Goal: Task Accomplishment & Management: Complete application form

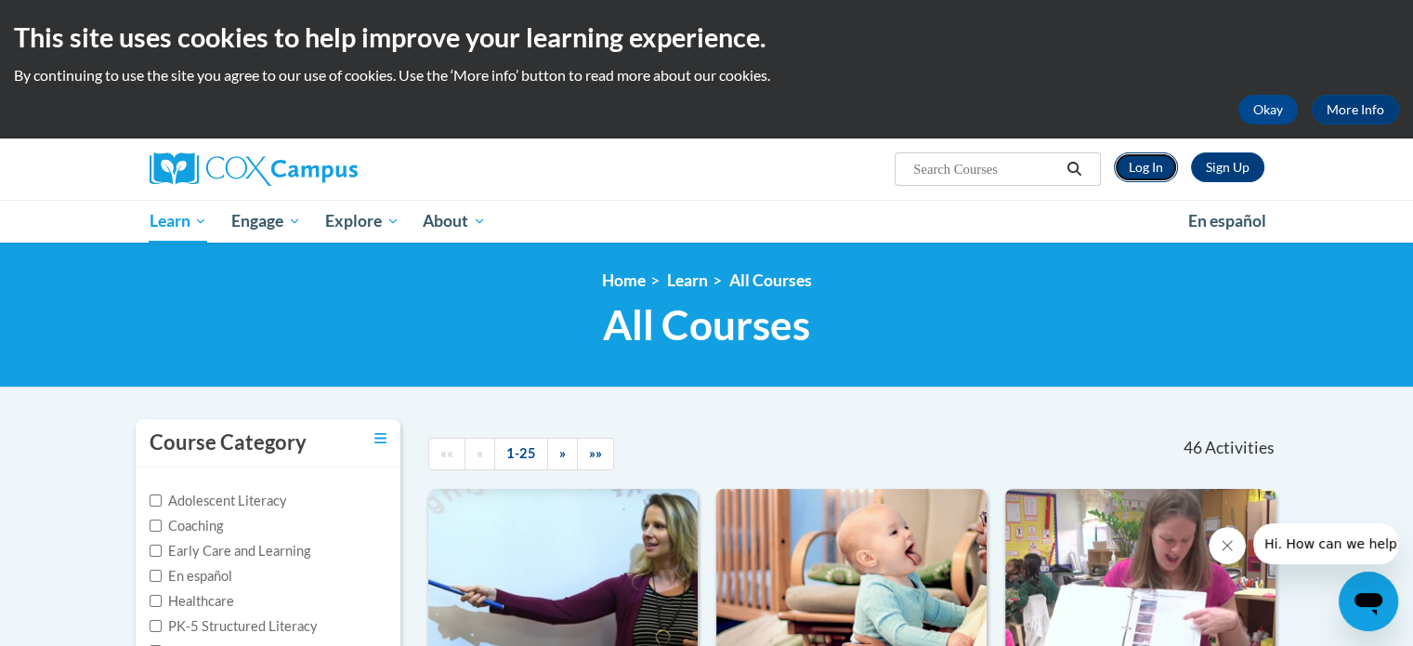
click at [1134, 165] on link "Log In" at bounding box center [1146, 167] width 64 height 30
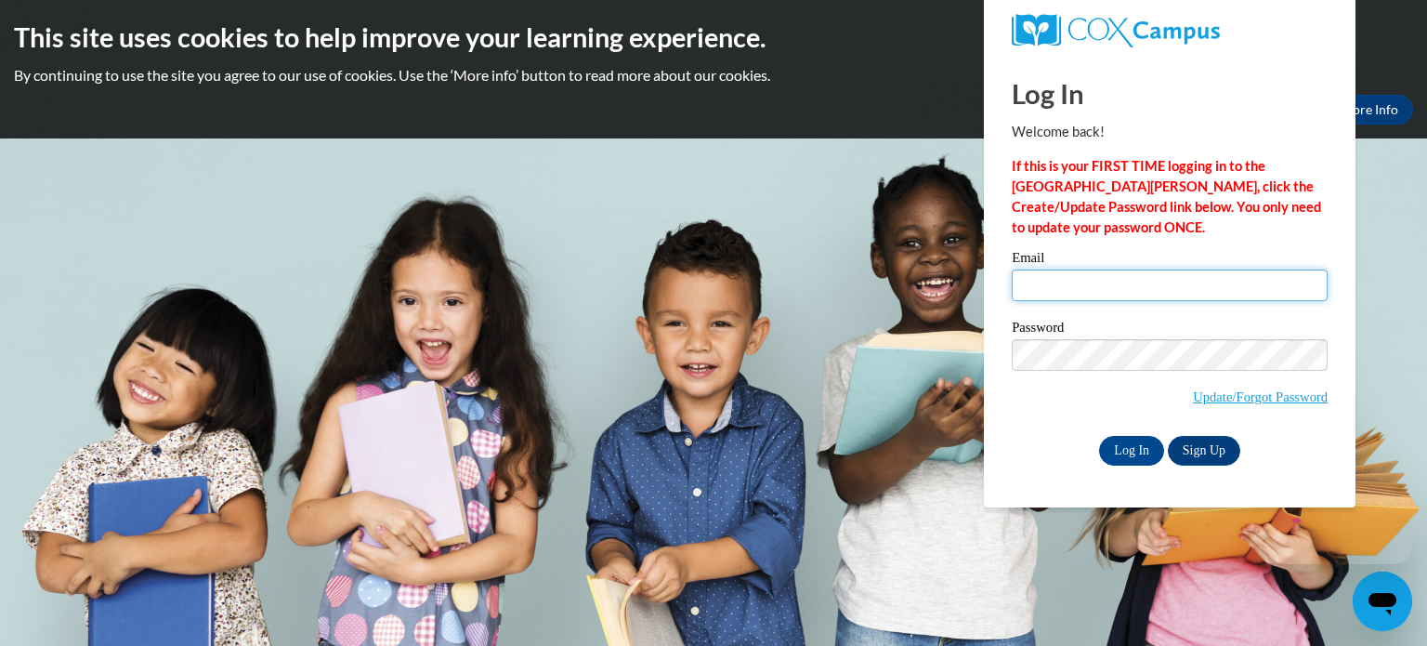
type input "rrshuma@sunprairieschools.org"
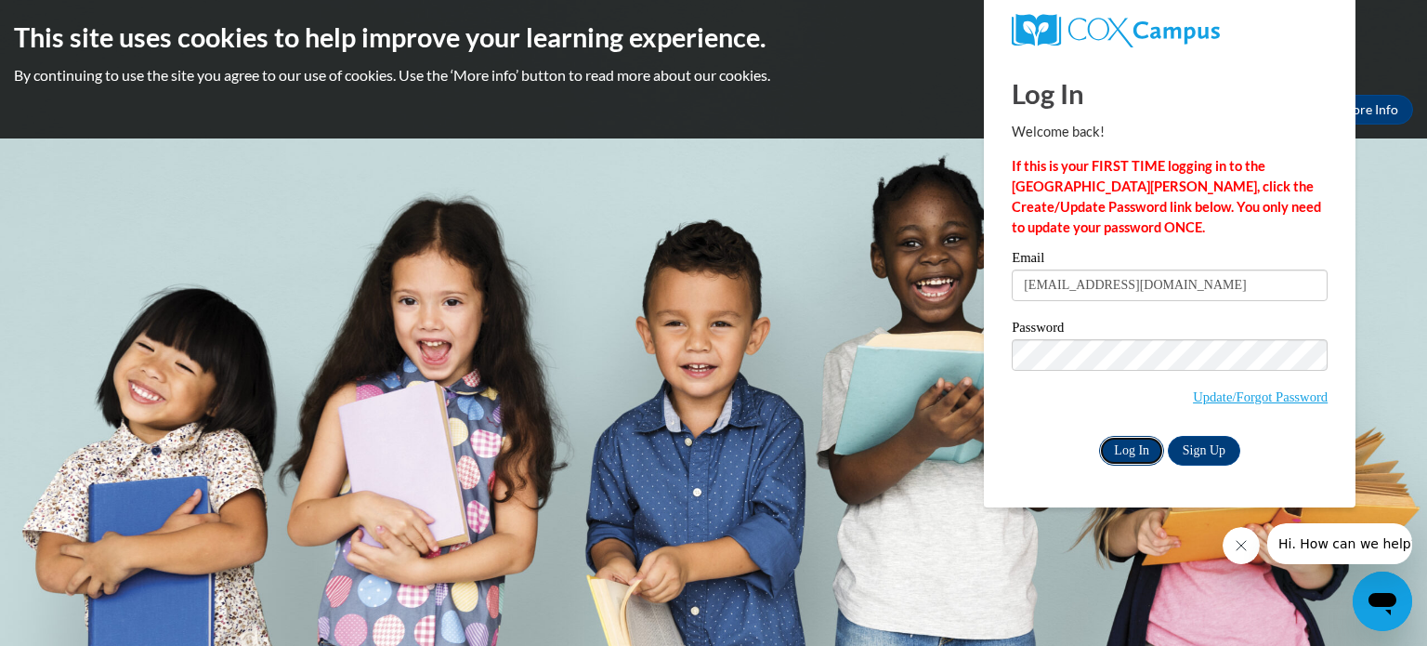
click at [1120, 444] on input "Log In" at bounding box center [1131, 451] width 65 height 30
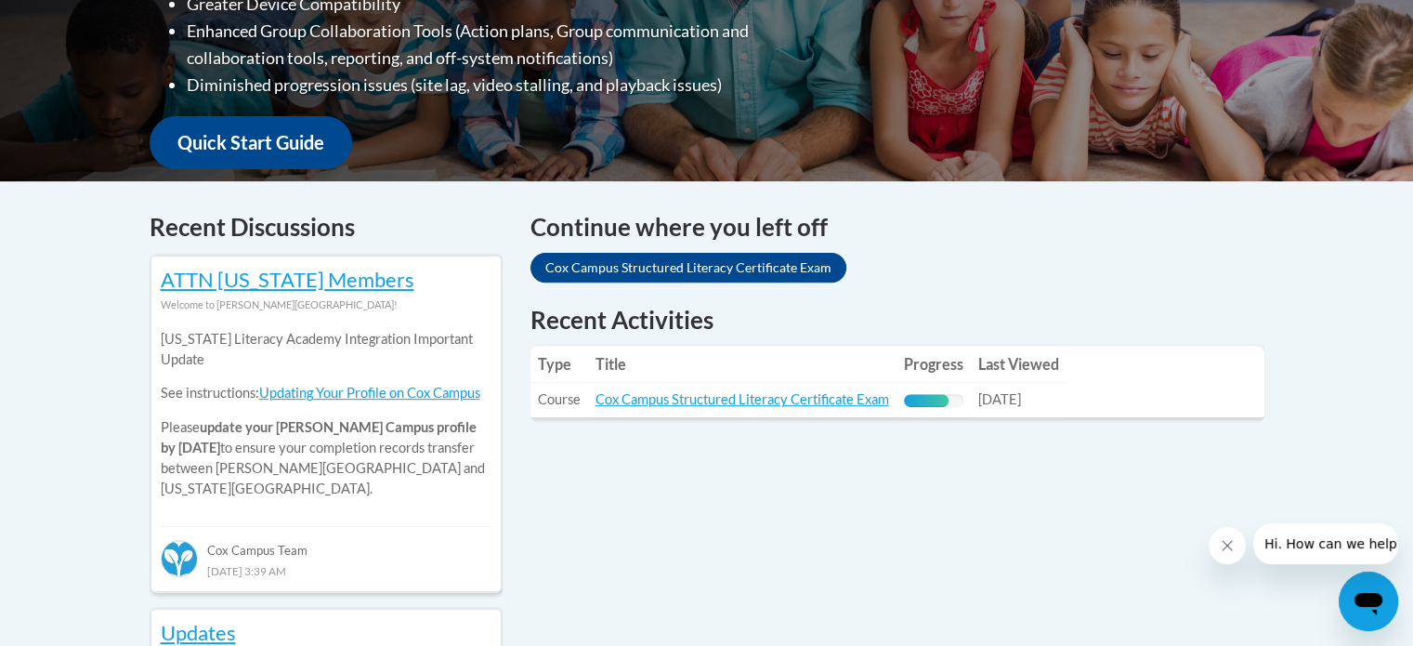
scroll to position [609, 0]
click at [858, 401] on link "Cox Campus Structured Literacy Certificate Exam" at bounding box center [742, 399] width 294 height 16
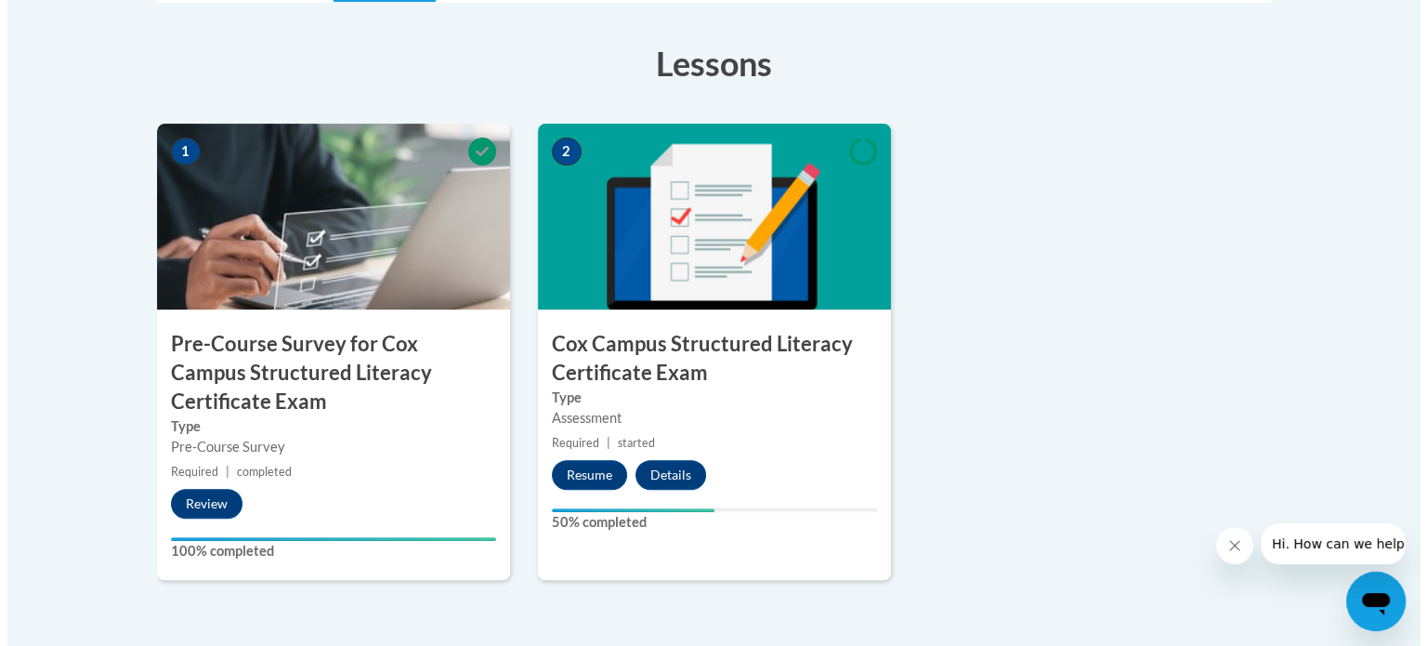
scroll to position [580, 0]
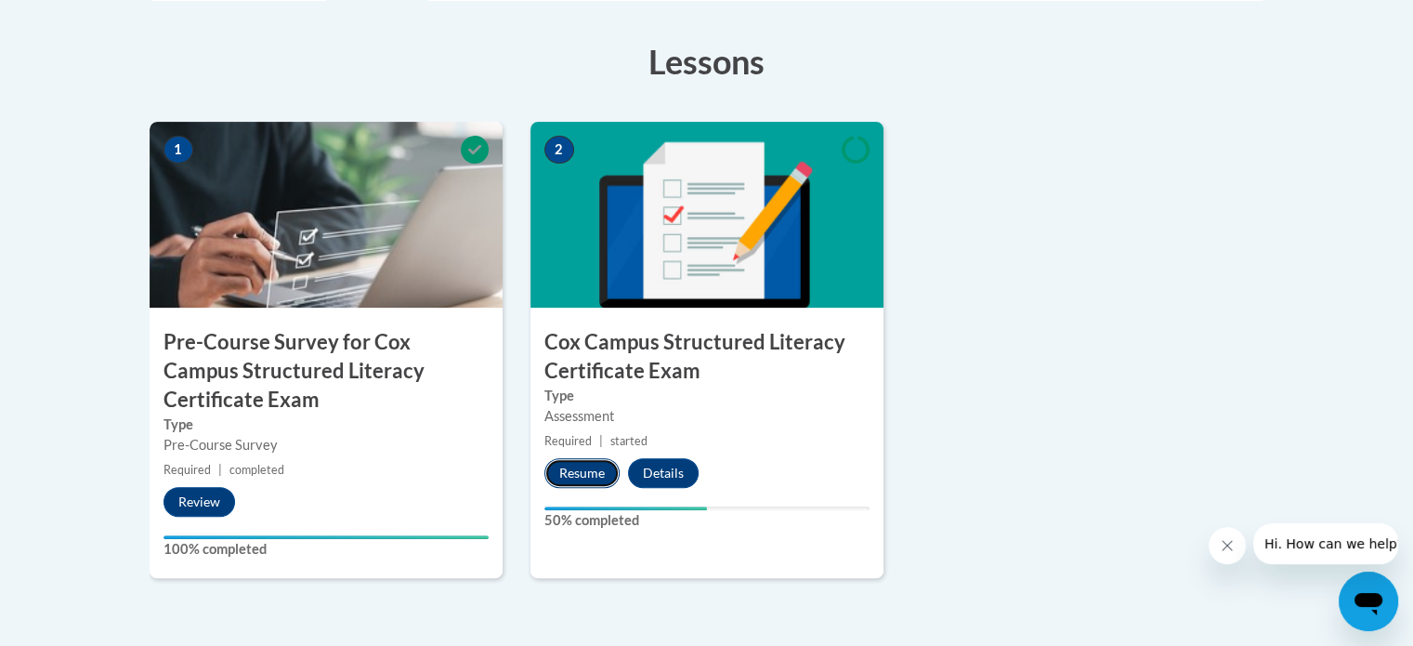
click at [570, 475] on button "Resume" at bounding box center [581, 473] width 75 height 30
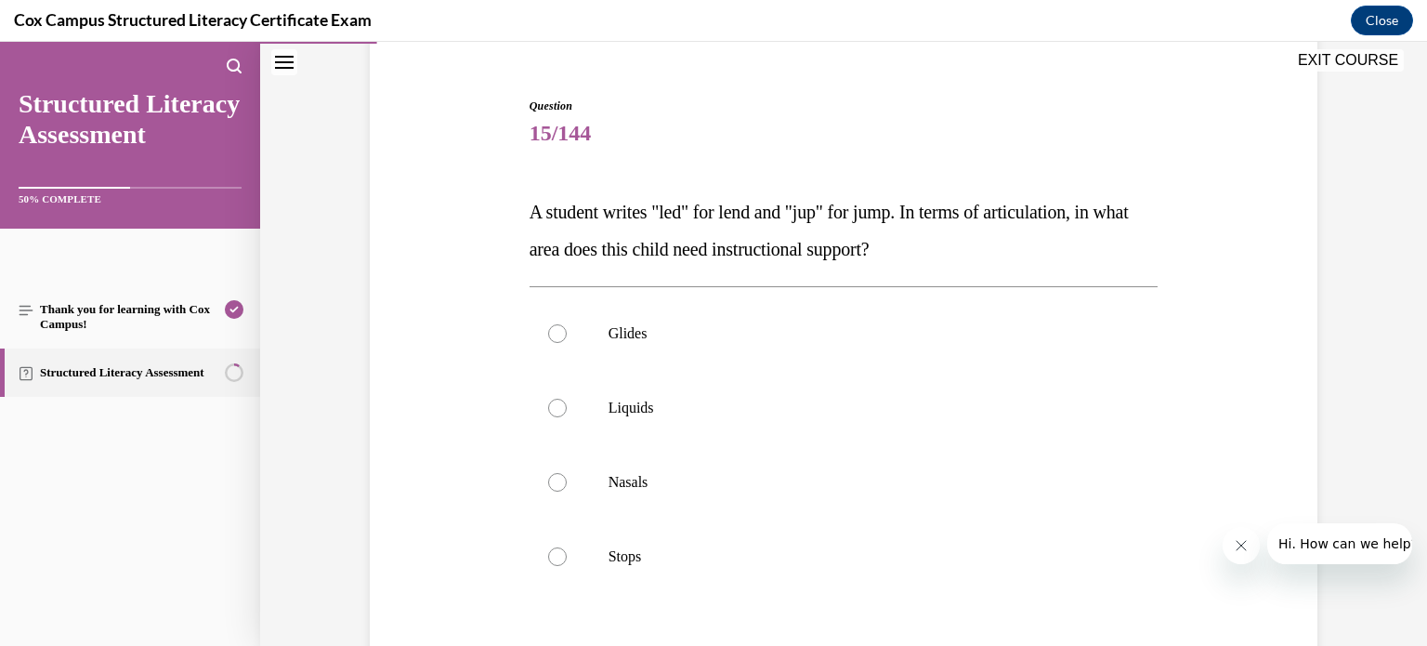
scroll to position [162, 0]
click at [555, 339] on label "Glides" at bounding box center [843, 332] width 629 height 74
click at [555, 339] on input "Glides" at bounding box center [557, 332] width 19 height 19
radio input "true"
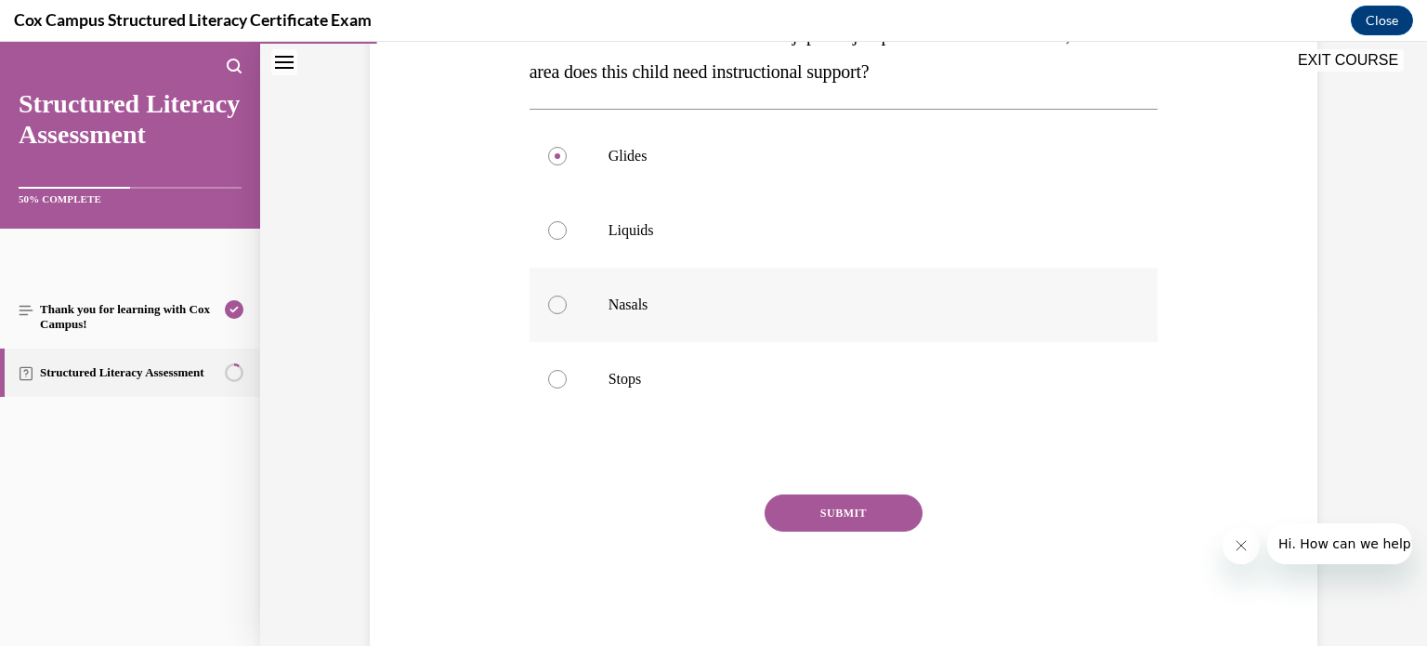
scroll to position [340, 0]
click at [846, 504] on button "SUBMIT" at bounding box center [843, 510] width 158 height 37
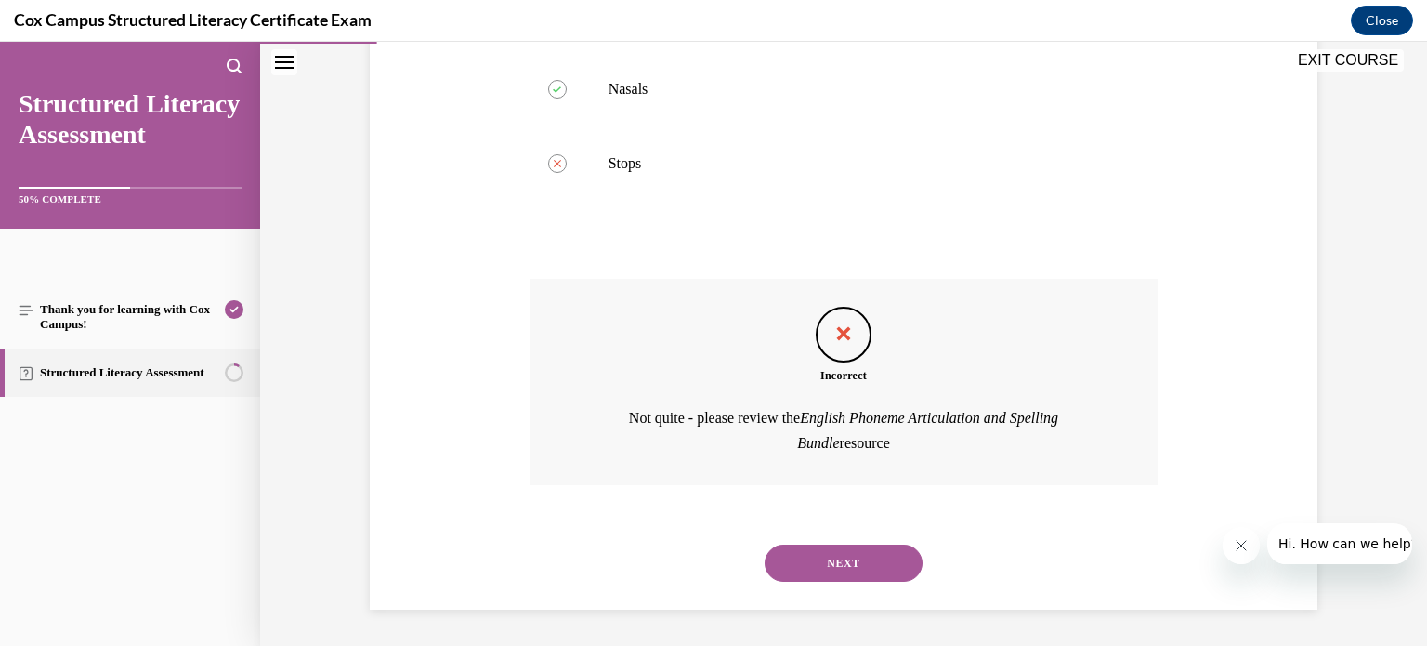
scroll to position [554, 0]
click at [826, 560] on button "NEXT" at bounding box center [843, 562] width 158 height 37
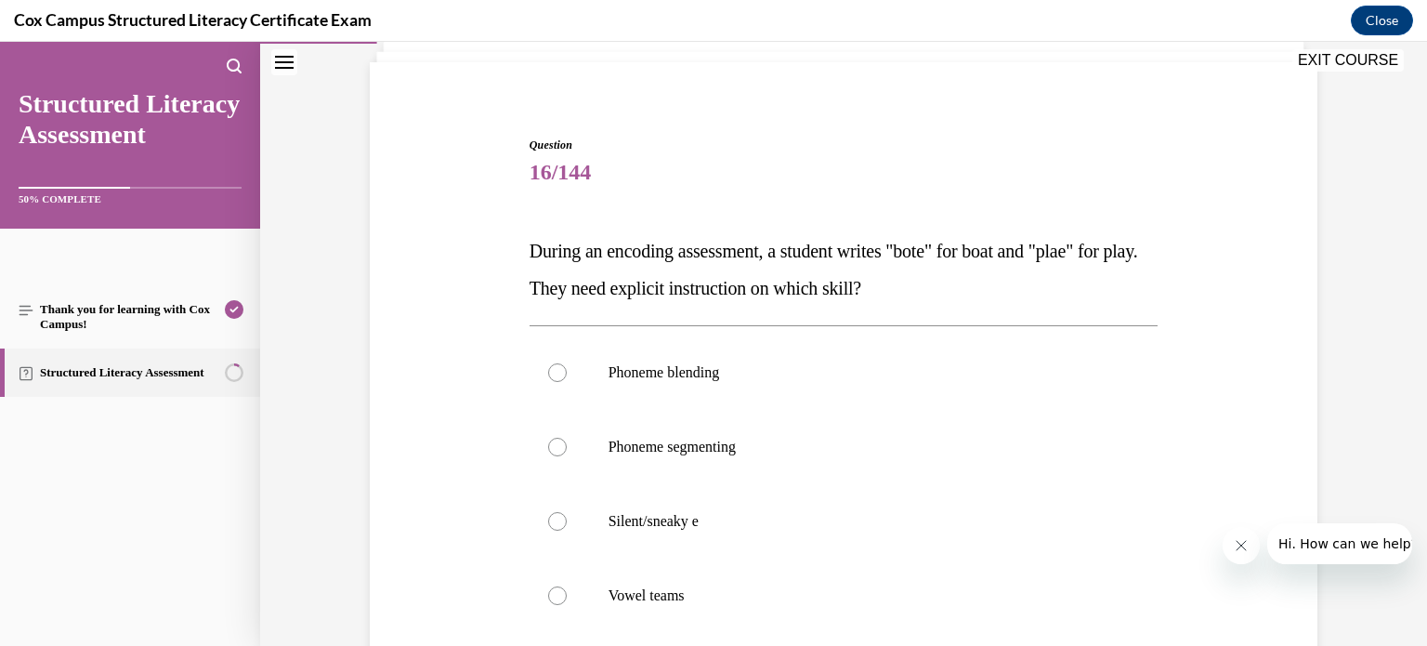
scroll to position [140, 0]
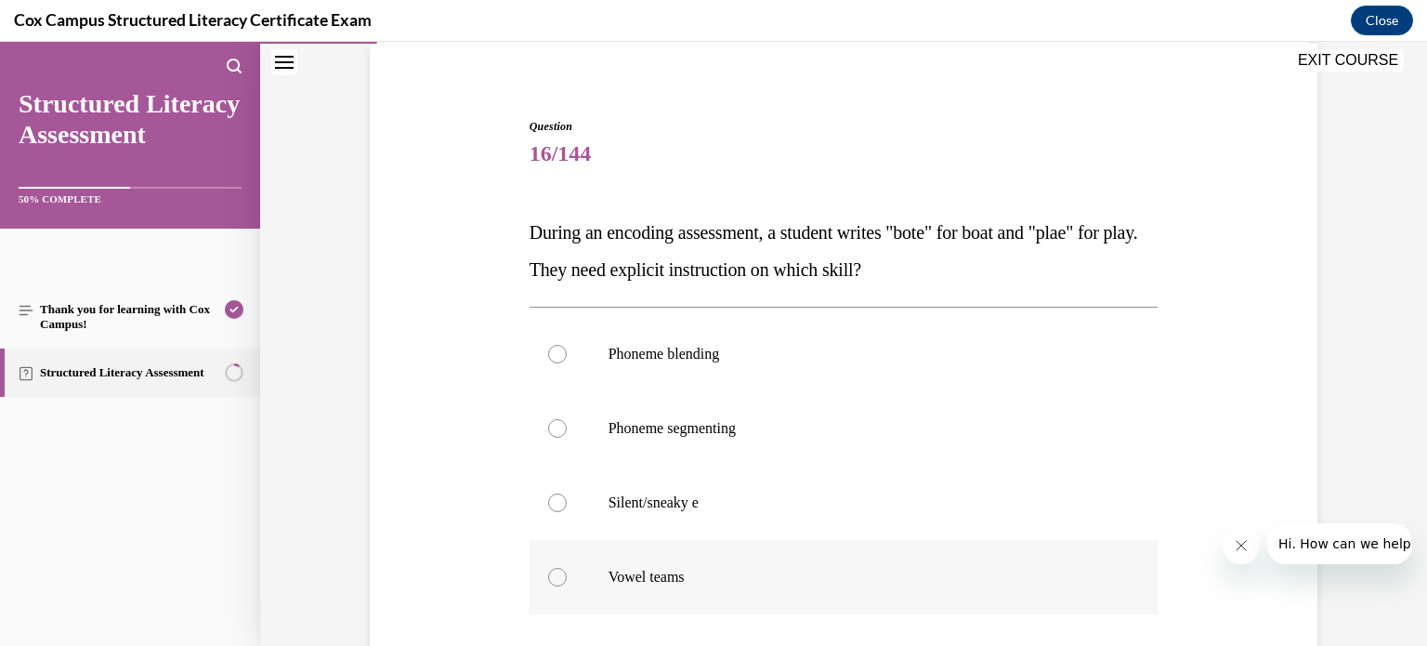
click at [554, 578] on div at bounding box center [557, 577] width 19 height 19
click at [554, 578] on input "Vowel teams" at bounding box center [557, 577] width 19 height 19
radio input "true"
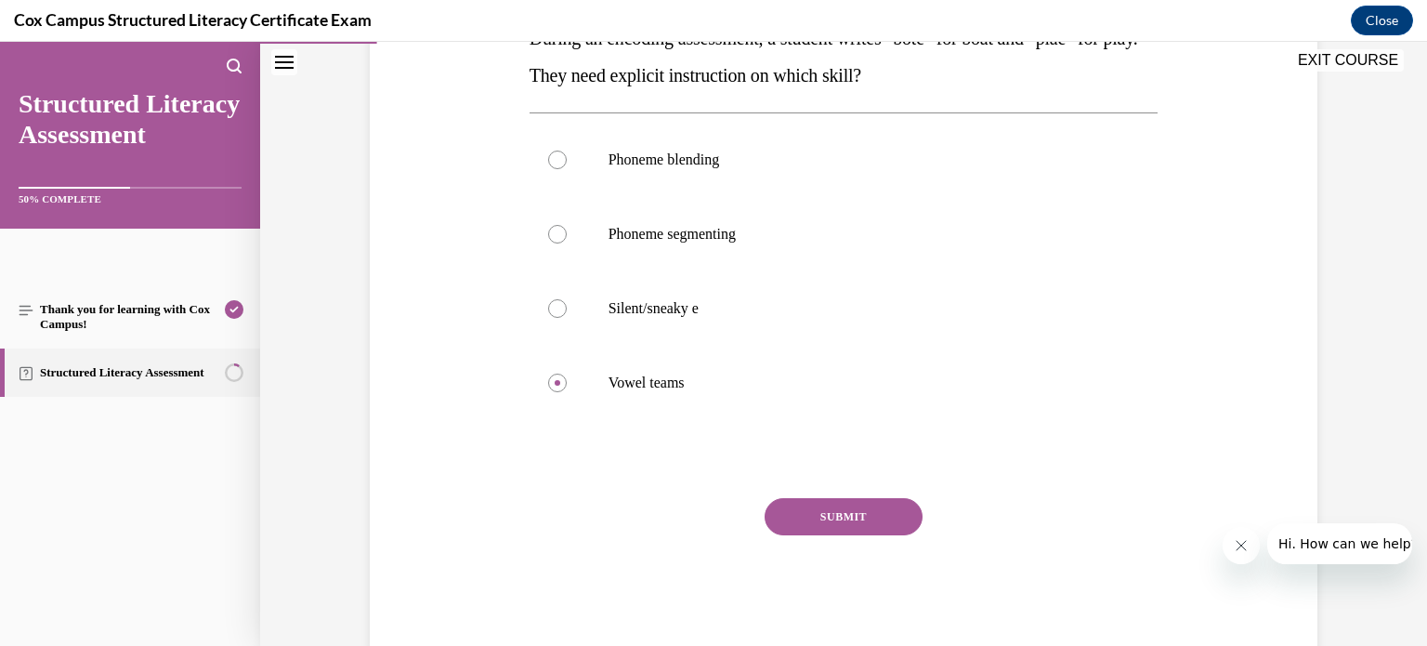
click at [829, 519] on button "SUBMIT" at bounding box center [843, 516] width 158 height 37
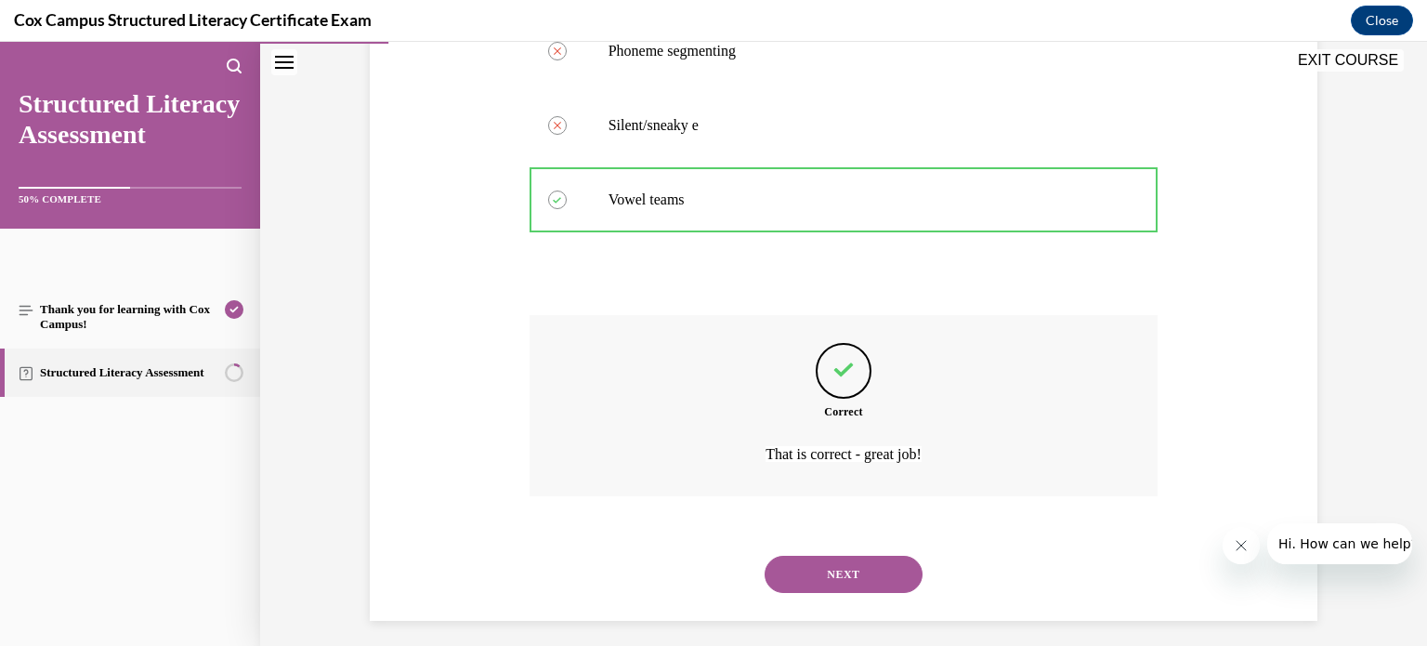
scroll to position [528, 0]
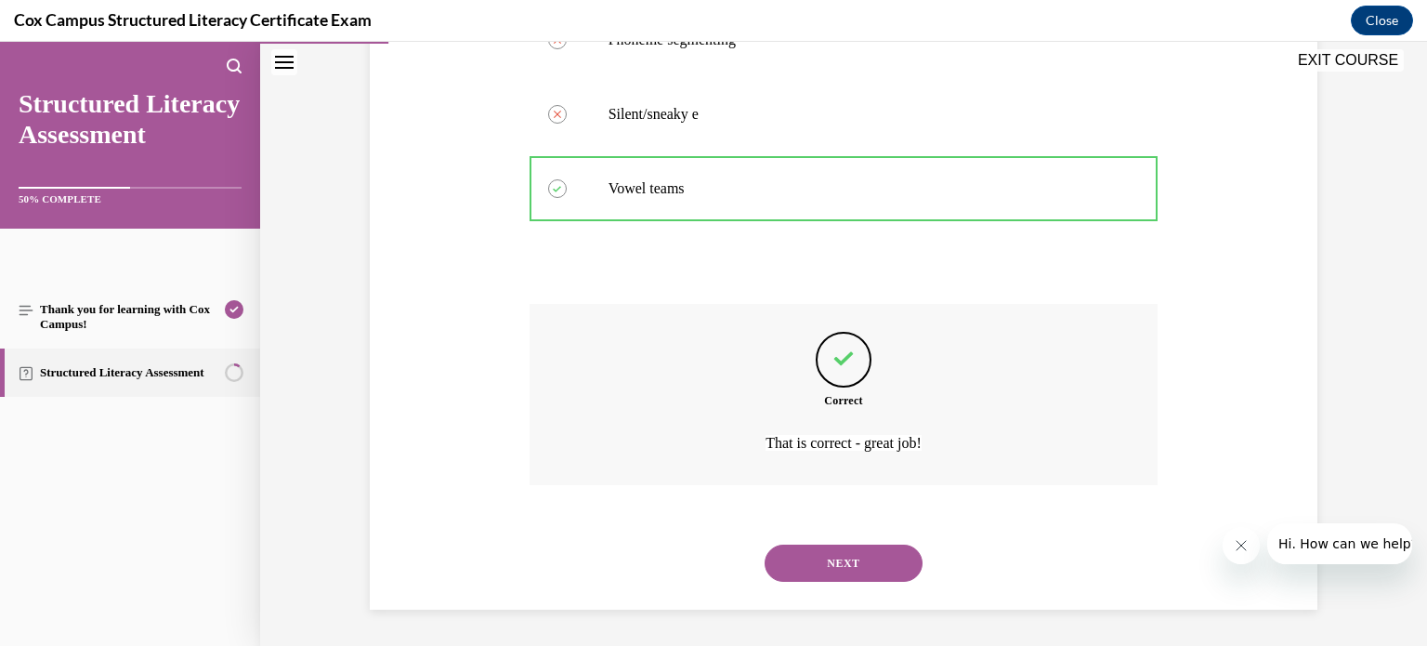
click at [832, 549] on button "NEXT" at bounding box center [843, 562] width 158 height 37
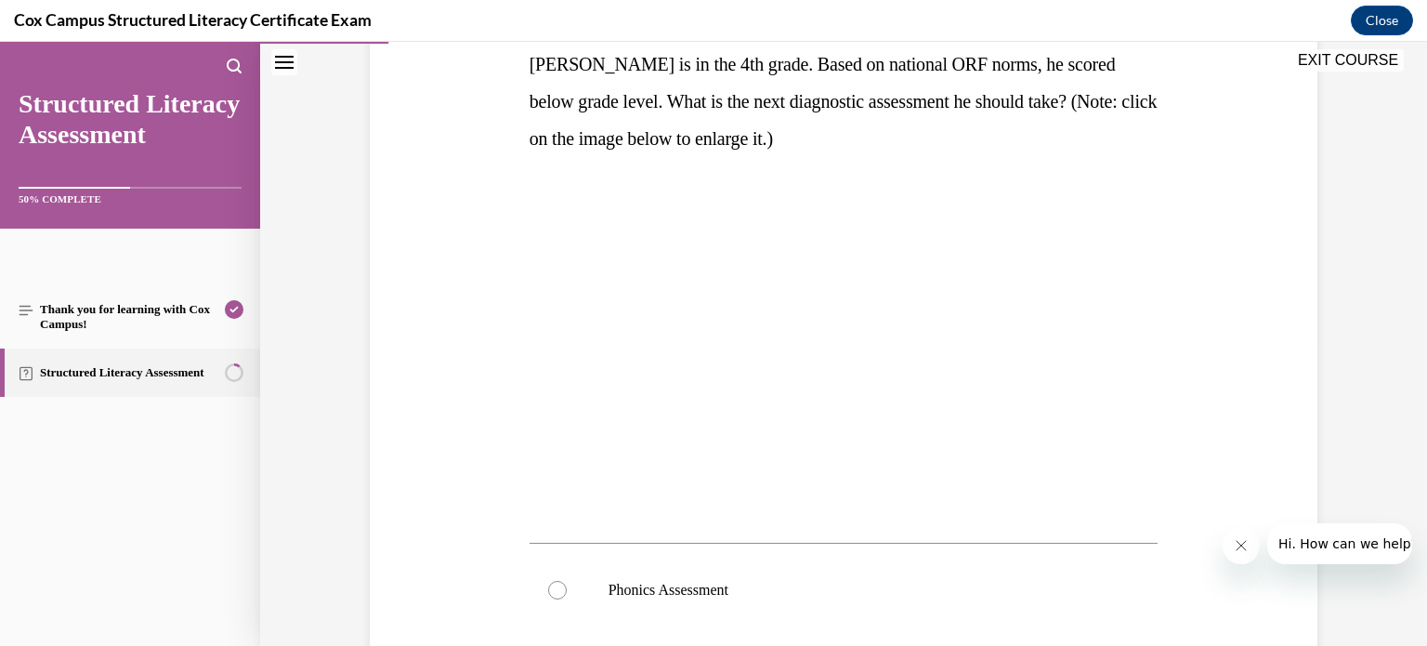
scroll to position [320, 0]
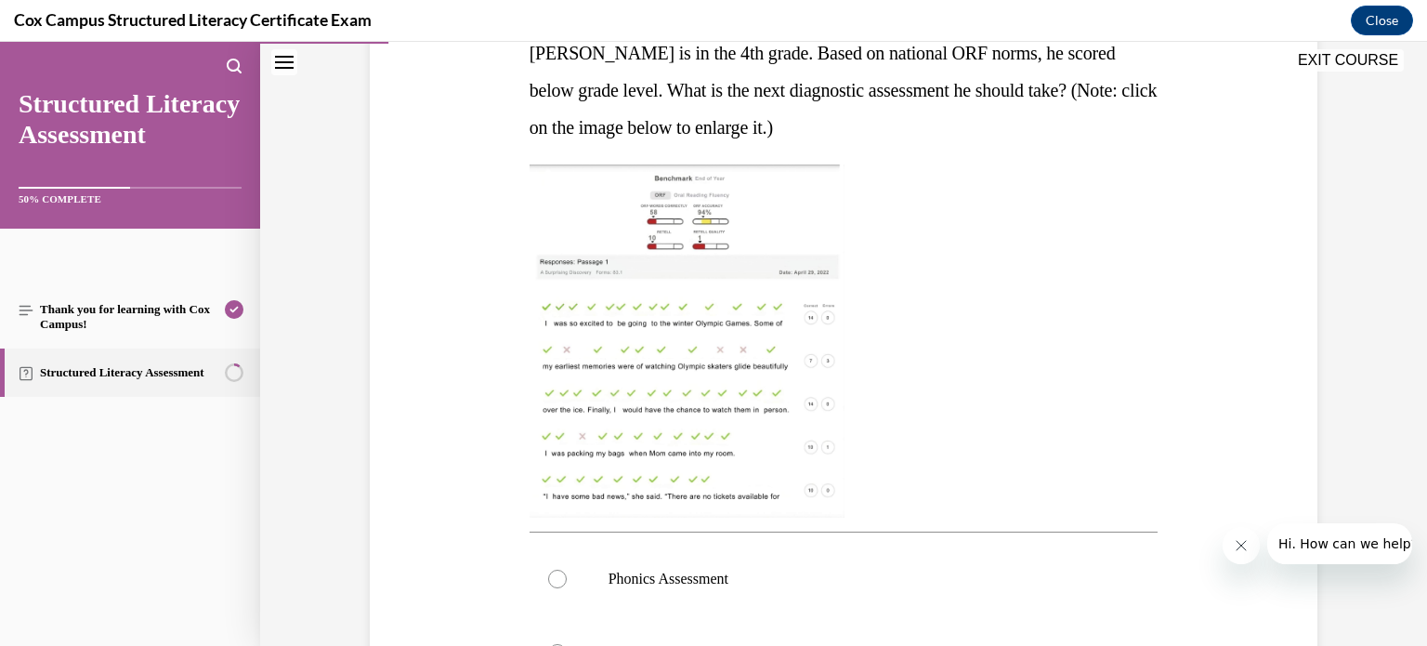
click at [690, 320] on img at bounding box center [686, 340] width 315 height 353
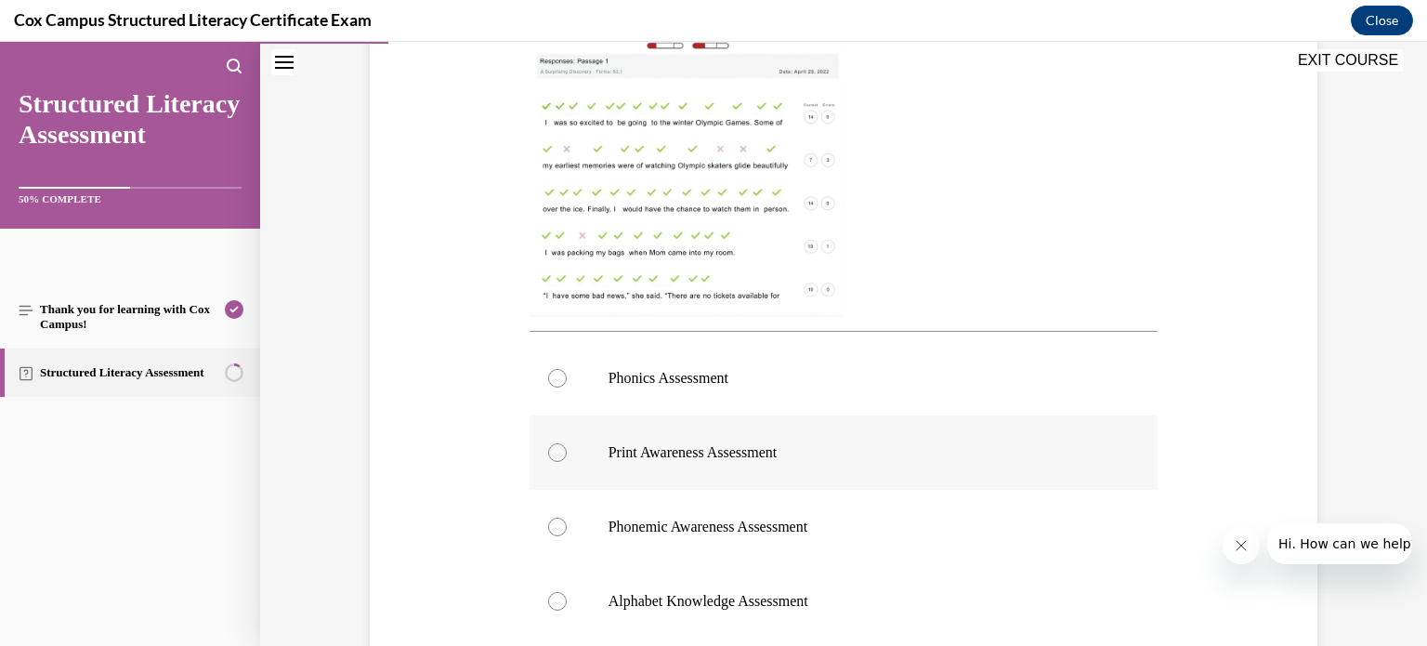
scroll to position [598, 0]
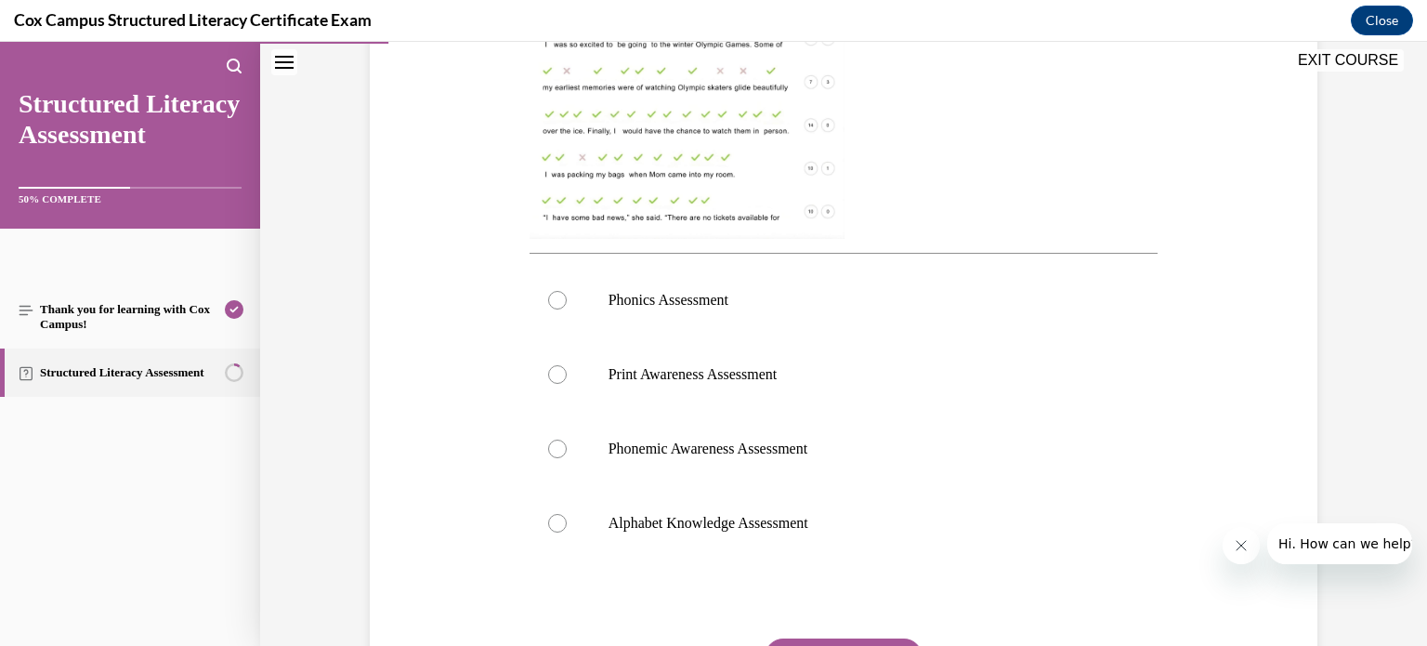
click at [698, 179] on img at bounding box center [686, 62] width 315 height 353
click at [554, 300] on div at bounding box center [557, 300] width 19 height 19
click at [554, 300] on input "Phonics Assessment" at bounding box center [557, 300] width 19 height 19
radio input "true"
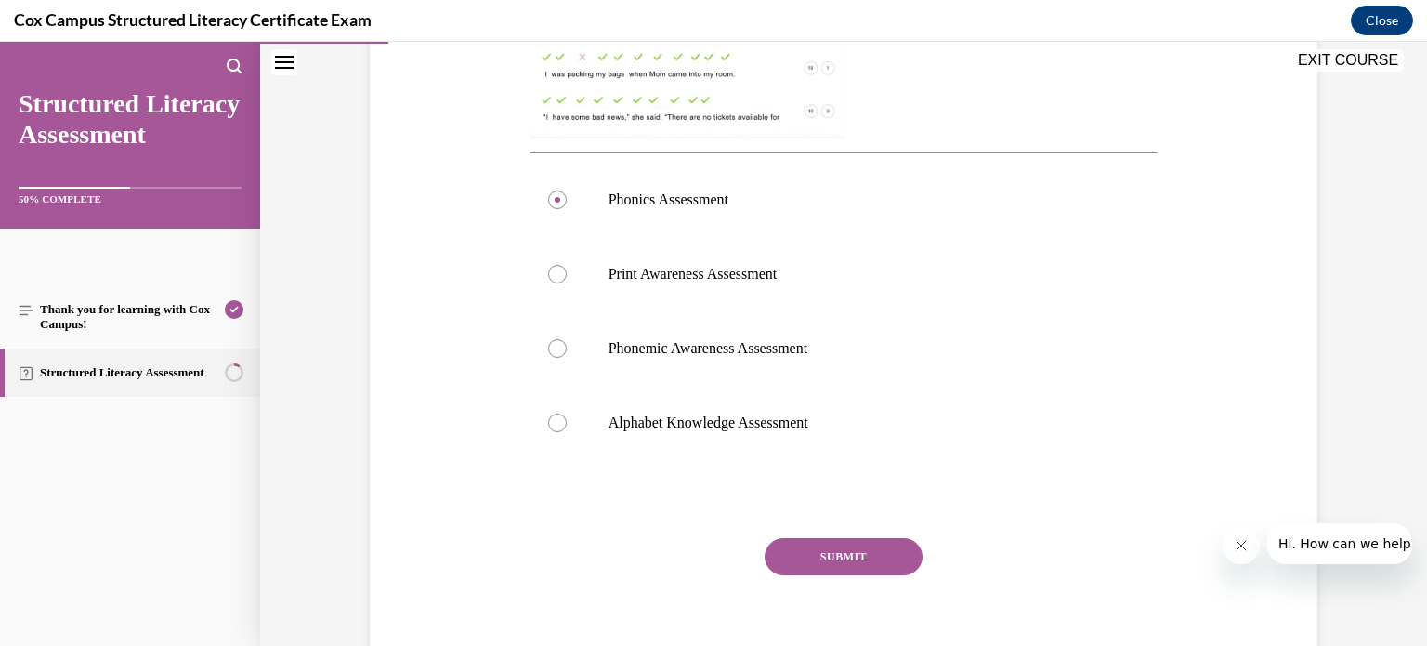
click at [814, 556] on button "SUBMIT" at bounding box center [843, 556] width 158 height 37
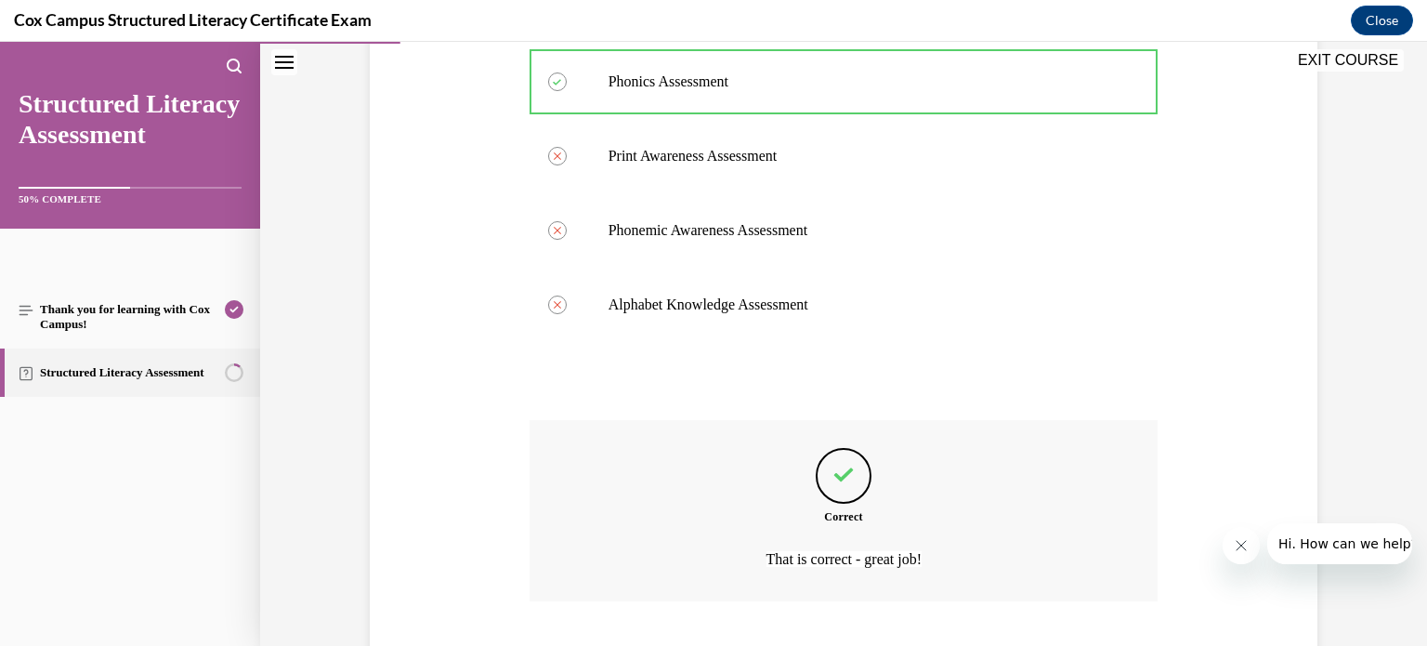
scroll to position [933, 0]
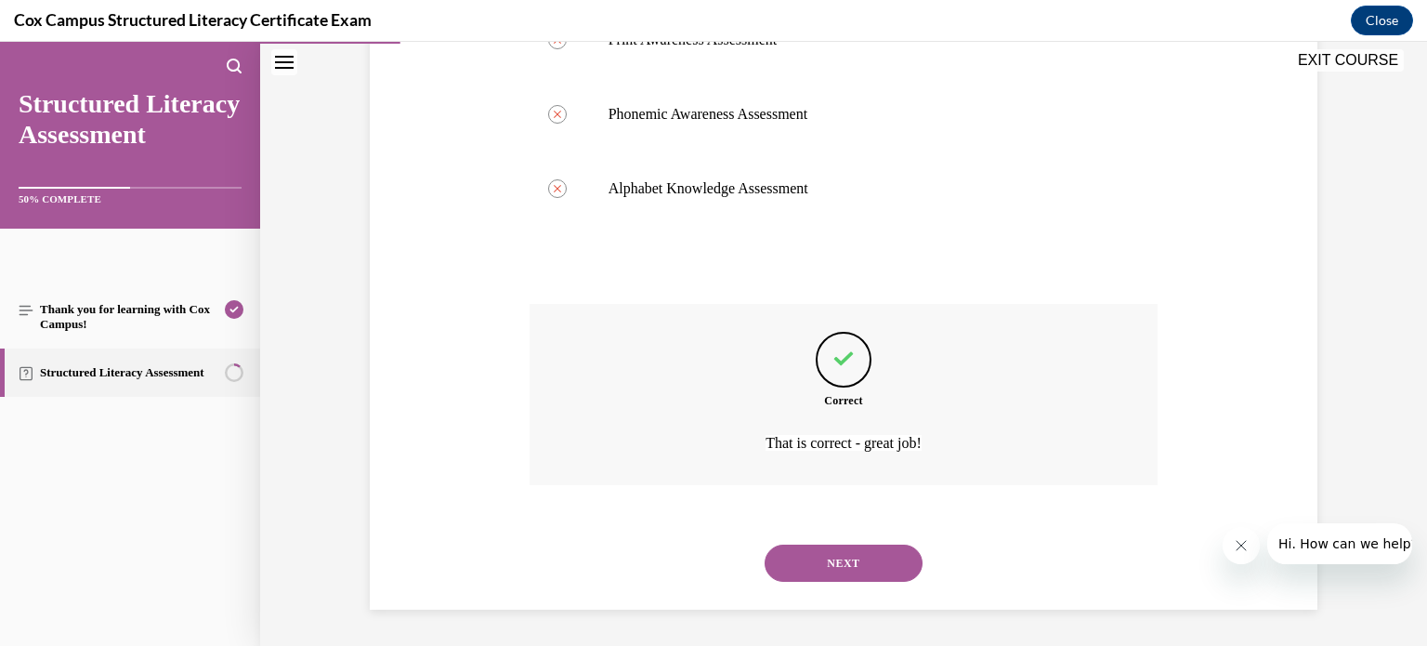
click at [831, 558] on button "NEXT" at bounding box center [843, 562] width 158 height 37
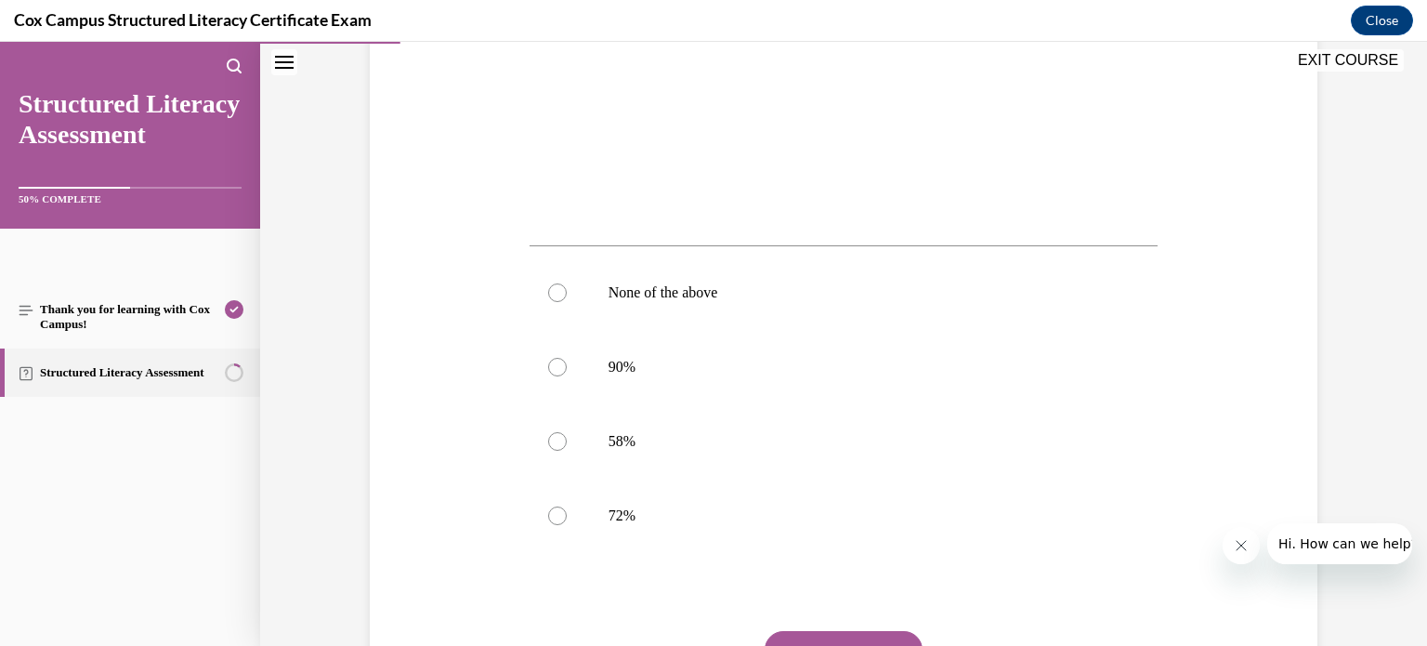
scroll to position [606, 0]
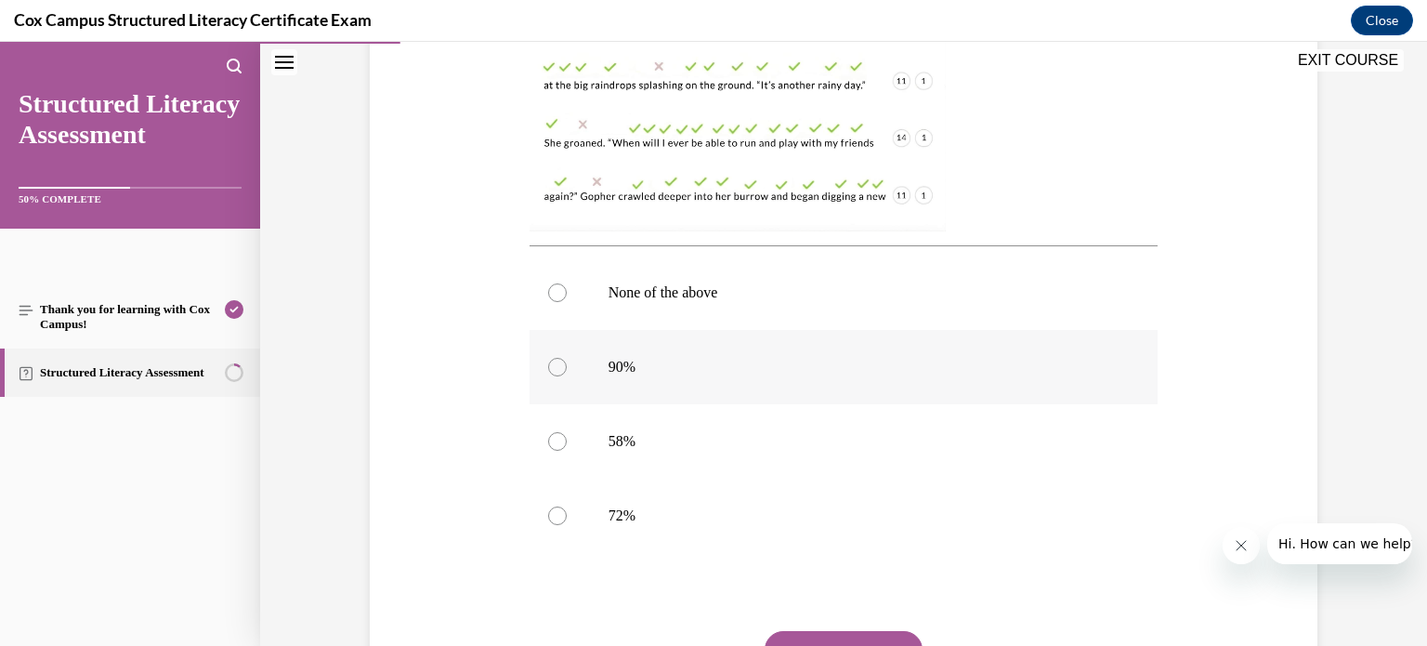
click at [553, 363] on div at bounding box center [557, 367] width 19 height 19
click at [553, 363] on input "90%" at bounding box center [557, 367] width 19 height 19
radio input "true"
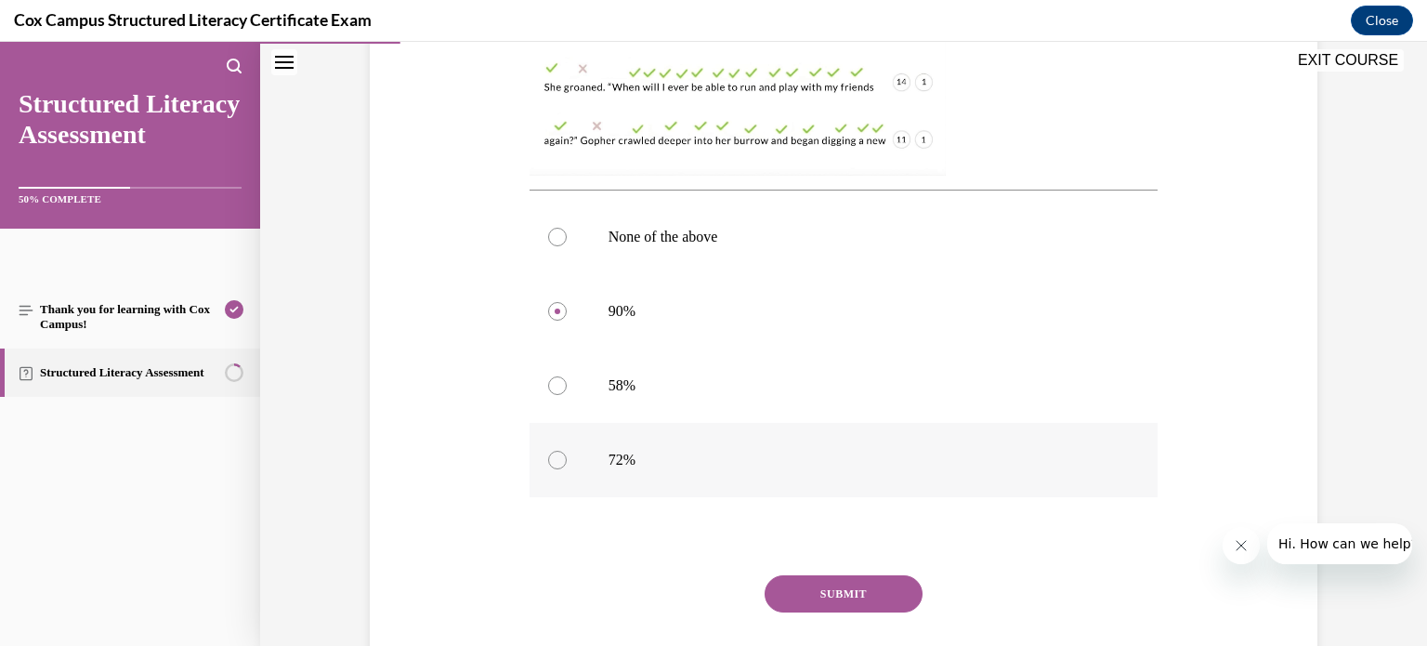
scroll to position [665, 0]
click at [810, 585] on button "SUBMIT" at bounding box center [843, 589] width 158 height 37
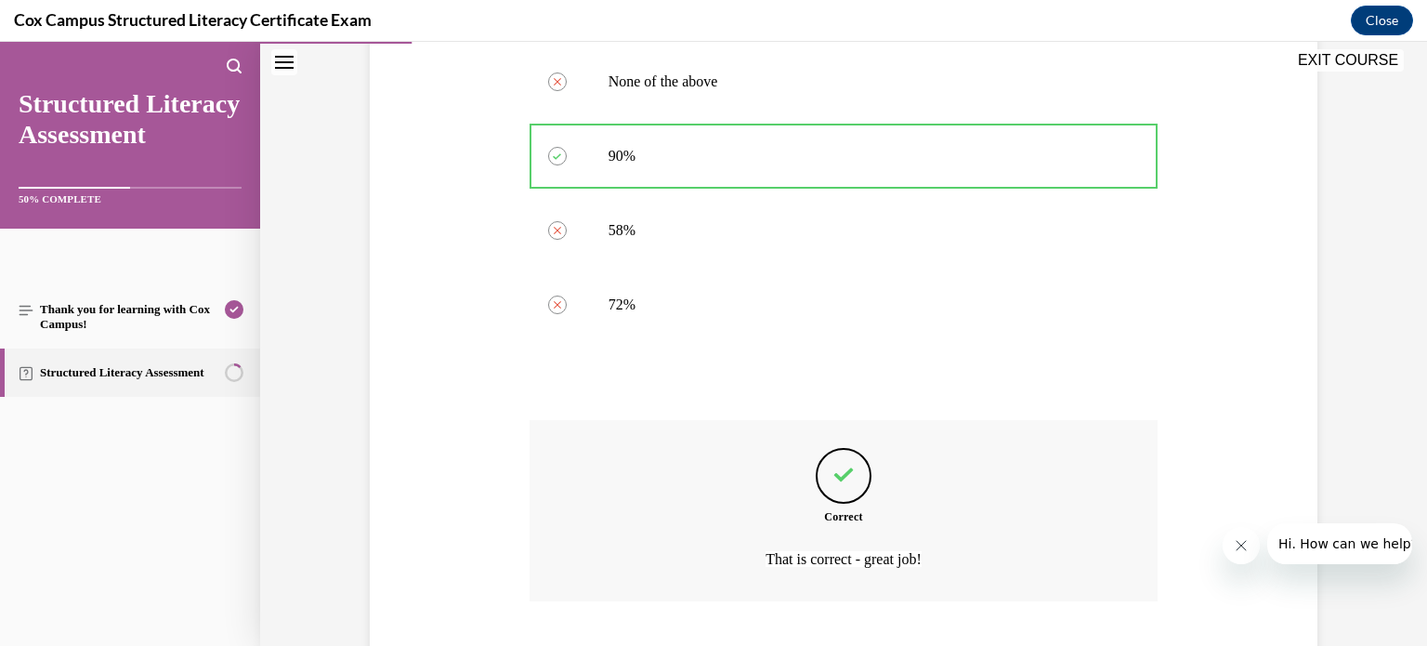
scroll to position [933, 0]
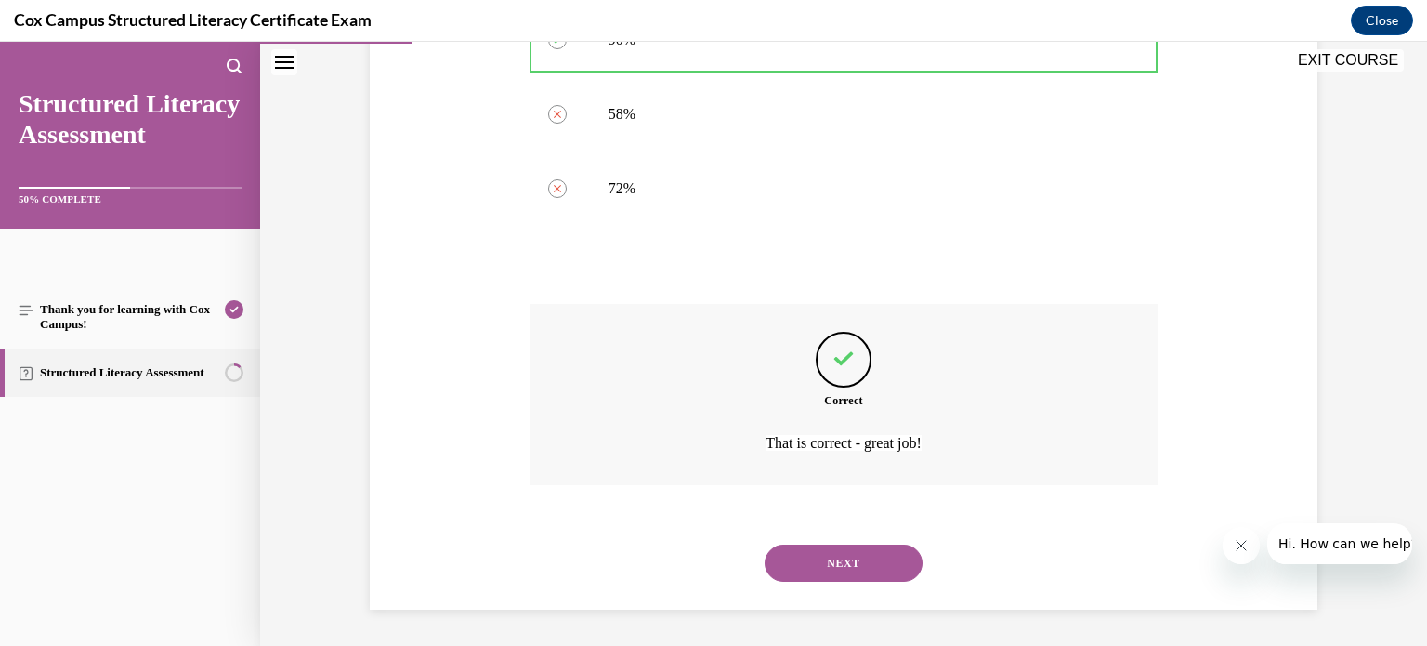
click at [829, 568] on button "NEXT" at bounding box center [843, 562] width 158 height 37
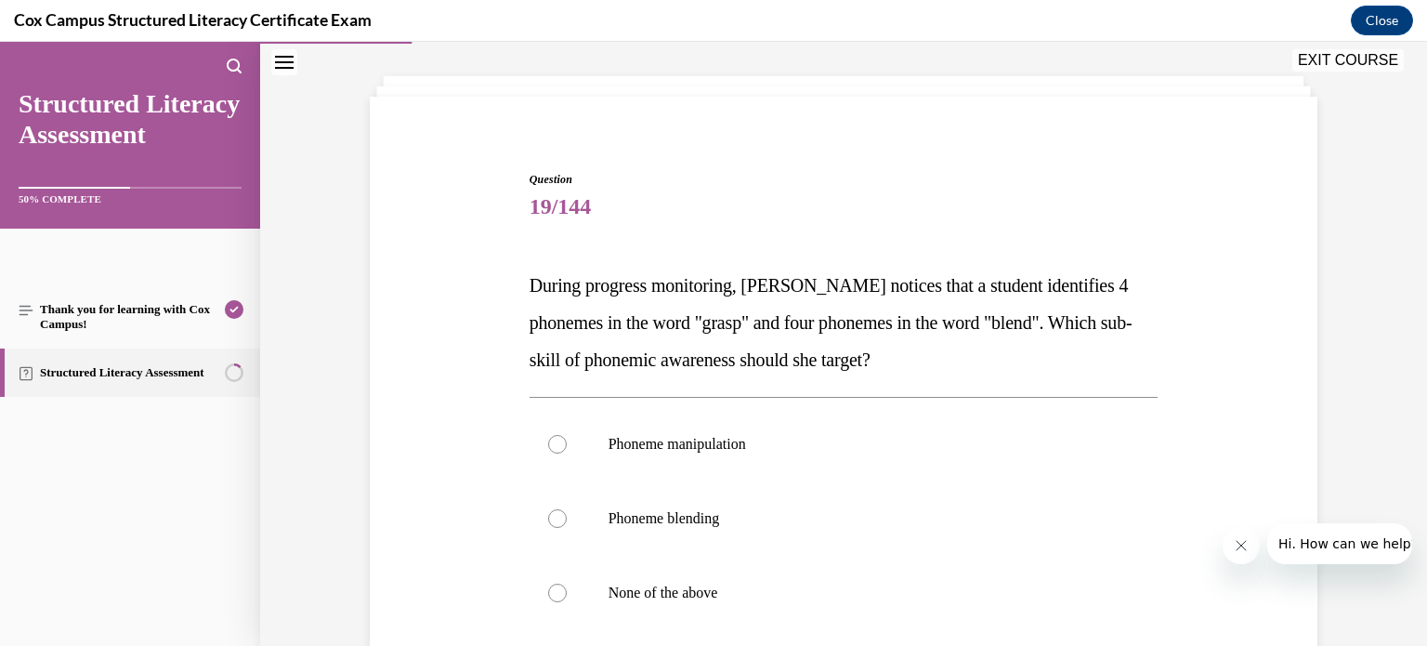
scroll to position [104, 0]
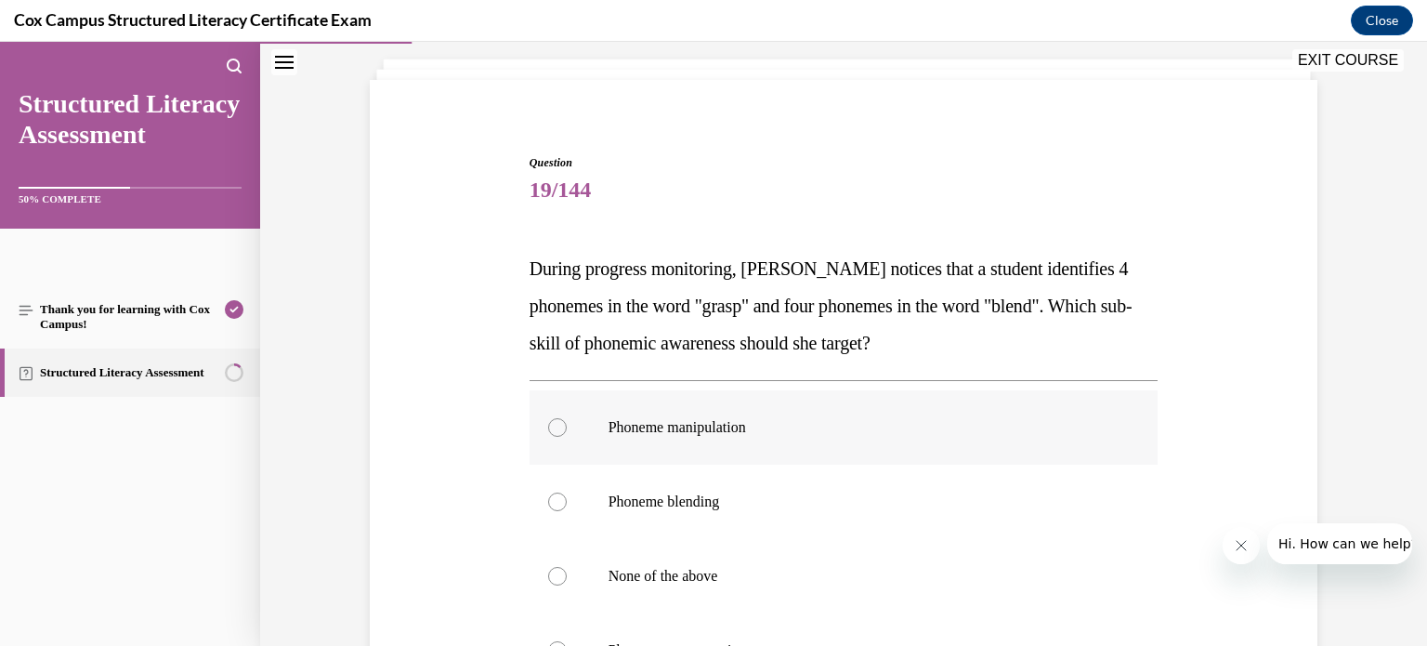
click at [548, 423] on div at bounding box center [557, 427] width 19 height 19
click at [548, 423] on input "Phoneme manipulation" at bounding box center [557, 427] width 19 height 19
radio input "true"
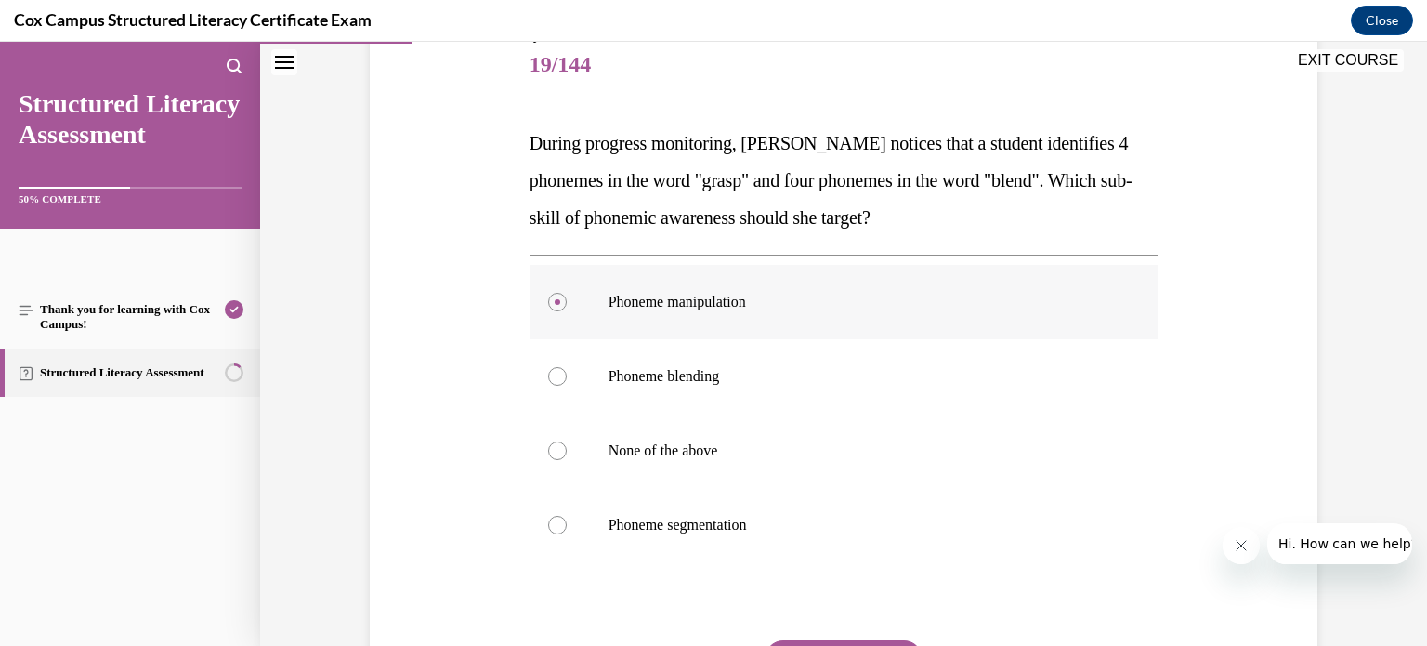
scroll to position [230, 0]
click at [548, 521] on div at bounding box center [557, 524] width 19 height 19
click at [548, 521] on input "Phoneme segmentation" at bounding box center [557, 524] width 19 height 19
radio input "true"
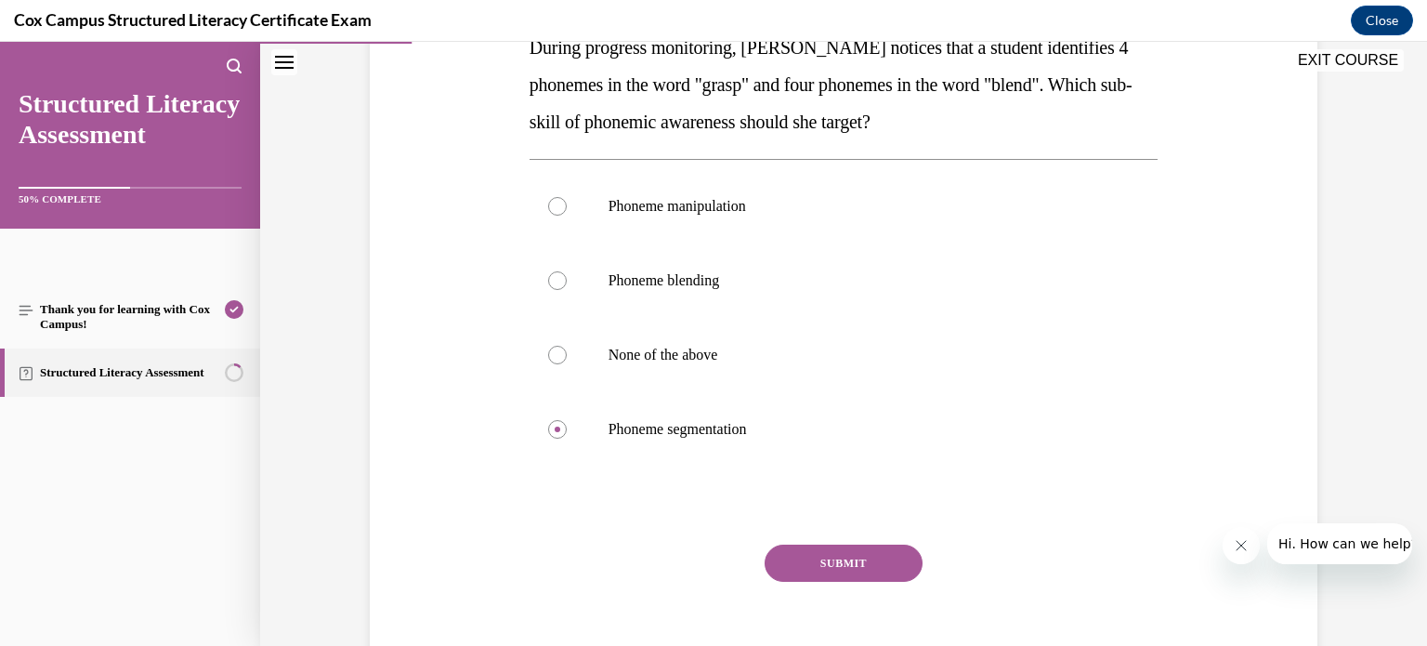
click at [816, 568] on button "SUBMIT" at bounding box center [843, 562] width 158 height 37
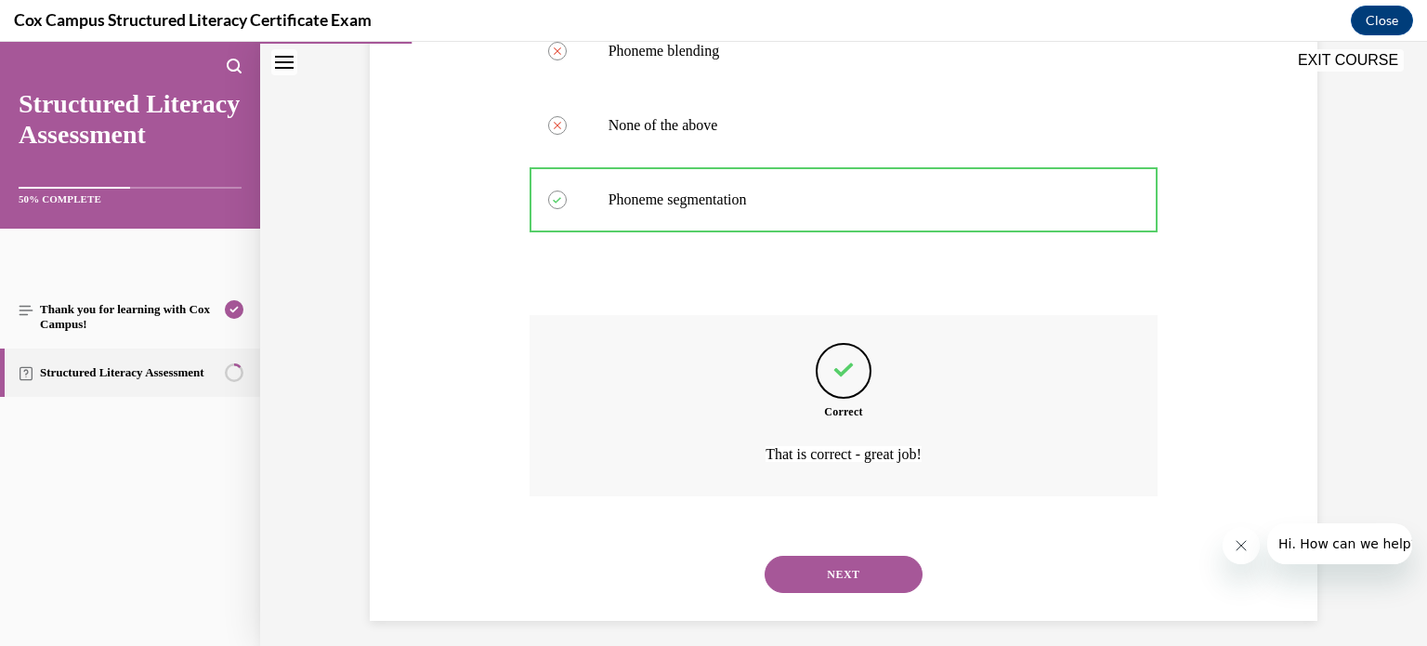
scroll to position [566, 0]
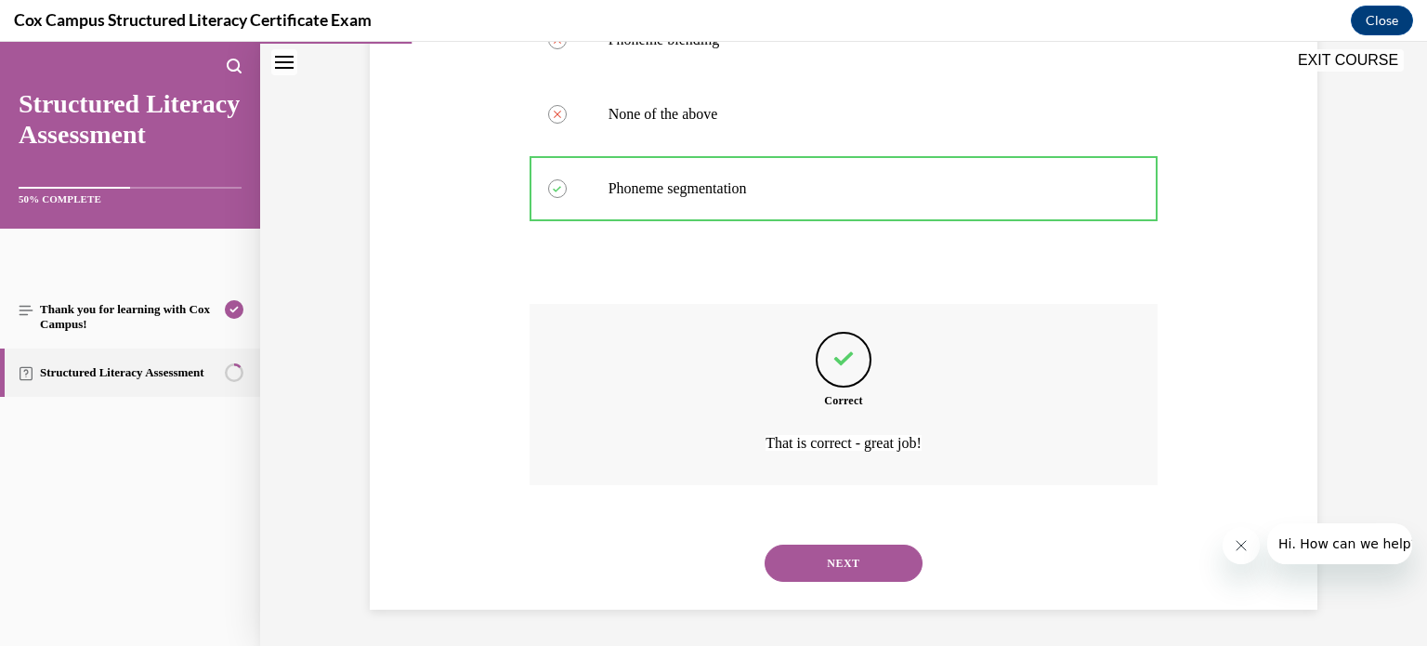
click at [816, 567] on button "NEXT" at bounding box center [843, 562] width 158 height 37
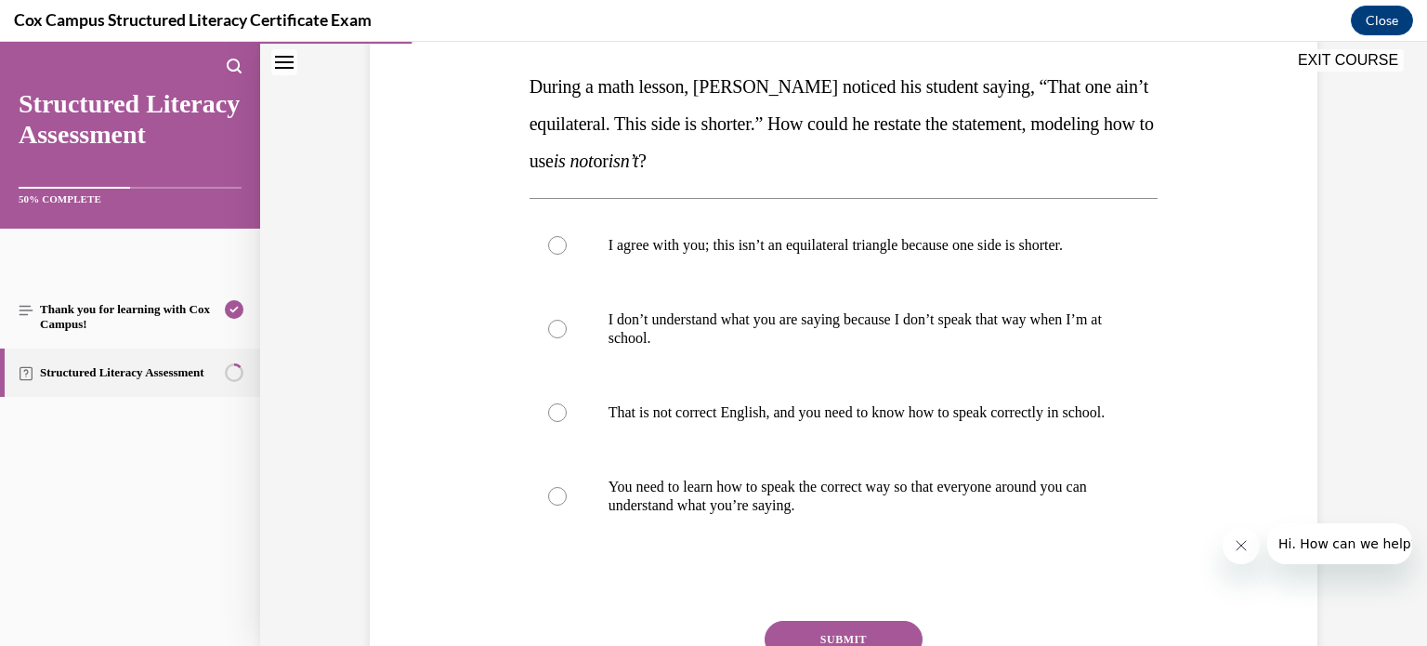
scroll to position [288, 0]
click at [660, 231] on label "I agree with you; this isn’t an equilateral triangle because one side is shorte…" at bounding box center [843, 243] width 629 height 74
click at [567, 234] on input "I agree with you; this isn’t an equilateral triangle because one side is shorte…" at bounding box center [557, 243] width 19 height 19
radio input "true"
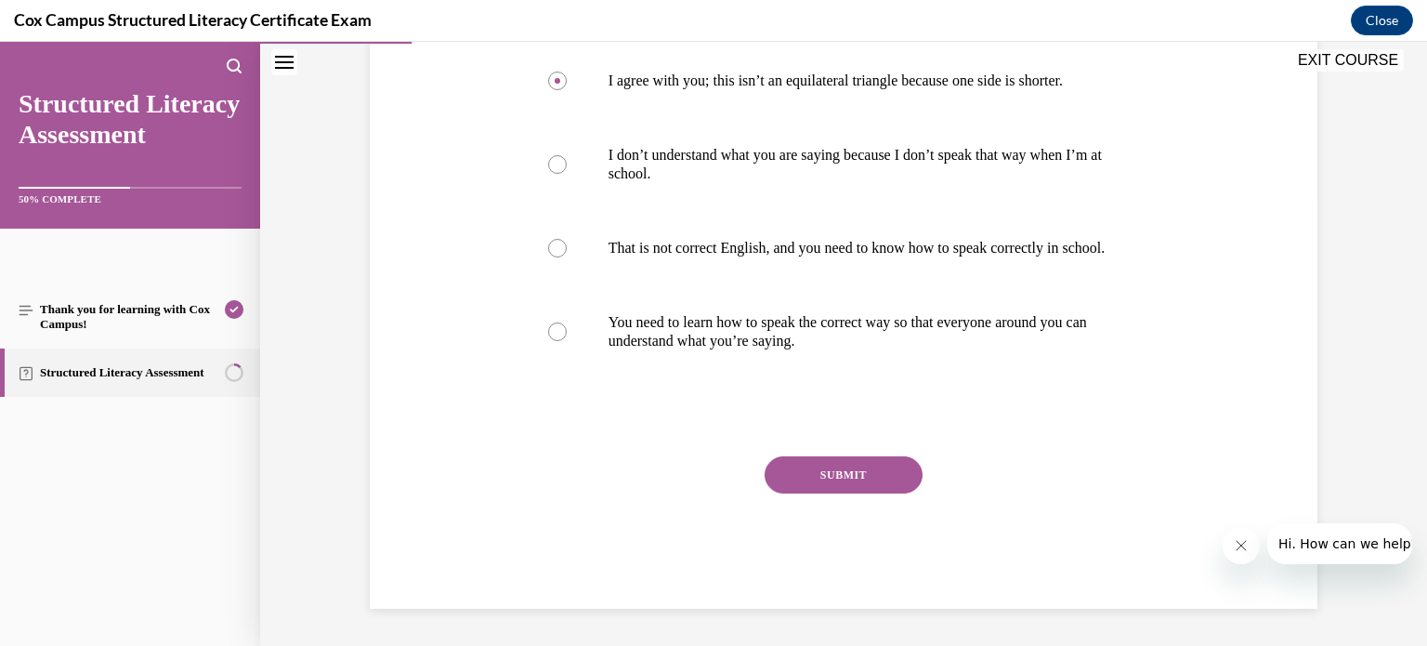
click at [802, 470] on button "SUBMIT" at bounding box center [843, 474] width 158 height 37
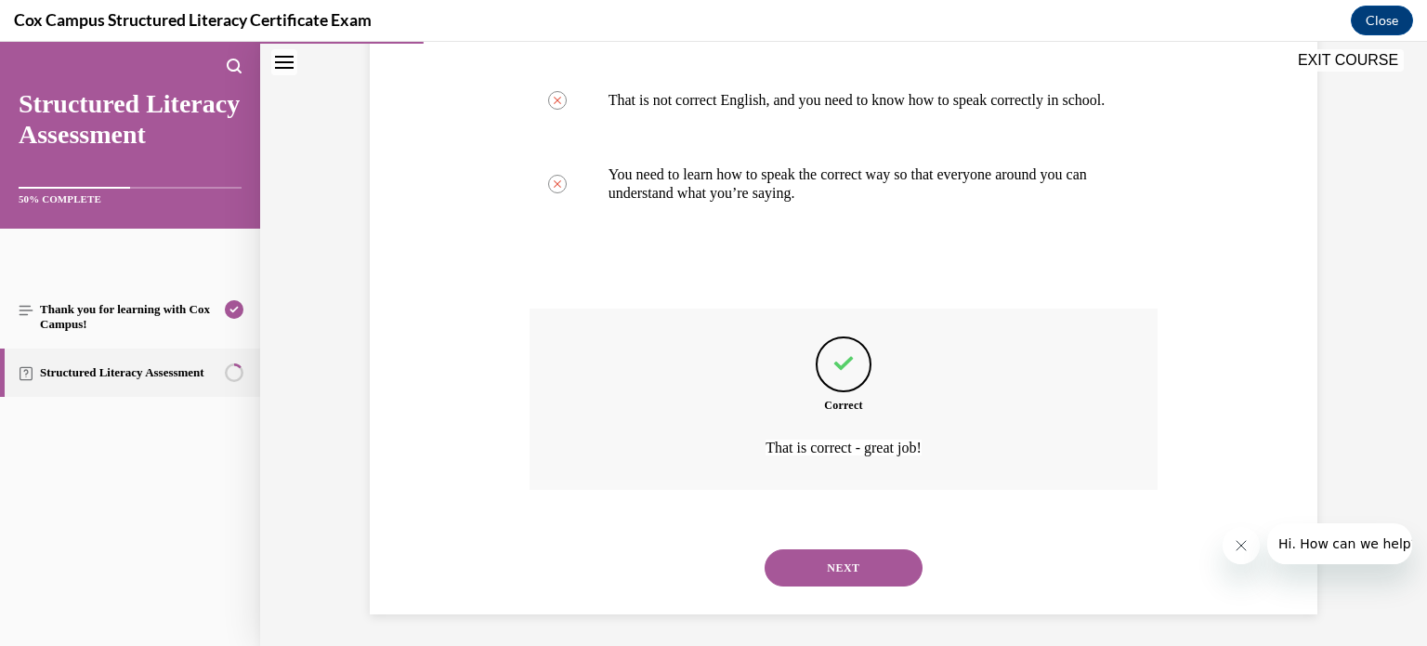
scroll to position [621, 0]
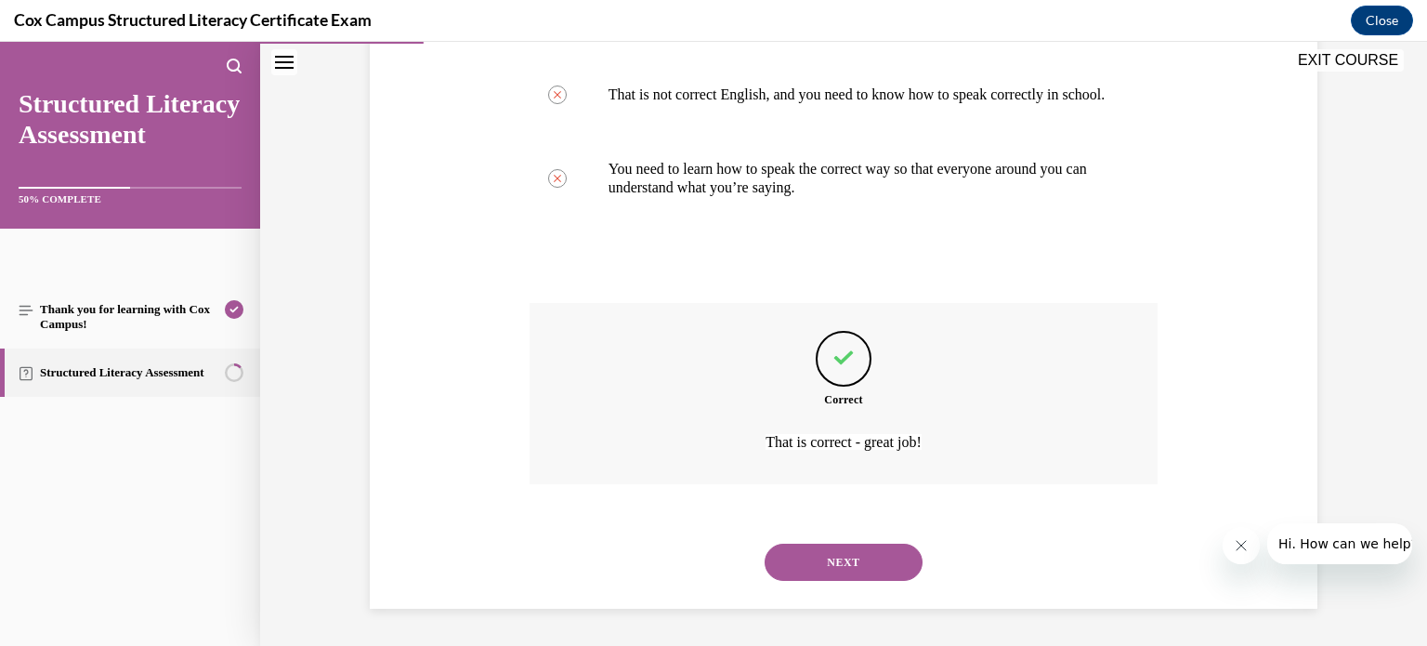
click at [836, 560] on button "NEXT" at bounding box center [843, 561] width 158 height 37
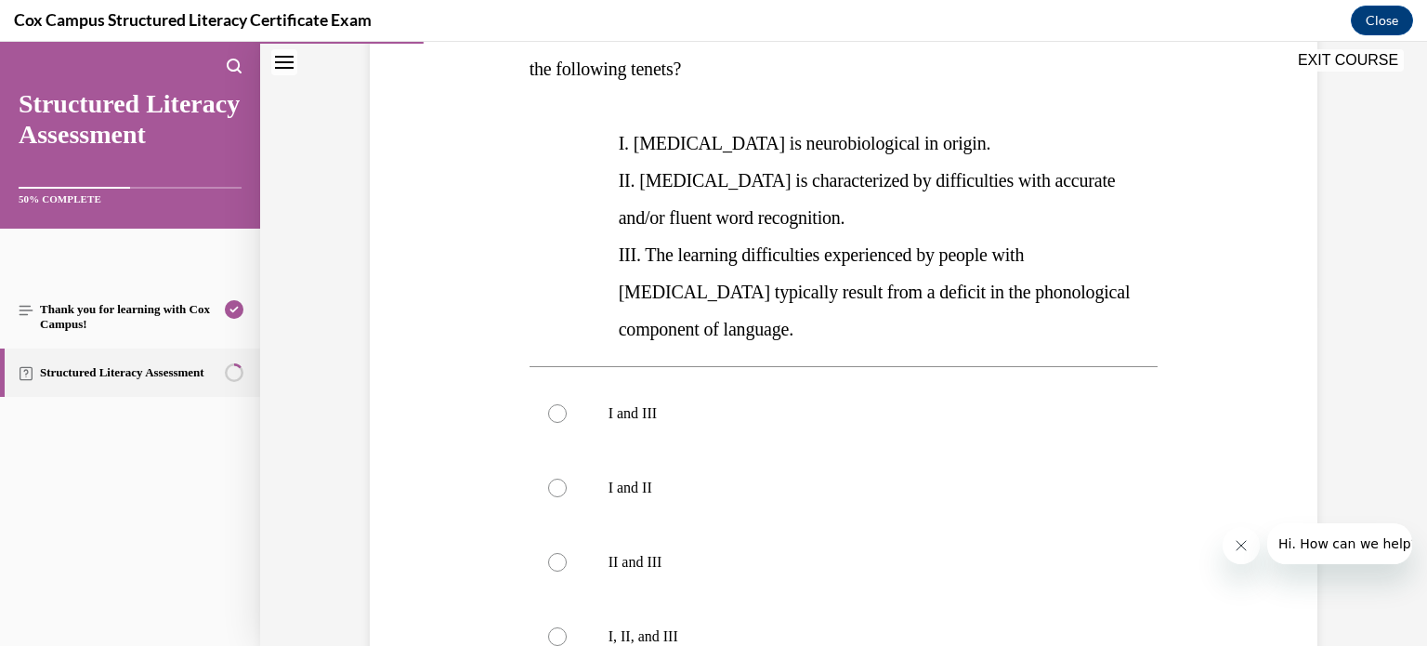
scroll to position [345, 0]
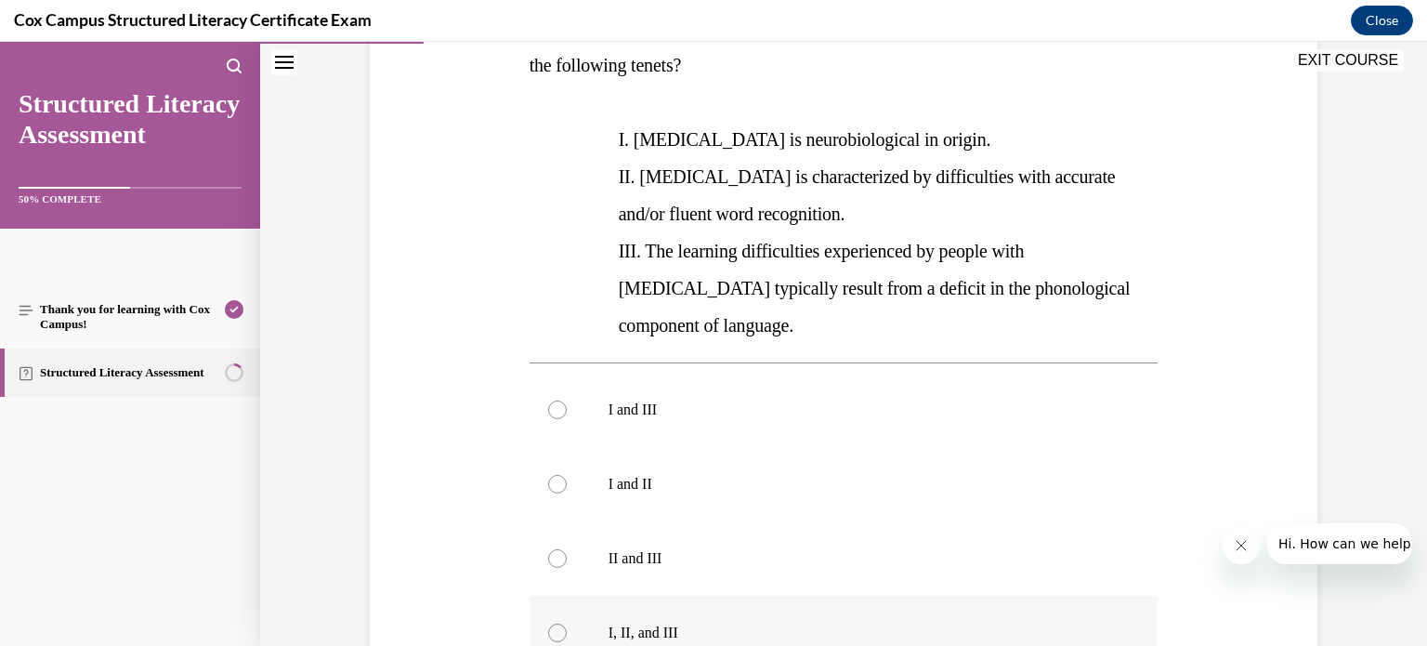
click at [550, 623] on div at bounding box center [557, 632] width 19 height 19
click at [550, 623] on input "I, II, and III" at bounding box center [557, 632] width 19 height 19
radio input "true"
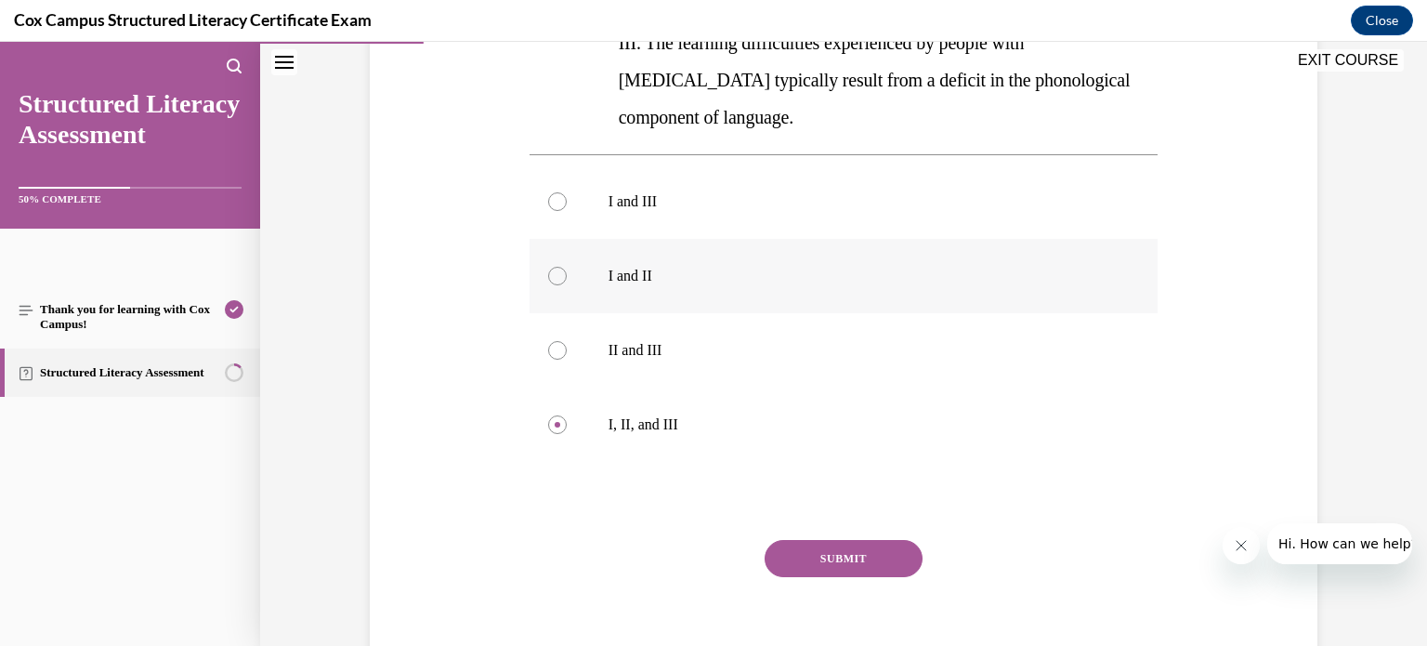
scroll to position [559, 0]
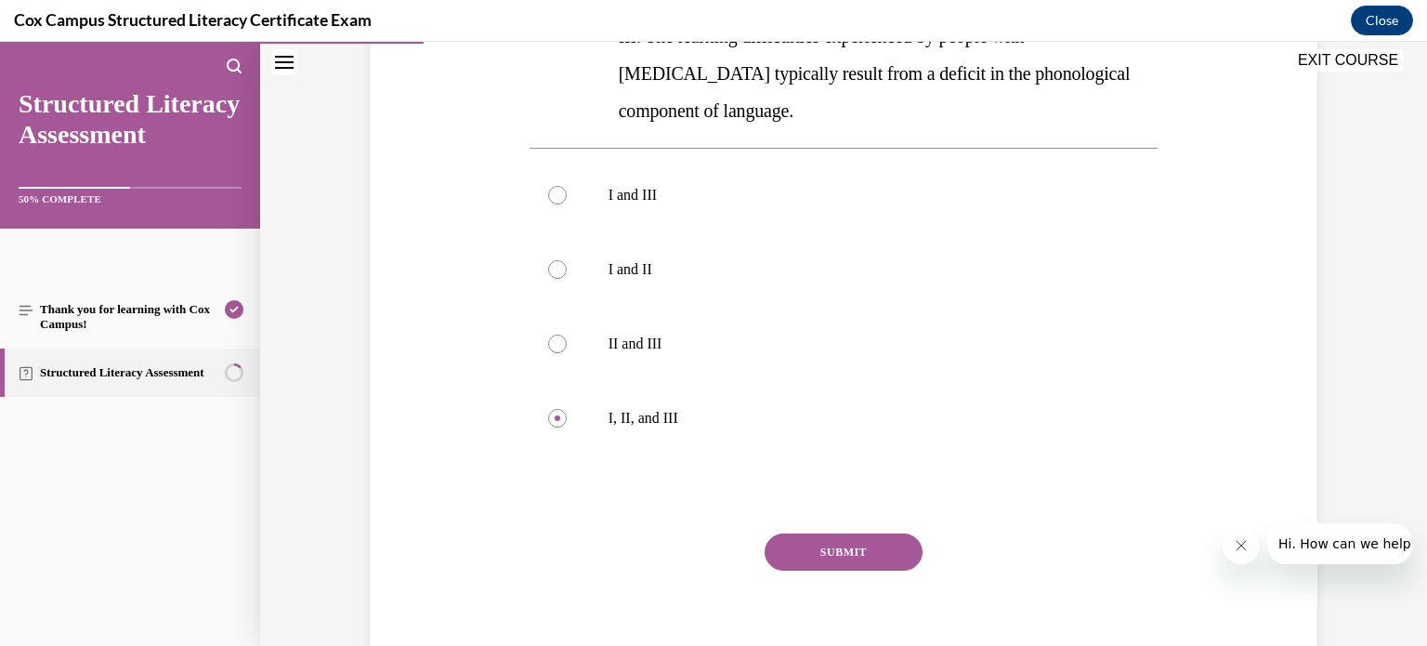
click at [827, 533] on button "SUBMIT" at bounding box center [843, 551] width 158 height 37
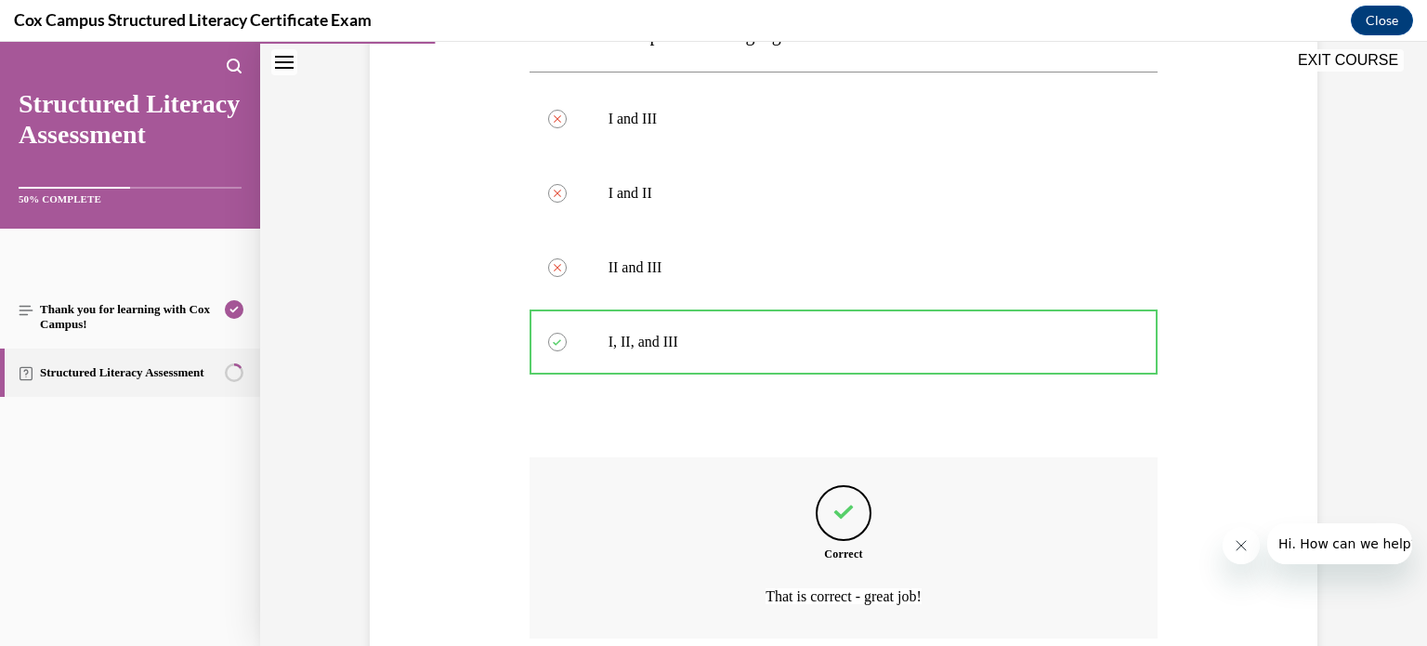
scroll to position [751, 0]
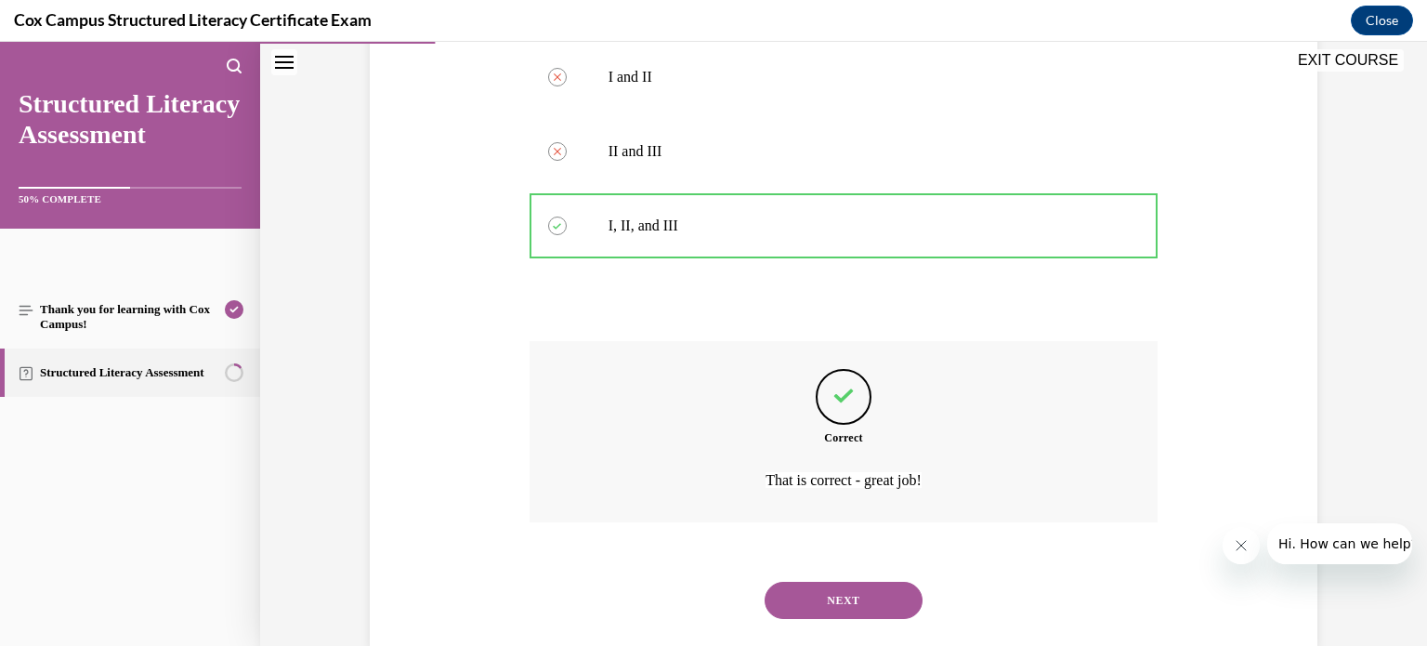
click at [825, 581] on button "NEXT" at bounding box center [843, 599] width 158 height 37
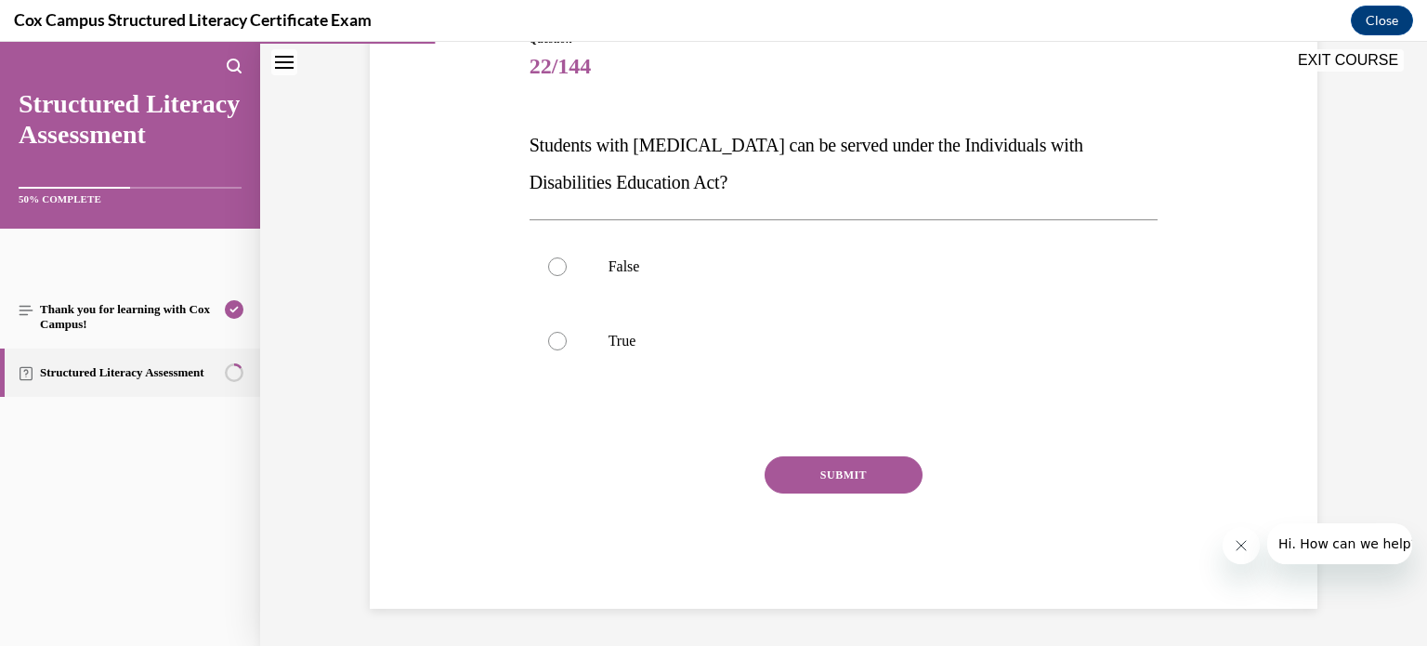
scroll to position [205, 0]
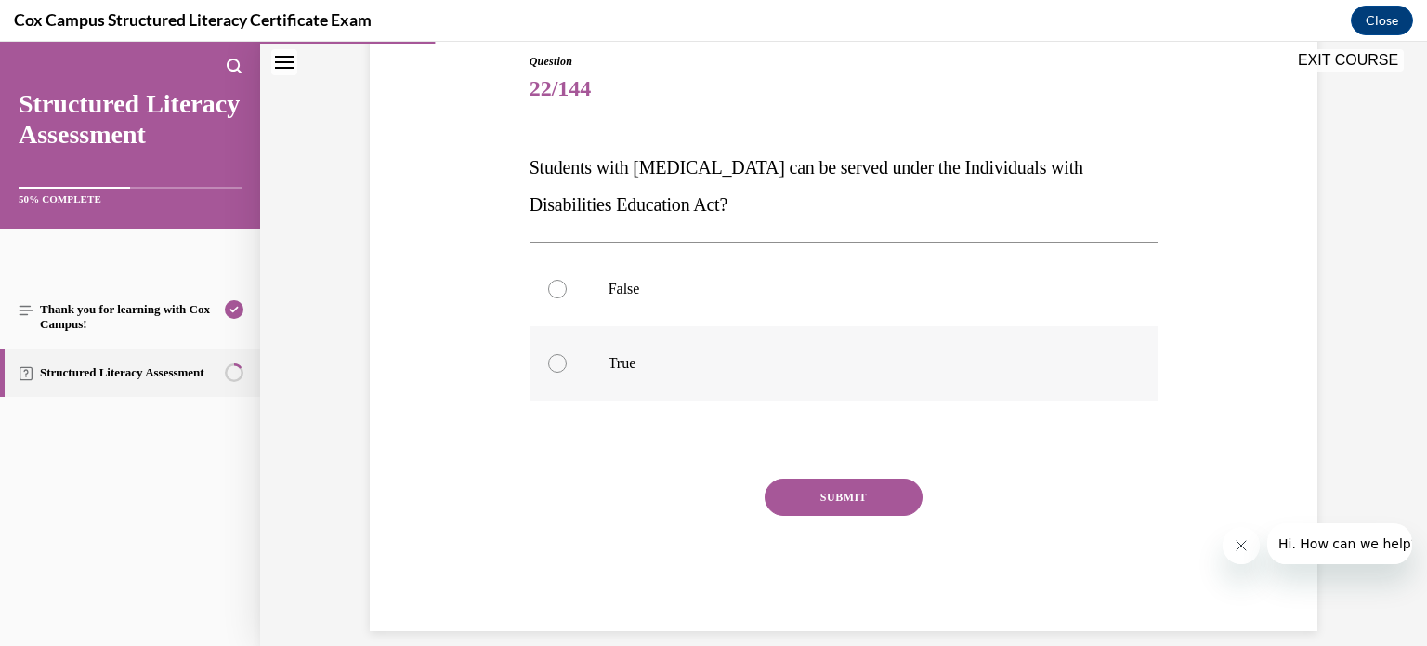
click at [567, 370] on label "True" at bounding box center [843, 363] width 629 height 74
click at [567, 370] on input "True" at bounding box center [557, 363] width 19 height 19
radio input "true"
click at [848, 490] on button "SUBMIT" at bounding box center [843, 496] width 158 height 37
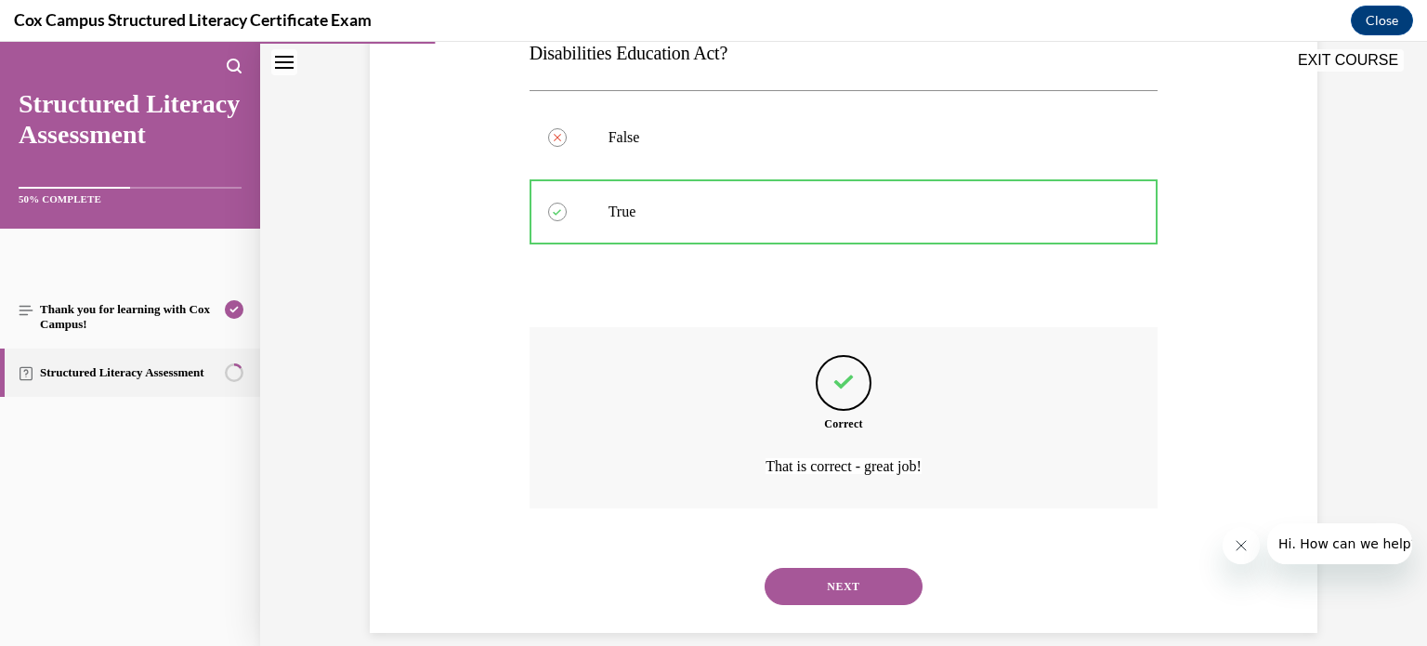
scroll to position [380, 0]
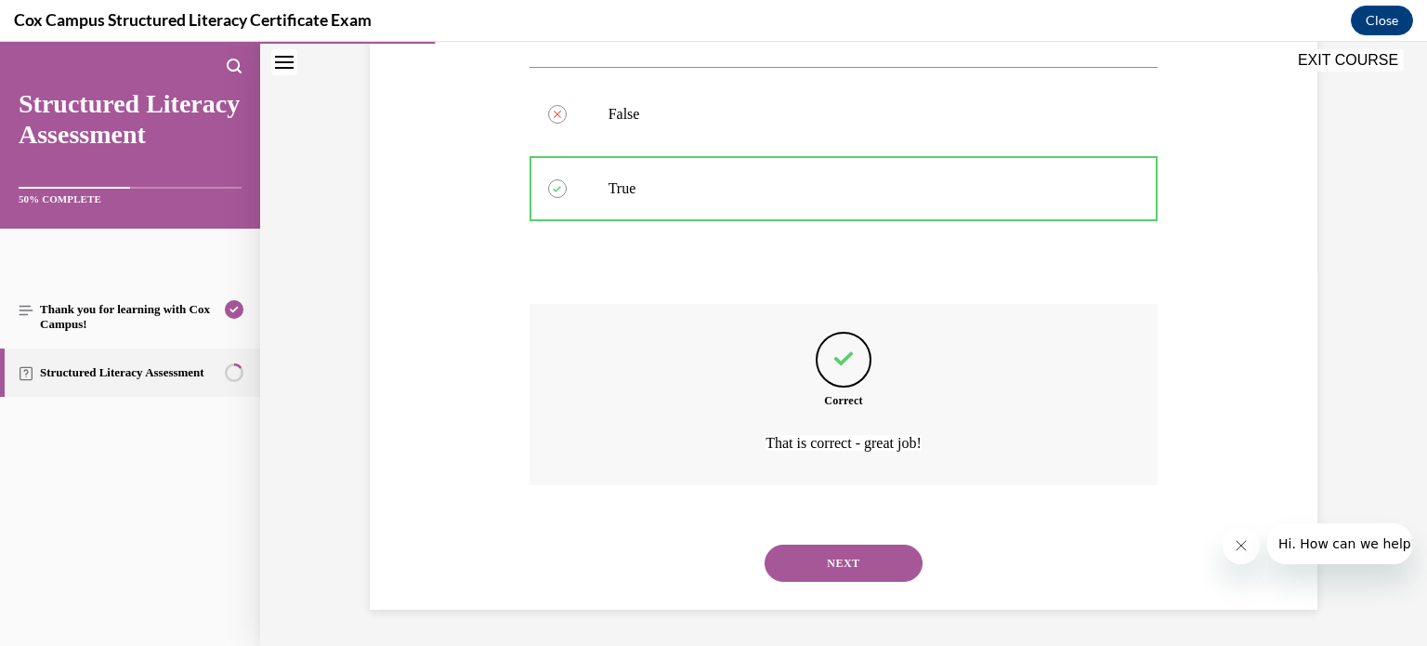
click at [823, 563] on button "NEXT" at bounding box center [843, 562] width 158 height 37
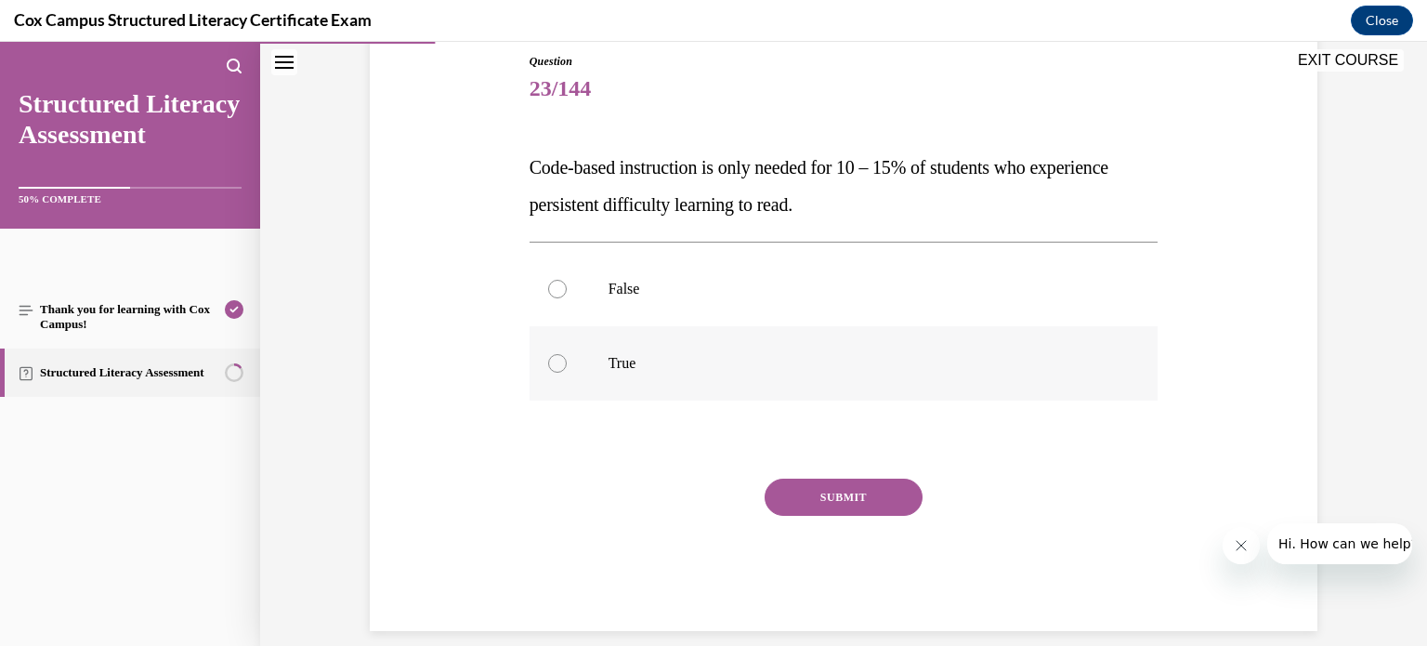
click at [586, 365] on label "True" at bounding box center [843, 363] width 629 height 74
click at [567, 365] on input "True" at bounding box center [557, 363] width 19 height 19
radio input "true"
click at [821, 489] on button "SUBMIT" at bounding box center [843, 496] width 158 height 37
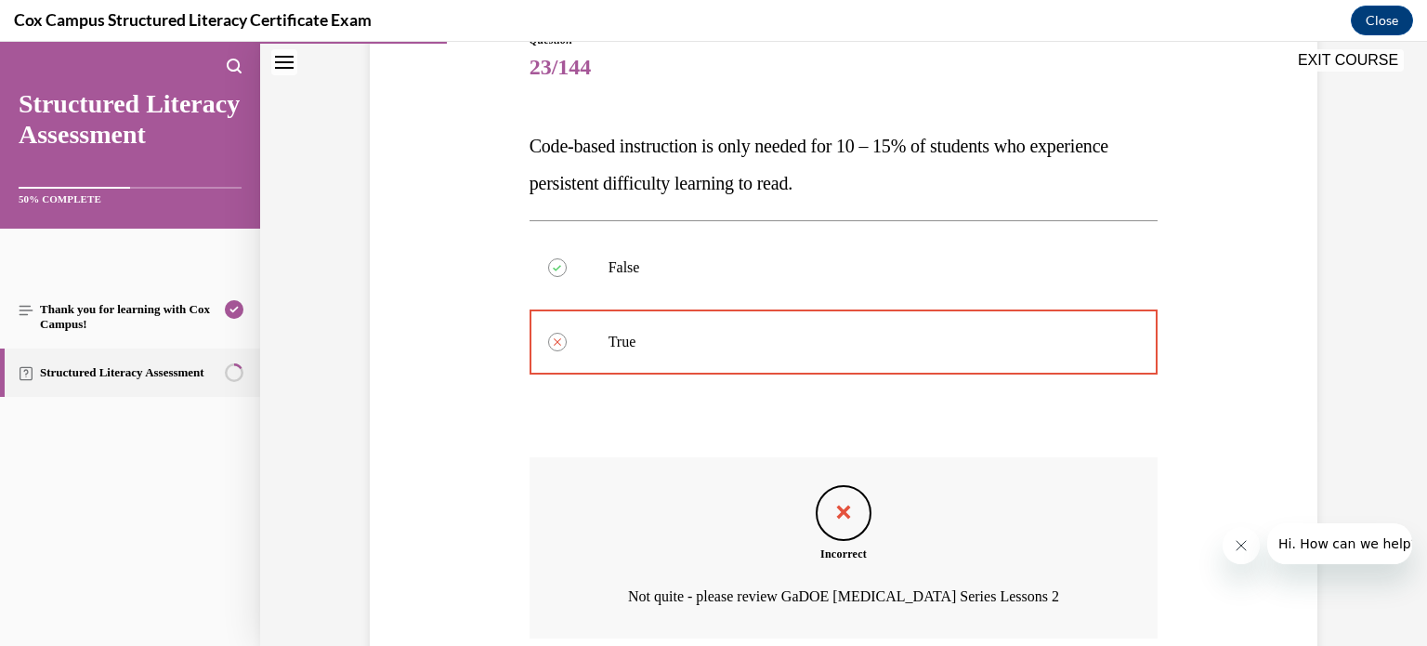
scroll to position [380, 0]
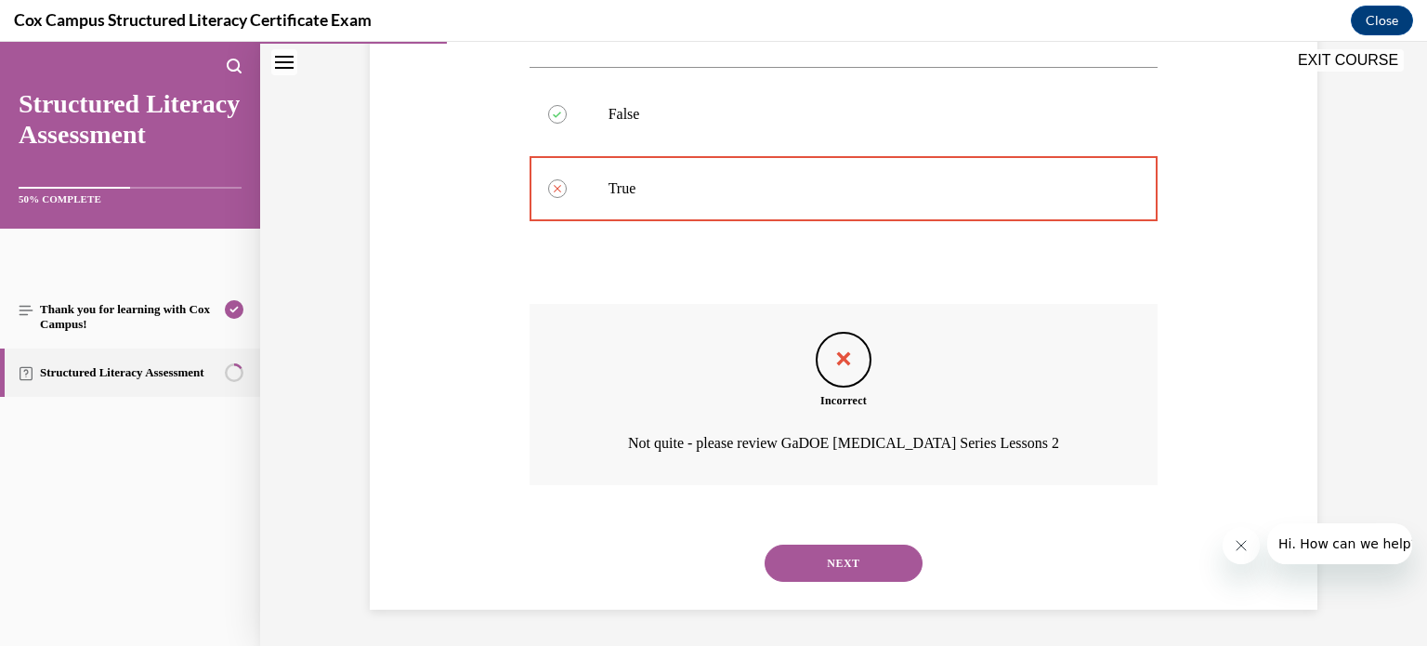
click at [848, 560] on button "NEXT" at bounding box center [843, 562] width 158 height 37
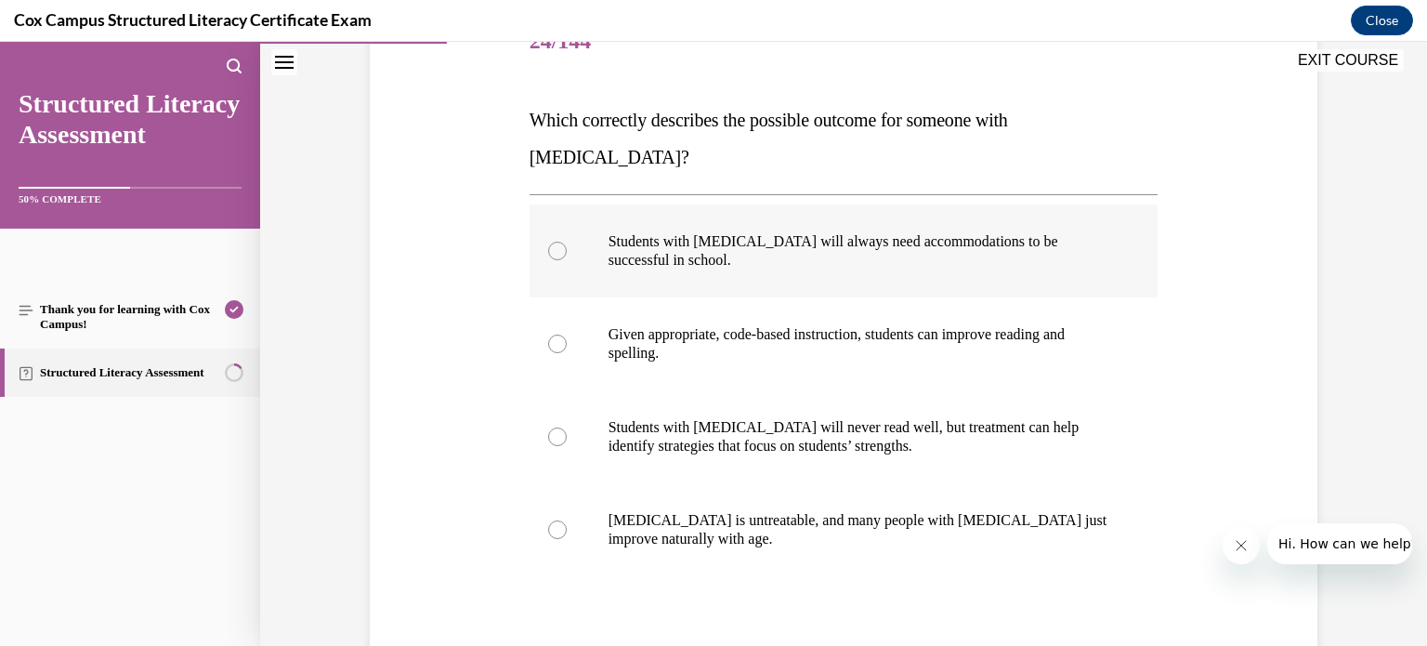
scroll to position [262, 0]
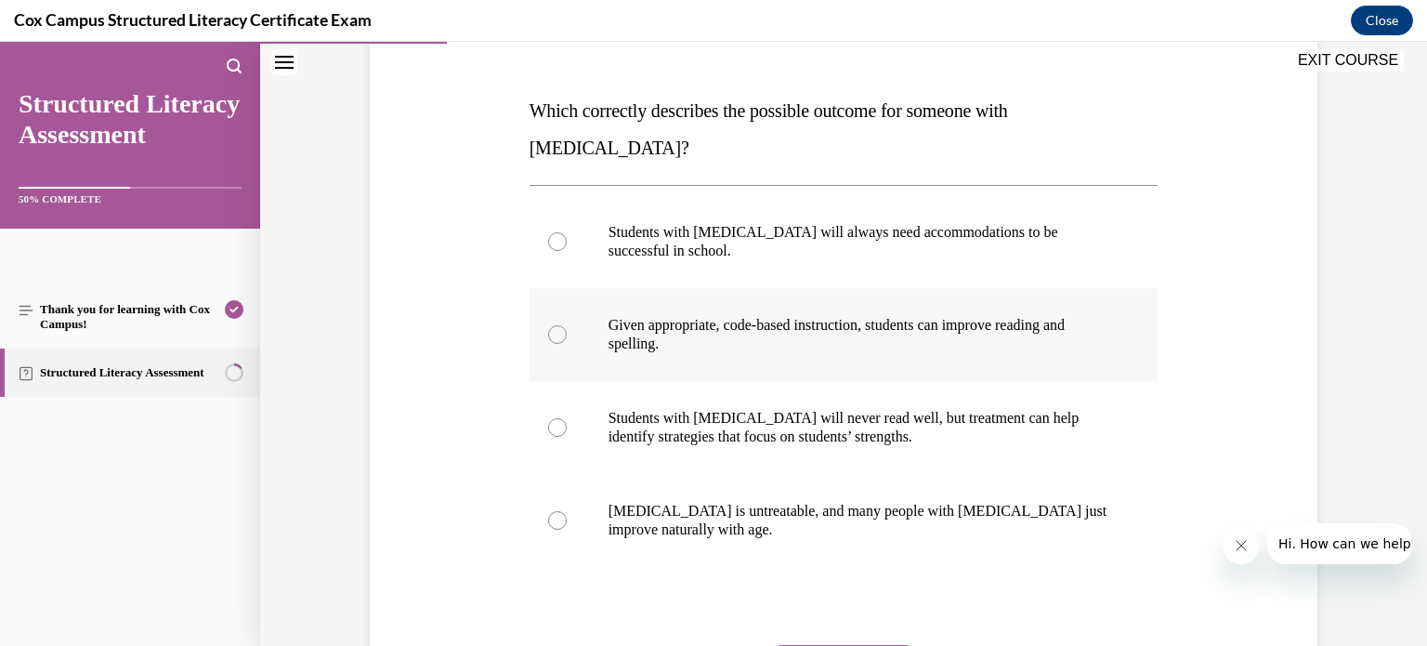
click at [549, 325] on div at bounding box center [557, 334] width 19 height 19
click at [549, 325] on input "Given appropriate, code-based instruction, students can improve reading and spe…" at bounding box center [557, 334] width 19 height 19
radio input "true"
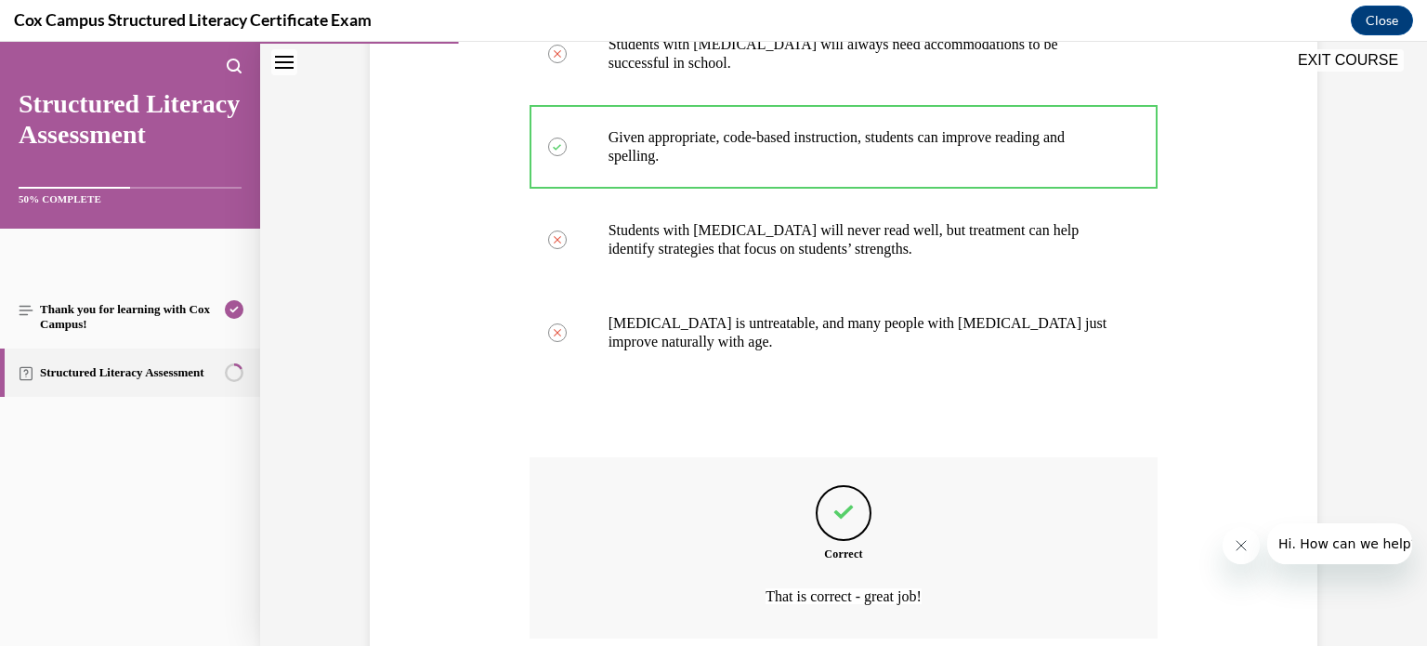
scroll to position [566, 0]
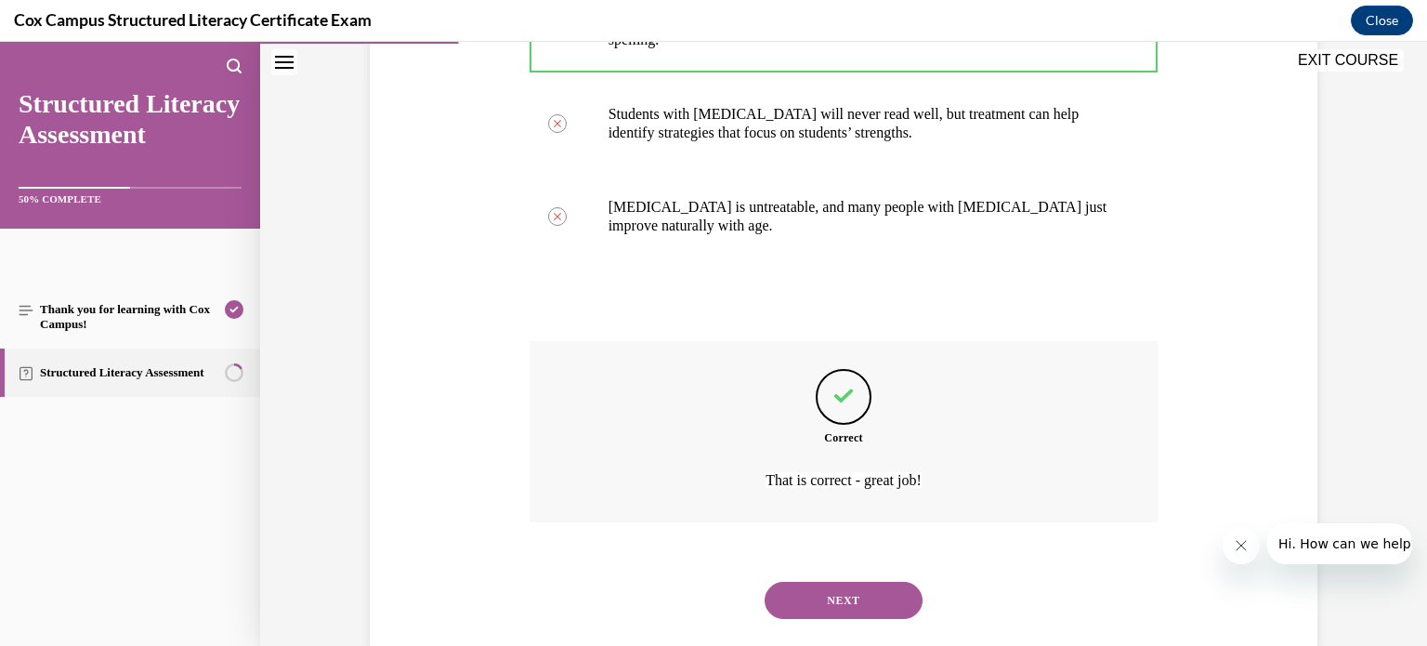
click at [827, 581] on button "NEXT" at bounding box center [843, 599] width 158 height 37
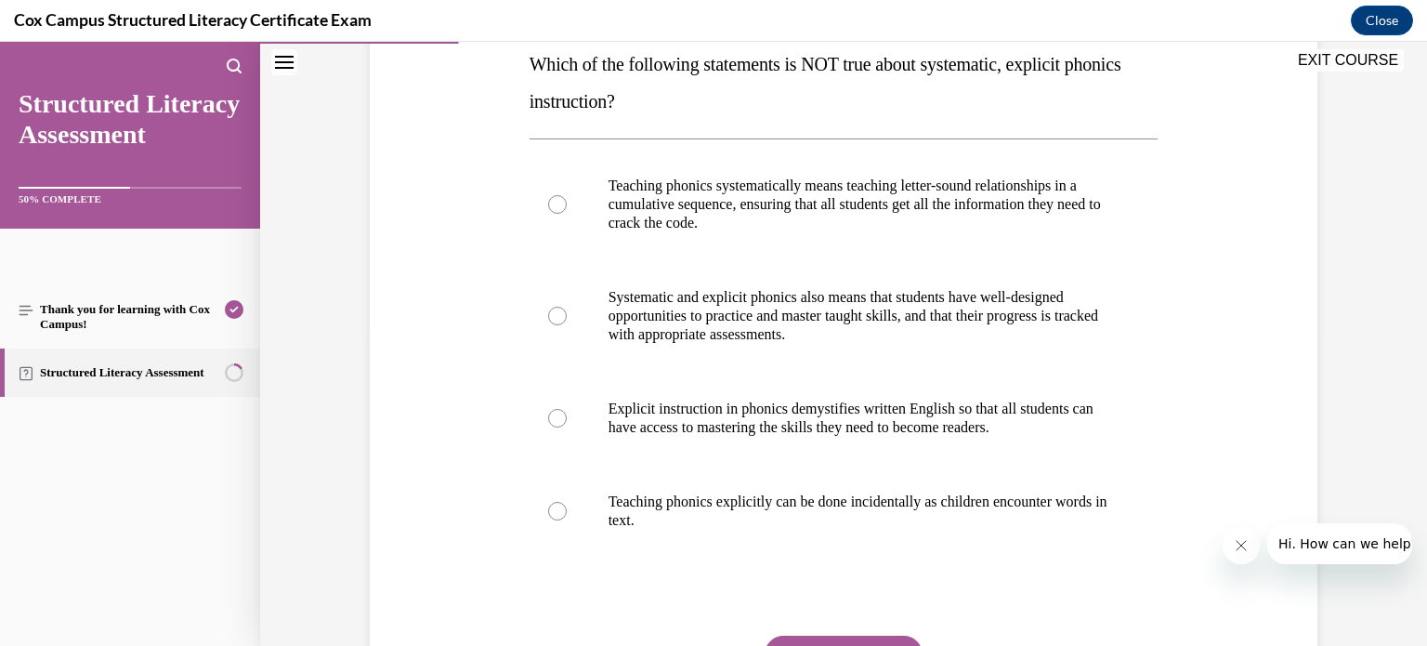
scroll to position [310, 0]
click at [548, 506] on div at bounding box center [557, 509] width 19 height 19
click at [548, 506] on input "Teaching phonics explicitly can be done incidentally as children encounter word…" at bounding box center [557, 509] width 19 height 19
radio input "true"
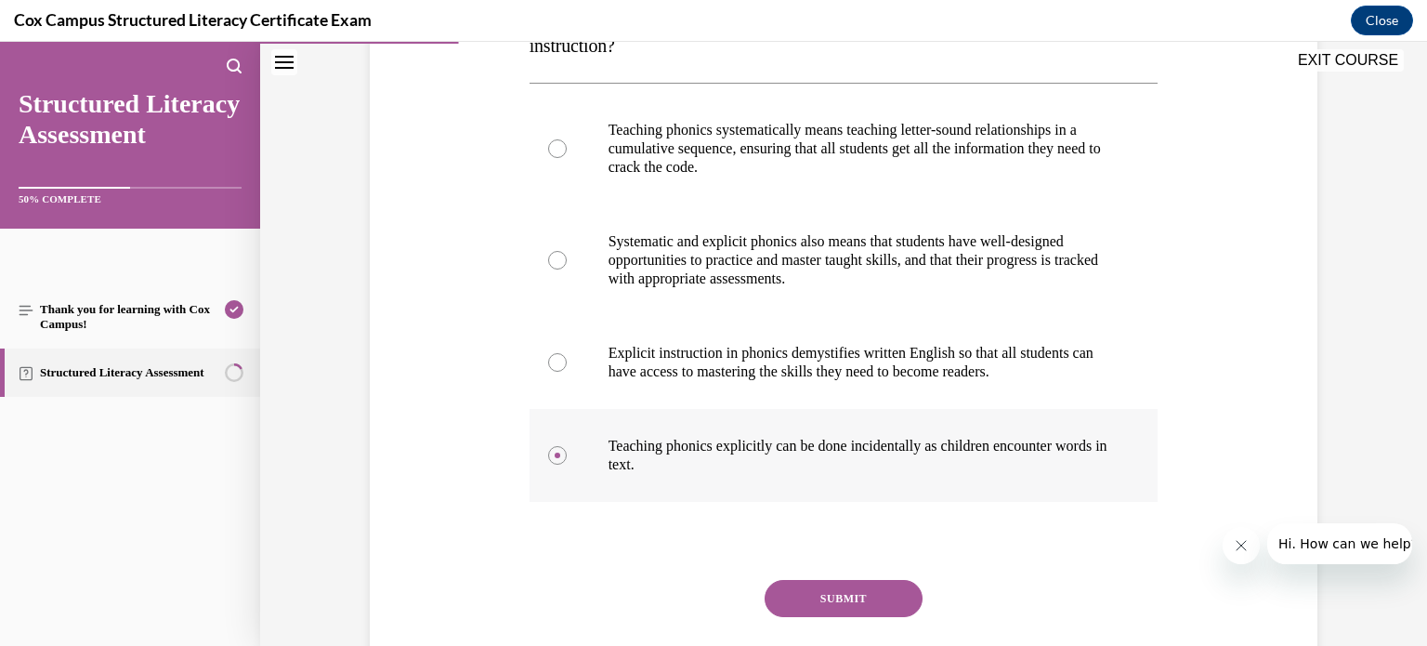
scroll to position [366, 0]
click at [832, 604] on button "SUBMIT" at bounding box center [843, 596] width 158 height 37
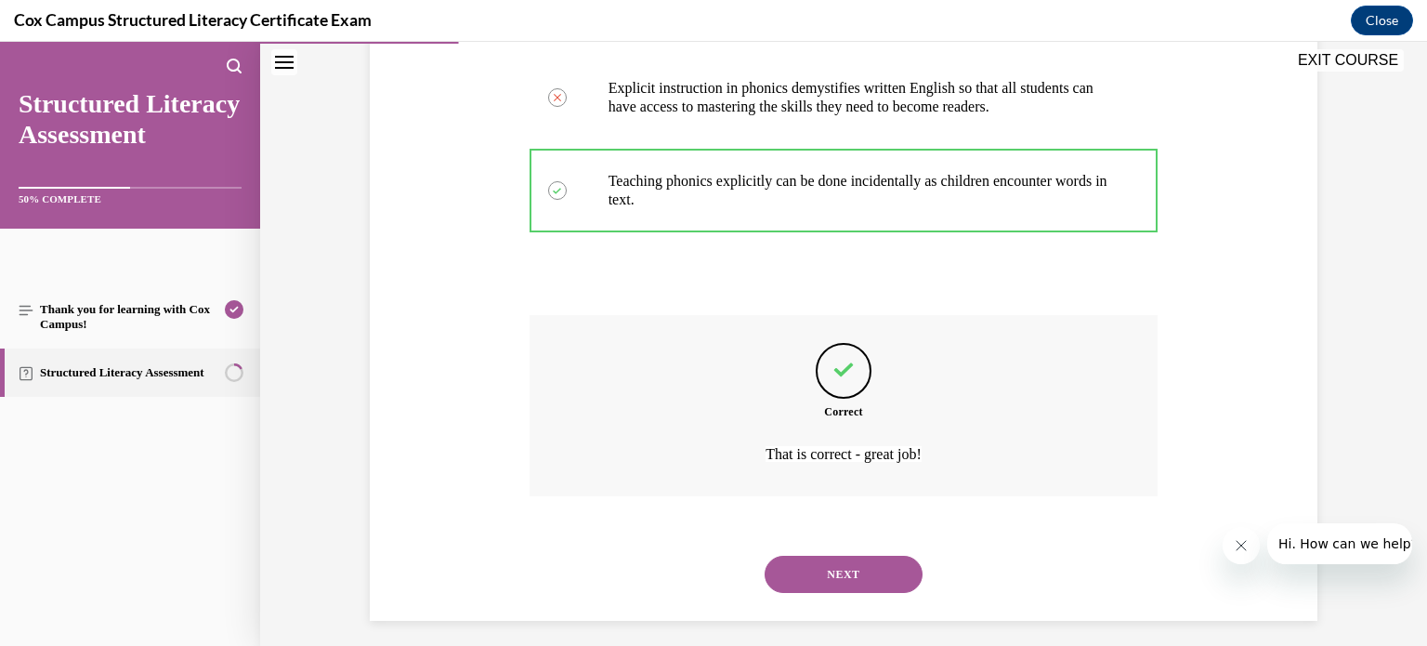
scroll to position [640, 0]
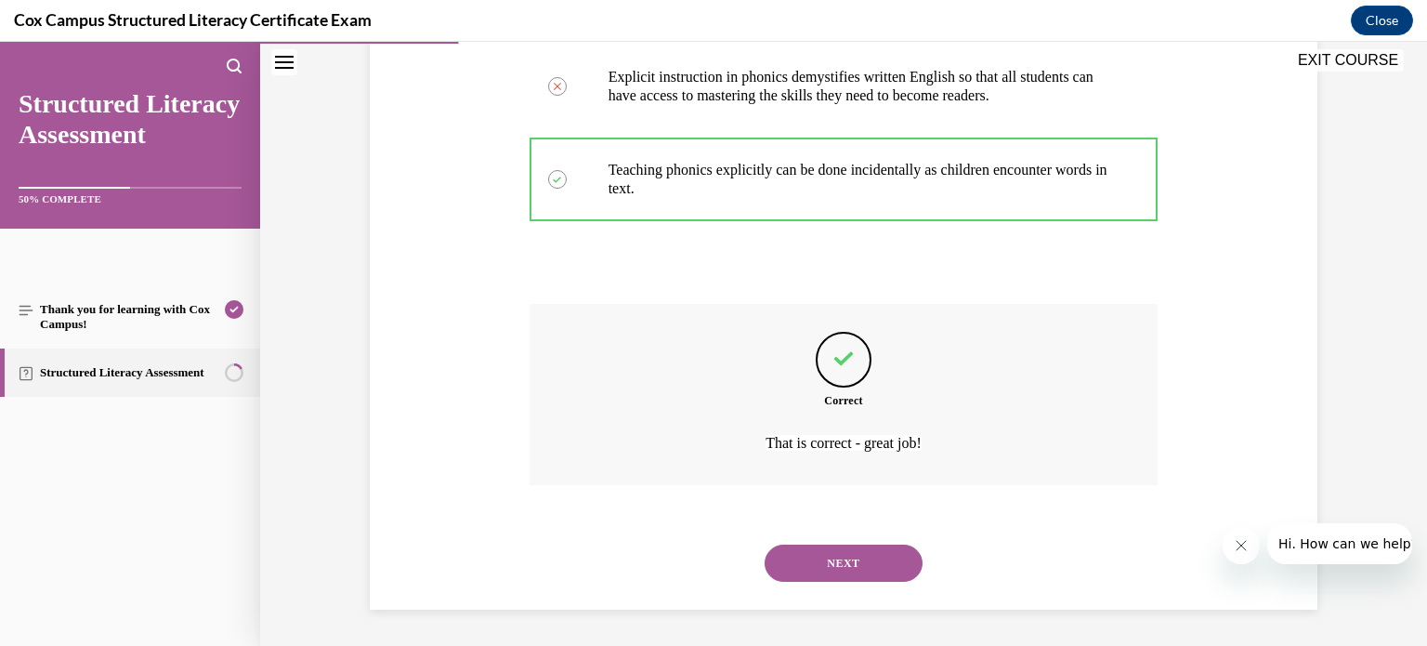
click at [822, 564] on button "NEXT" at bounding box center [843, 562] width 158 height 37
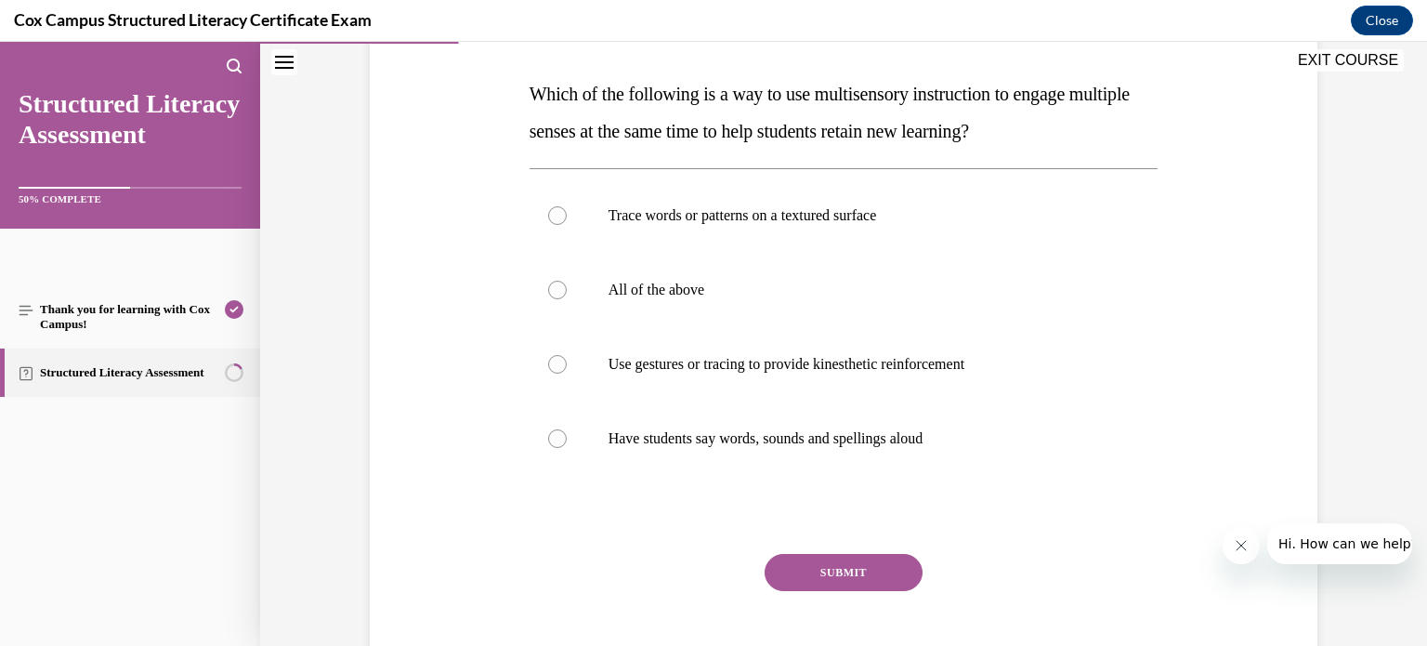
scroll to position [281, 0]
click at [586, 292] on label "All of the above" at bounding box center [843, 288] width 629 height 74
click at [567, 292] on input "All of the above" at bounding box center [557, 288] width 19 height 19
radio input "true"
click at [833, 578] on button "SUBMIT" at bounding box center [843, 570] width 158 height 37
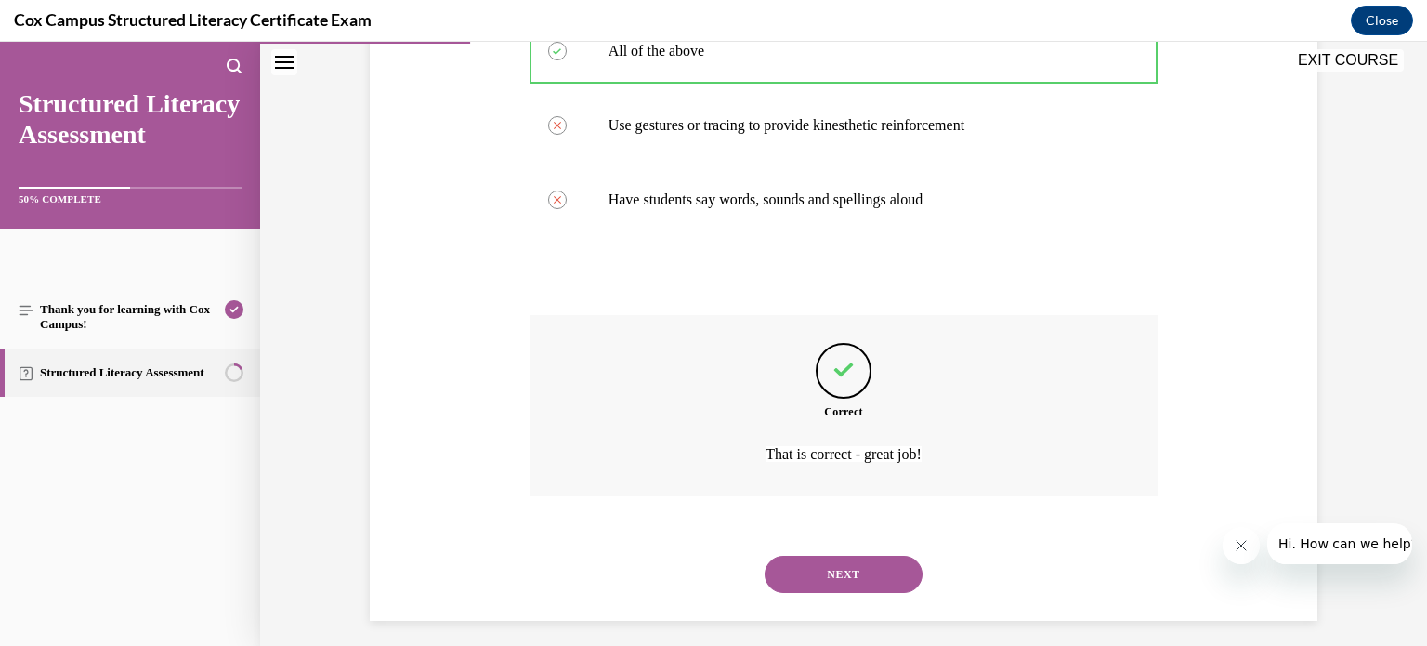
scroll to position [528, 0]
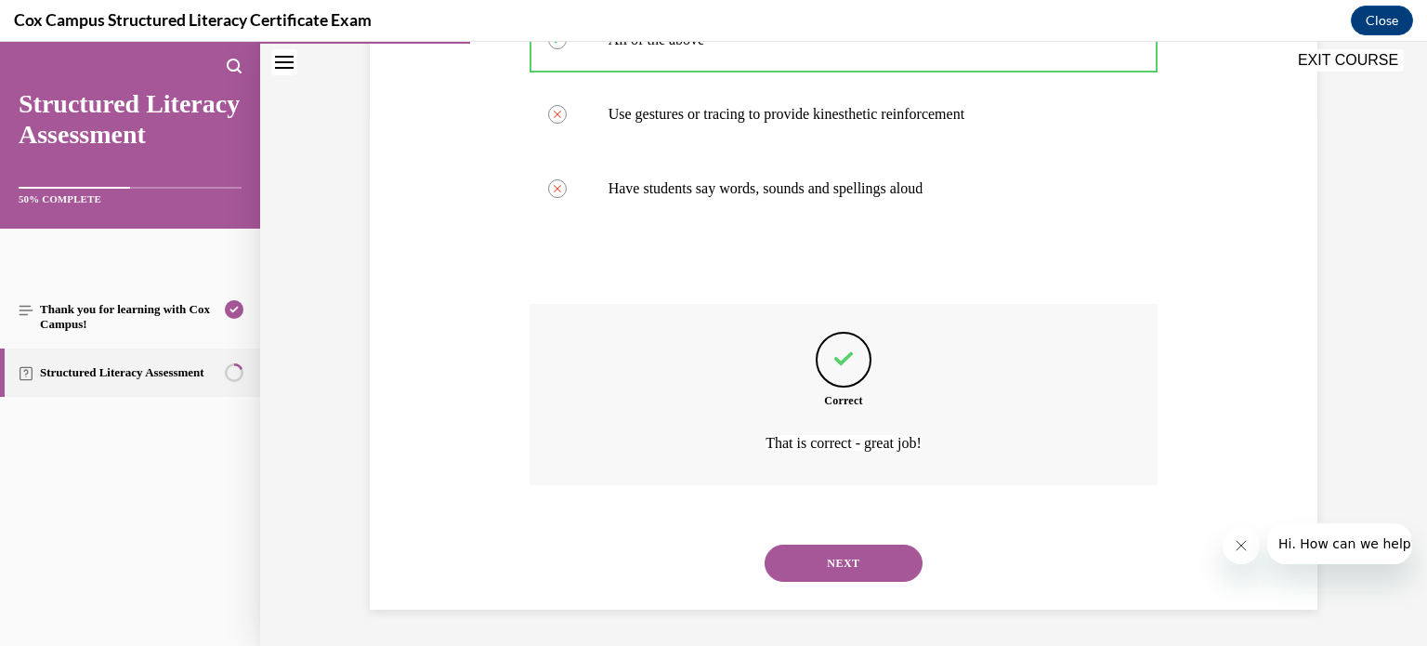
click at [823, 564] on button "NEXT" at bounding box center [843, 562] width 158 height 37
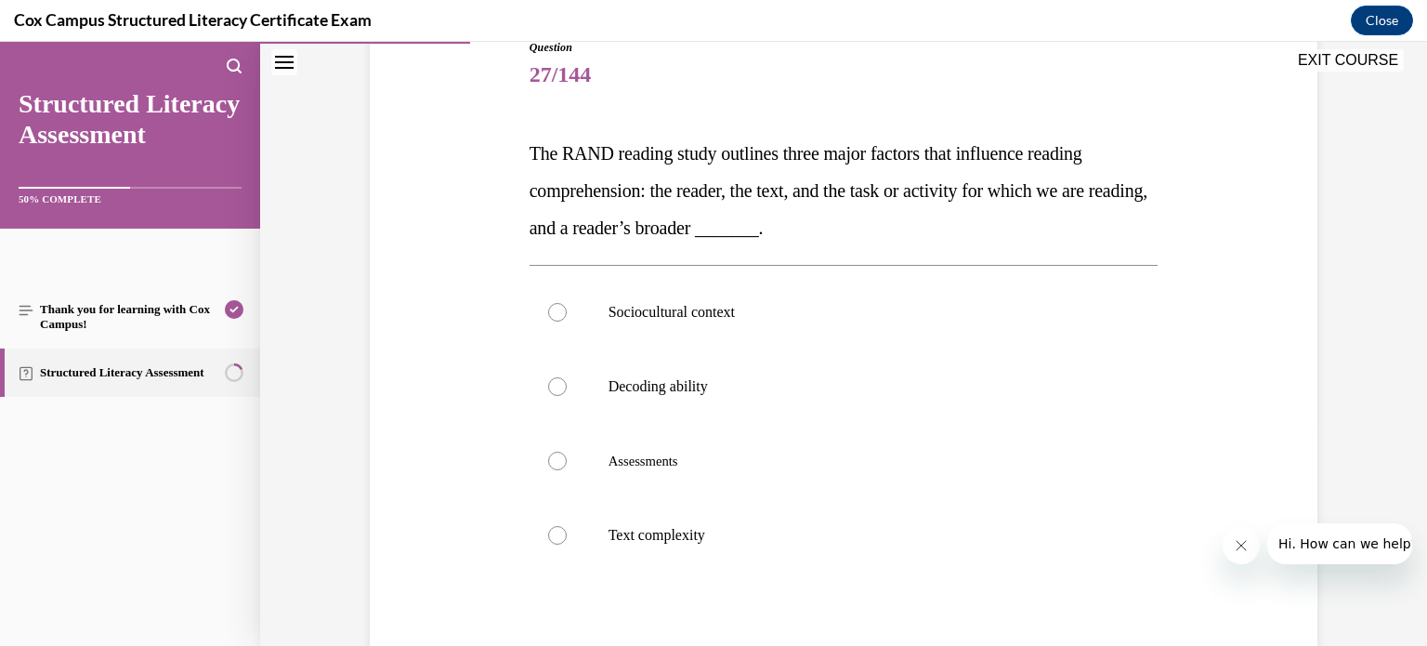
scroll to position [221, 0]
click at [548, 308] on div at bounding box center [557, 310] width 19 height 19
click at [548, 308] on input "Sociocultural context" at bounding box center [557, 310] width 19 height 19
radio input "true"
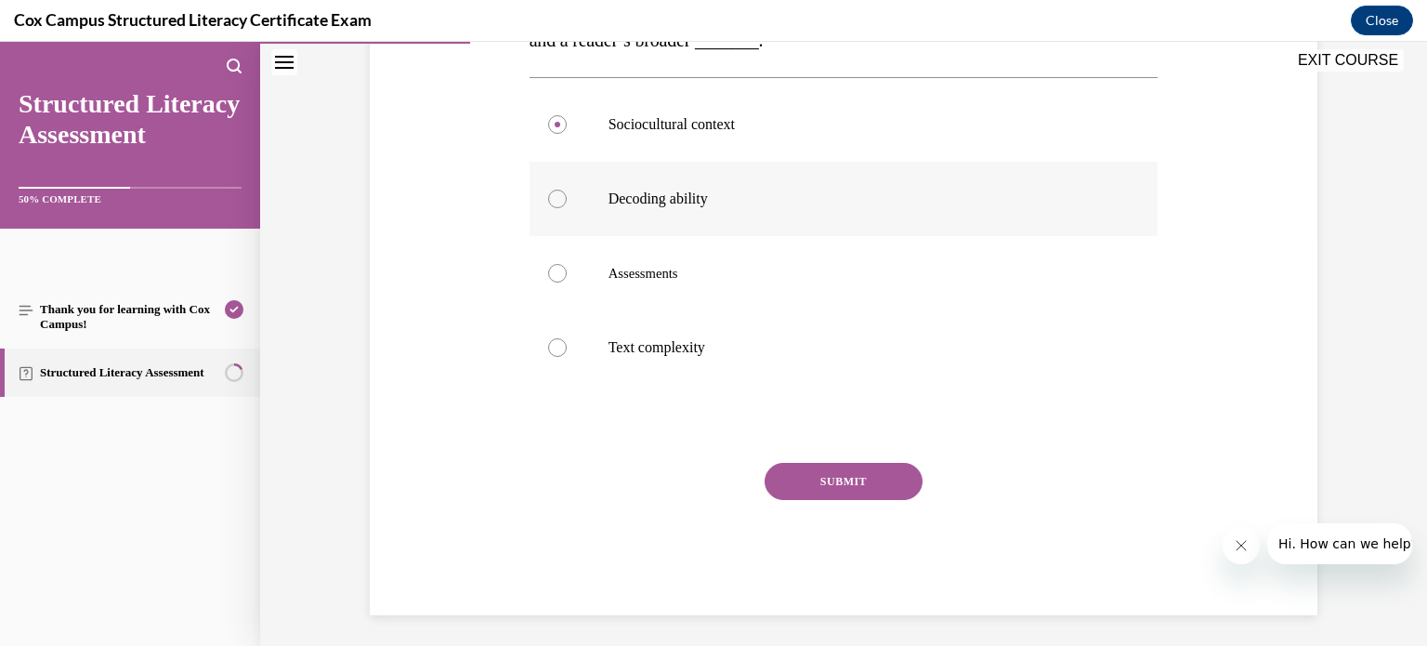
scroll to position [411, 0]
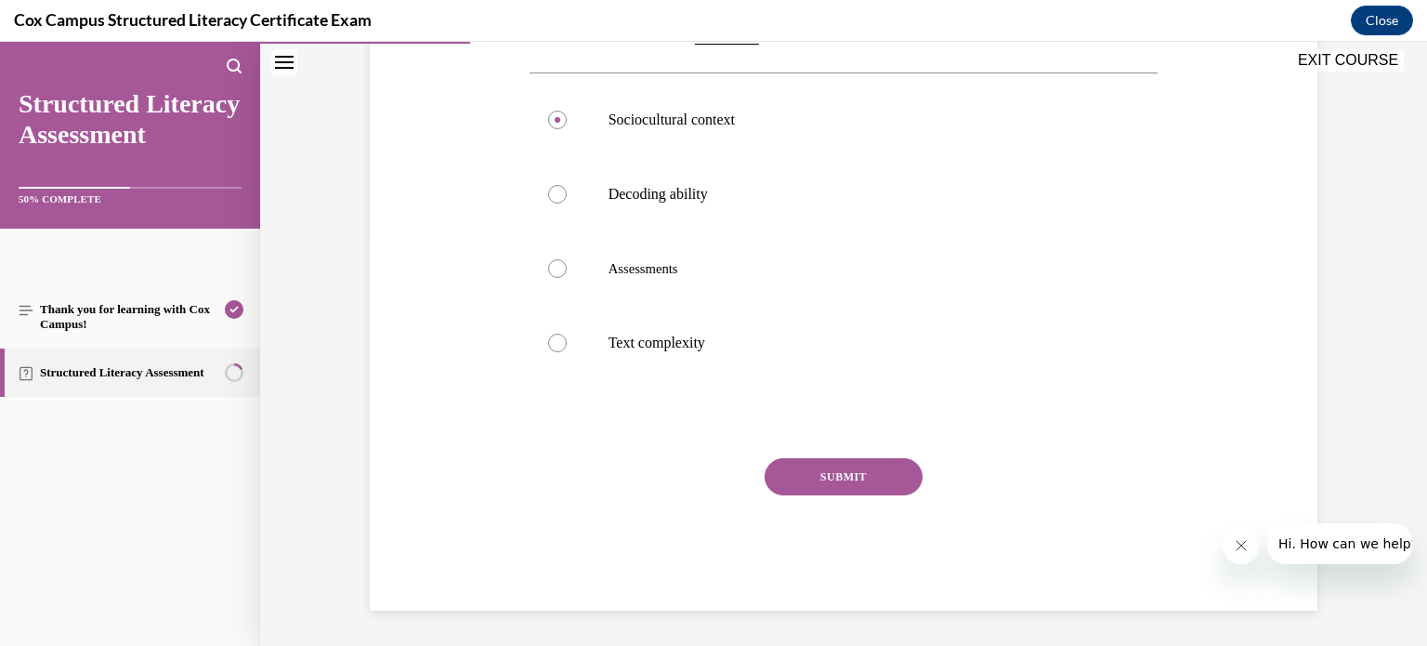
click at [823, 472] on button "SUBMIT" at bounding box center [843, 476] width 158 height 37
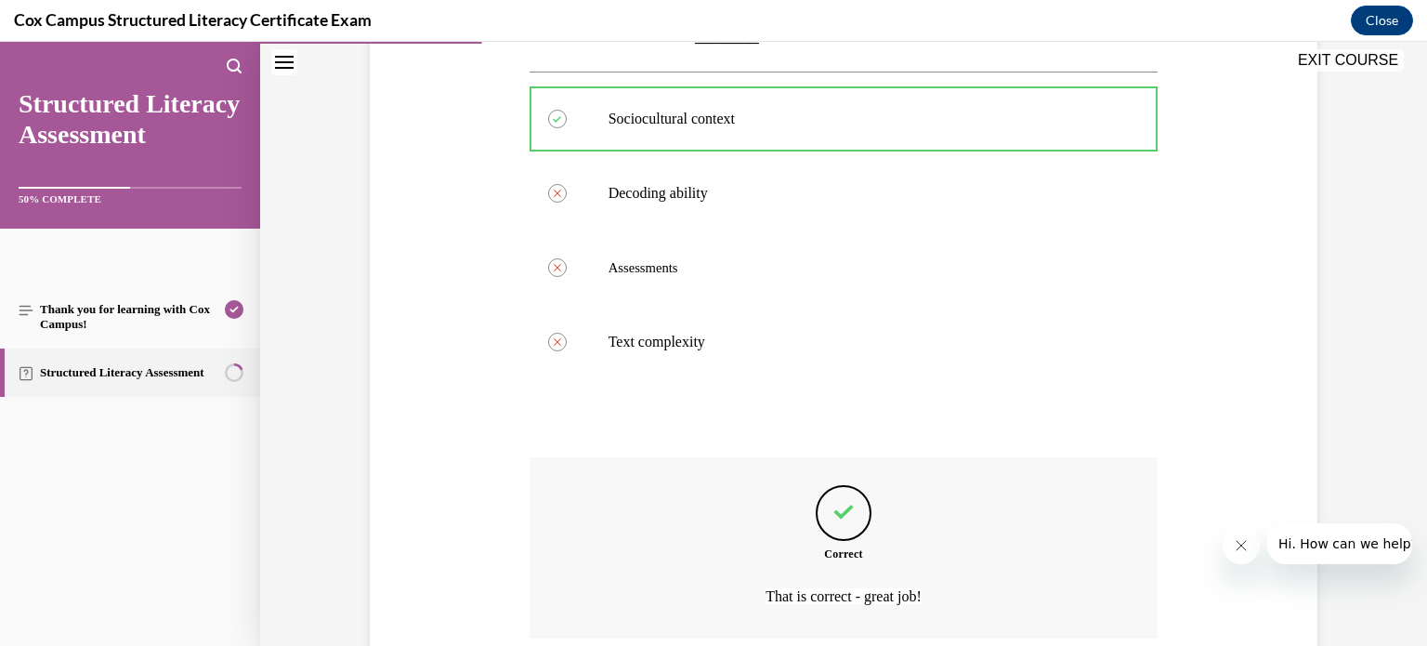
scroll to position [566, 0]
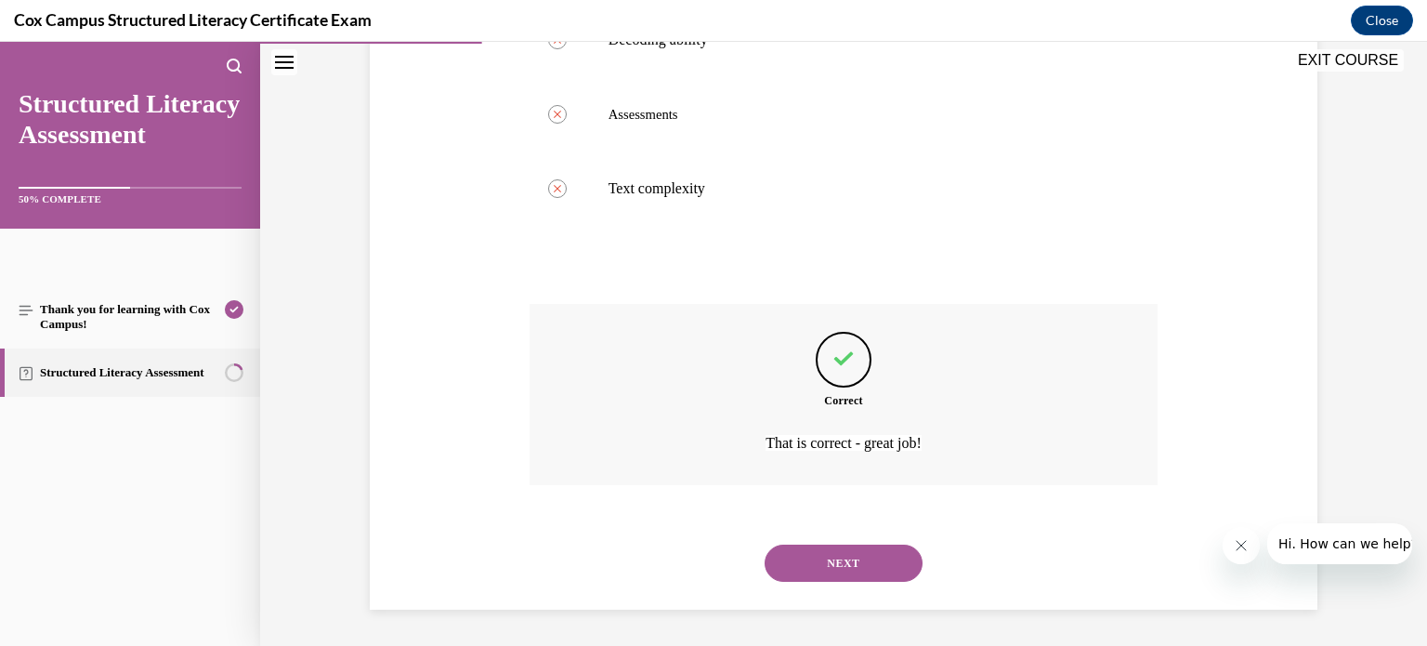
click at [825, 556] on button "NEXT" at bounding box center [843, 562] width 158 height 37
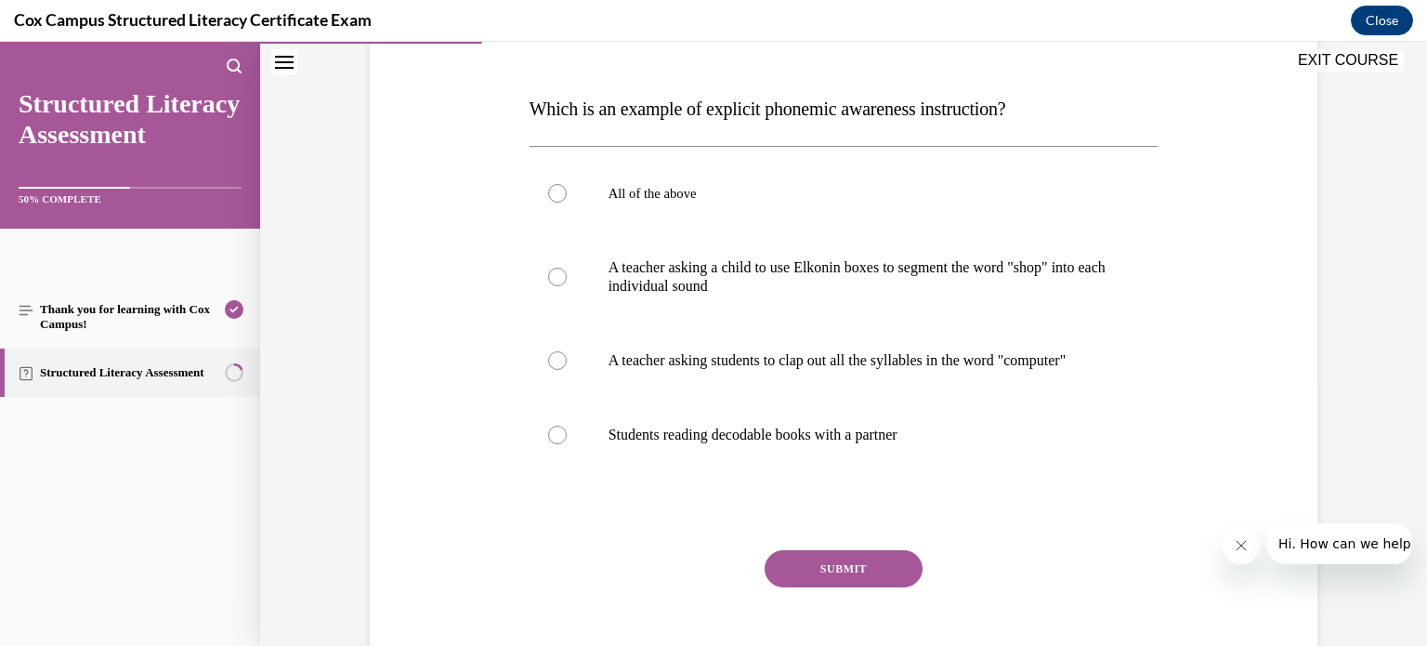
scroll to position [271, 0]
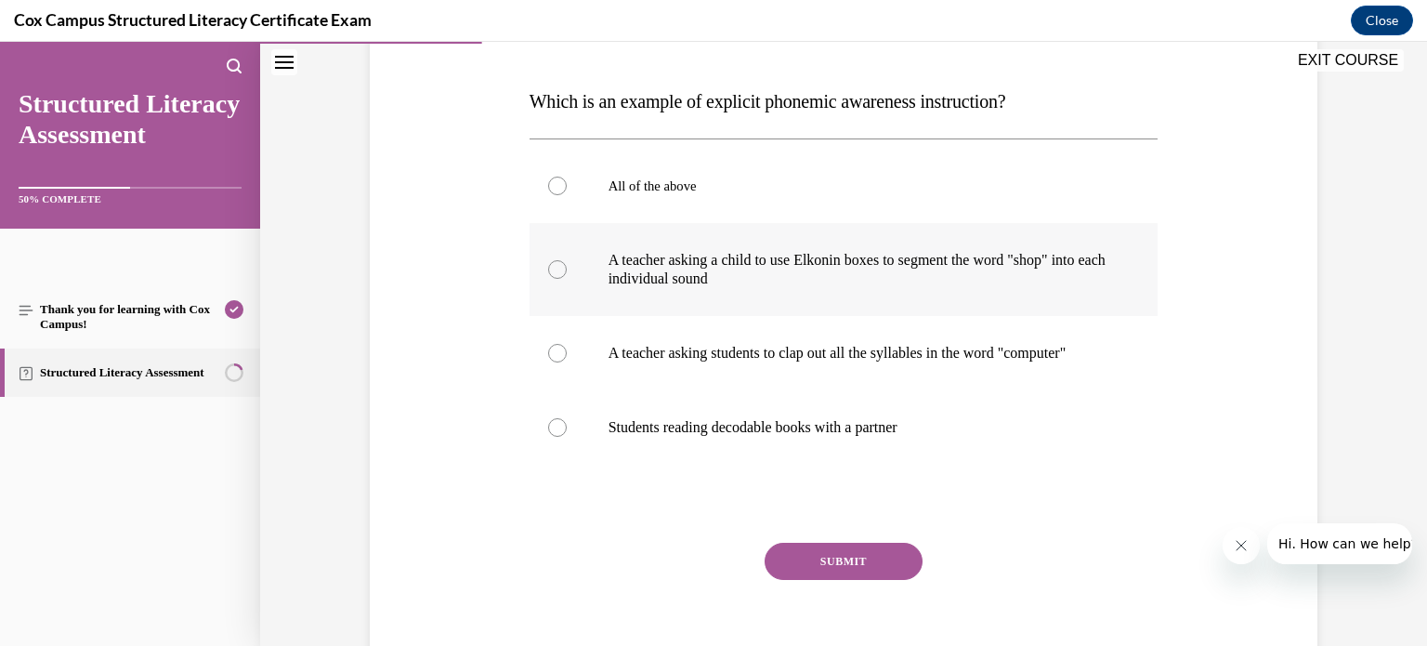
click at [548, 265] on div at bounding box center [557, 269] width 19 height 19
click at [548, 265] on input "A teacher asking a child to use Elkonin boxes to segment the word "shop" into e…" at bounding box center [557, 269] width 19 height 19
radio input "true"
click at [844, 577] on button "SUBMIT" at bounding box center [843, 560] width 158 height 37
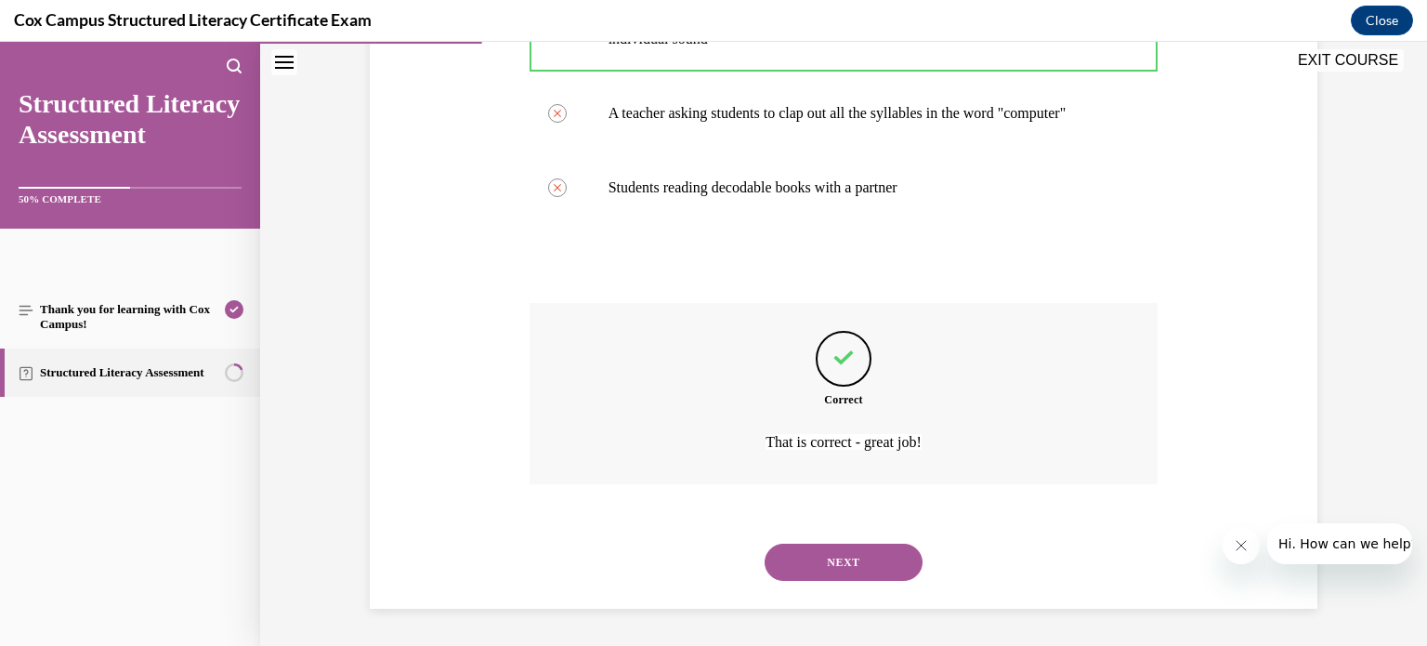
scroll to position [528, 0]
click at [829, 561] on button "NEXT" at bounding box center [843, 561] width 158 height 37
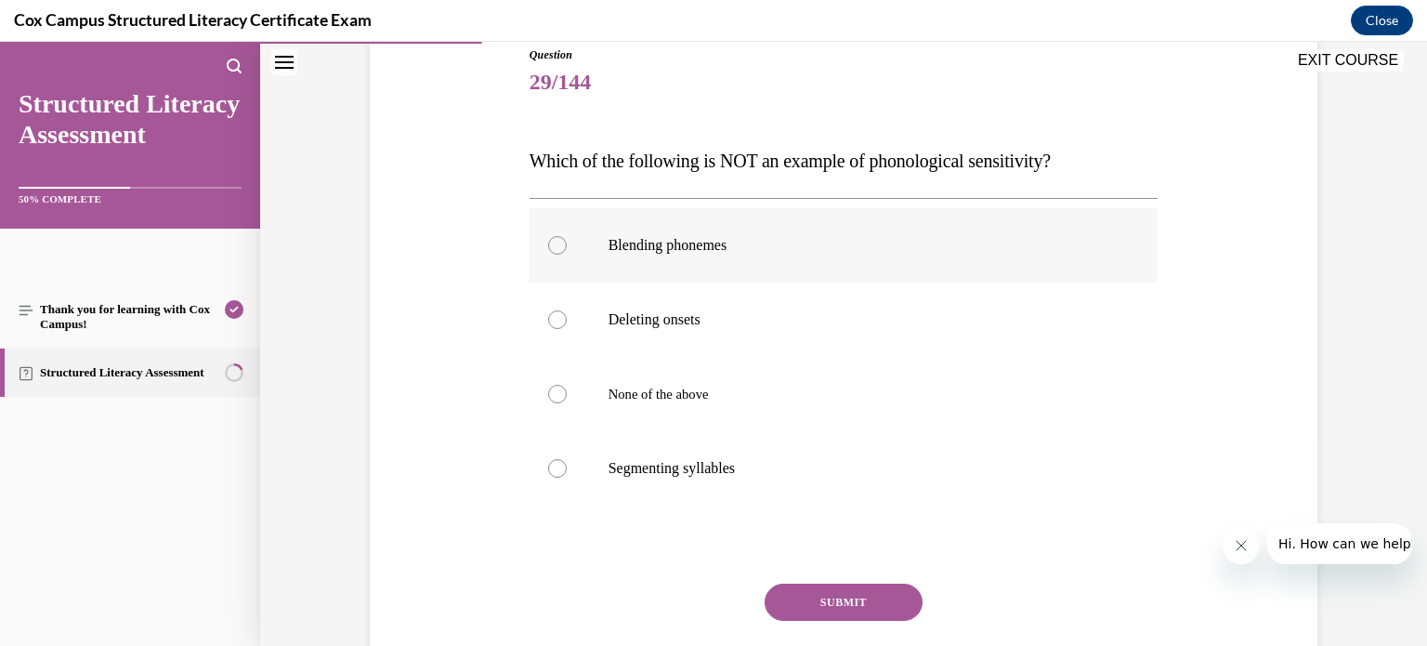
scroll to position [215, 0]
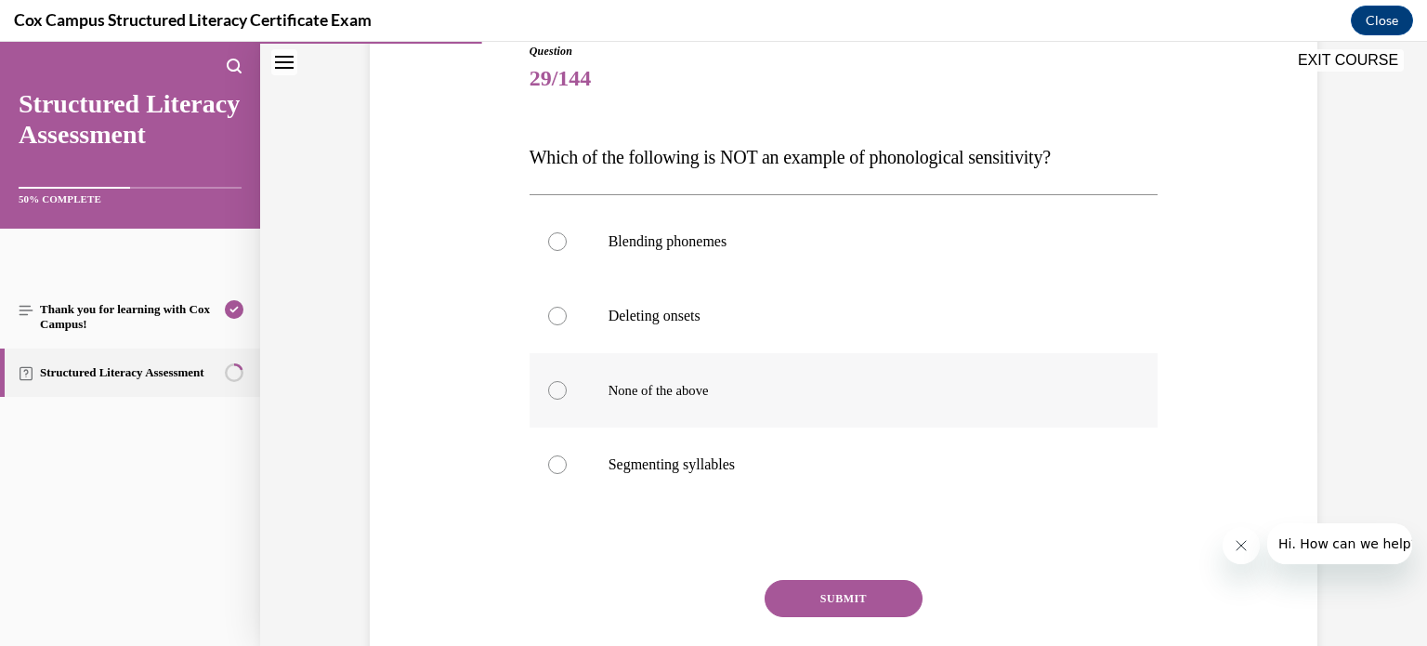
click at [550, 385] on div at bounding box center [557, 390] width 19 height 19
click at [550, 385] on input "None of the above" at bounding box center [557, 390] width 19 height 19
radio input "true"
click at [819, 600] on button "SUBMIT" at bounding box center [843, 598] width 158 height 37
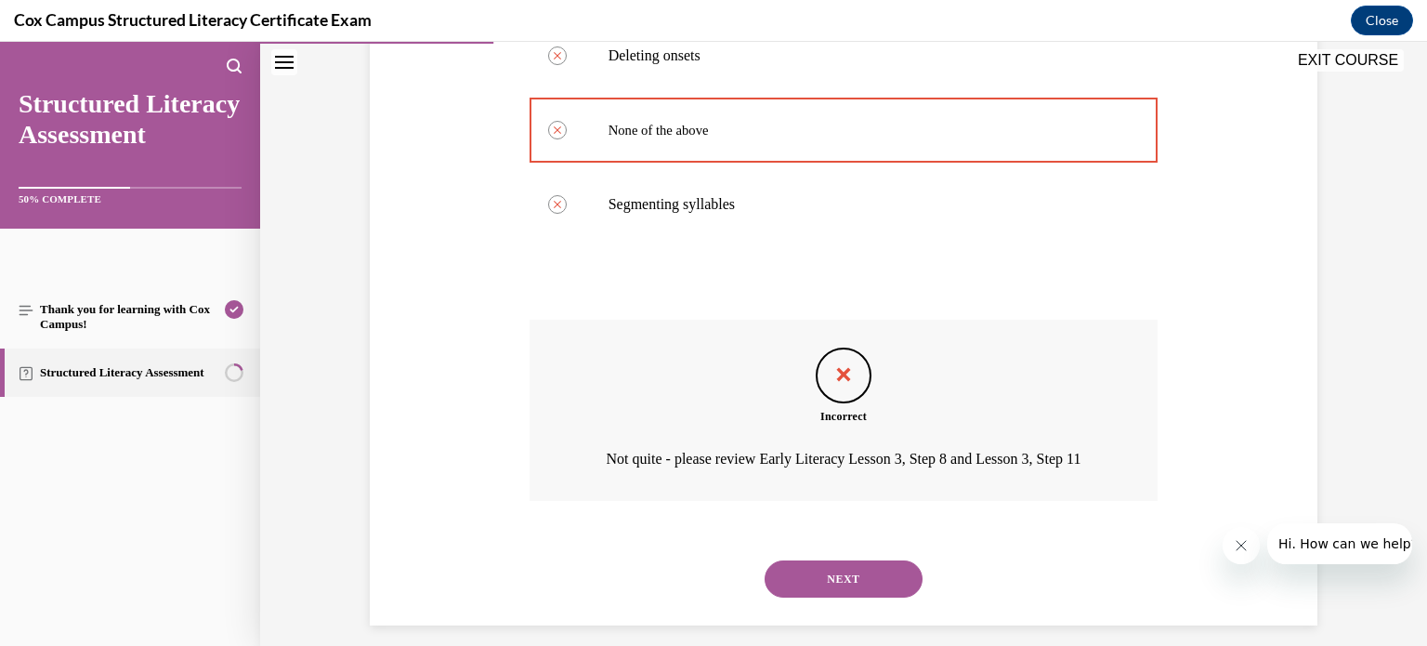
scroll to position [475, 0]
click at [802, 598] on button "NEXT" at bounding box center [843, 579] width 158 height 37
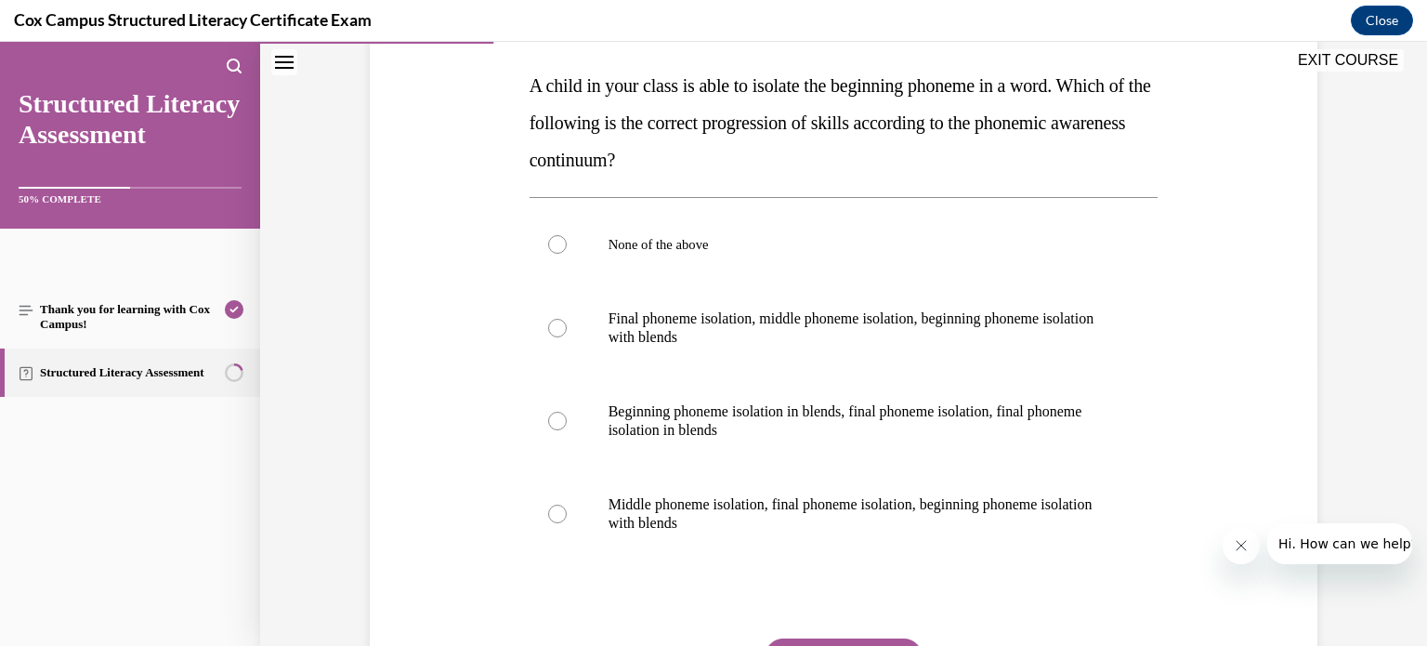
scroll to position [288, 0]
click at [617, 330] on p "Final phoneme isolation, middle phoneme isolation, beginning phoneme isolation …" at bounding box center [859, 326] width 503 height 37
click at [567, 330] on input "Final phoneme isolation, middle phoneme isolation, beginning phoneme isolation …" at bounding box center [557, 327] width 19 height 19
radio input "true"
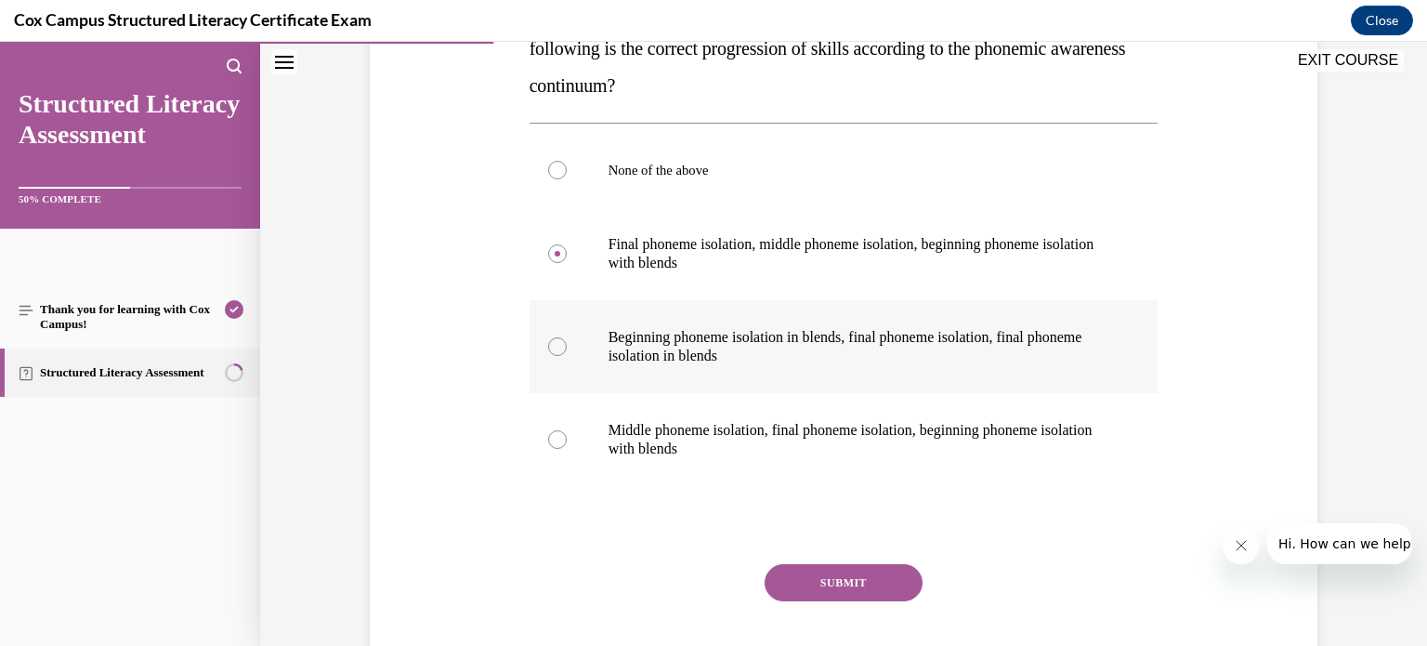
scroll to position [379, 0]
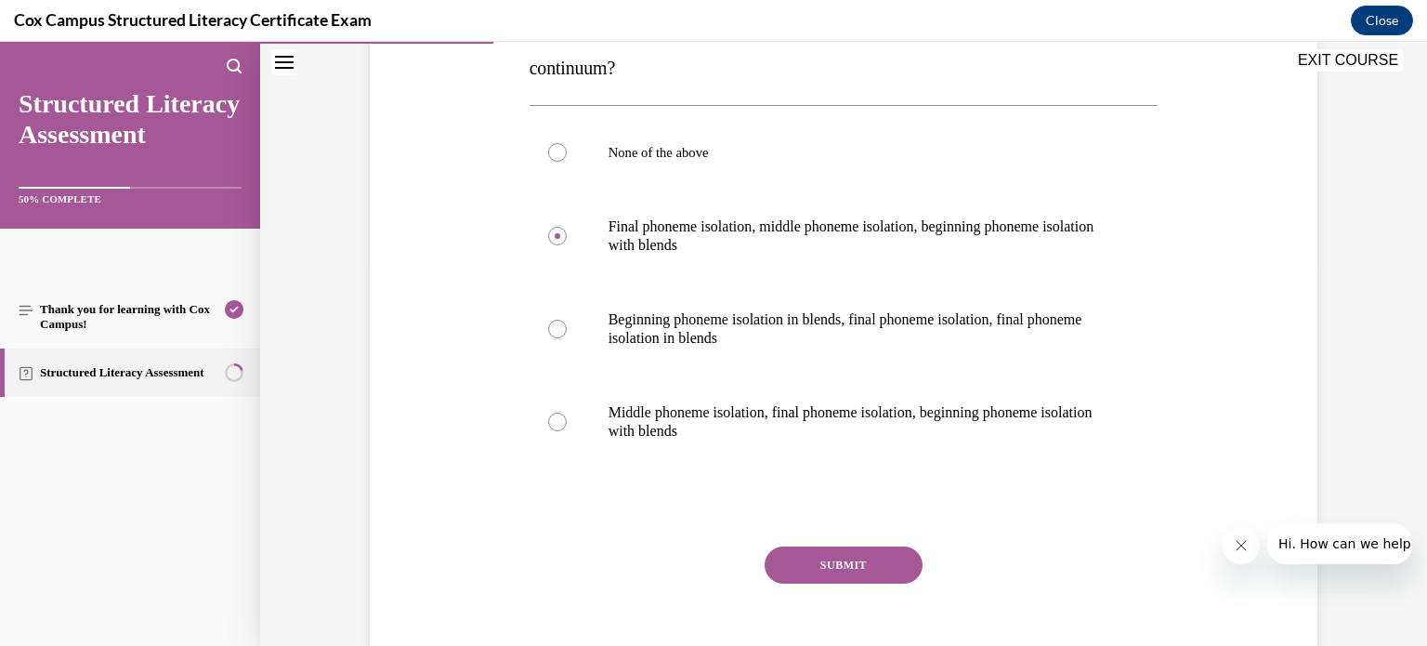
click at [833, 556] on button "SUBMIT" at bounding box center [843, 564] width 158 height 37
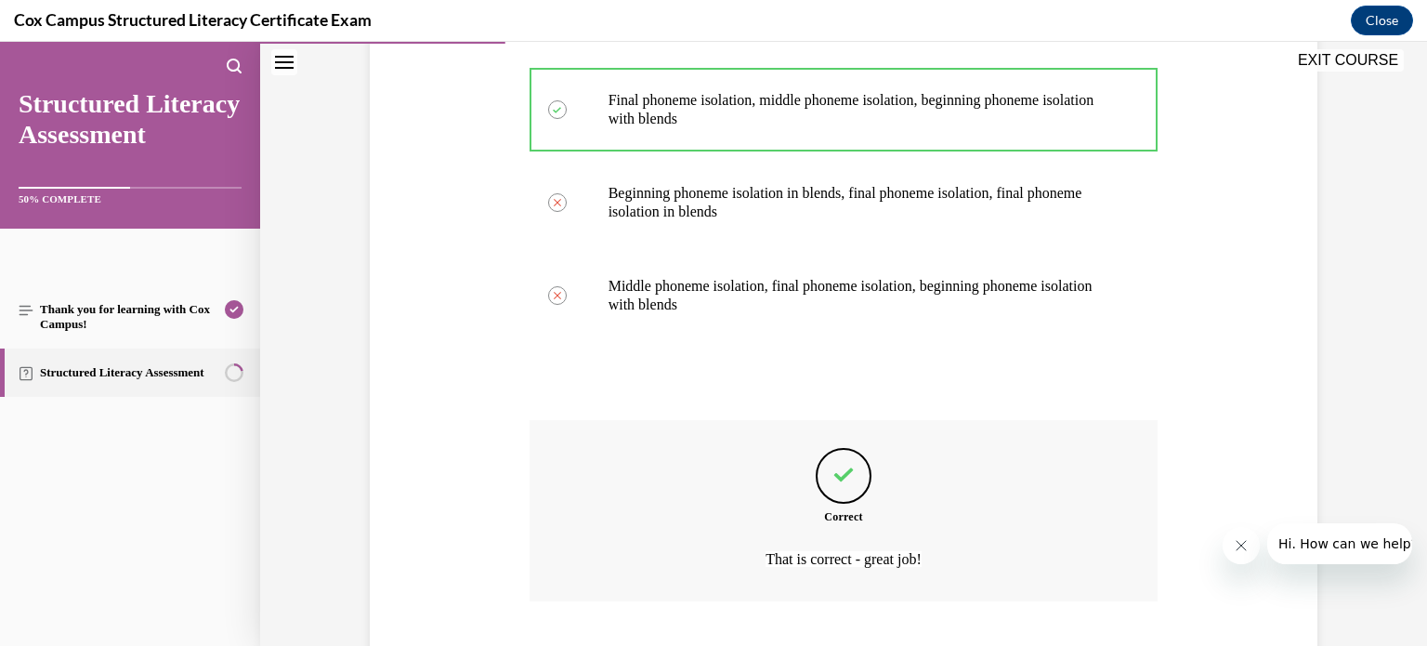
scroll to position [621, 0]
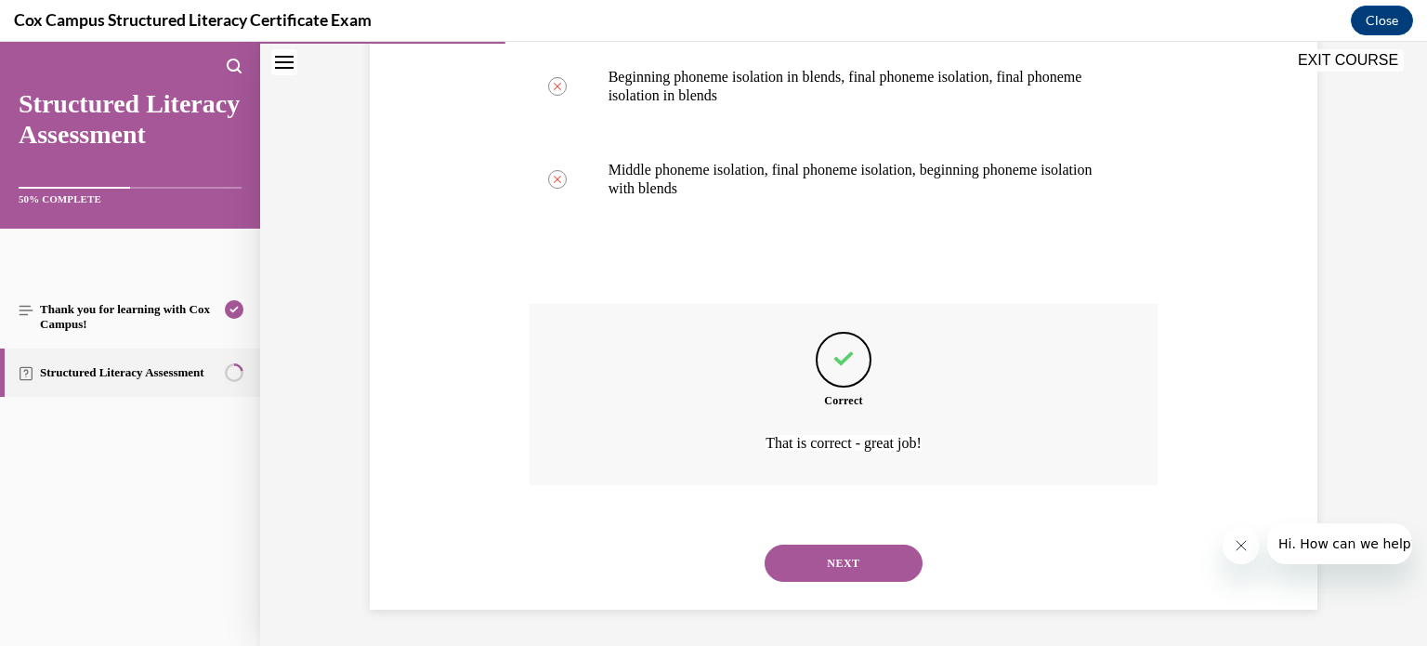
click at [819, 566] on button "NEXT" at bounding box center [843, 562] width 158 height 37
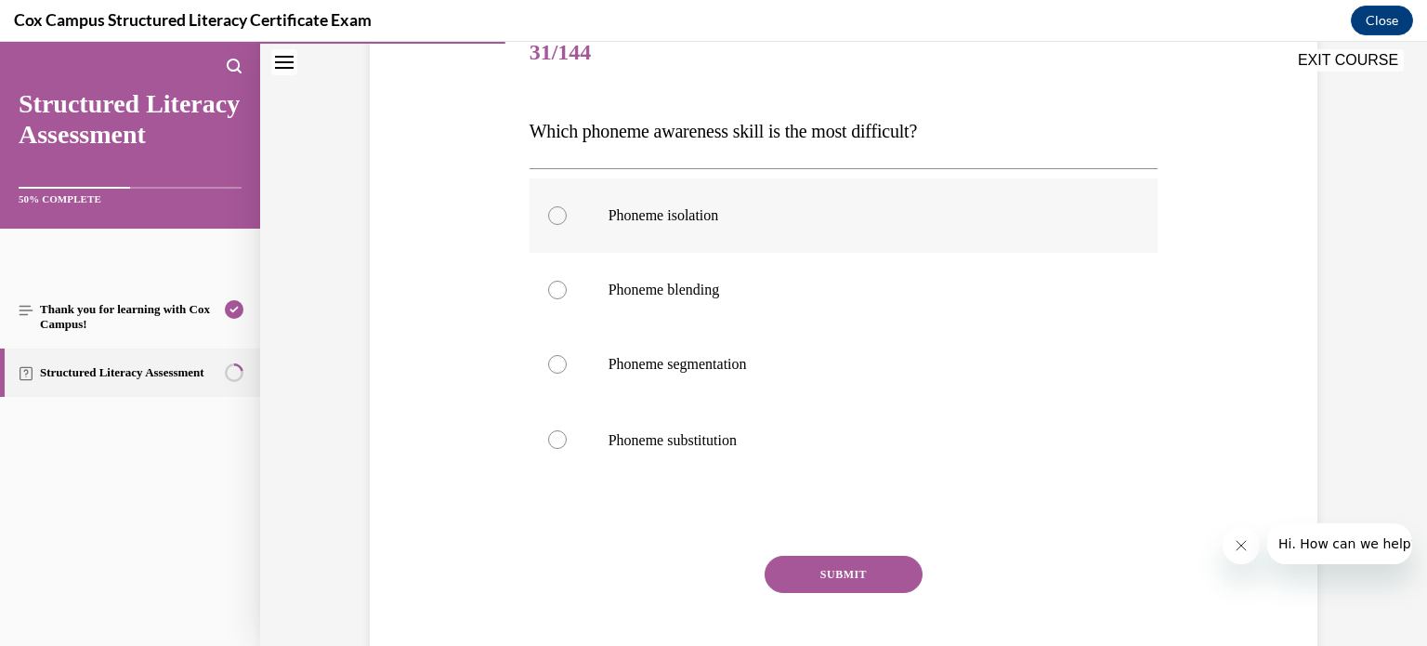
scroll to position [245, 0]
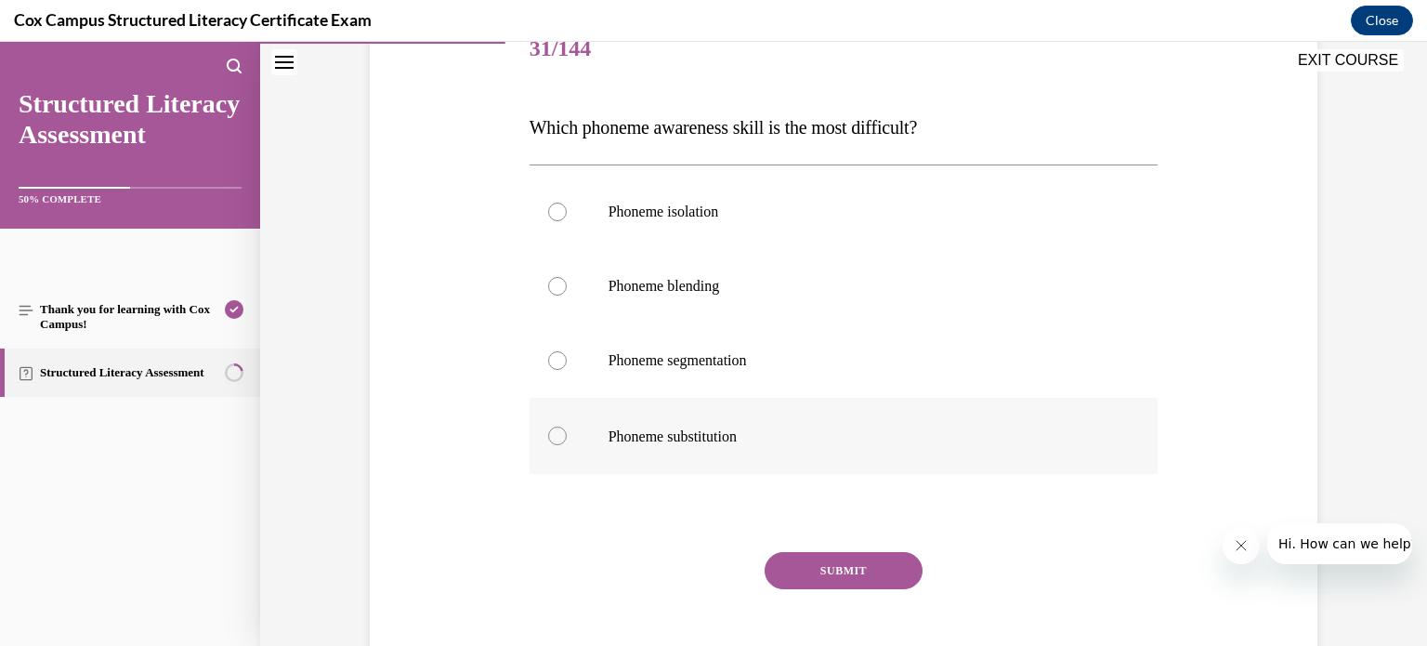
click at [548, 436] on div at bounding box center [557, 435] width 19 height 19
click at [548, 436] on input "Phoneme substitution" at bounding box center [557, 435] width 19 height 19
radio input "true"
click at [815, 568] on button "SUBMIT" at bounding box center [843, 570] width 158 height 37
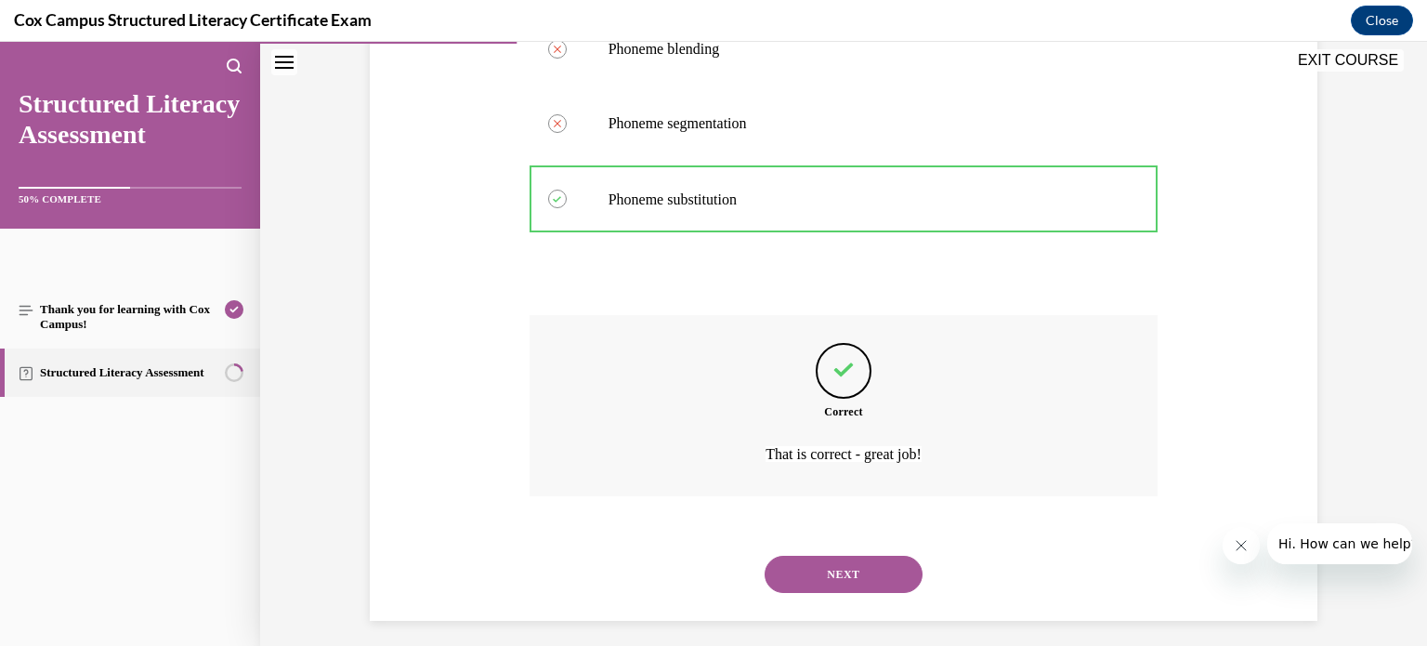
scroll to position [493, 0]
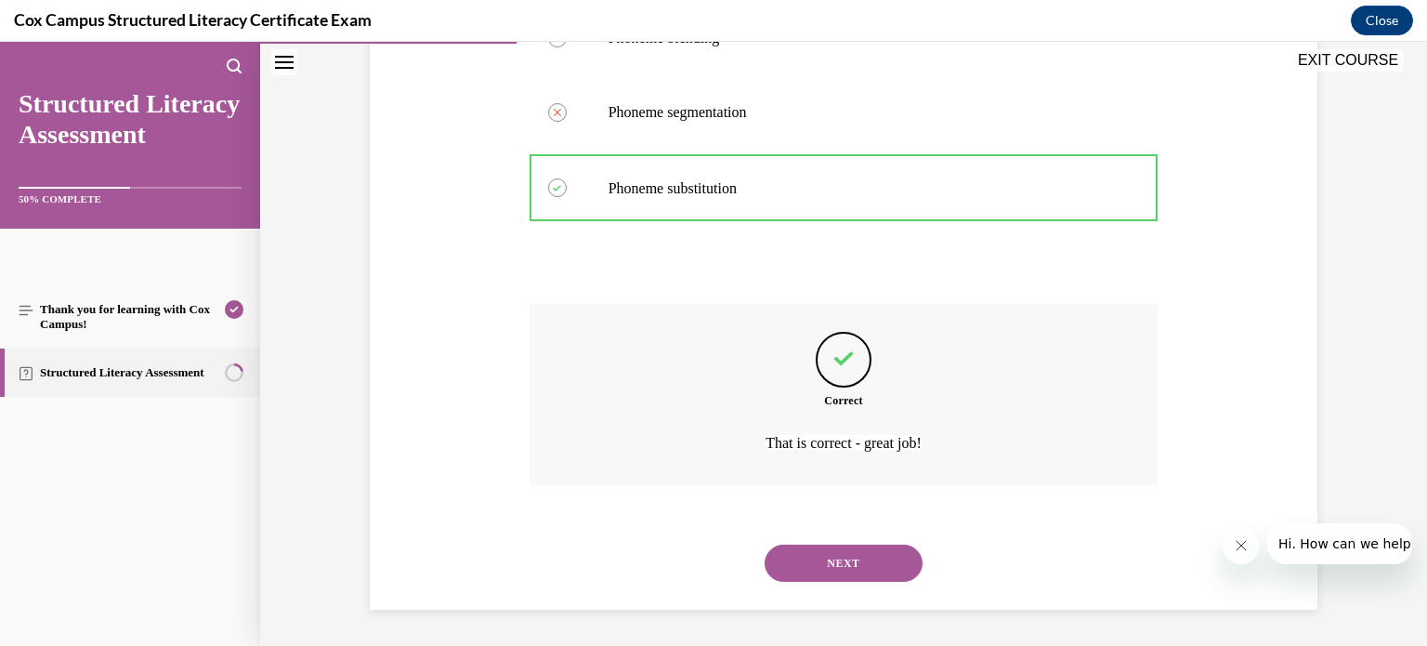
click at [836, 562] on button "NEXT" at bounding box center [843, 562] width 158 height 37
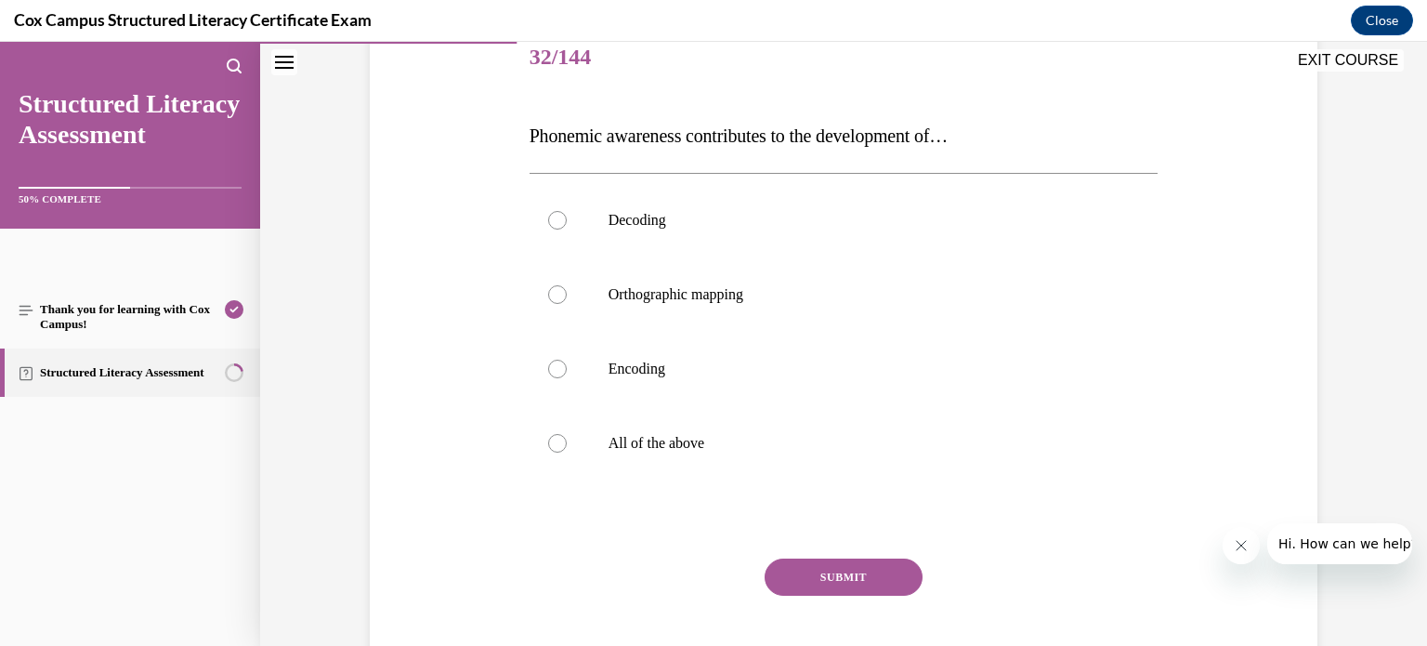
scroll to position [238, 0]
click at [548, 438] on div at bounding box center [557, 442] width 19 height 19
click at [548, 438] on input "All of the above" at bounding box center [557, 442] width 19 height 19
radio input "true"
click at [817, 567] on button "SUBMIT" at bounding box center [843, 575] width 158 height 37
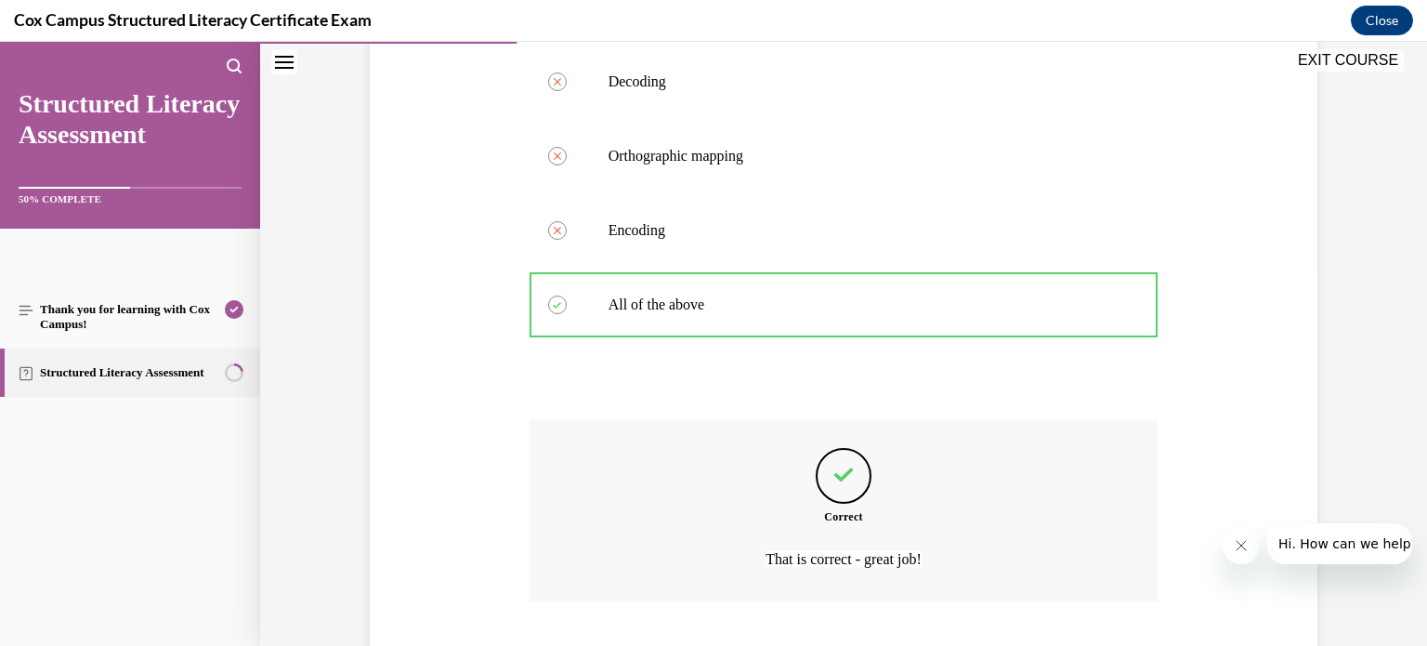
scroll to position [491, 0]
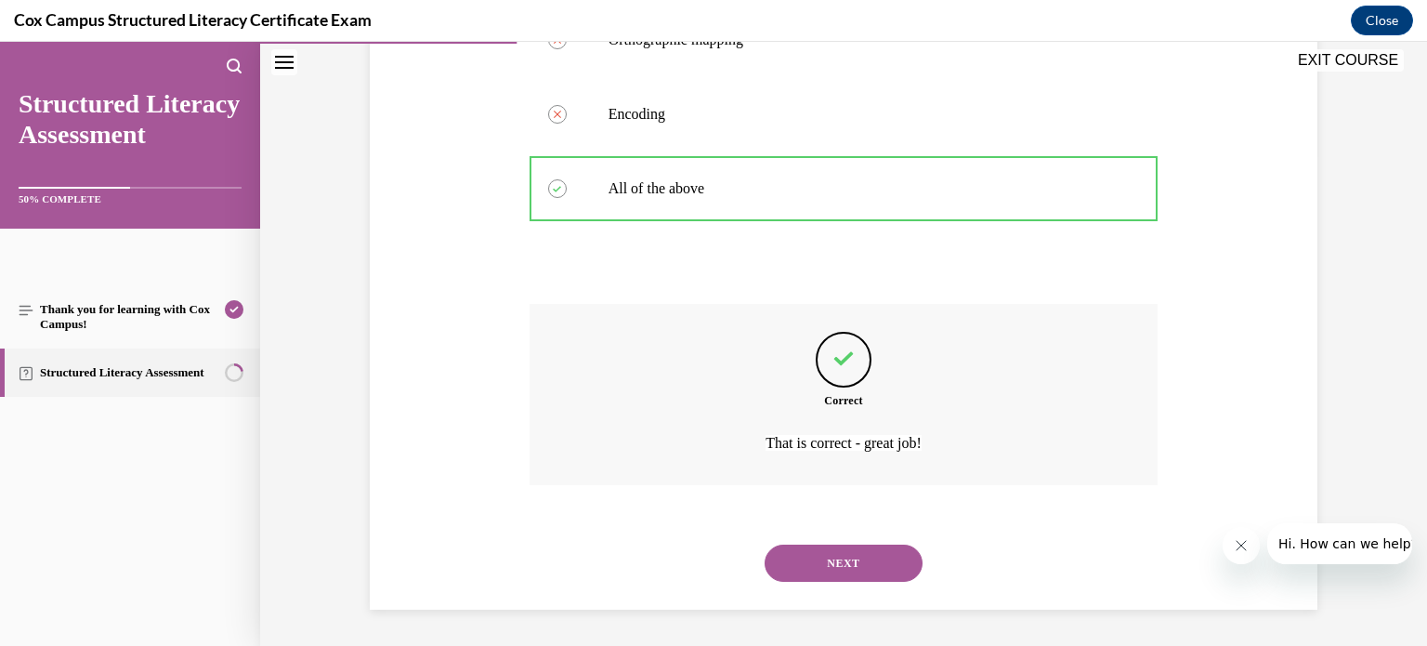
click at [823, 574] on button "NEXT" at bounding box center [843, 562] width 158 height 37
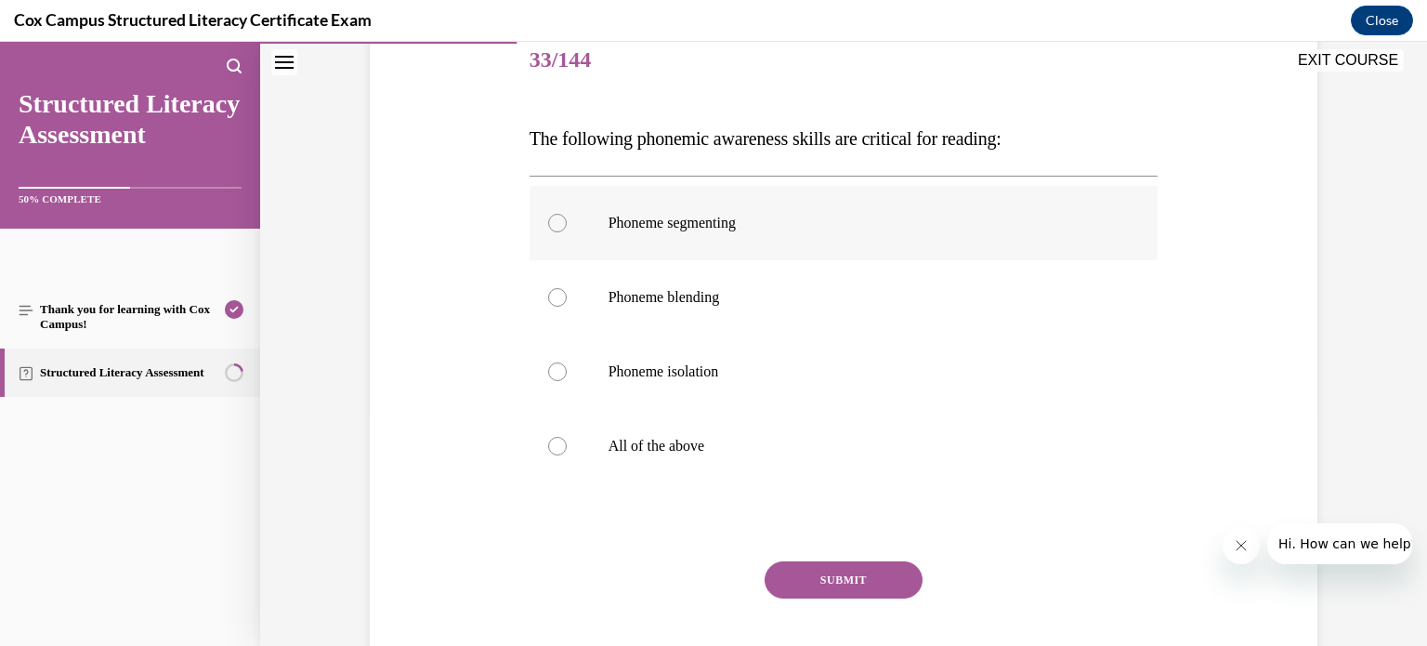
scroll to position [249, 0]
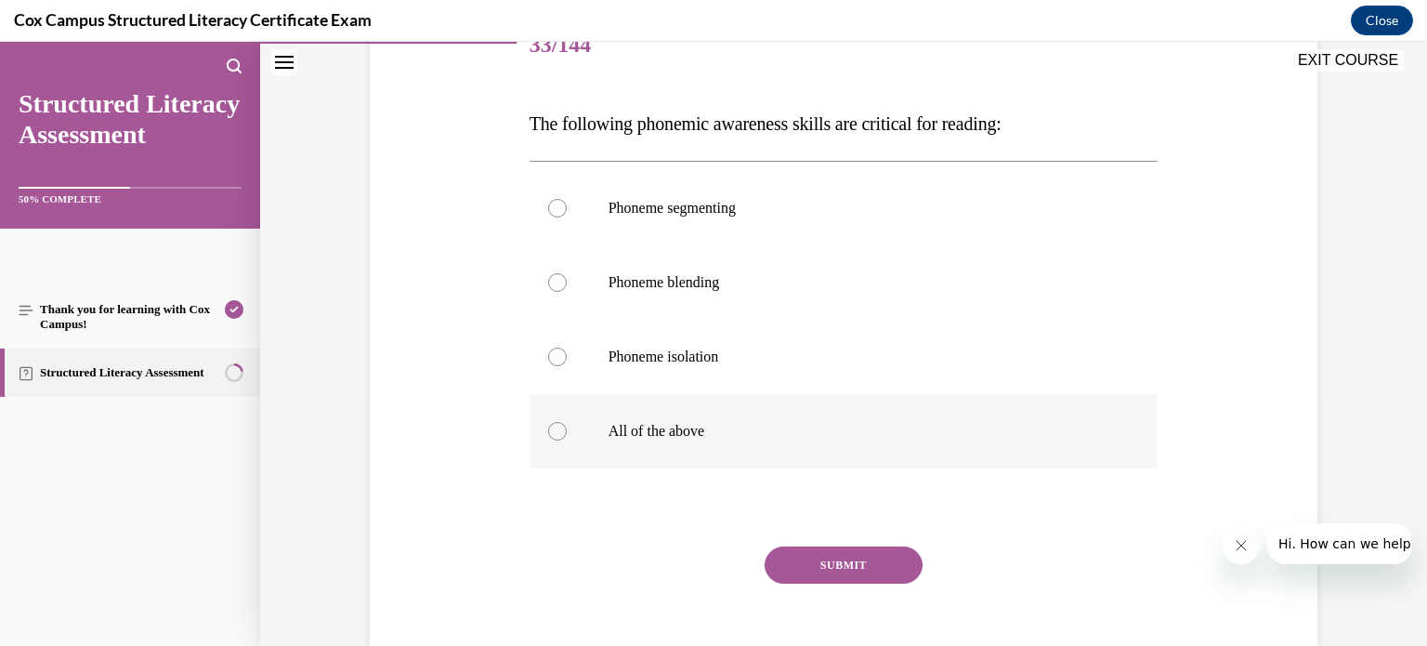
click at [548, 430] on div at bounding box center [557, 431] width 19 height 19
click at [548, 430] on input "All of the above" at bounding box center [557, 431] width 19 height 19
radio input "true"
click at [811, 553] on button "SUBMIT" at bounding box center [843, 564] width 158 height 37
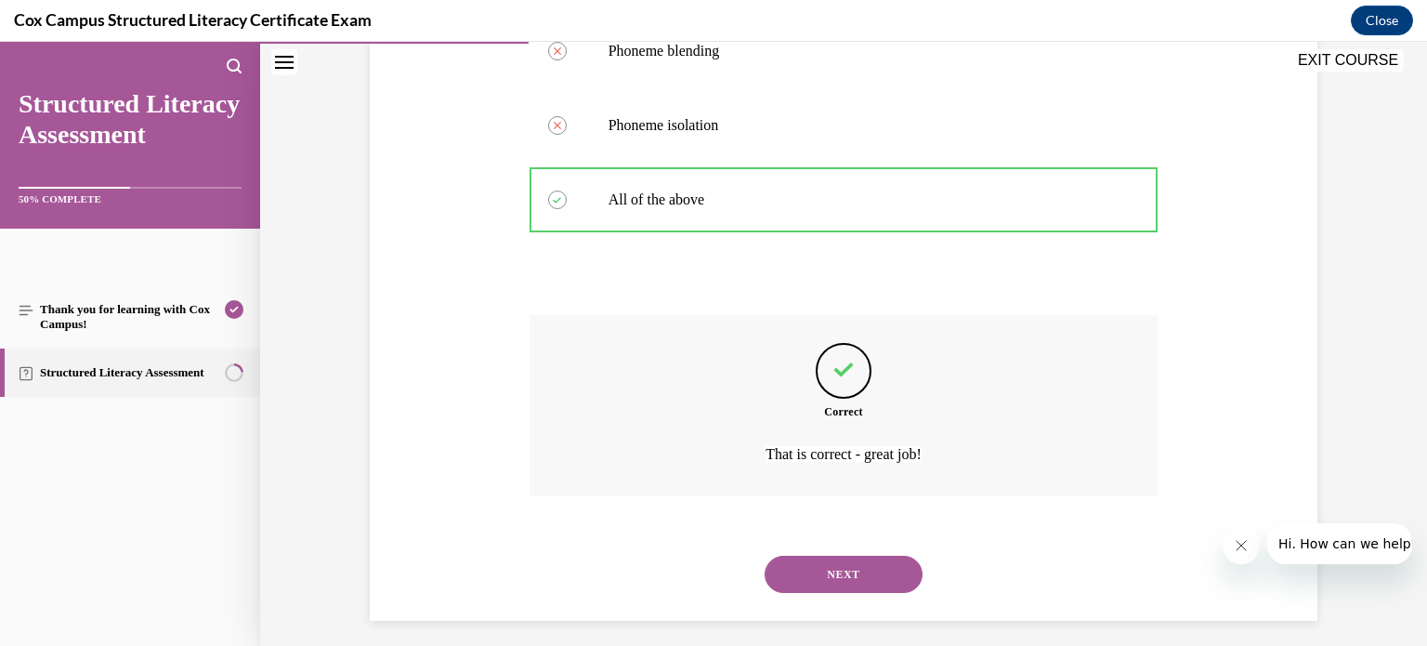
scroll to position [491, 0]
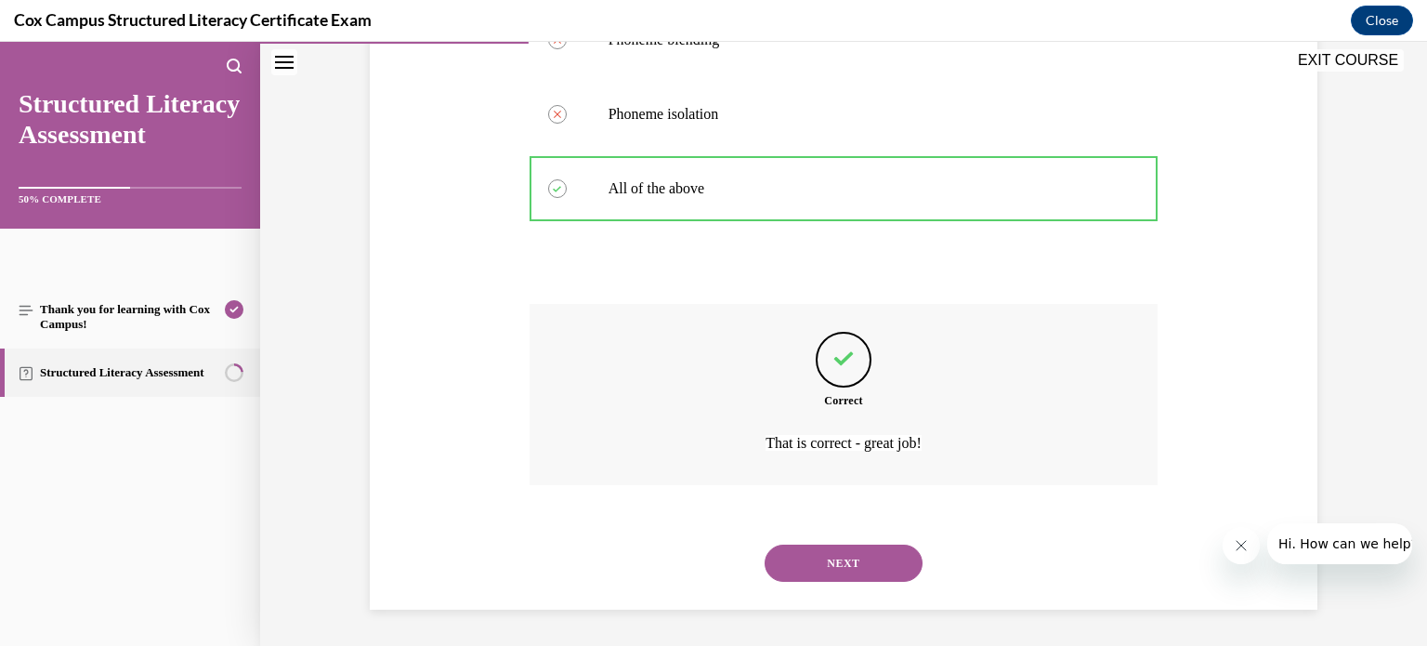
click at [825, 564] on button "NEXT" at bounding box center [843, 562] width 158 height 37
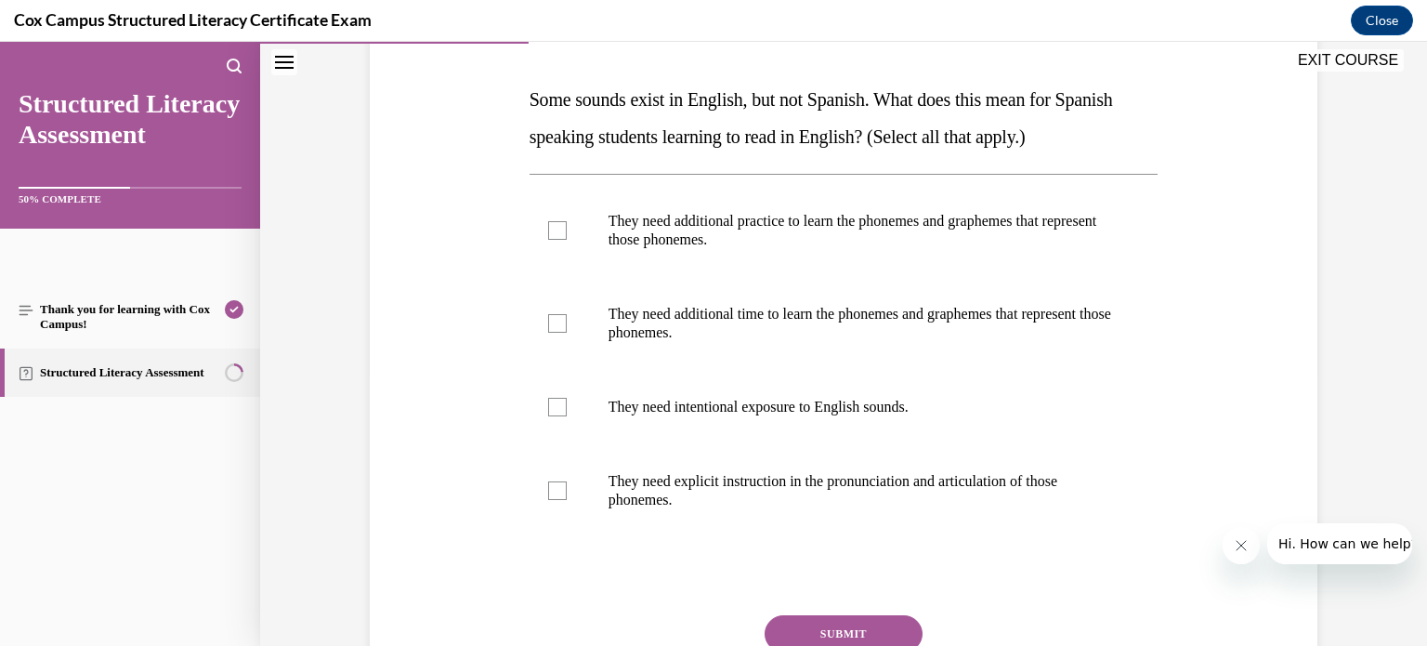
scroll to position [279, 0]
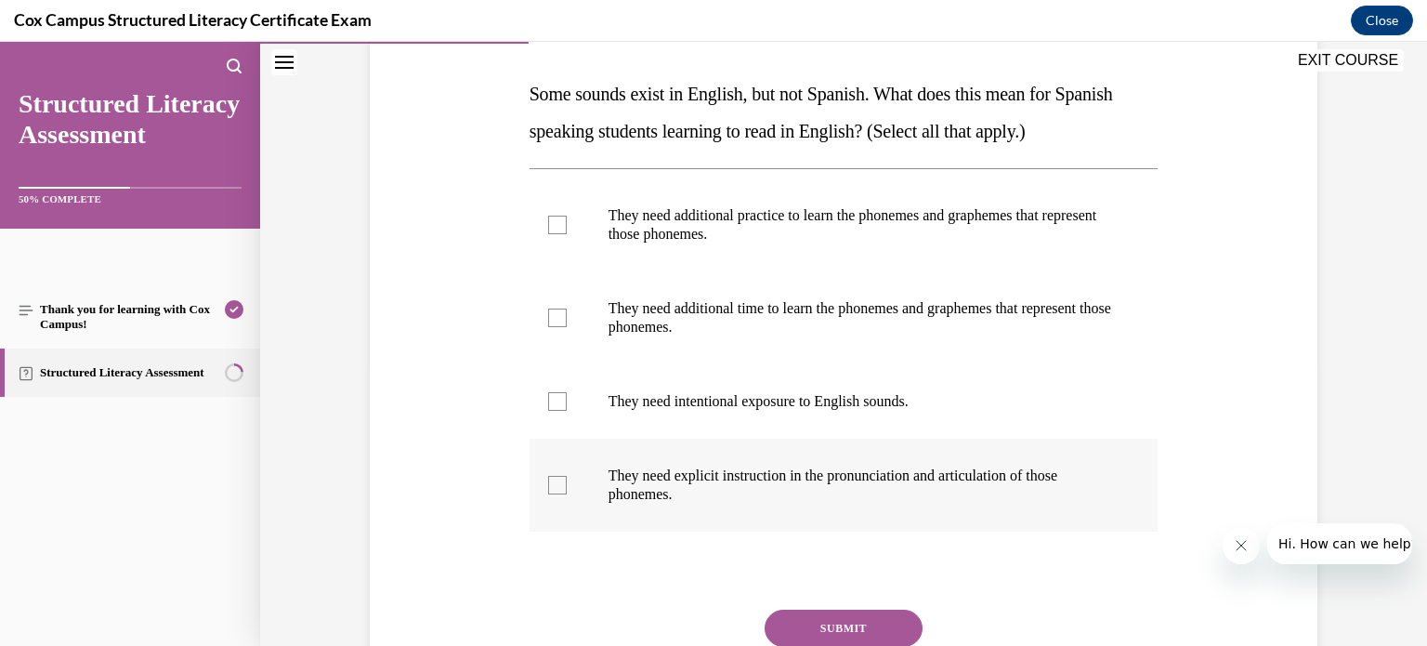
click at [550, 476] on div at bounding box center [557, 485] width 19 height 19
click at [550, 476] on input "They need explicit instruction in the pronunciation and articulation of those p…" at bounding box center [557, 485] width 19 height 19
checkbox input "true"
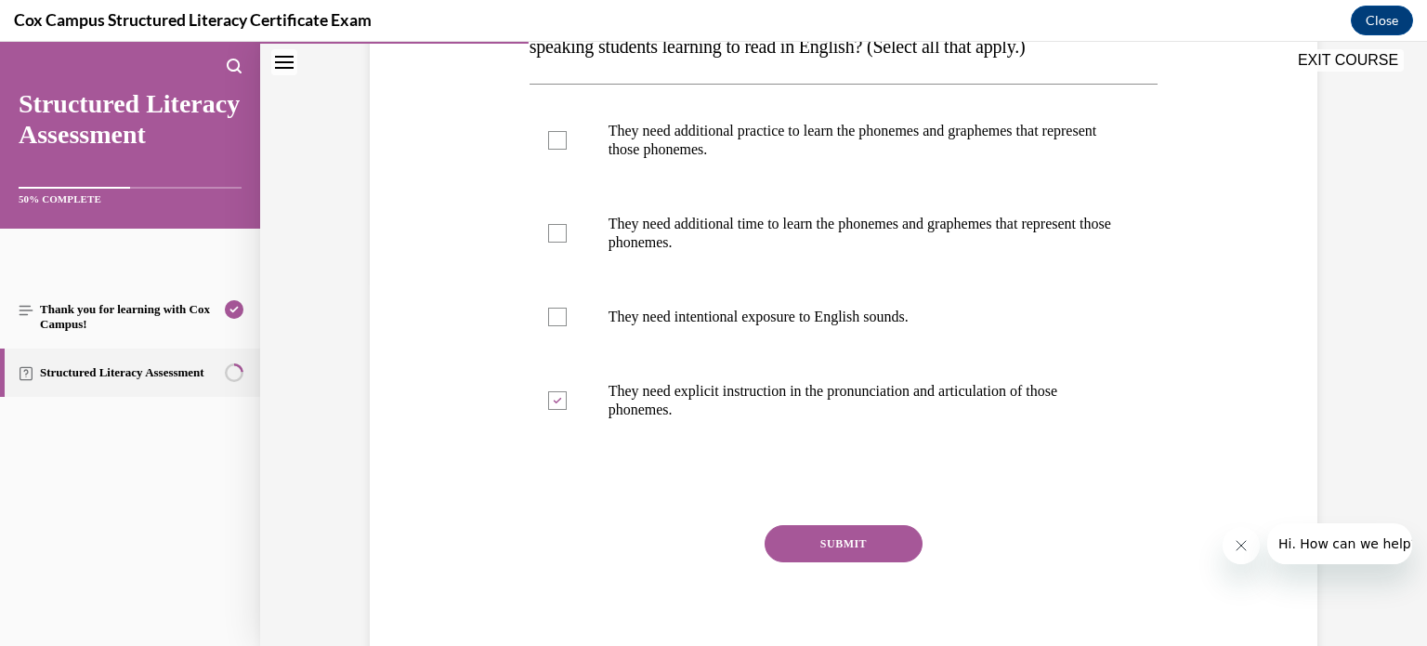
click at [817, 533] on button "SUBMIT" at bounding box center [843, 543] width 158 height 37
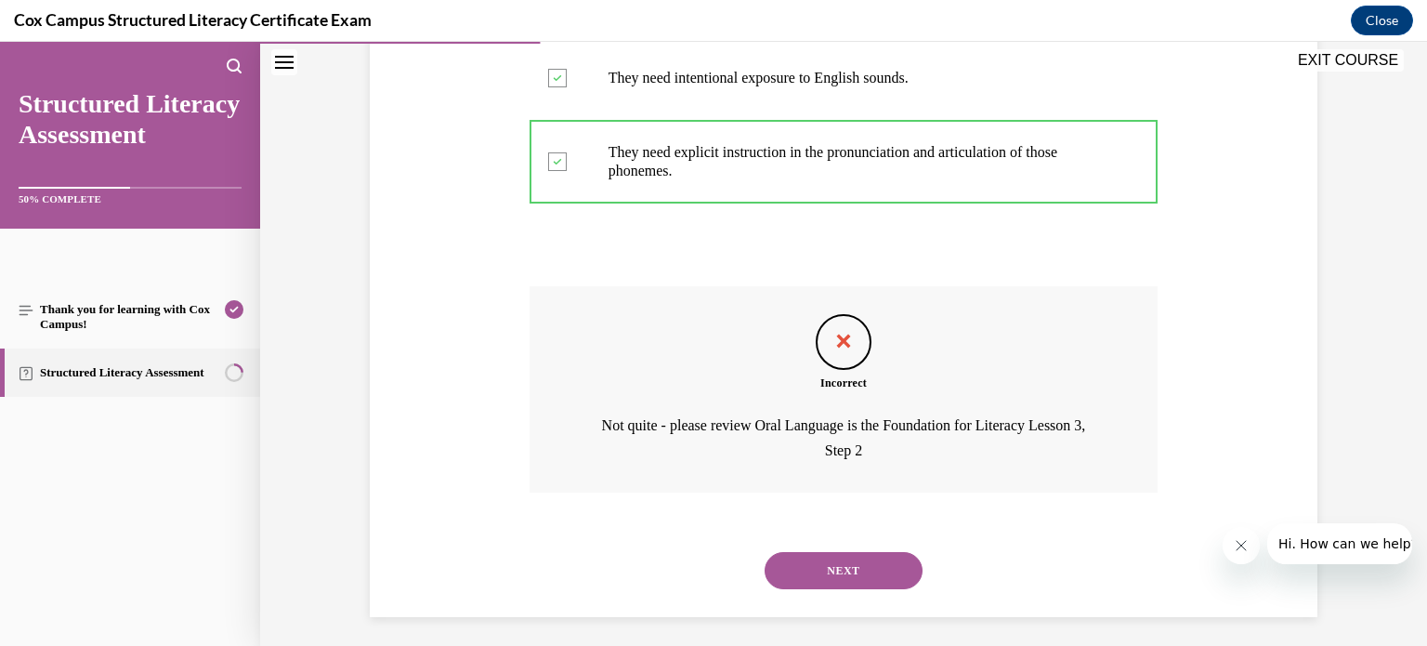
scroll to position [602, 0]
click at [807, 577] on button "NEXT" at bounding box center [843, 570] width 158 height 37
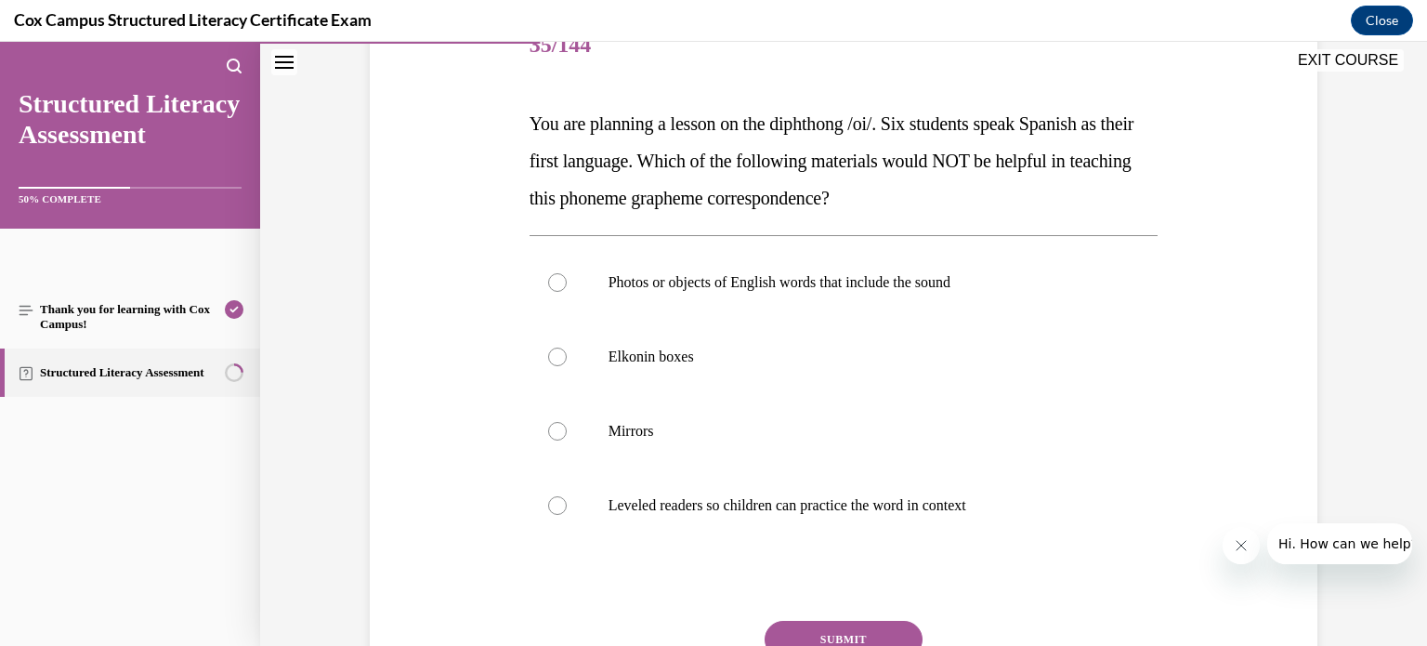
scroll to position [260, 0]
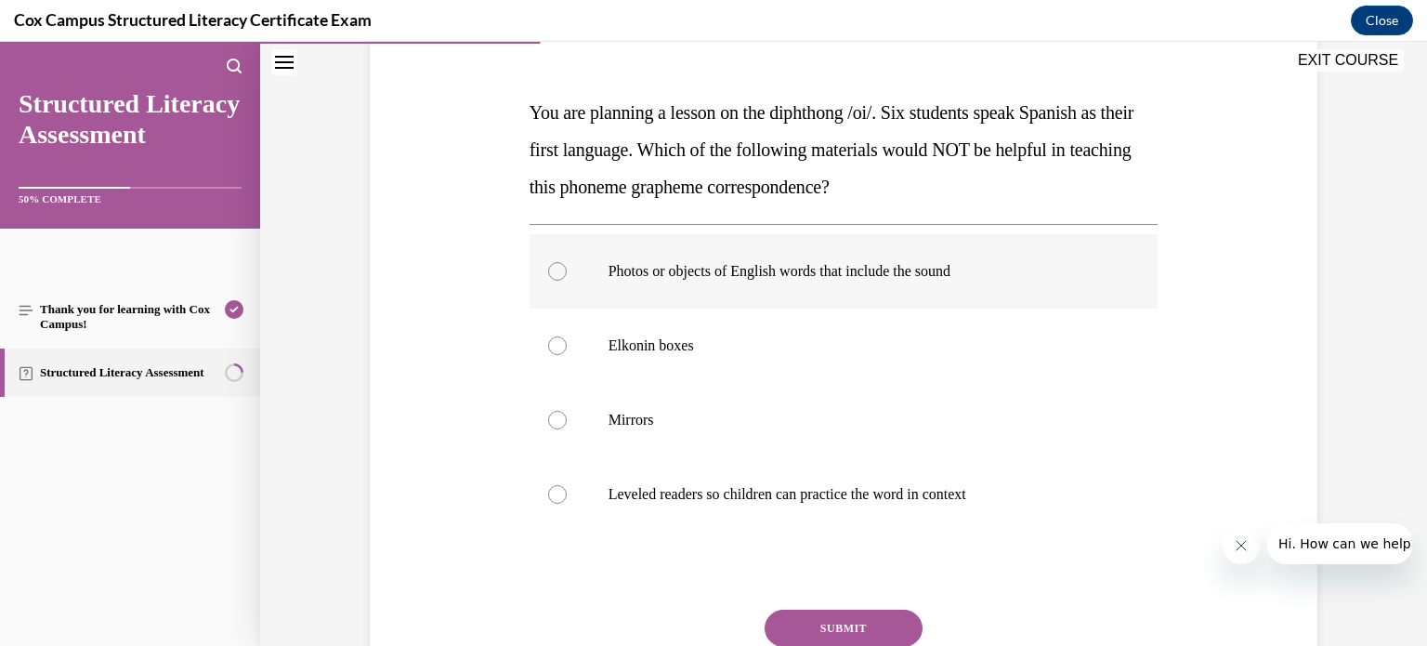
click at [548, 266] on div at bounding box center [557, 271] width 19 height 19
click at [548, 266] on input "Photos or objects of English words that include the sound" at bounding box center [557, 271] width 19 height 19
radio input "true"
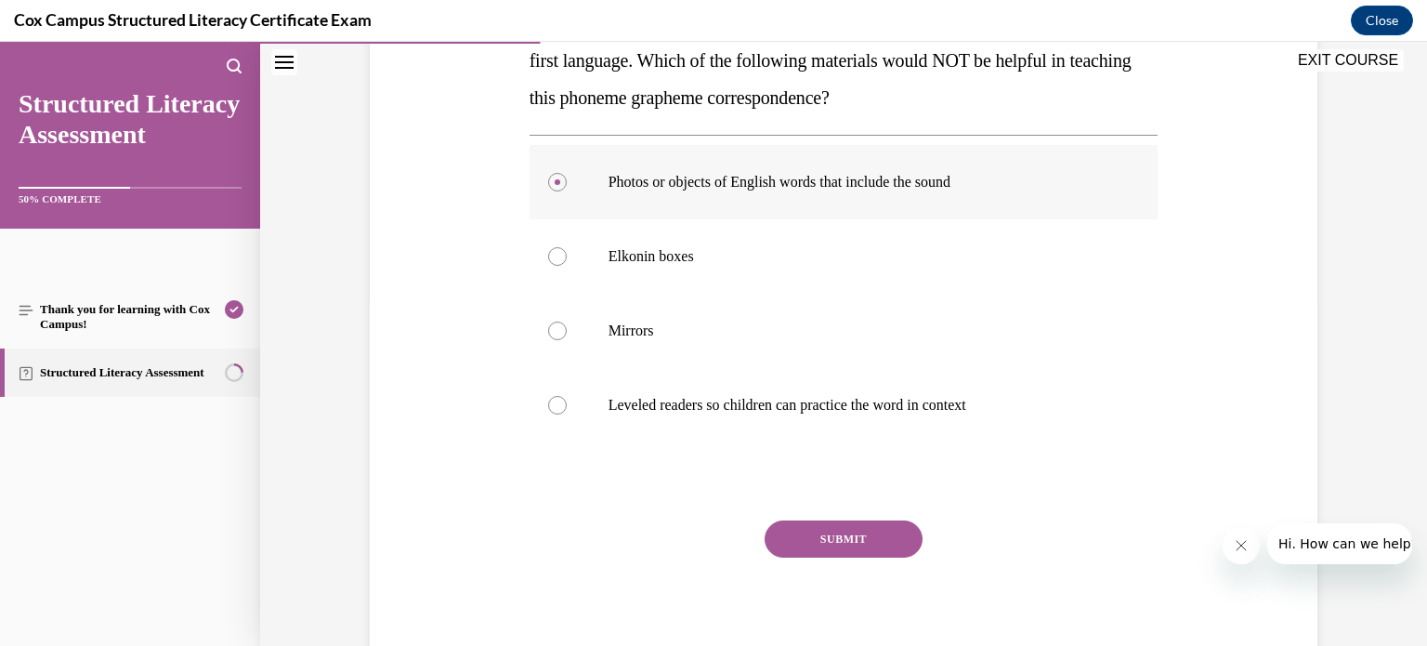
scroll to position [357, 0]
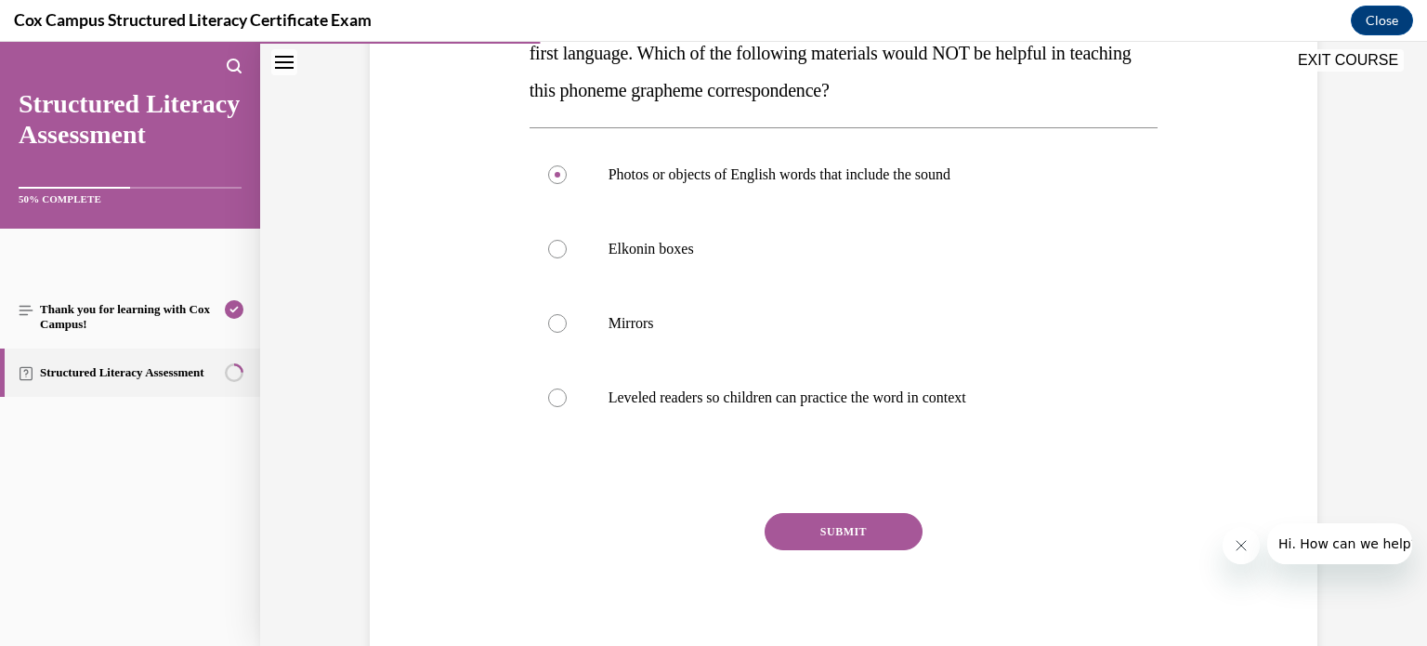
click at [799, 526] on button "SUBMIT" at bounding box center [843, 531] width 158 height 37
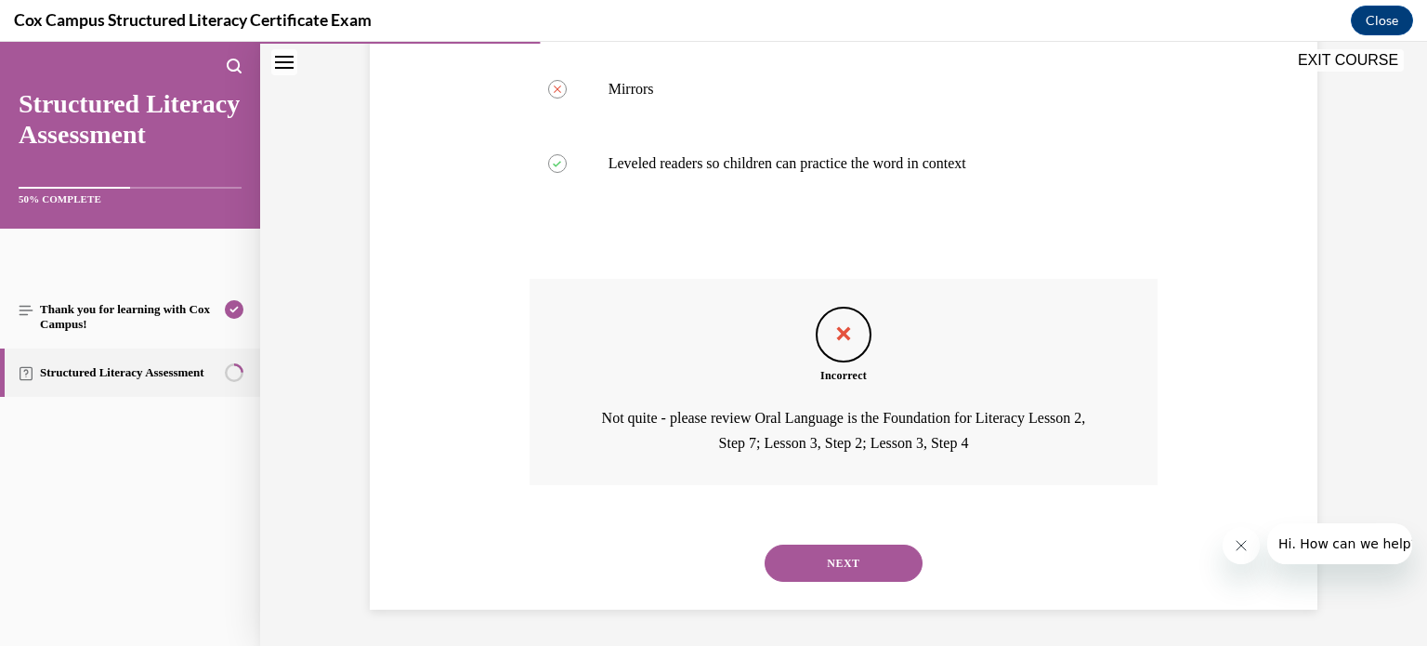
scroll to position [591, 0]
click at [837, 561] on button "NEXT" at bounding box center [843, 562] width 158 height 37
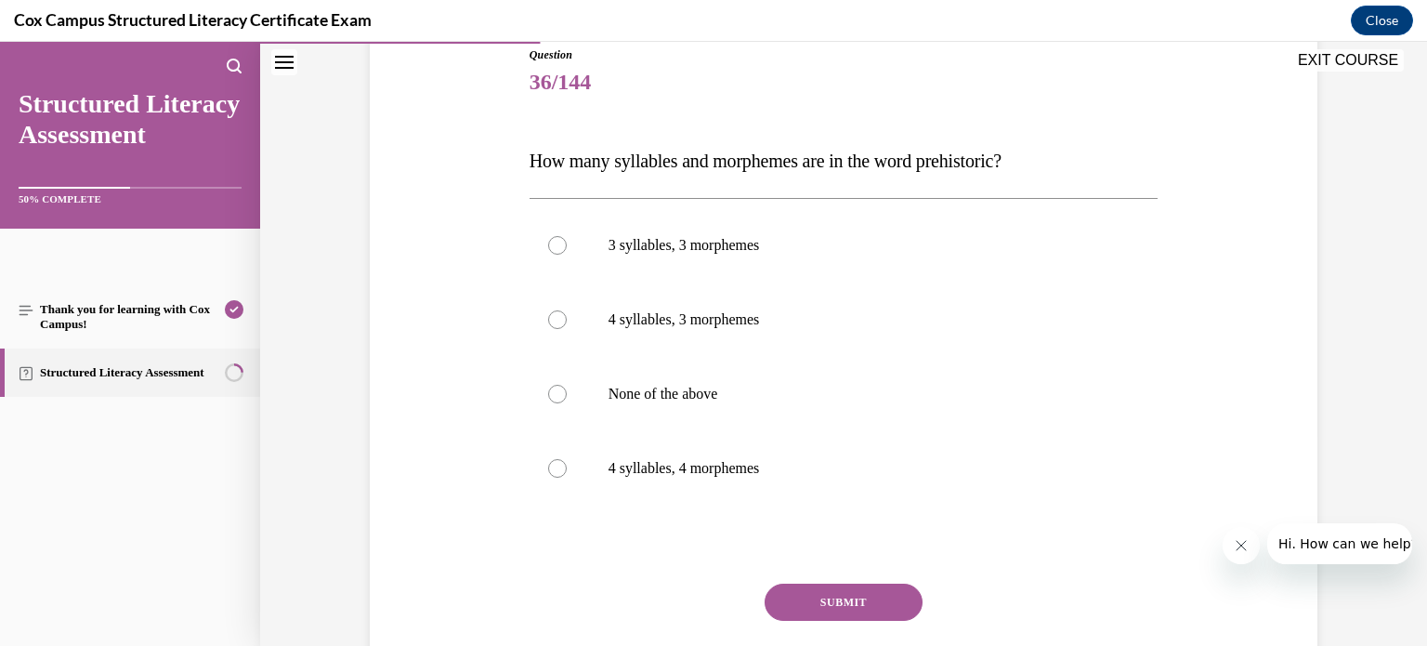
scroll to position [219, 0]
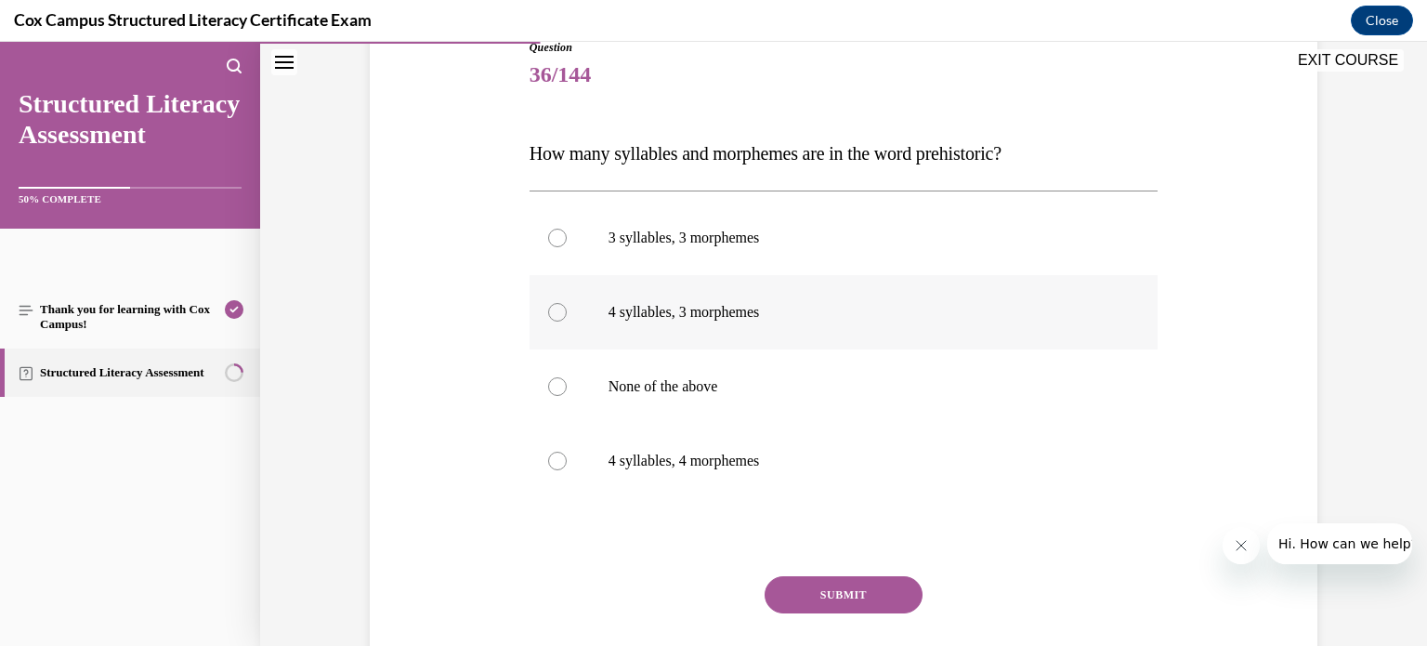
click at [710, 306] on p "4 syllables, 3 morphemes" at bounding box center [859, 312] width 503 height 19
click at [567, 306] on input "4 syllables, 3 morphemes" at bounding box center [557, 312] width 19 height 19
radio input "true"
click at [836, 592] on button "SUBMIT" at bounding box center [843, 594] width 158 height 37
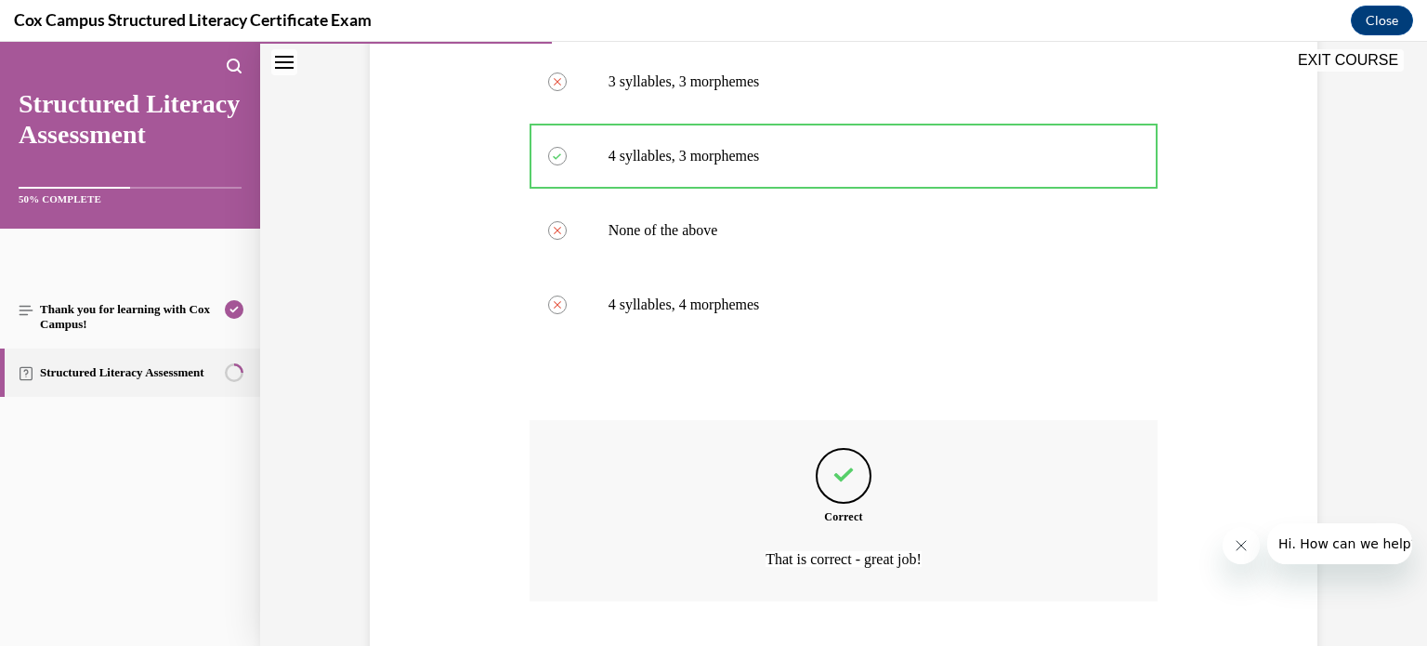
scroll to position [491, 0]
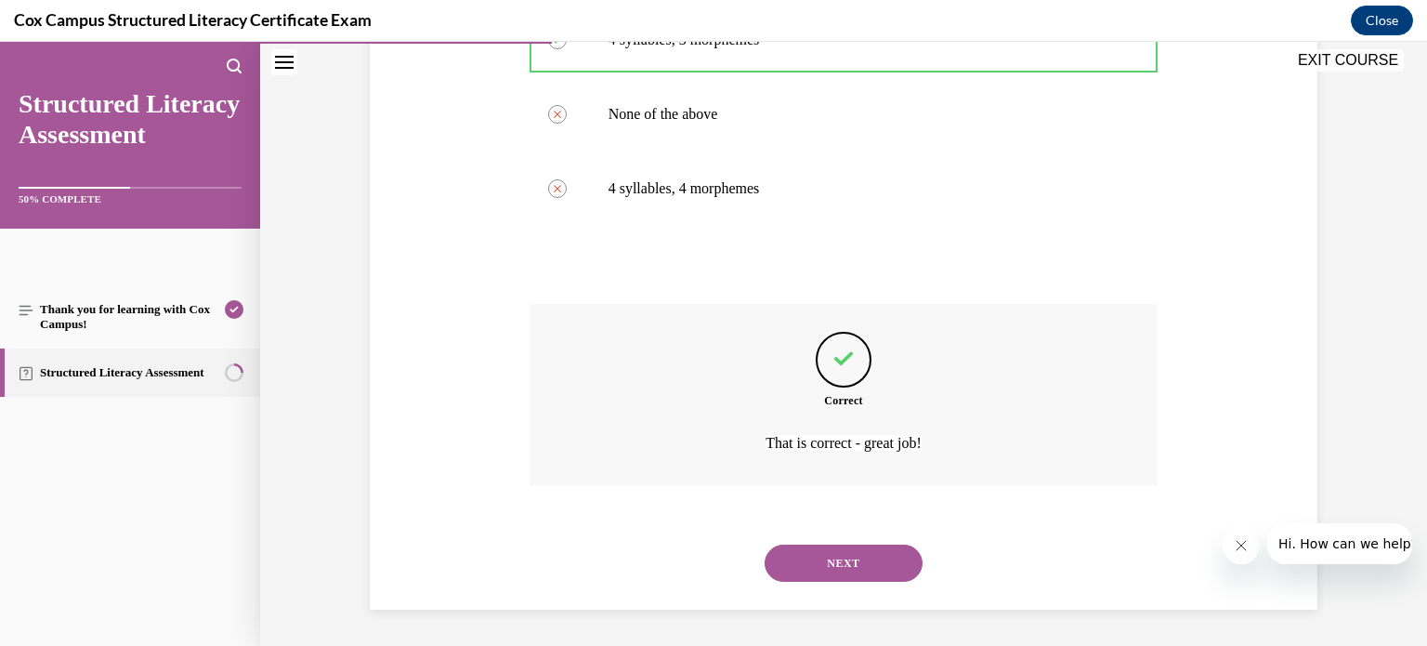
click at [821, 551] on button "NEXT" at bounding box center [843, 562] width 158 height 37
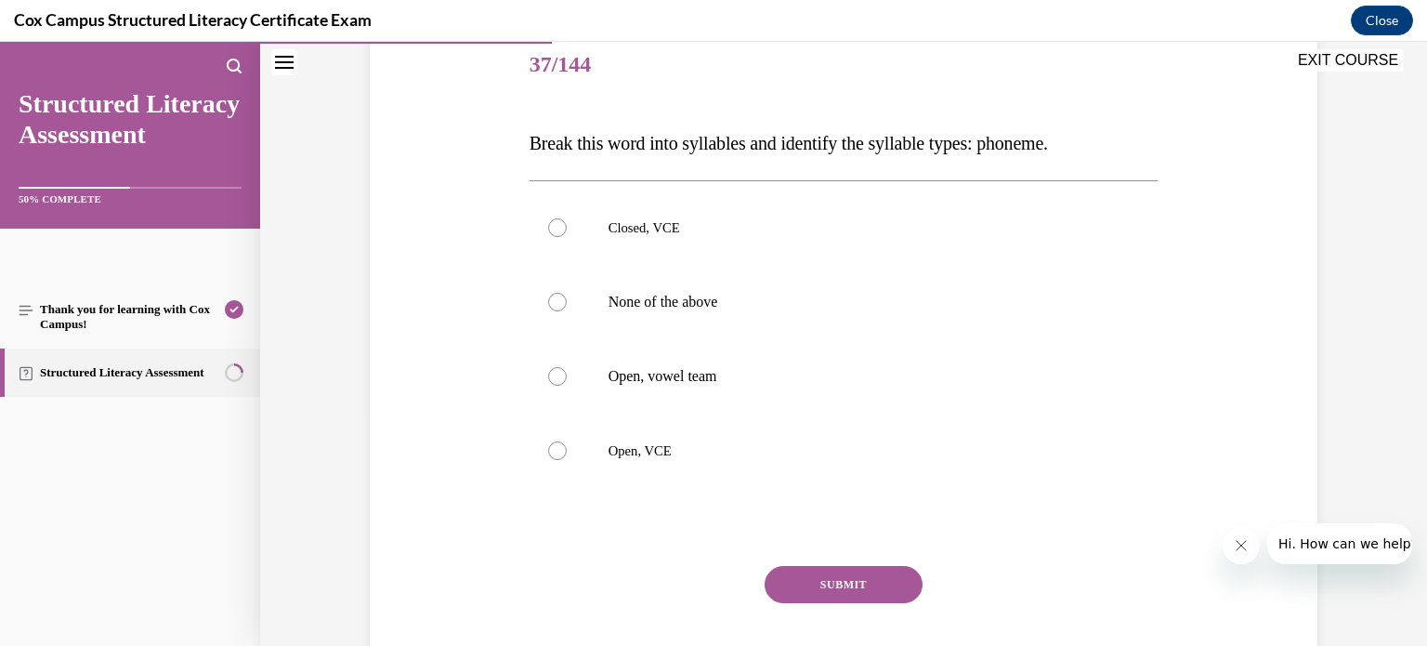
scroll to position [230, 0]
click at [659, 230] on span "Closed, VCE" at bounding box center [644, 226] width 72 height 15
click at [567, 230] on input "Closed, VCE" at bounding box center [557, 226] width 19 height 19
radio input "true"
click at [837, 586] on button "SUBMIT" at bounding box center [843, 583] width 158 height 37
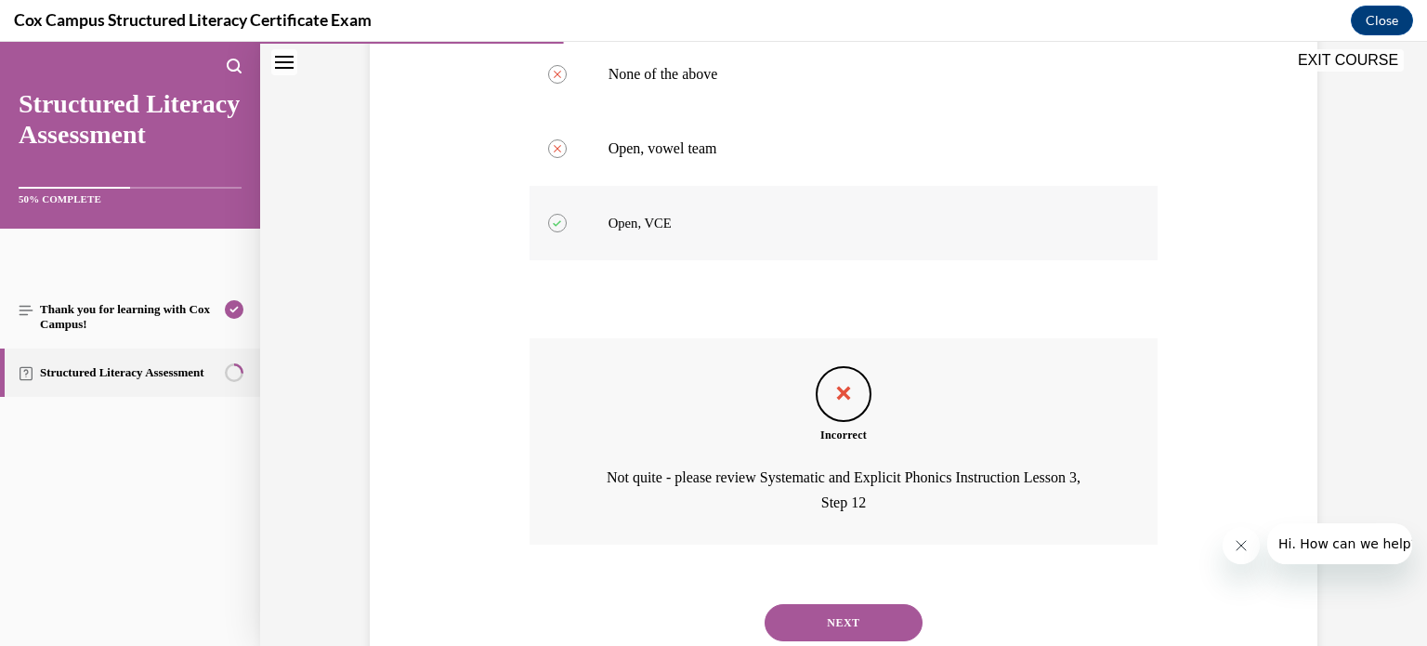
scroll to position [464, 0]
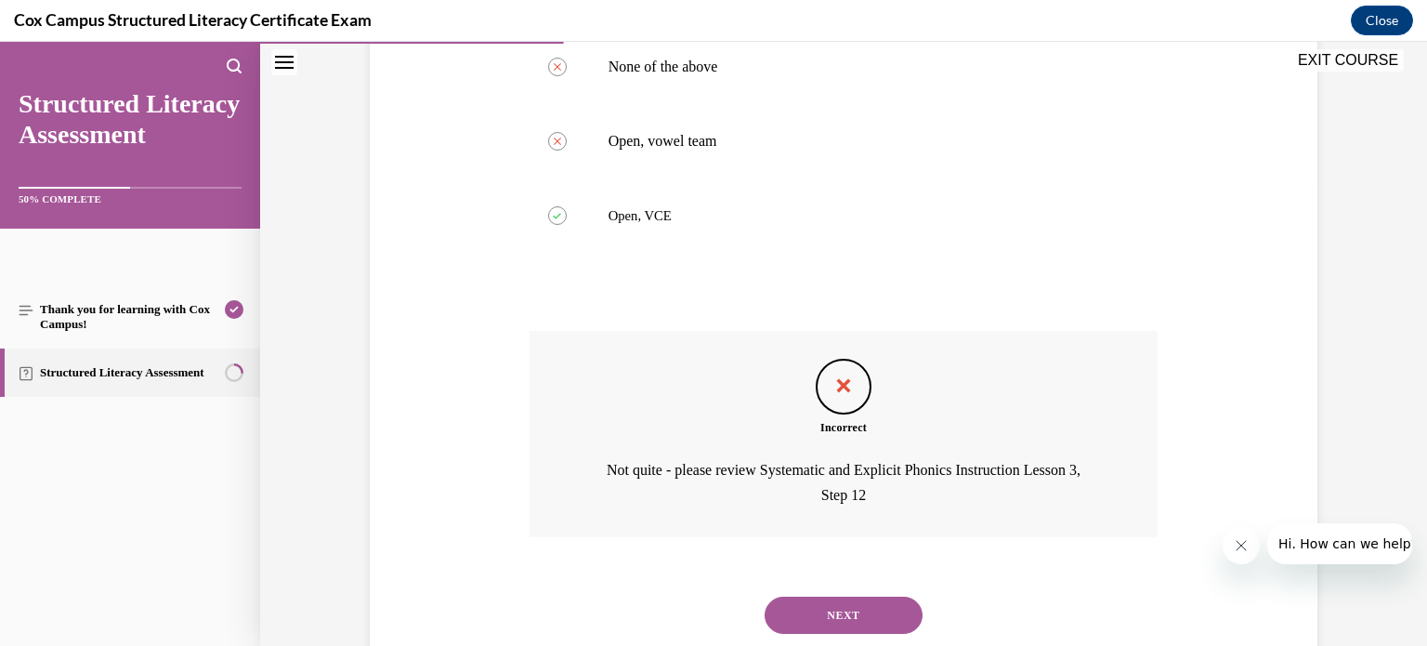
click at [820, 612] on button "NEXT" at bounding box center [843, 614] width 158 height 37
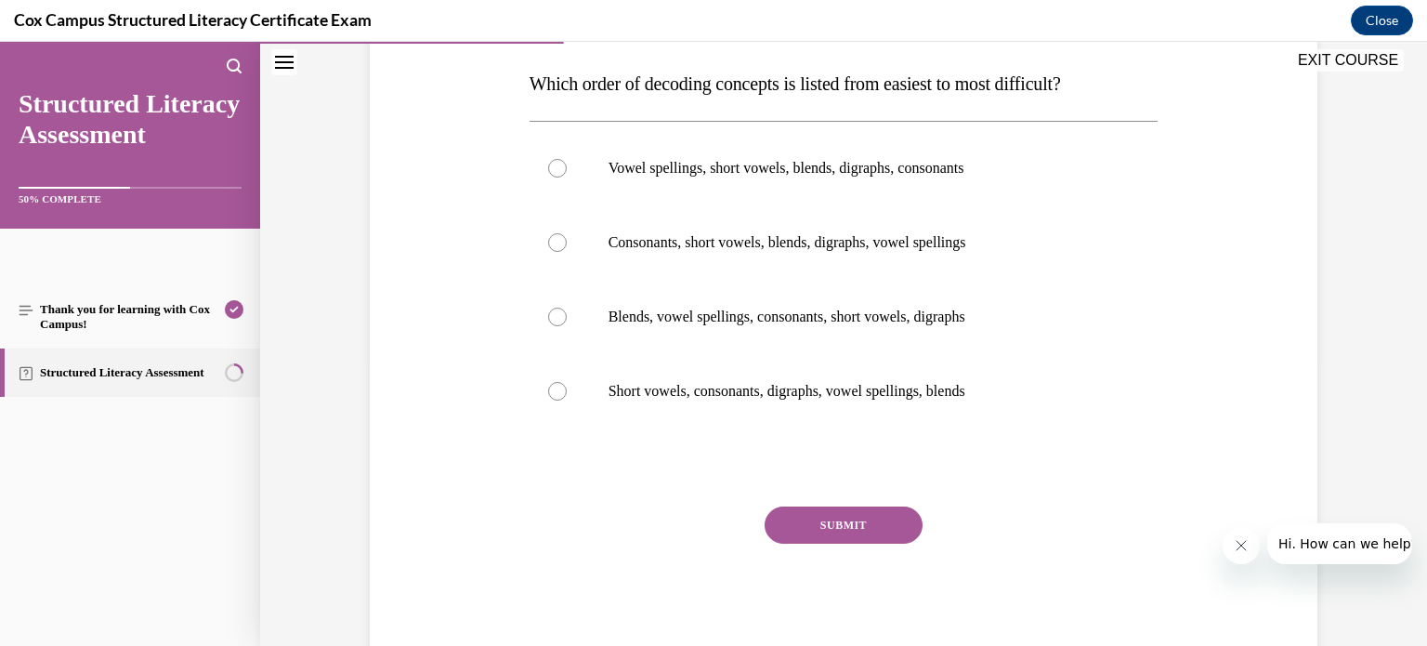
scroll to position [290, 0]
click at [551, 241] on div at bounding box center [557, 241] width 19 height 19
click at [551, 241] on input "Consonants, short vowels, blends, digraphs, vowel spellings" at bounding box center [557, 241] width 19 height 19
radio input "true"
click at [830, 516] on button "SUBMIT" at bounding box center [843, 523] width 158 height 37
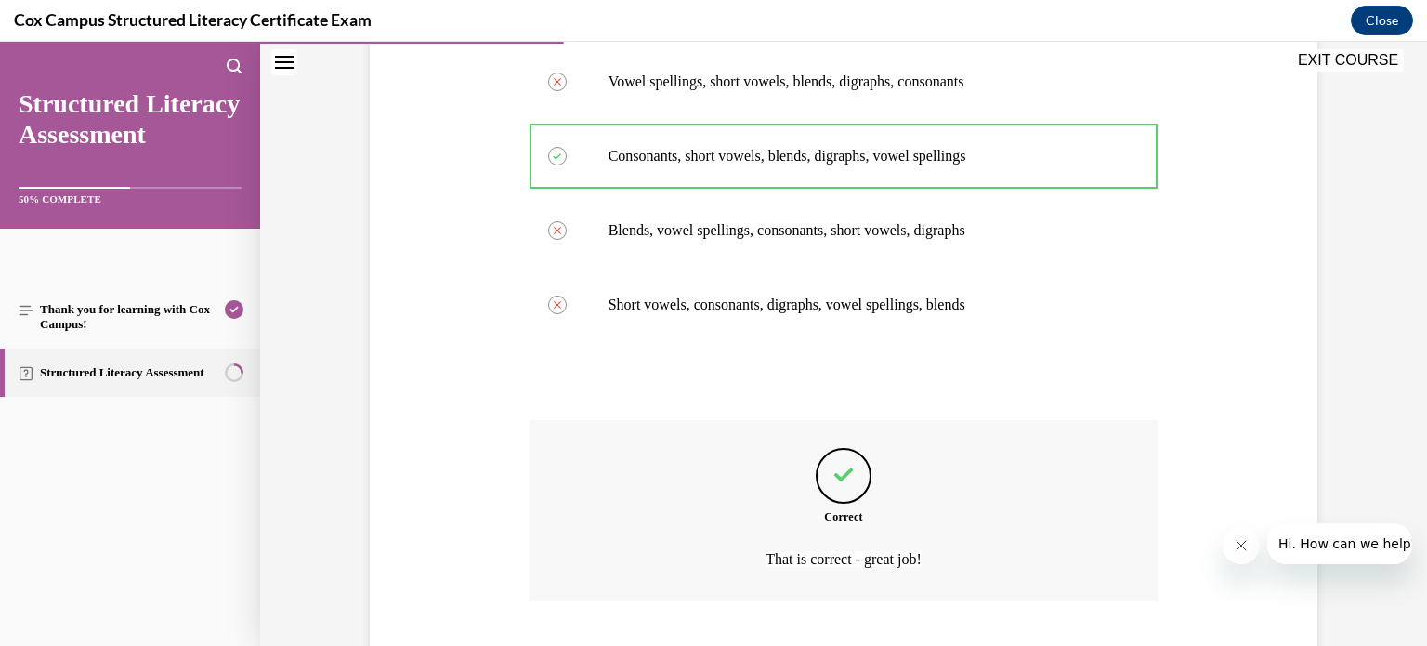
scroll to position [491, 0]
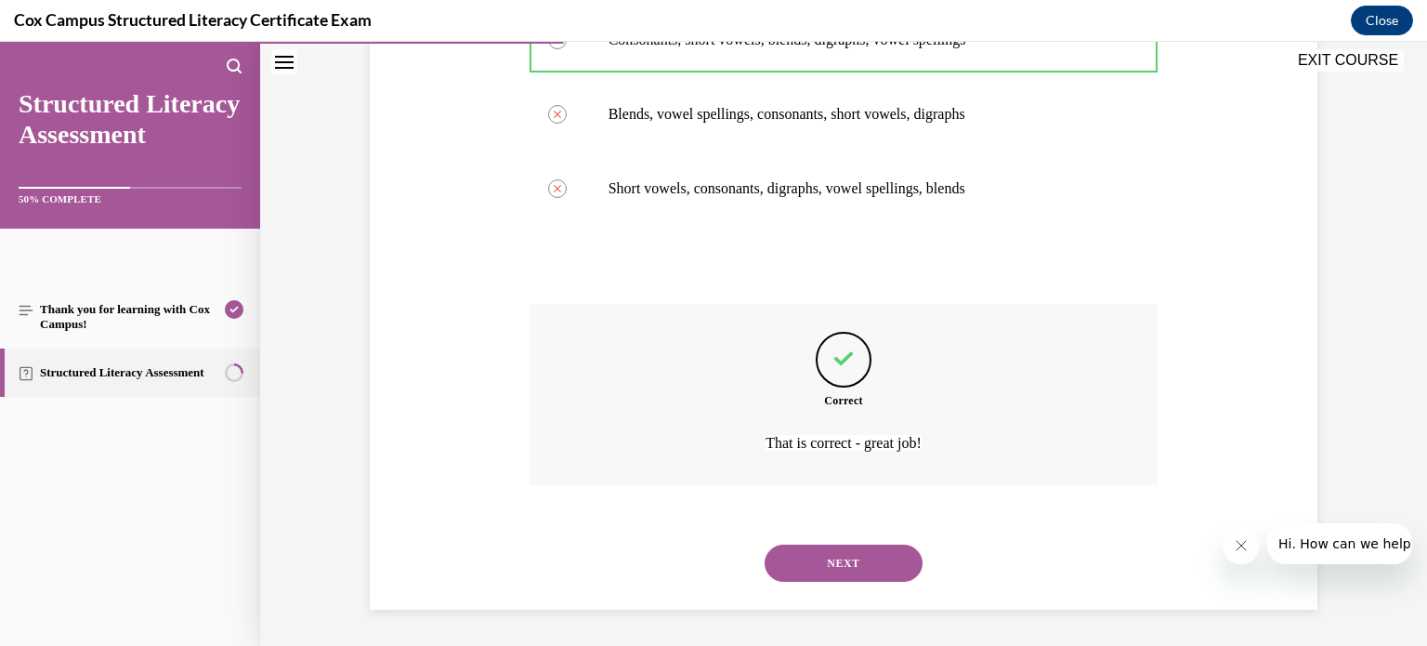
click at [807, 568] on button "NEXT" at bounding box center [843, 562] width 158 height 37
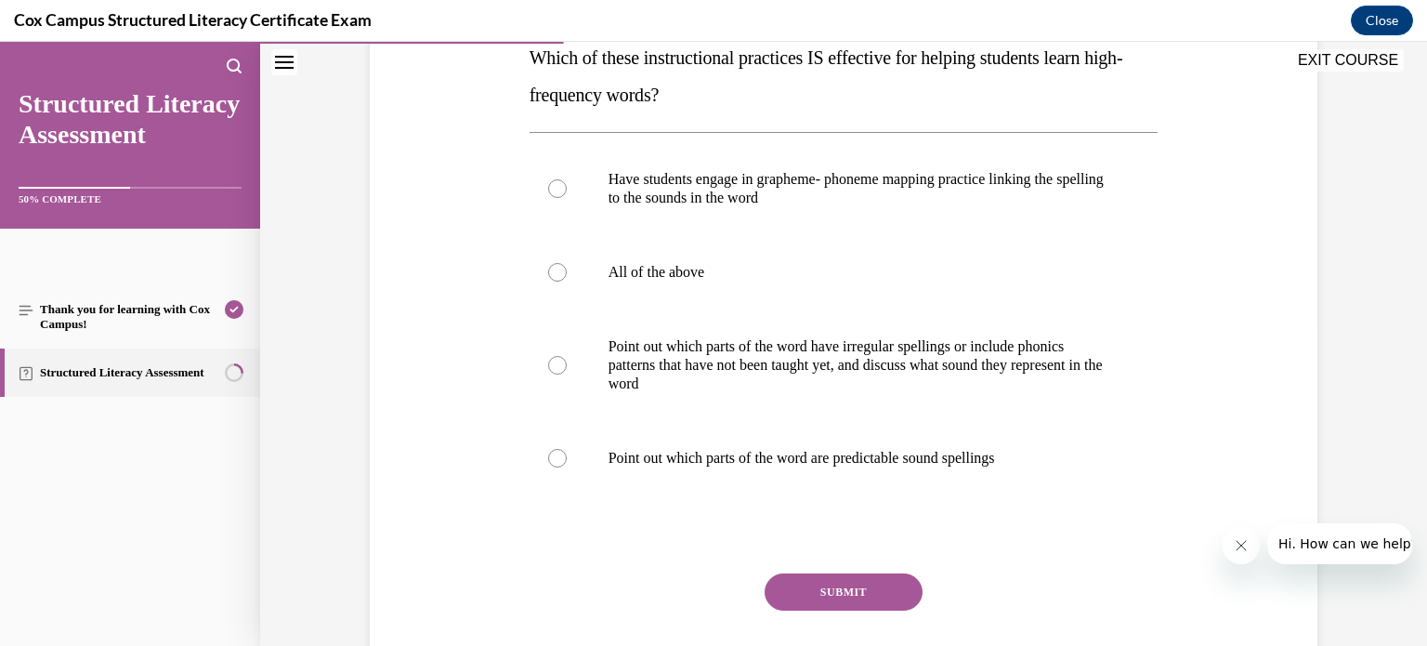
scroll to position [318, 0]
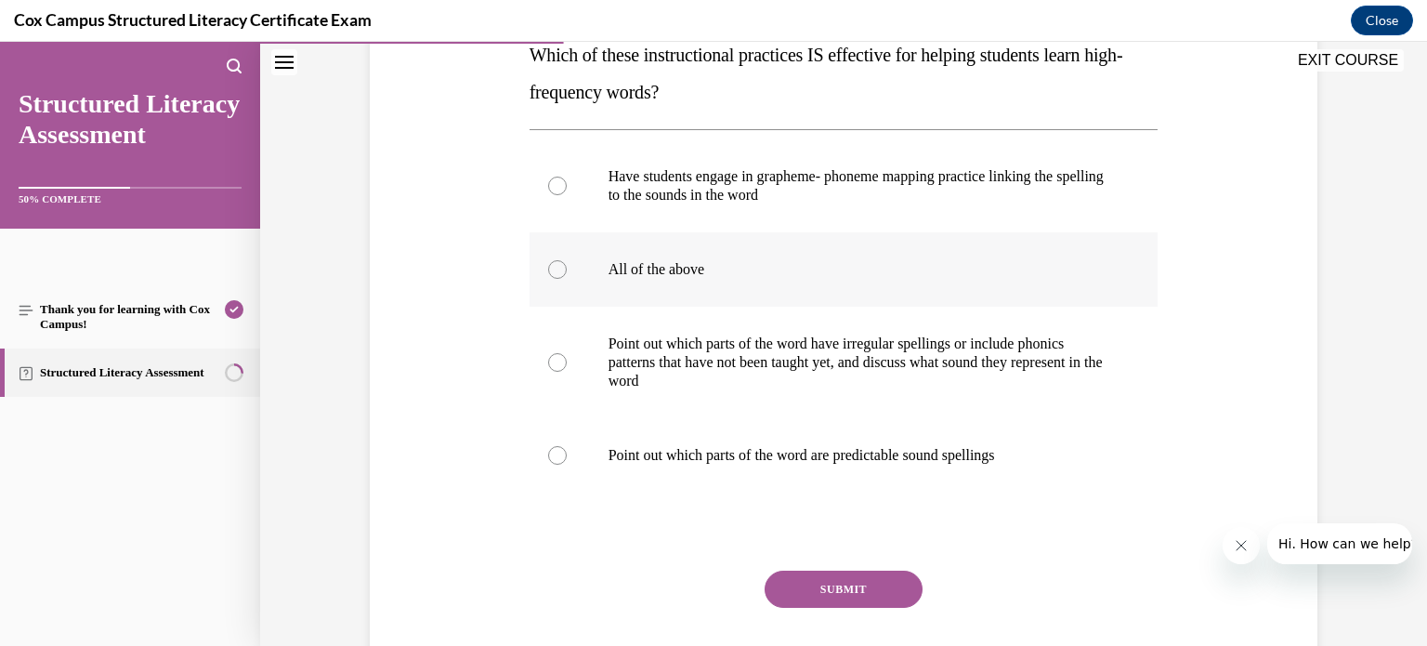
click at [553, 267] on div at bounding box center [557, 269] width 19 height 19
click at [553, 267] on input "All of the above" at bounding box center [557, 269] width 19 height 19
radio input "true"
click at [843, 581] on button "SUBMIT" at bounding box center [843, 588] width 158 height 37
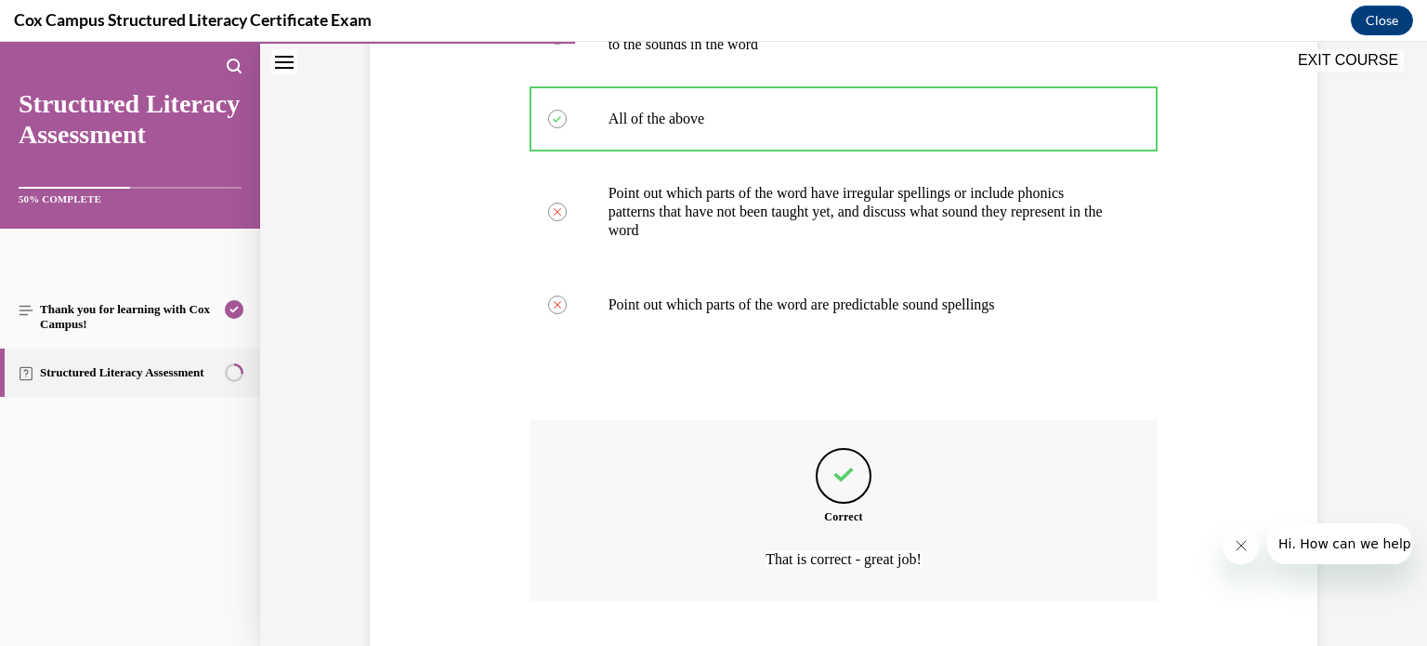
scroll to position [584, 0]
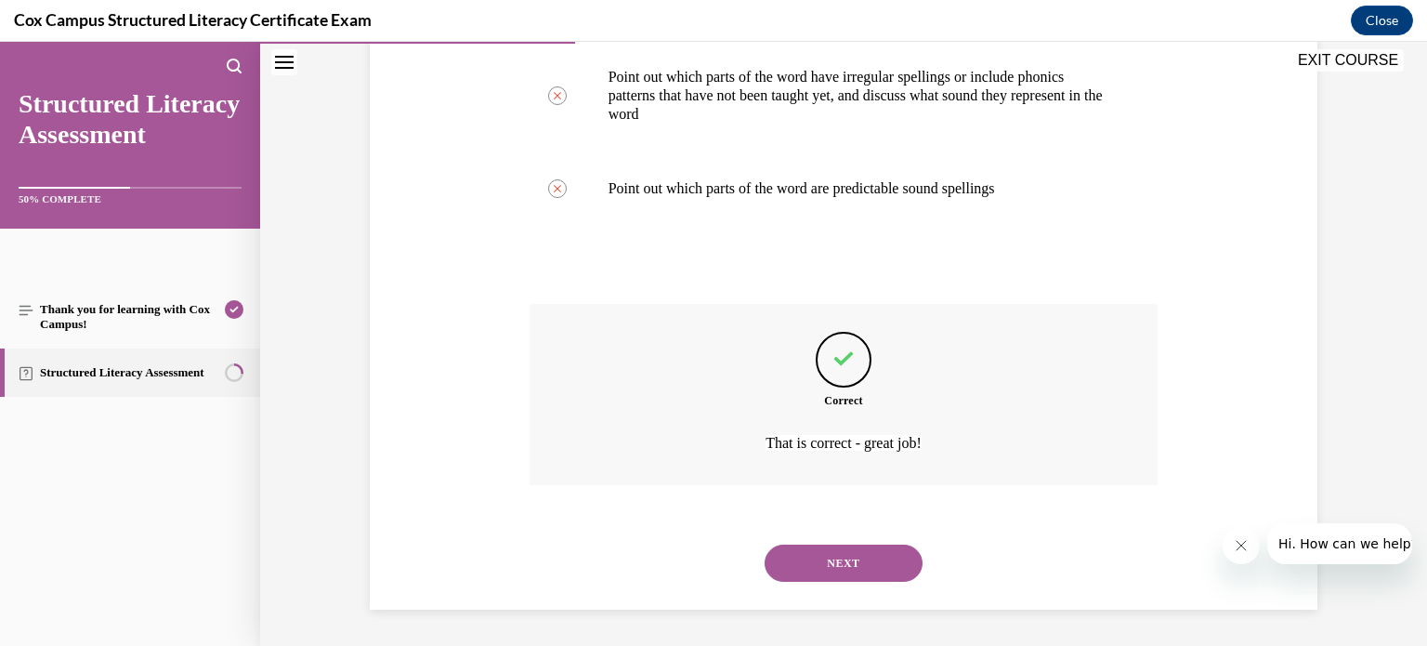
click at [820, 549] on button "NEXT" at bounding box center [843, 562] width 158 height 37
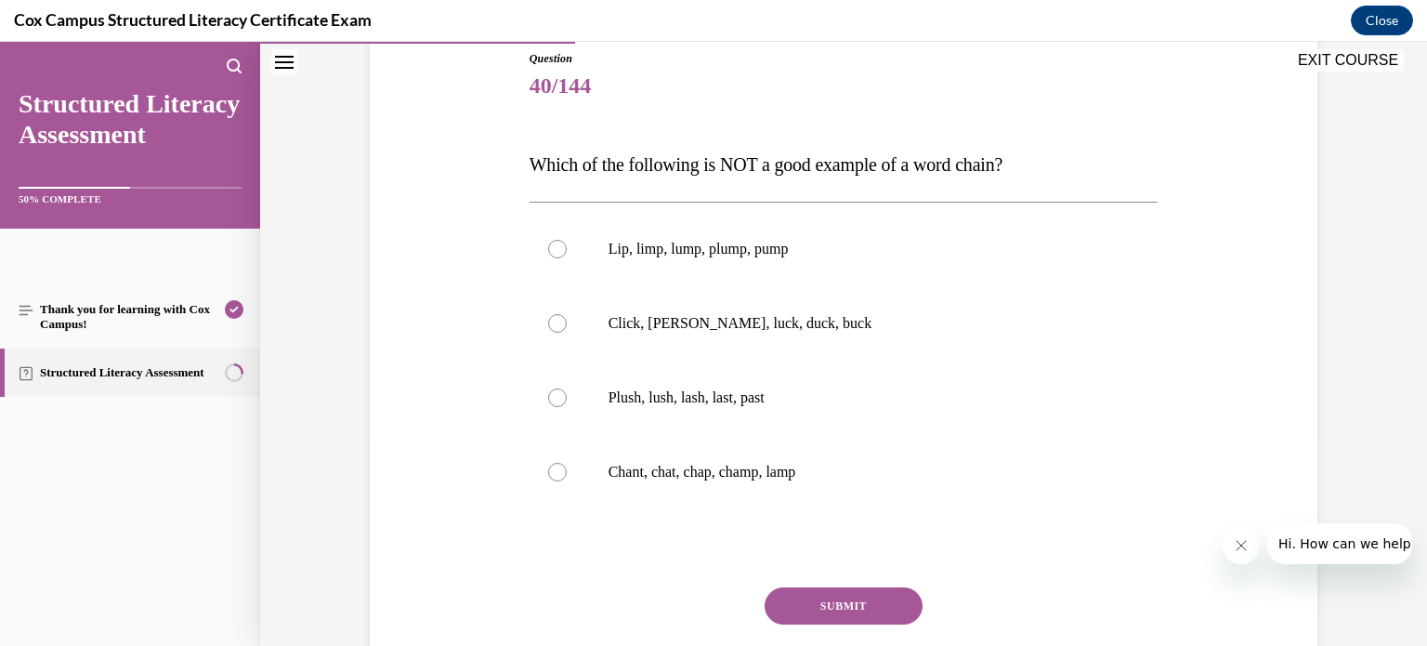
scroll to position [223, 0]
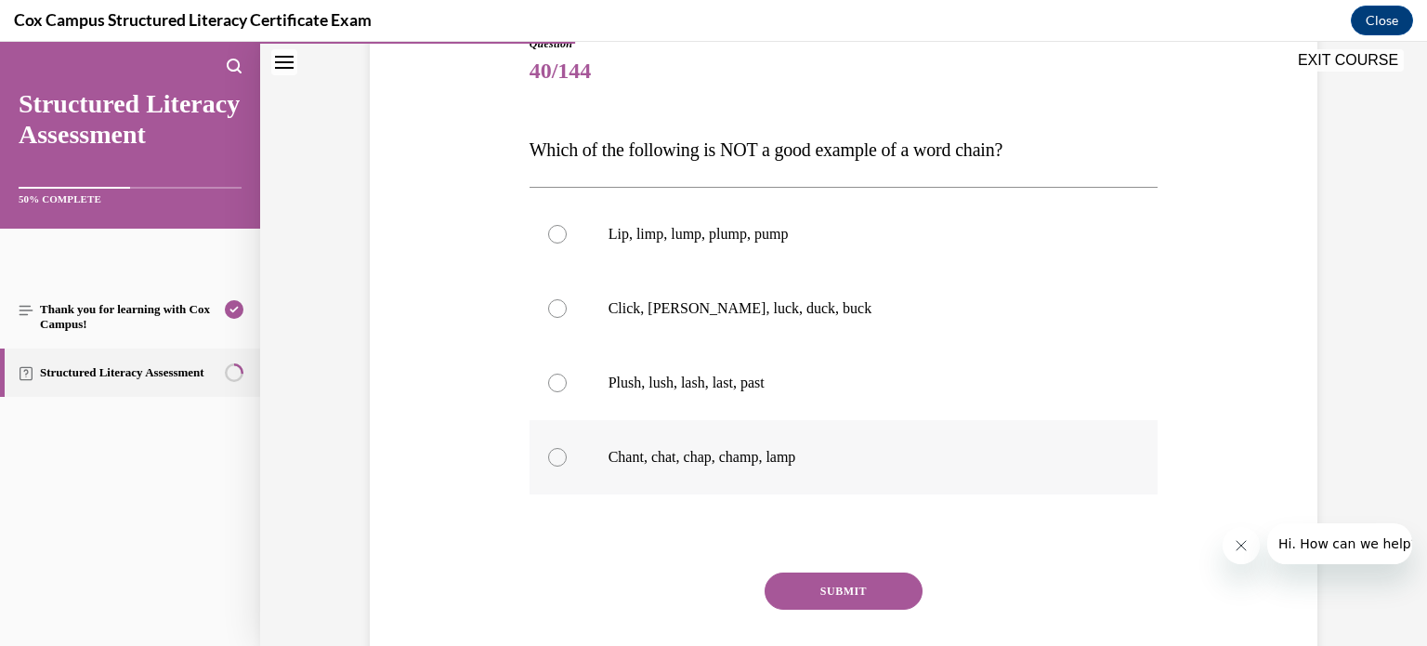
click at [549, 459] on div at bounding box center [557, 457] width 19 height 19
click at [549, 459] on input "Chant, chat, chap, champ, lamp" at bounding box center [557, 457] width 19 height 19
radio input "true"
click at [796, 594] on button "SUBMIT" at bounding box center [843, 590] width 158 height 37
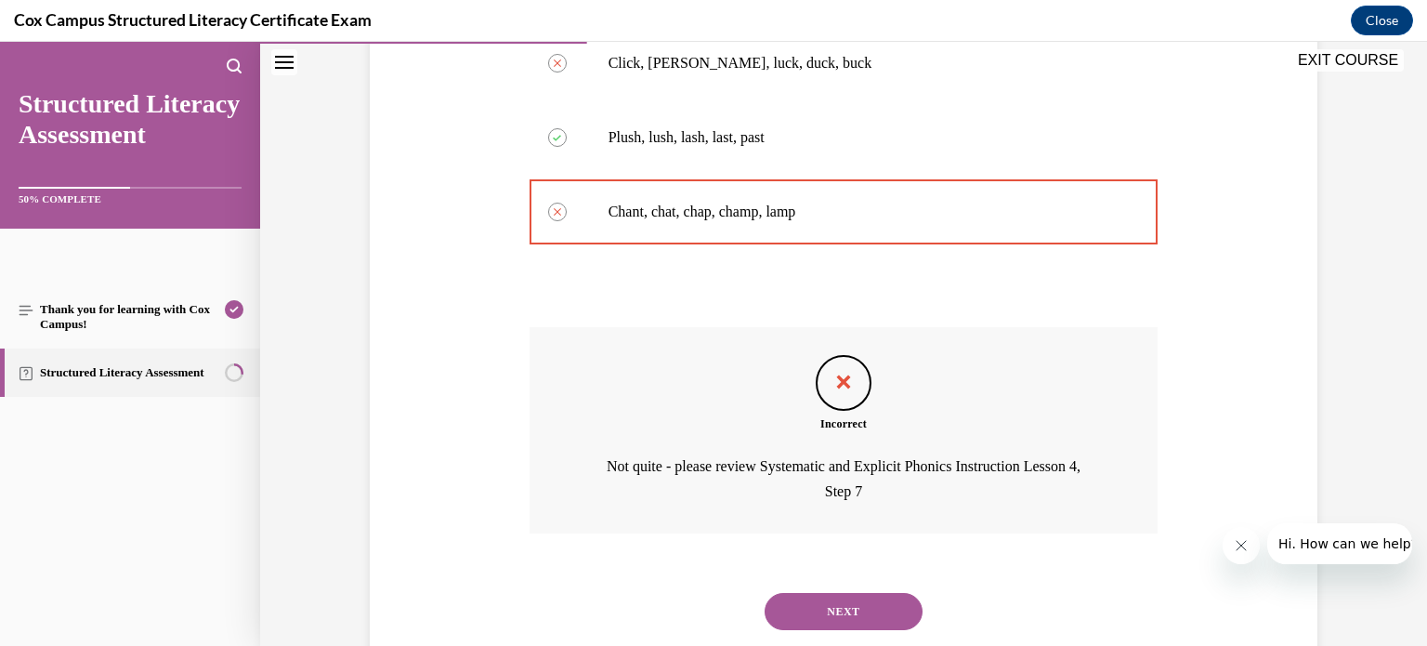
scroll to position [472, 0]
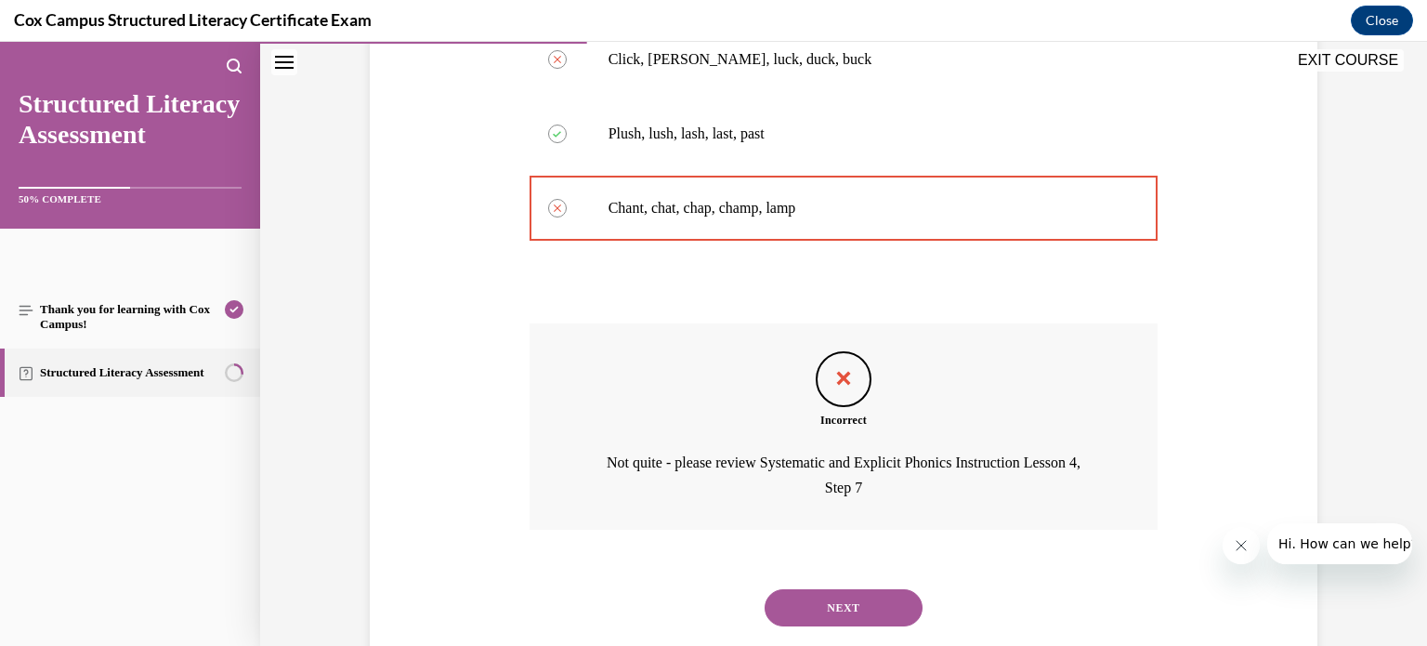
click at [836, 609] on button "NEXT" at bounding box center [843, 607] width 158 height 37
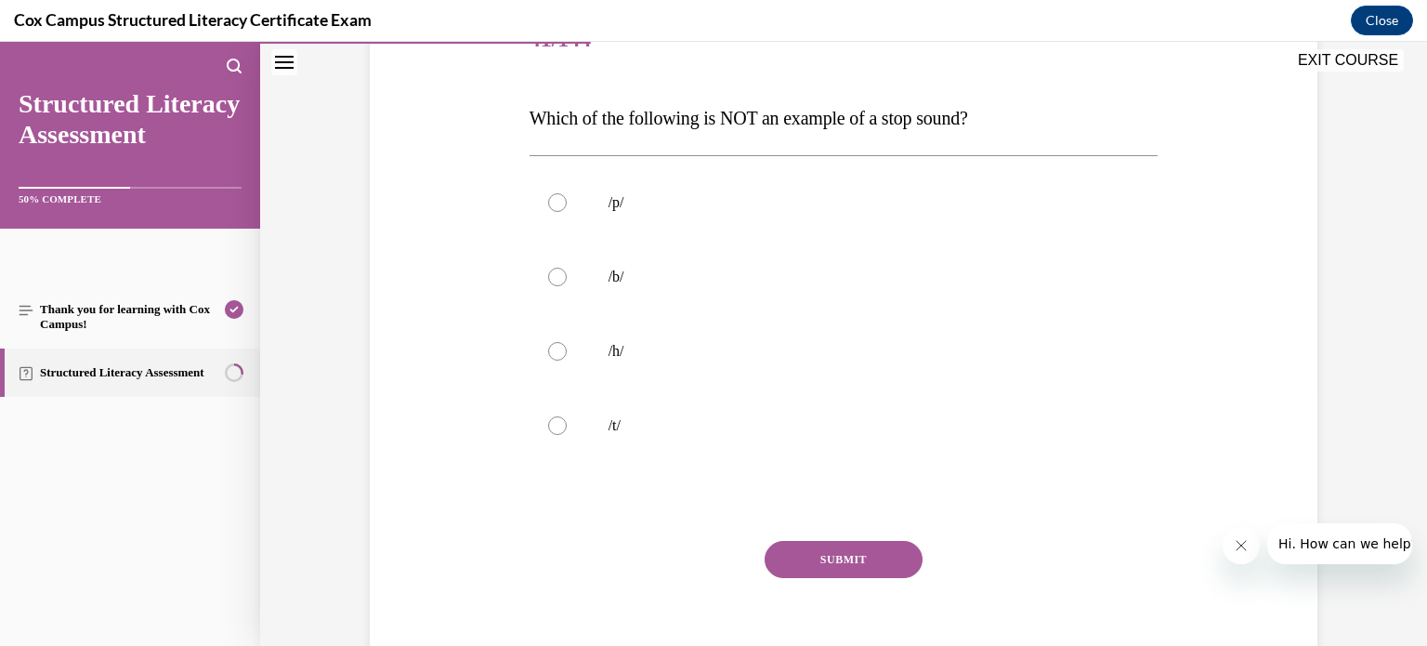
scroll to position [256, 0]
click at [554, 346] on div at bounding box center [557, 349] width 19 height 19
click at [554, 346] on input "/h/" at bounding box center [557, 349] width 19 height 19
radio input "true"
click at [813, 551] on button "SUBMIT" at bounding box center [843, 557] width 158 height 37
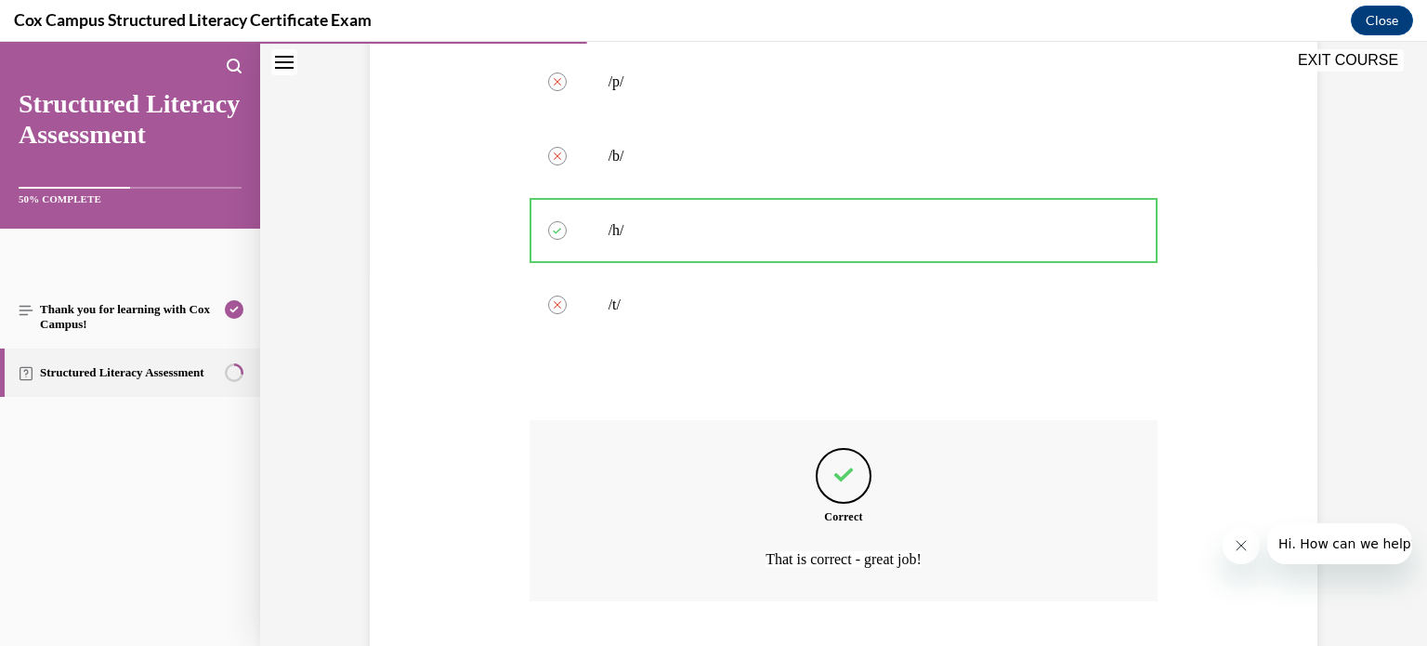
scroll to position [491, 0]
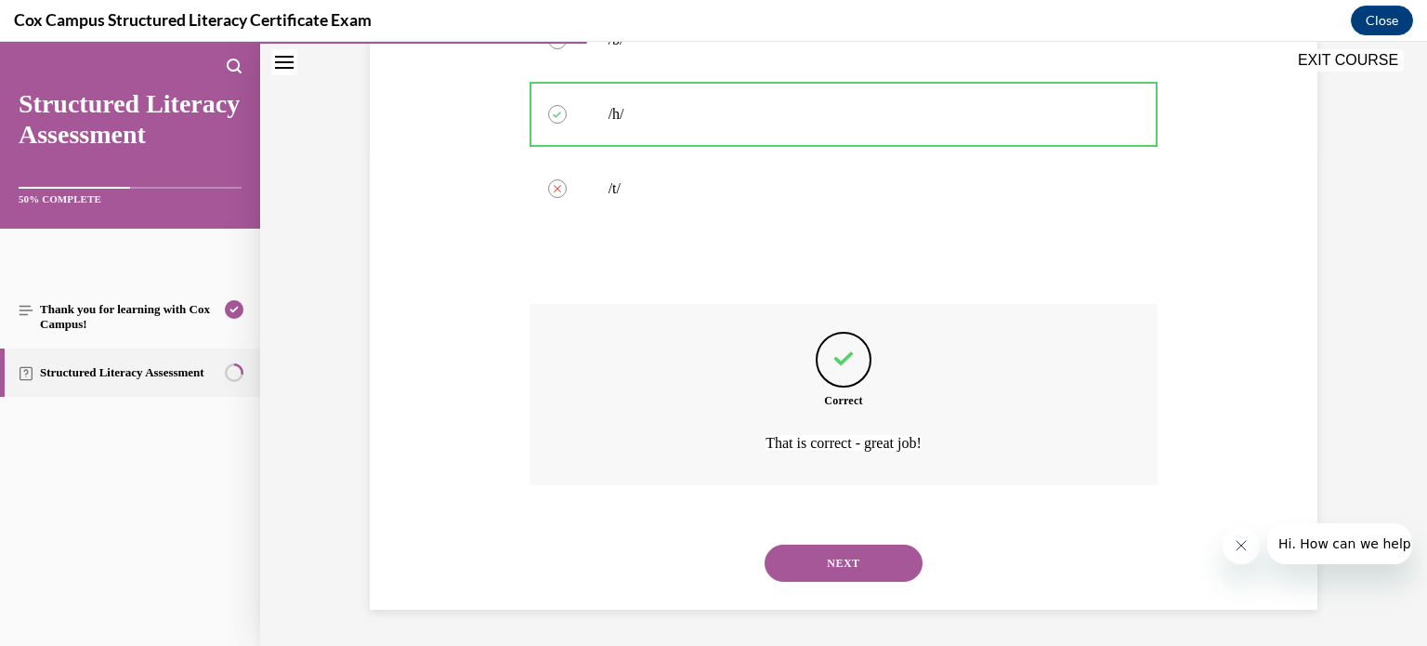
click at [841, 550] on button "NEXT" at bounding box center [843, 562] width 158 height 37
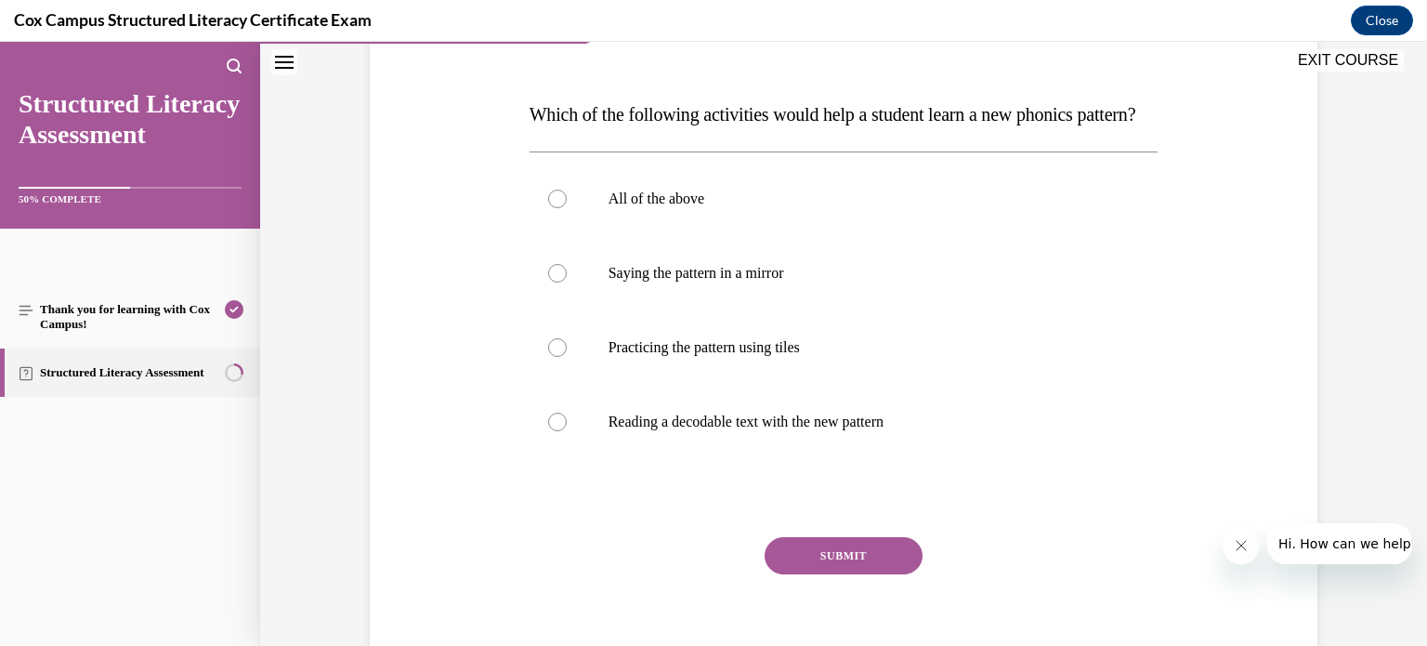
scroll to position [267, 0]
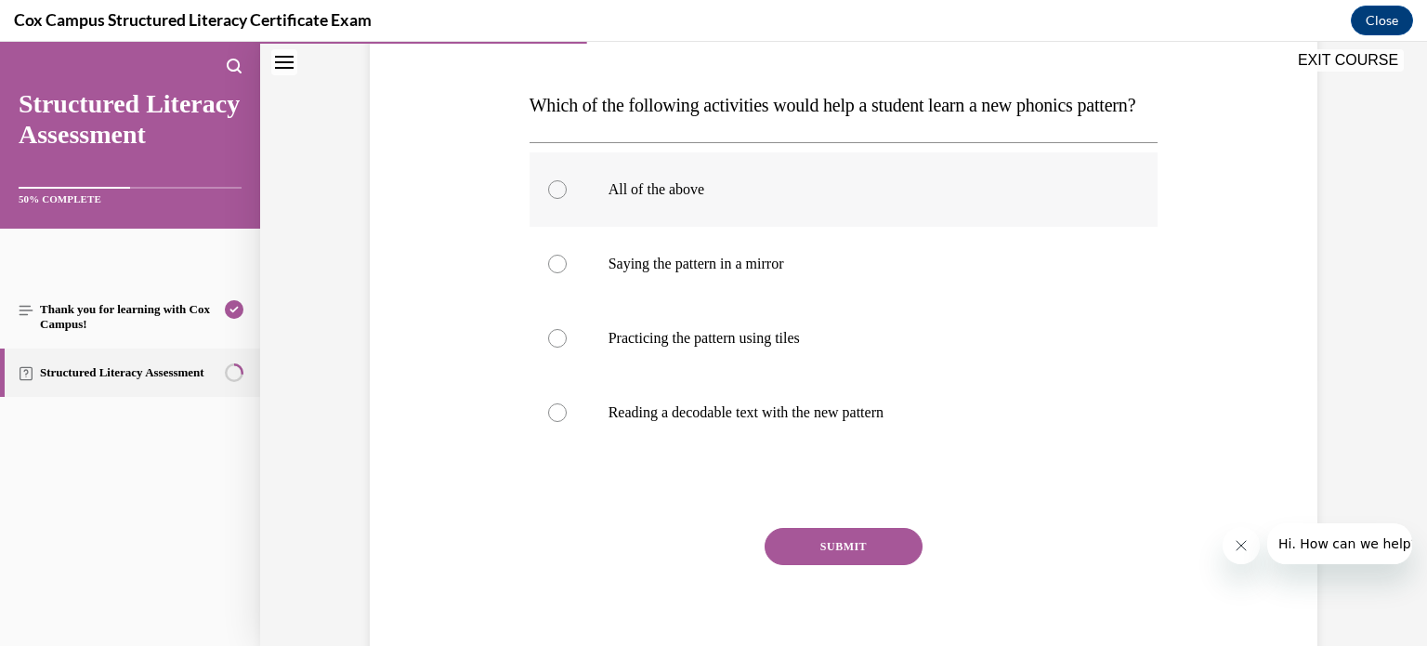
click at [553, 199] on div at bounding box center [557, 189] width 19 height 19
click at [553, 199] on input "All of the above" at bounding box center [557, 189] width 19 height 19
radio input "true"
click at [817, 565] on button "SUBMIT" at bounding box center [843, 546] width 158 height 37
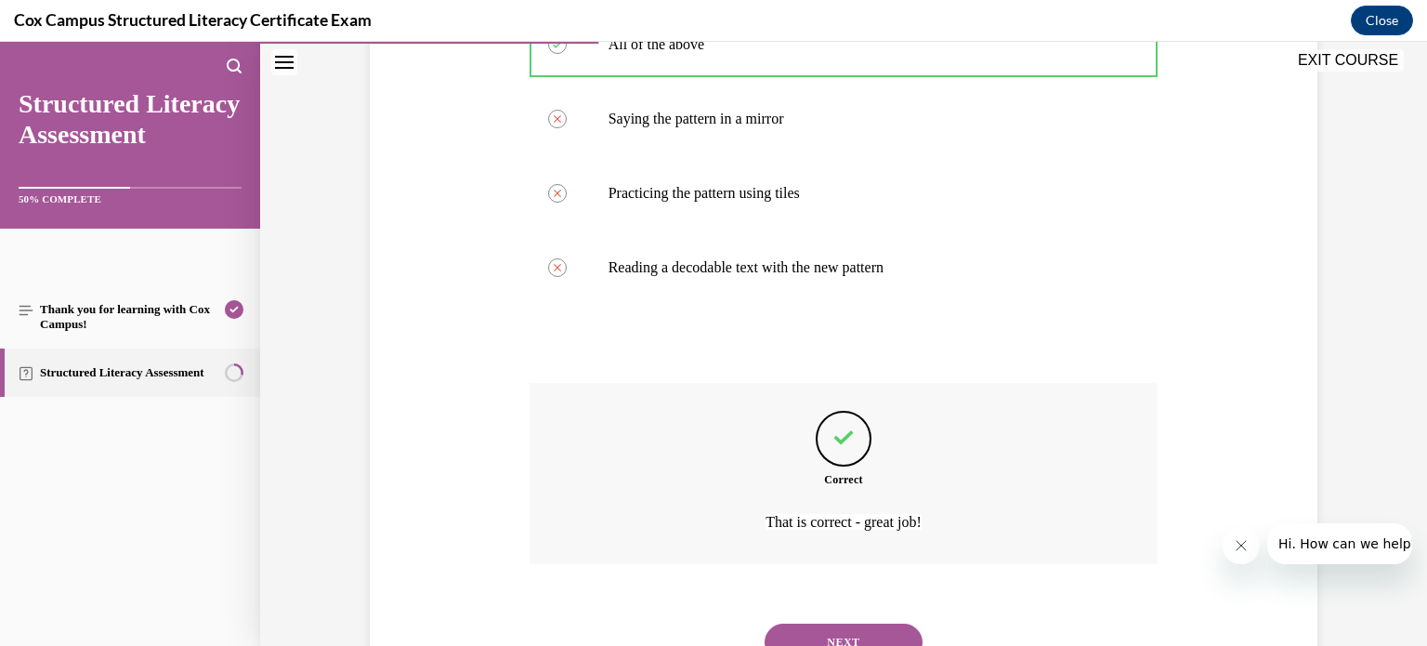
scroll to position [528, 0]
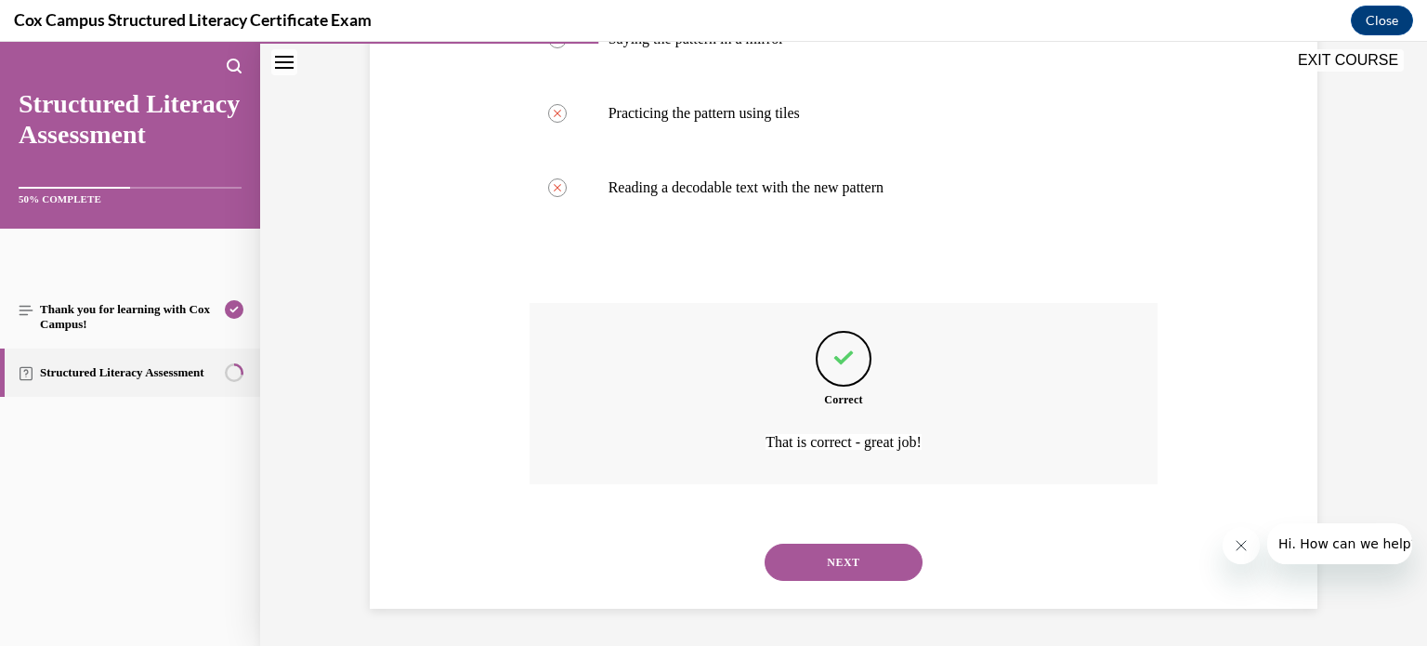
click at [843, 564] on button "NEXT" at bounding box center [843, 561] width 158 height 37
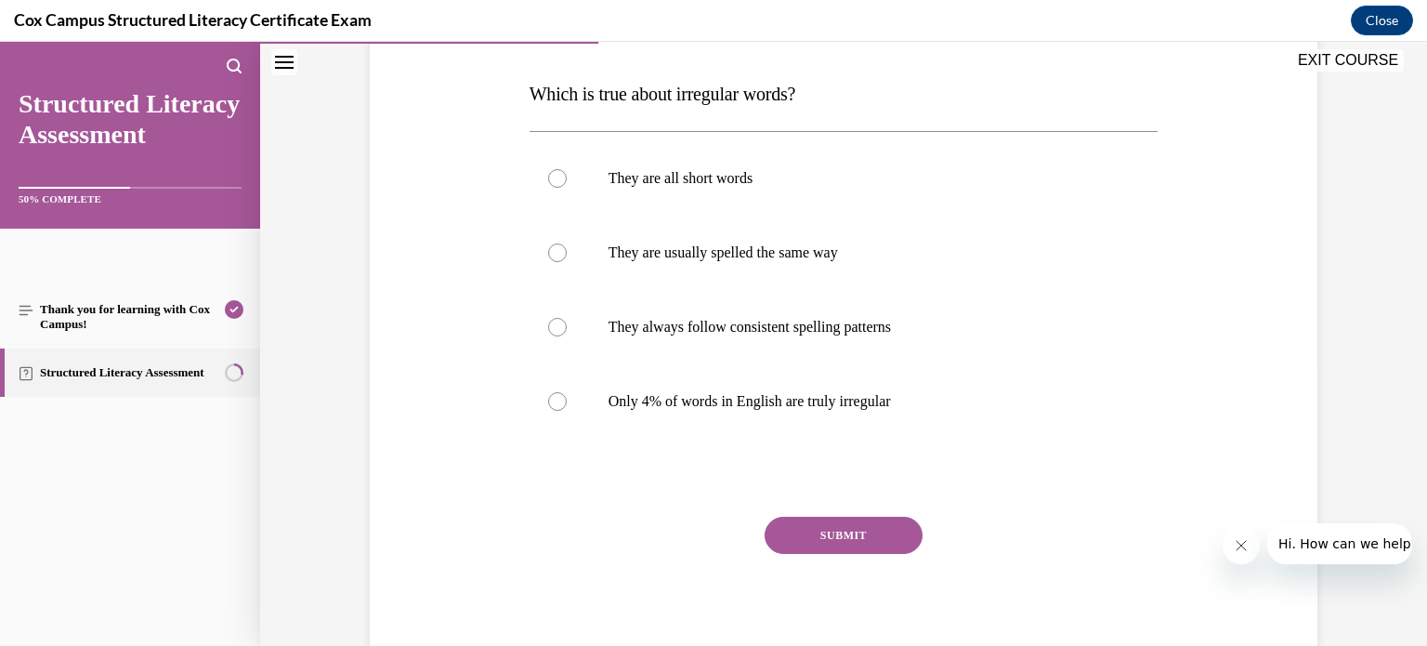
scroll to position [293, 0]
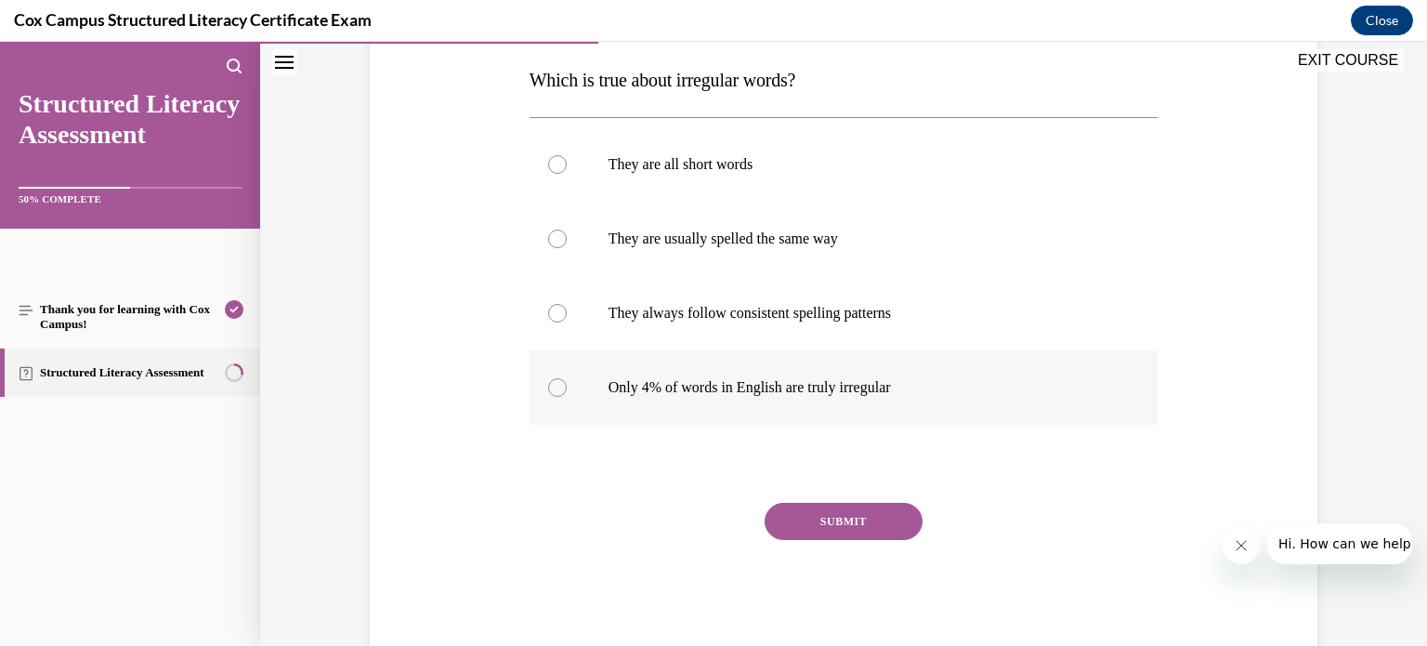
click at [548, 388] on div at bounding box center [557, 387] width 19 height 19
click at [548, 388] on input "Only 4% of words in English are truly irregular" at bounding box center [557, 387] width 19 height 19
radio input "true"
click at [818, 516] on button "SUBMIT" at bounding box center [843, 520] width 158 height 37
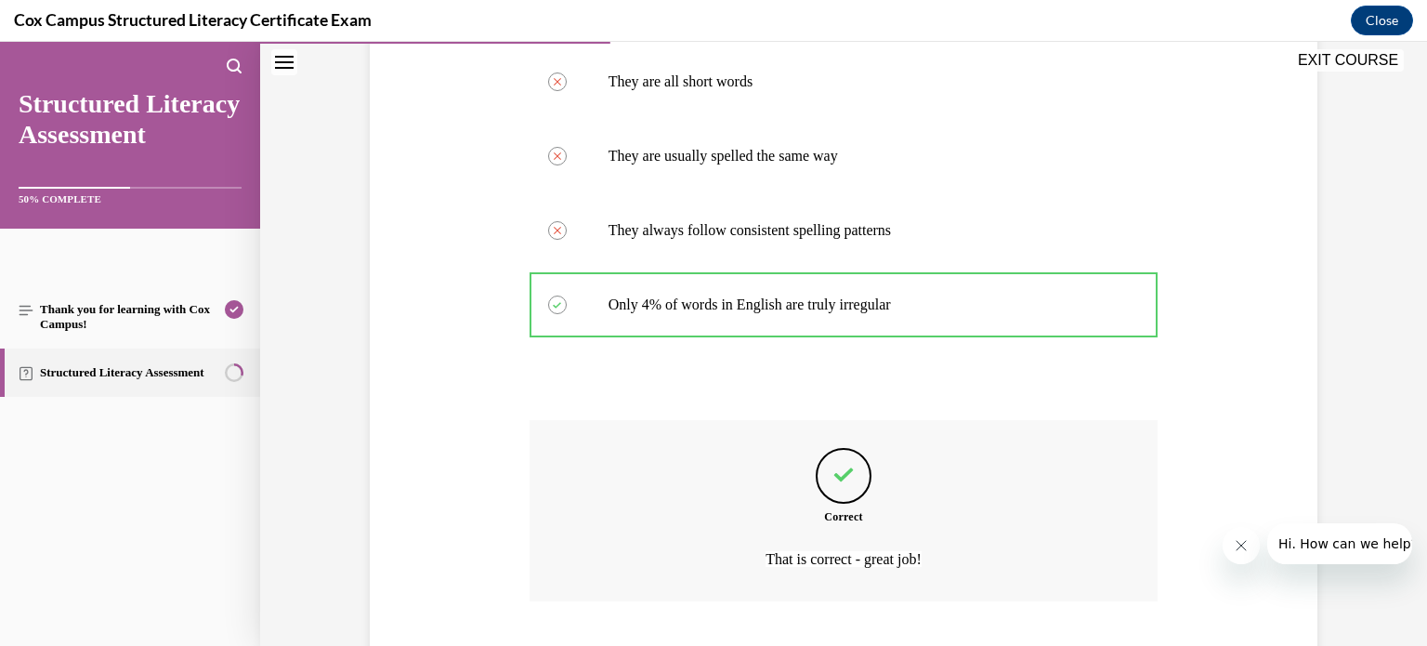
scroll to position [491, 0]
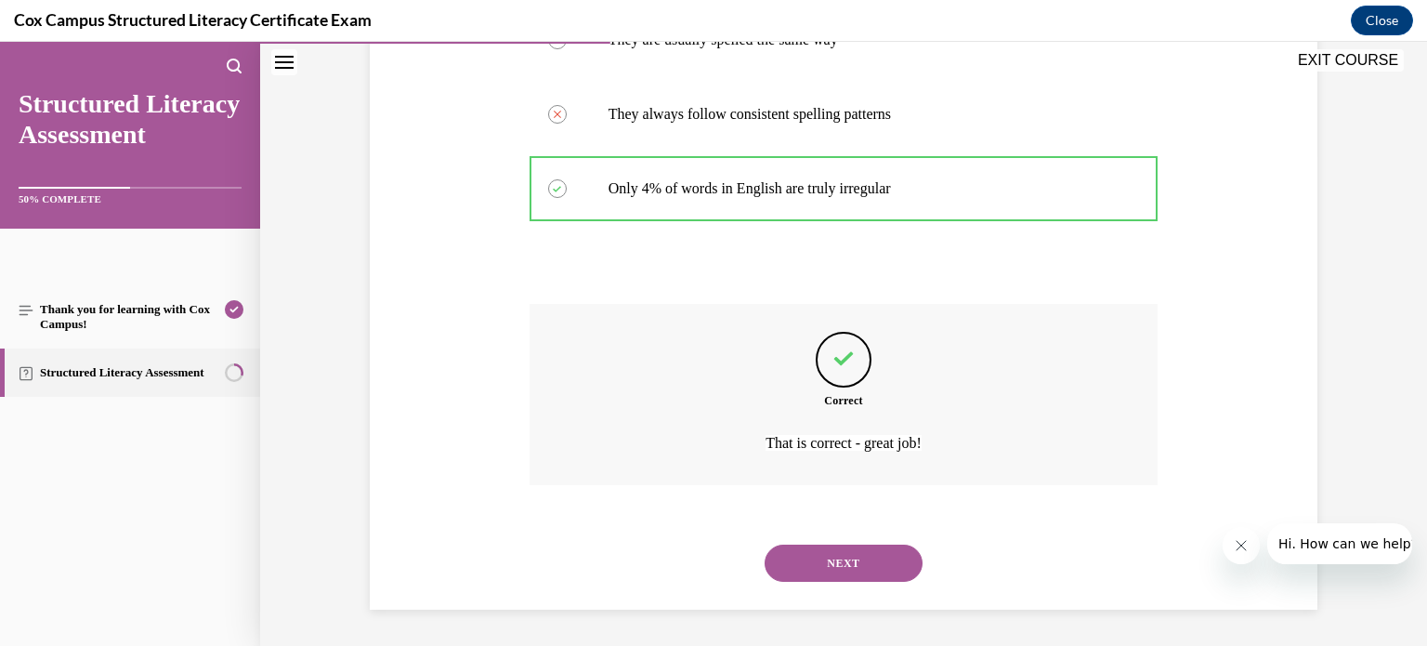
click at [825, 554] on button "NEXT" at bounding box center [843, 562] width 158 height 37
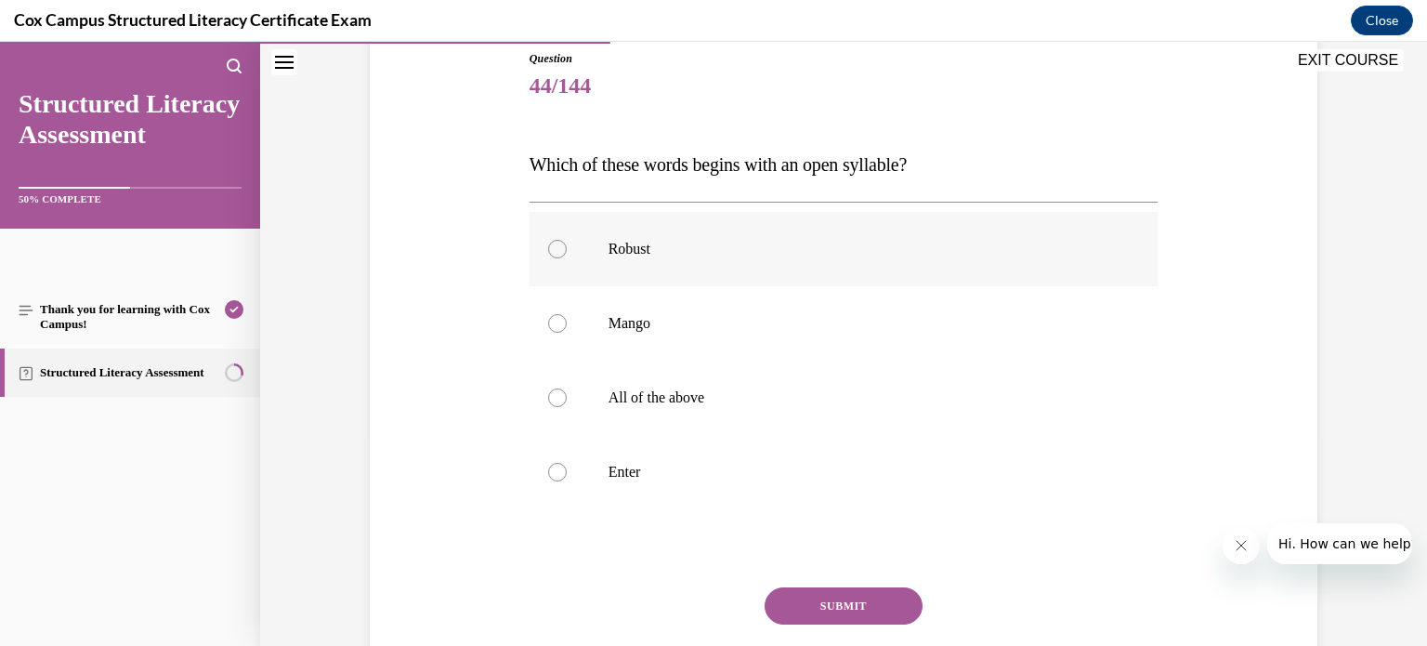
scroll to position [256, 0]
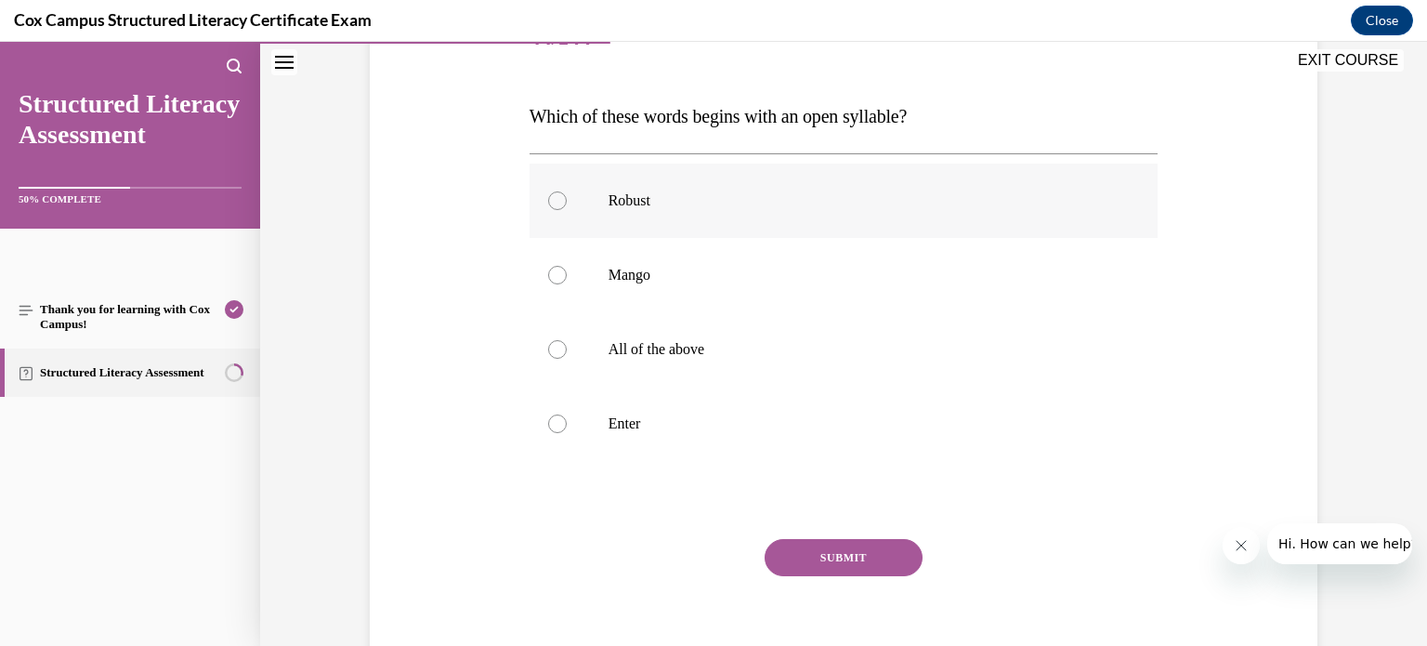
click at [551, 200] on div at bounding box center [557, 200] width 19 height 19
click at [551, 200] on input "Robust" at bounding box center [557, 200] width 19 height 19
radio input "true"
click at [831, 558] on button "SUBMIT" at bounding box center [843, 557] width 158 height 37
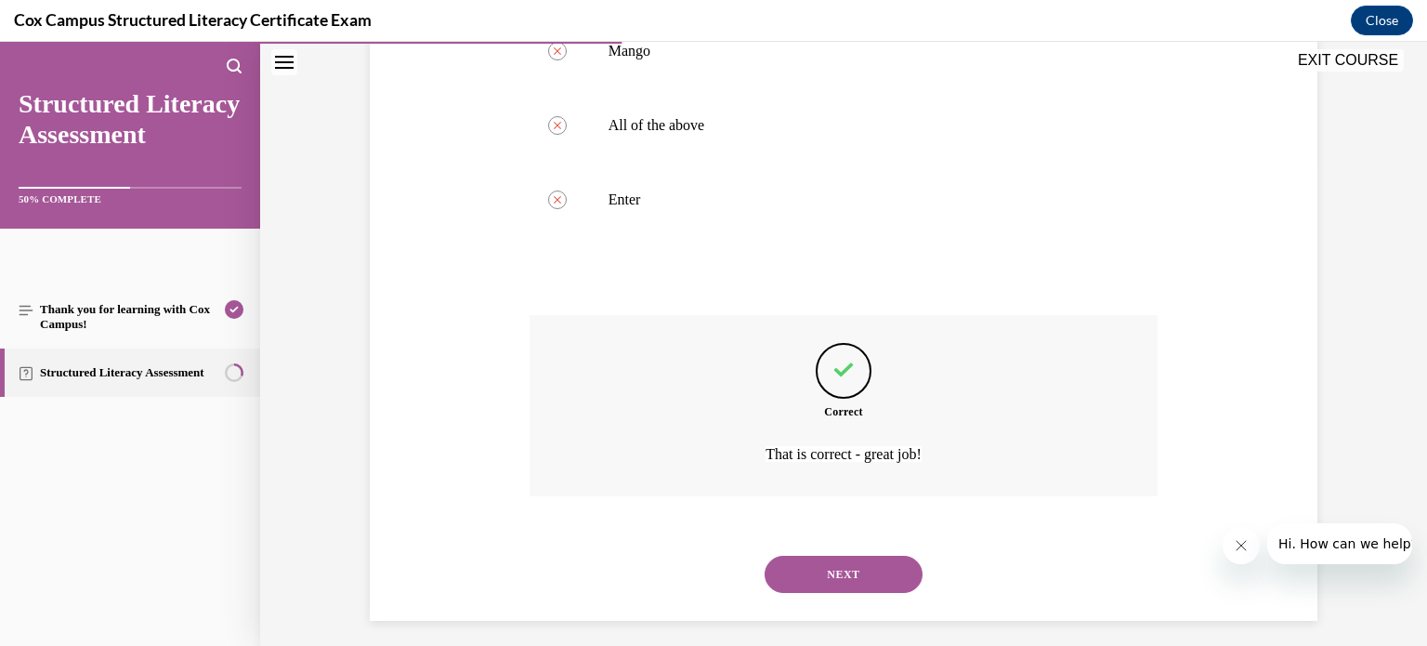
scroll to position [491, 0]
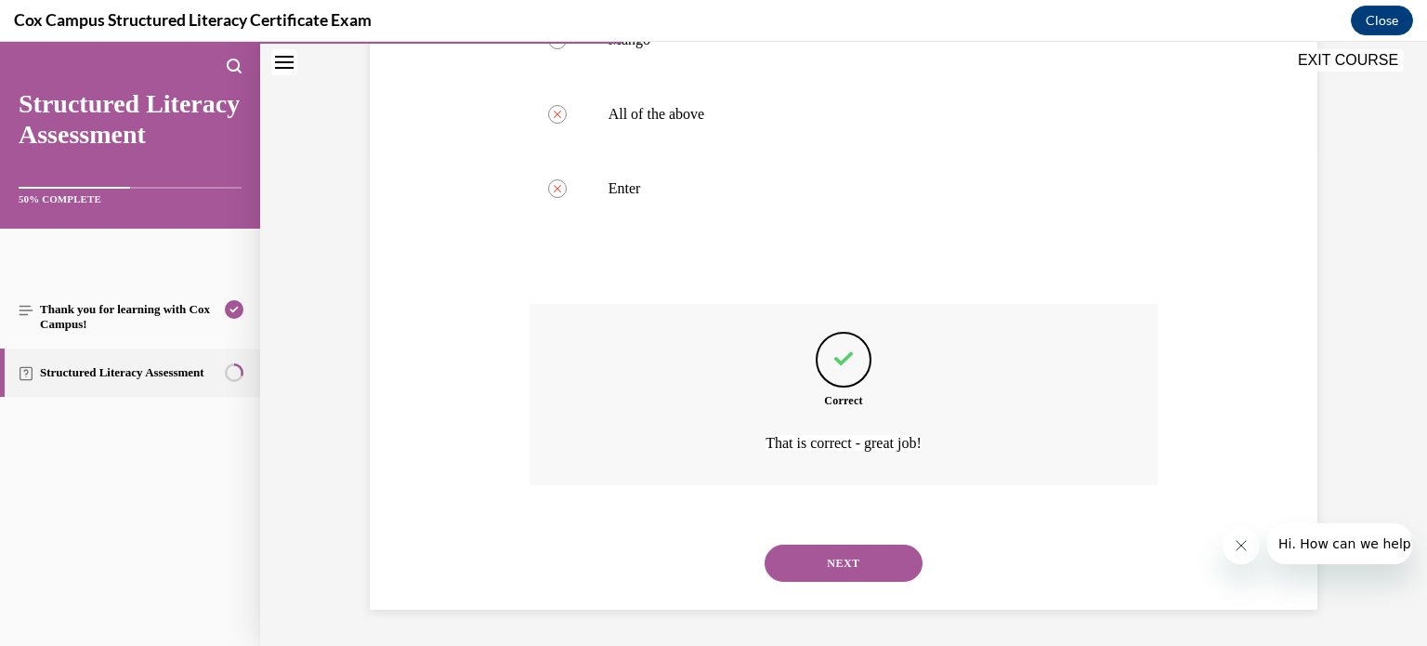
click at [824, 563] on button "NEXT" at bounding box center [843, 562] width 158 height 37
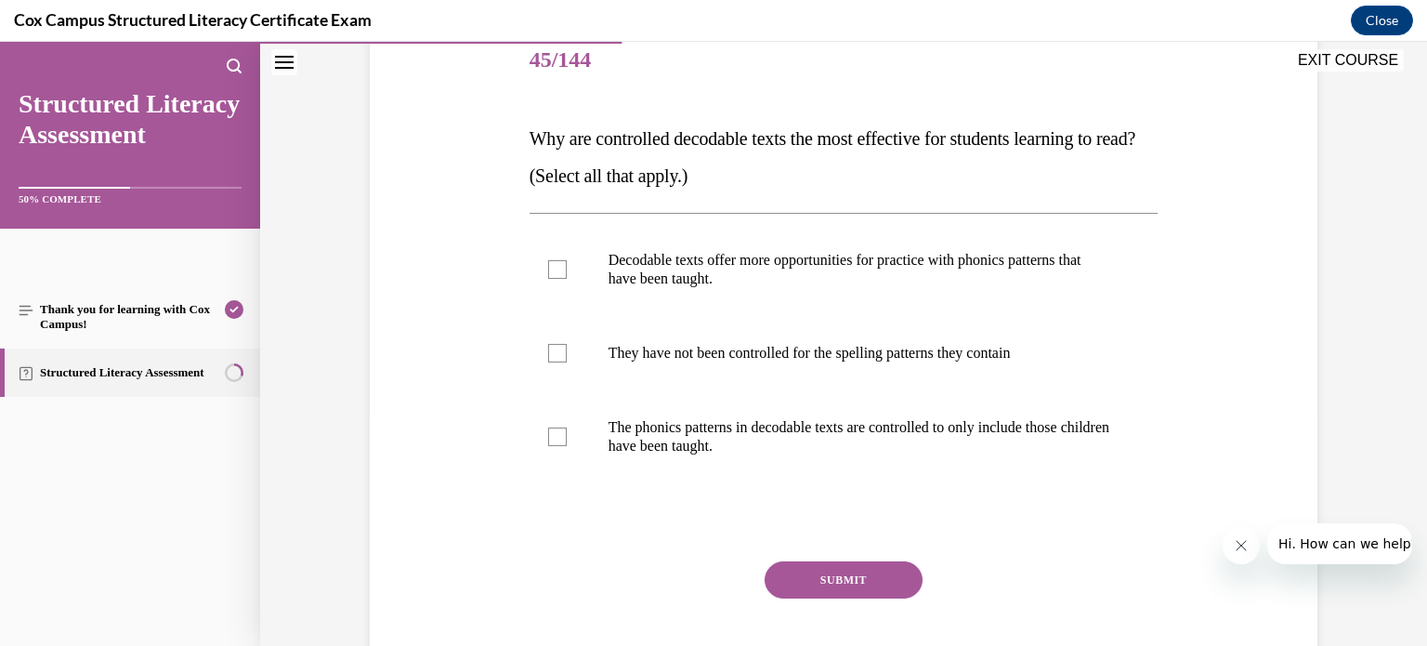
scroll to position [241, 0]
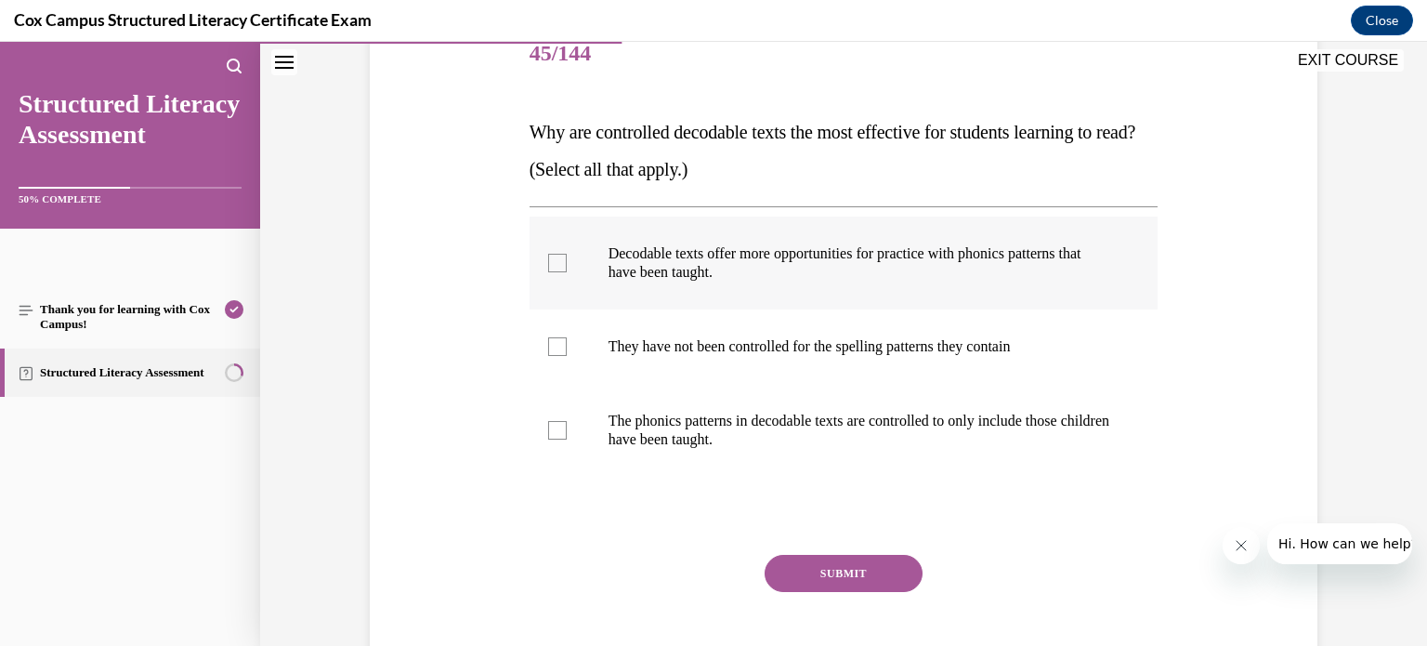
click at [548, 258] on div at bounding box center [557, 263] width 19 height 19
click at [548, 258] on input "Decodable texts offer more opportunities for practice with phonics patterns tha…" at bounding box center [557, 263] width 19 height 19
checkbox input "true"
click at [548, 429] on div at bounding box center [557, 430] width 19 height 19
click at [548, 429] on input "The phonics patterns in decodable texts are controlled to only include those ch…" at bounding box center [557, 430] width 19 height 19
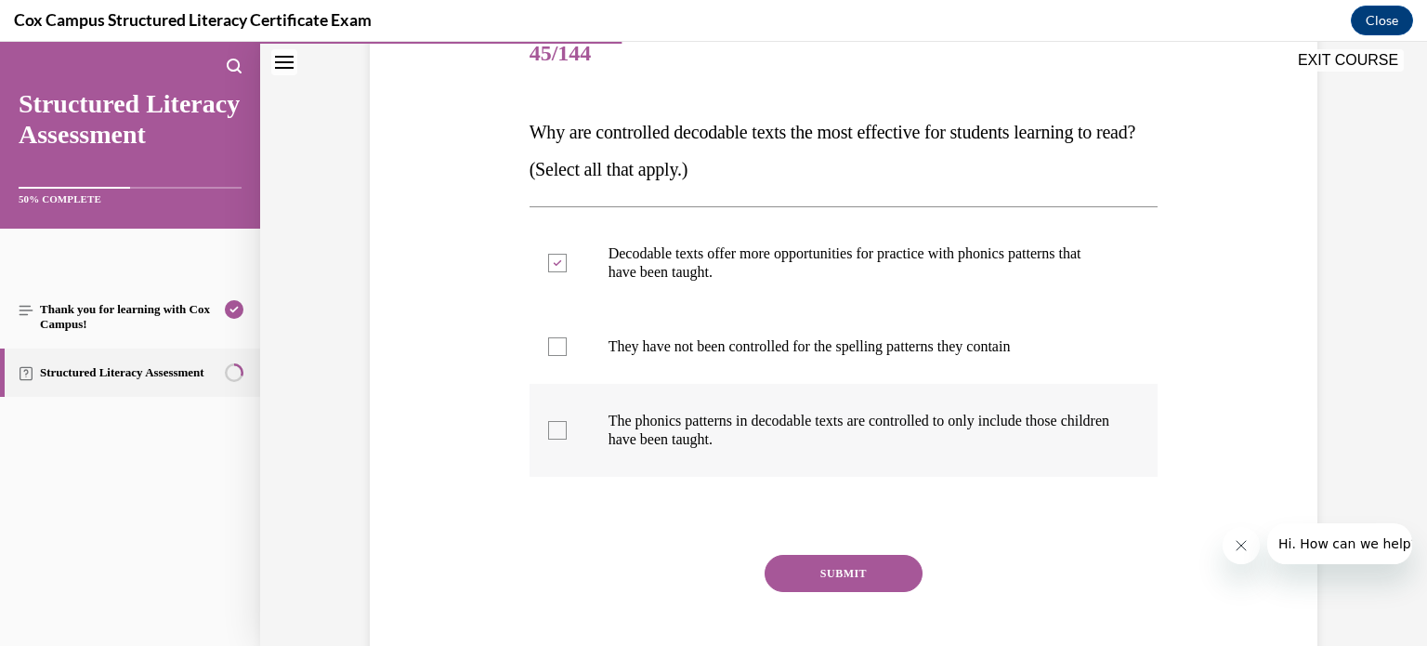
checkbox input "true"
click at [815, 572] on button "SUBMIT" at bounding box center [843, 573] width 158 height 37
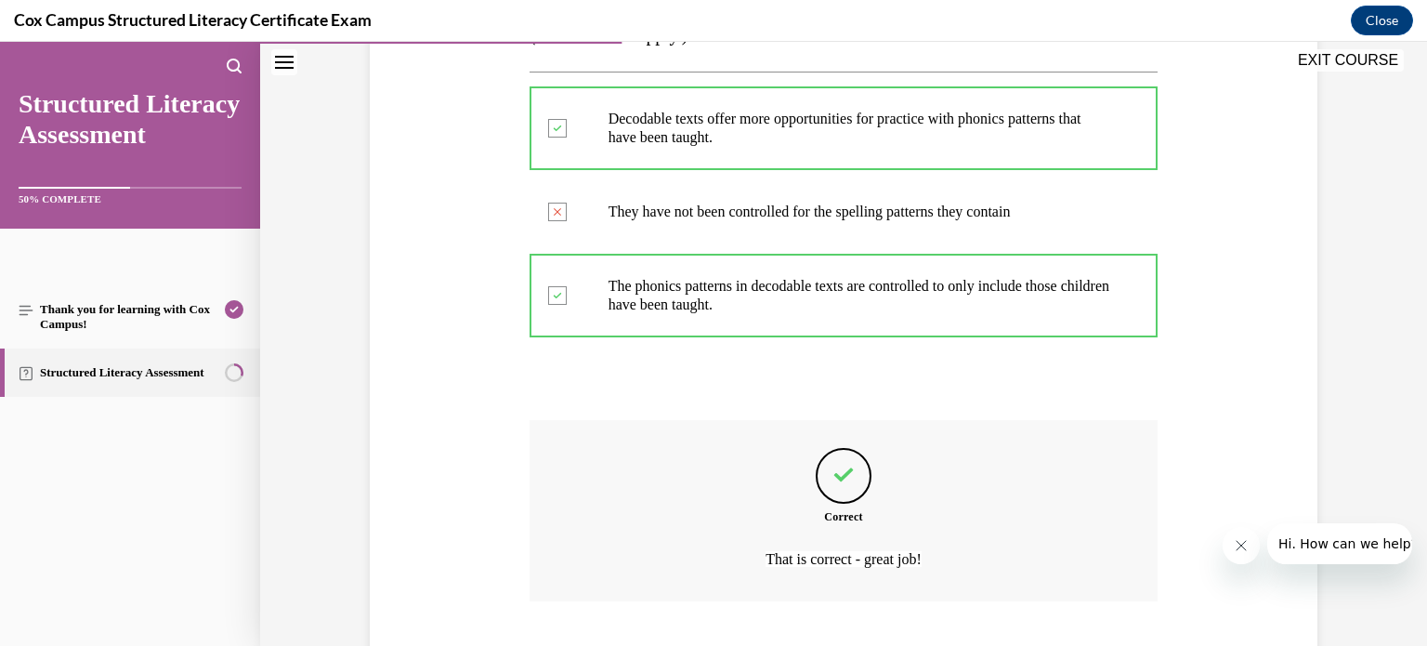
scroll to position [491, 0]
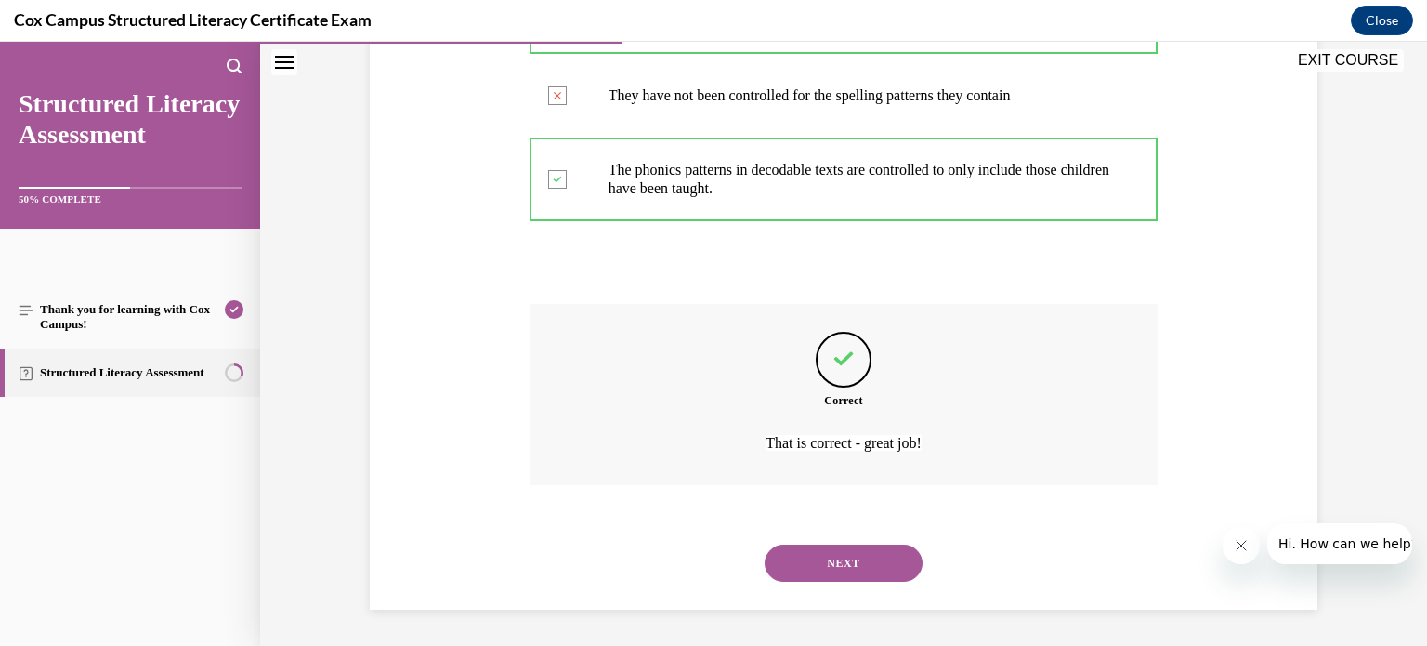
click at [834, 560] on button "NEXT" at bounding box center [843, 562] width 158 height 37
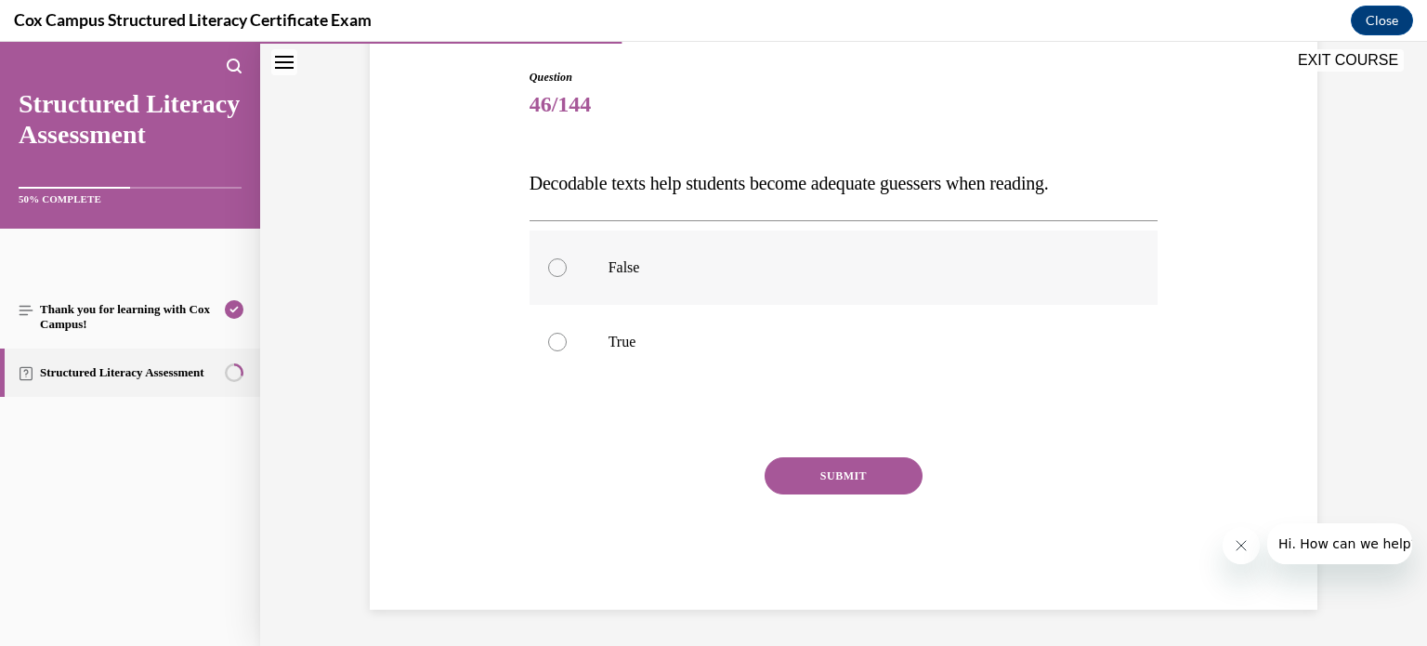
click at [554, 267] on div at bounding box center [557, 267] width 19 height 19
click at [554, 267] on input "False" at bounding box center [557, 267] width 19 height 19
radio input "true"
click at [825, 474] on button "SUBMIT" at bounding box center [843, 475] width 158 height 37
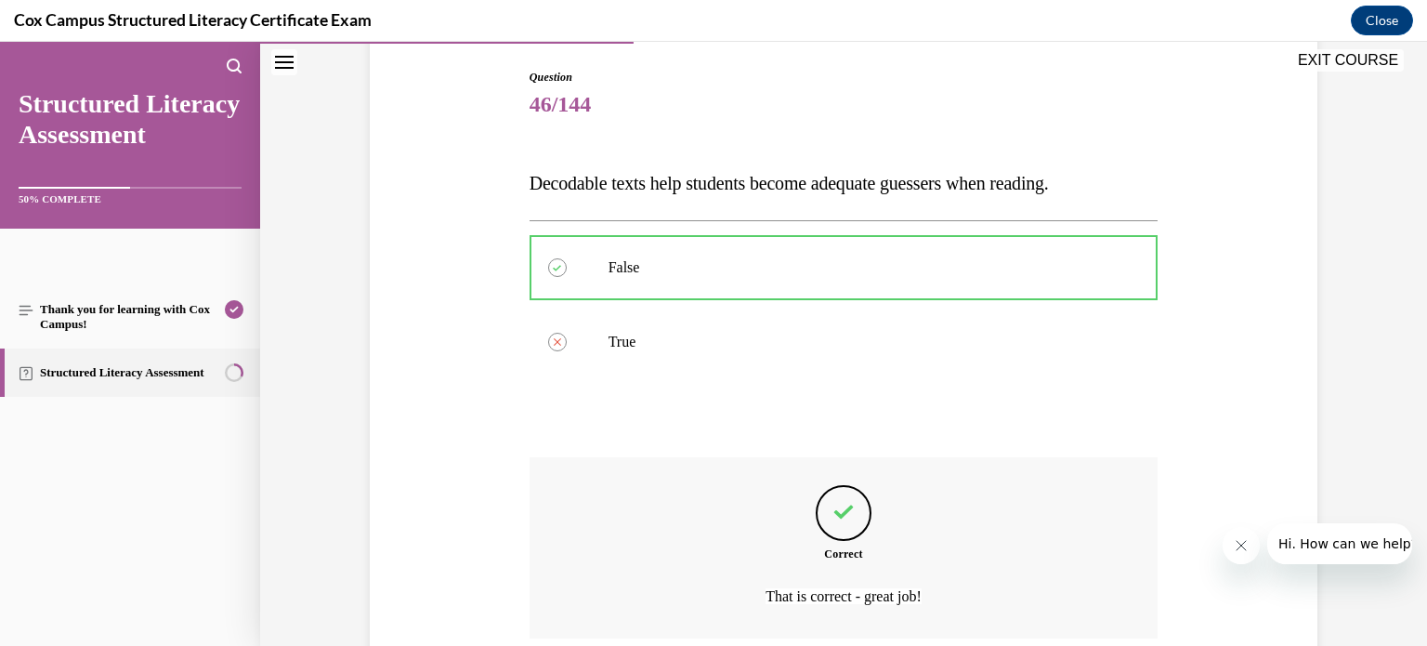
scroll to position [343, 0]
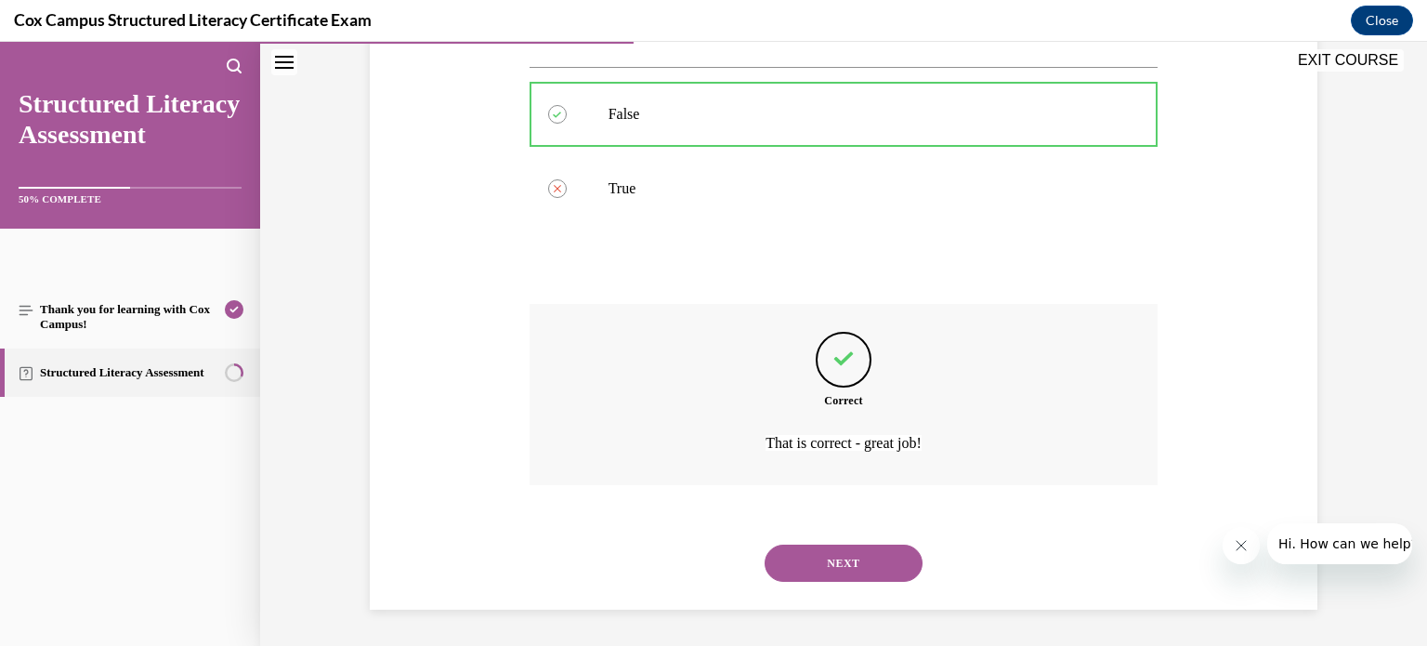
click at [830, 556] on button "NEXT" at bounding box center [843, 562] width 158 height 37
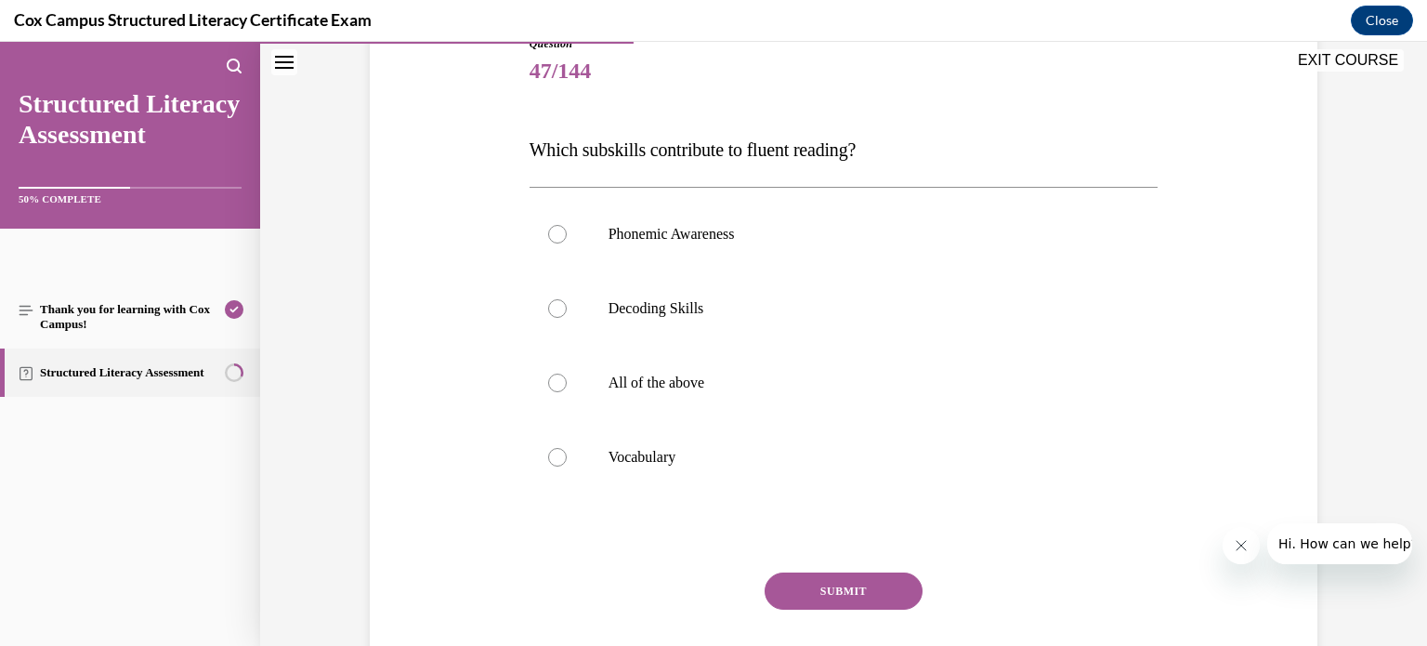
scroll to position [227, 0]
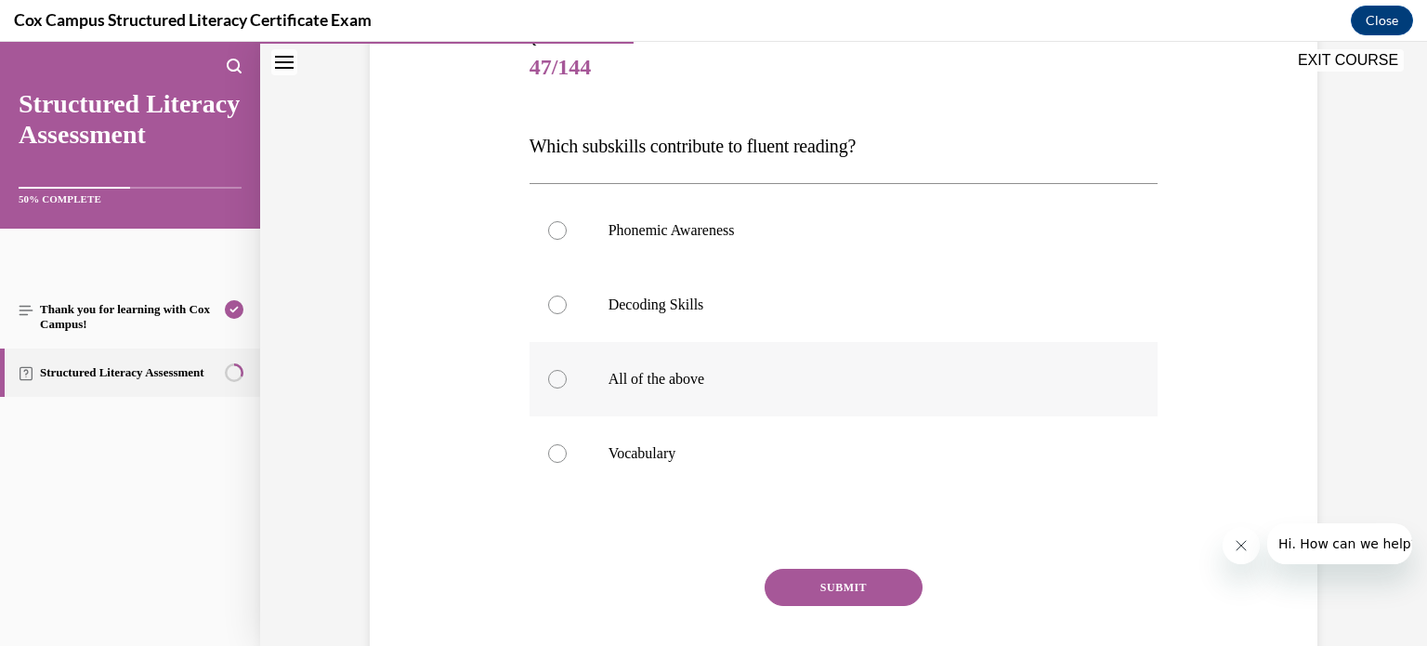
click at [551, 376] on div at bounding box center [557, 379] width 19 height 19
click at [551, 376] on input "All of the above" at bounding box center [557, 379] width 19 height 19
radio input "true"
click at [820, 586] on button "SUBMIT" at bounding box center [843, 586] width 158 height 37
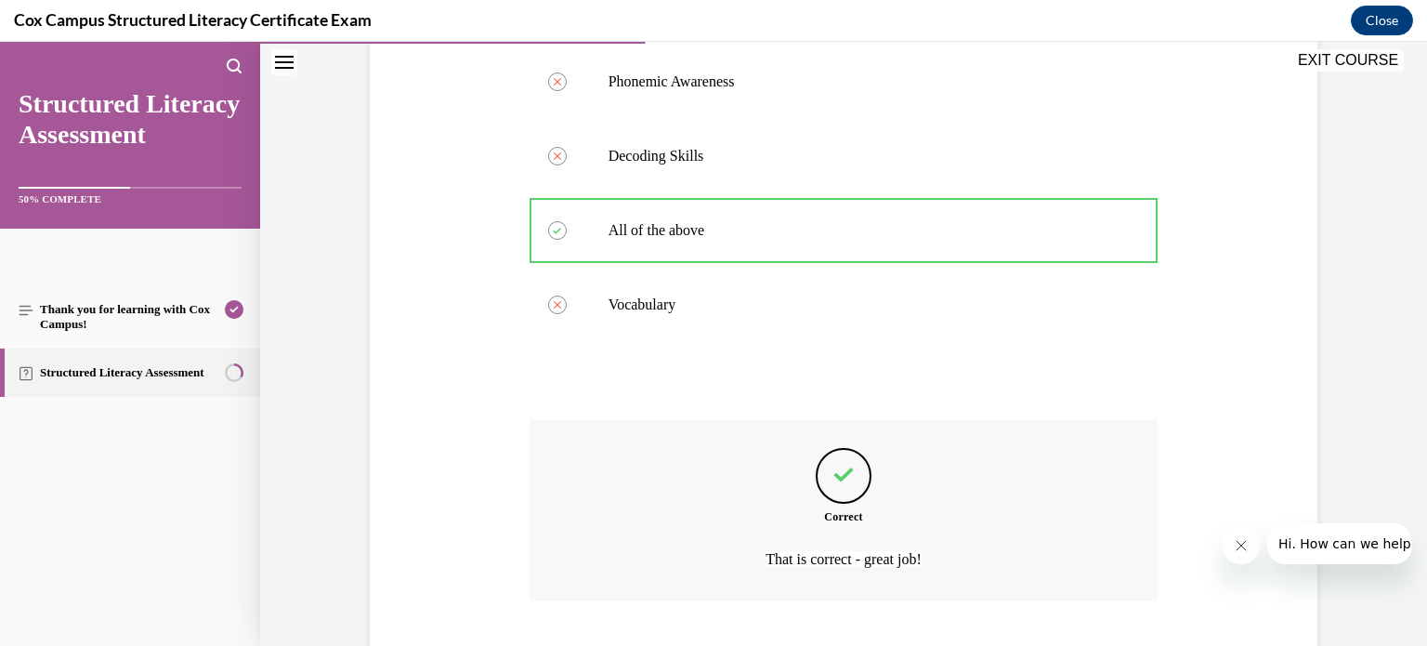
scroll to position [491, 0]
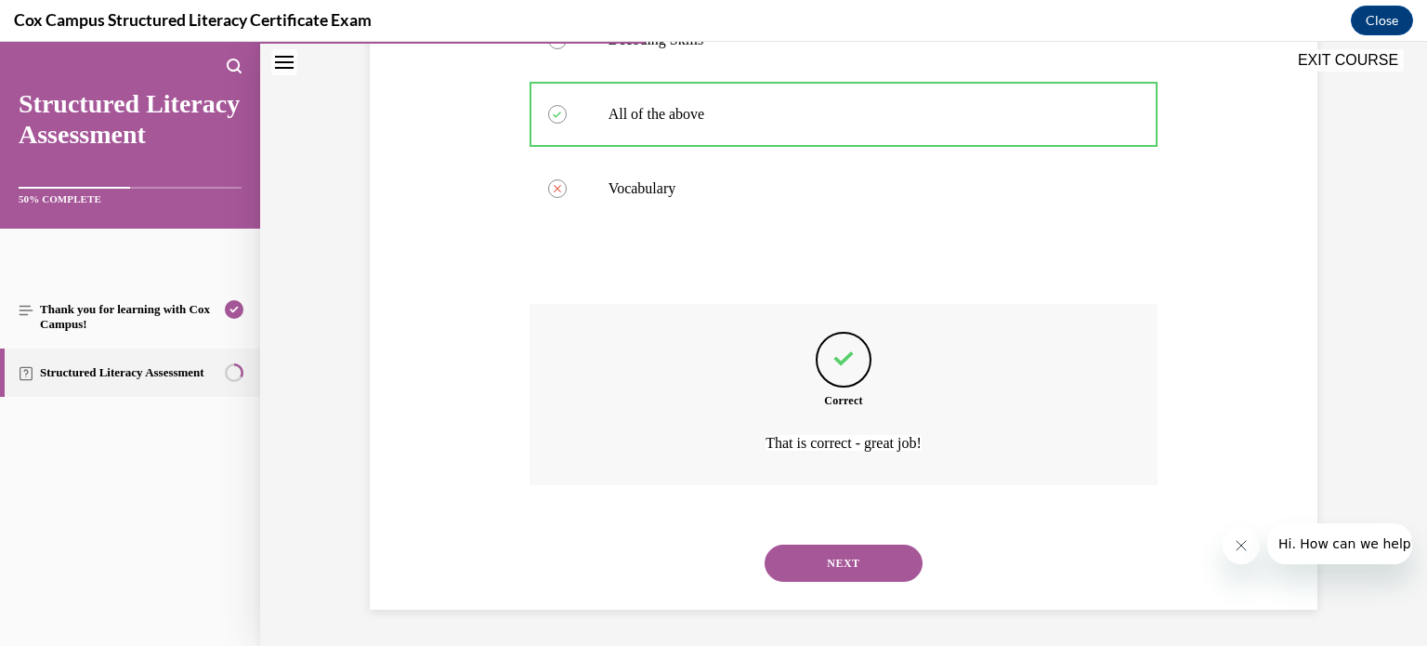
click at [833, 567] on button "NEXT" at bounding box center [843, 562] width 158 height 37
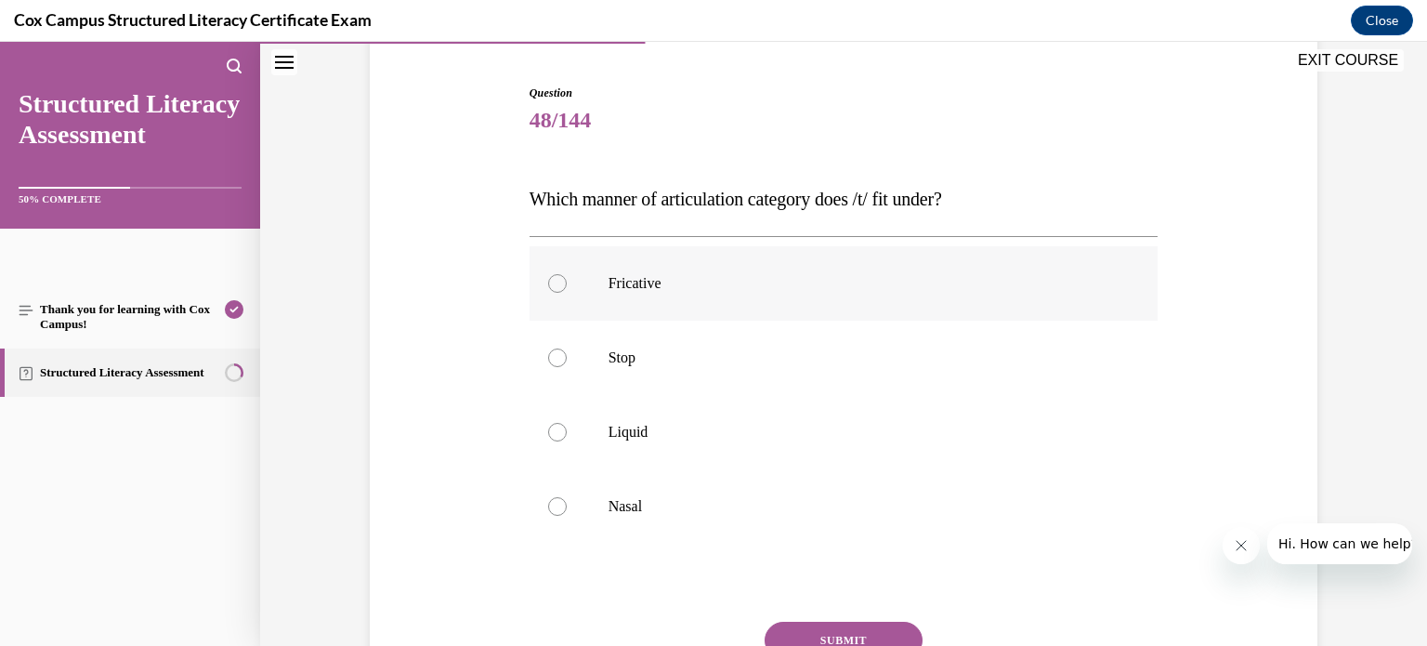
scroll to position [181, 0]
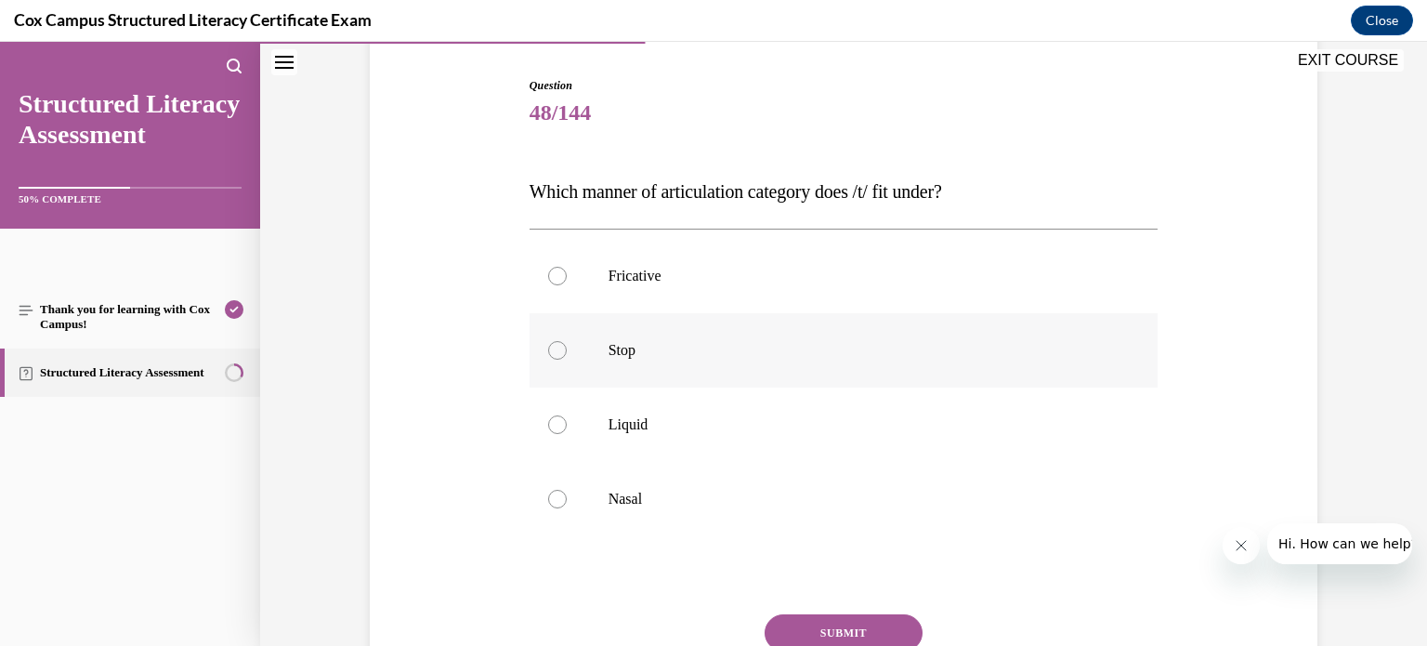
click at [557, 348] on div at bounding box center [557, 350] width 19 height 19
click at [557, 348] on input "Stop" at bounding box center [557, 350] width 19 height 19
radio input "true"
click at [807, 624] on button "SUBMIT" at bounding box center [843, 632] width 158 height 37
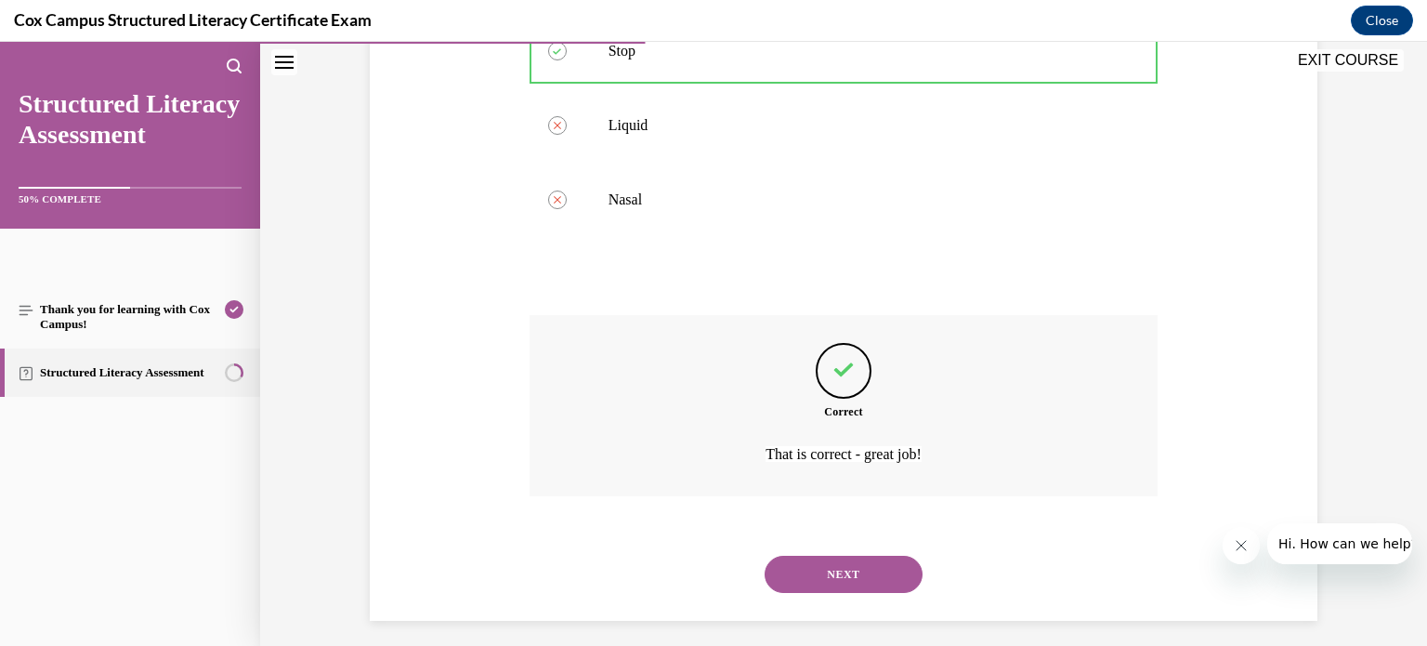
scroll to position [491, 0]
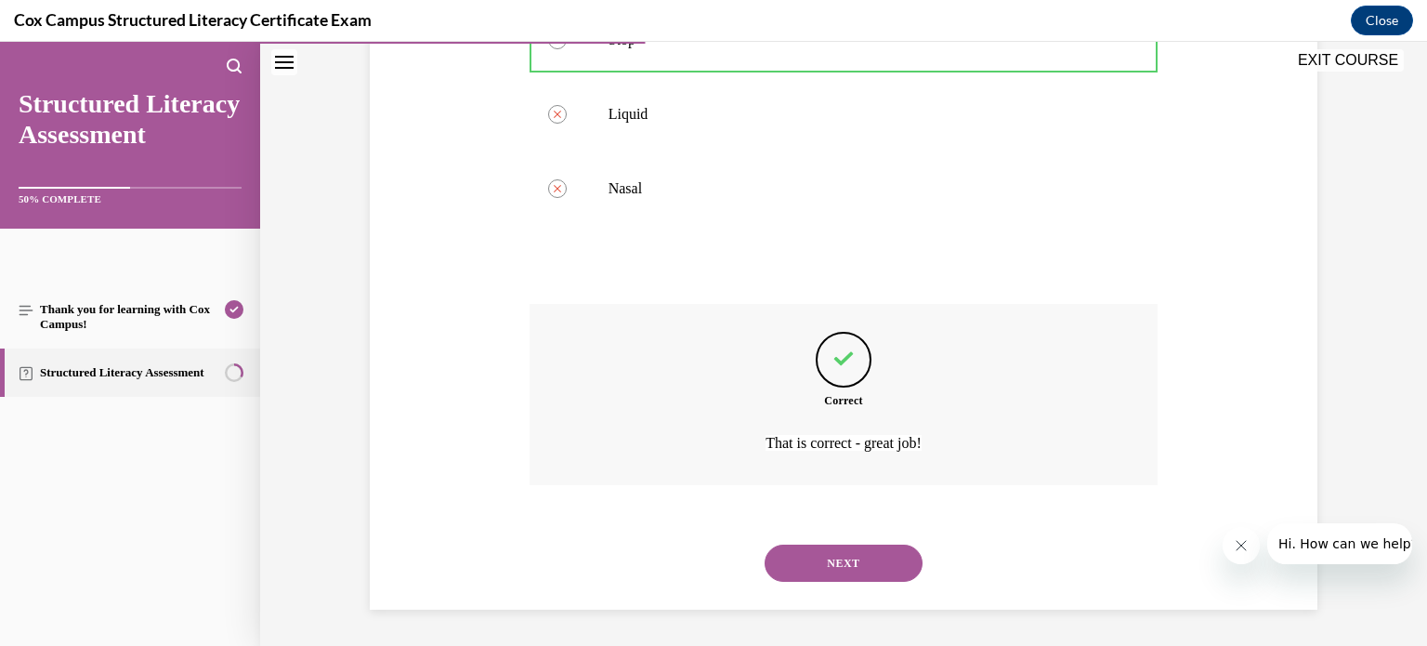
click at [817, 564] on button "NEXT" at bounding box center [843, 562] width 158 height 37
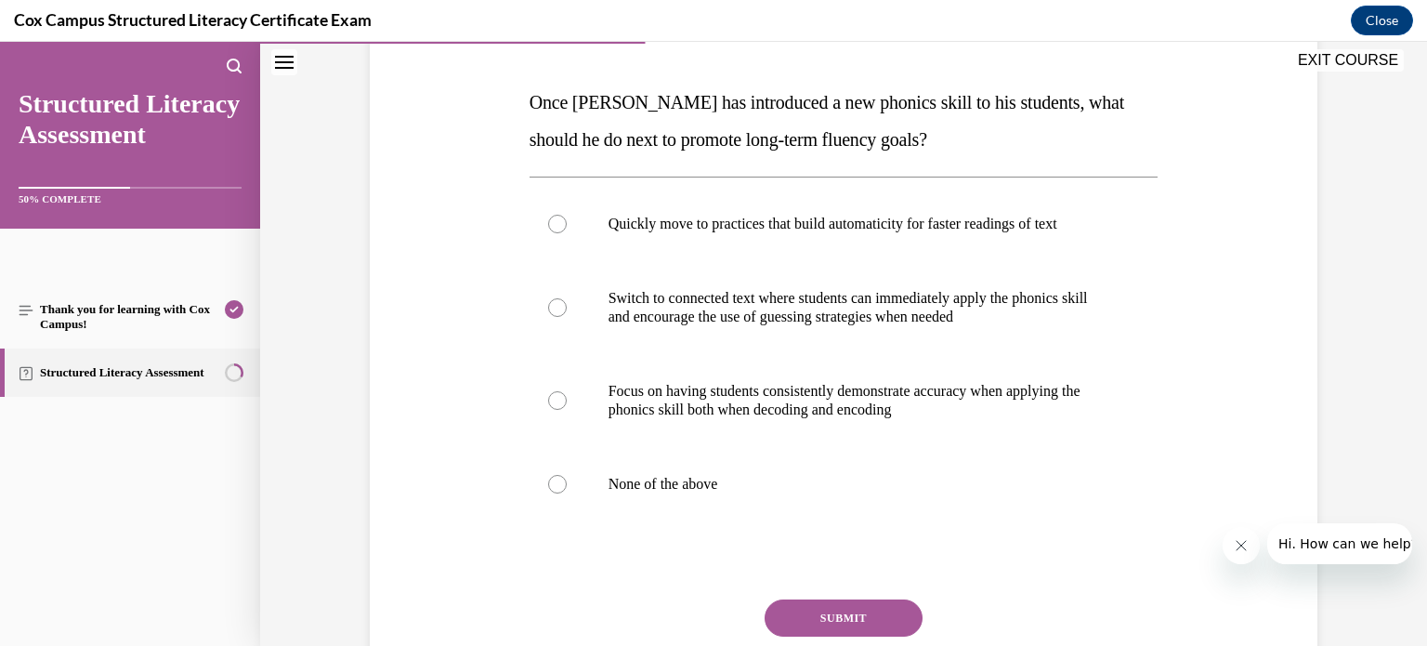
scroll to position [273, 0]
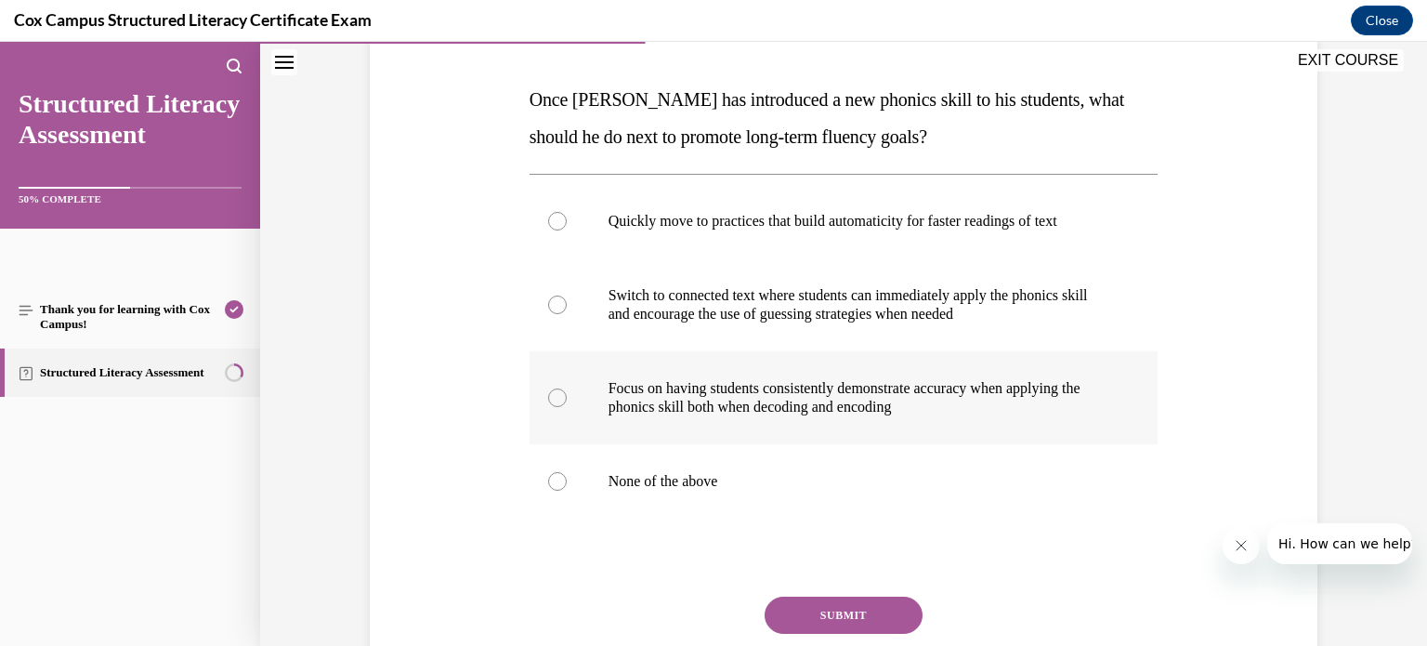
click at [551, 398] on div at bounding box center [557, 397] width 19 height 19
click at [551, 398] on input "Focus on having students consistently demonstrate accuracy when applying the ph…" at bounding box center [557, 397] width 19 height 19
radio input "true"
click at [811, 607] on button "SUBMIT" at bounding box center [843, 614] width 158 height 37
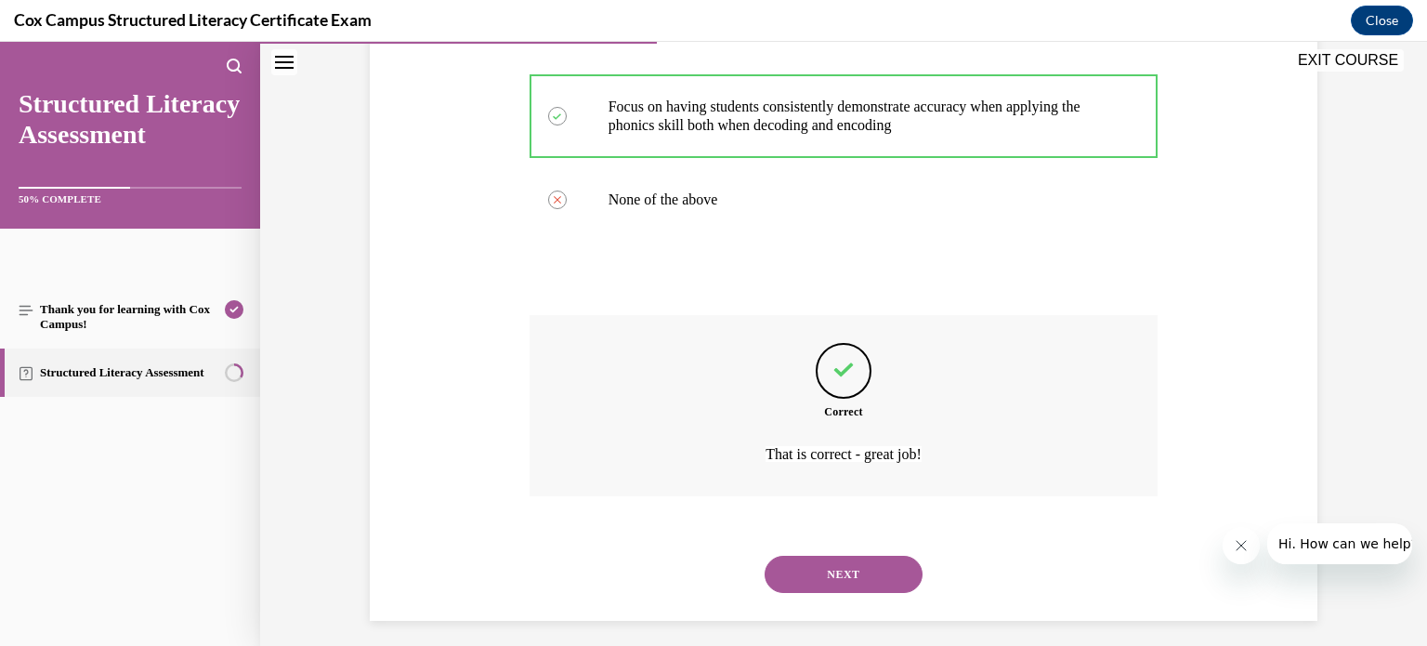
scroll to position [566, 0]
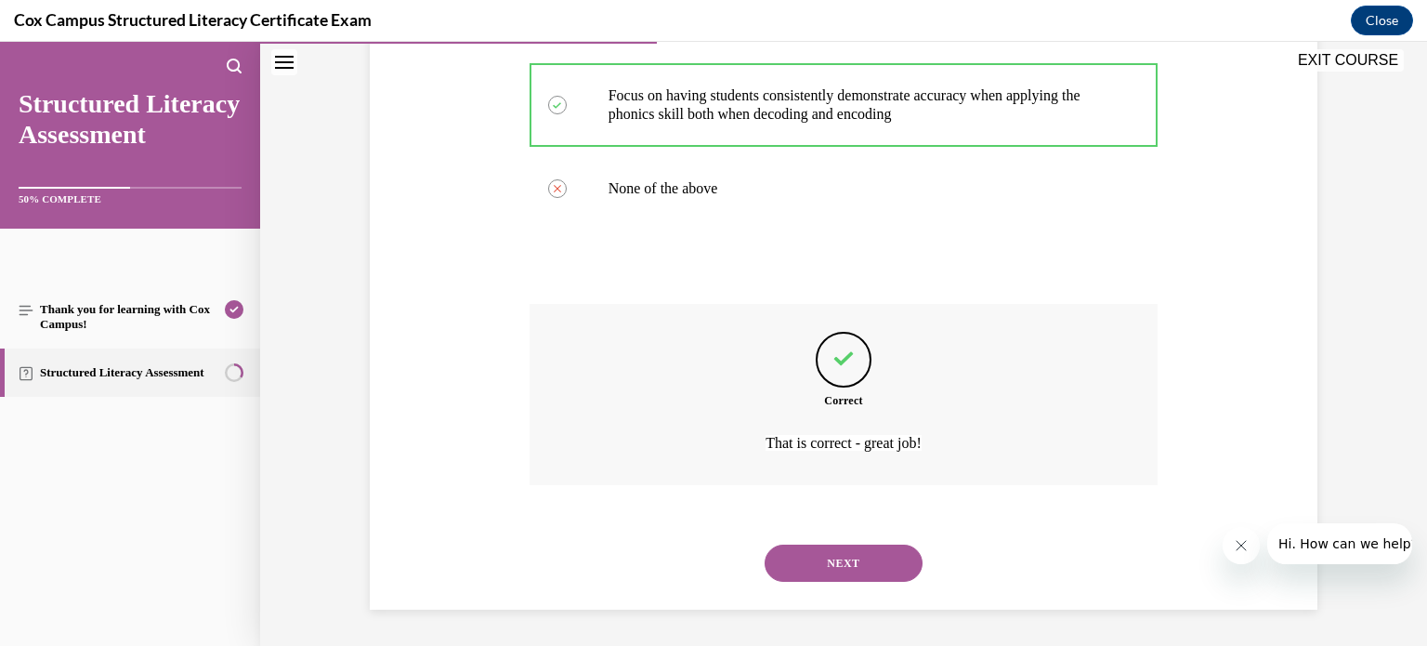
click at [825, 555] on button "NEXT" at bounding box center [843, 562] width 158 height 37
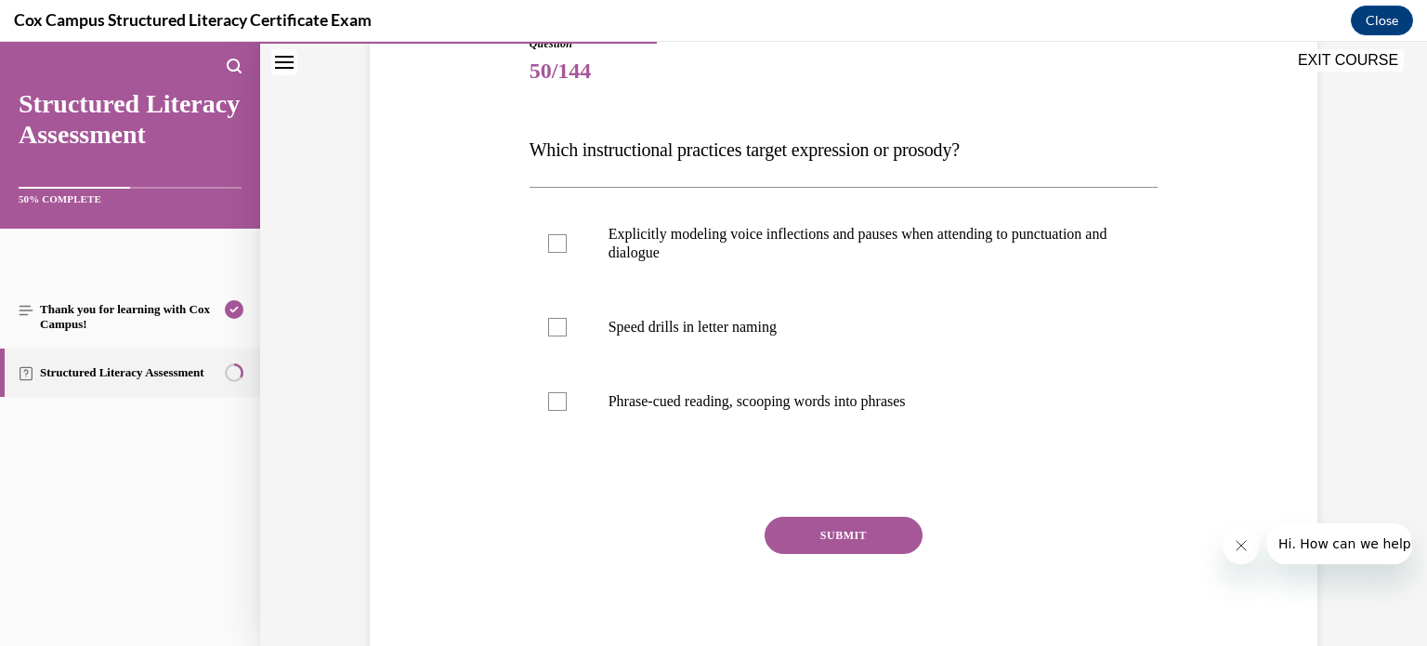
scroll to position [230, 0]
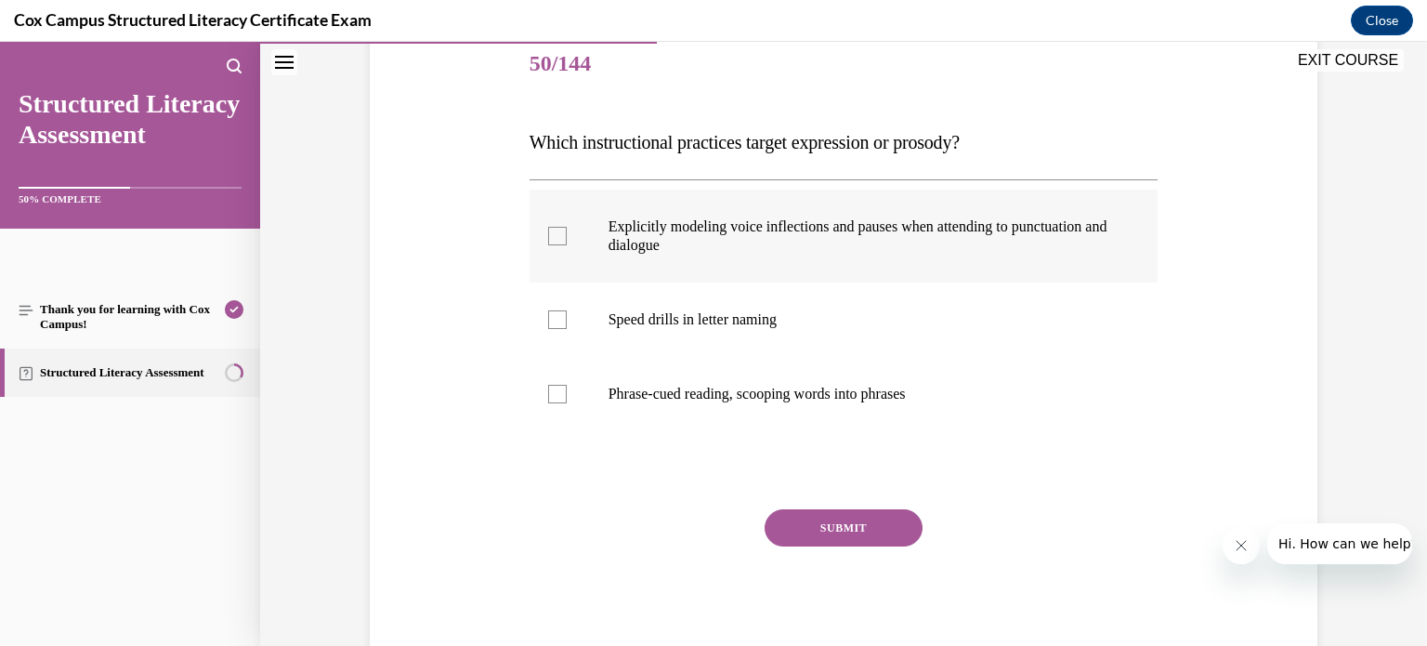
click at [548, 233] on div at bounding box center [557, 236] width 19 height 19
click at [548, 233] on input "Explicitly modeling voice inflections and pauses when attending to punctuation …" at bounding box center [557, 236] width 19 height 19
checkbox input "true"
click at [802, 522] on button "SUBMIT" at bounding box center [843, 527] width 158 height 37
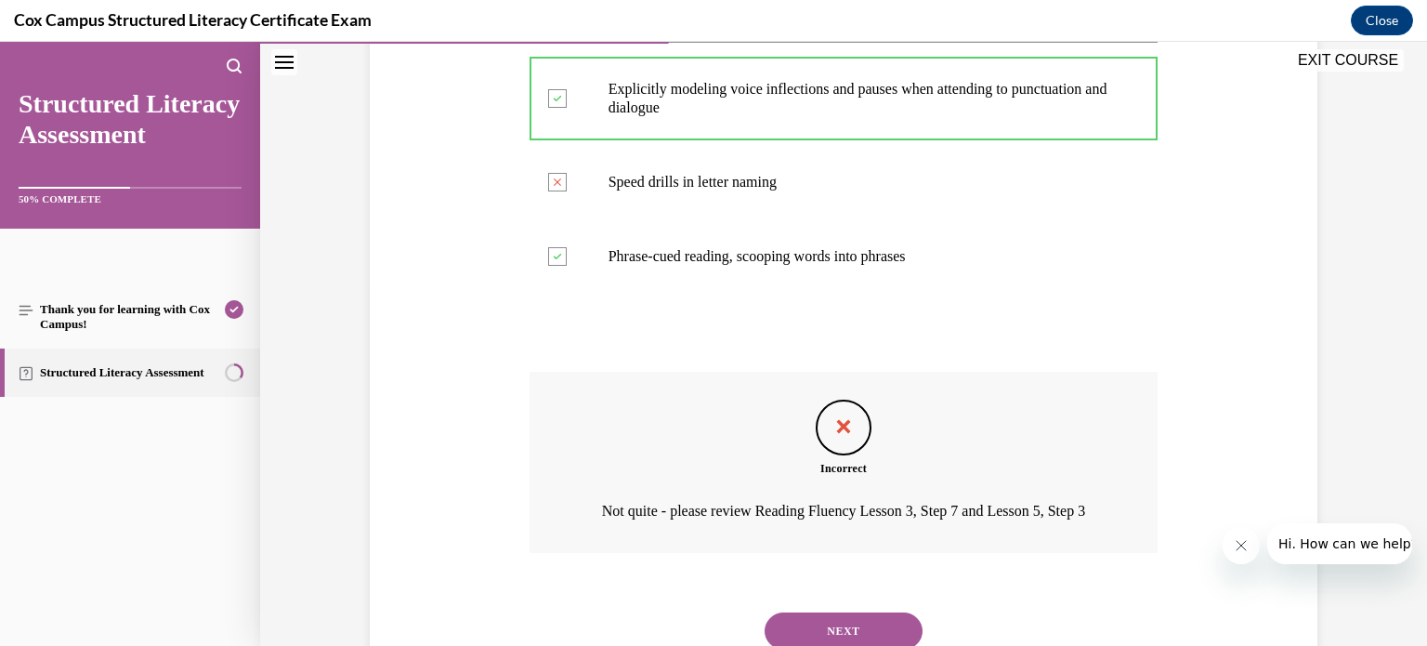
scroll to position [461, 0]
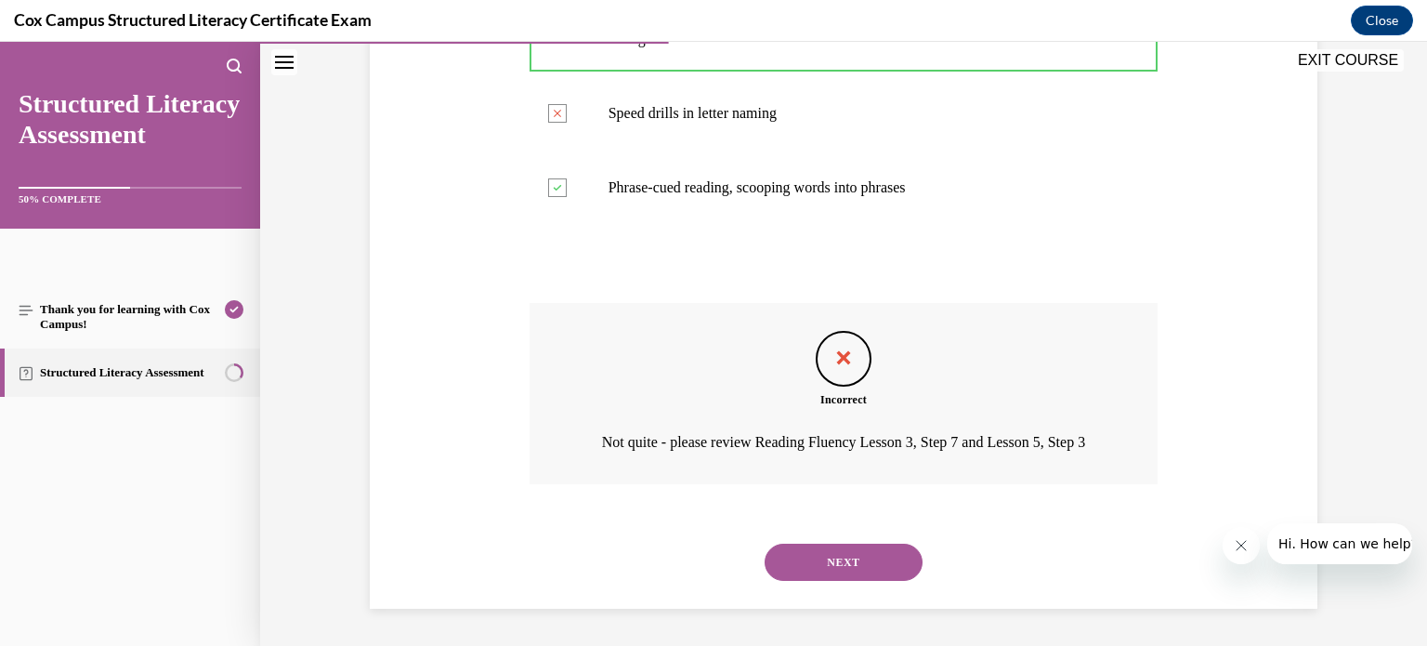
click at [829, 560] on button "NEXT" at bounding box center [843, 561] width 158 height 37
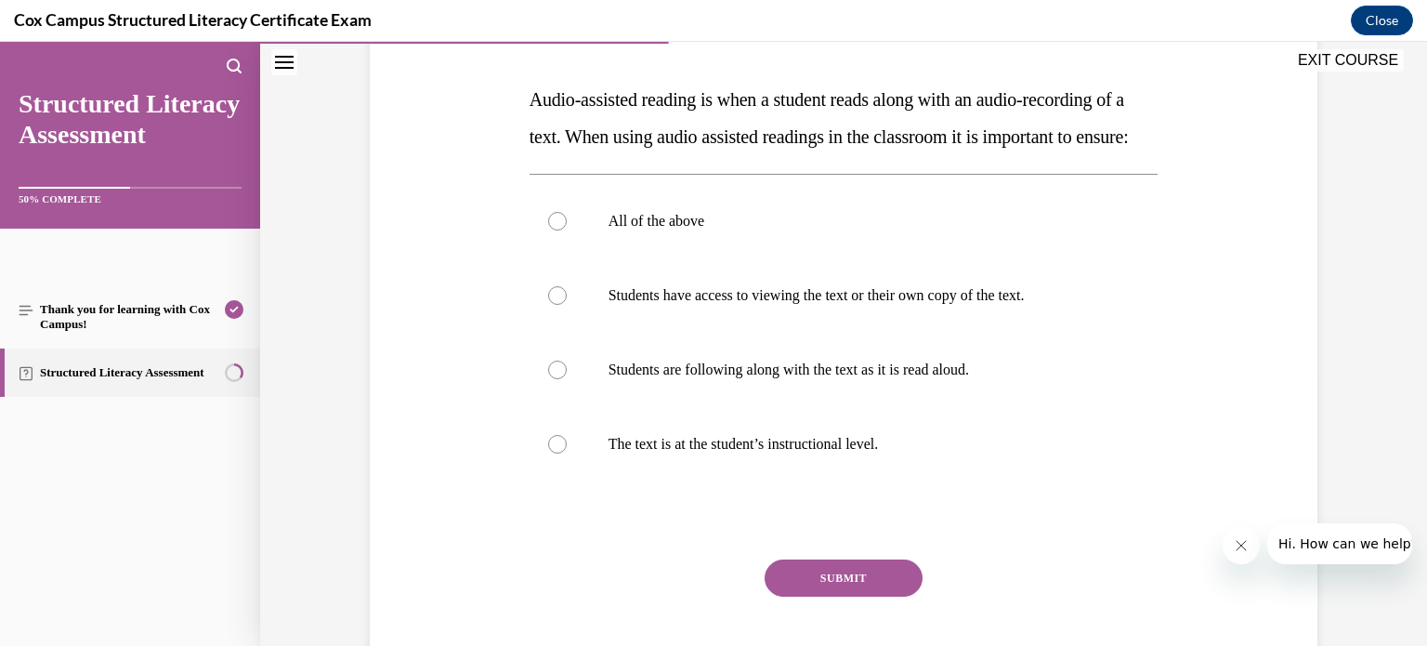
scroll to position [275, 0]
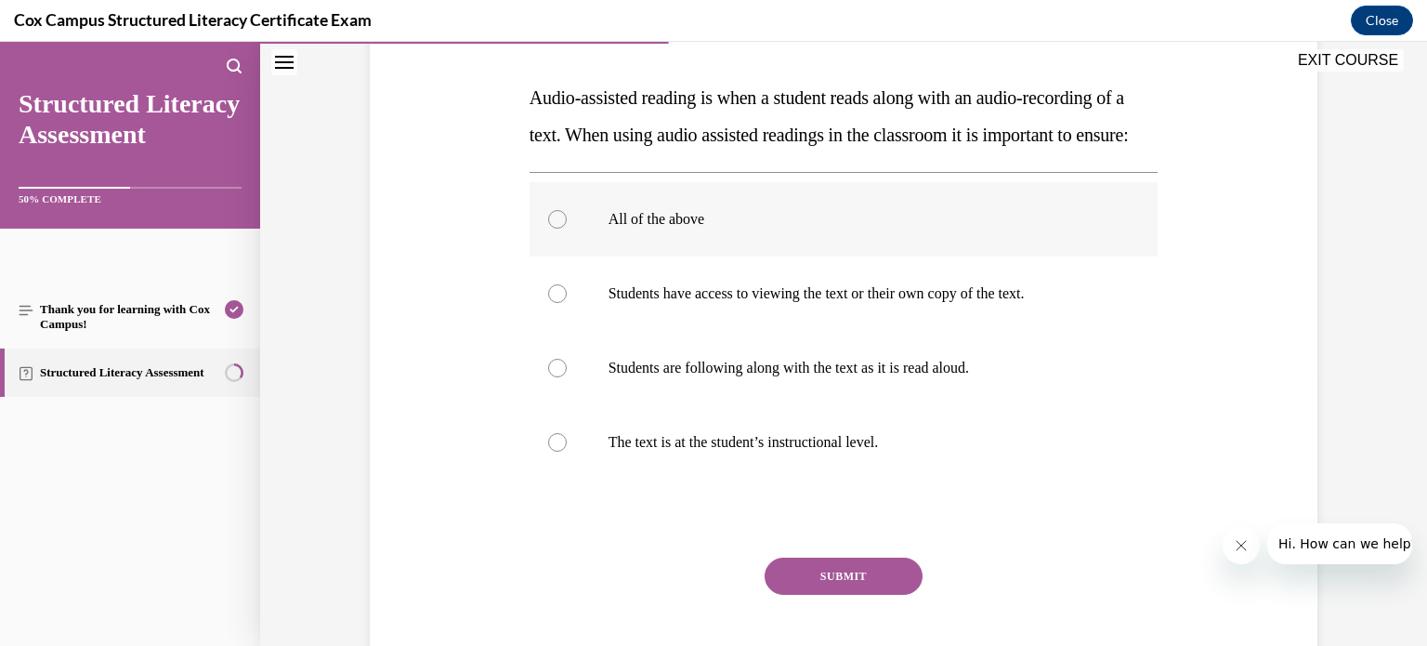
click at [553, 228] on div at bounding box center [557, 219] width 19 height 19
click at [553, 228] on input "All of the above" at bounding box center [557, 219] width 19 height 19
radio input "true"
click at [824, 594] on button "SUBMIT" at bounding box center [843, 575] width 158 height 37
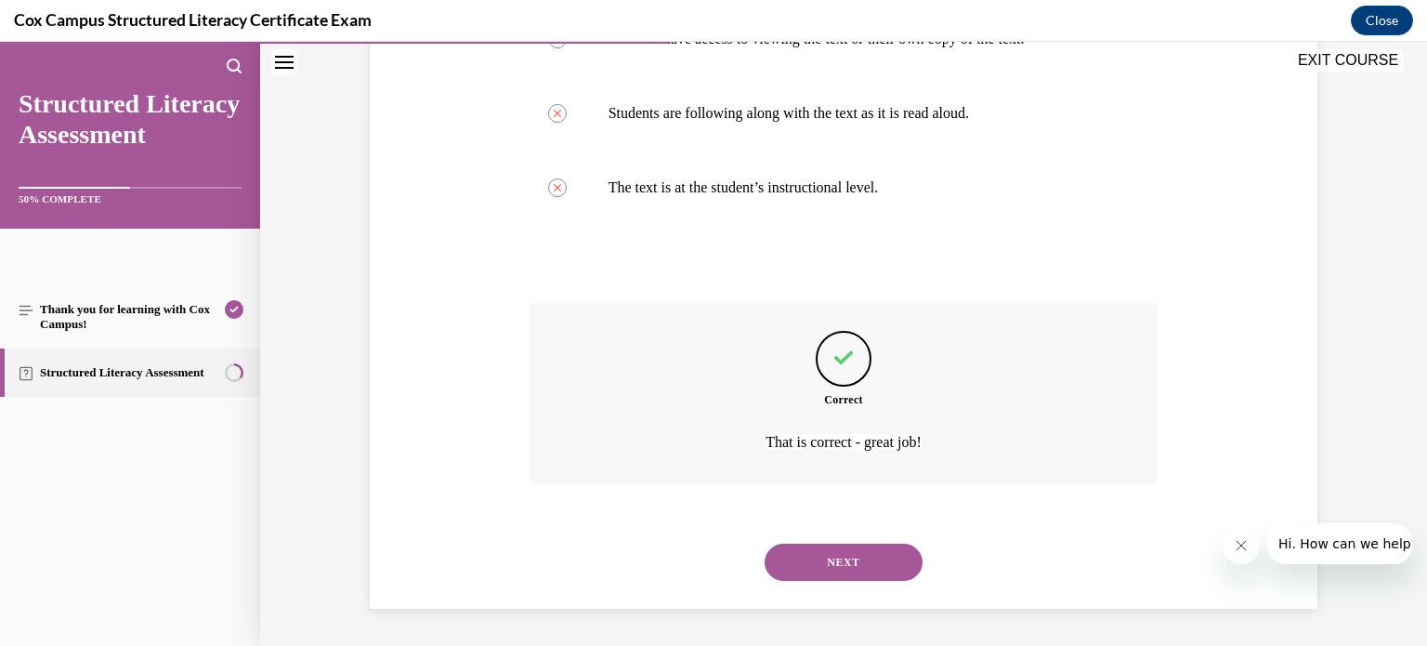
scroll to position [566, 0]
click at [835, 567] on button "NEXT" at bounding box center [843, 561] width 158 height 37
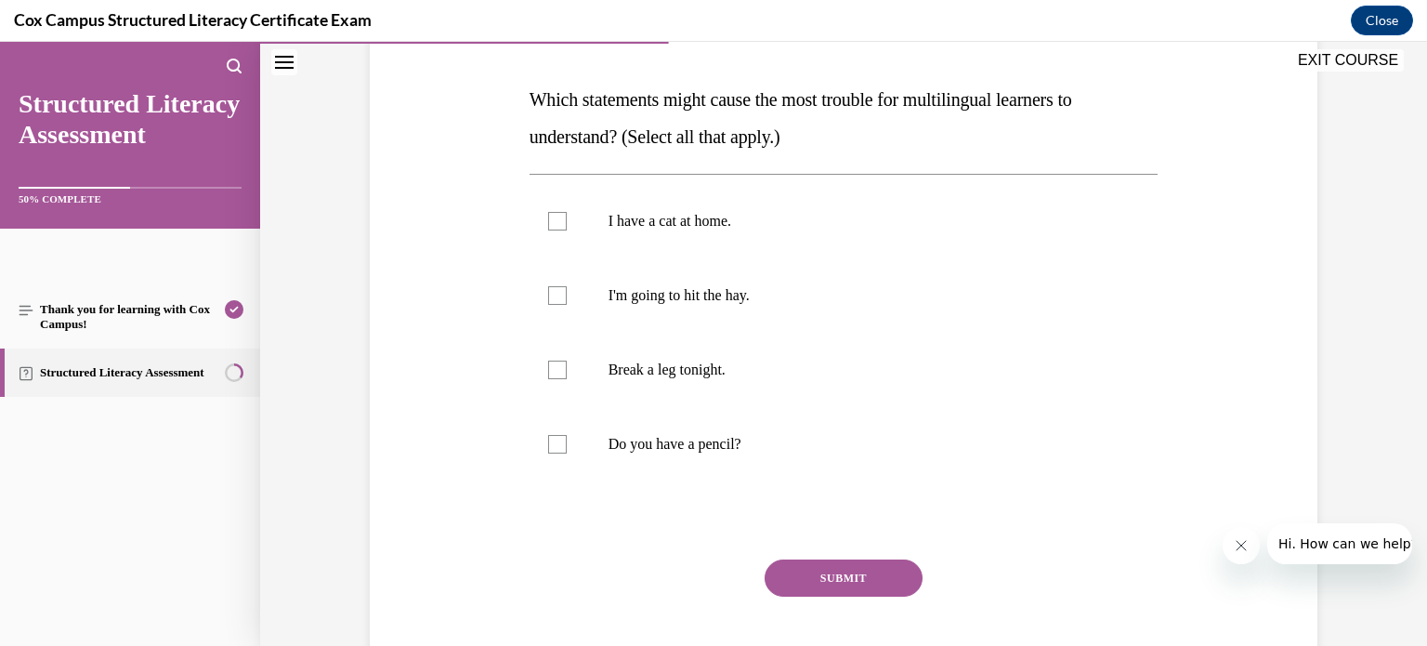
scroll to position [285, 0]
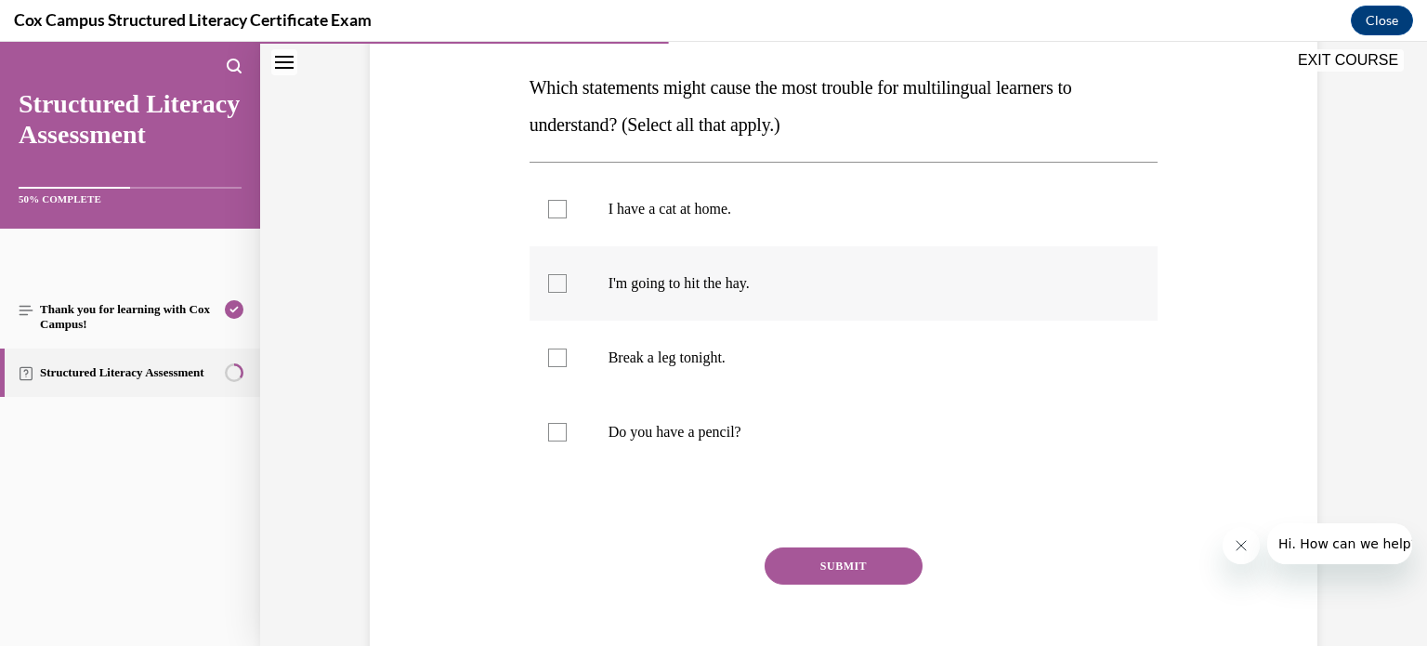
click at [551, 274] on div at bounding box center [557, 283] width 19 height 19
click at [551, 274] on input "I'm going to hit the hay." at bounding box center [557, 283] width 19 height 19
checkbox input "true"
click at [555, 359] on div at bounding box center [557, 357] width 19 height 19
click at [555, 359] on input "Break a leg tonight." at bounding box center [557, 357] width 19 height 19
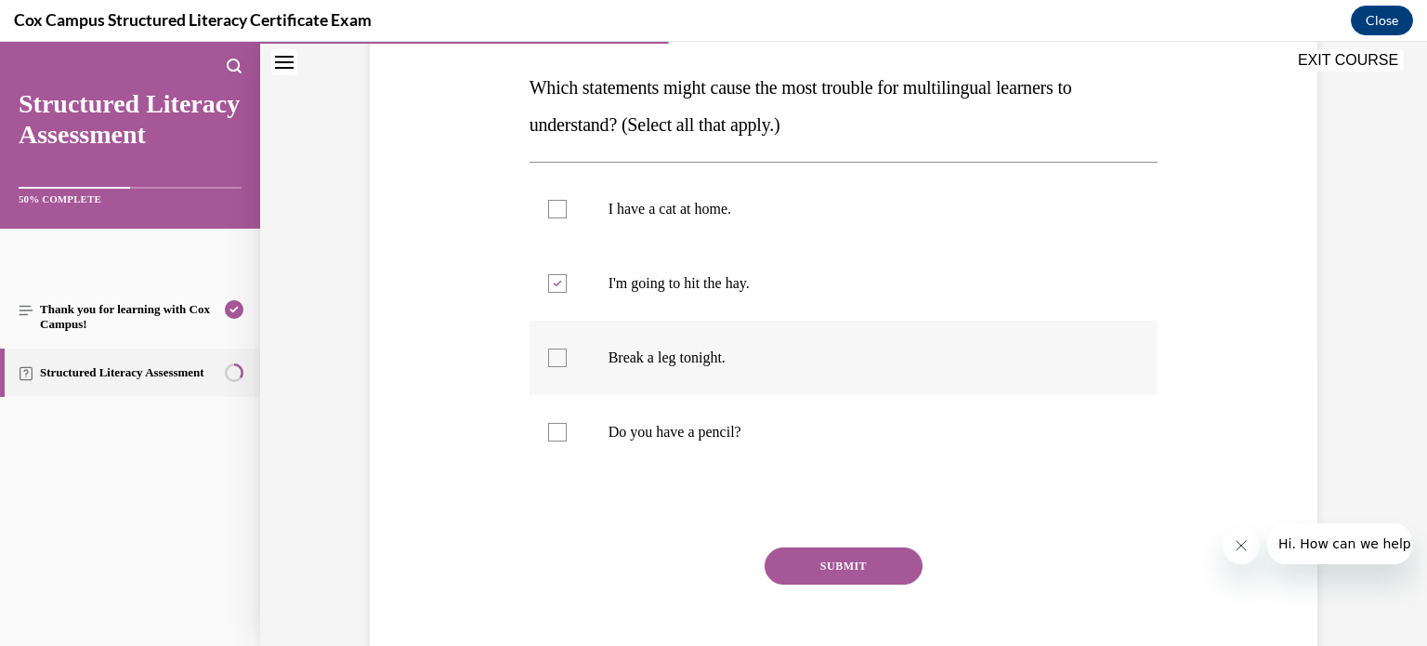
checkbox input "true"
click at [831, 563] on button "SUBMIT" at bounding box center [843, 565] width 158 height 37
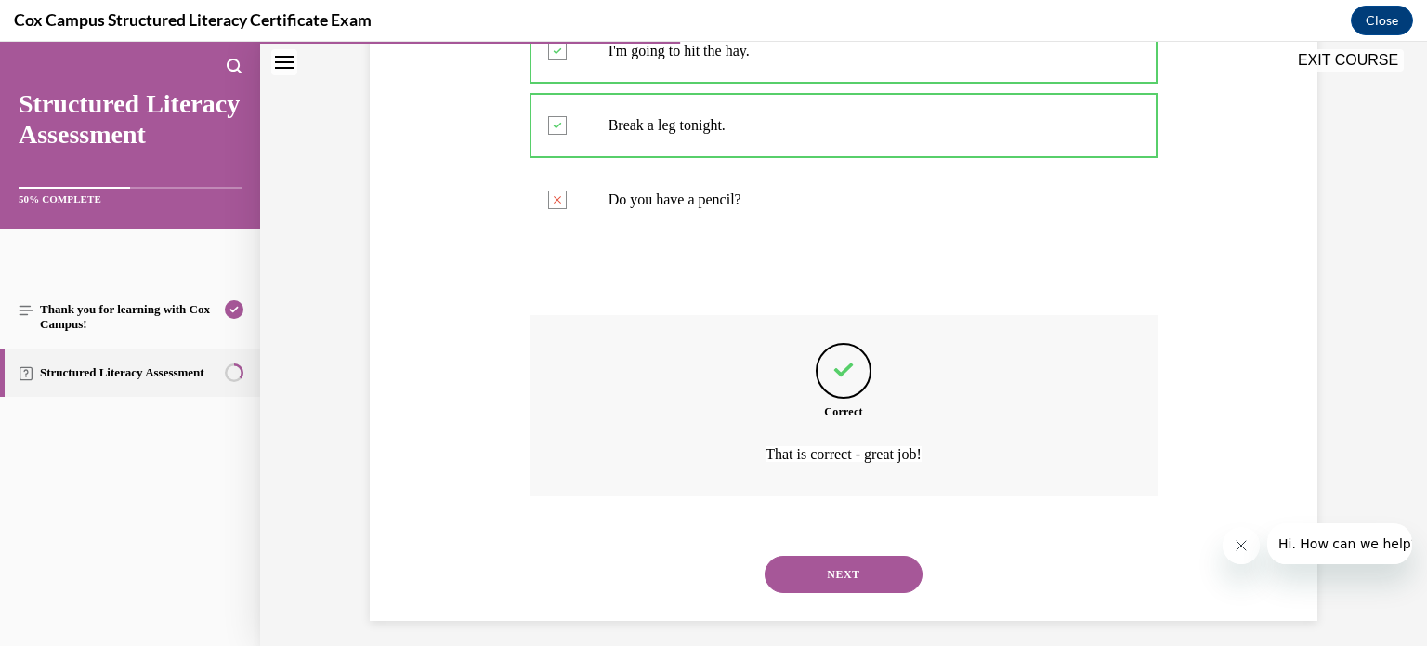
scroll to position [528, 0]
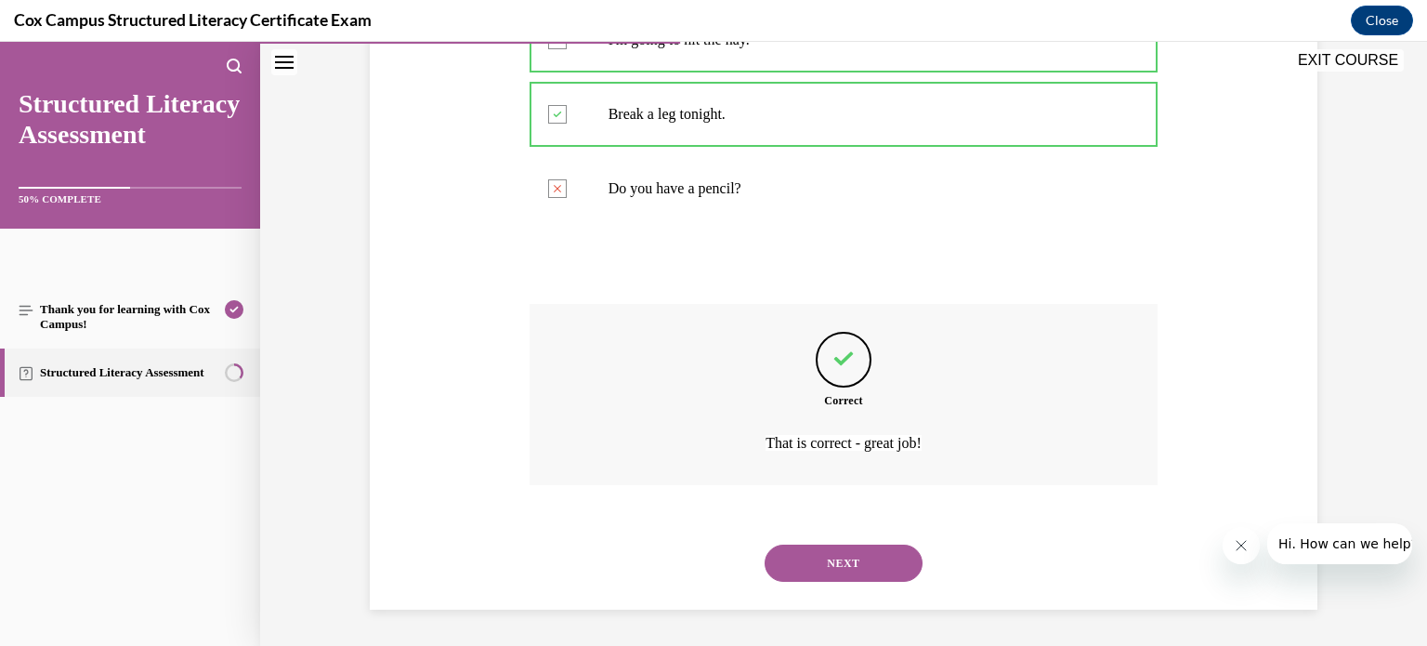
click at [814, 566] on button "NEXT" at bounding box center [843, 562] width 158 height 37
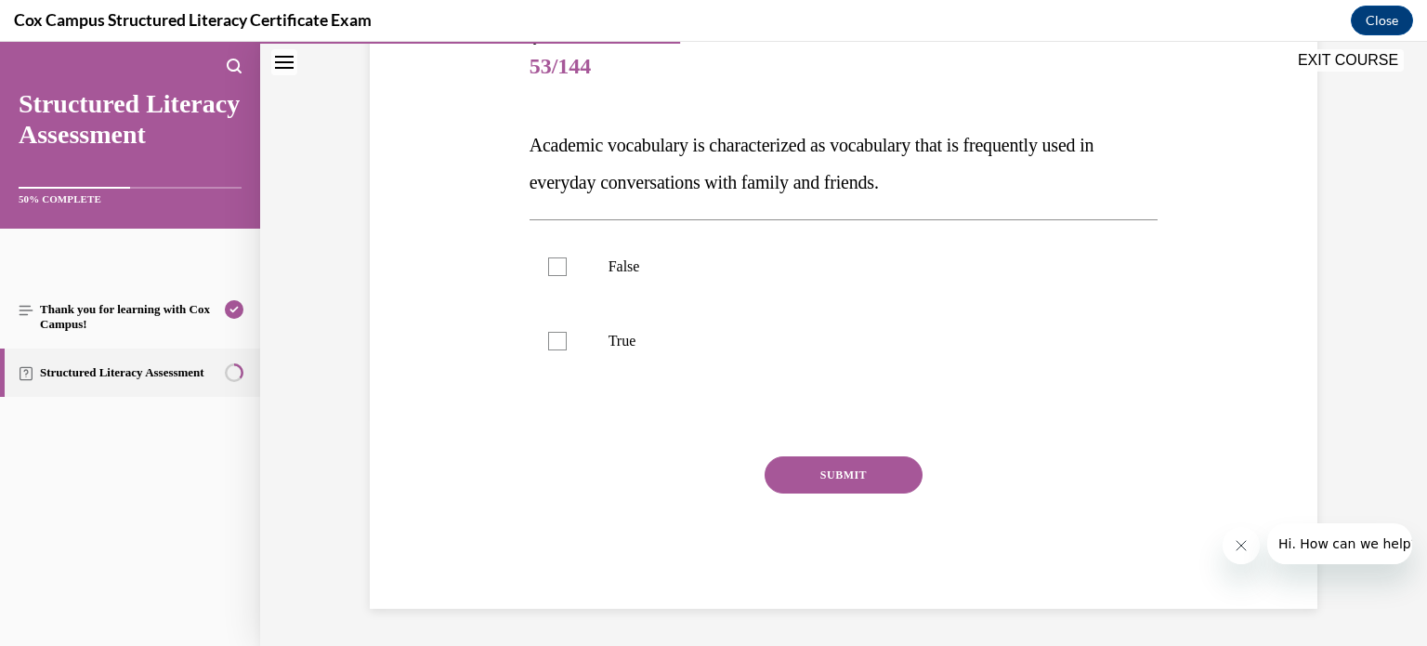
scroll to position [205, 0]
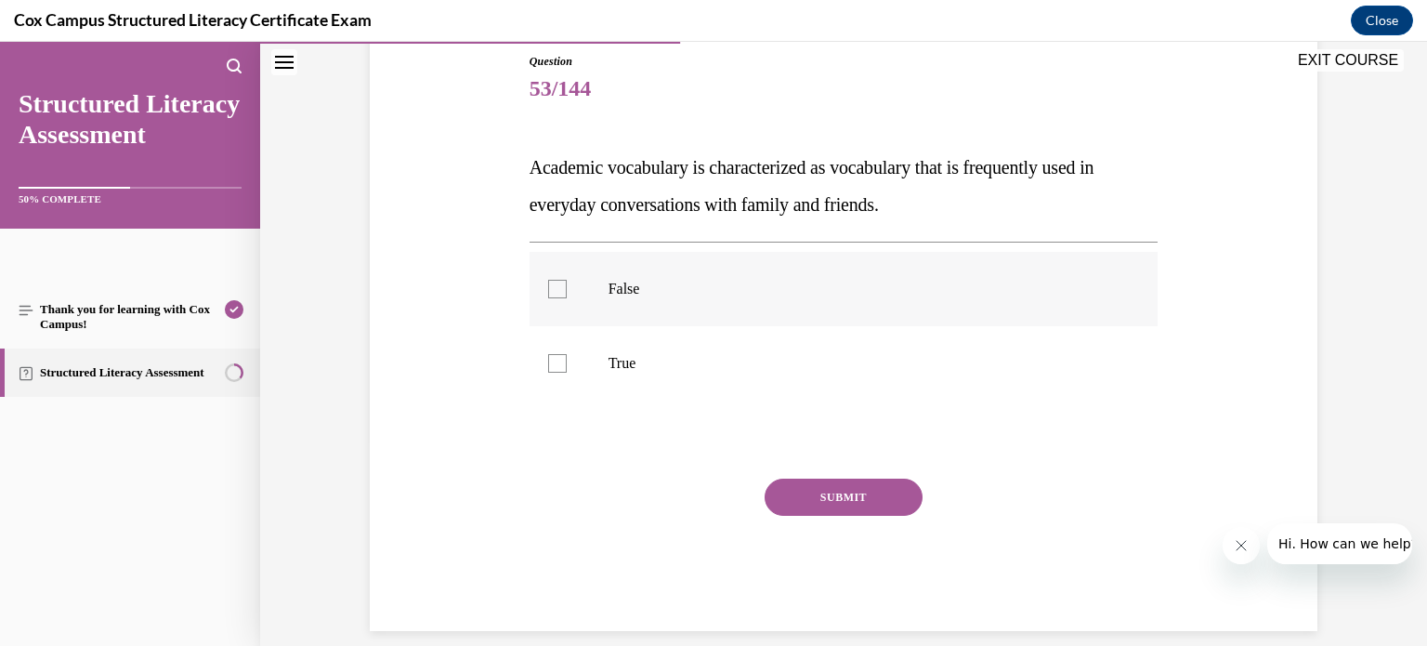
click at [548, 293] on div at bounding box center [557, 289] width 19 height 19
click at [548, 293] on input "False" at bounding box center [557, 289] width 19 height 19
checkbox input "true"
click at [830, 501] on button "SUBMIT" at bounding box center [843, 496] width 158 height 37
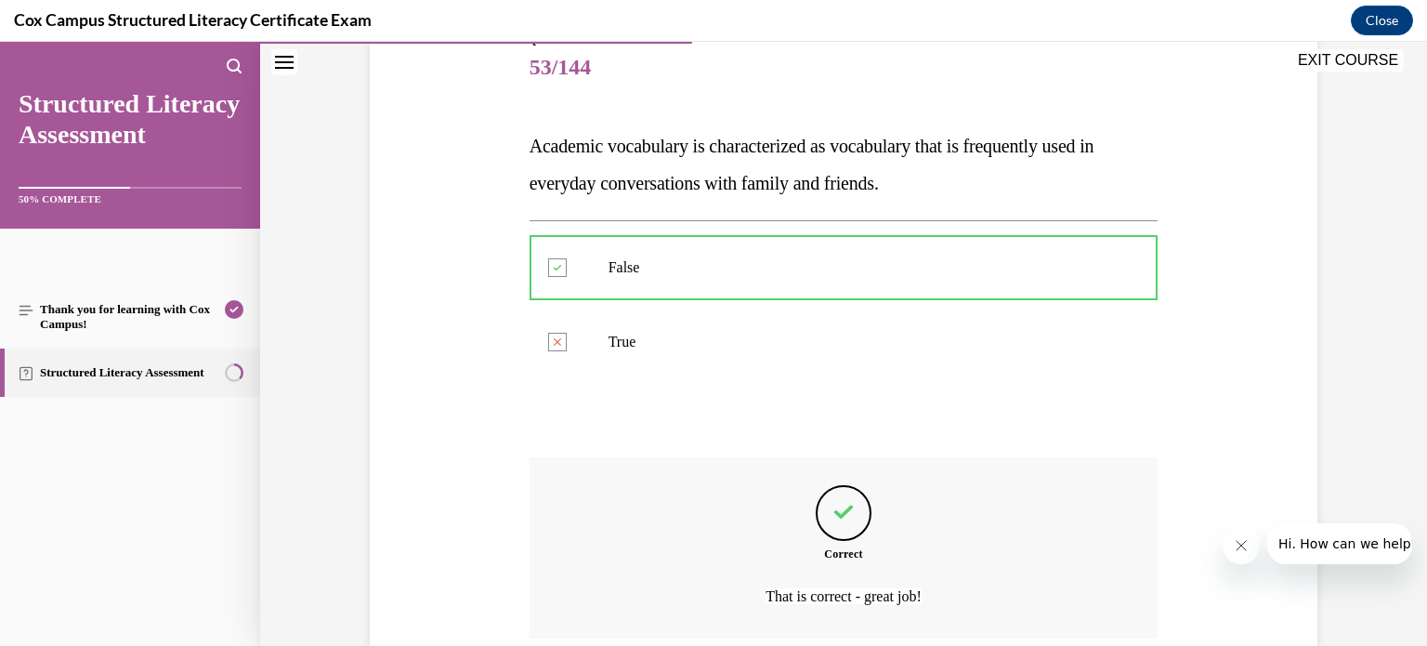
scroll to position [380, 0]
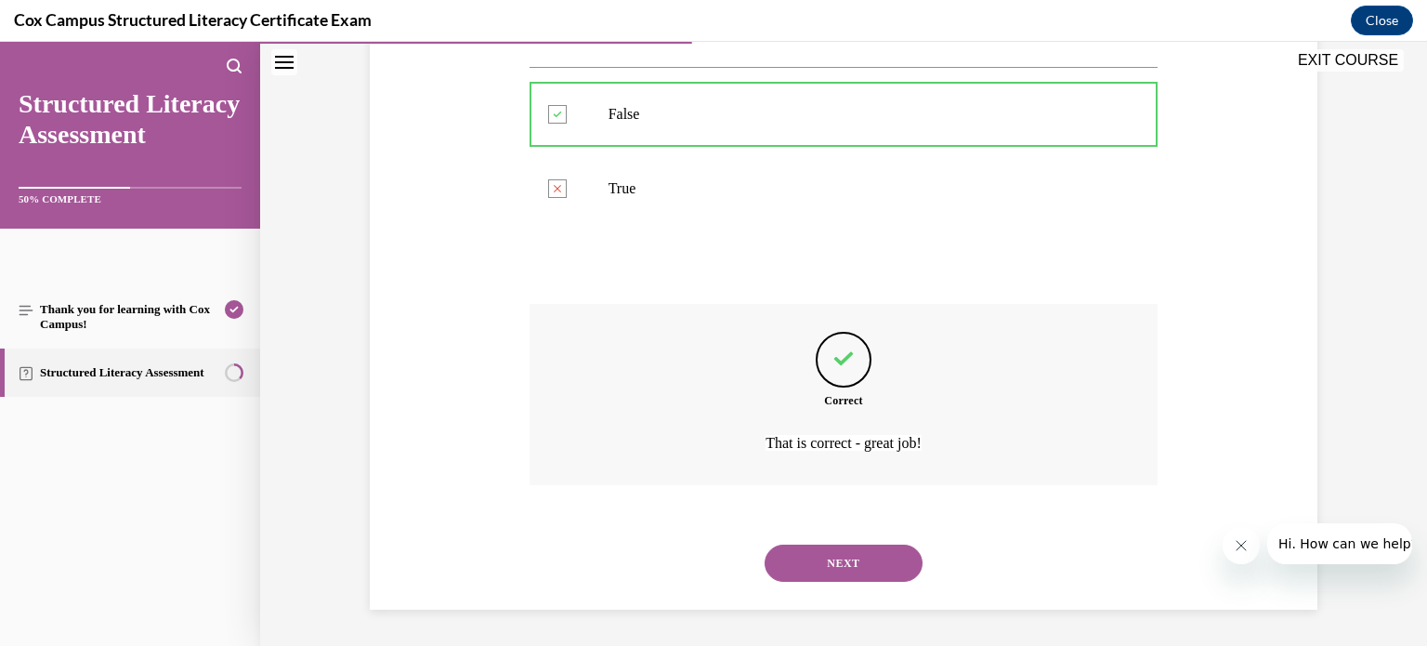
click at [837, 560] on button "NEXT" at bounding box center [843, 562] width 158 height 37
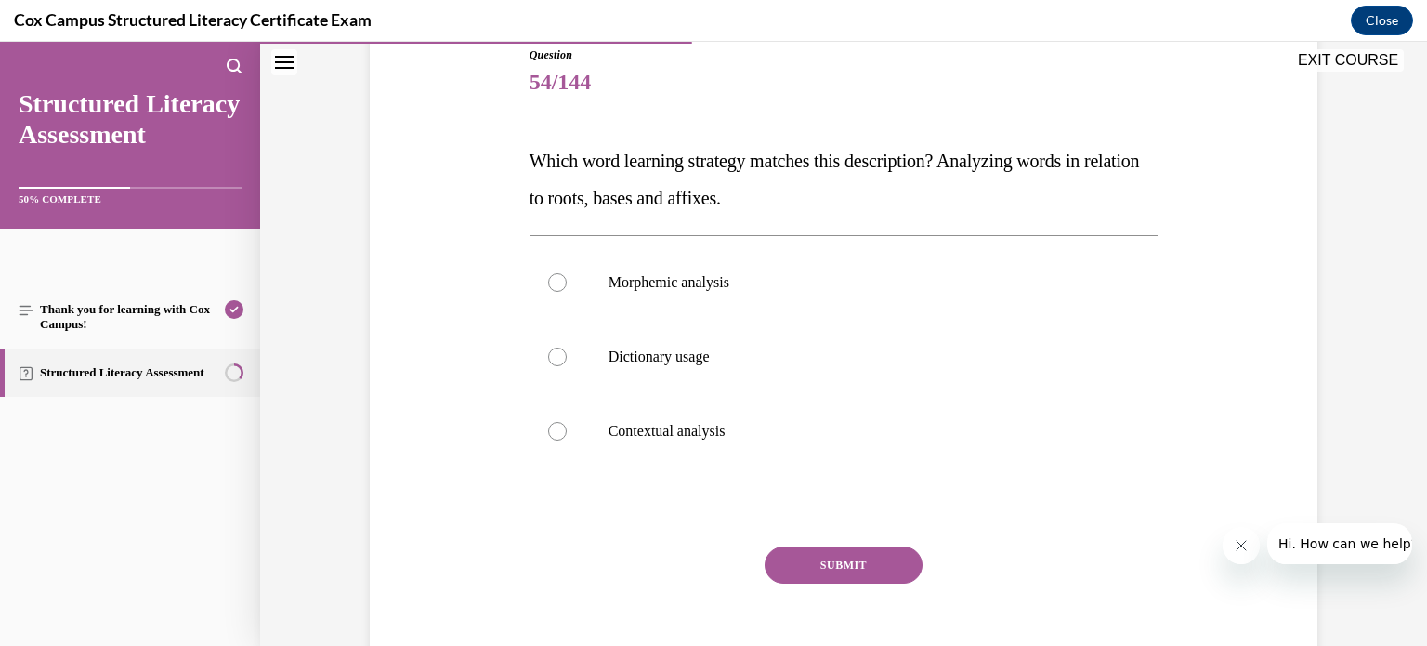
scroll to position [212, 0]
click at [549, 281] on div at bounding box center [557, 282] width 19 height 19
click at [549, 281] on input "Morphemic analysis" at bounding box center [557, 282] width 19 height 19
radio input "true"
click at [816, 564] on button "SUBMIT" at bounding box center [843, 564] width 158 height 37
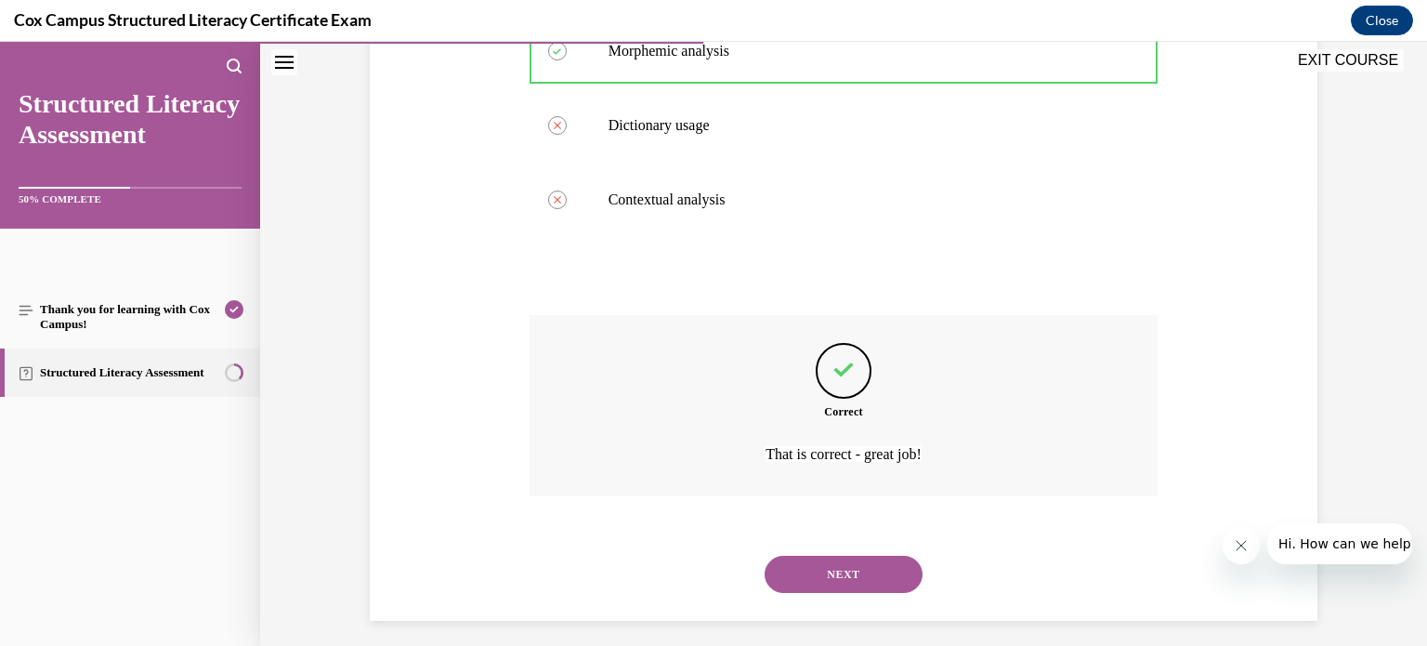
scroll to position [454, 0]
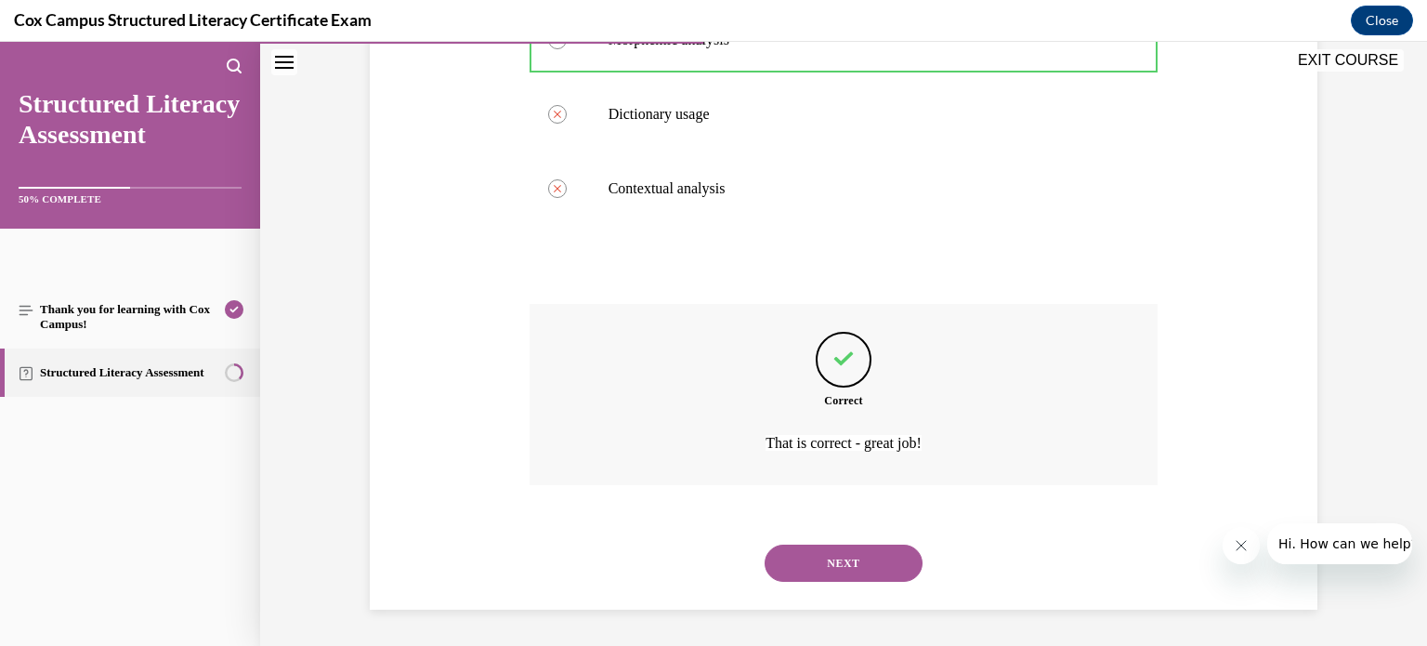
click at [823, 555] on button "NEXT" at bounding box center [843, 562] width 158 height 37
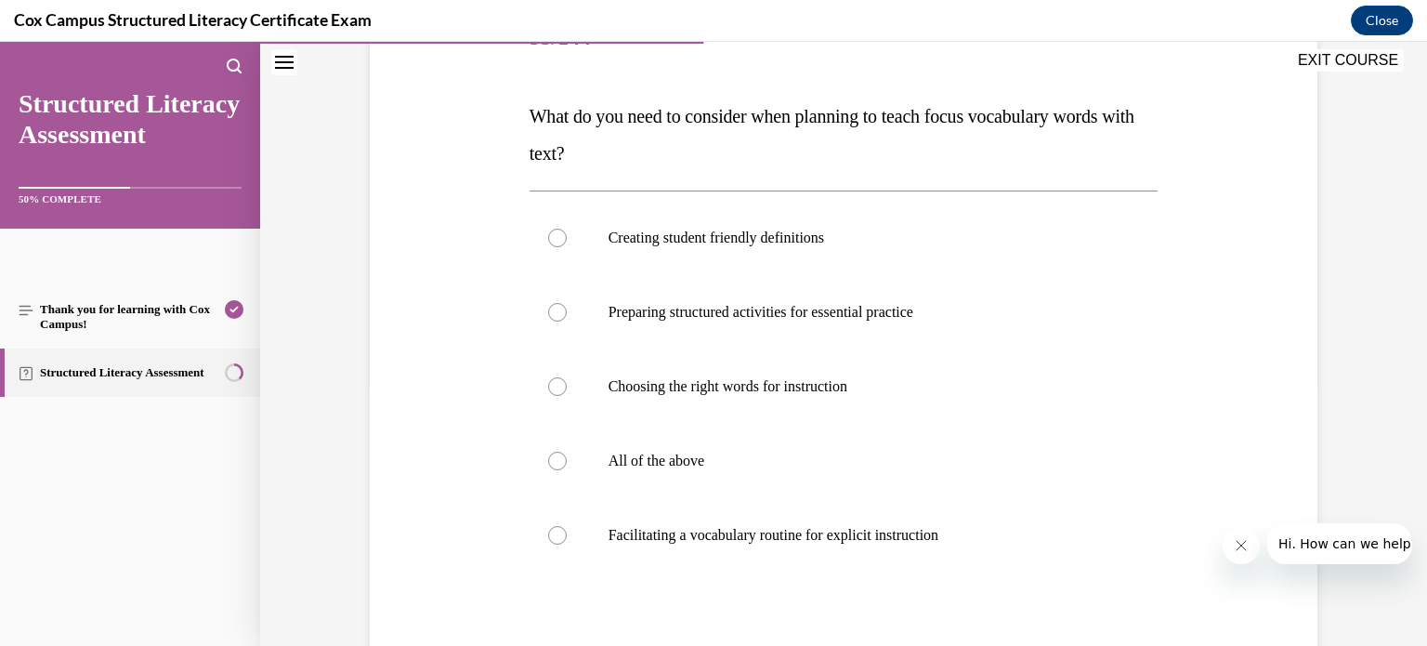
scroll to position [262, 0]
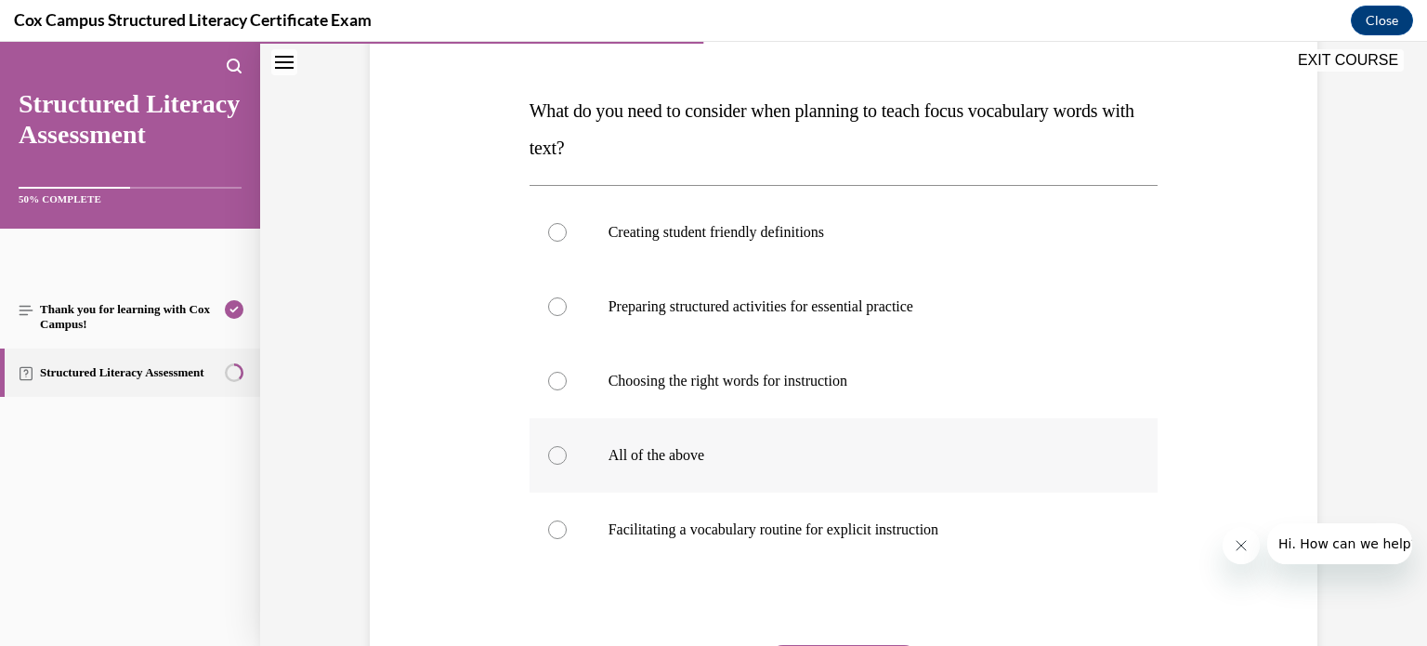
click at [551, 455] on div at bounding box center [557, 455] width 19 height 19
click at [551, 455] on input "All of the above" at bounding box center [557, 455] width 19 height 19
radio input "true"
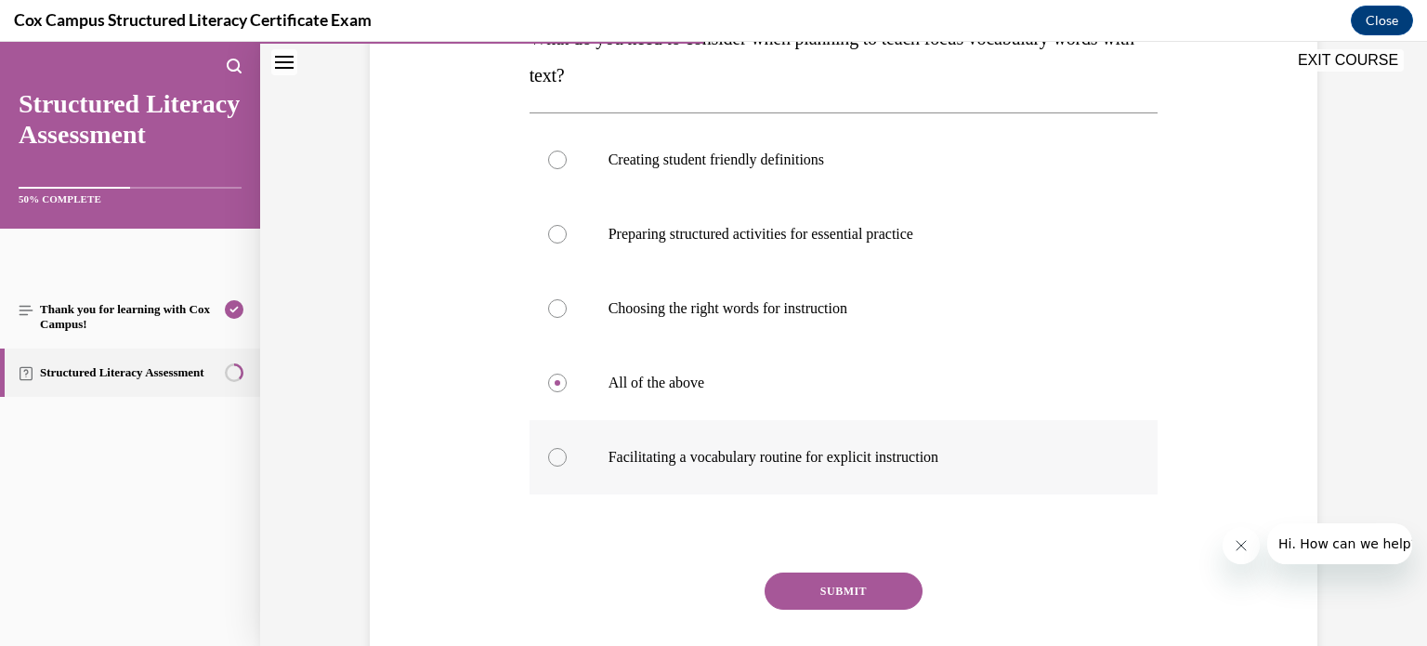
scroll to position [336, 0]
drag, startPoint x: 829, startPoint y: 568, endPoint x: 844, endPoint y: 592, distance: 28.9
click at [844, 592] on div "Question 55/144 What do you need to consider when planning to teach focus vocab…" at bounding box center [843, 322] width 629 height 801
click at [844, 592] on button "SUBMIT" at bounding box center [843, 588] width 158 height 37
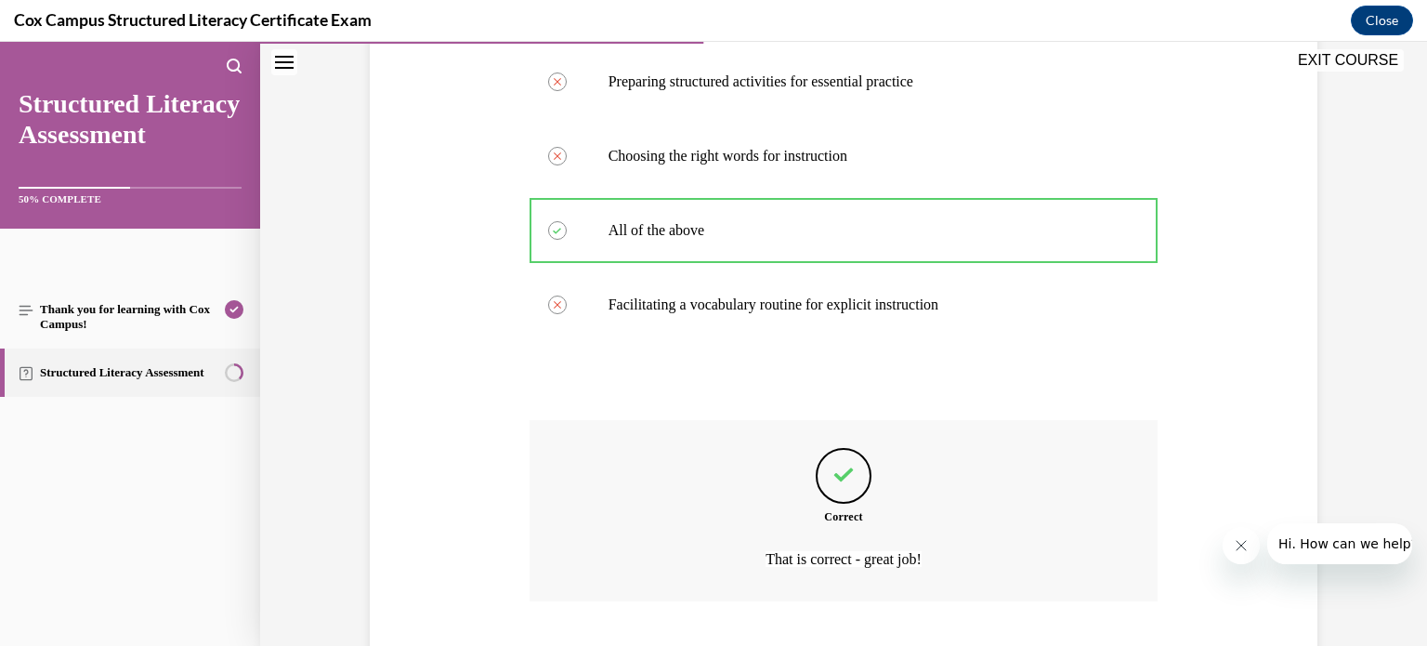
scroll to position [603, 0]
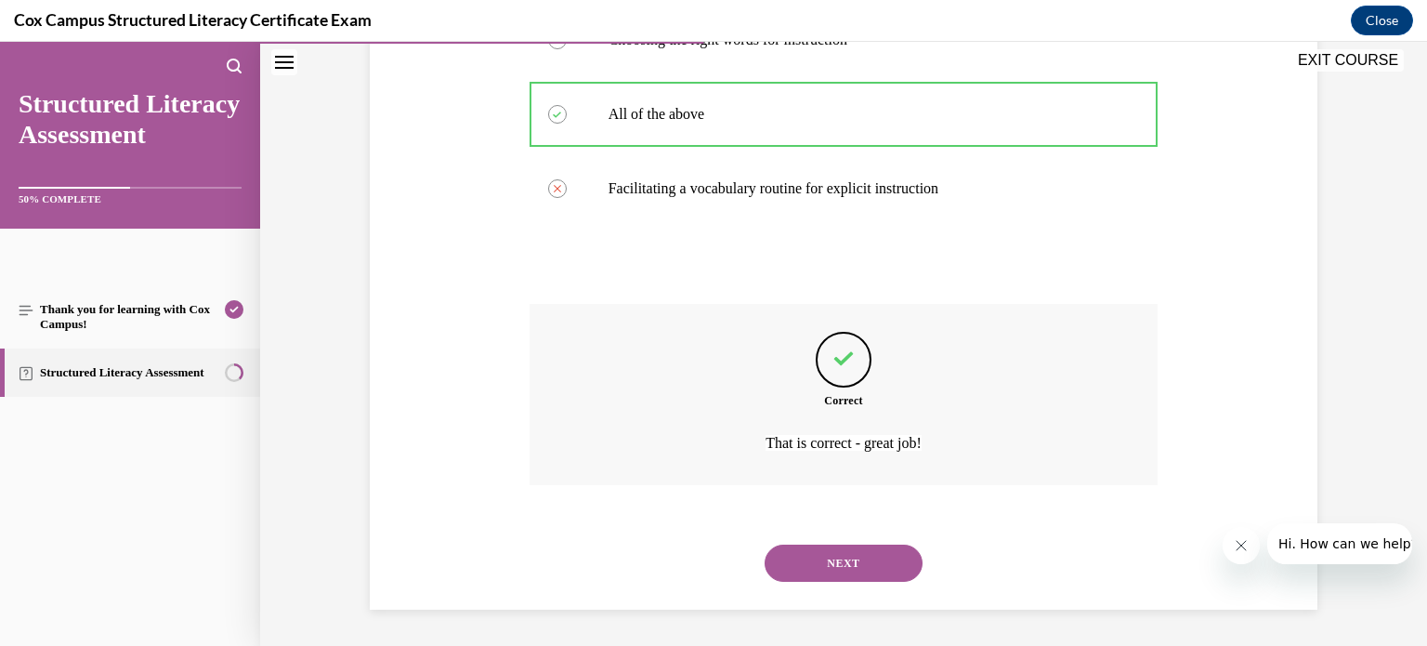
click at [854, 573] on button "NEXT" at bounding box center [843, 562] width 158 height 37
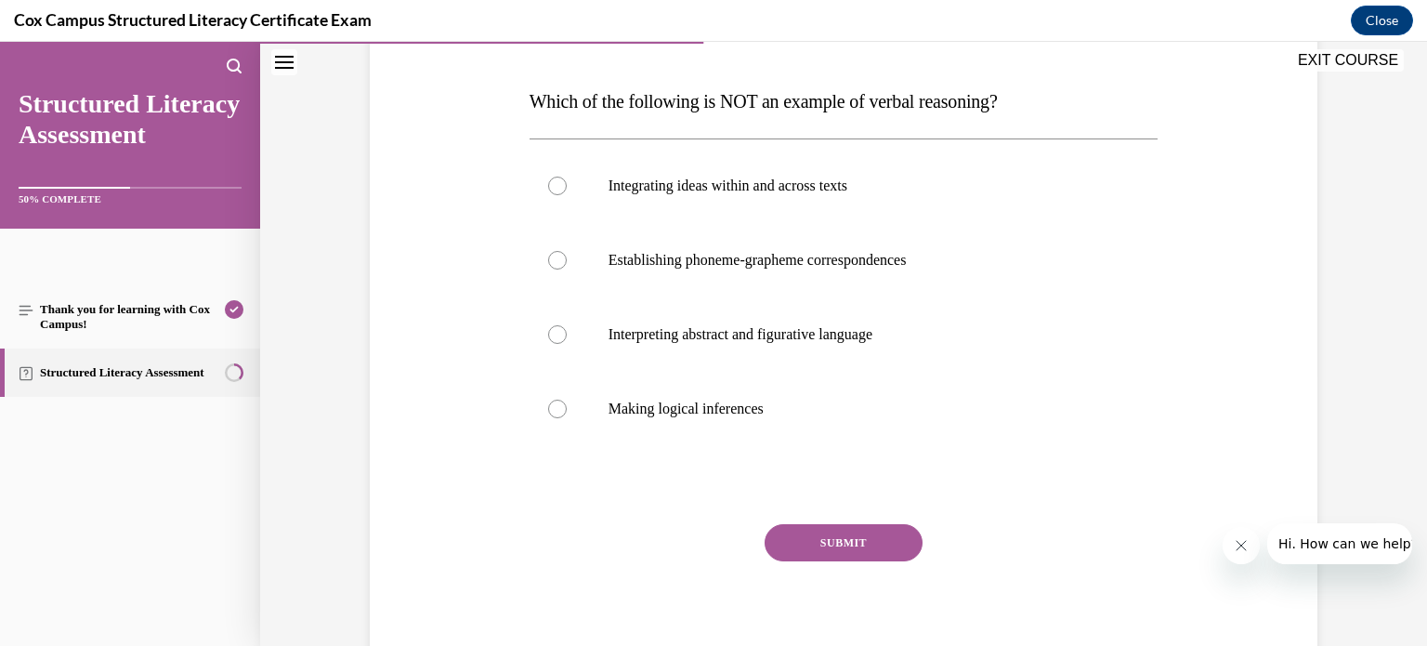
scroll to position [274, 0]
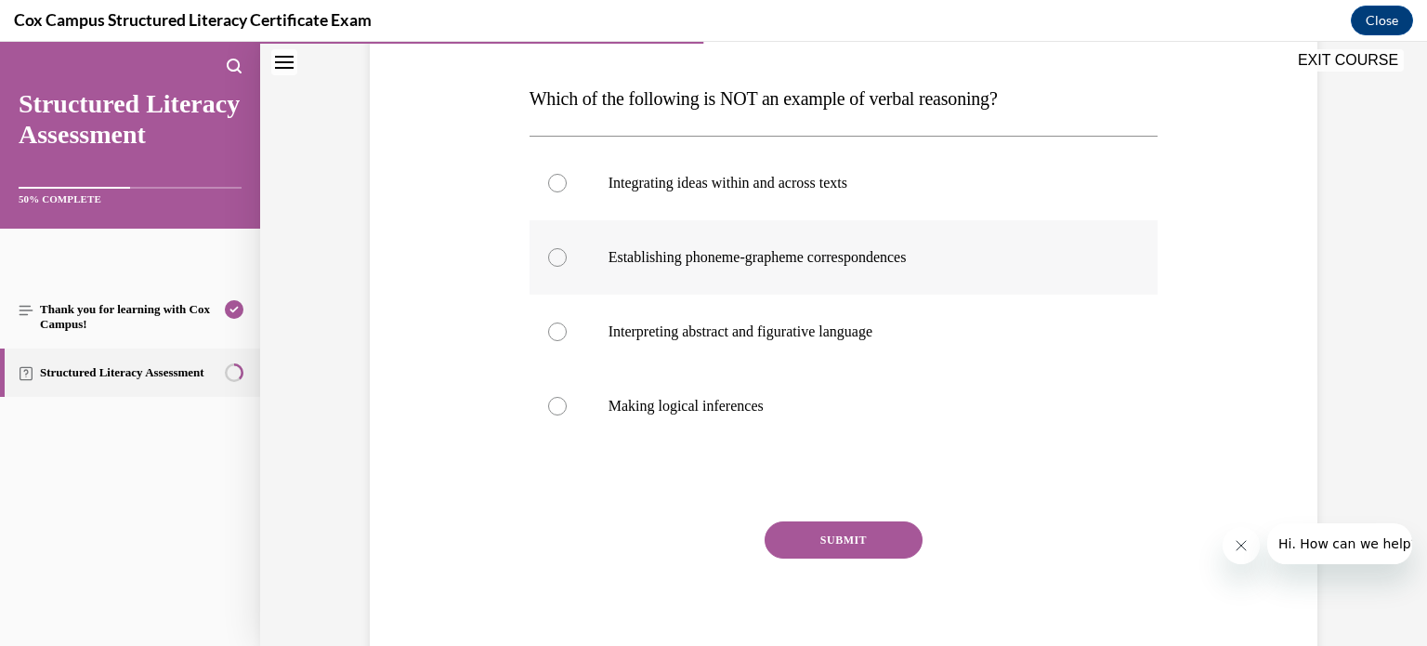
click at [551, 254] on div at bounding box center [557, 257] width 19 height 19
click at [551, 254] on input "Establishing phoneme-grapheme correspondences" at bounding box center [557, 257] width 19 height 19
radio input "true"
click at [851, 535] on button "SUBMIT" at bounding box center [843, 539] width 158 height 37
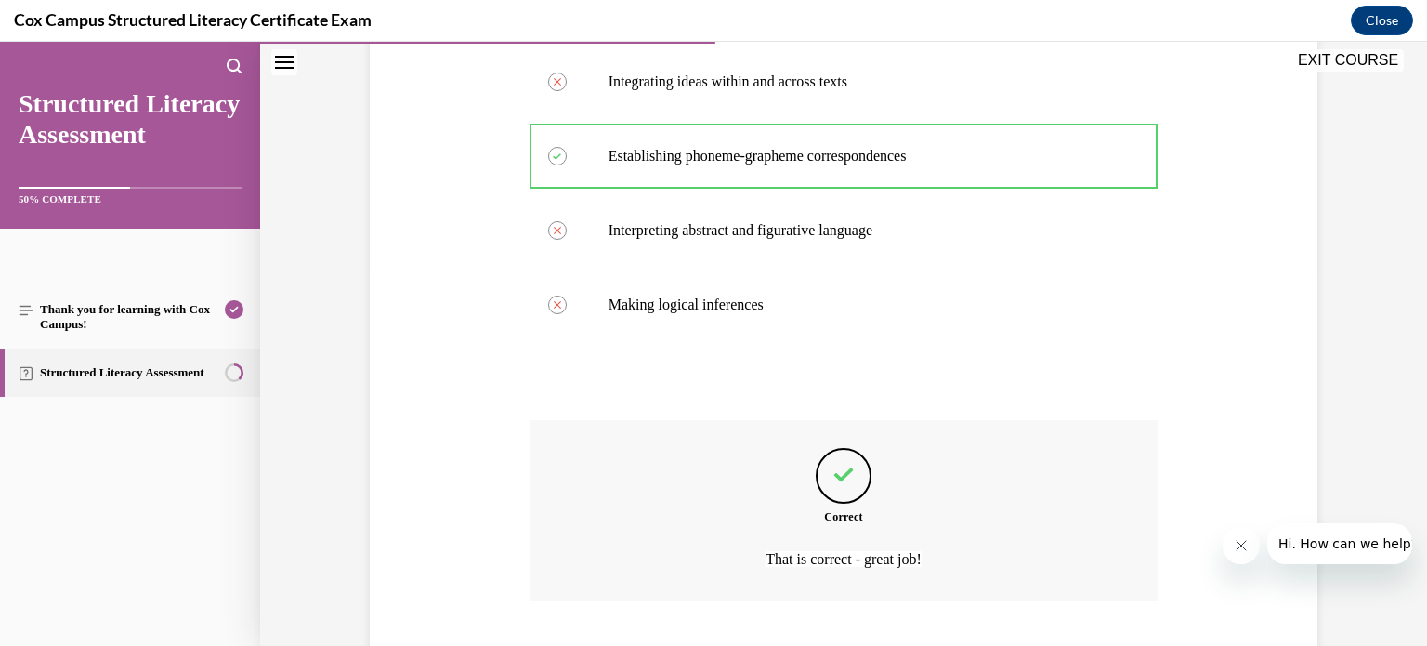
scroll to position [491, 0]
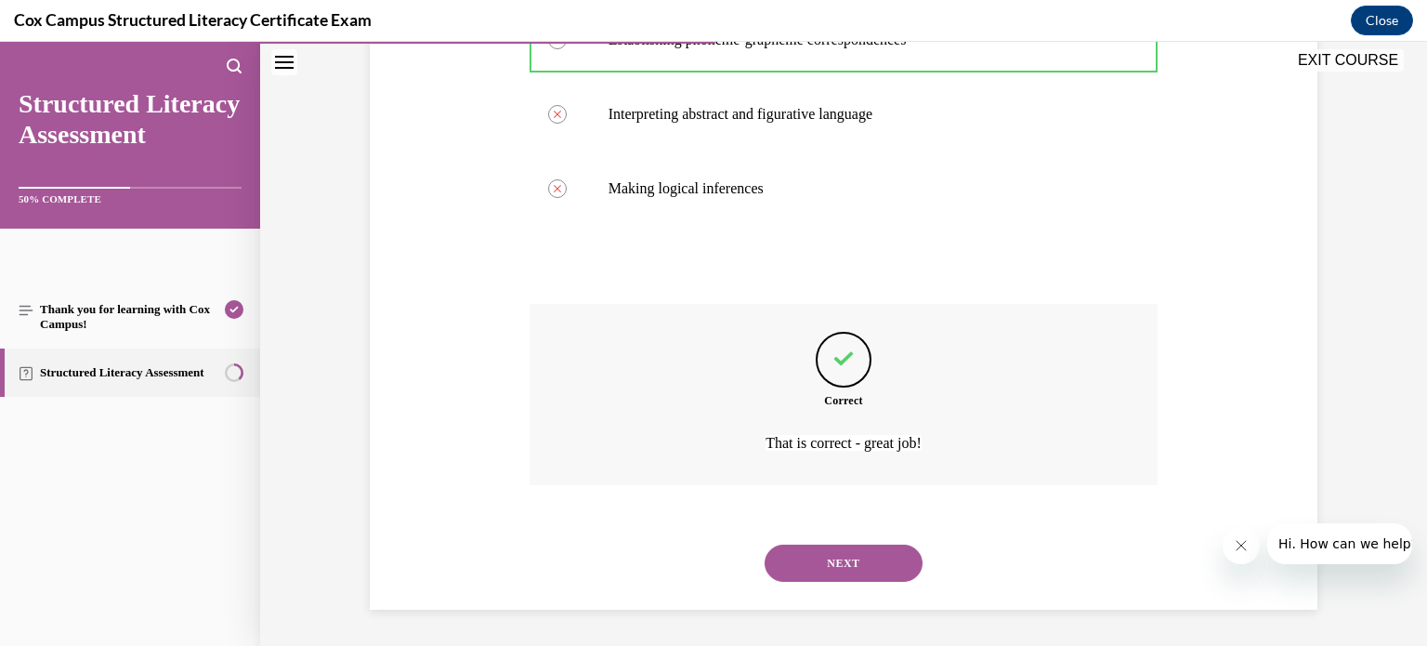
click at [817, 568] on button "NEXT" at bounding box center [843, 562] width 158 height 37
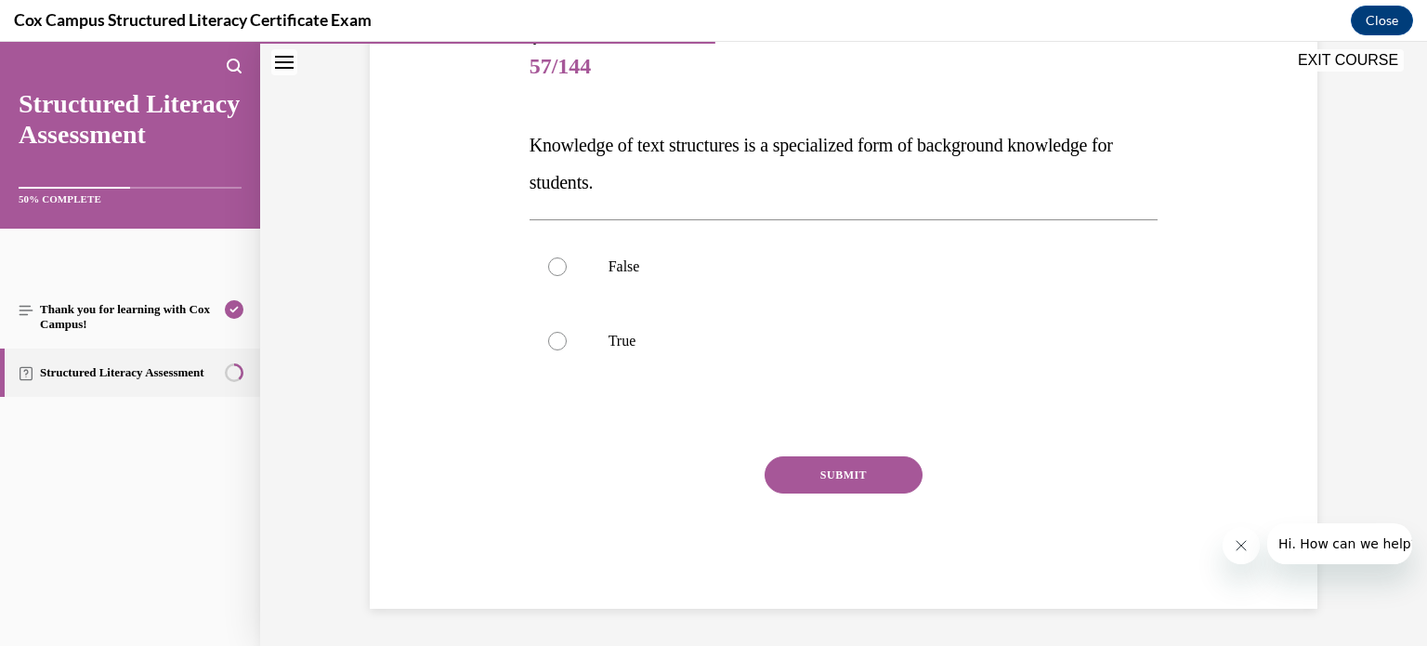
scroll to position [205, 0]
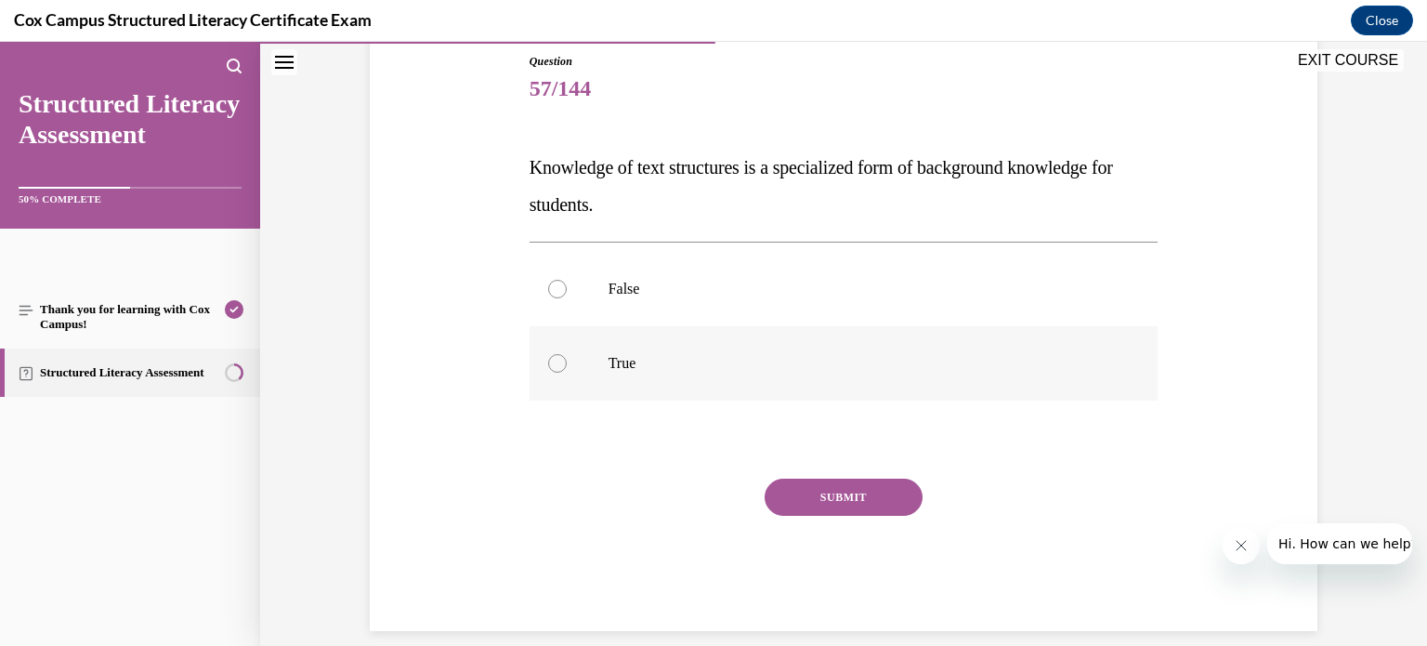
click at [555, 351] on label "True" at bounding box center [843, 363] width 629 height 74
click at [555, 354] on input "True" at bounding box center [557, 363] width 19 height 19
radio input "true"
click at [813, 493] on button "SUBMIT" at bounding box center [843, 496] width 158 height 37
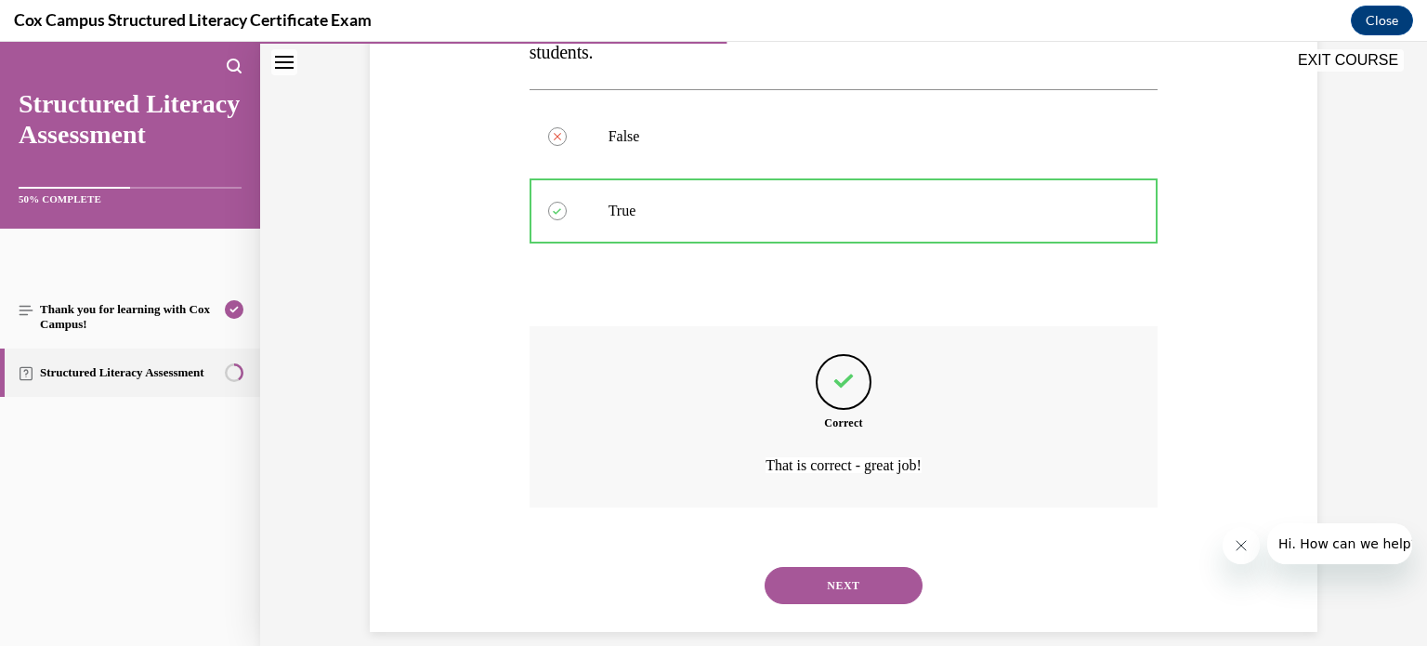
scroll to position [380, 0]
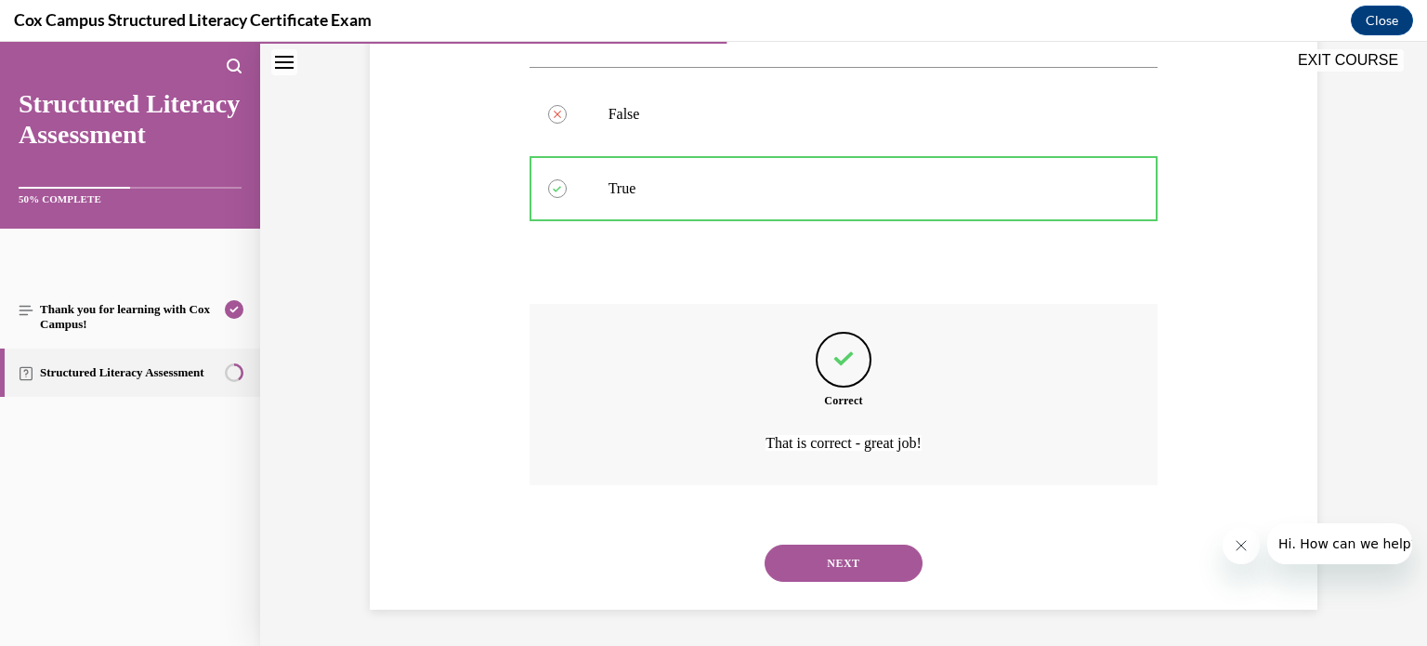
click at [836, 553] on button "NEXT" at bounding box center [843, 562] width 158 height 37
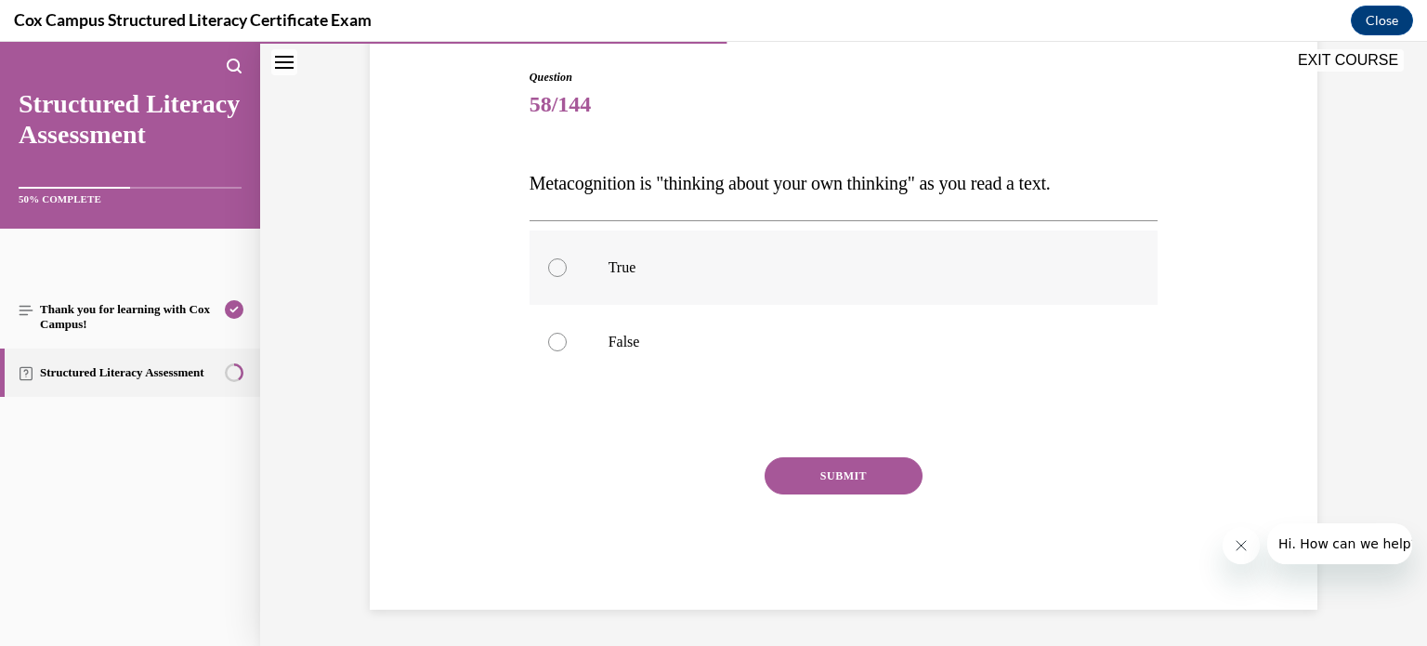
click at [548, 268] on div at bounding box center [557, 267] width 19 height 19
click at [548, 268] on input "True" at bounding box center [557, 267] width 19 height 19
radio input "true"
click at [806, 462] on button "SUBMIT" at bounding box center [843, 475] width 158 height 37
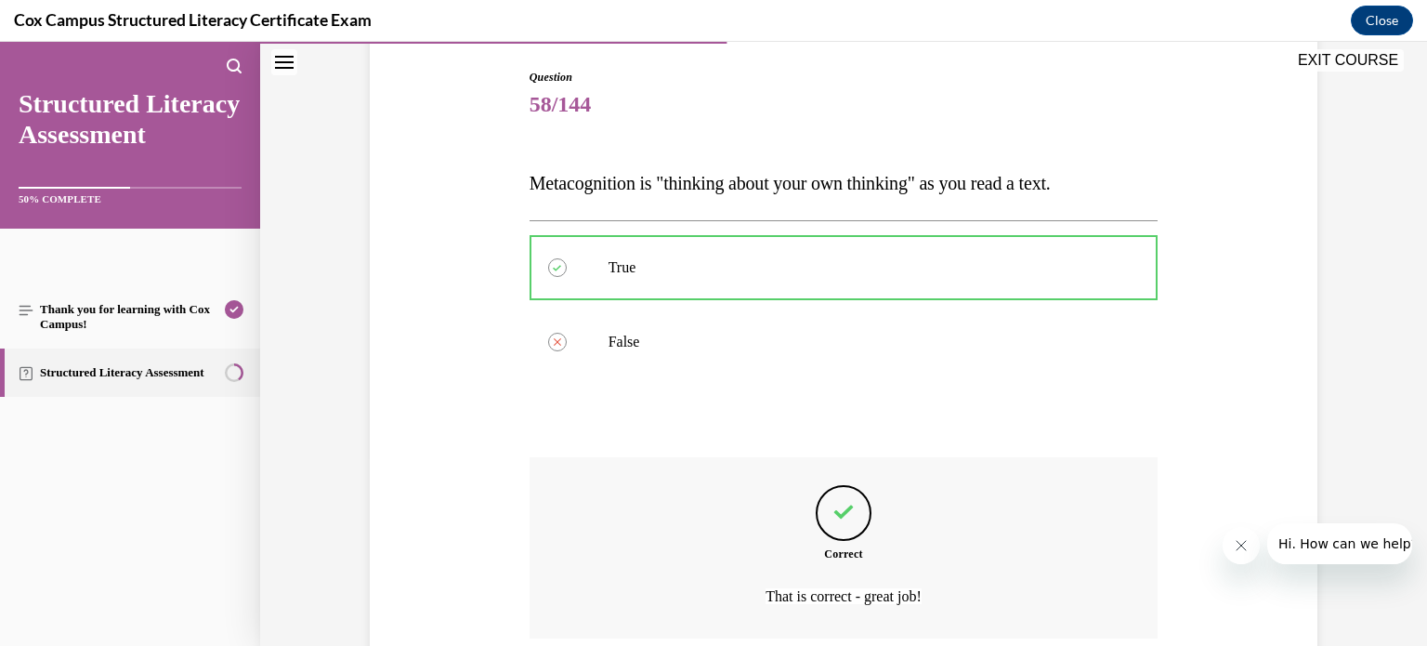
scroll to position [343, 0]
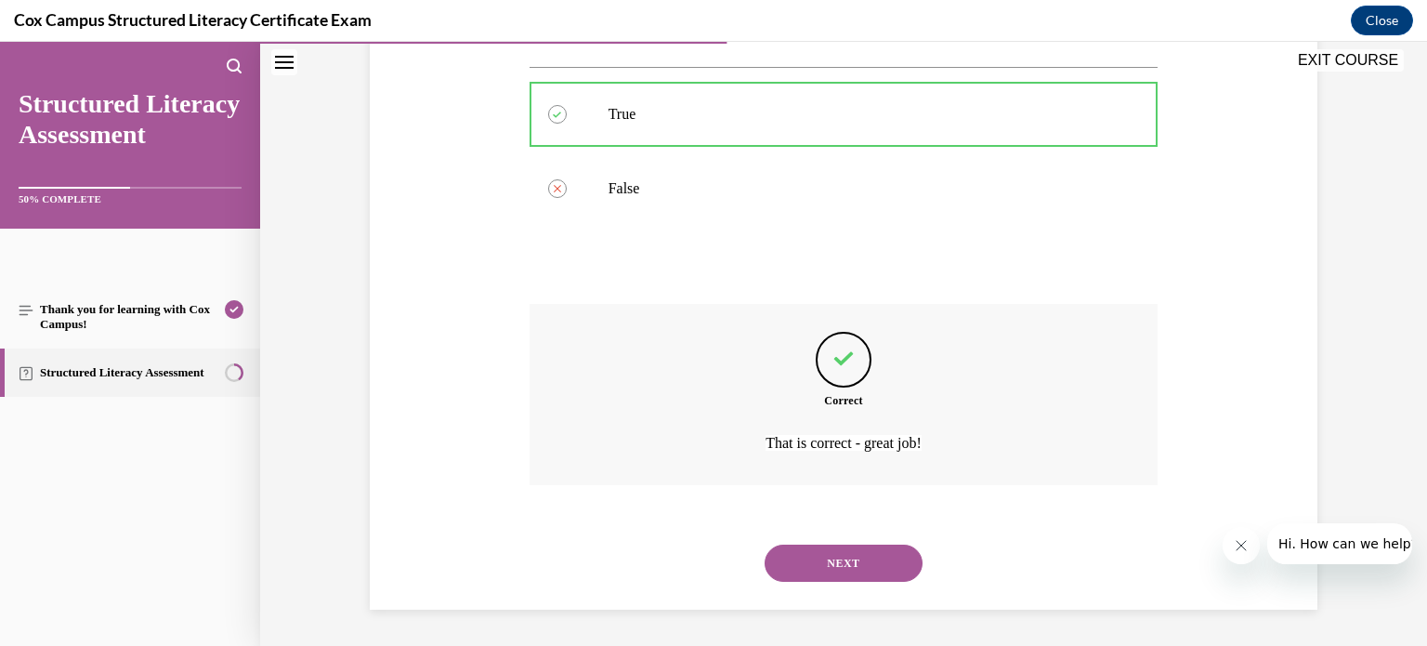
click at [829, 568] on button "NEXT" at bounding box center [843, 562] width 158 height 37
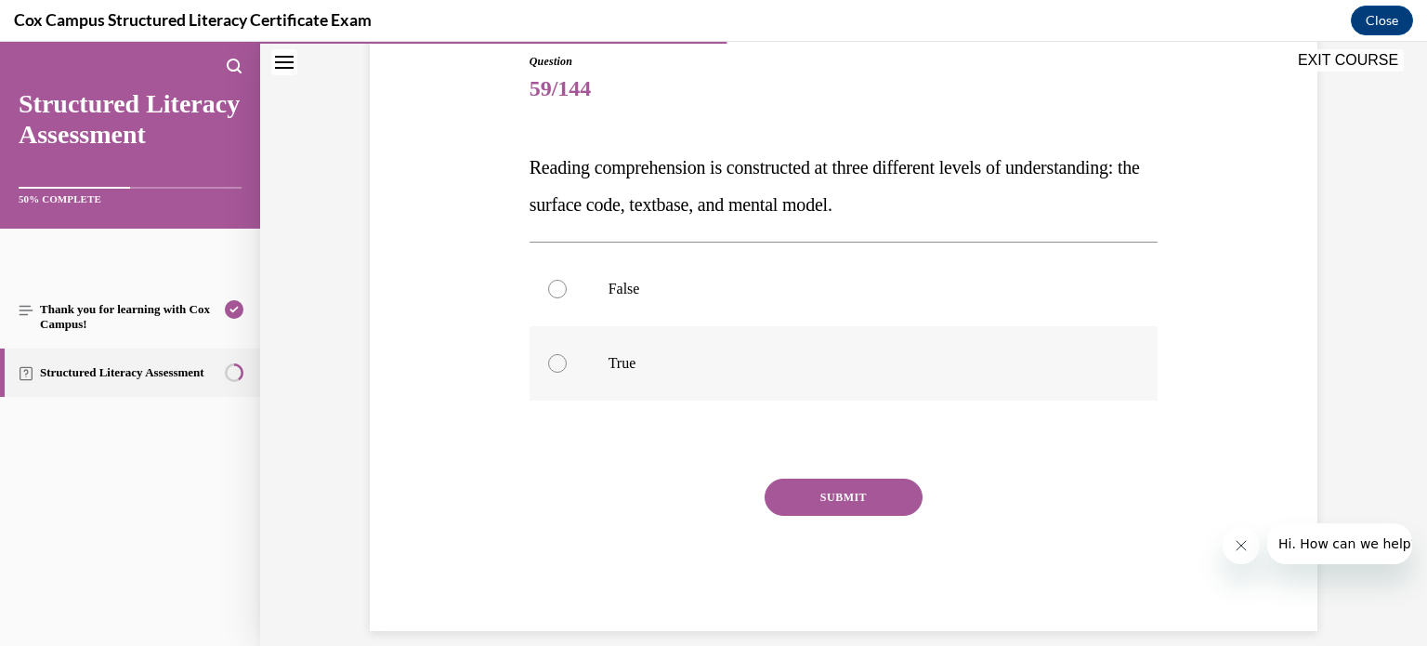
click at [557, 363] on div at bounding box center [557, 363] width 19 height 19
click at [557, 363] on input "True" at bounding box center [557, 363] width 19 height 19
radio input "true"
click at [822, 492] on button "SUBMIT" at bounding box center [843, 496] width 158 height 37
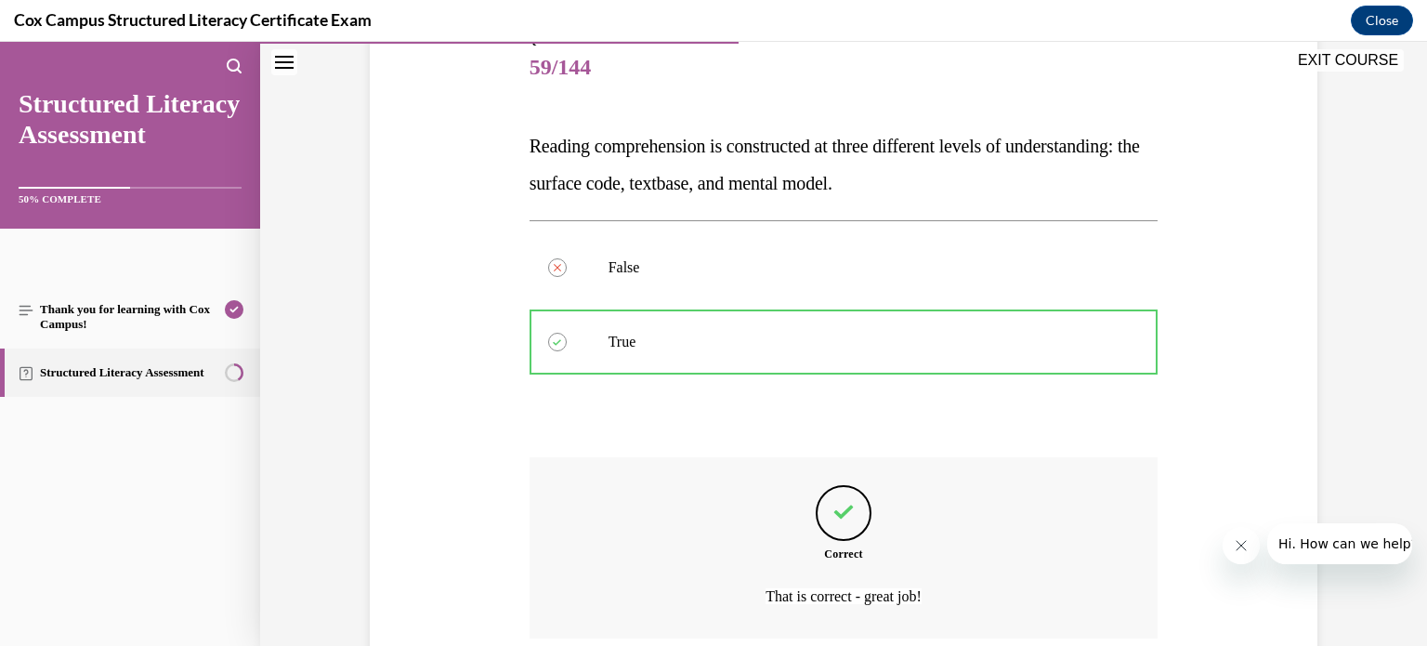
scroll to position [380, 0]
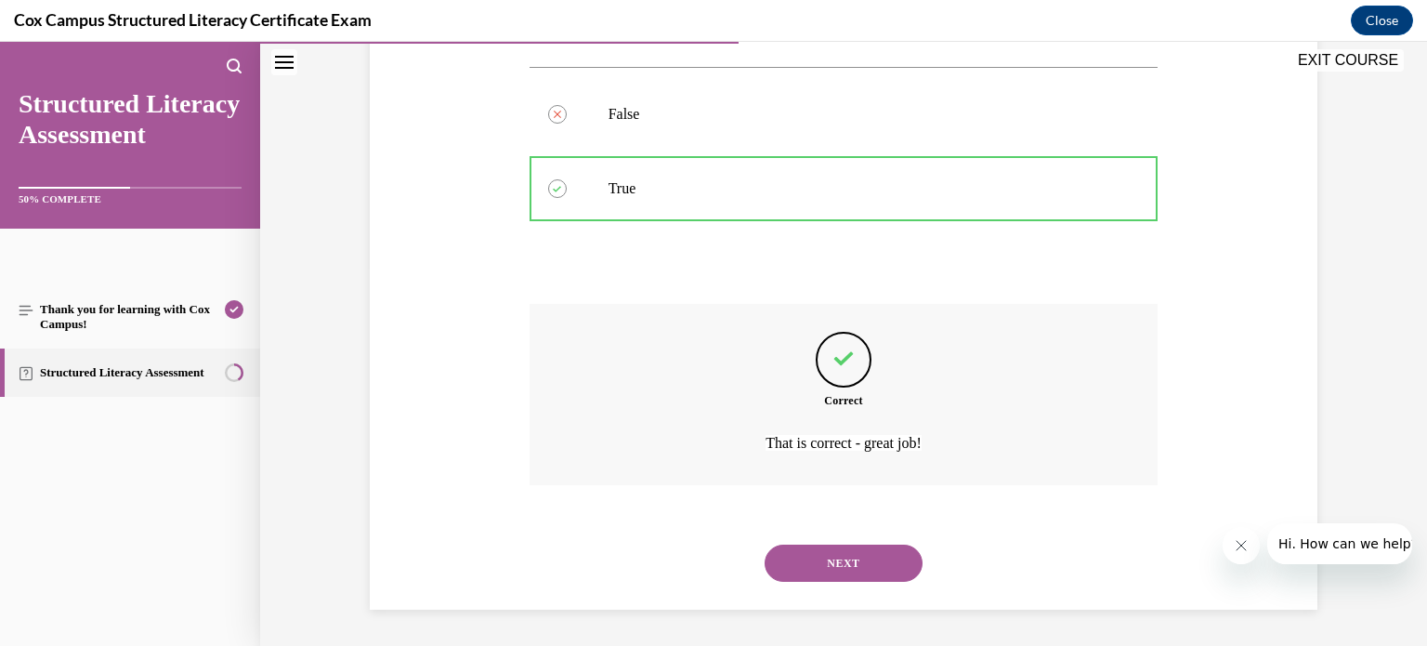
click at [818, 559] on button "NEXT" at bounding box center [843, 562] width 158 height 37
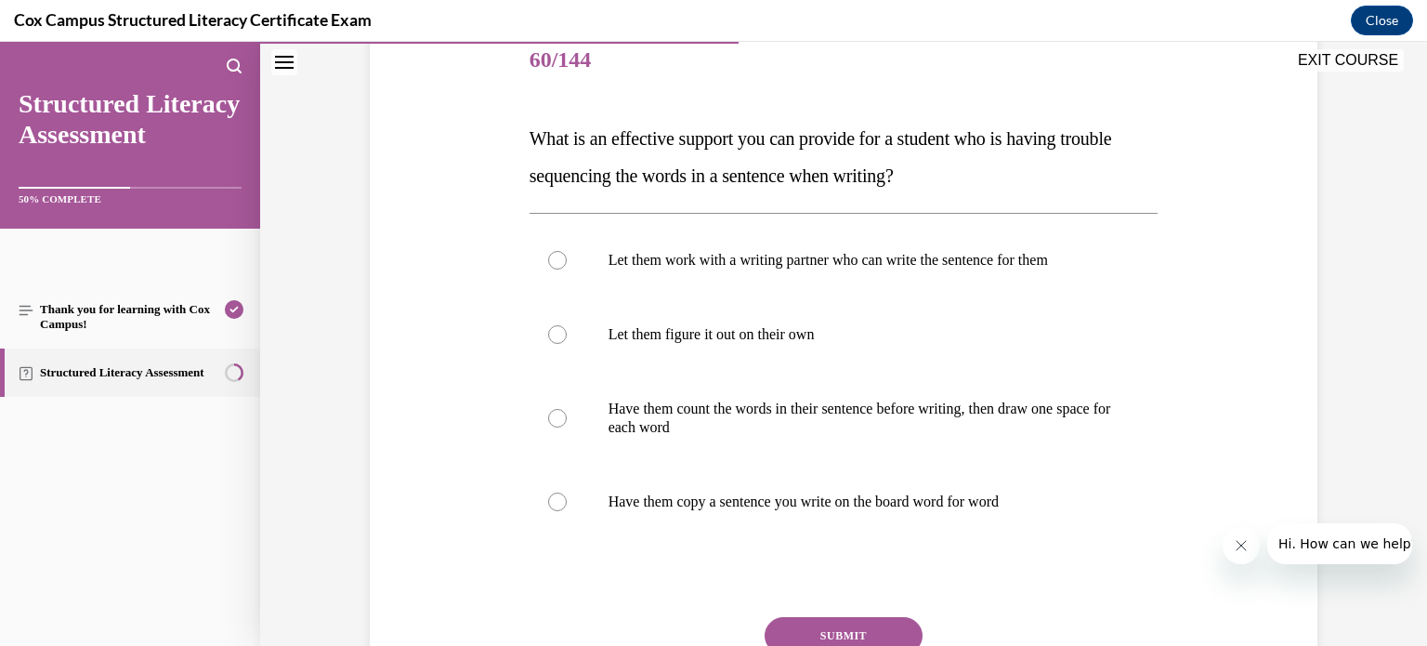
scroll to position [238, 0]
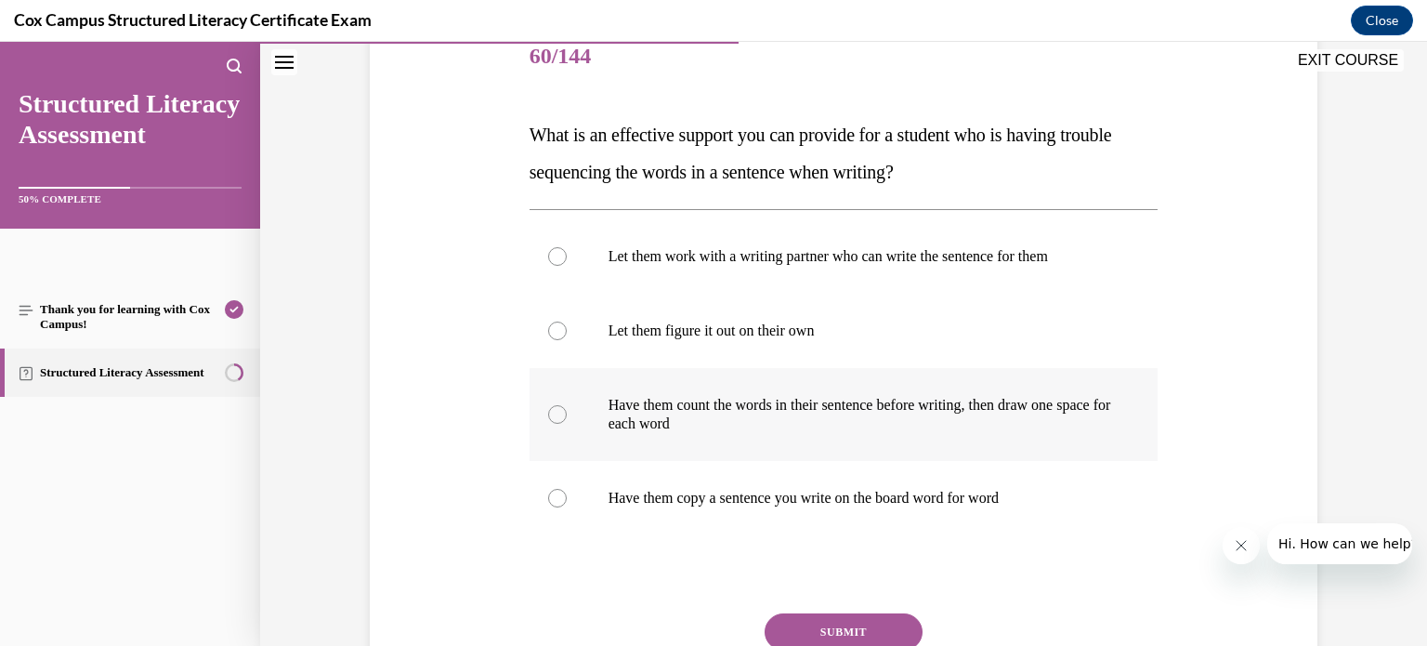
click at [549, 415] on div at bounding box center [557, 414] width 19 height 19
click at [549, 415] on input "Have them count the words in their sentence before writing, then draw one space…" at bounding box center [557, 414] width 19 height 19
radio input "true"
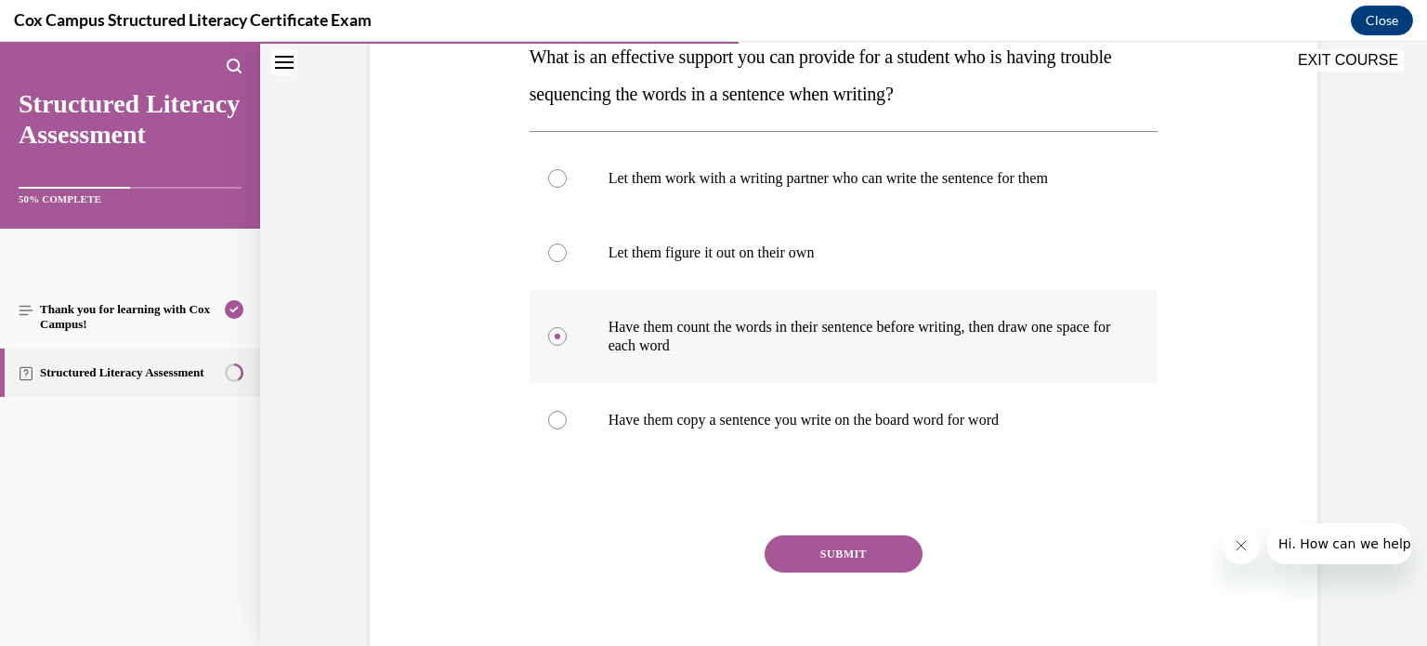
scroll to position [316, 0]
click at [817, 553] on button "SUBMIT" at bounding box center [843, 553] width 158 height 37
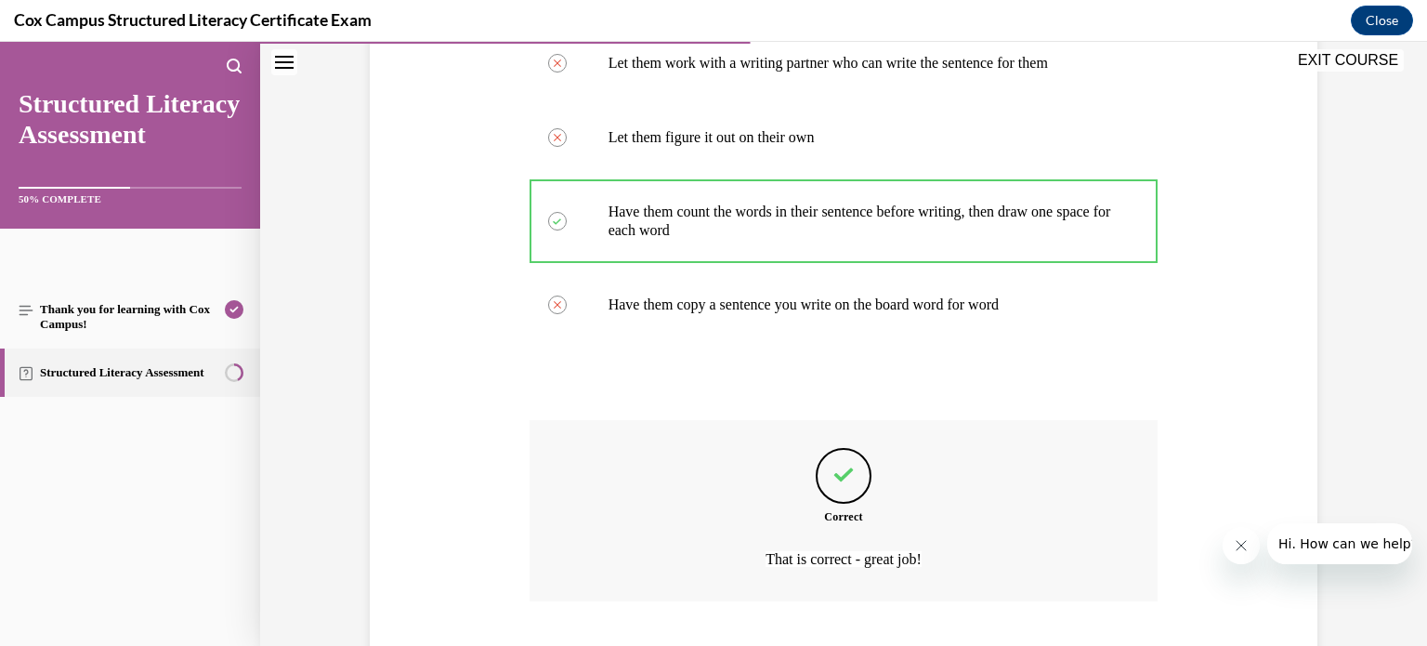
scroll to position [547, 0]
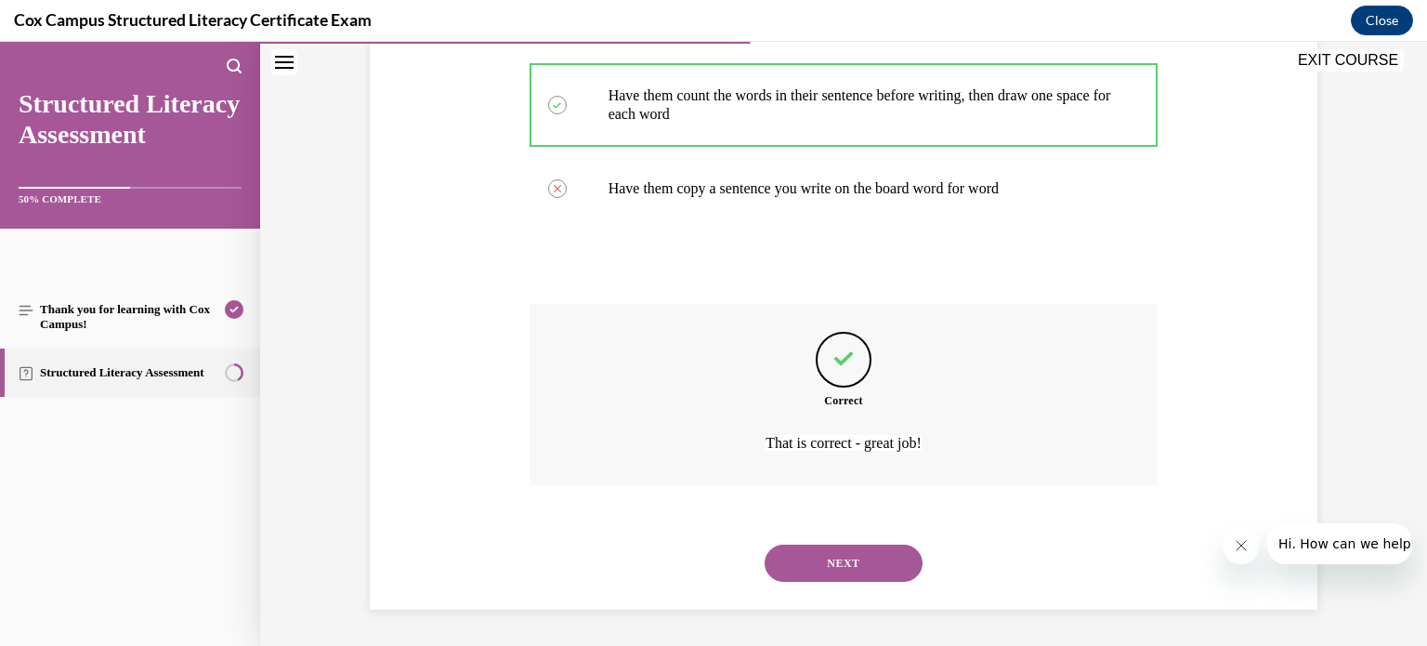
click at [824, 561] on button "NEXT" at bounding box center [843, 562] width 158 height 37
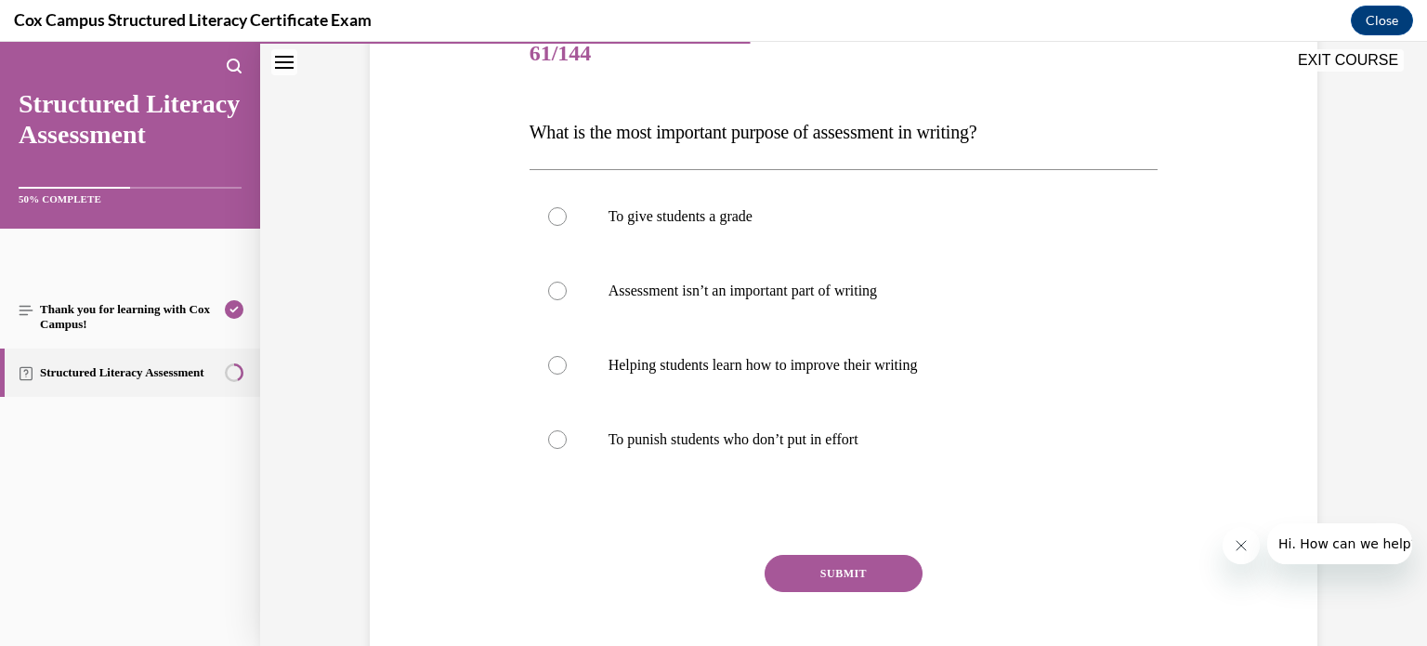
scroll to position [241, 0]
click at [550, 363] on div at bounding box center [557, 364] width 19 height 19
click at [550, 363] on input "Helping students learn how to improve their writing" at bounding box center [557, 364] width 19 height 19
radio input "true"
click at [811, 565] on button "SUBMIT" at bounding box center [843, 572] width 158 height 37
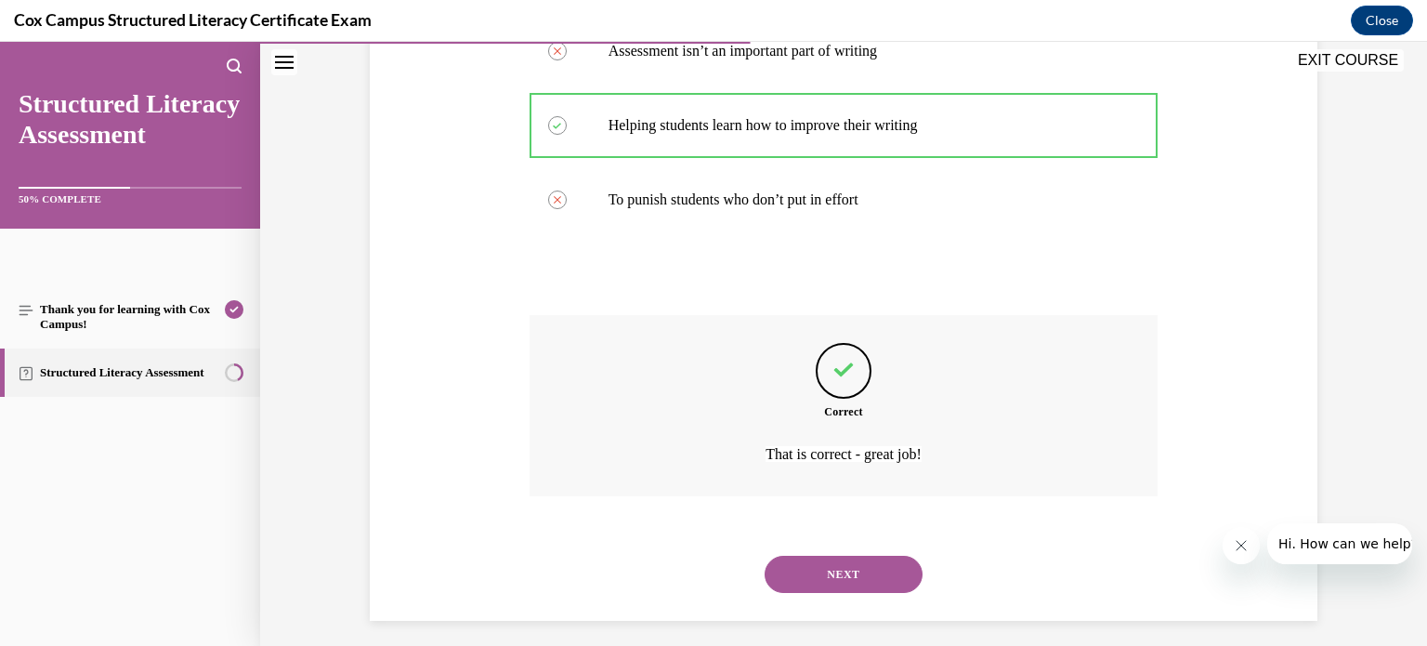
scroll to position [491, 0]
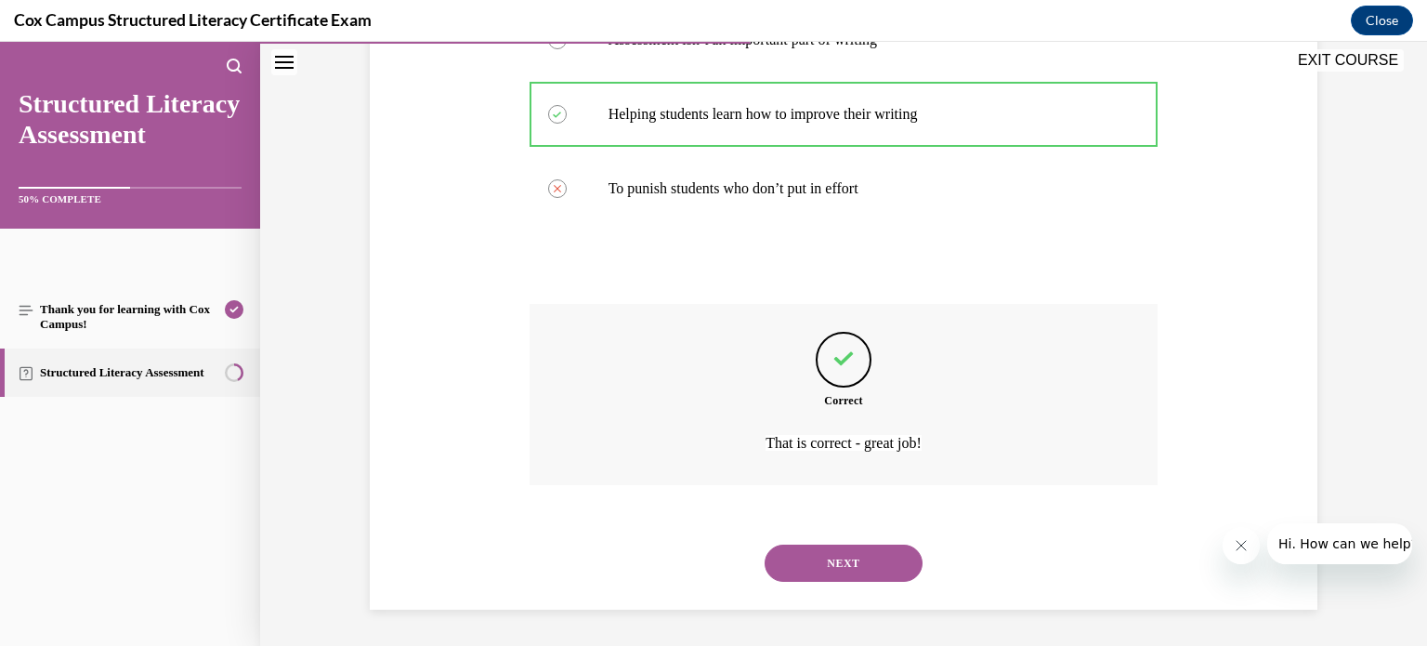
click at [842, 560] on button "NEXT" at bounding box center [843, 562] width 158 height 37
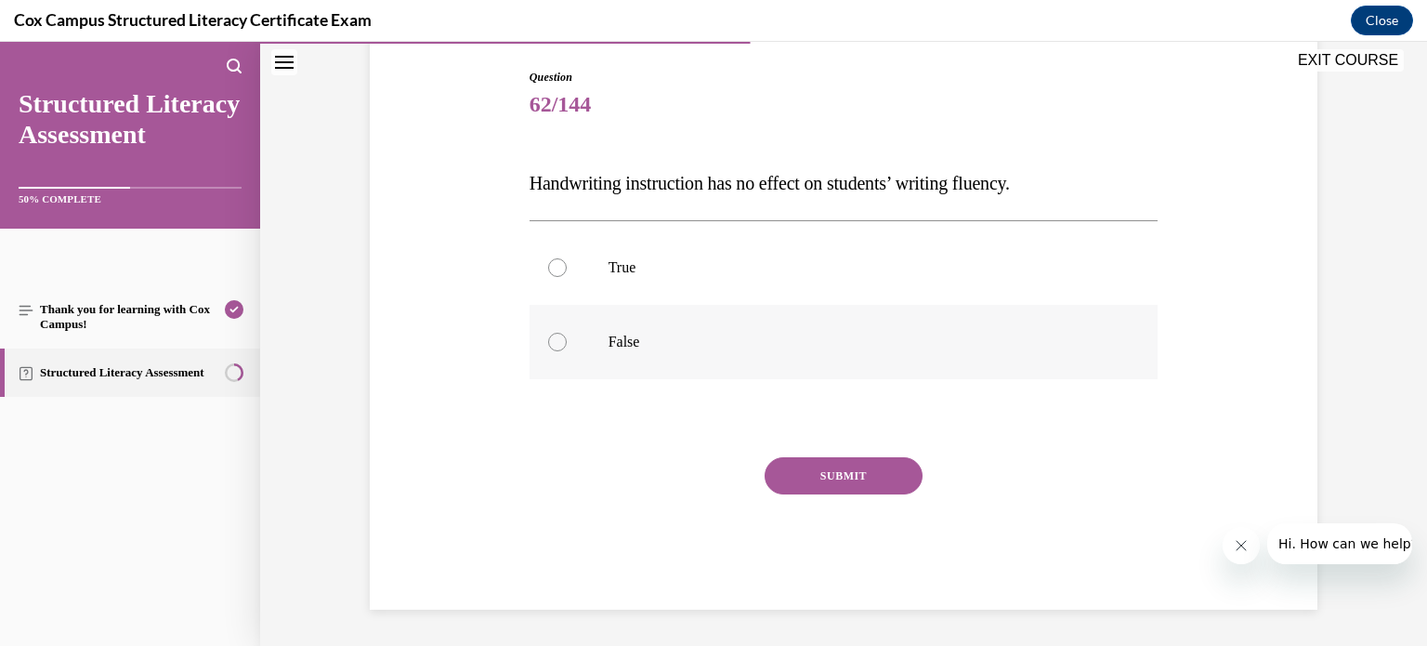
click at [556, 340] on div at bounding box center [557, 342] width 19 height 19
click at [556, 340] on input "False" at bounding box center [557, 342] width 19 height 19
radio input "true"
click at [825, 468] on button "SUBMIT" at bounding box center [843, 475] width 158 height 37
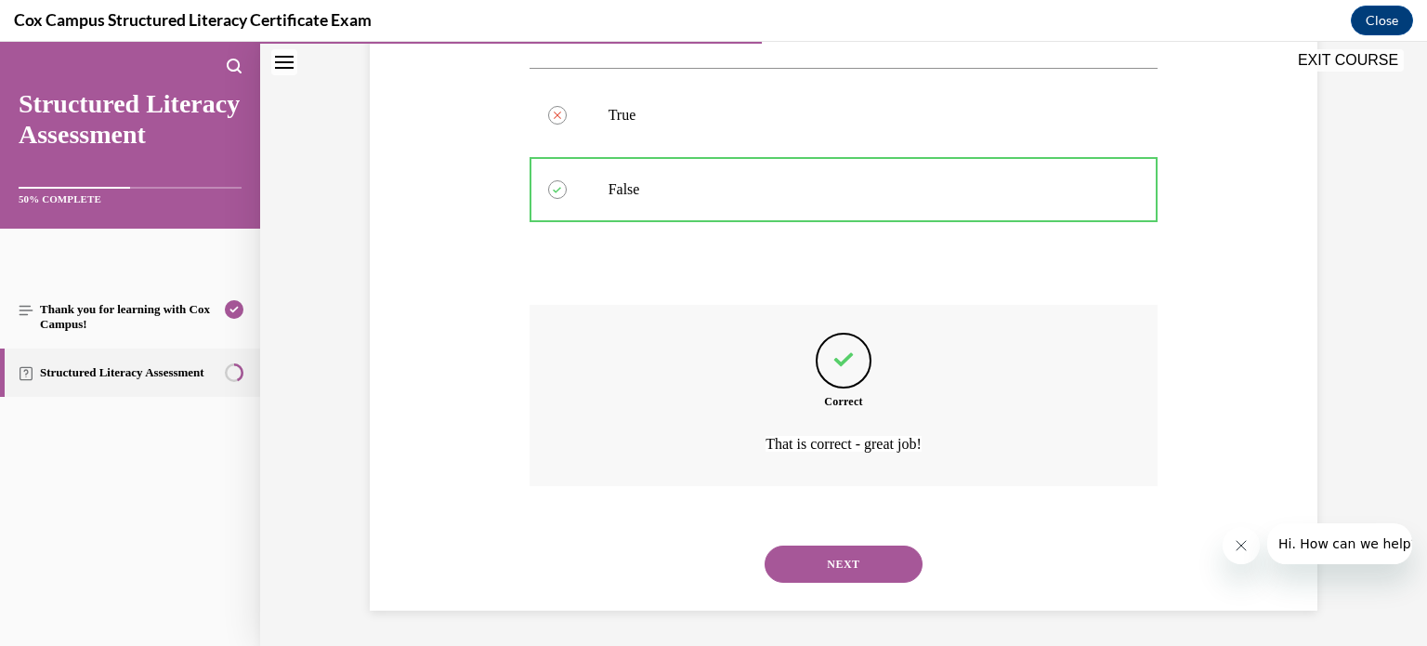
scroll to position [343, 0]
click at [836, 553] on button "NEXT" at bounding box center [843, 562] width 158 height 37
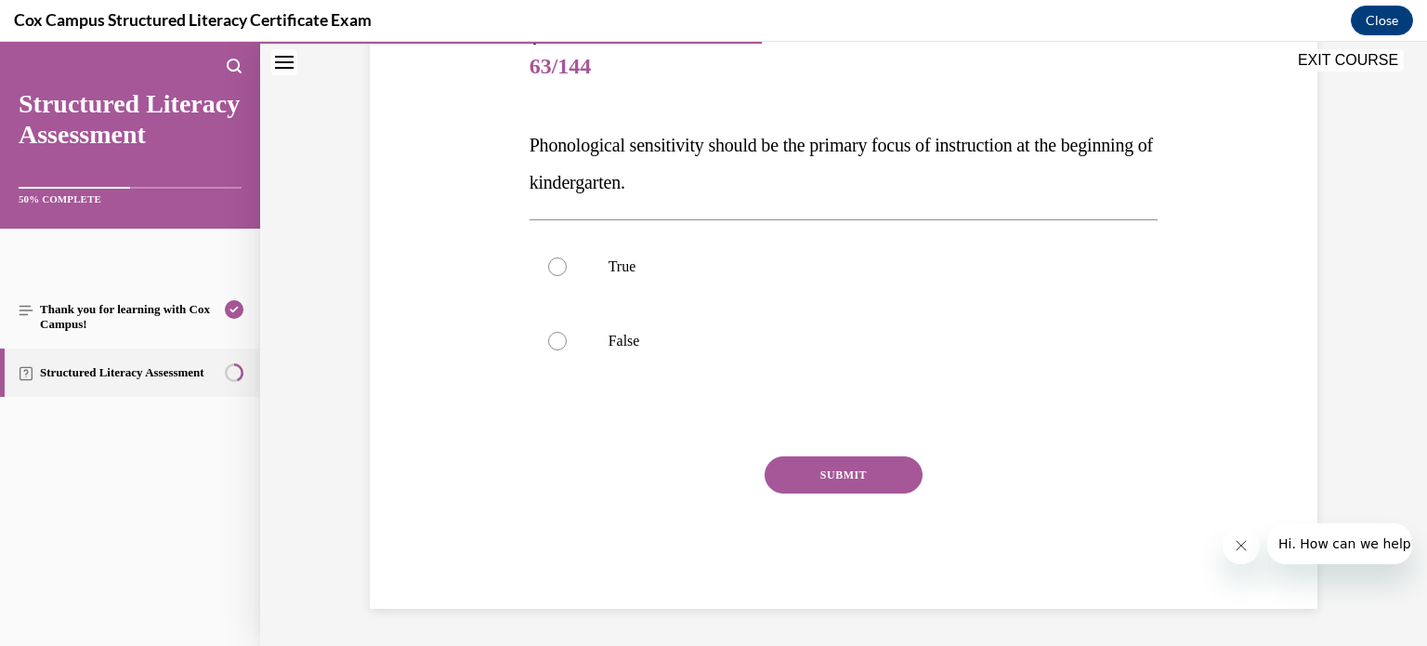
scroll to position [205, 0]
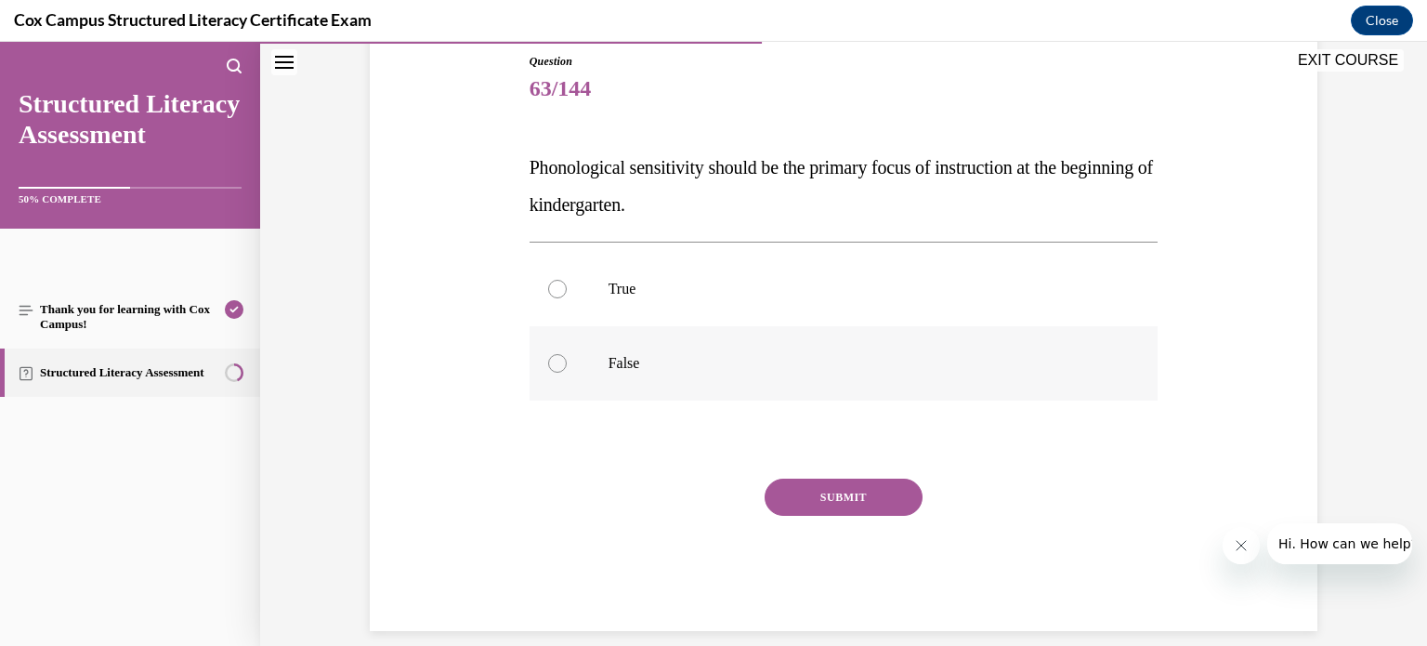
click at [555, 357] on div at bounding box center [557, 363] width 19 height 19
click at [555, 357] on input "False" at bounding box center [557, 363] width 19 height 19
radio input "true"
click at [825, 490] on button "SUBMIT" at bounding box center [843, 496] width 158 height 37
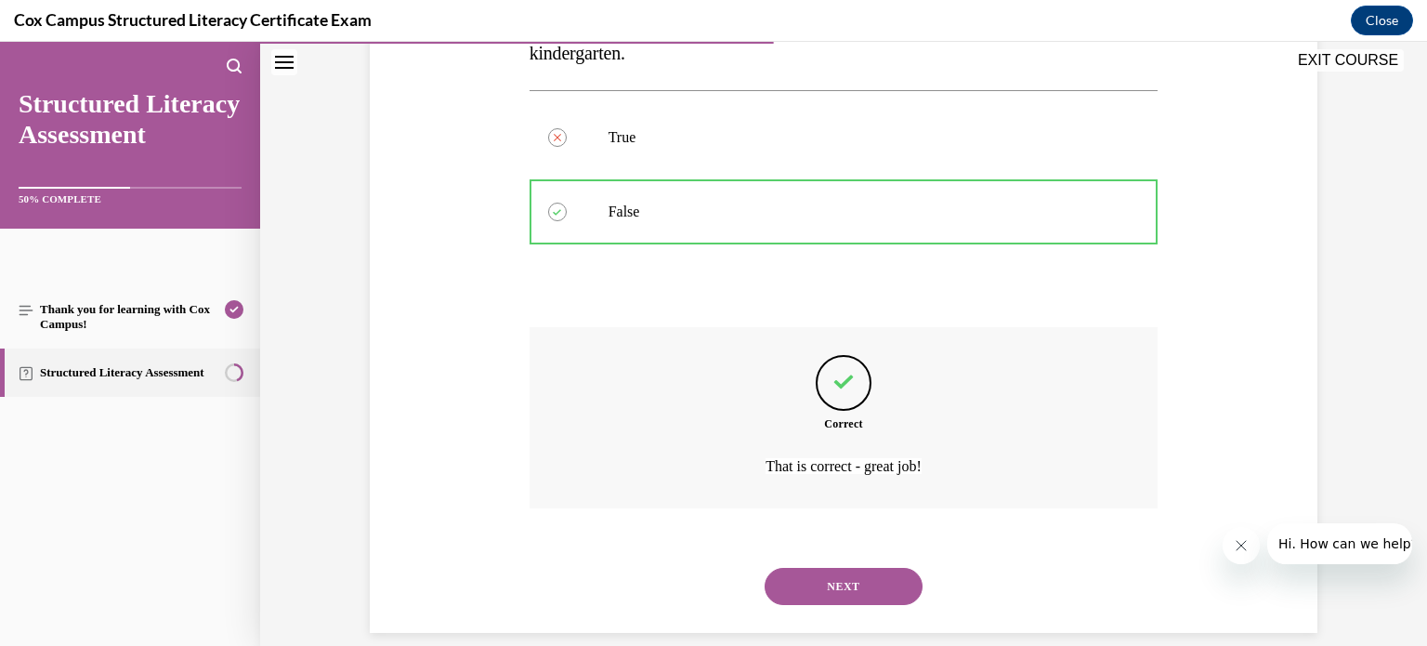
scroll to position [380, 0]
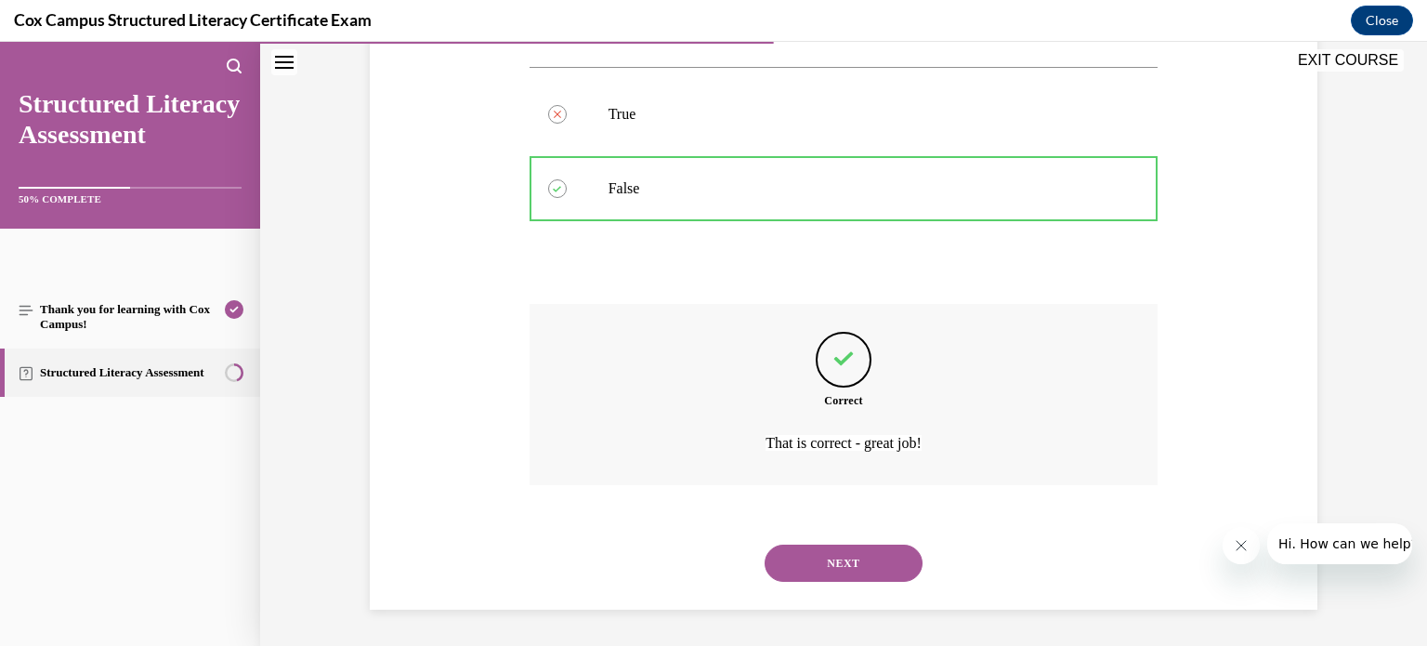
click at [842, 558] on button "NEXT" at bounding box center [843, 562] width 158 height 37
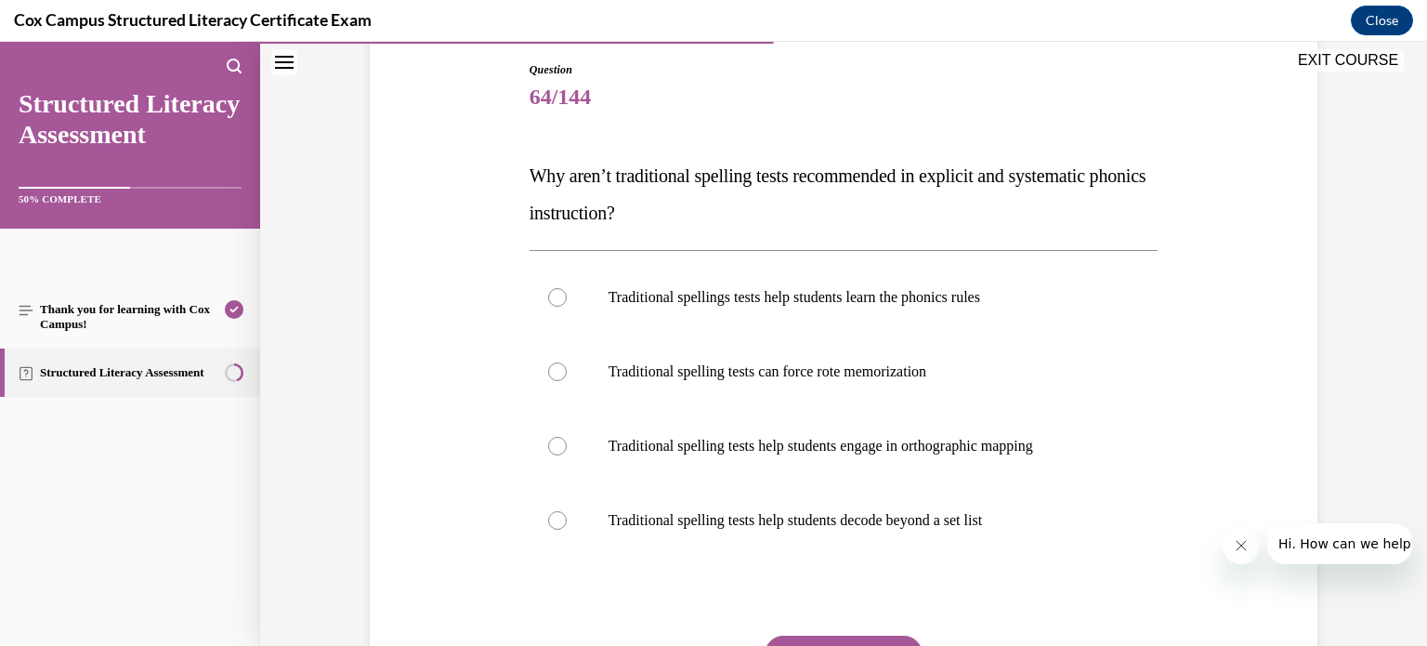
scroll to position [219, 0]
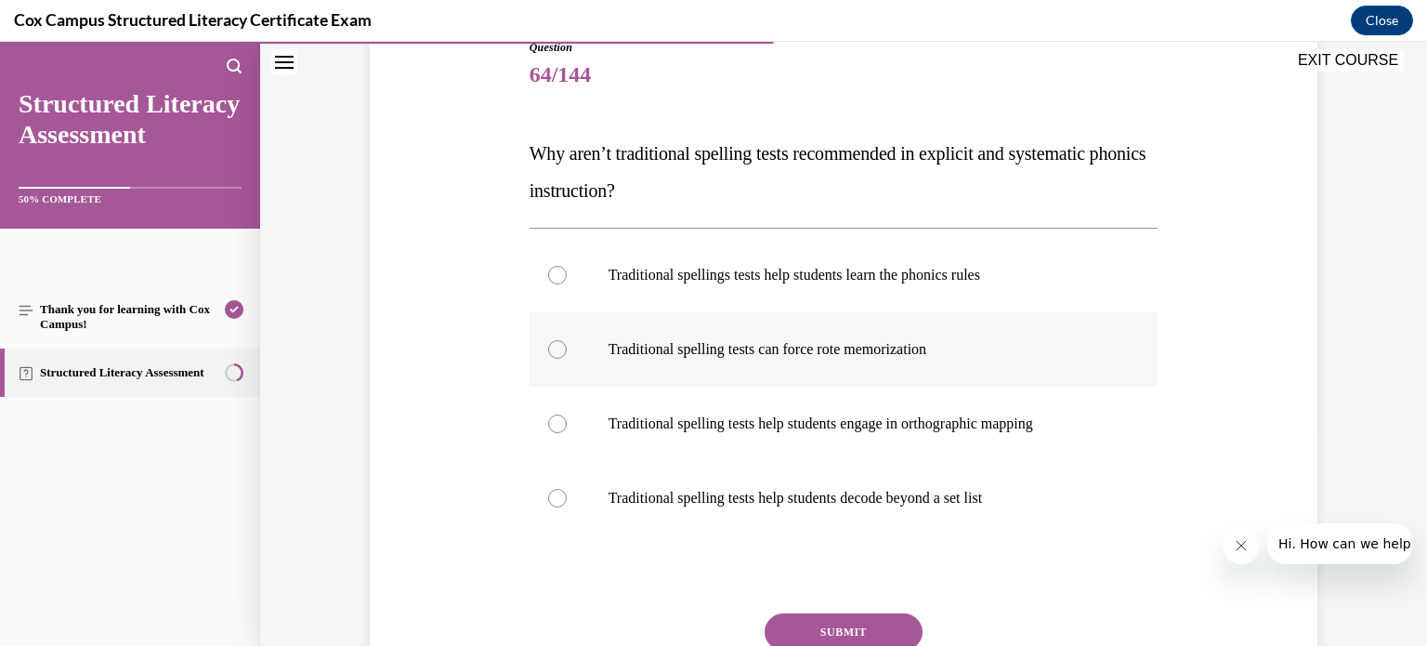
click at [554, 348] on div at bounding box center [557, 349] width 19 height 19
click at [554, 348] on input "Traditional spelling tests can force rote memorization" at bounding box center [557, 349] width 19 height 19
radio input "true"
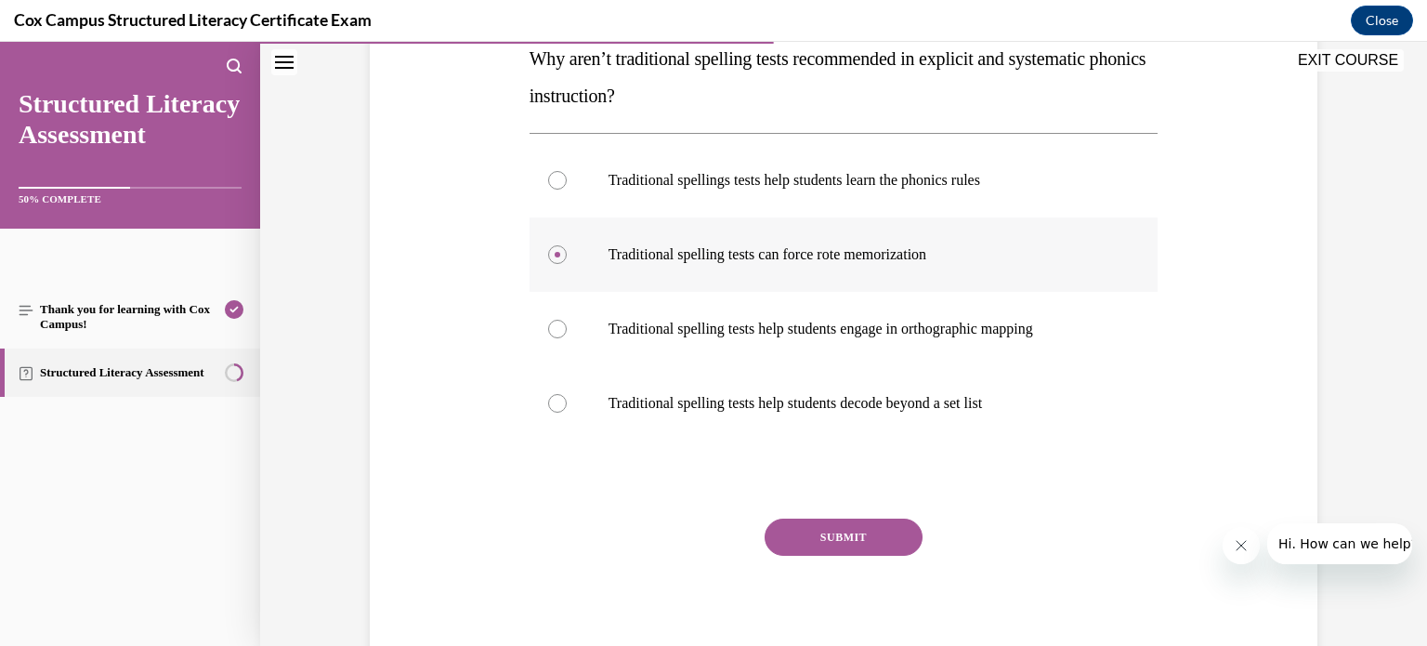
scroll to position [315, 0]
click at [851, 528] on button "SUBMIT" at bounding box center [843, 535] width 158 height 37
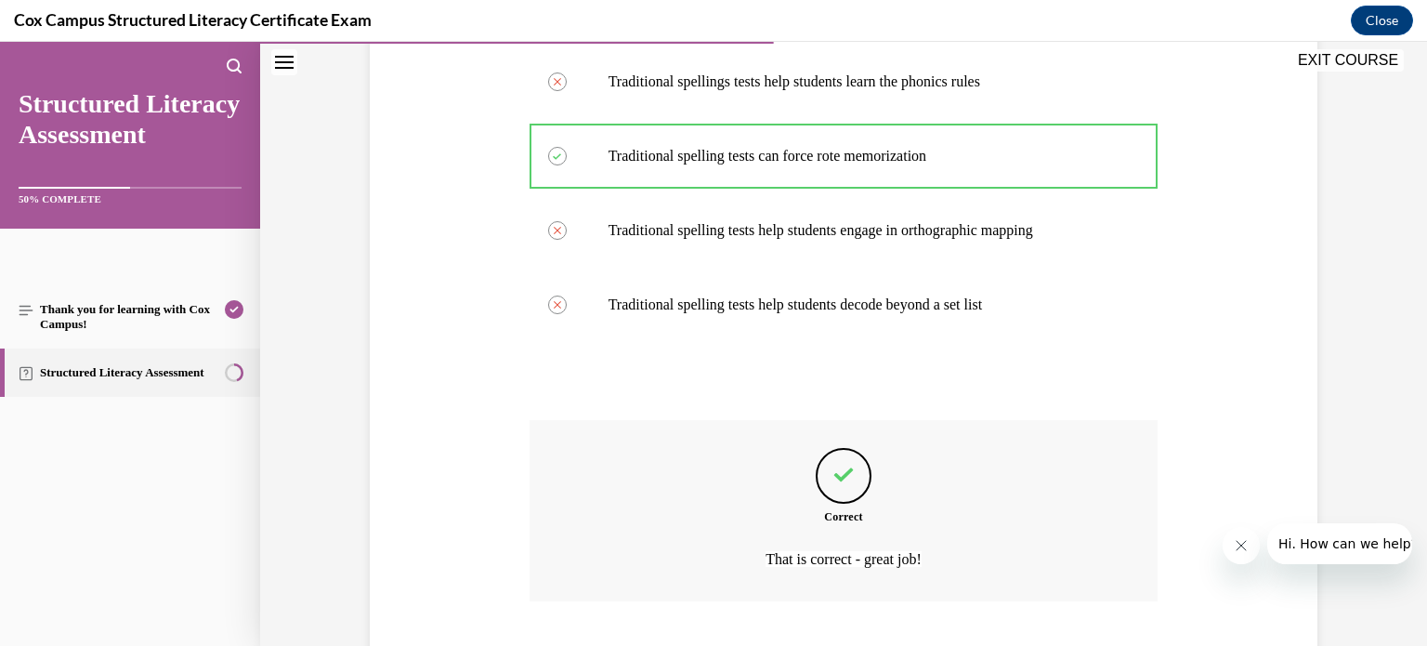
scroll to position [528, 0]
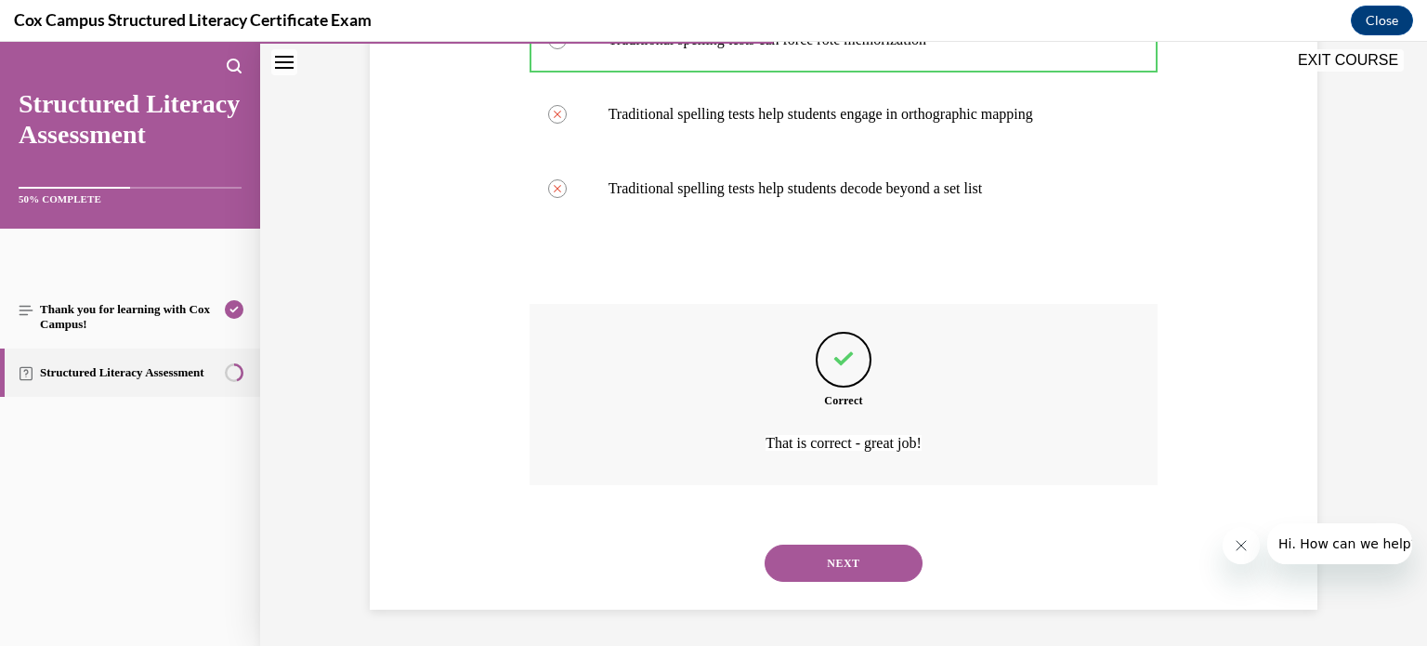
click at [843, 564] on button "NEXT" at bounding box center [843, 562] width 158 height 37
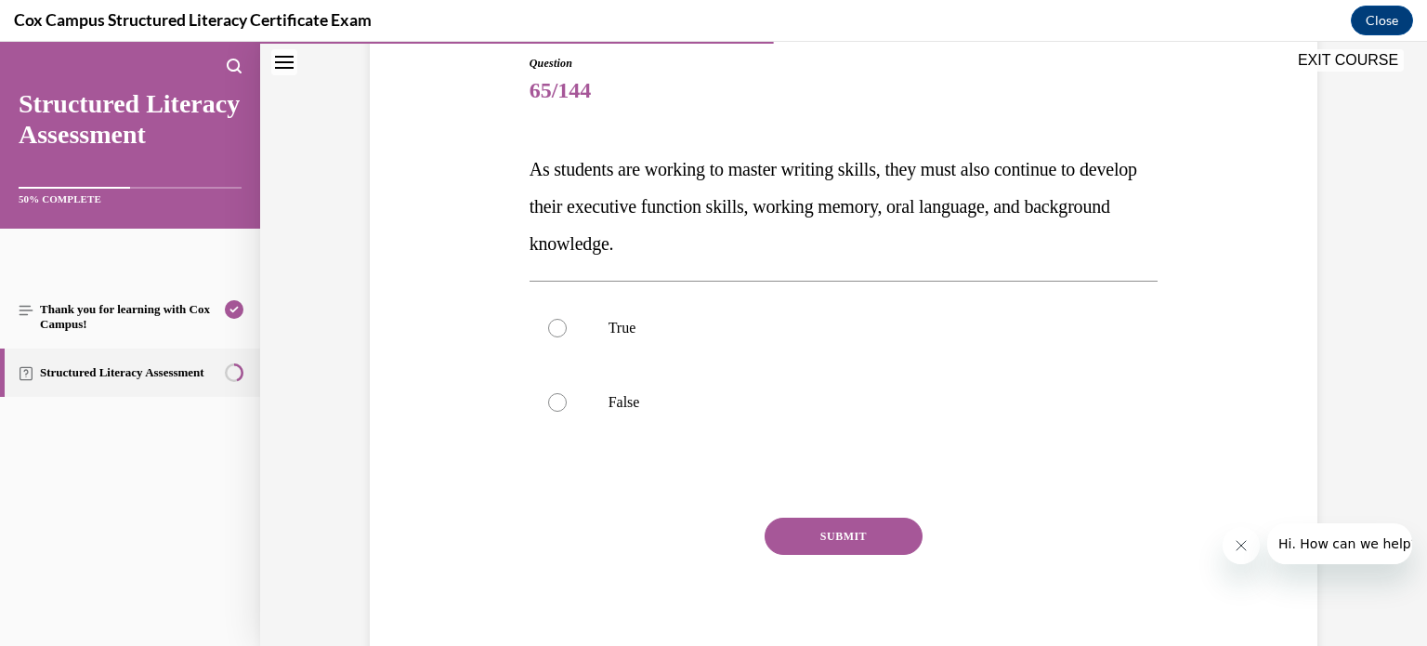
scroll to position [204, 0]
click at [557, 324] on div at bounding box center [557, 327] width 19 height 19
click at [557, 324] on input "True" at bounding box center [557, 327] width 19 height 19
radio input "true"
click at [810, 538] on button "SUBMIT" at bounding box center [843, 534] width 158 height 37
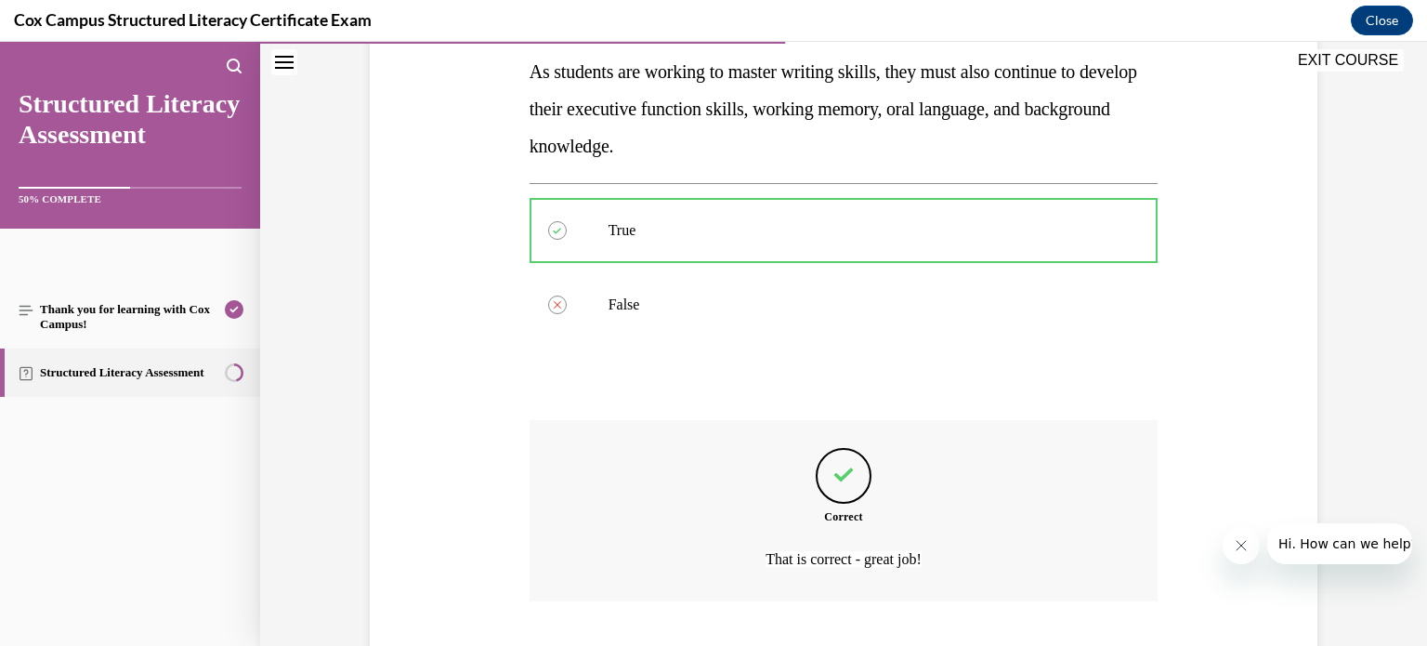
scroll to position [417, 0]
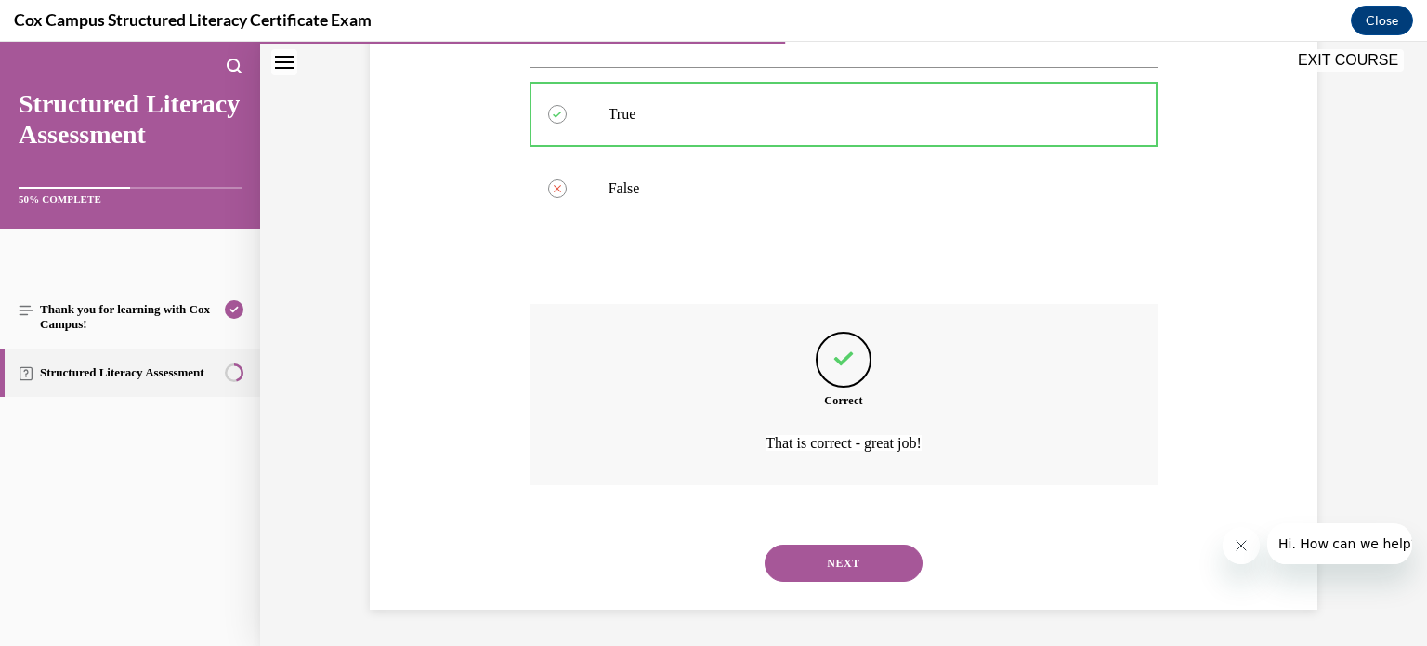
click at [818, 560] on button "NEXT" at bounding box center [843, 562] width 158 height 37
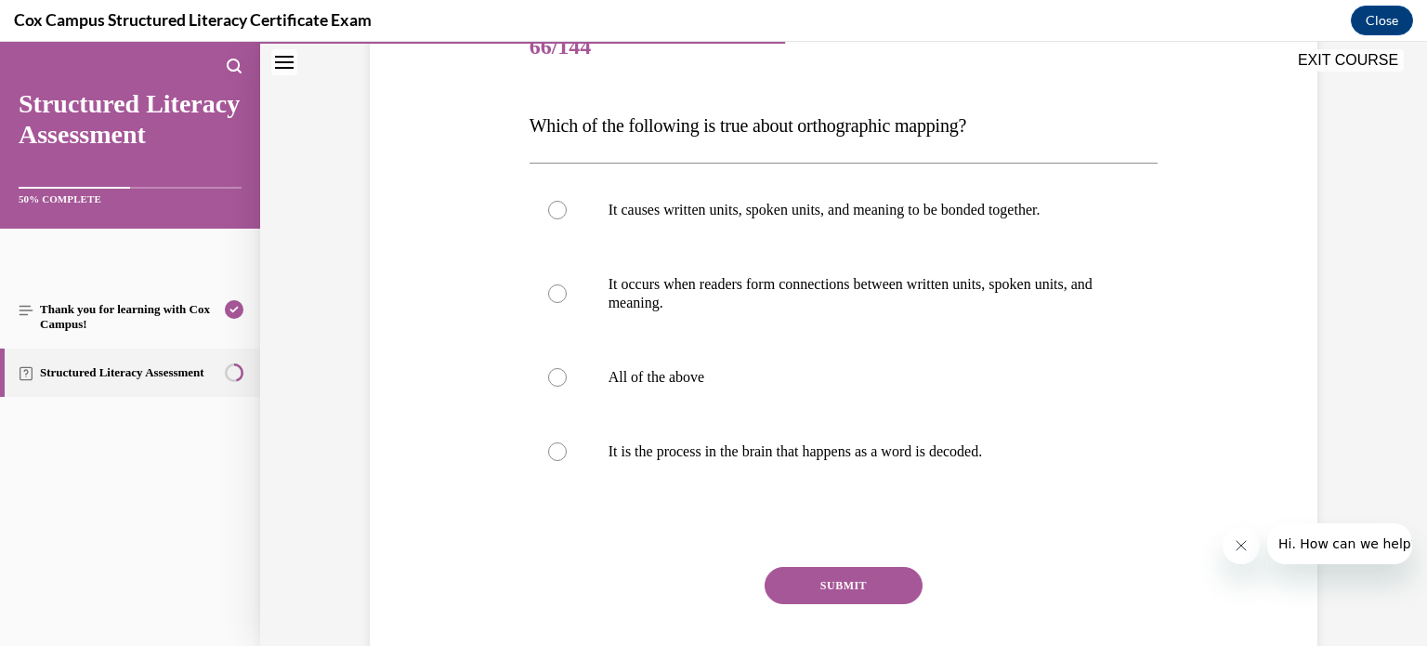
scroll to position [264, 0]
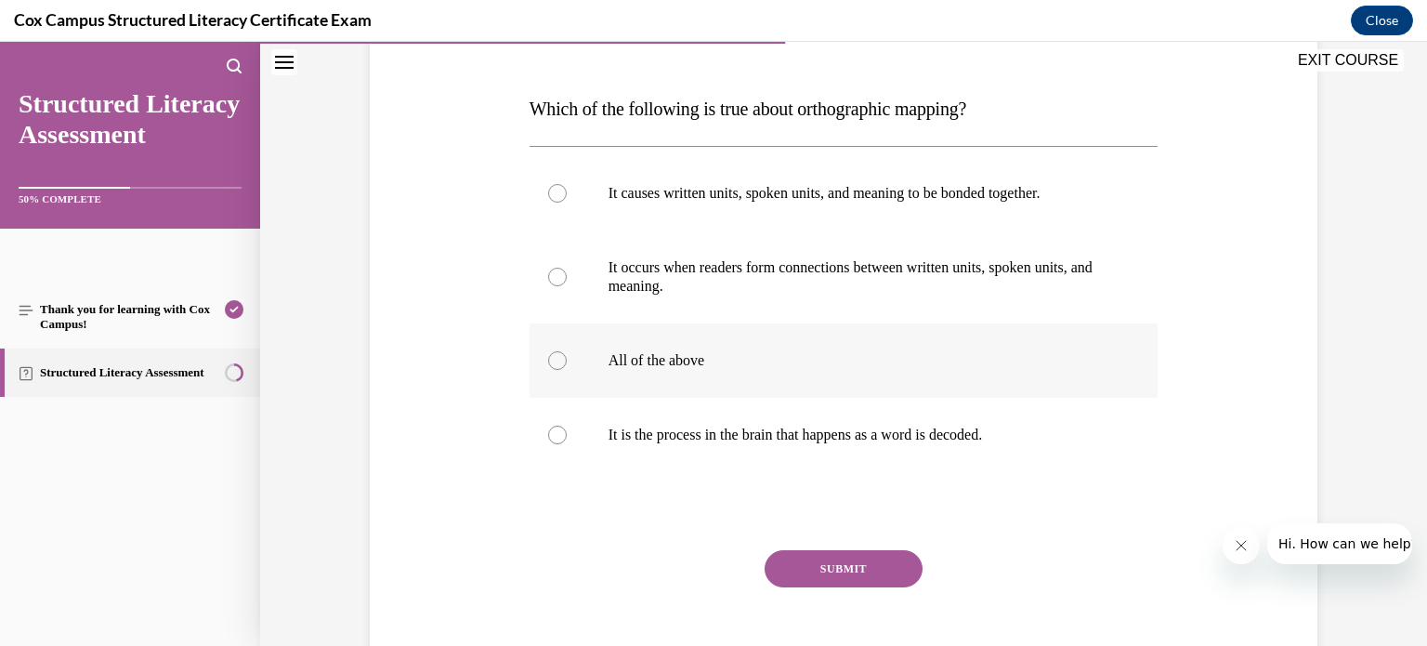
click at [550, 360] on div at bounding box center [557, 360] width 19 height 19
click at [550, 360] on input "All of the above" at bounding box center [557, 360] width 19 height 19
radio input "true"
click at [830, 563] on button "SUBMIT" at bounding box center [843, 568] width 158 height 37
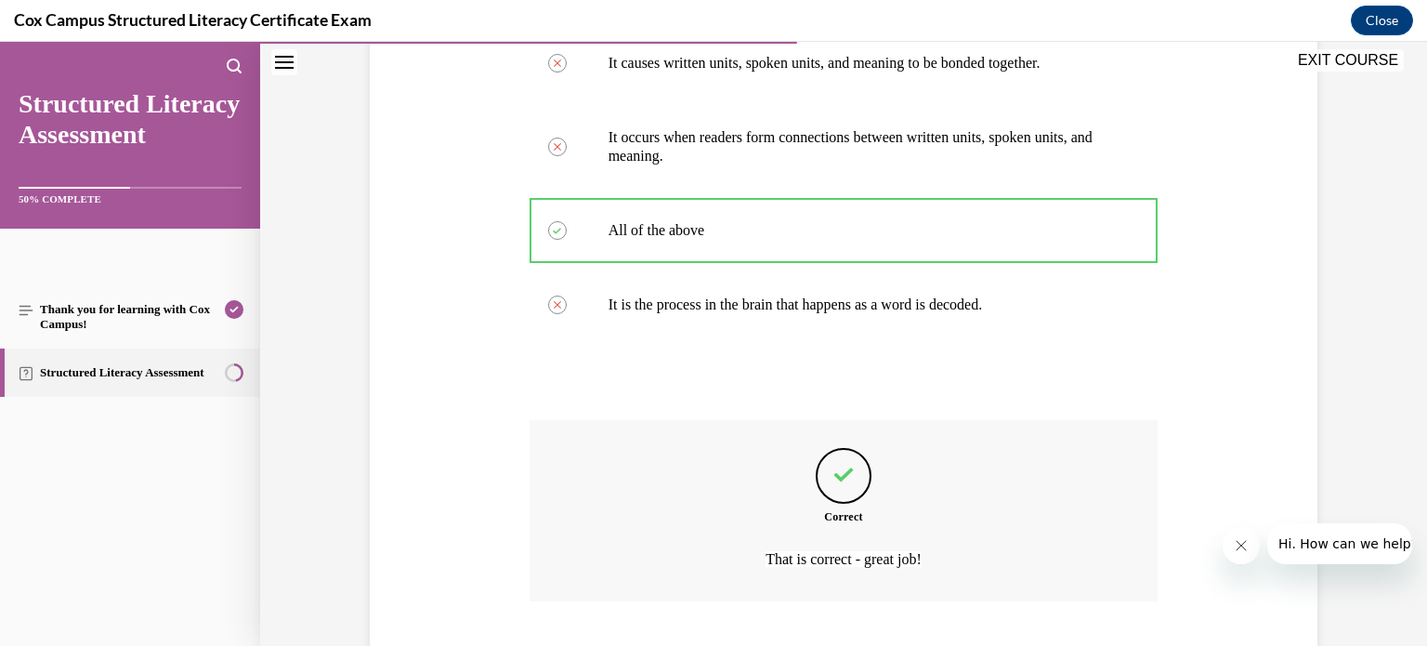
scroll to position [510, 0]
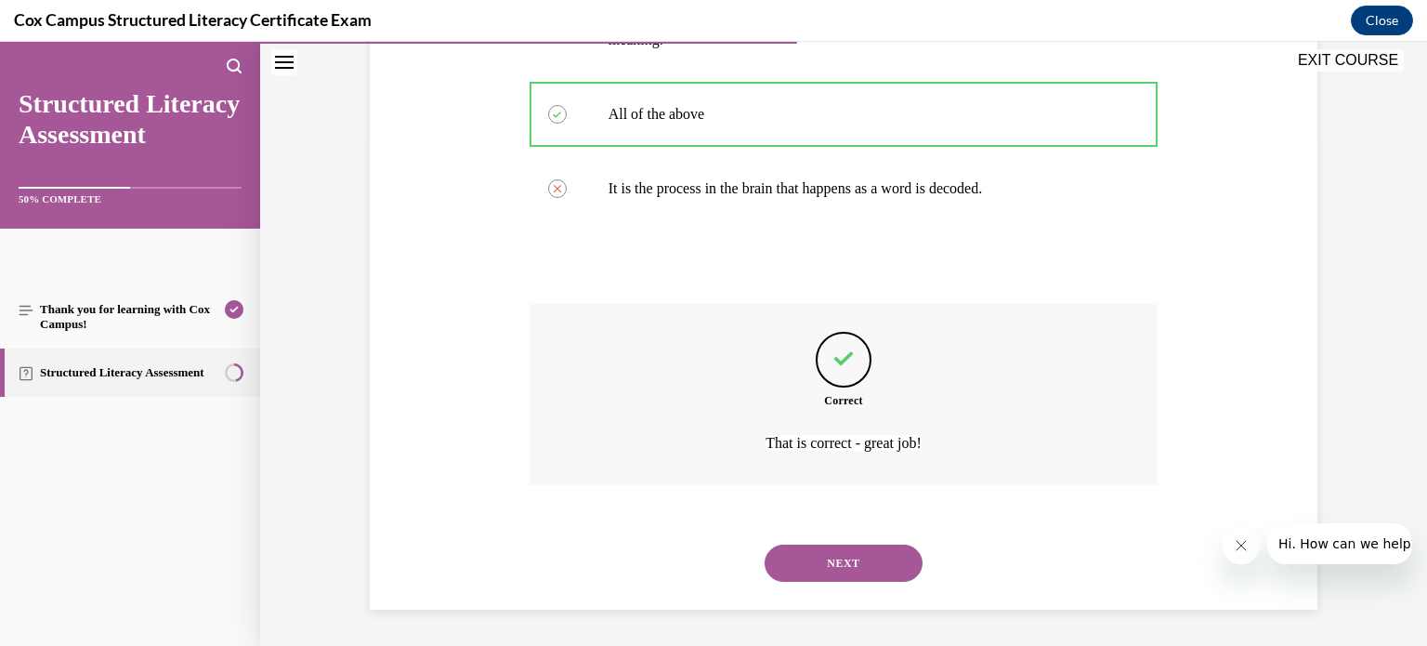
click at [818, 565] on button "NEXT" at bounding box center [843, 562] width 158 height 37
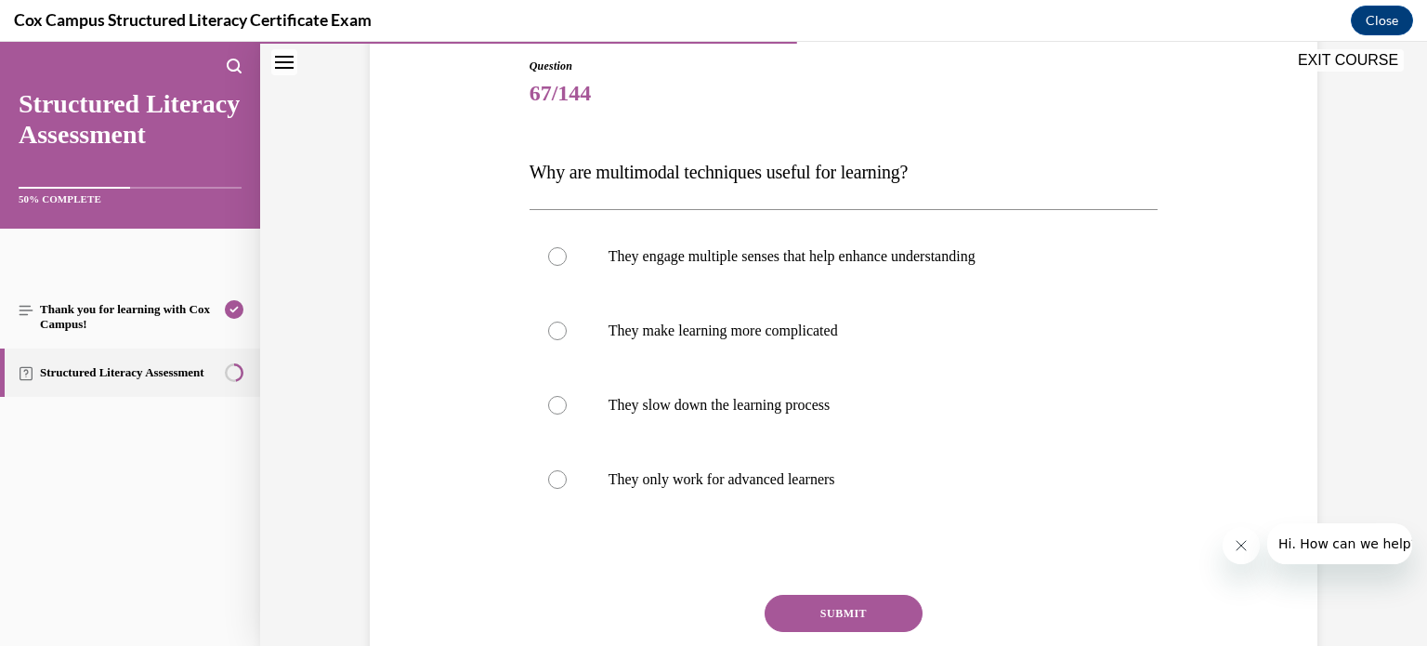
scroll to position [203, 0]
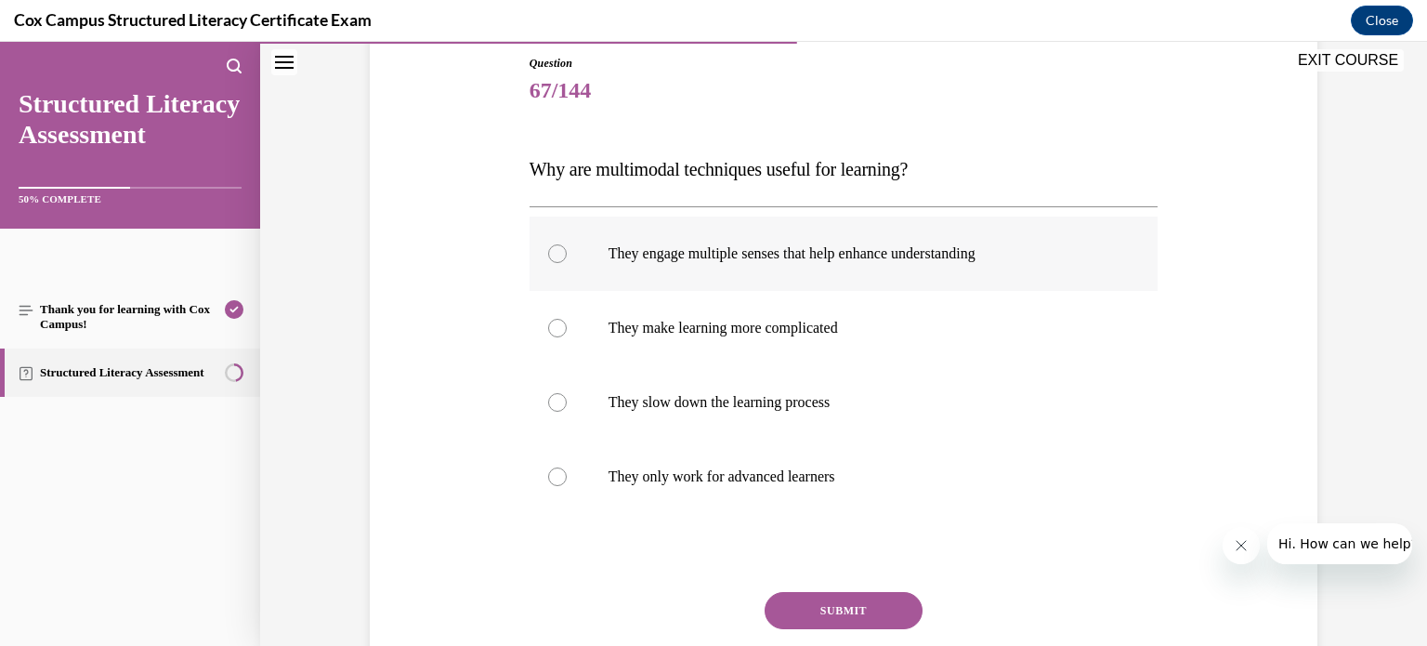
click at [548, 257] on div at bounding box center [557, 253] width 19 height 19
click at [548, 257] on input "They engage multiple senses that help enhance understanding" at bounding box center [557, 253] width 19 height 19
radio input "true"
click at [810, 618] on button "SUBMIT" at bounding box center [843, 610] width 158 height 37
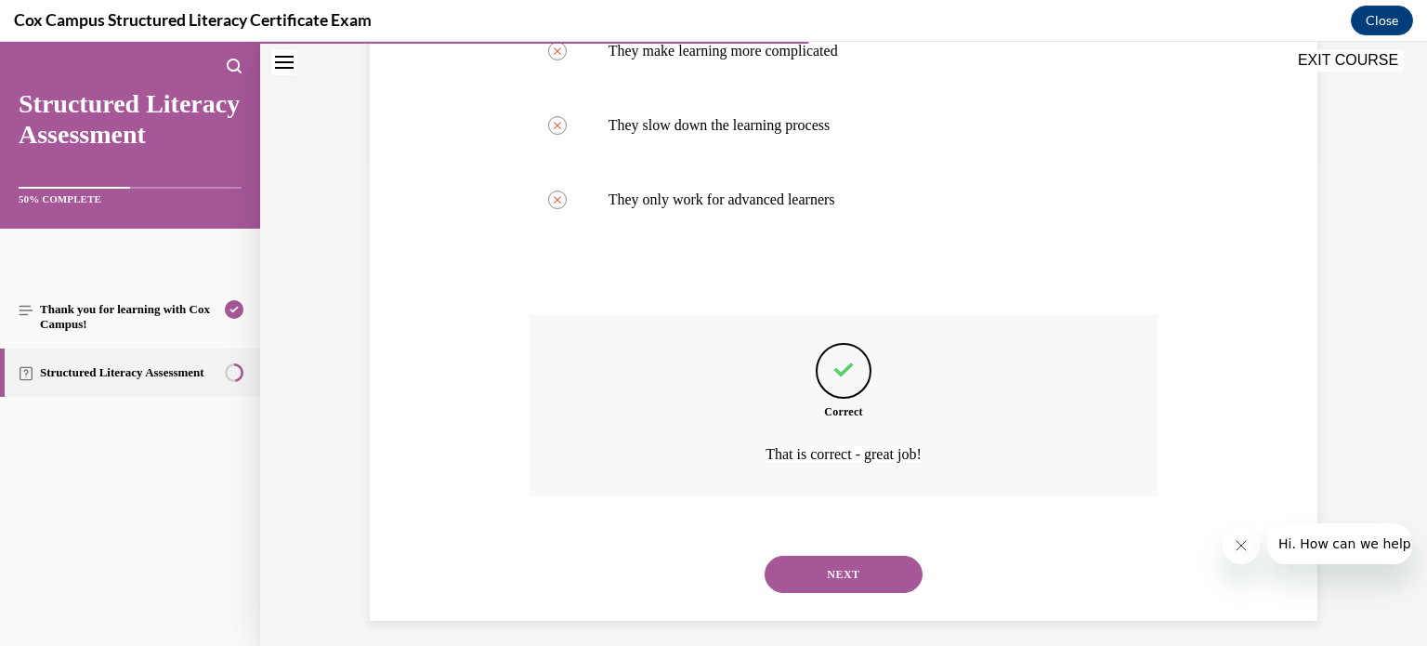
scroll to position [491, 0]
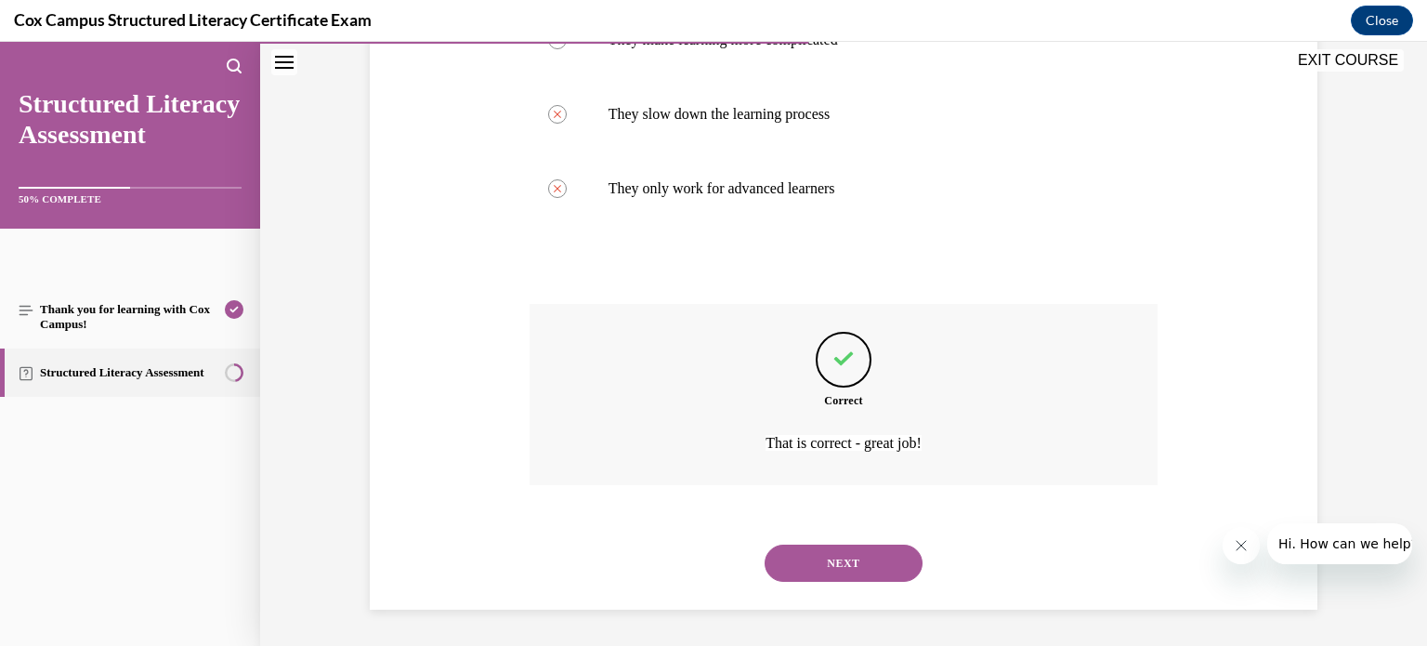
click at [858, 557] on button "NEXT" at bounding box center [843, 562] width 158 height 37
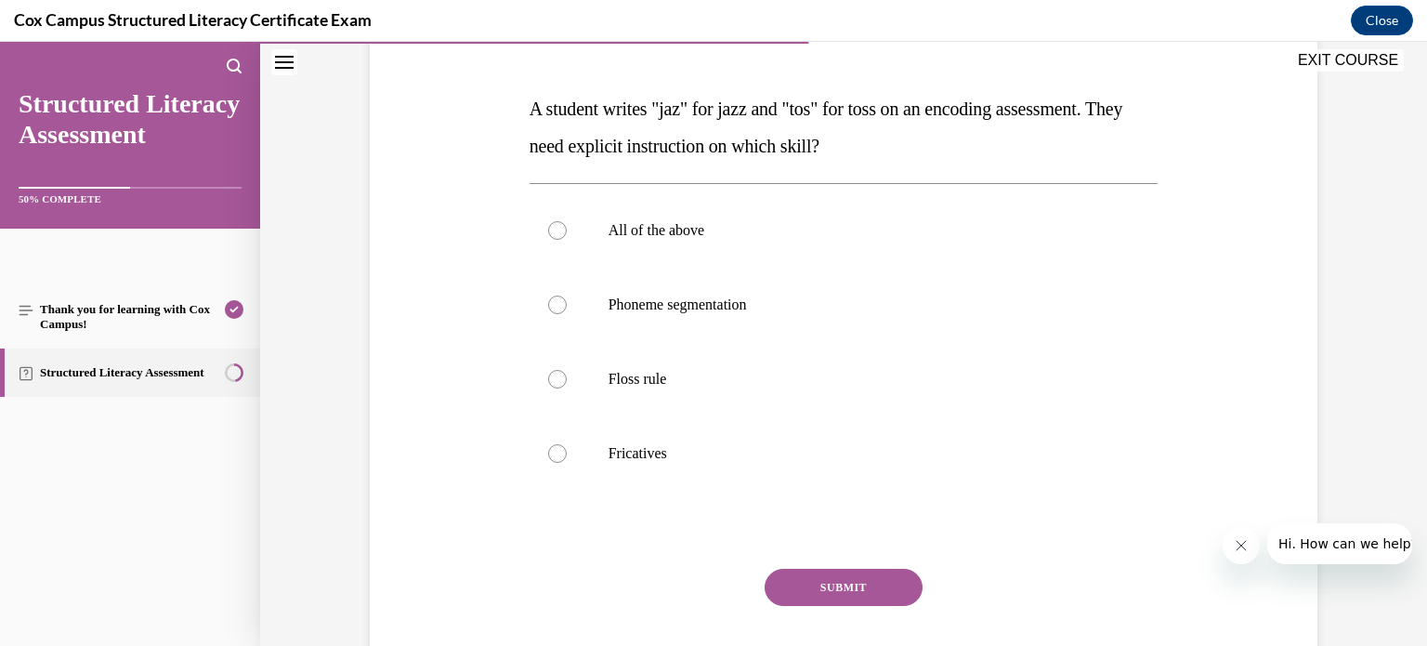
scroll to position [266, 0]
click at [612, 371] on p "Floss rule" at bounding box center [859, 377] width 503 height 19
click at [567, 371] on input "Floss rule" at bounding box center [557, 377] width 19 height 19
radio input "true"
click at [829, 578] on button "SUBMIT" at bounding box center [843, 585] width 158 height 37
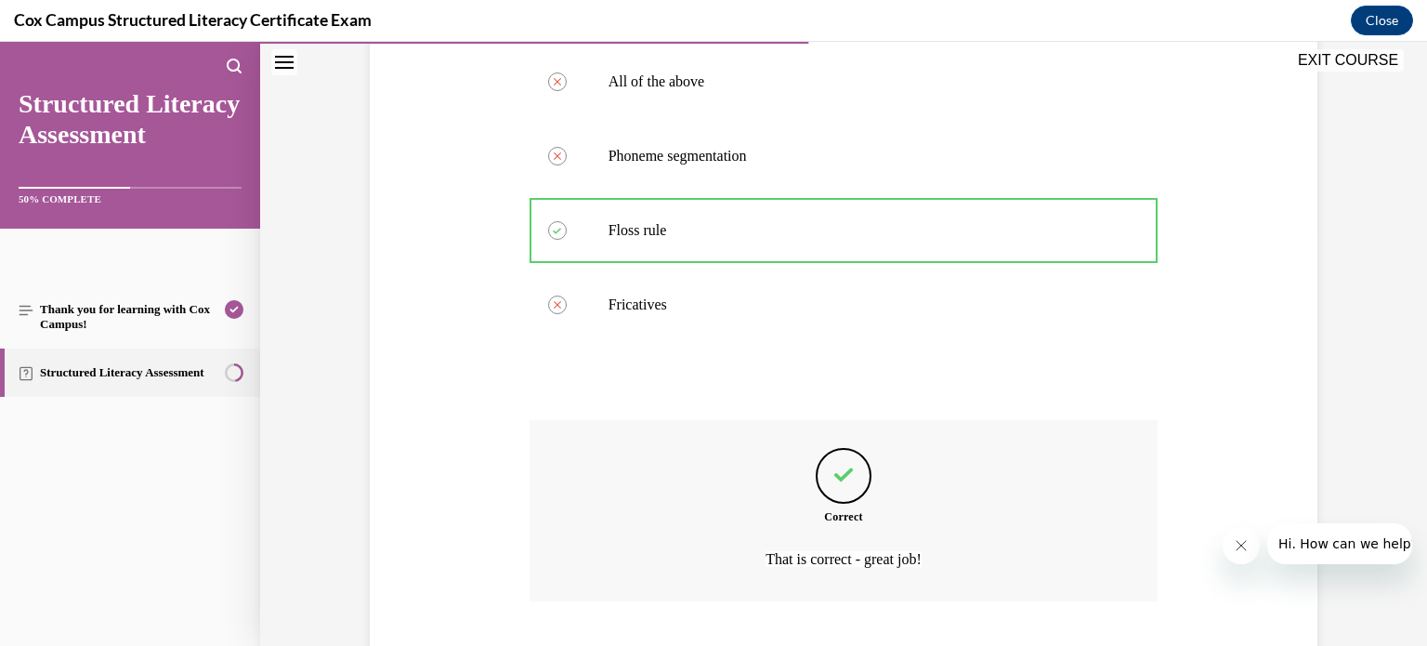
scroll to position [528, 0]
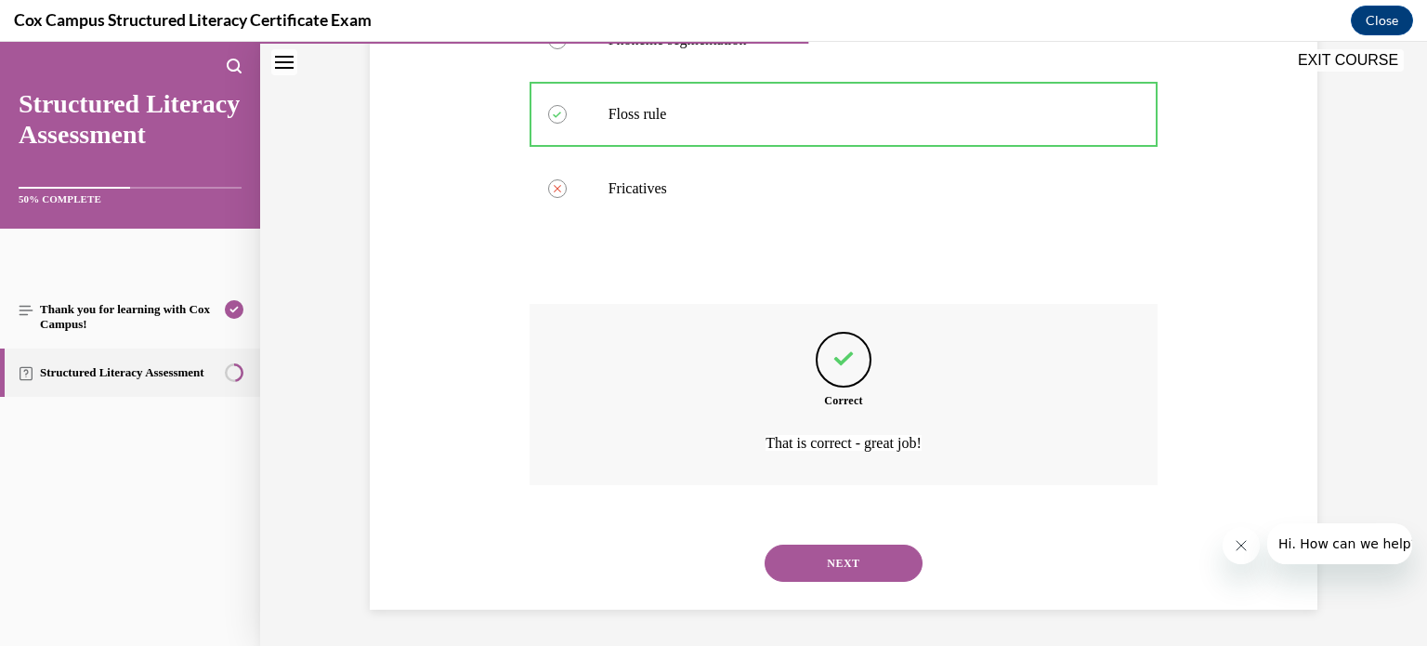
click at [819, 562] on button "NEXT" at bounding box center [843, 562] width 158 height 37
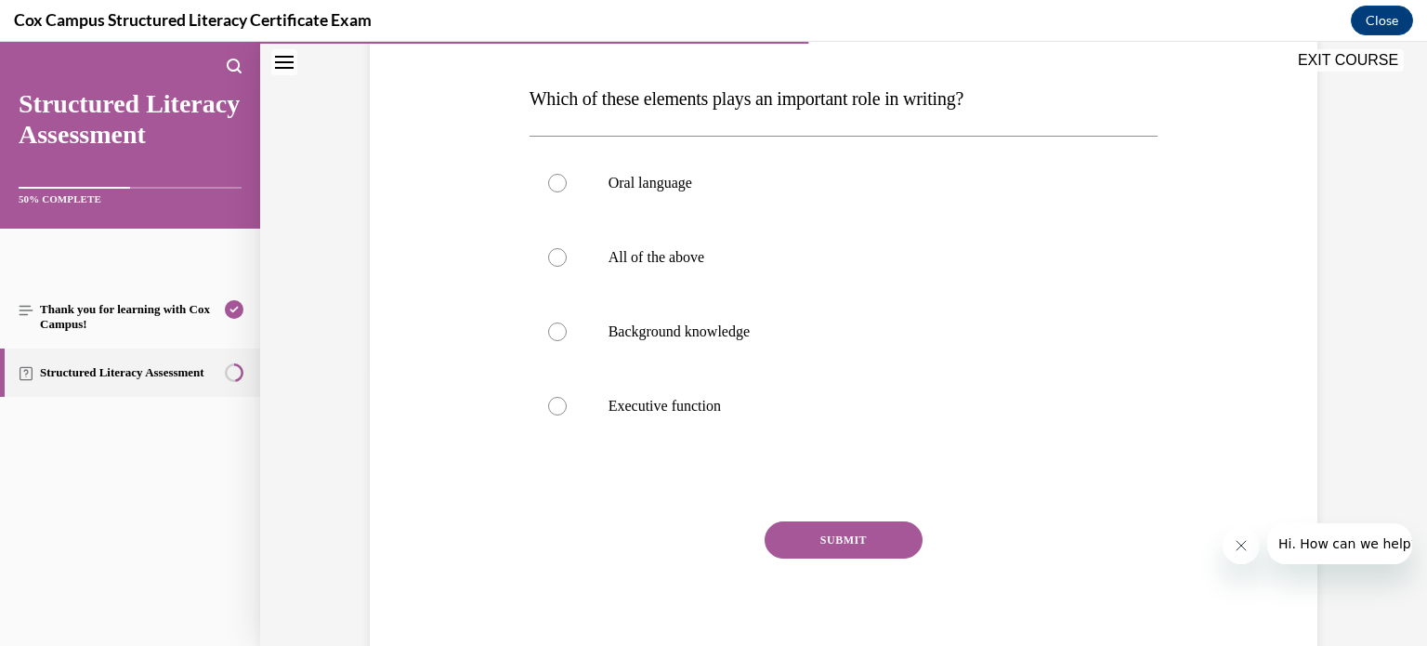
scroll to position [301, 0]
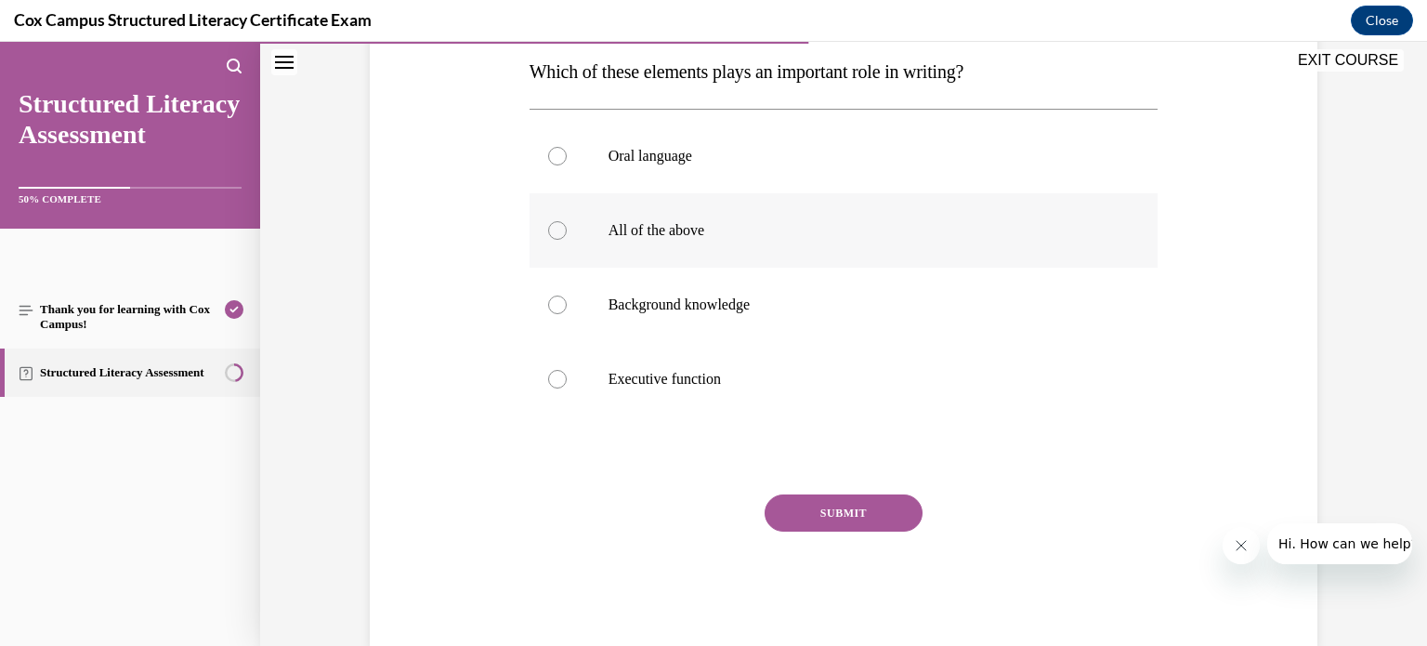
click at [548, 221] on div at bounding box center [557, 230] width 19 height 19
click at [548, 221] on input "All of the above" at bounding box center [557, 230] width 19 height 19
radio input "true"
click at [846, 511] on button "SUBMIT" at bounding box center [843, 512] width 158 height 37
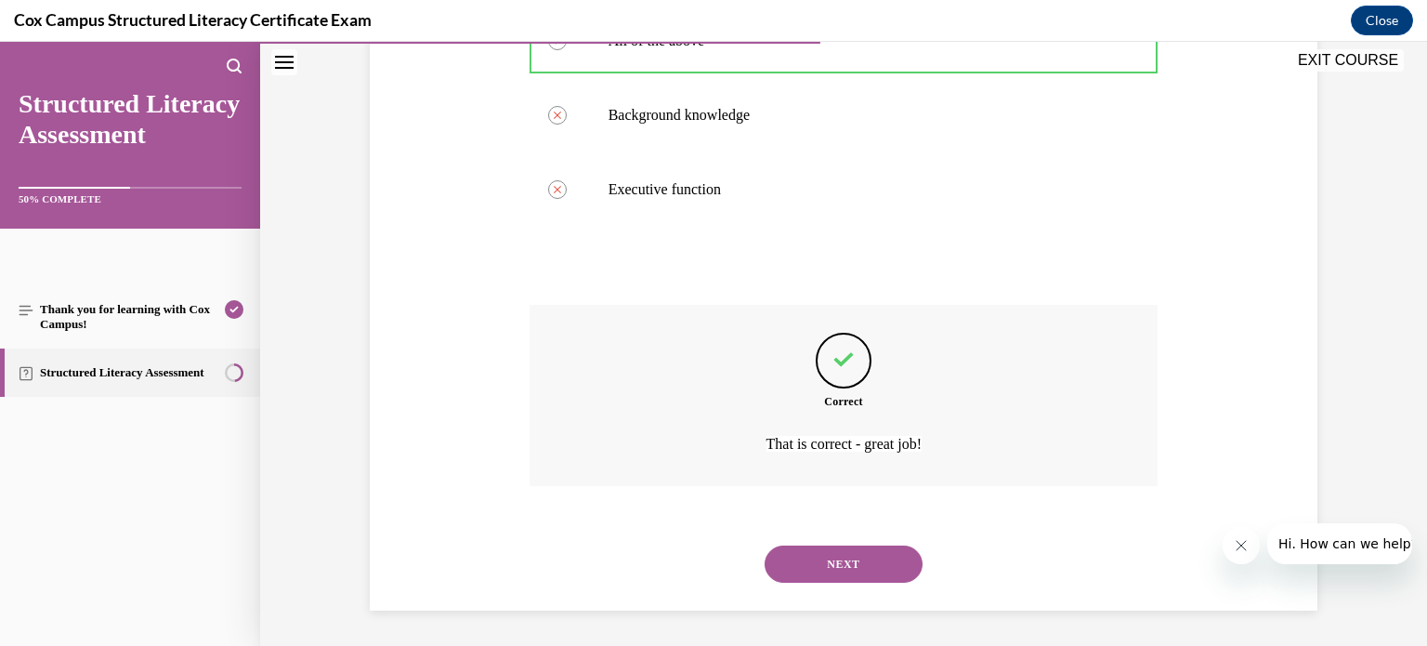
scroll to position [491, 0]
click at [843, 555] on button "NEXT" at bounding box center [843, 562] width 158 height 37
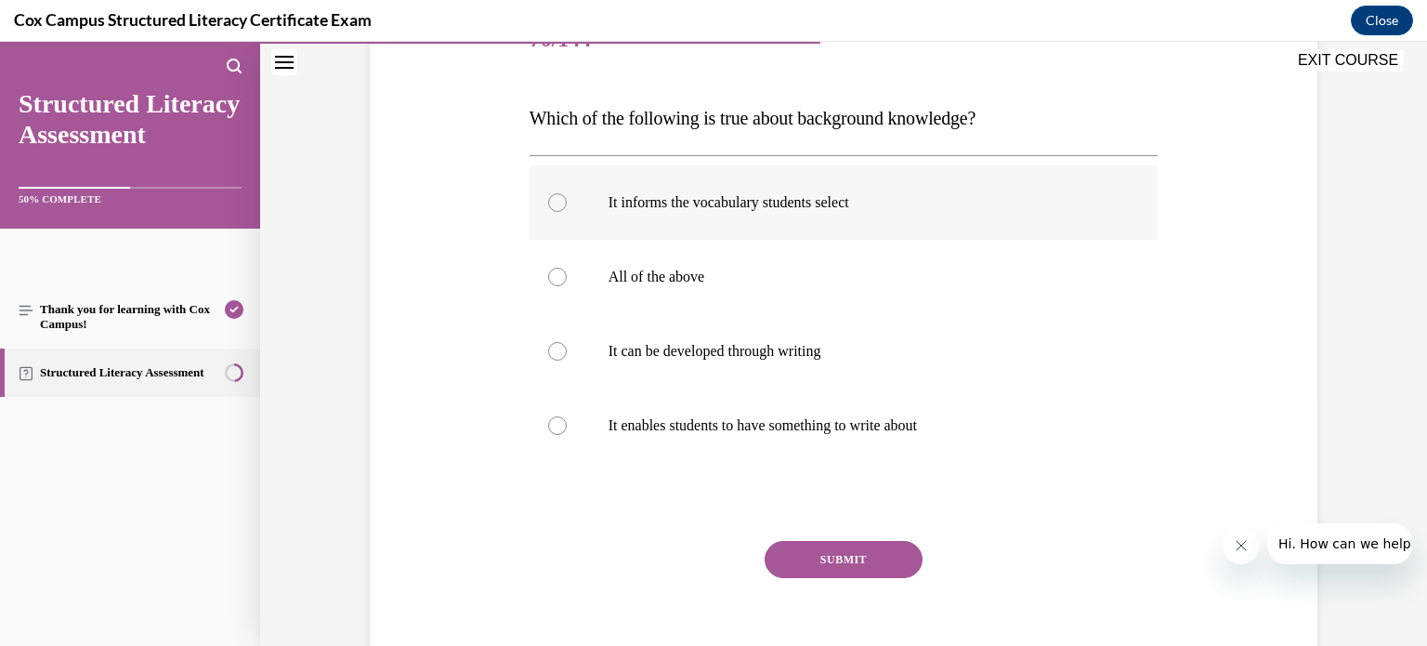
scroll to position [262, 0]
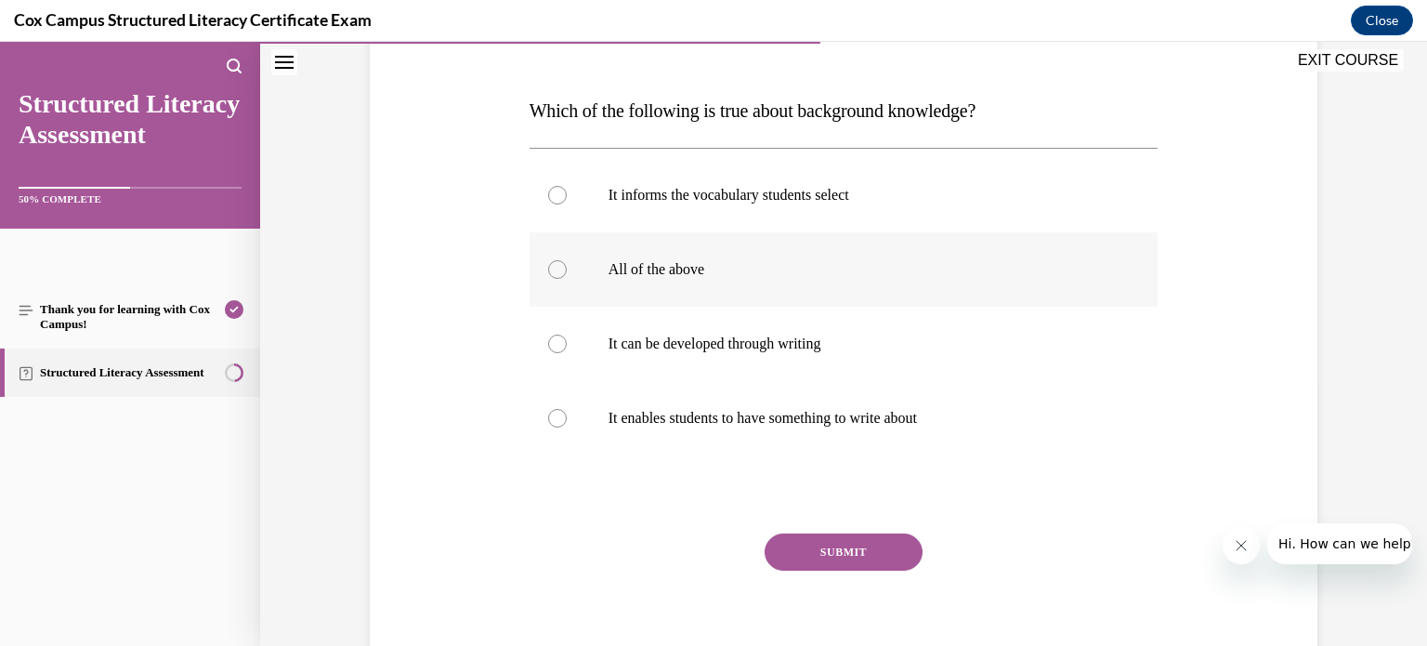
click at [548, 267] on div at bounding box center [557, 269] width 19 height 19
click at [548, 267] on input "All of the above" at bounding box center [557, 269] width 19 height 19
radio input "true"
click at [829, 555] on button "SUBMIT" at bounding box center [843, 551] width 158 height 37
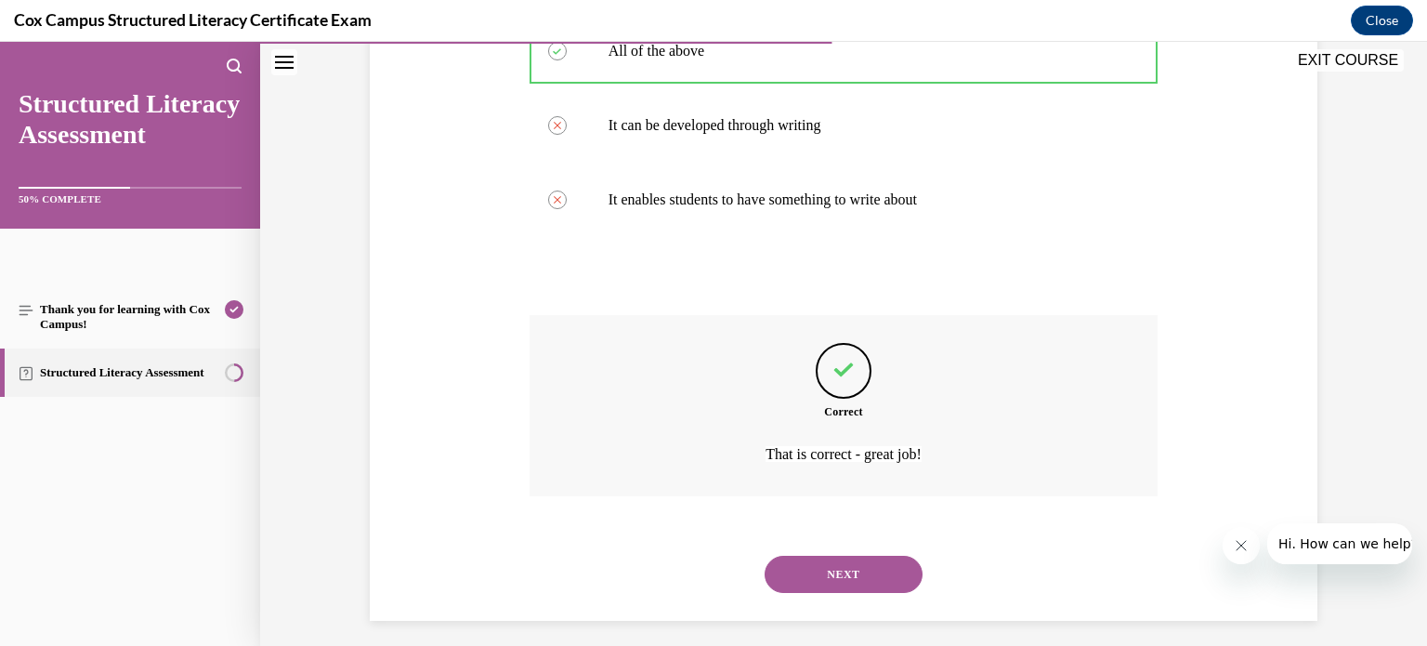
scroll to position [491, 0]
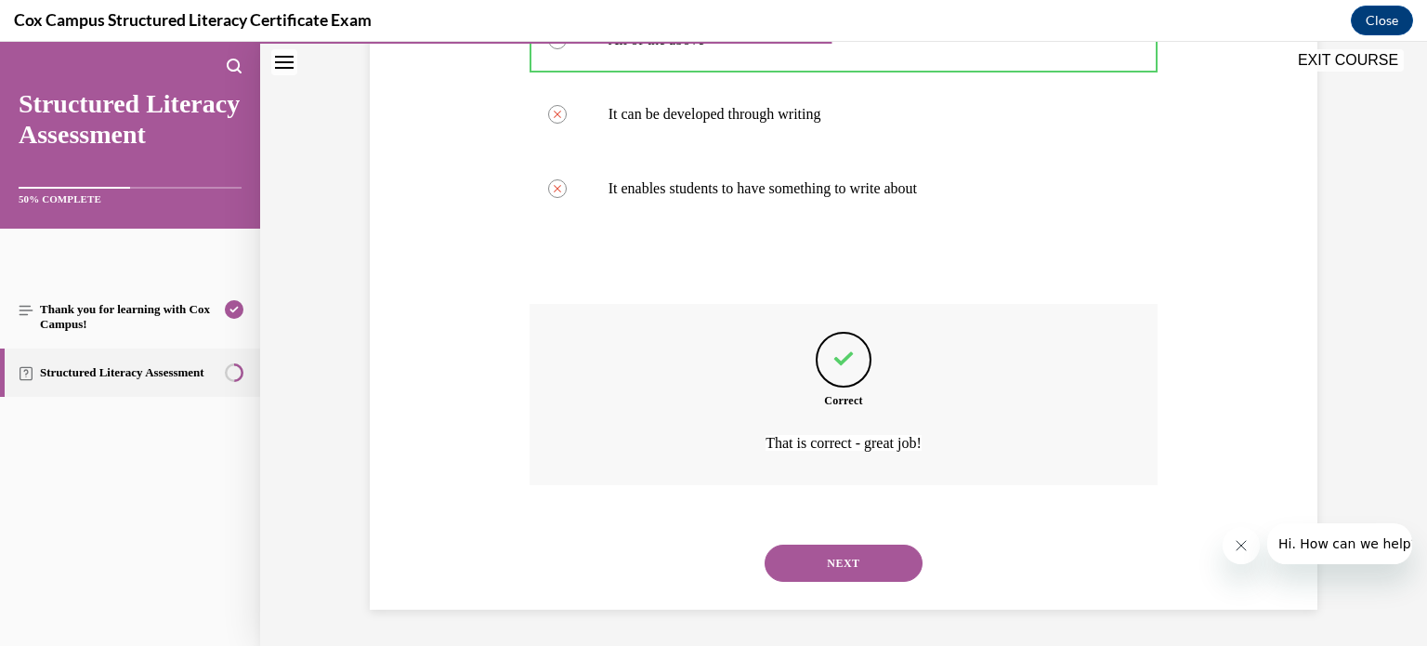
click at [818, 555] on button "NEXT" at bounding box center [843, 562] width 158 height 37
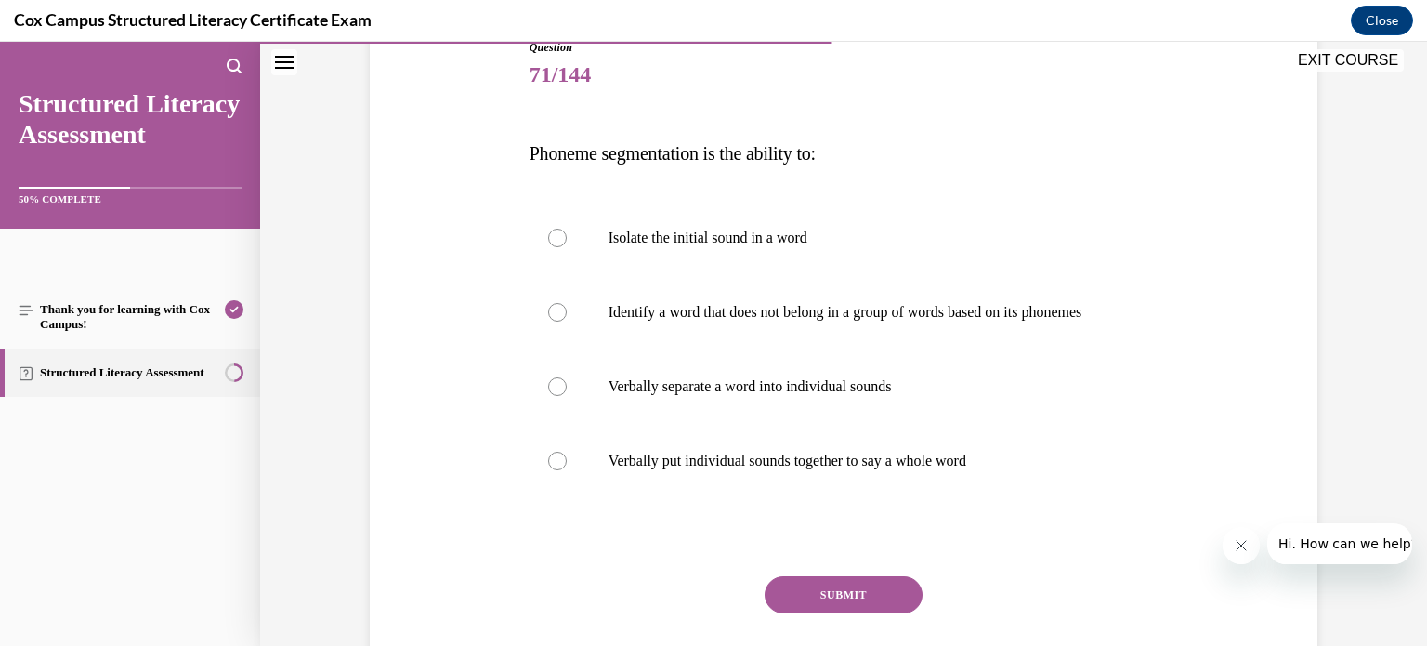
scroll to position [223, 0]
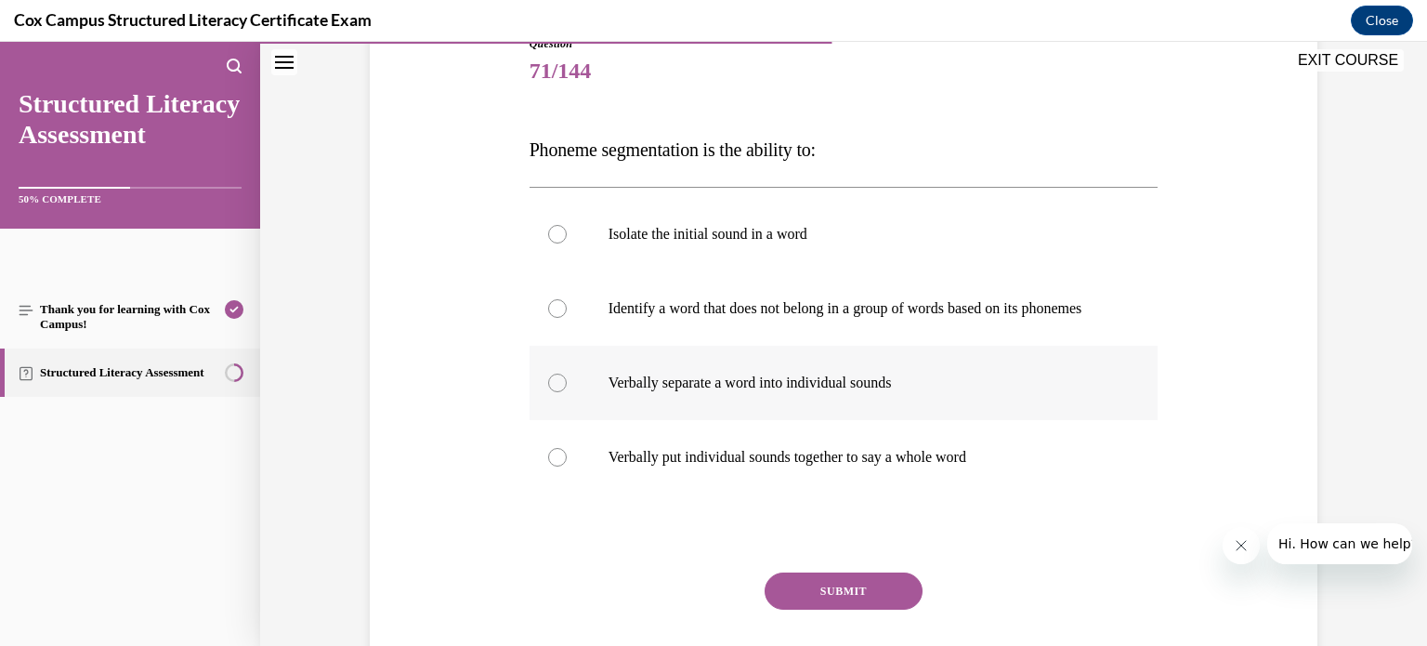
click at [551, 392] on div at bounding box center [557, 382] width 19 height 19
click at [551, 392] on input "Verbally separate a word into individual sounds" at bounding box center [557, 382] width 19 height 19
radio input "true"
click at [817, 609] on button "SUBMIT" at bounding box center [843, 590] width 158 height 37
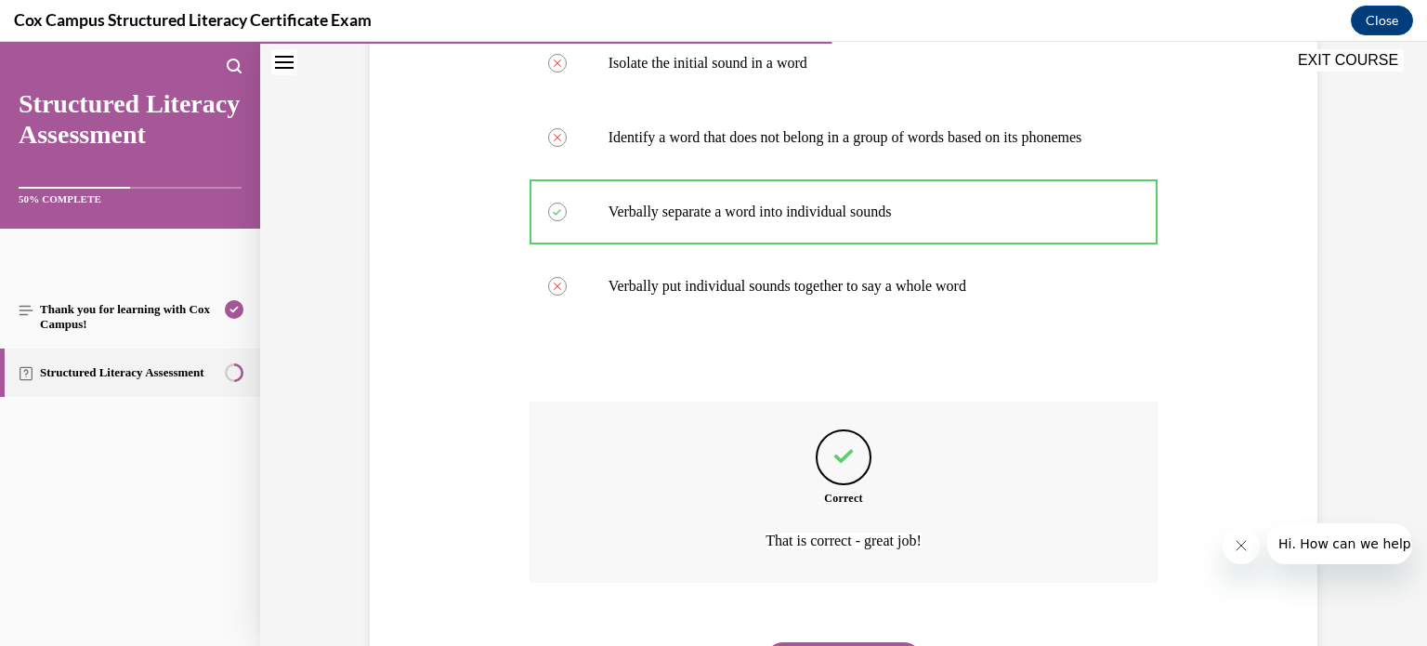
scroll to position [510, 0]
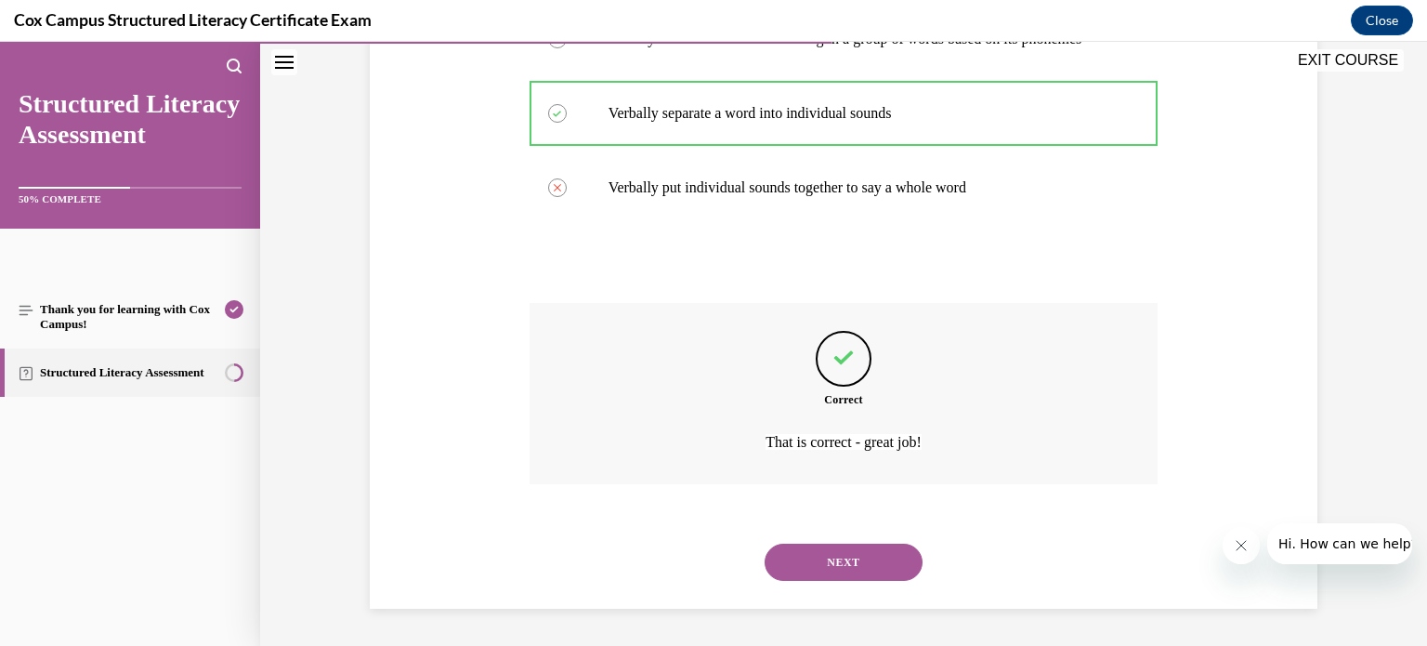
click at [823, 569] on button "NEXT" at bounding box center [843, 561] width 158 height 37
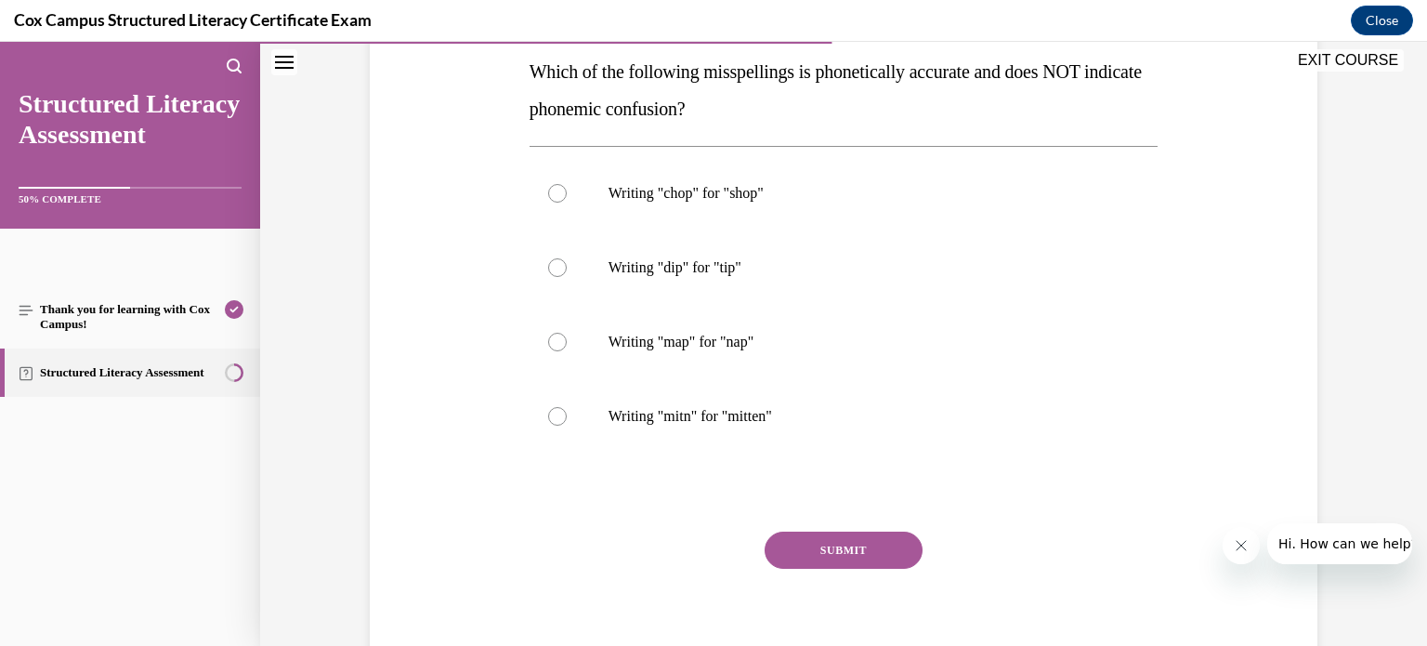
scroll to position [301, 0]
click at [551, 413] on div at bounding box center [557, 416] width 19 height 19
click at [551, 413] on input "Writing "mitn" for "mitten"" at bounding box center [557, 416] width 19 height 19
radio input "true"
click at [829, 549] on button "SUBMIT" at bounding box center [843, 549] width 158 height 37
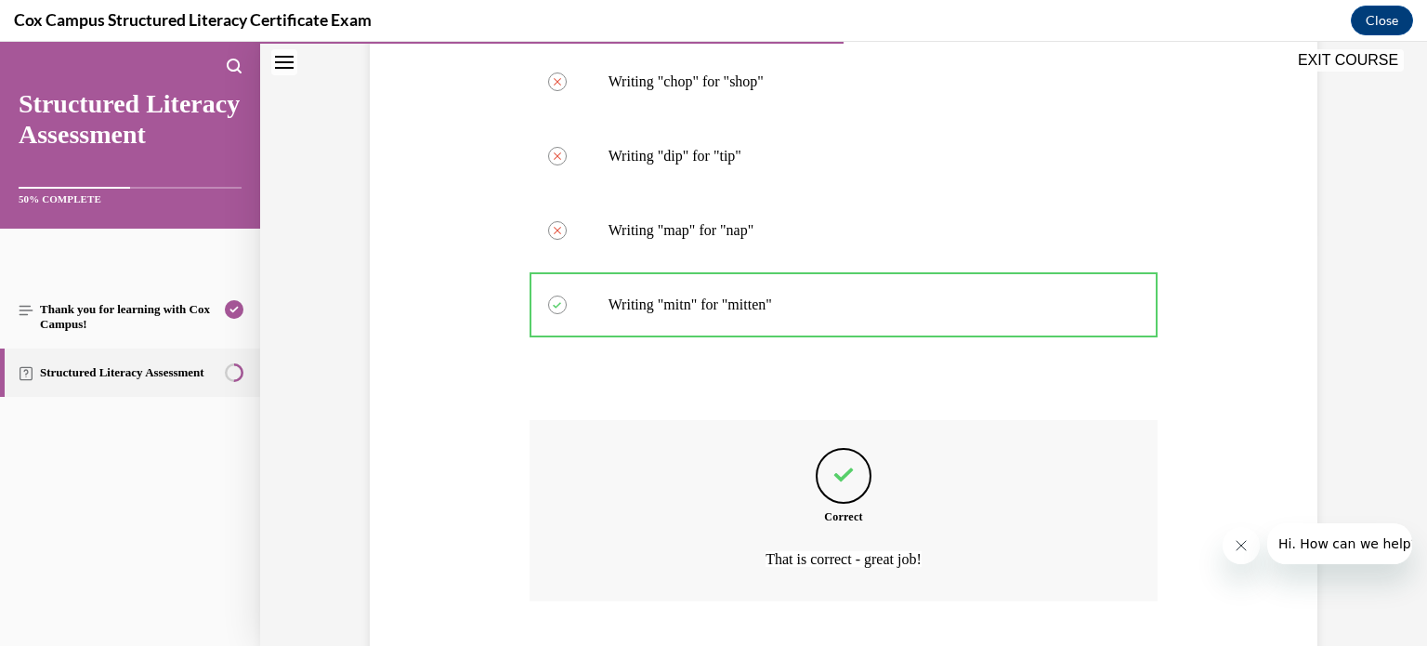
scroll to position [528, 0]
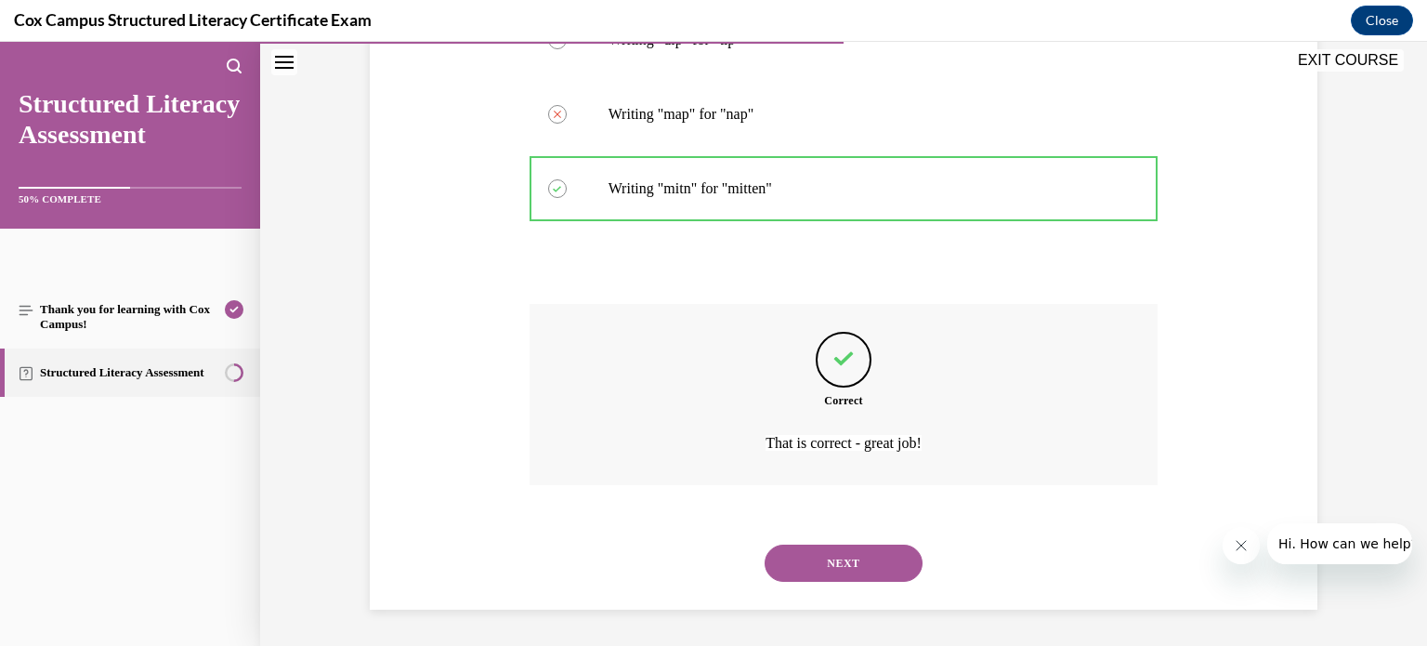
click at [809, 551] on button "NEXT" at bounding box center [843, 562] width 158 height 37
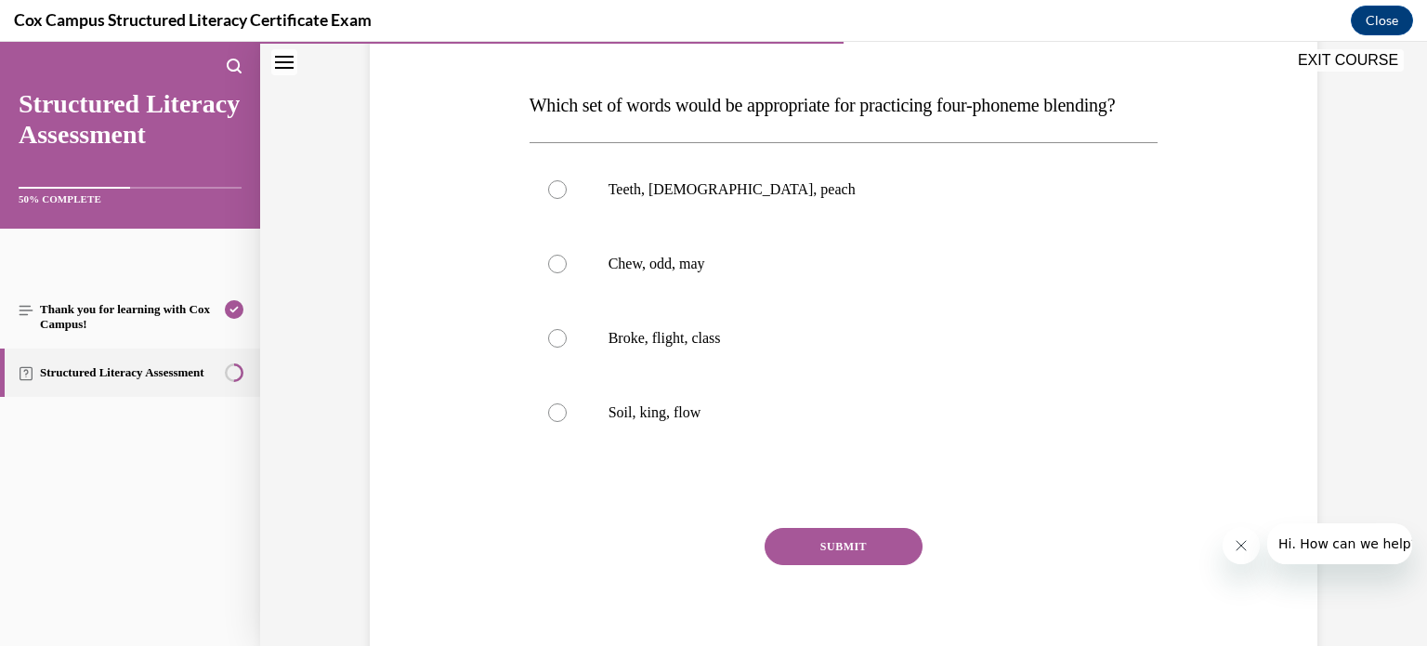
scroll to position [269, 0]
click at [548, 346] on div at bounding box center [557, 336] width 19 height 19
click at [548, 346] on input "Broke, flight, class" at bounding box center [557, 336] width 19 height 19
radio input "true"
click at [823, 563] on button "SUBMIT" at bounding box center [843, 544] width 158 height 37
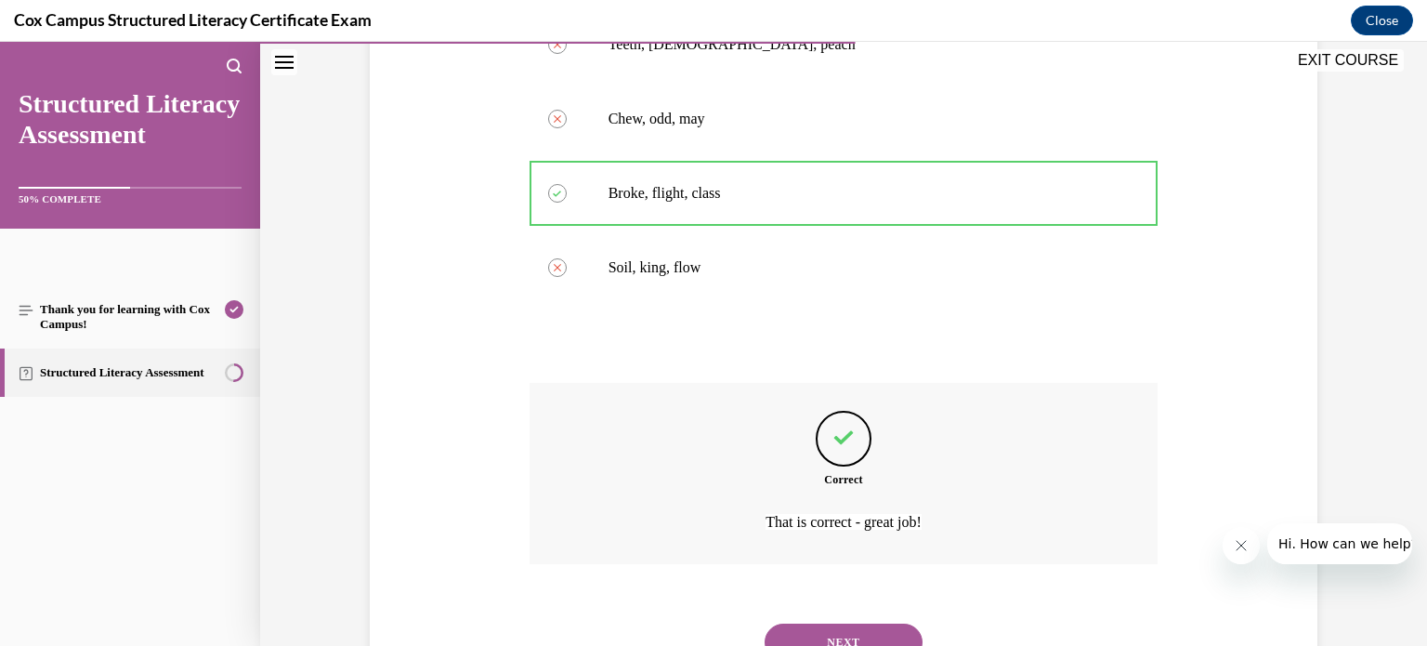
scroll to position [528, 0]
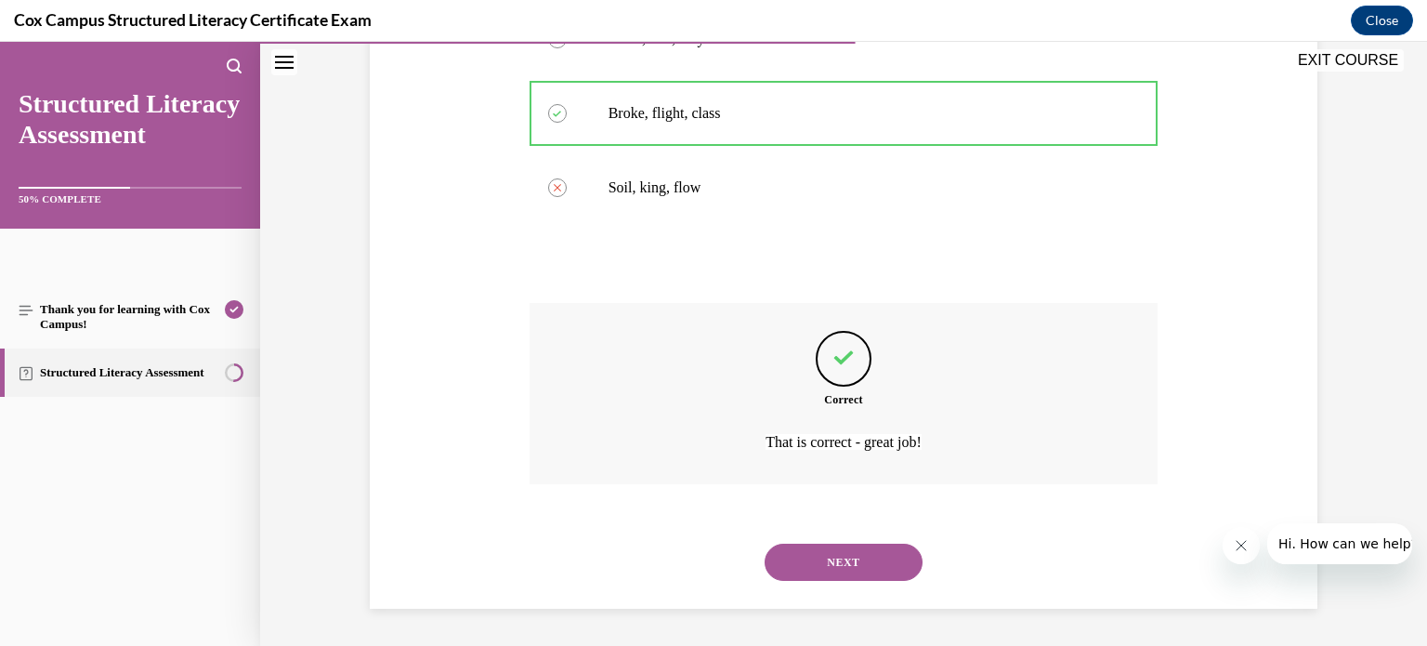
click at [840, 554] on button "NEXT" at bounding box center [843, 561] width 158 height 37
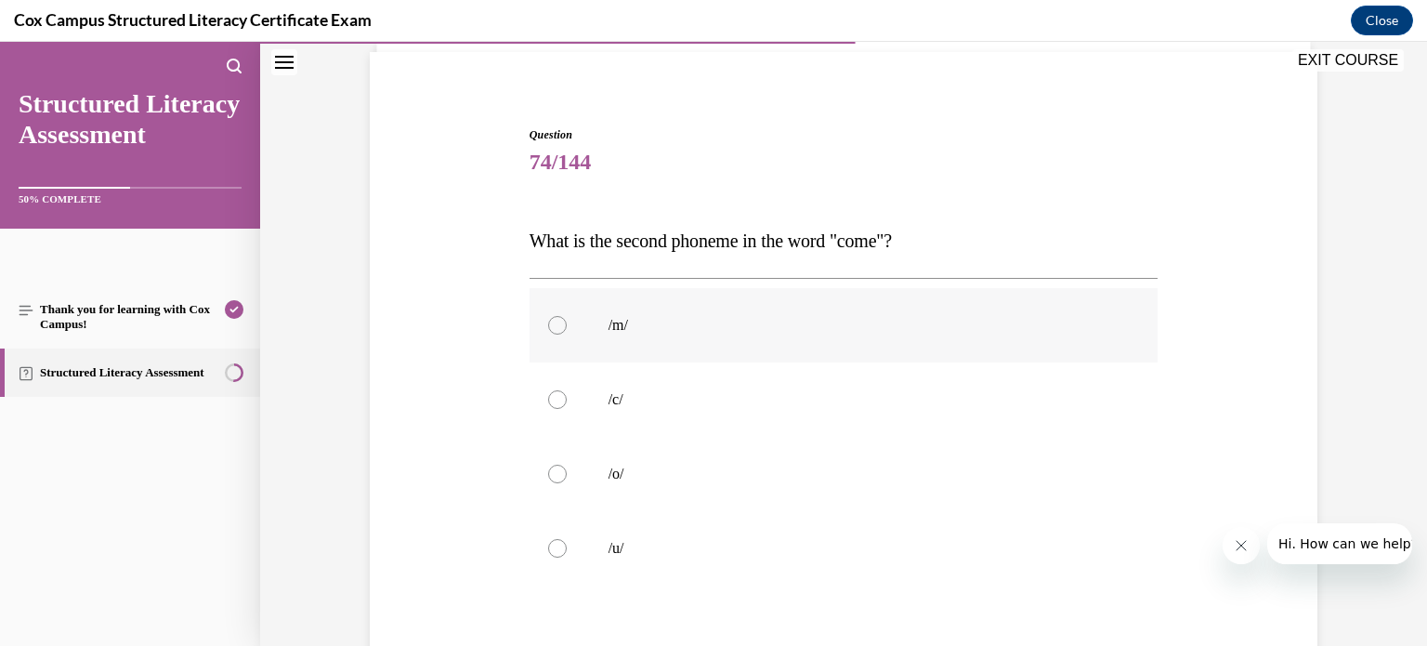
scroll to position [199, 0]
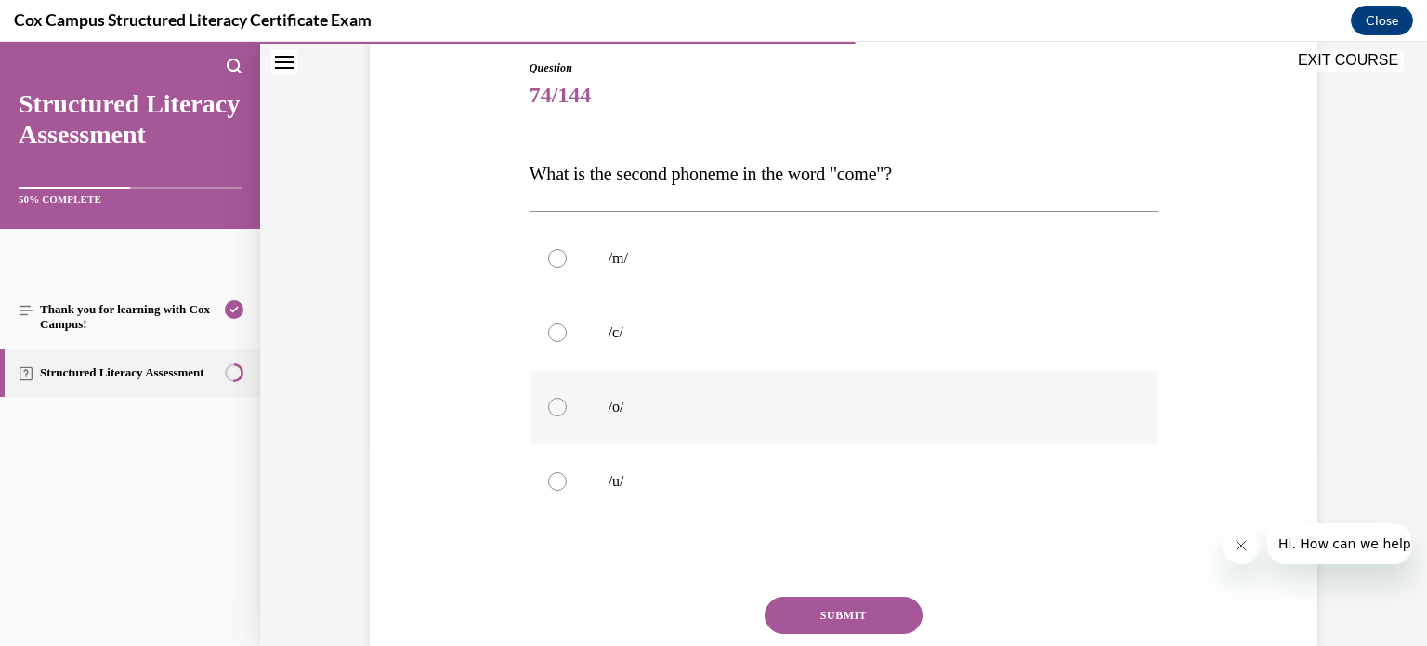
click at [654, 415] on p "/o/" at bounding box center [859, 407] width 503 height 19
click at [567, 415] on input "/o/" at bounding box center [557, 407] width 19 height 19
radio input "true"
click at [803, 603] on button "SUBMIT" at bounding box center [843, 614] width 158 height 37
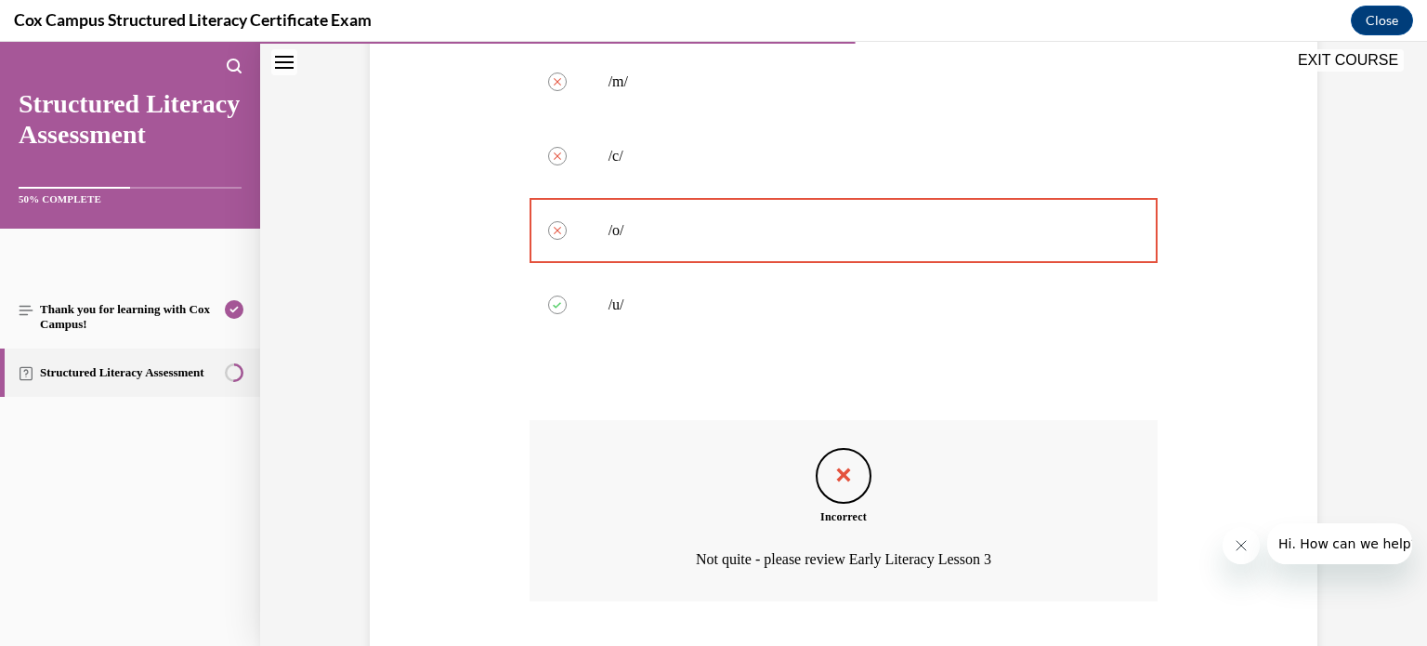
scroll to position [491, 0]
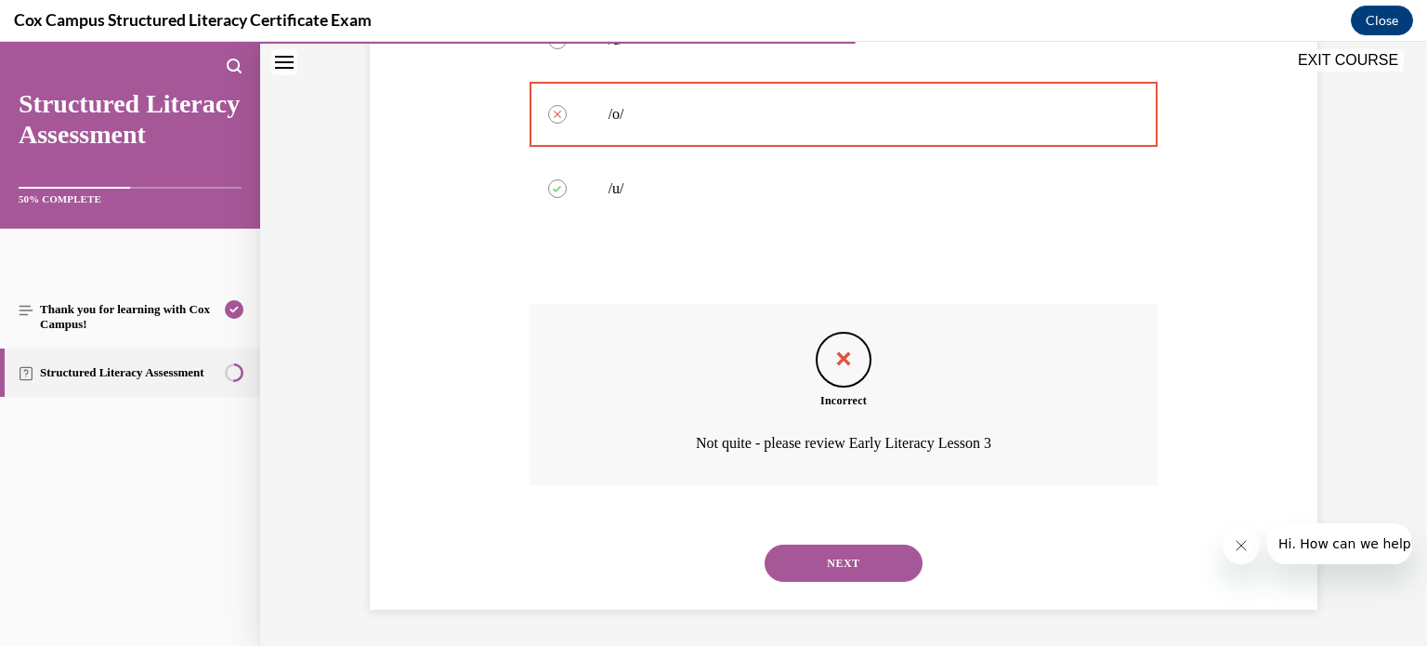
click at [824, 560] on button "NEXT" at bounding box center [843, 562] width 158 height 37
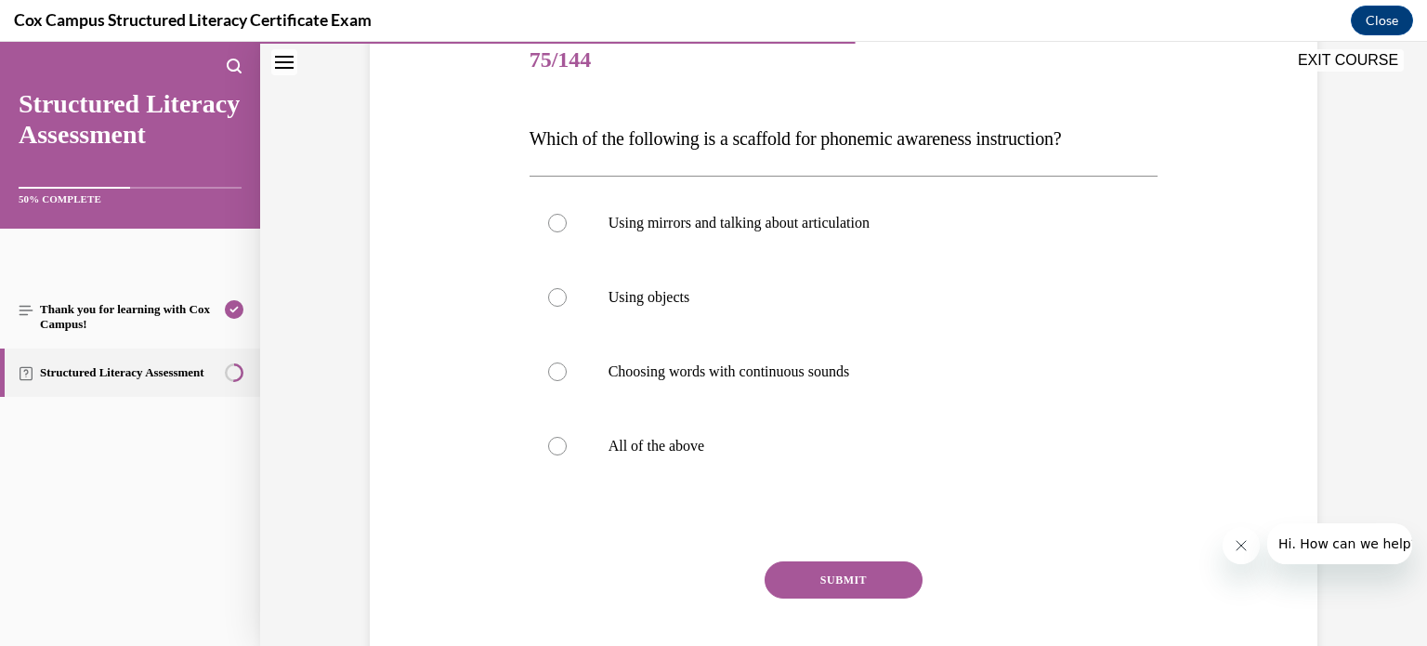
scroll to position [241, 0]
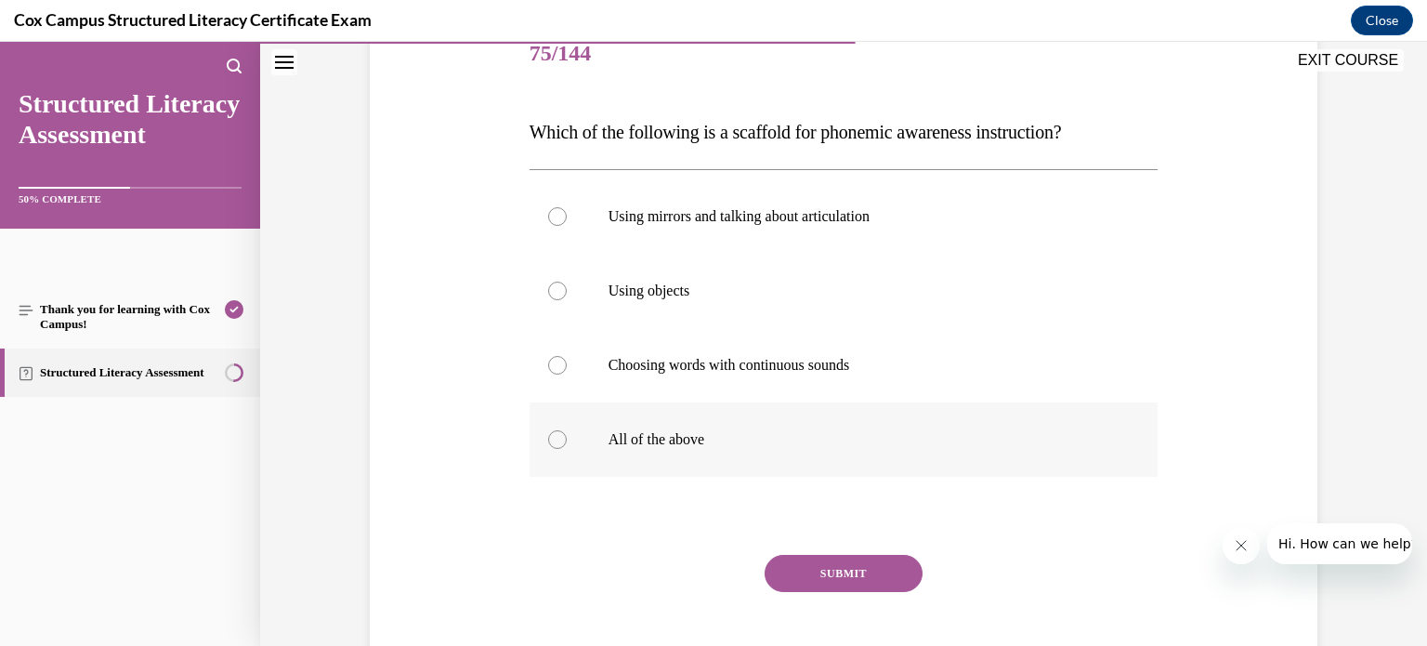
click at [552, 438] on div at bounding box center [557, 439] width 19 height 19
click at [552, 438] on input "All of the above" at bounding box center [557, 439] width 19 height 19
radio input "true"
click at [842, 566] on button "SUBMIT" at bounding box center [843, 573] width 158 height 37
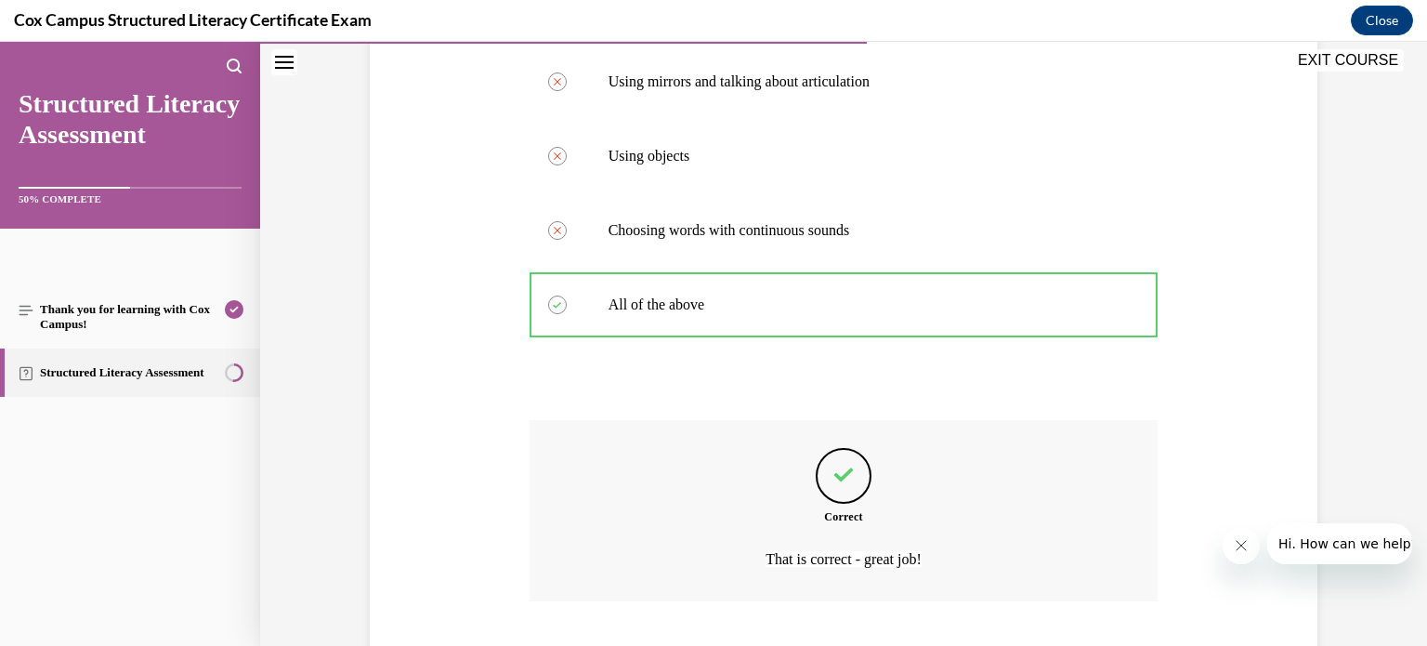
scroll to position [491, 0]
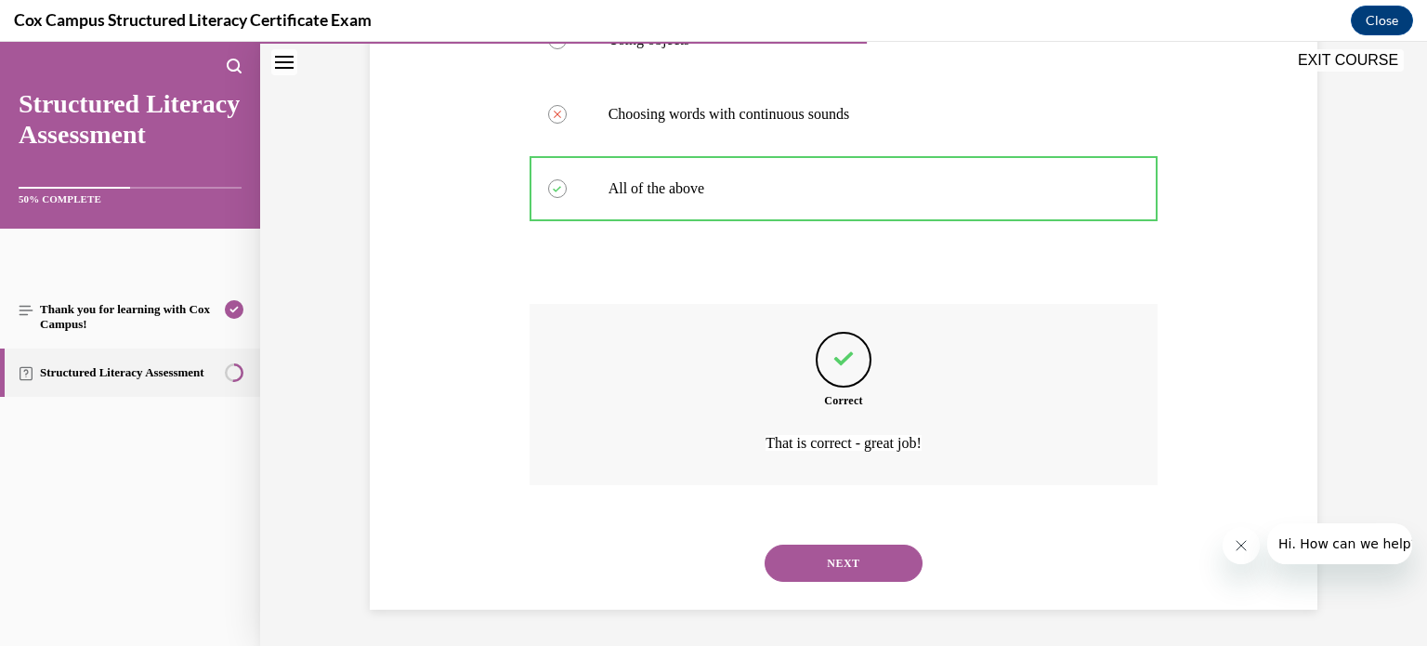
click at [819, 561] on button "NEXT" at bounding box center [843, 562] width 158 height 37
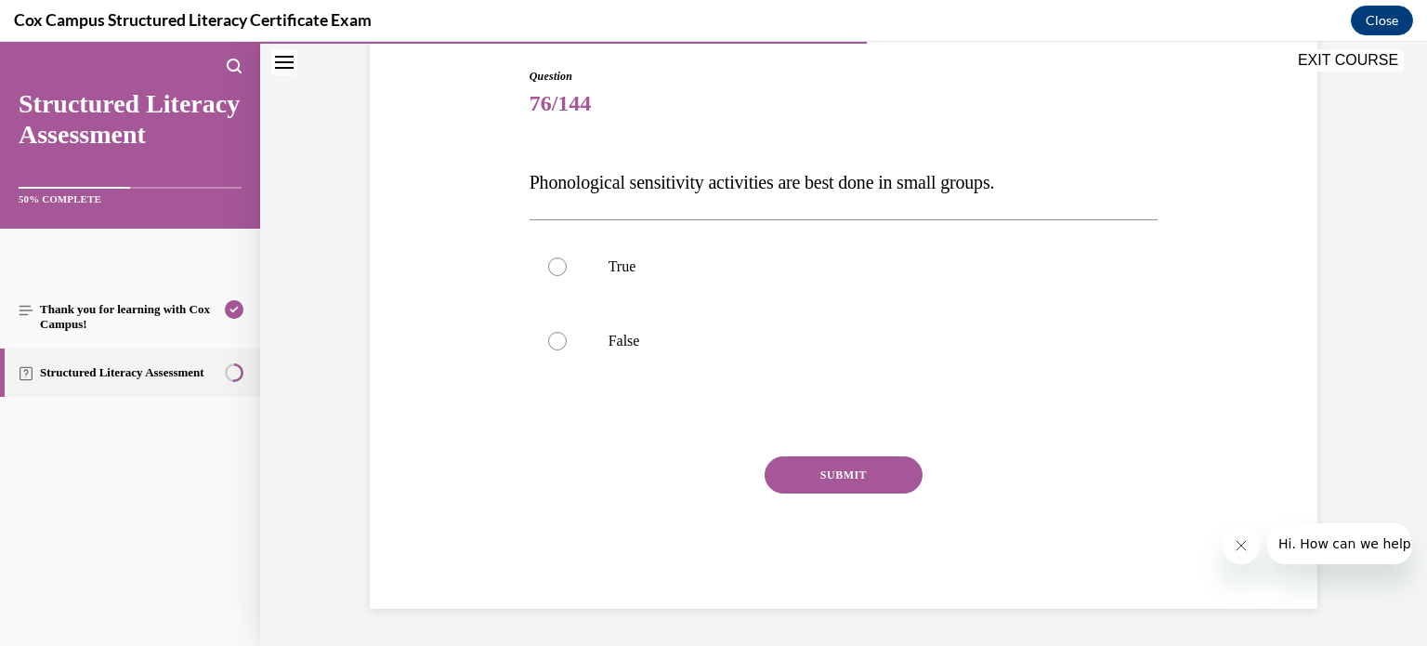
scroll to position [189, 0]
click at [552, 263] on div at bounding box center [557, 267] width 19 height 19
click at [552, 263] on input "True" at bounding box center [557, 267] width 19 height 19
radio input "true"
click at [831, 475] on button "SUBMIT" at bounding box center [843, 475] width 158 height 37
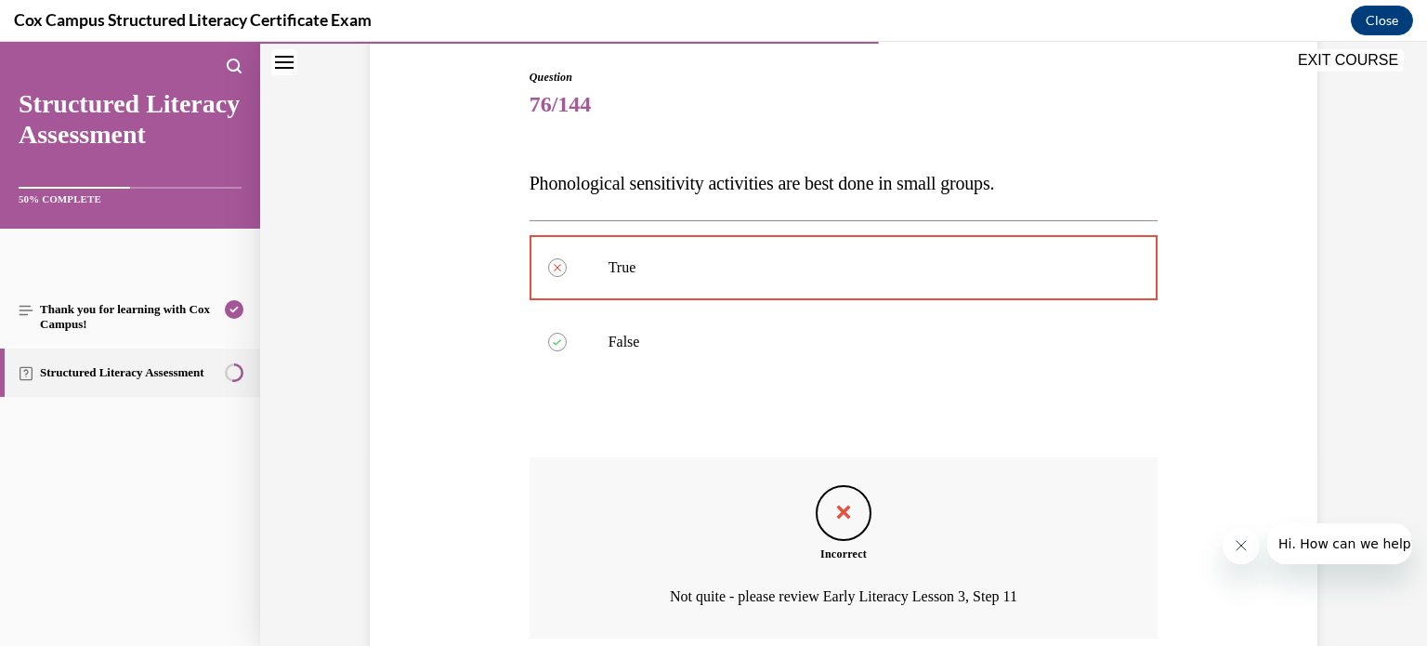
scroll to position [343, 0]
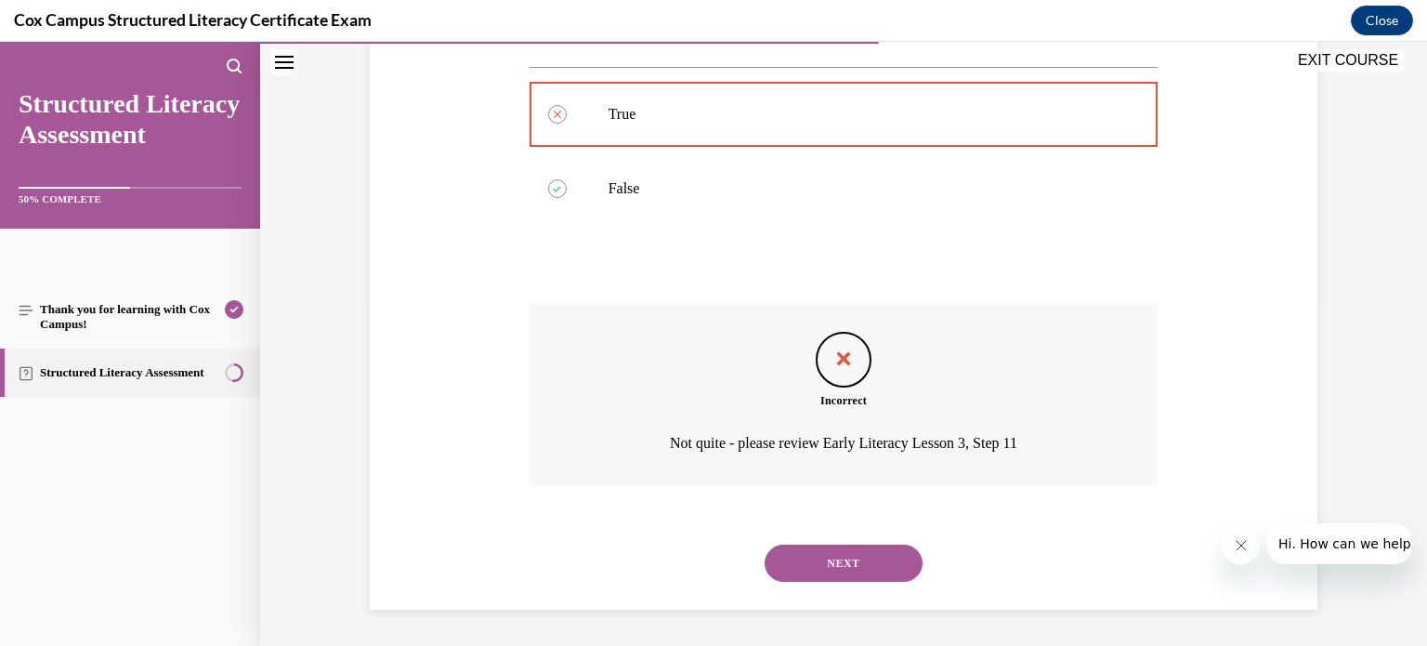
click at [852, 555] on button "NEXT" at bounding box center [843, 562] width 158 height 37
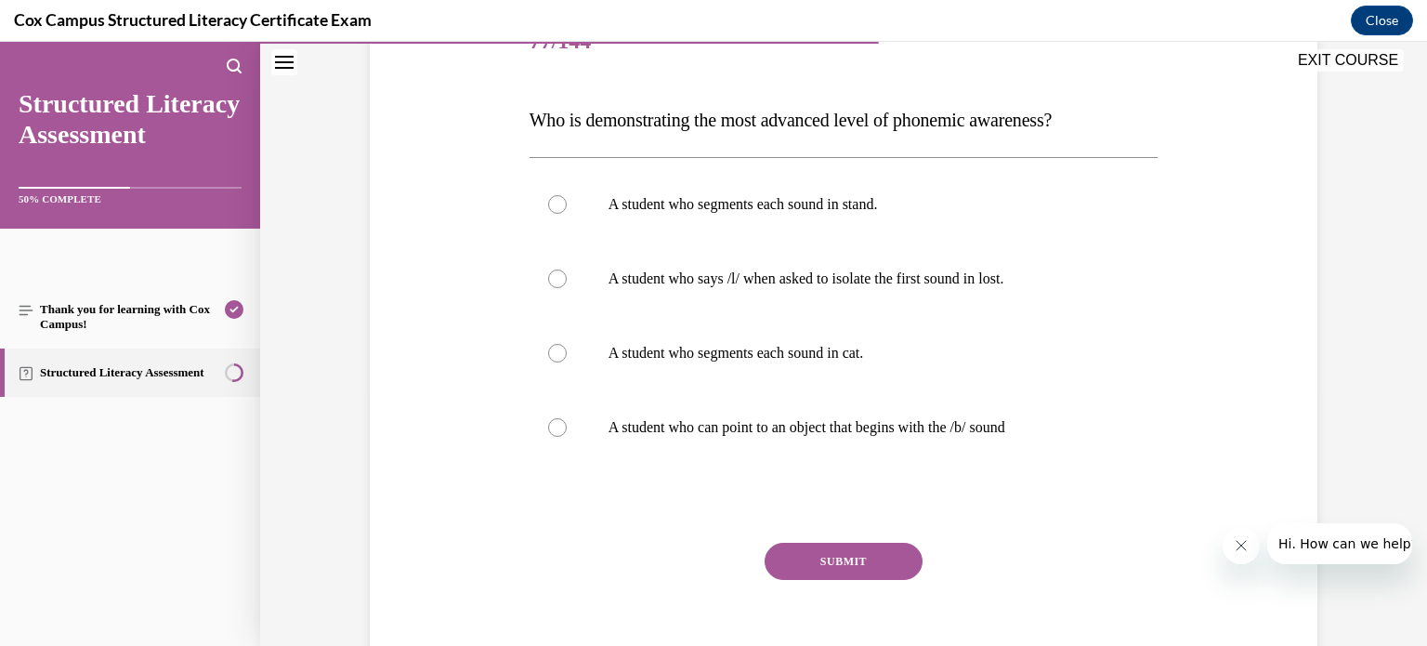
scroll to position [282, 0]
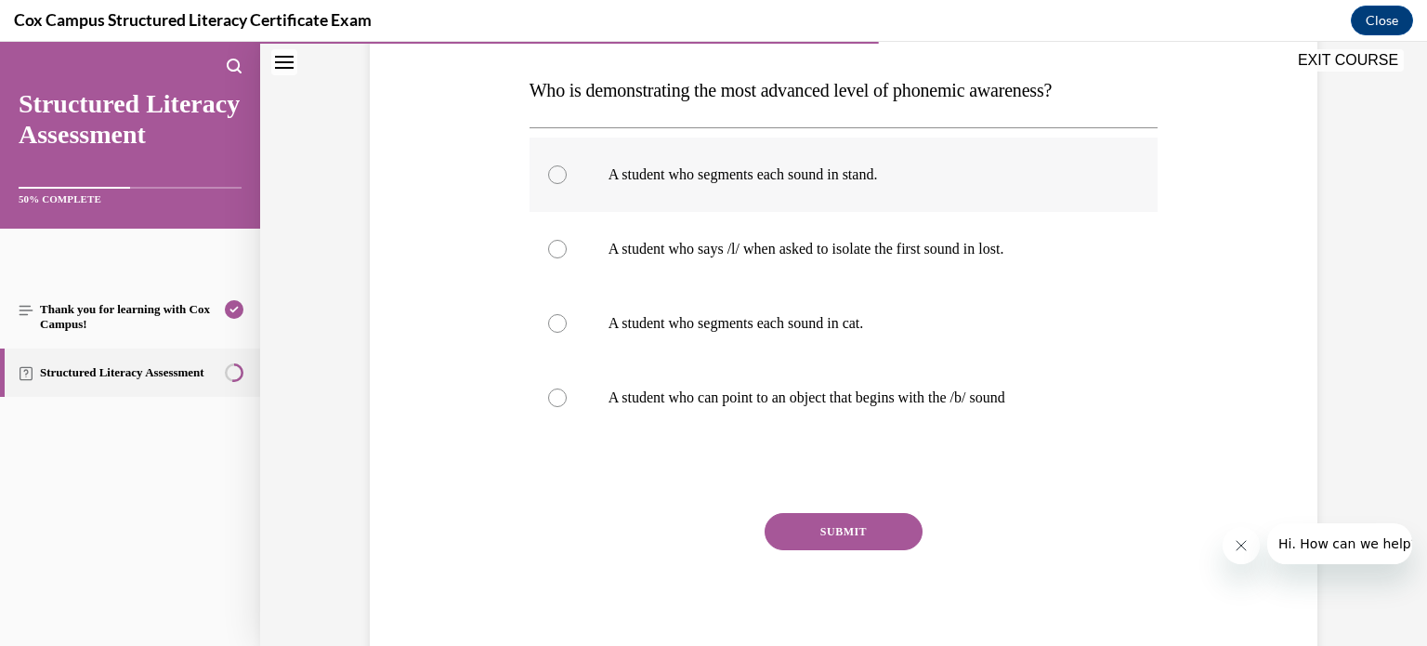
click at [548, 171] on div at bounding box center [557, 174] width 19 height 19
click at [548, 171] on input "A student who segments each sound in stand." at bounding box center [557, 174] width 19 height 19
radio input "true"
click at [835, 533] on button "SUBMIT" at bounding box center [843, 531] width 158 height 37
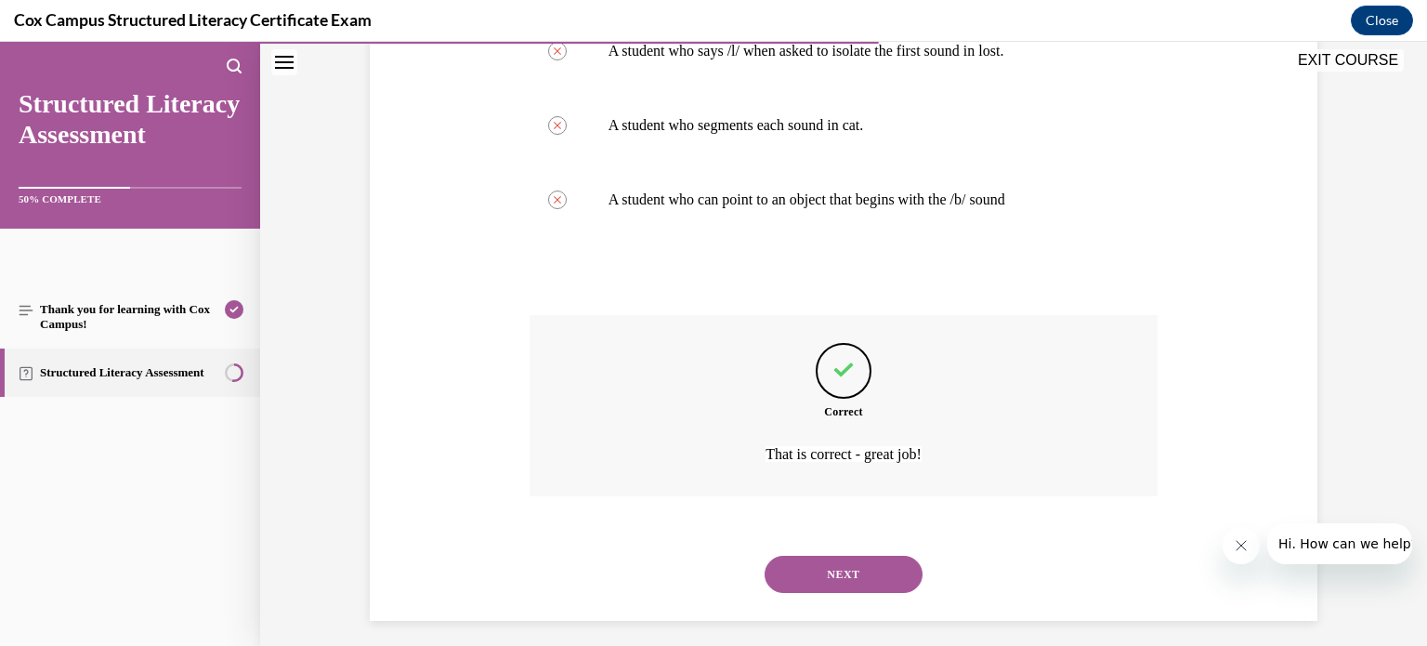
scroll to position [491, 0]
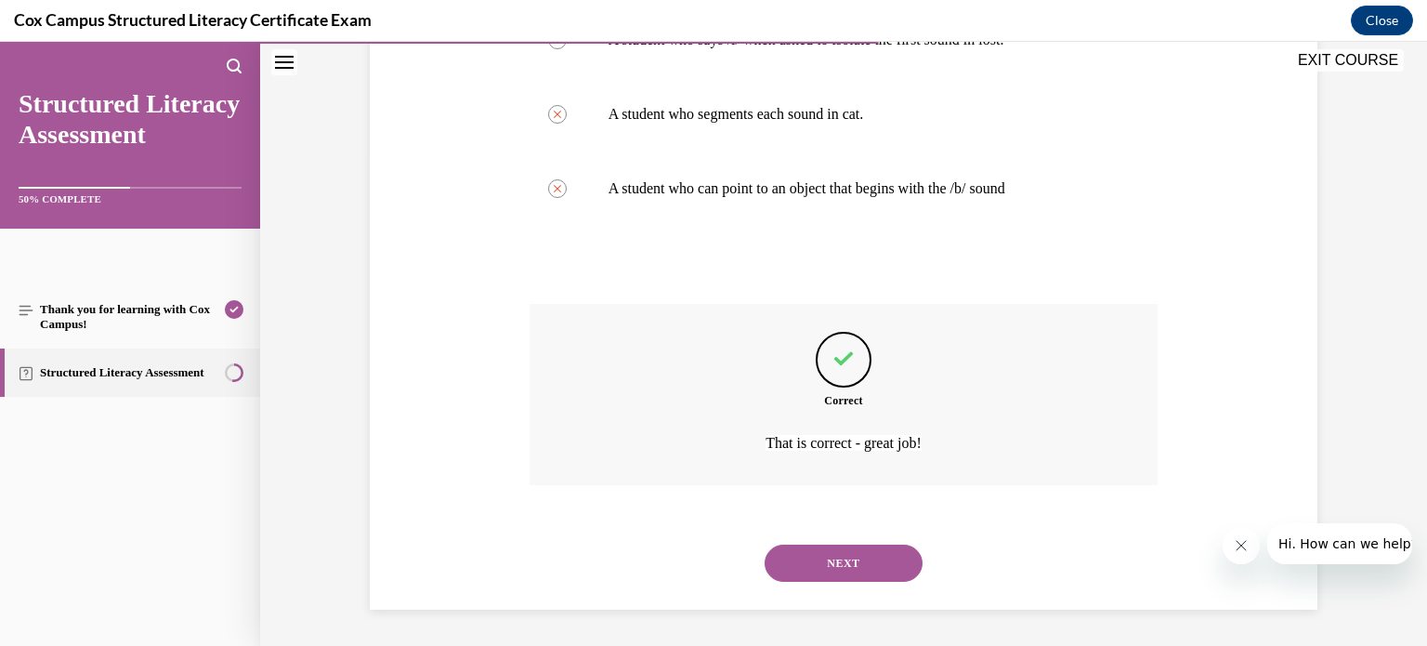
click at [849, 559] on button "NEXT" at bounding box center [843, 562] width 158 height 37
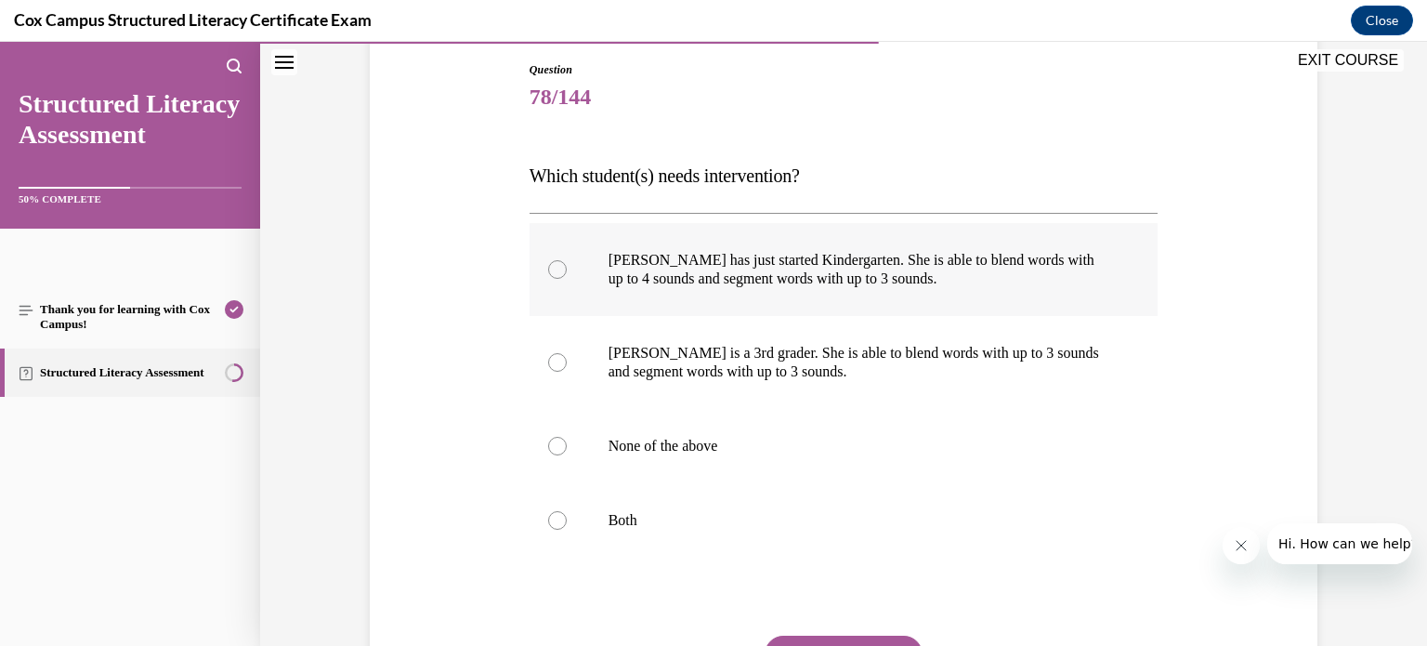
scroll to position [289, 0]
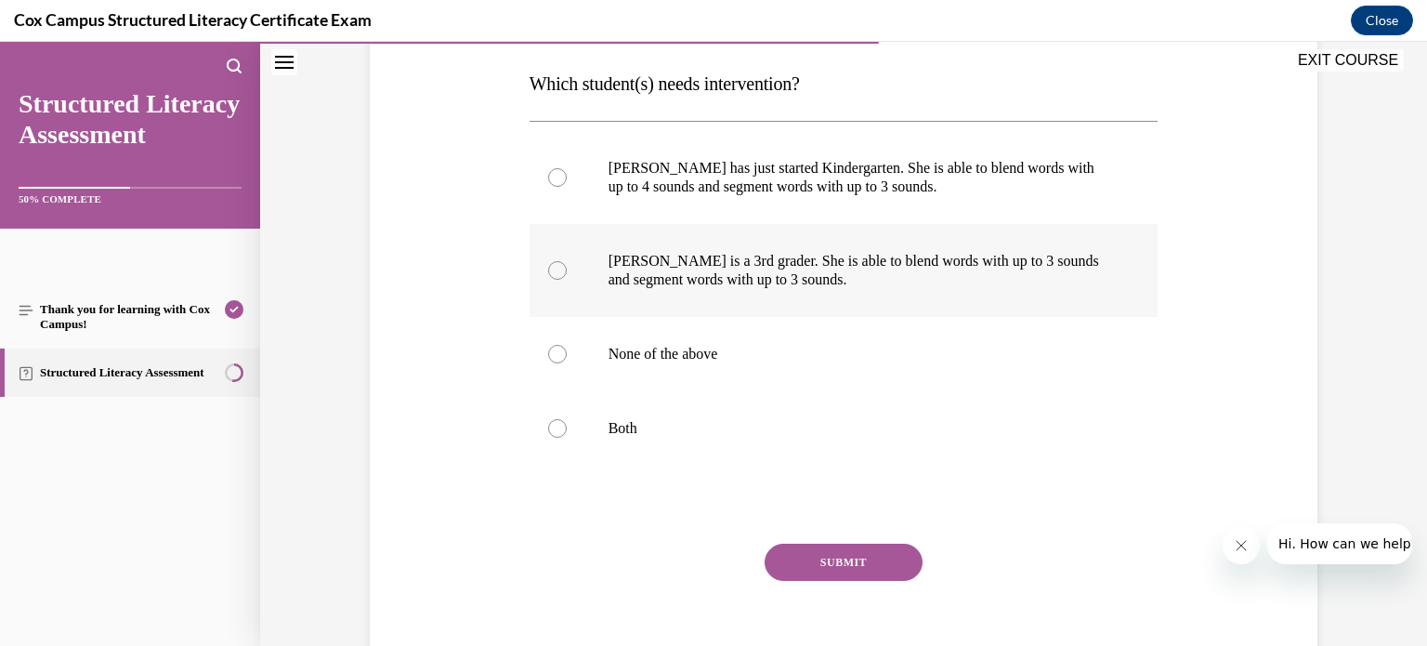
click at [554, 266] on div at bounding box center [557, 270] width 19 height 19
click at [554, 266] on input "[PERSON_NAME] is a 3rd grader. She is able to blend words with up to 3 sounds a…" at bounding box center [557, 270] width 19 height 19
radio input "true"
click at [856, 566] on button "SUBMIT" at bounding box center [843, 561] width 158 height 37
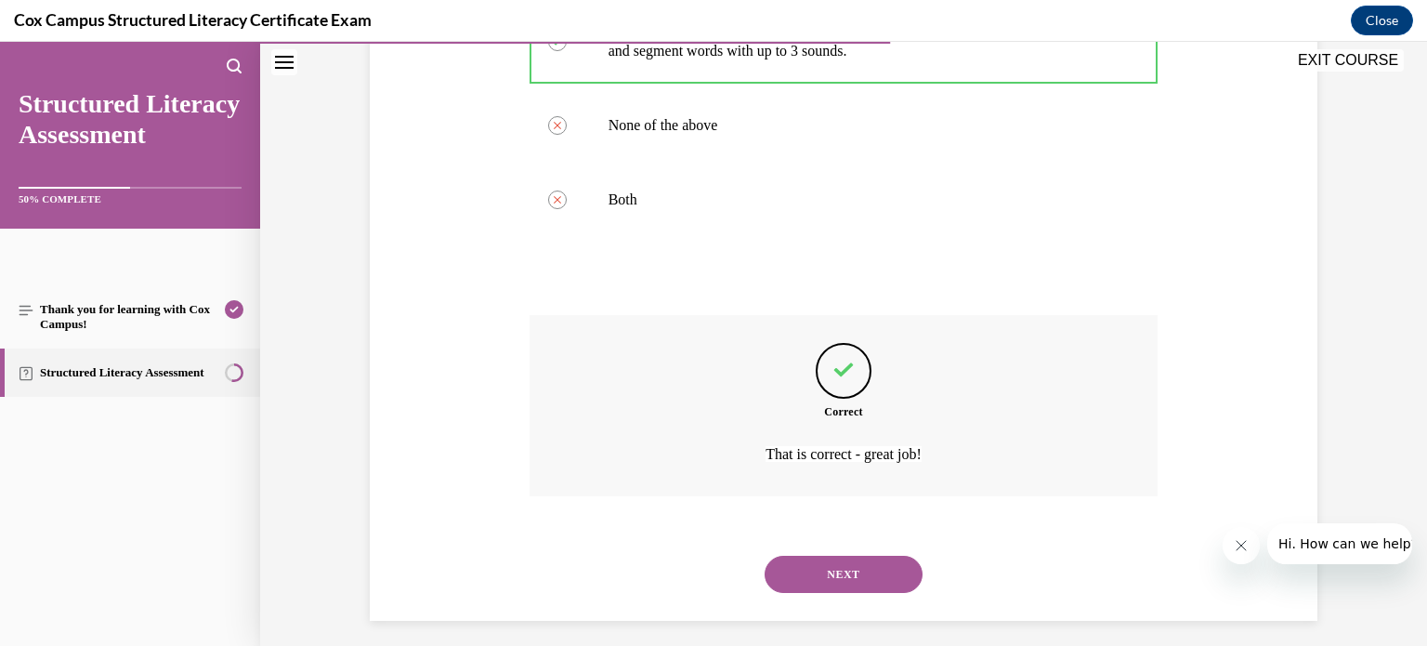
scroll to position [528, 0]
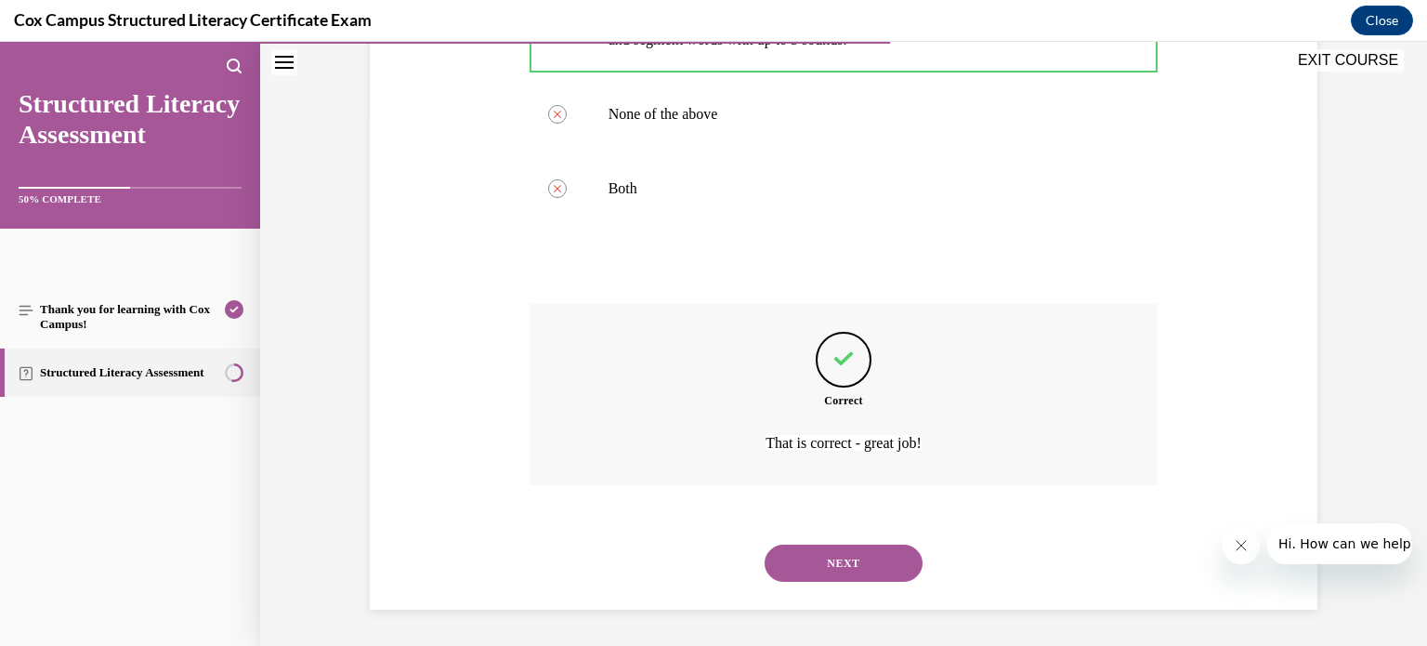
click at [841, 568] on button "NEXT" at bounding box center [843, 562] width 158 height 37
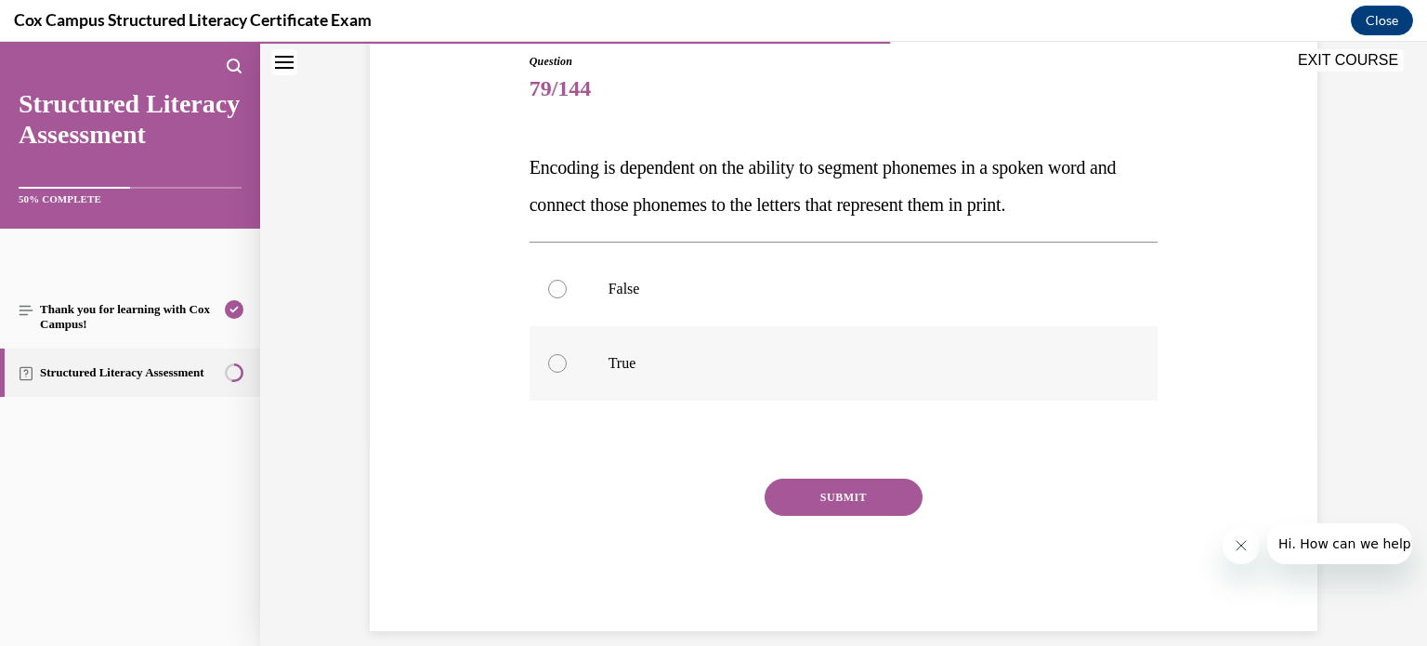
click at [555, 356] on div at bounding box center [557, 363] width 19 height 19
click at [555, 356] on input "True" at bounding box center [557, 363] width 19 height 19
radio input "true"
click at [816, 508] on button "SUBMIT" at bounding box center [843, 496] width 158 height 37
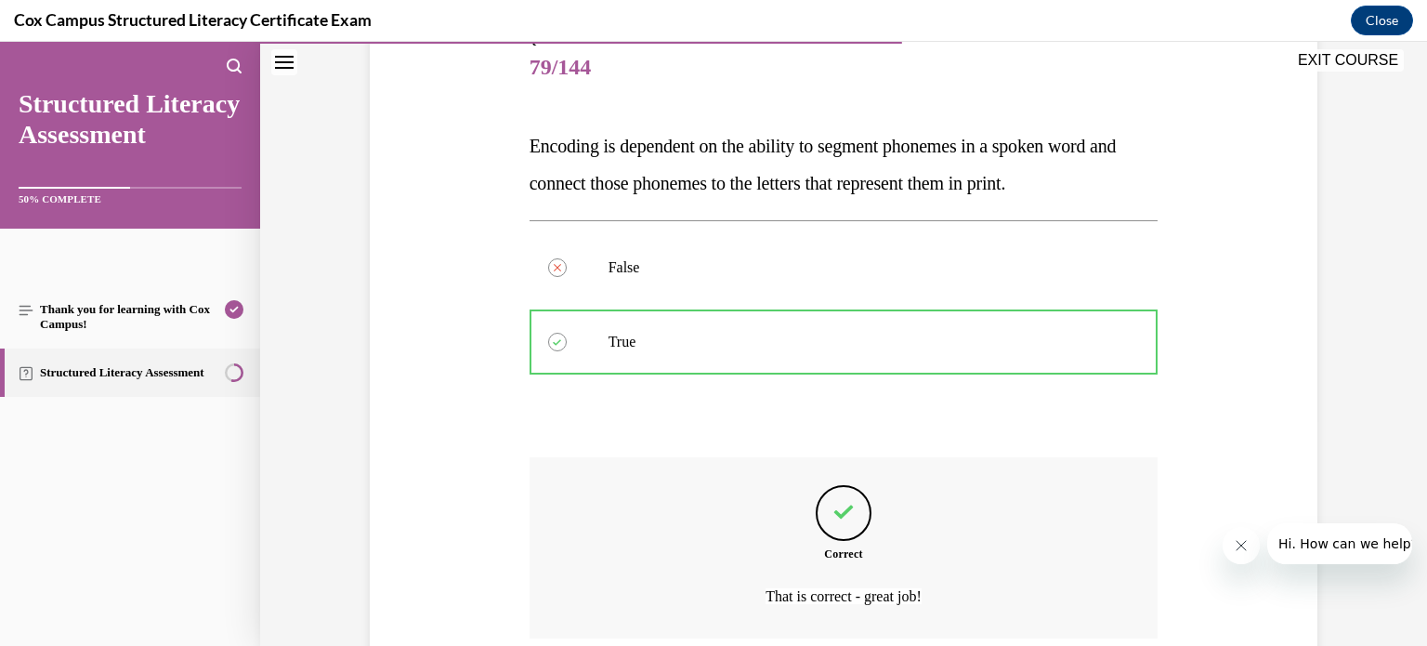
scroll to position [380, 0]
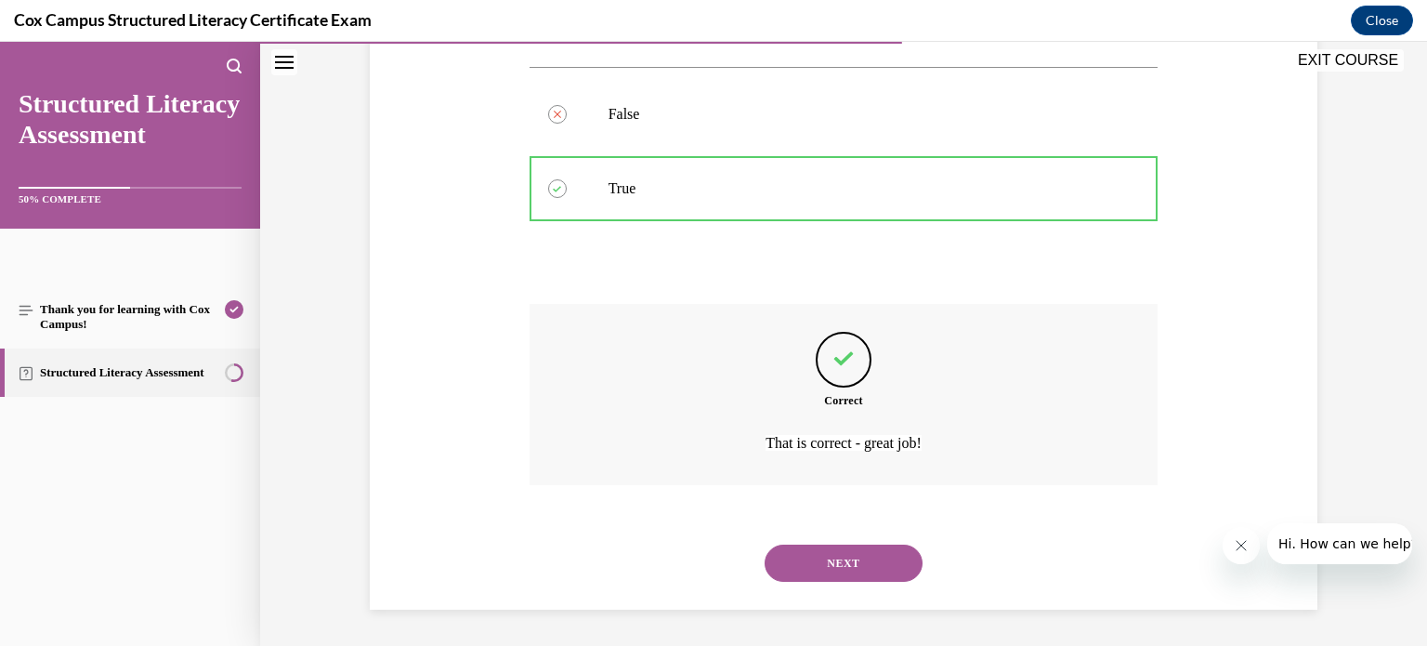
click at [841, 552] on button "NEXT" at bounding box center [843, 562] width 158 height 37
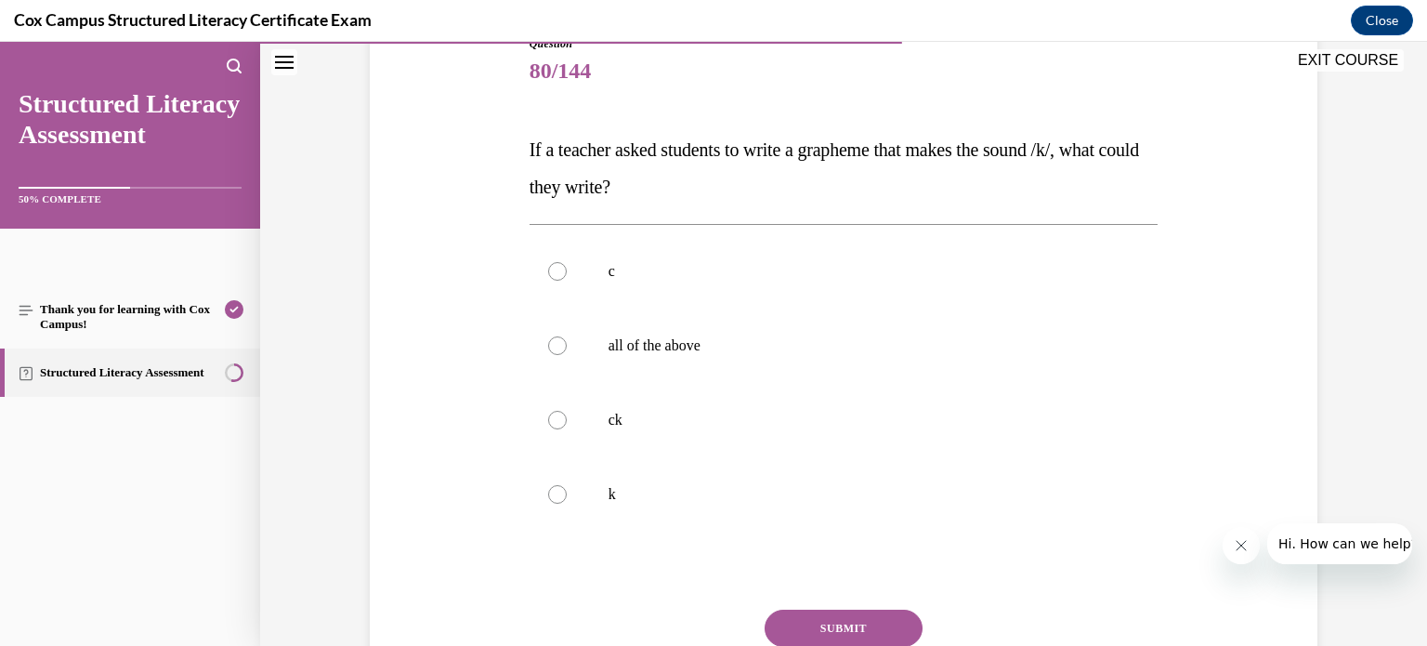
scroll to position [225, 0]
click at [624, 353] on label "all of the above" at bounding box center [843, 344] width 629 height 74
click at [567, 353] on input "all of the above" at bounding box center [557, 343] width 19 height 19
radio input "true"
click at [801, 620] on button "SUBMIT" at bounding box center [843, 625] width 158 height 37
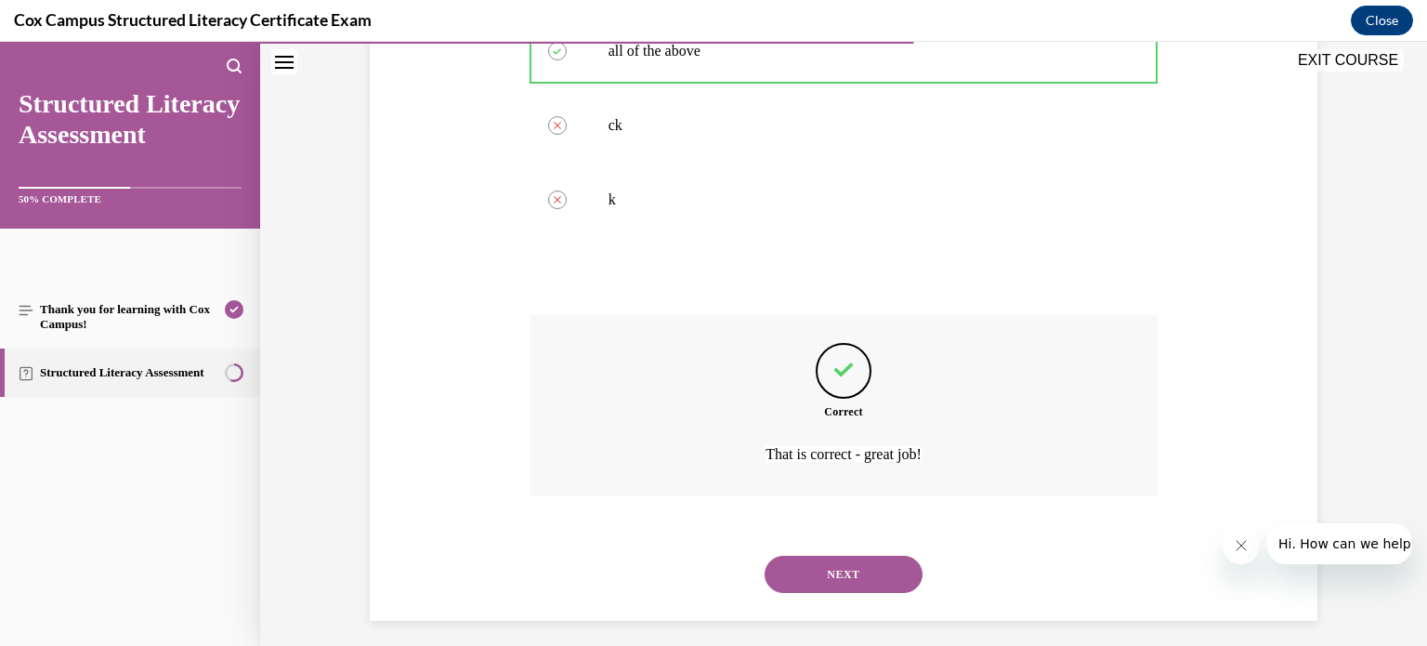
scroll to position [528, 0]
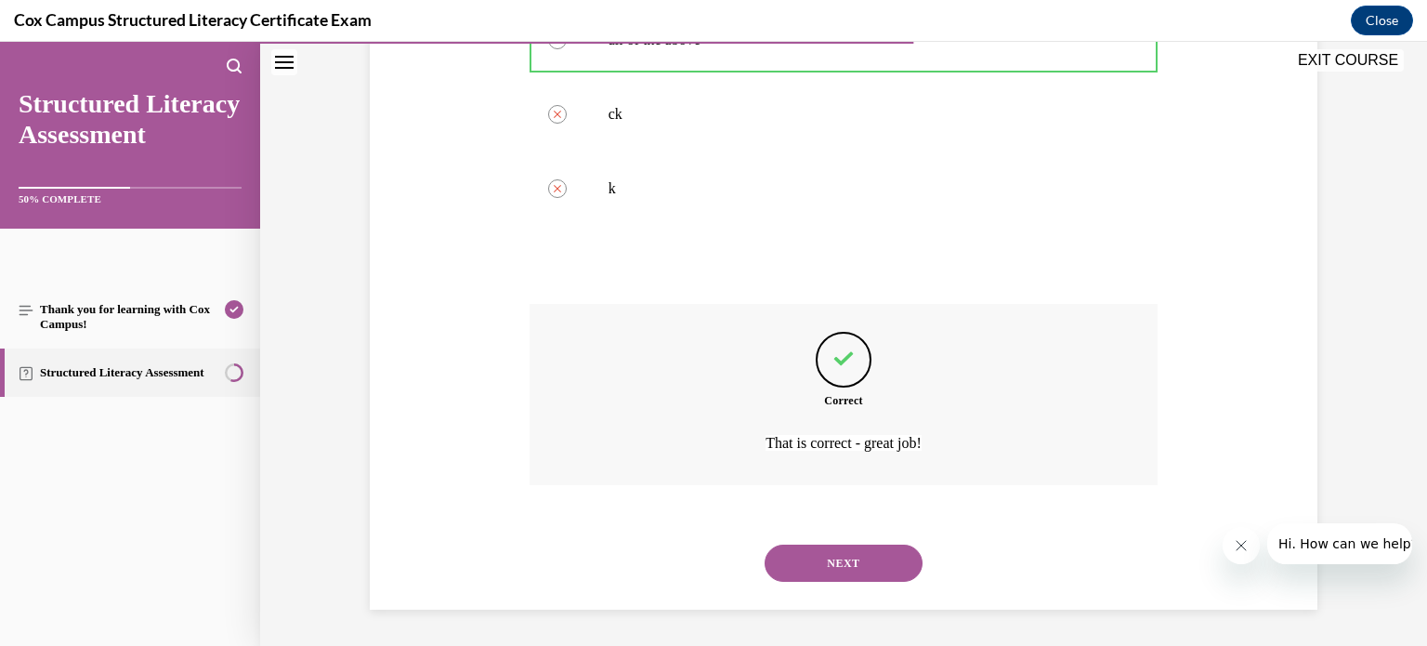
click at [840, 558] on button "NEXT" at bounding box center [843, 562] width 158 height 37
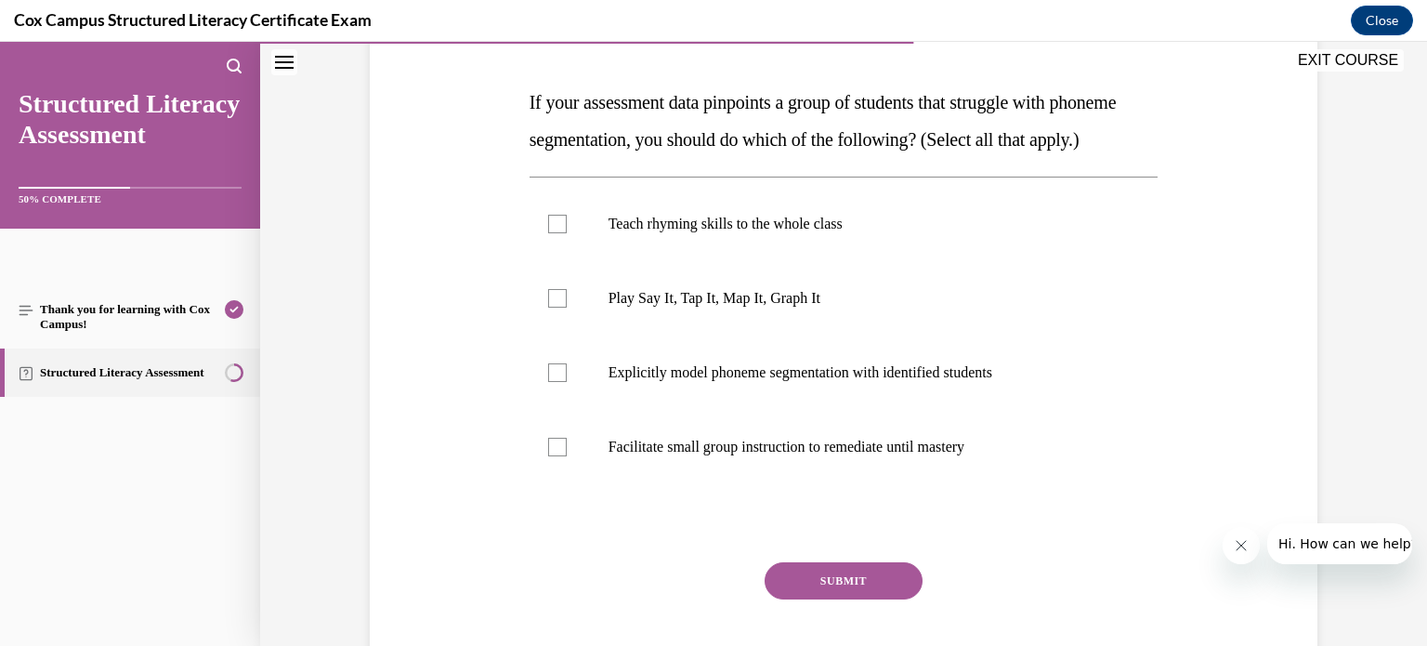
scroll to position [271, 0]
click at [553, 381] on div at bounding box center [557, 371] width 19 height 19
click at [553, 381] on input "Explicitly model phoneme segmentation with identified students" at bounding box center [557, 371] width 19 height 19
checkbox input "true"
click at [841, 598] on button "SUBMIT" at bounding box center [843, 579] width 158 height 37
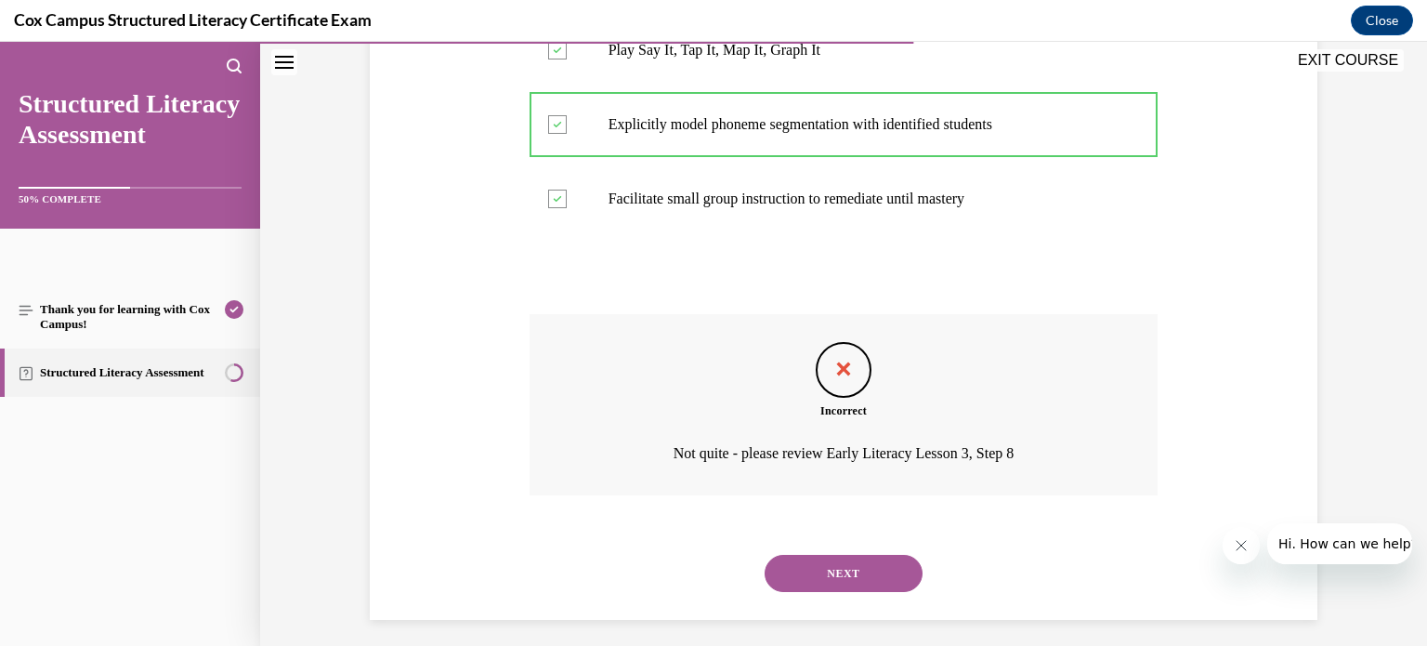
scroll to position [520, 0]
click at [851, 590] on button "NEXT" at bounding box center [843, 571] width 158 height 37
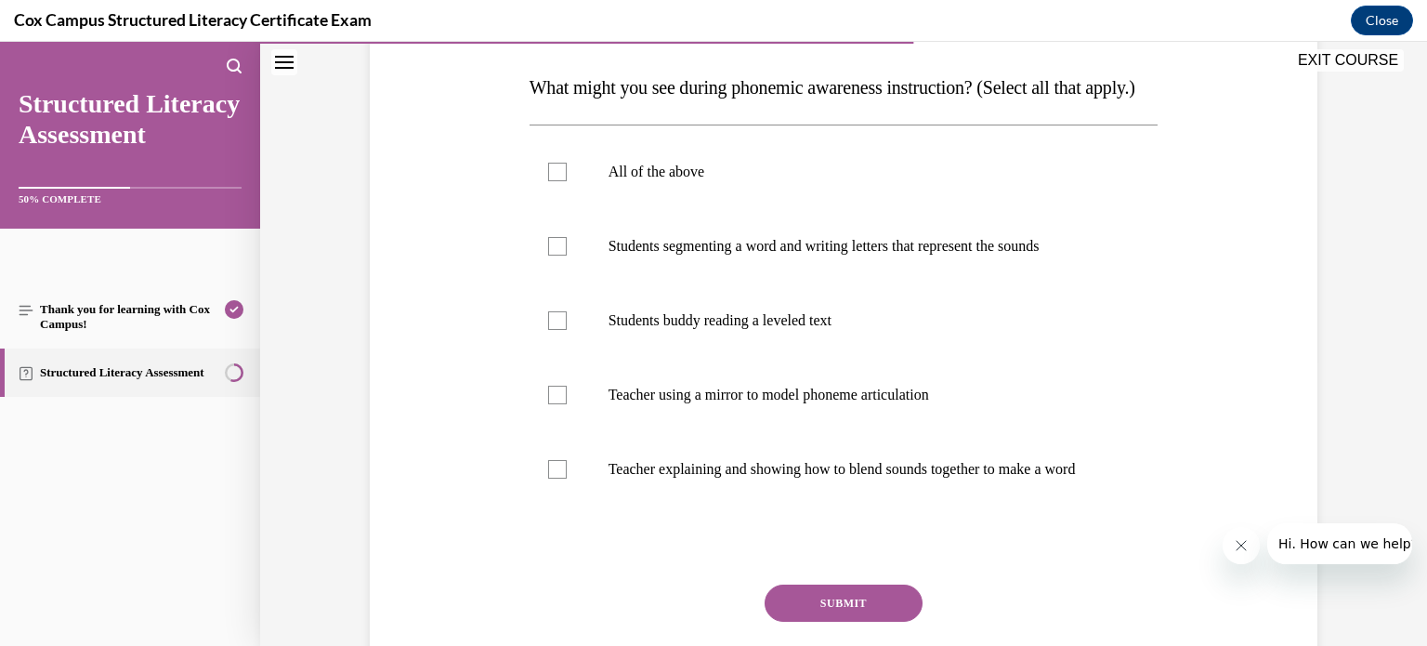
scroll to position [286, 0]
click at [548, 180] on div at bounding box center [557, 171] width 19 height 19
click at [548, 180] on input "All of the above" at bounding box center [557, 171] width 19 height 19
checkbox input "true"
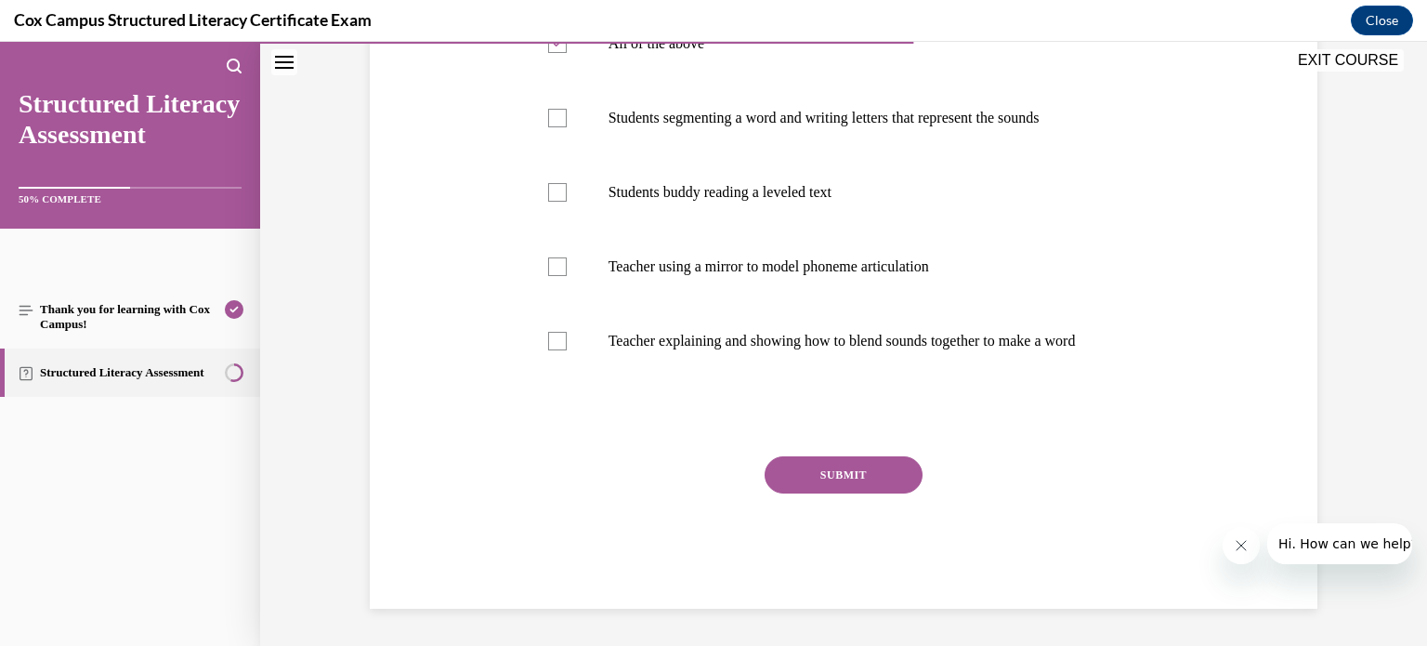
click at [834, 471] on button "SUBMIT" at bounding box center [843, 474] width 158 height 37
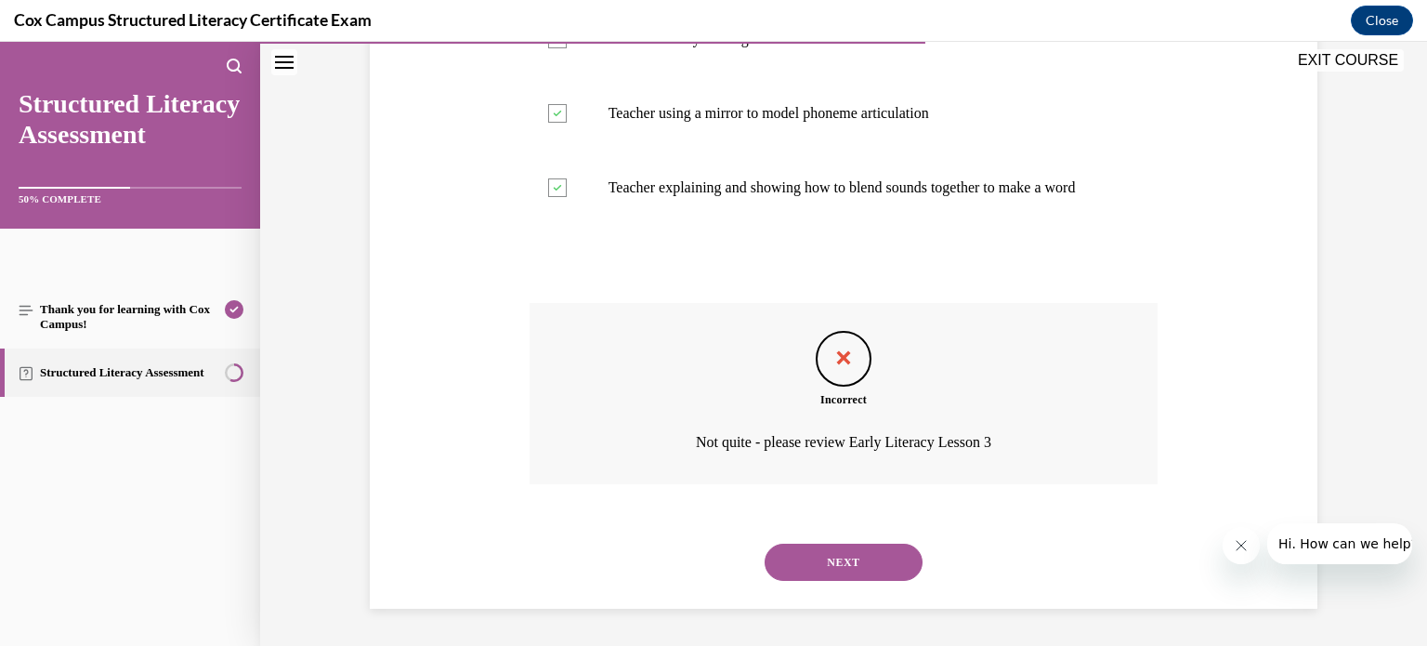
scroll to position [589, 0]
click at [835, 581] on button "NEXT" at bounding box center [843, 561] width 158 height 37
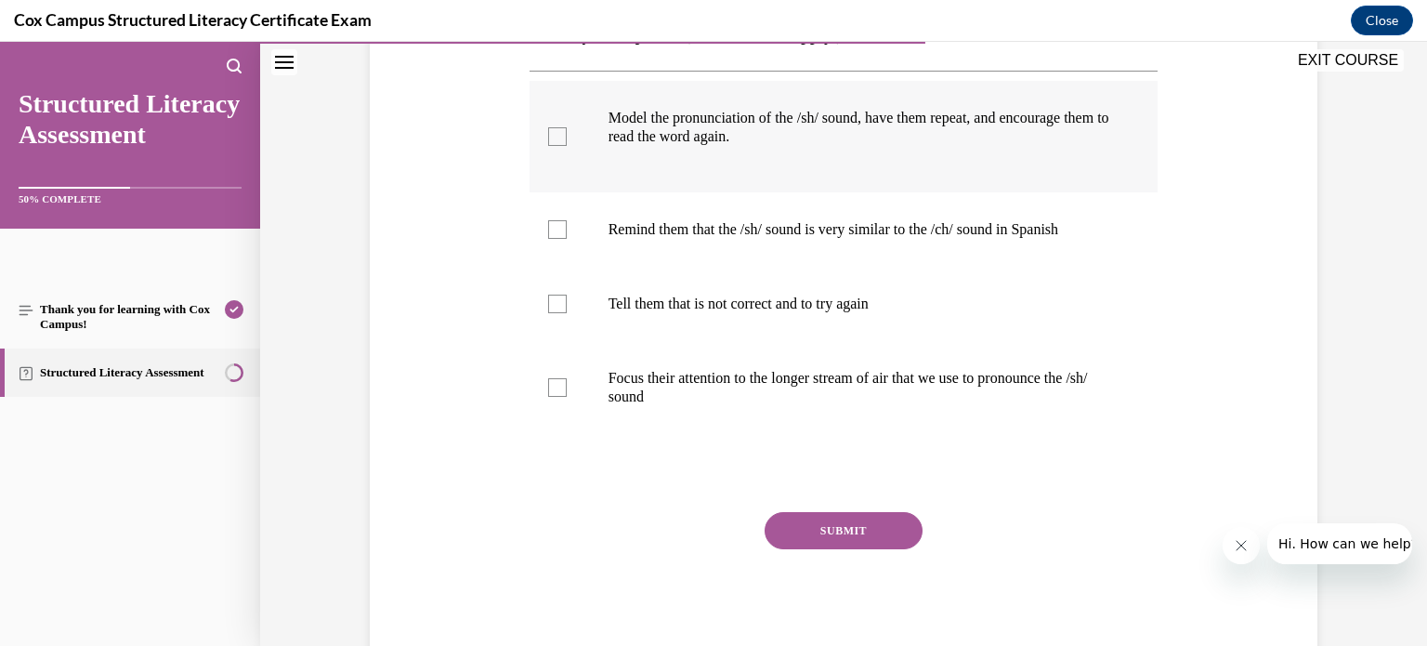
scroll to position [386, 0]
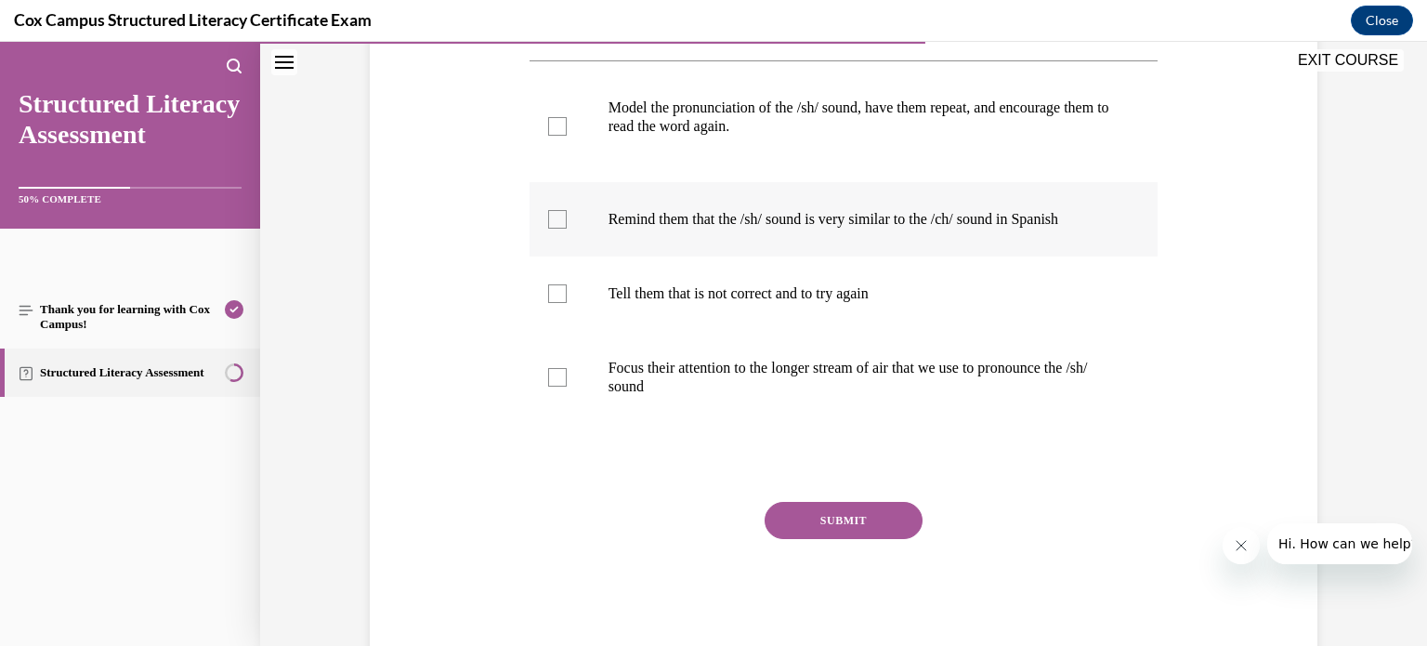
click at [548, 226] on div at bounding box center [557, 219] width 19 height 19
click at [548, 226] on input "Remind them that the /sh/ sound is very similar to the /ch/ sound in Spanish" at bounding box center [557, 219] width 19 height 19
checkbox input "true"
click at [866, 519] on button "SUBMIT" at bounding box center [843, 520] width 158 height 37
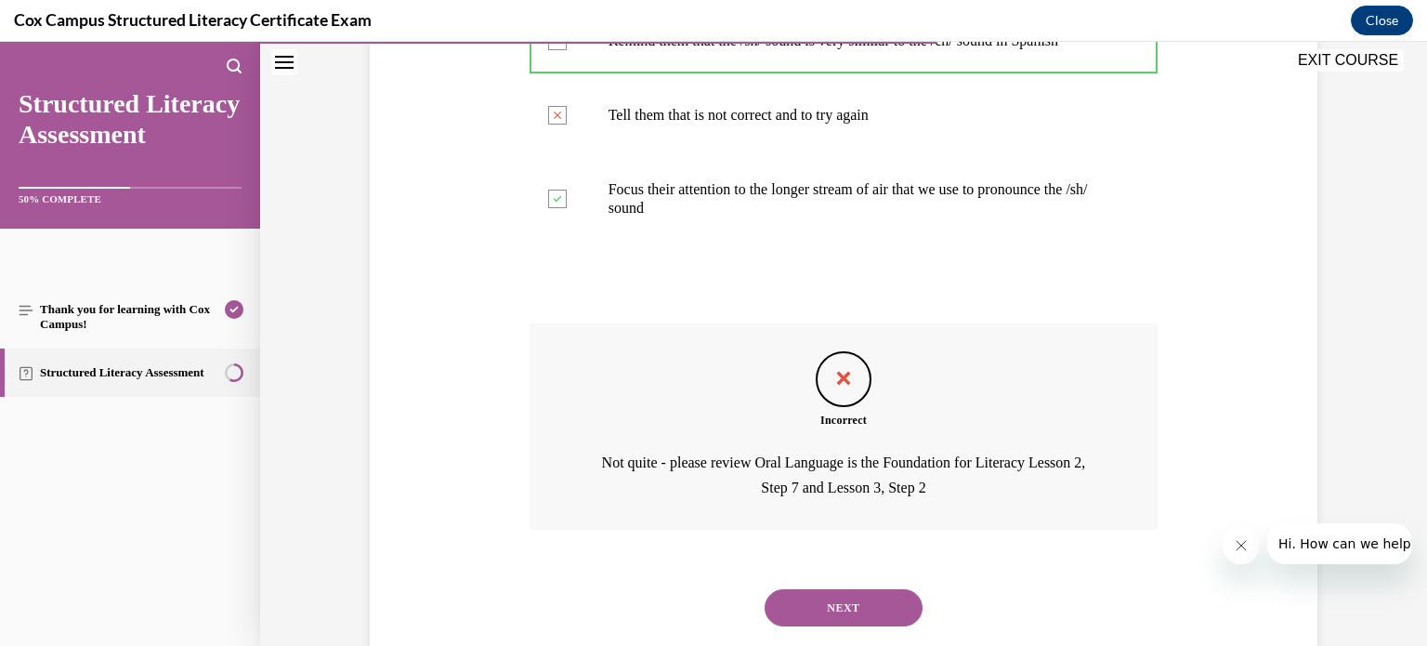
scroll to position [609, 0]
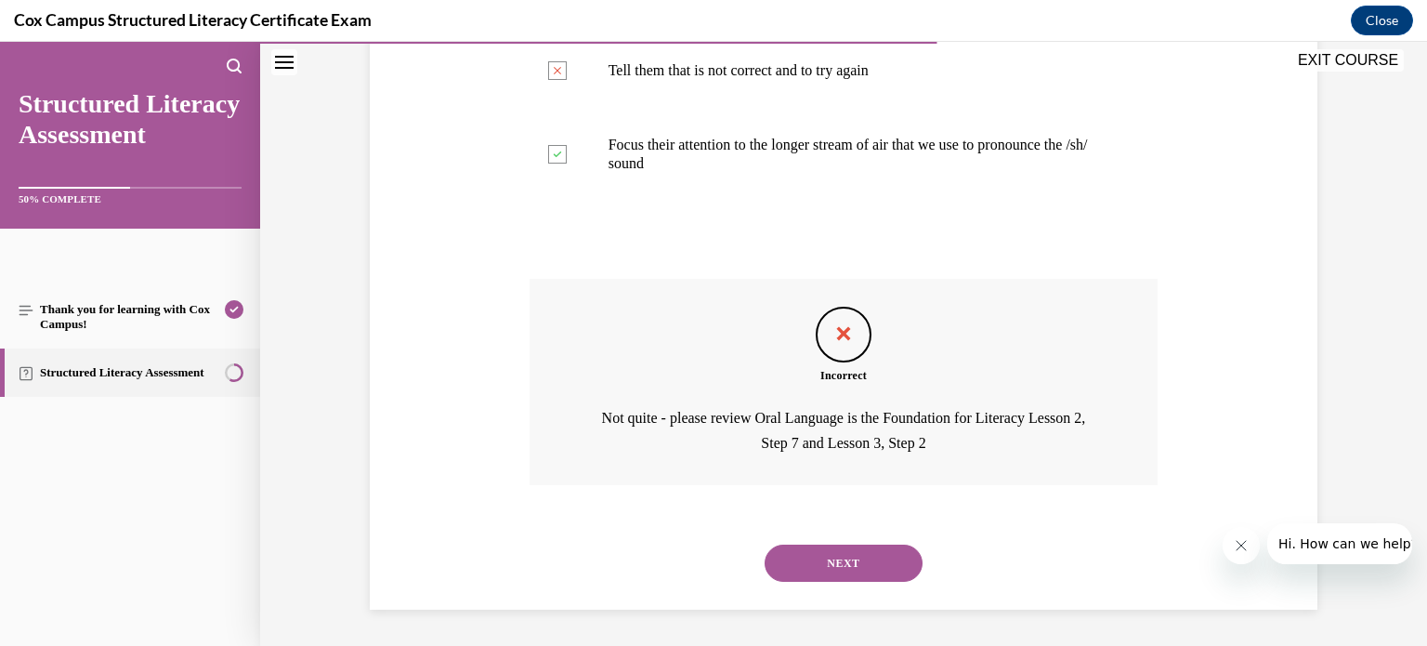
click at [817, 561] on button "NEXT" at bounding box center [843, 562] width 158 height 37
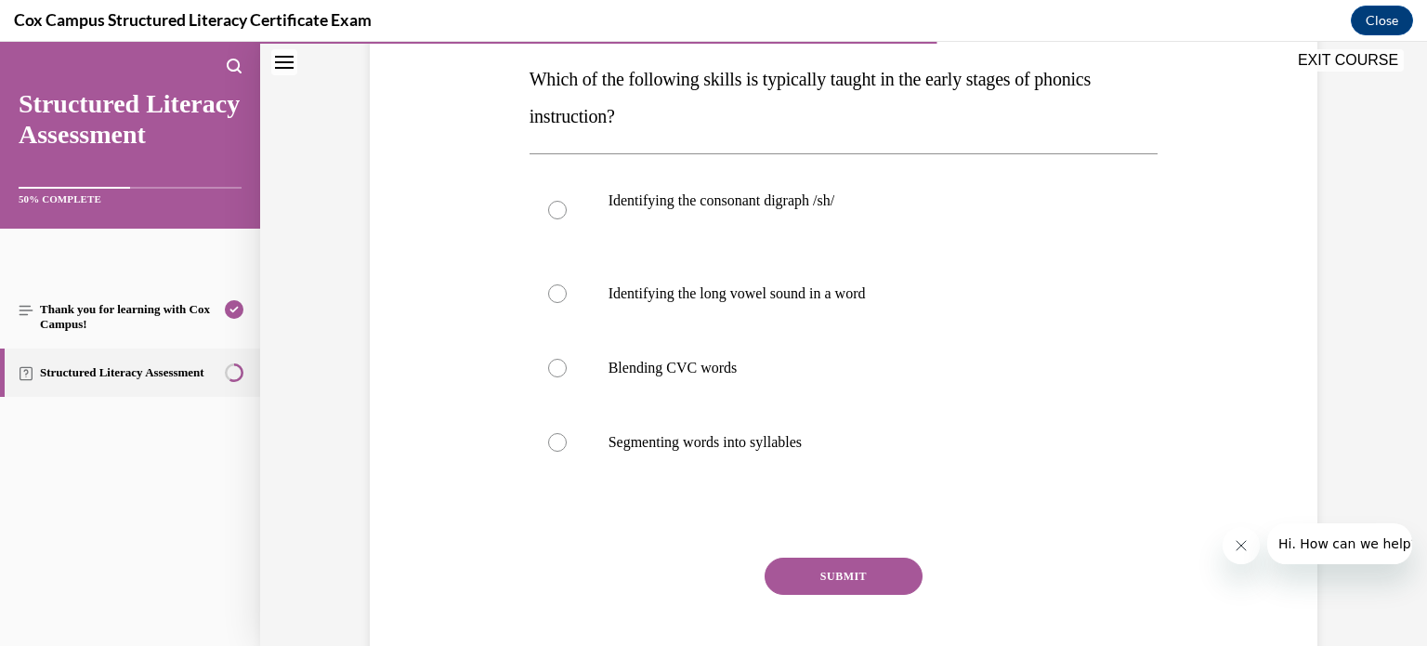
scroll to position [307, 0]
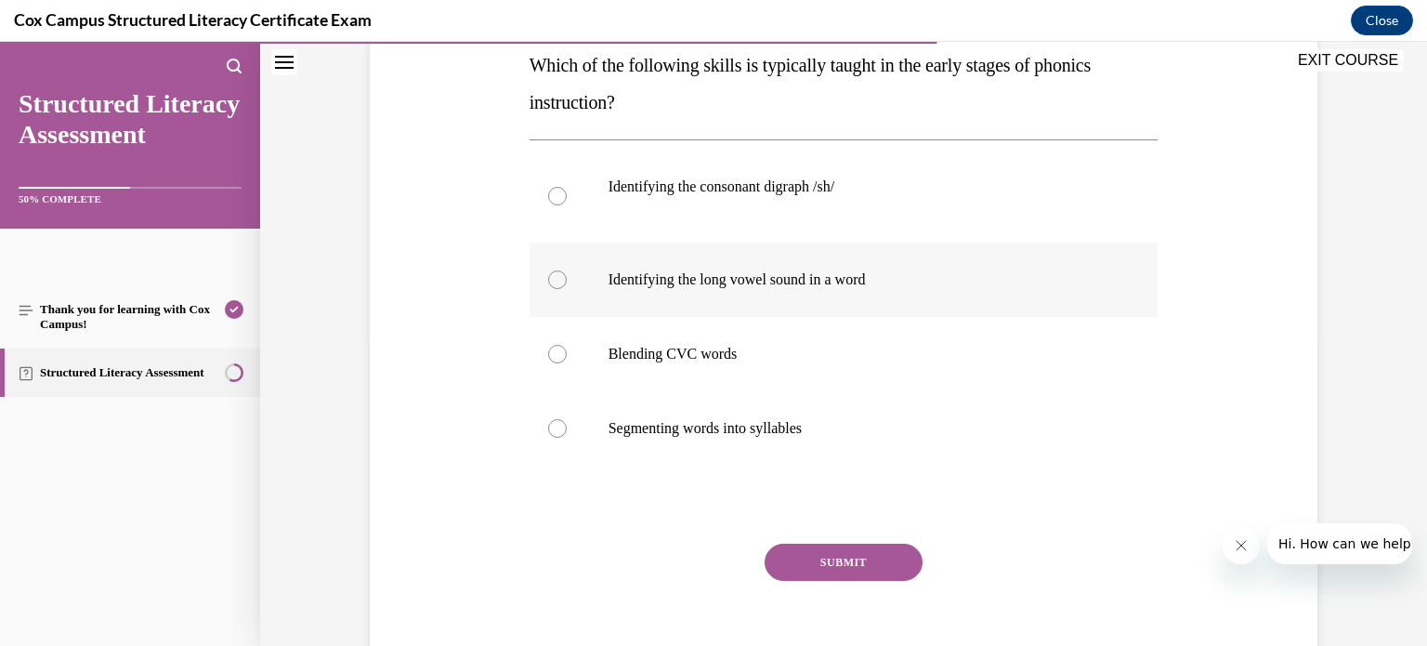
click at [553, 281] on div at bounding box center [557, 279] width 19 height 19
click at [553, 281] on input "Identifying the long vowel sound in a word" at bounding box center [557, 279] width 19 height 19
radio input "true"
click at [548, 352] on div at bounding box center [557, 354] width 19 height 19
click at [548, 352] on input "Blending CVC words" at bounding box center [557, 354] width 19 height 19
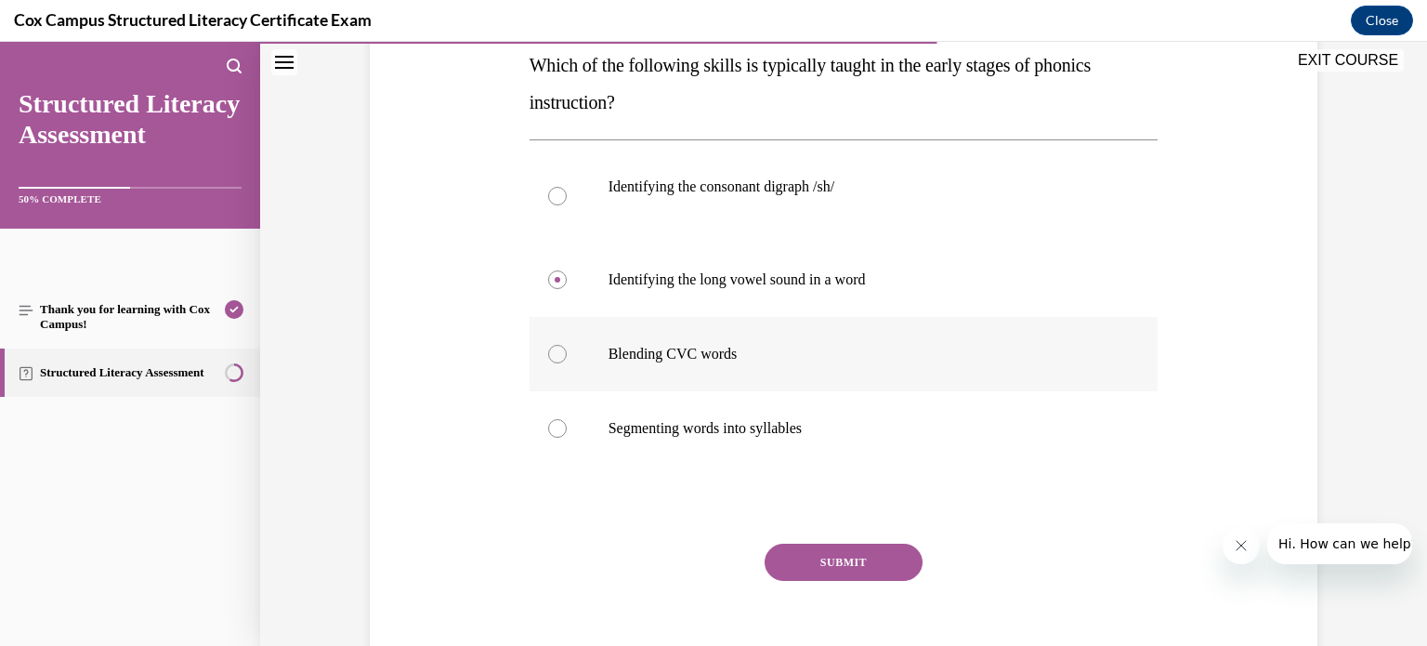
radio input "true"
click at [823, 563] on button "SUBMIT" at bounding box center [843, 561] width 158 height 37
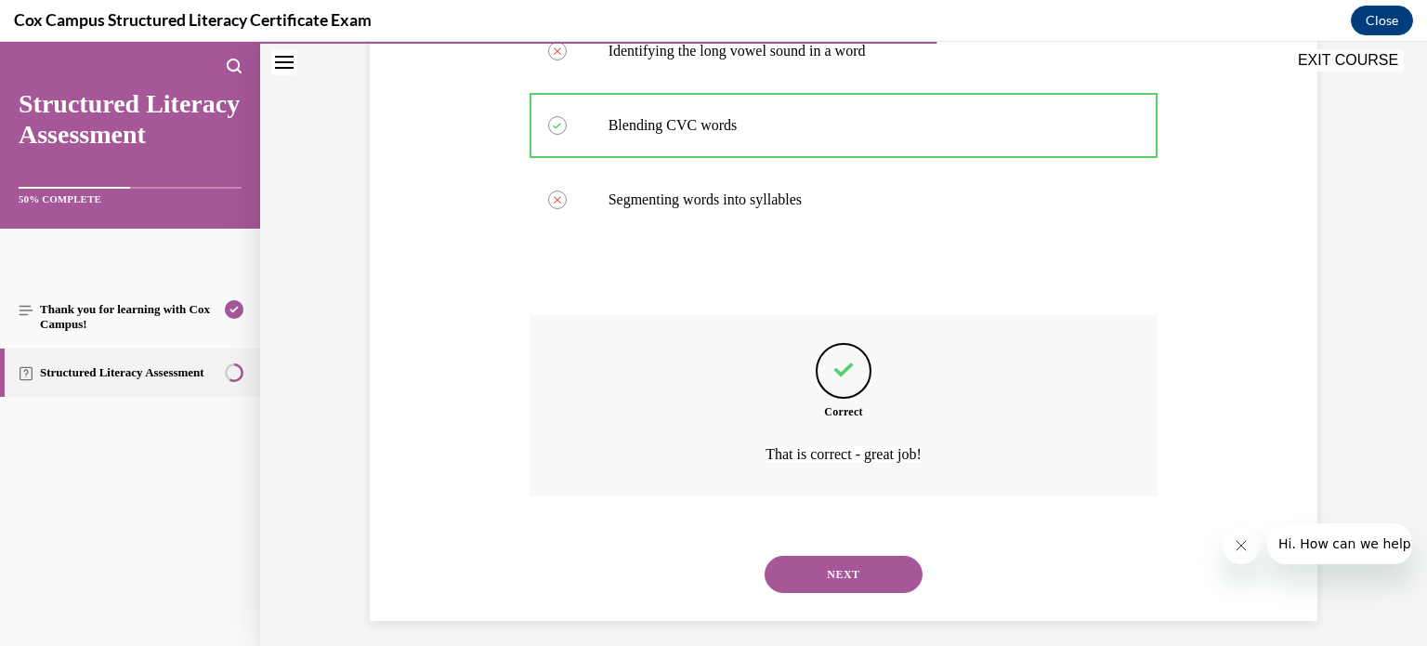
scroll to position [547, 0]
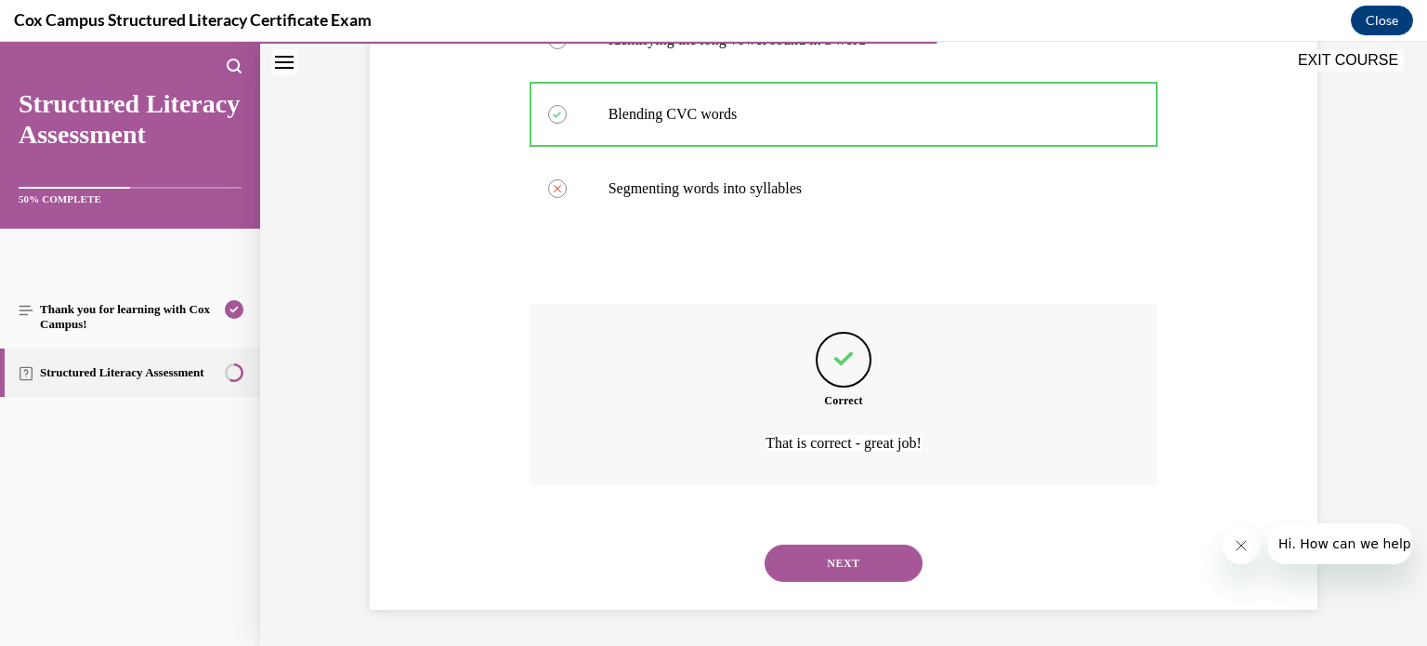
click at [824, 572] on button "NEXT" at bounding box center [843, 562] width 158 height 37
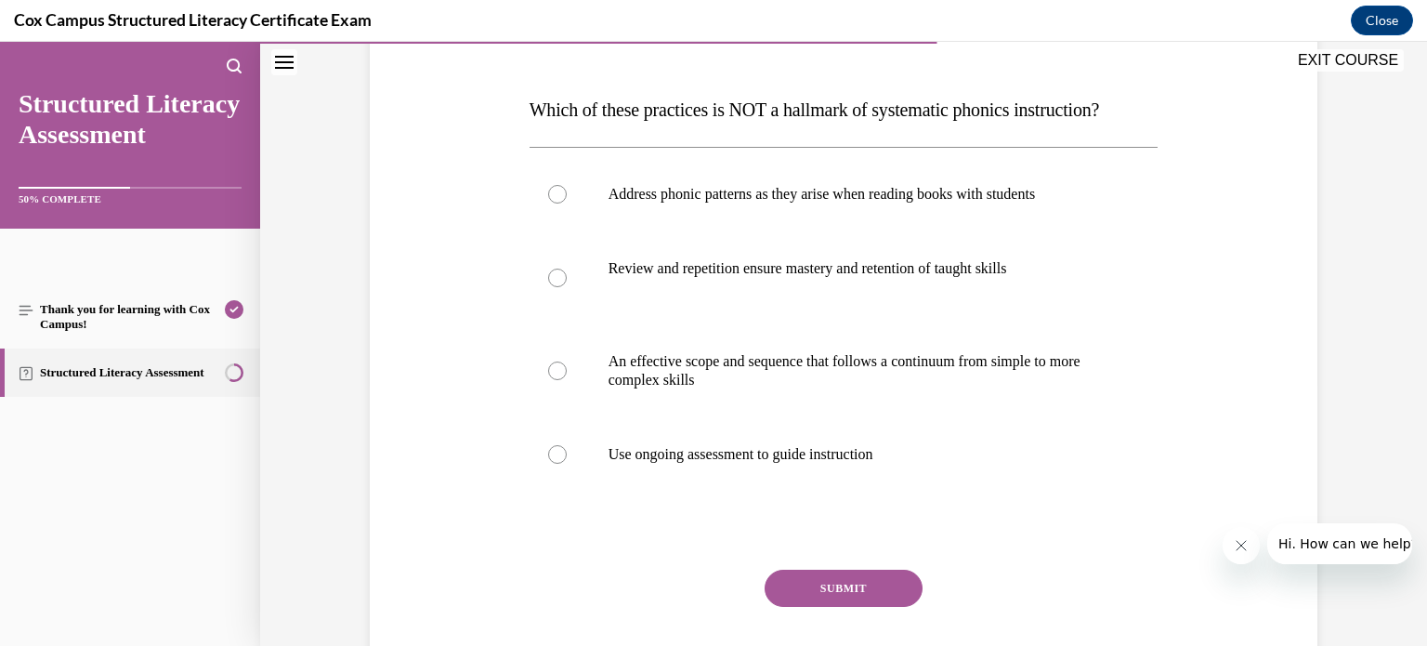
scroll to position [267, 0]
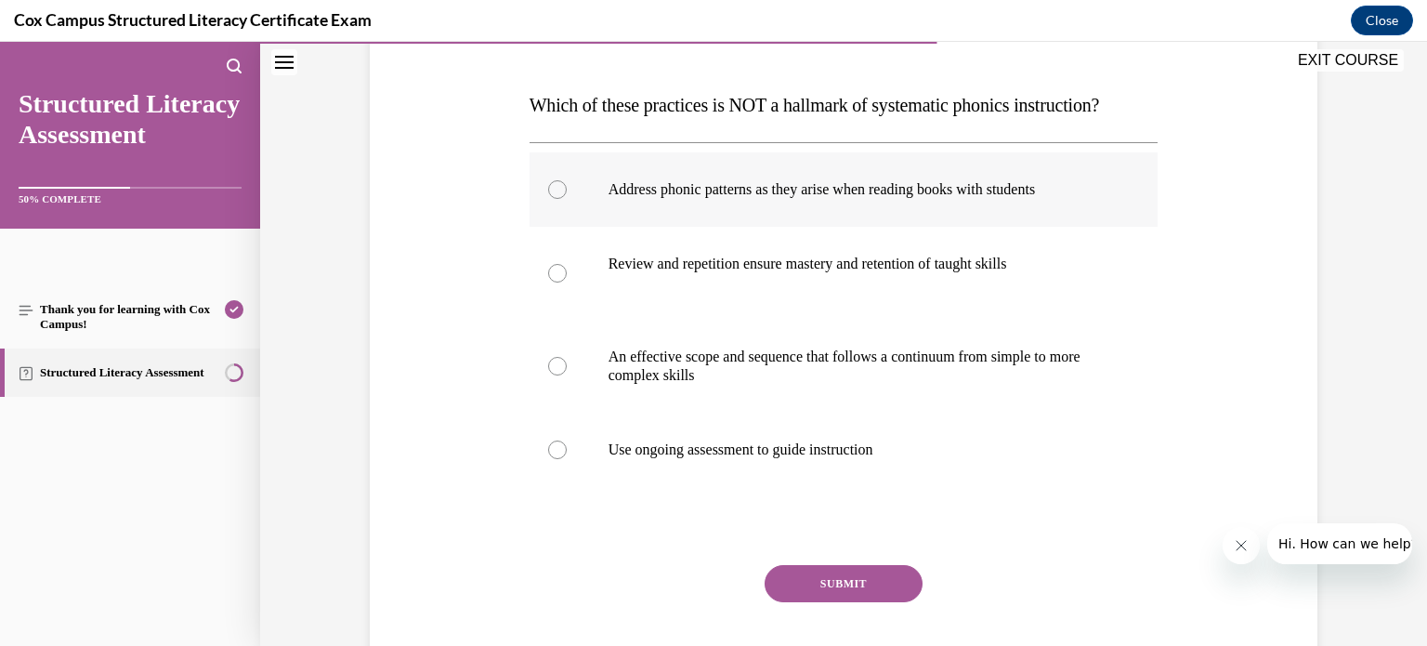
click at [564, 226] on label "Address phonic patterns as they arise when reading books with students" at bounding box center [843, 189] width 629 height 74
click at [564, 199] on input "Address phonic patterns as they arise when reading books with students" at bounding box center [557, 189] width 19 height 19
radio input "true"
click at [812, 602] on button "SUBMIT" at bounding box center [843, 583] width 158 height 37
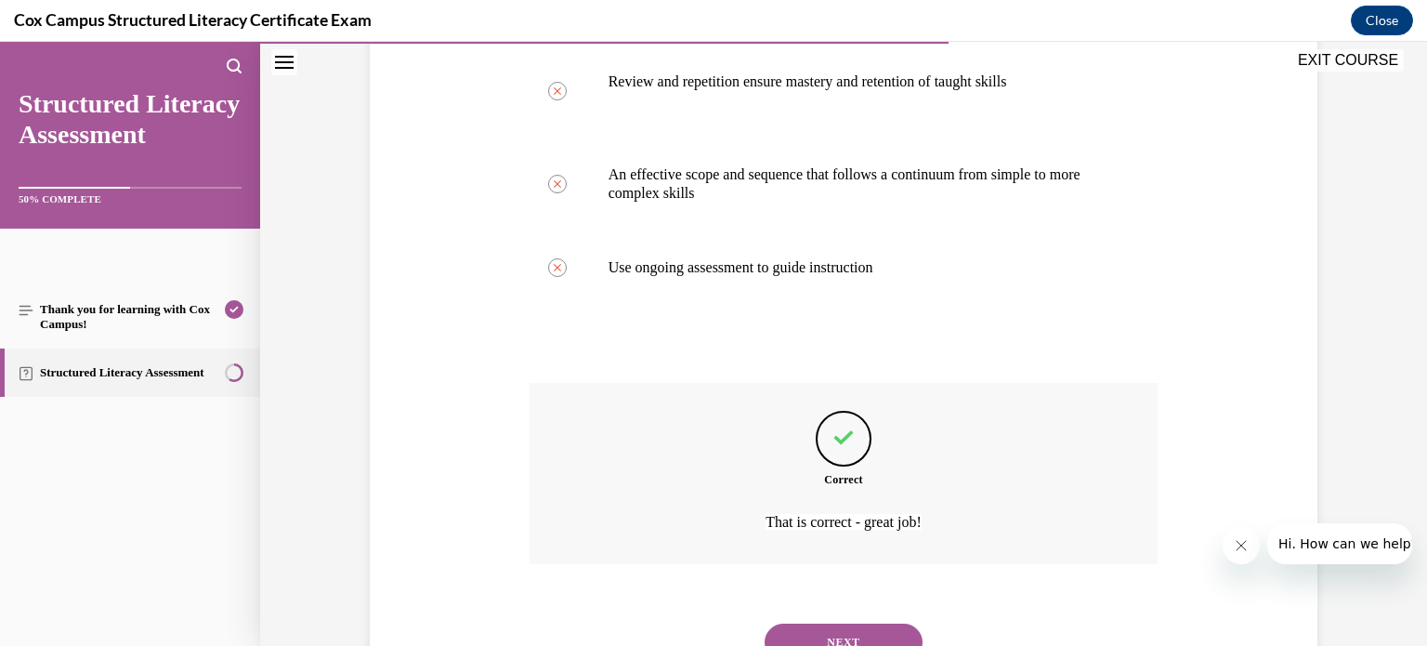
scroll to position [566, 0]
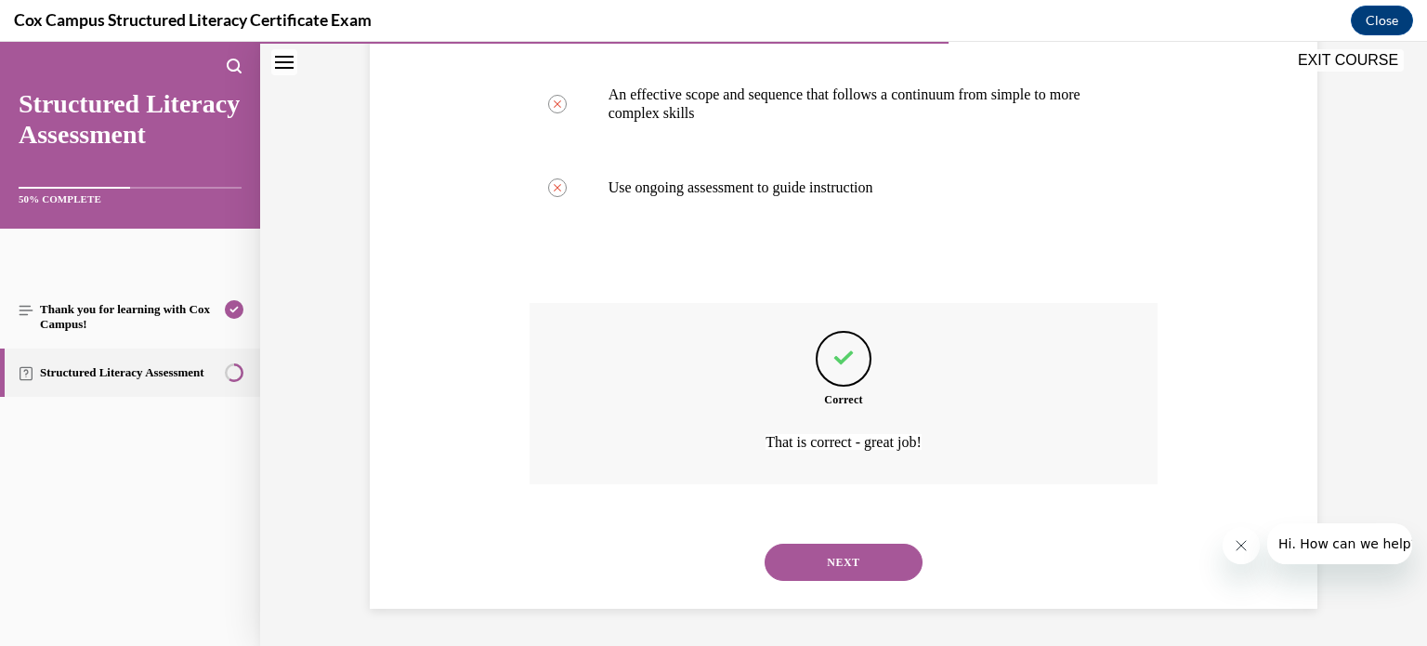
click at [829, 558] on button "NEXT" at bounding box center [843, 561] width 158 height 37
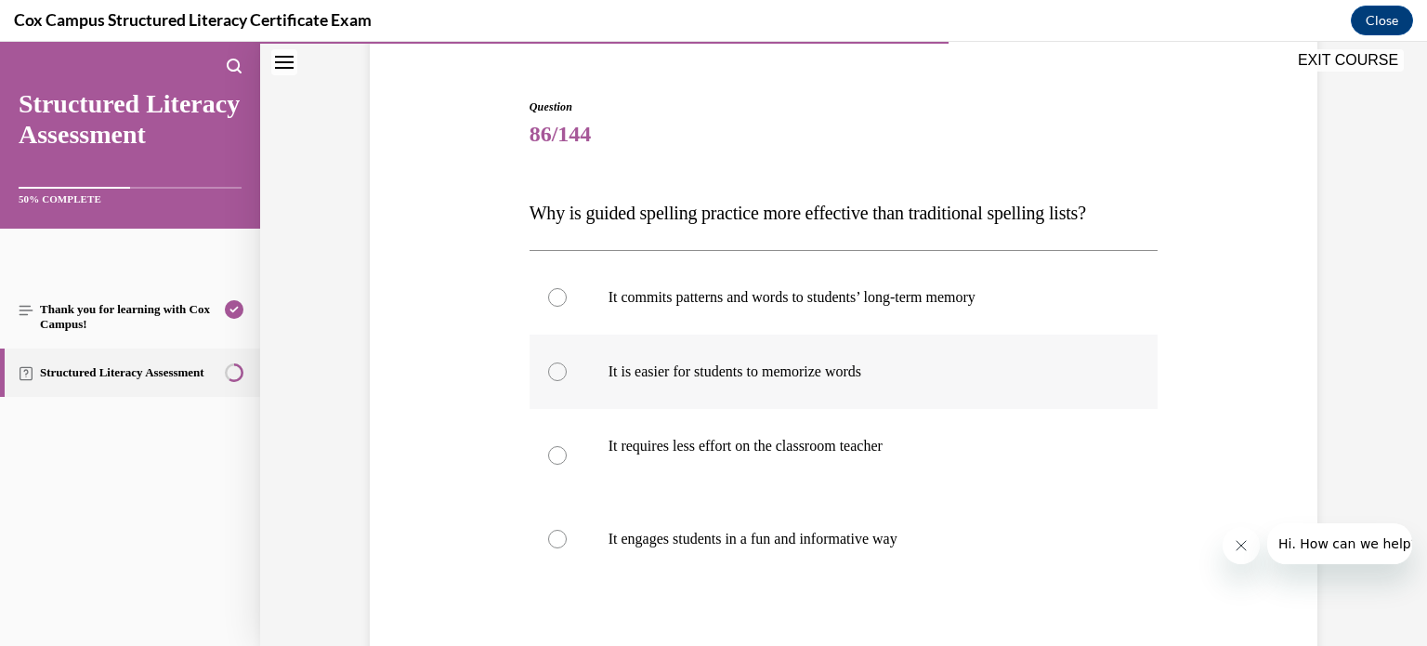
scroll to position [160, 0]
click at [549, 289] on div at bounding box center [557, 297] width 19 height 19
click at [549, 289] on input "It commits patterns and words to students’ long-term memory" at bounding box center [557, 297] width 19 height 19
radio input "true"
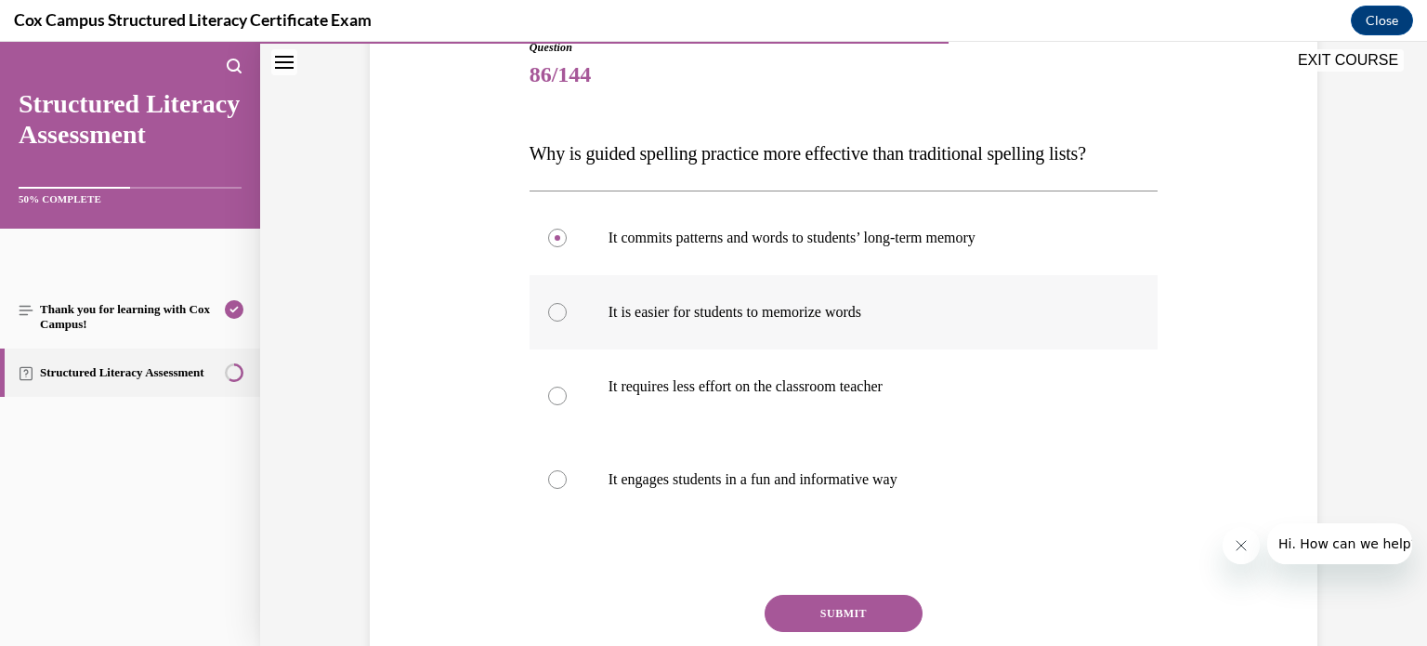
scroll to position [226, 0]
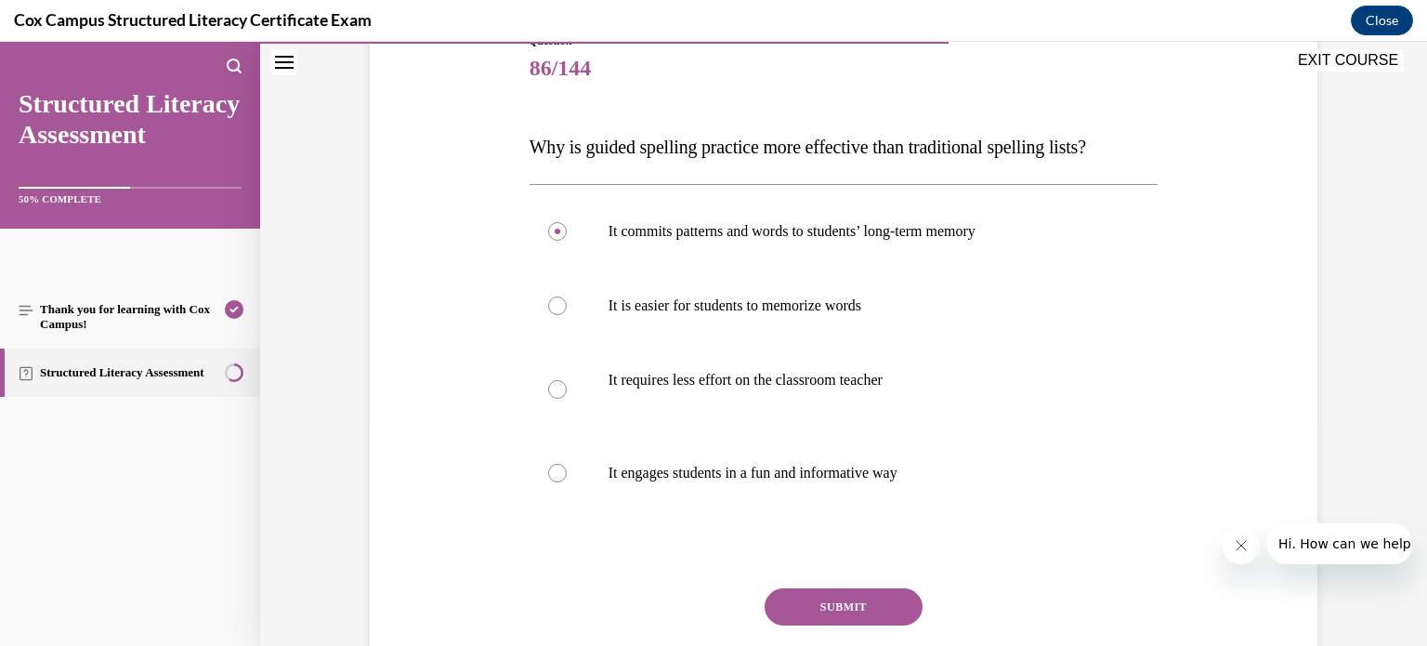
click at [818, 607] on button "SUBMIT" at bounding box center [843, 606] width 158 height 37
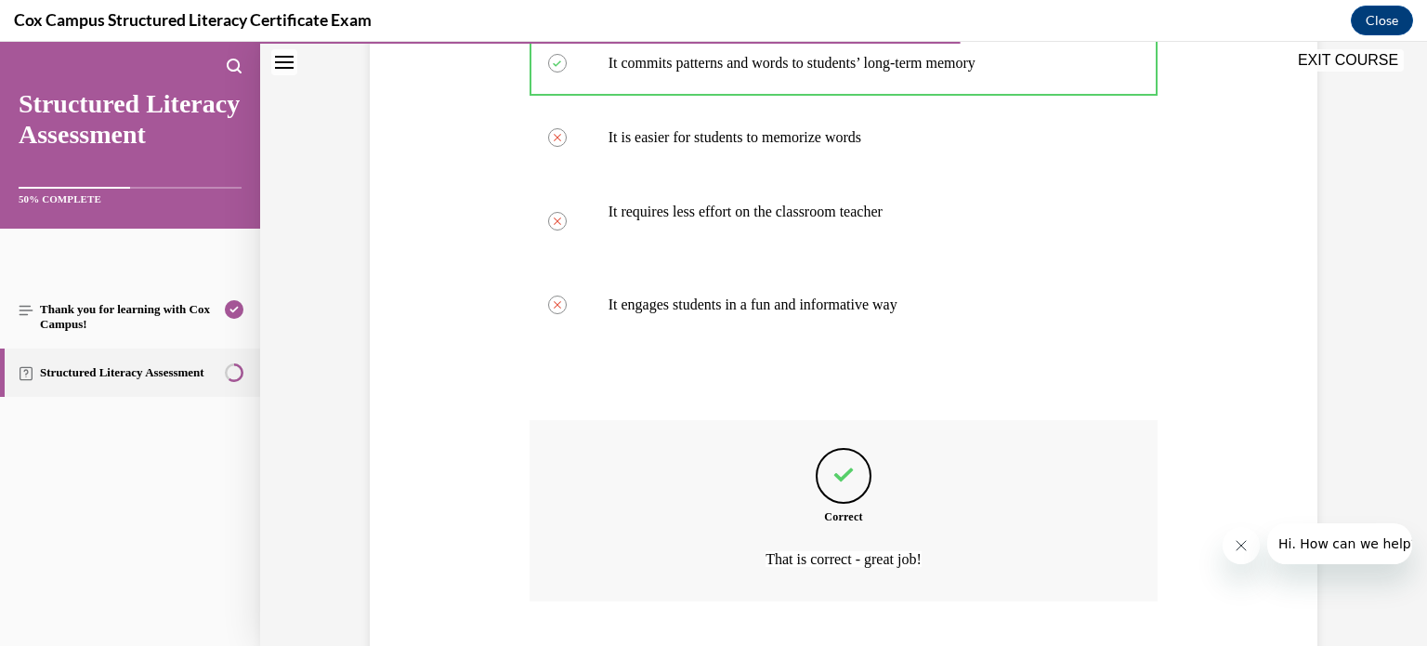
scroll to position [510, 0]
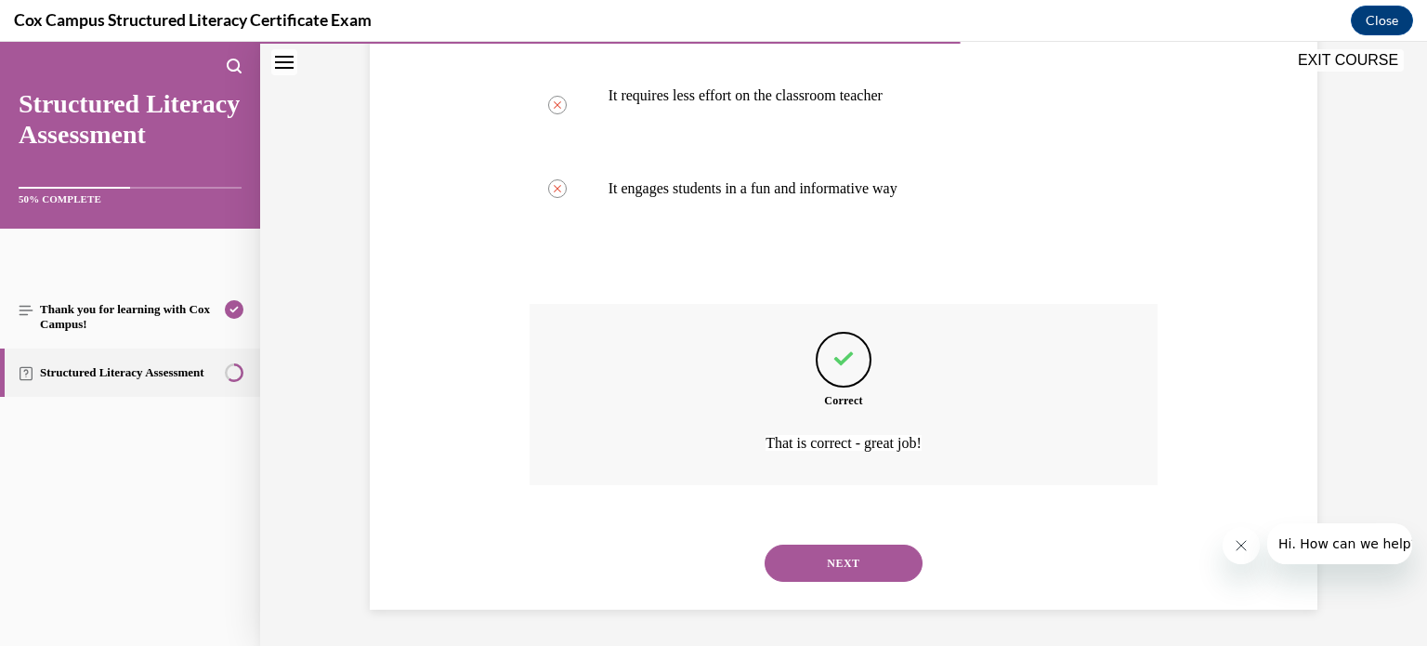
click at [823, 566] on button "NEXT" at bounding box center [843, 562] width 158 height 37
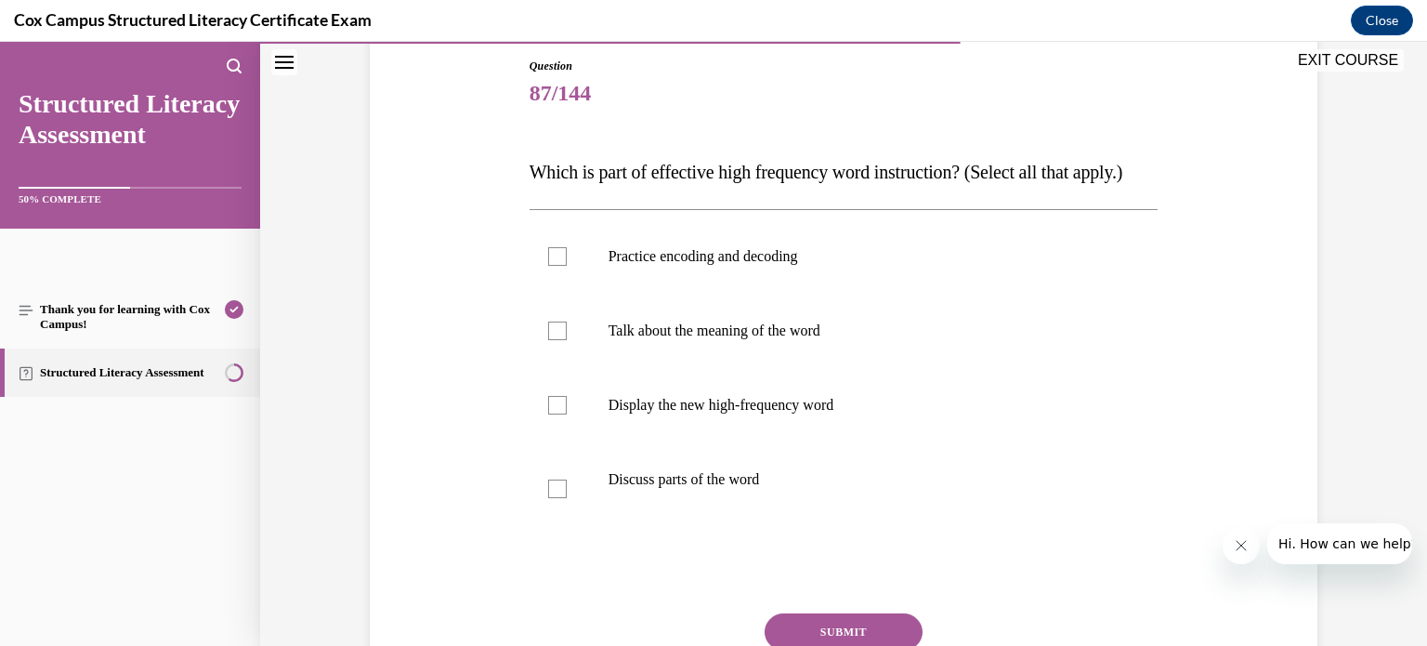
scroll to position [212, 0]
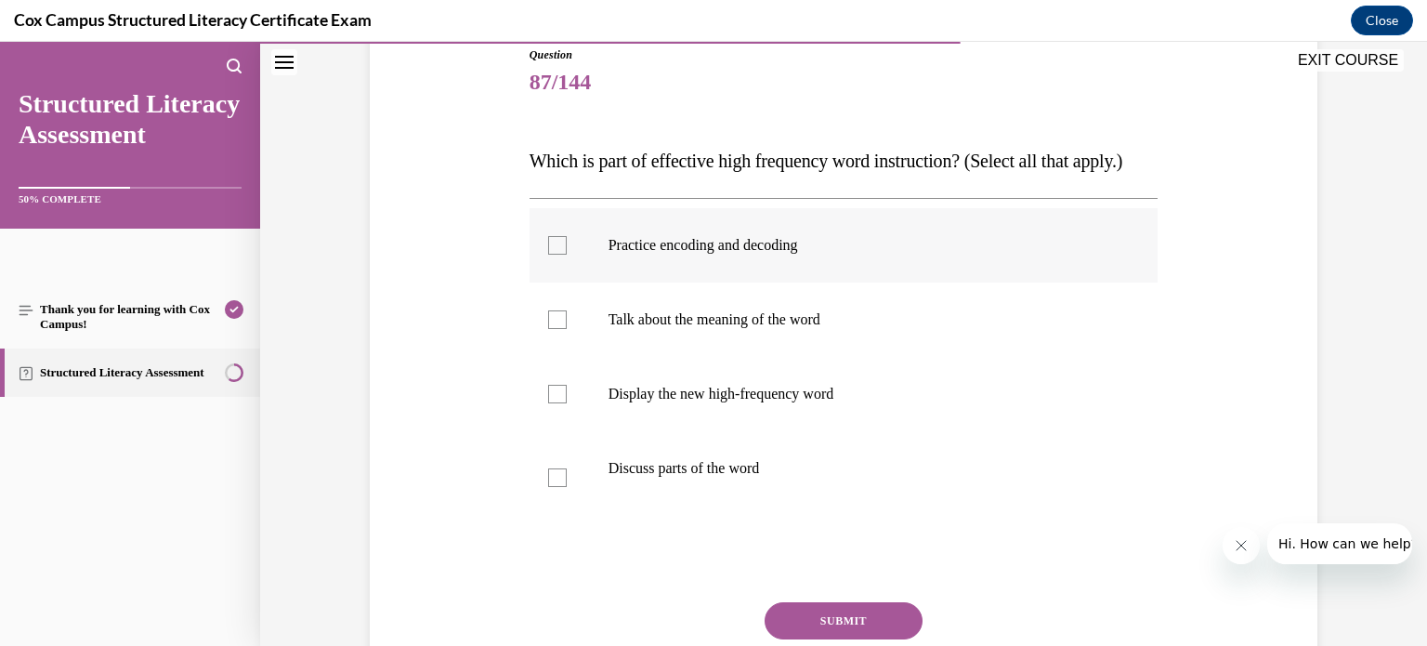
click at [550, 254] on div at bounding box center [557, 245] width 19 height 19
click at [550, 254] on input "Practice encoding and decoding" at bounding box center [557, 245] width 19 height 19
checkbox input "true"
click at [551, 329] on div at bounding box center [557, 319] width 19 height 19
click at [551, 329] on input "Talk about the meaning of the word" at bounding box center [557, 319] width 19 height 19
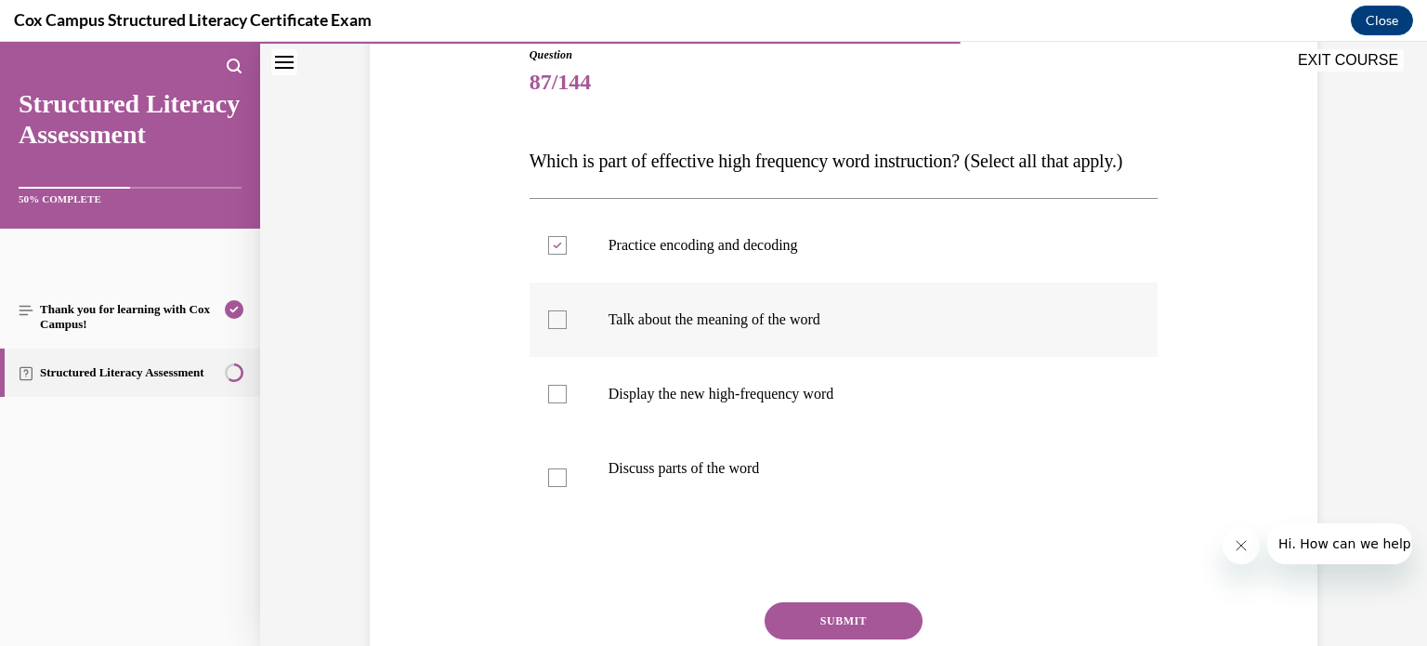
checkbox input "true"
click at [555, 403] on div at bounding box center [557, 394] width 19 height 19
click at [555, 403] on input "Display the new high-frequency word" at bounding box center [557, 394] width 19 height 19
checkbox input "true"
click at [549, 487] on div at bounding box center [557, 477] width 19 height 19
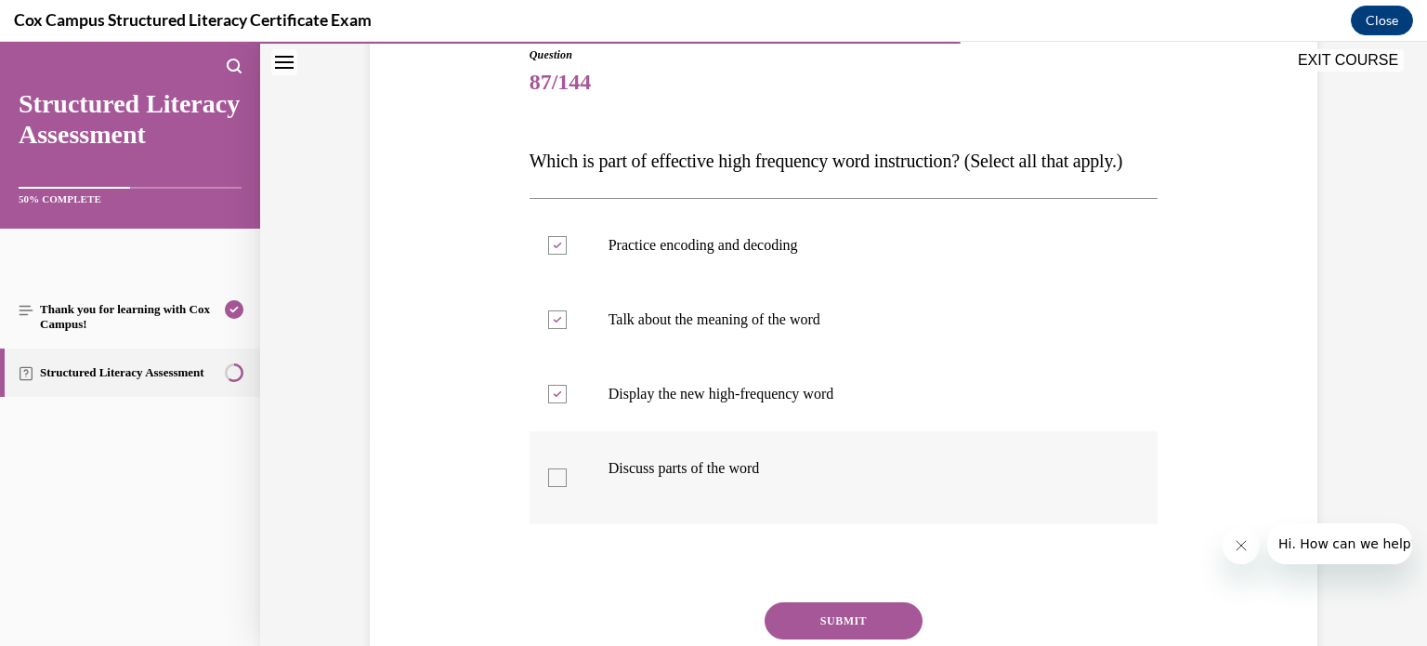
click at [549, 487] on input "Discuss parts of the word" at bounding box center [557, 477] width 19 height 19
checkbox input "true"
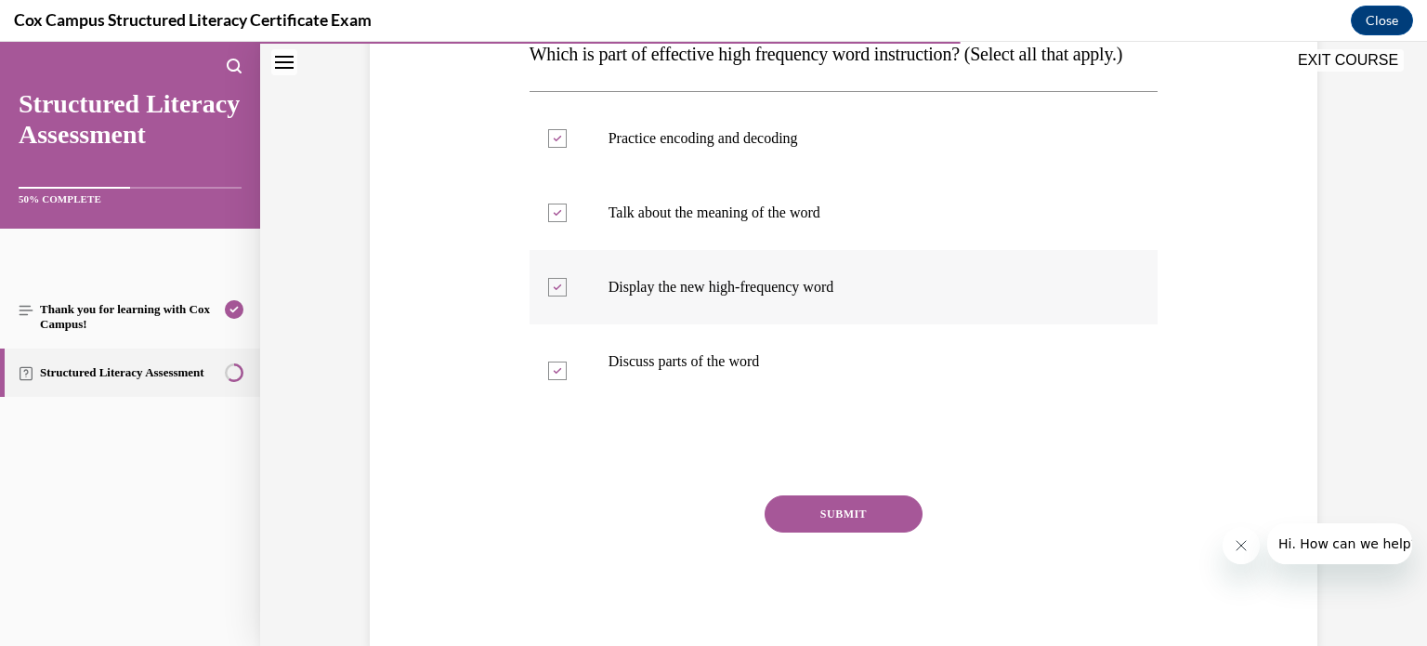
scroll to position [320, 0]
click at [825, 531] on button "SUBMIT" at bounding box center [843, 512] width 158 height 37
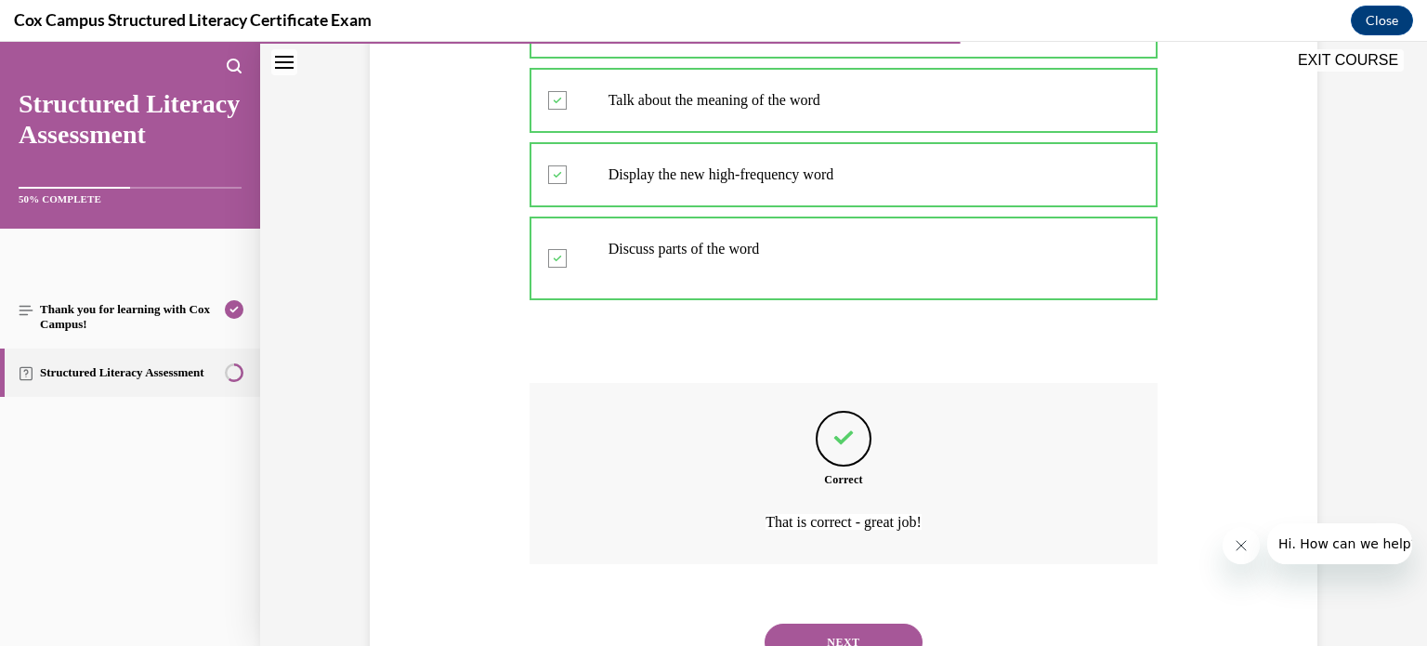
scroll to position [547, 0]
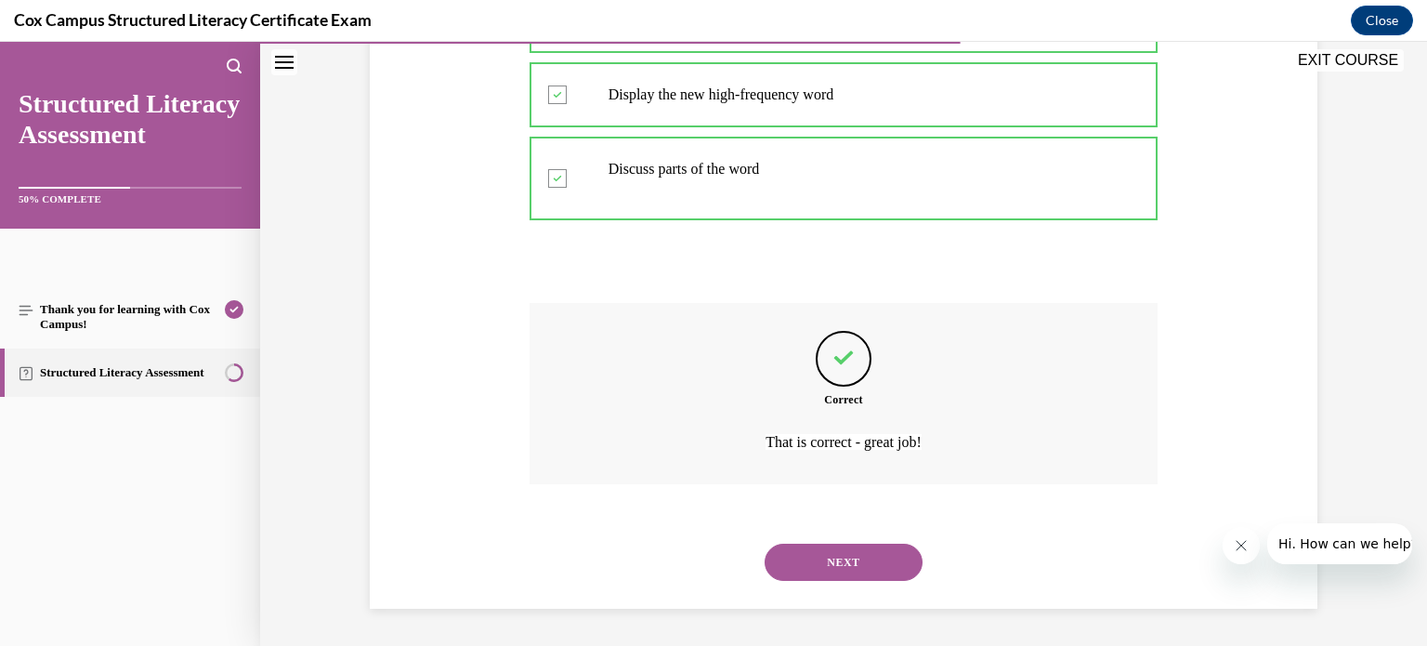
click at [829, 565] on button "NEXT" at bounding box center [843, 561] width 158 height 37
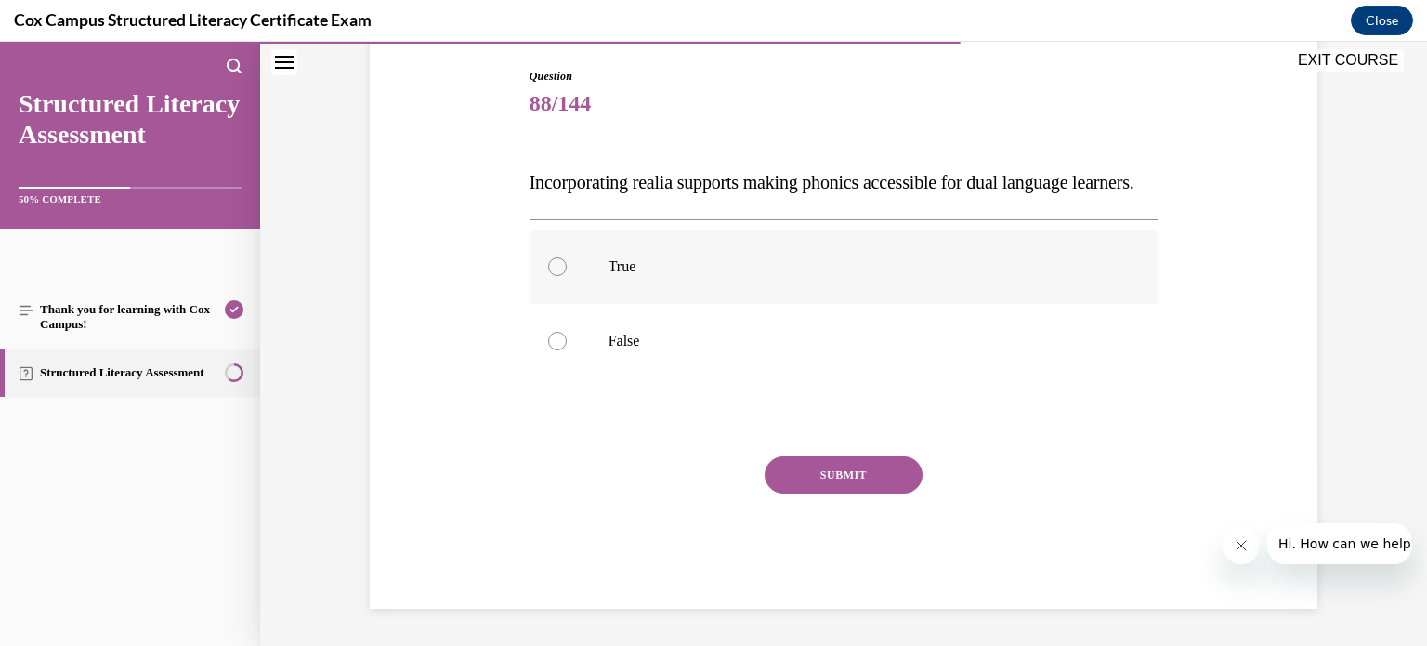
click at [550, 276] on div at bounding box center [557, 266] width 19 height 19
click at [550, 276] on input "True" at bounding box center [557, 266] width 19 height 19
radio input "true"
click at [805, 493] on button "SUBMIT" at bounding box center [843, 474] width 158 height 37
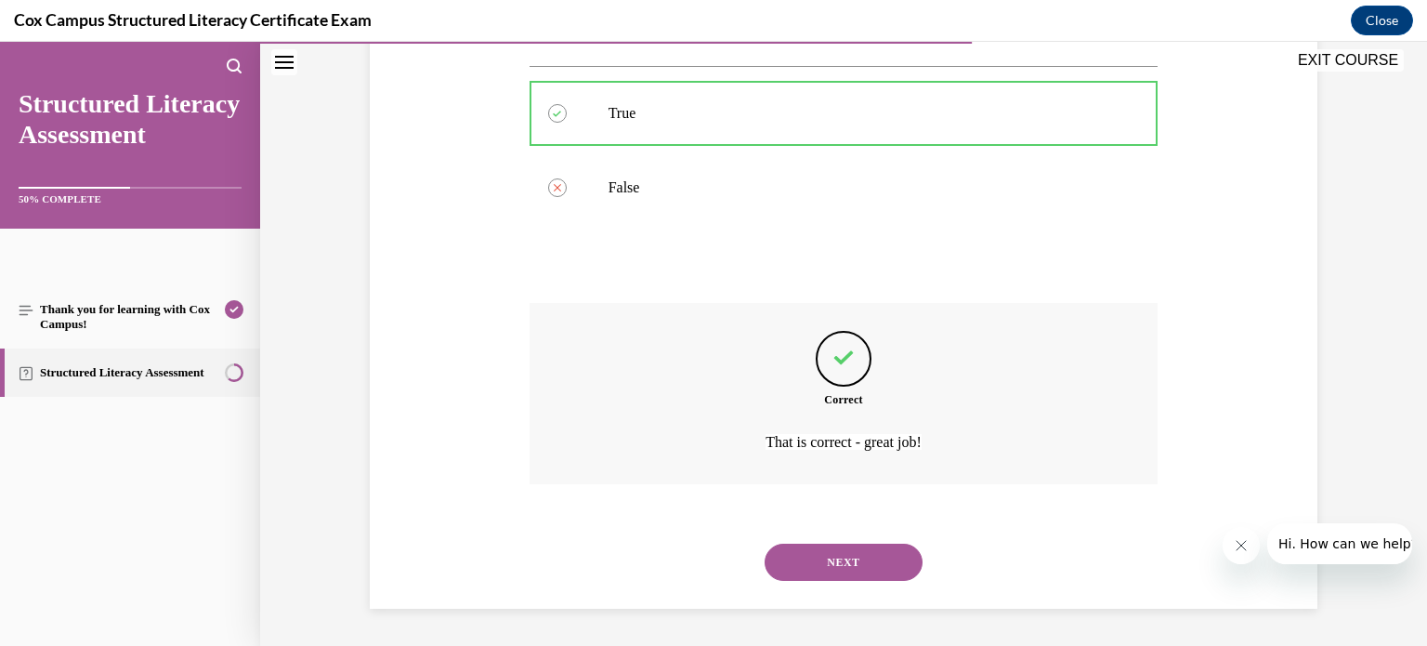
scroll to position [380, 0]
click at [855, 559] on button "NEXT" at bounding box center [843, 561] width 158 height 37
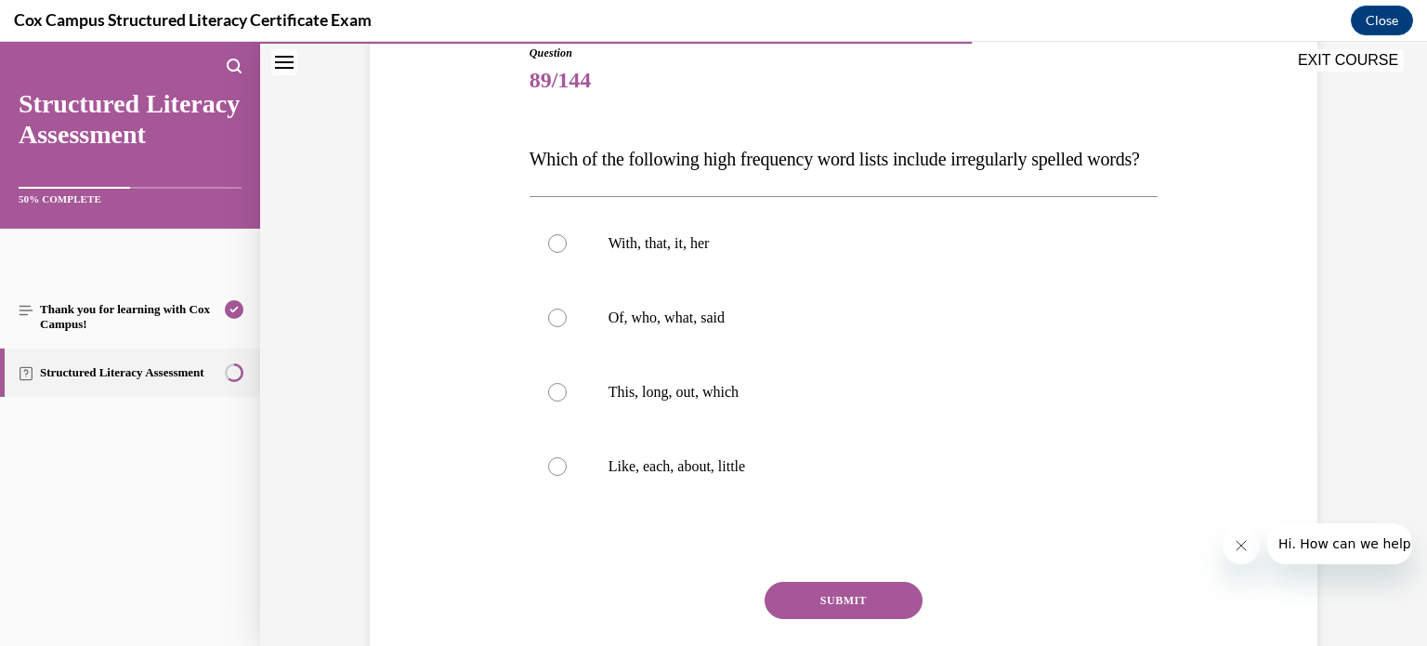
scroll to position [223, 0]
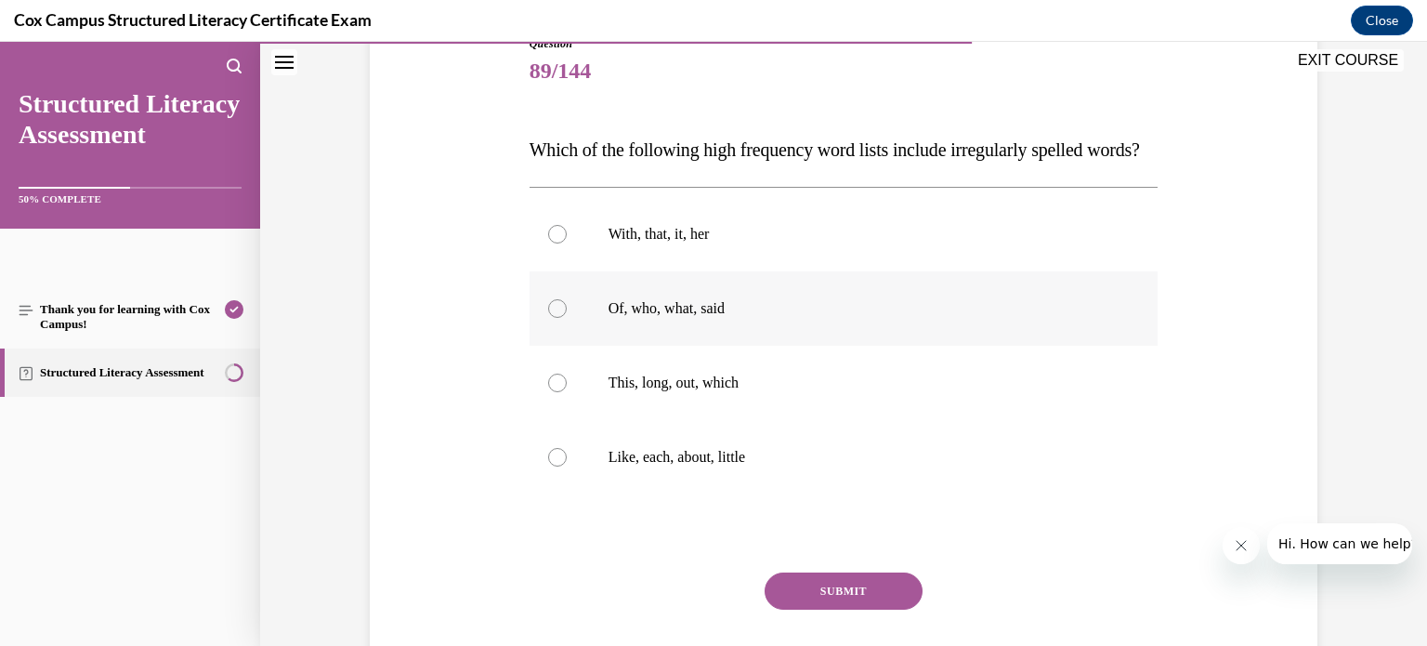
click at [551, 318] on div at bounding box center [557, 308] width 19 height 19
click at [551, 318] on input "Of, who, what, said" at bounding box center [557, 308] width 19 height 19
radio input "true"
click at [831, 609] on button "SUBMIT" at bounding box center [843, 590] width 158 height 37
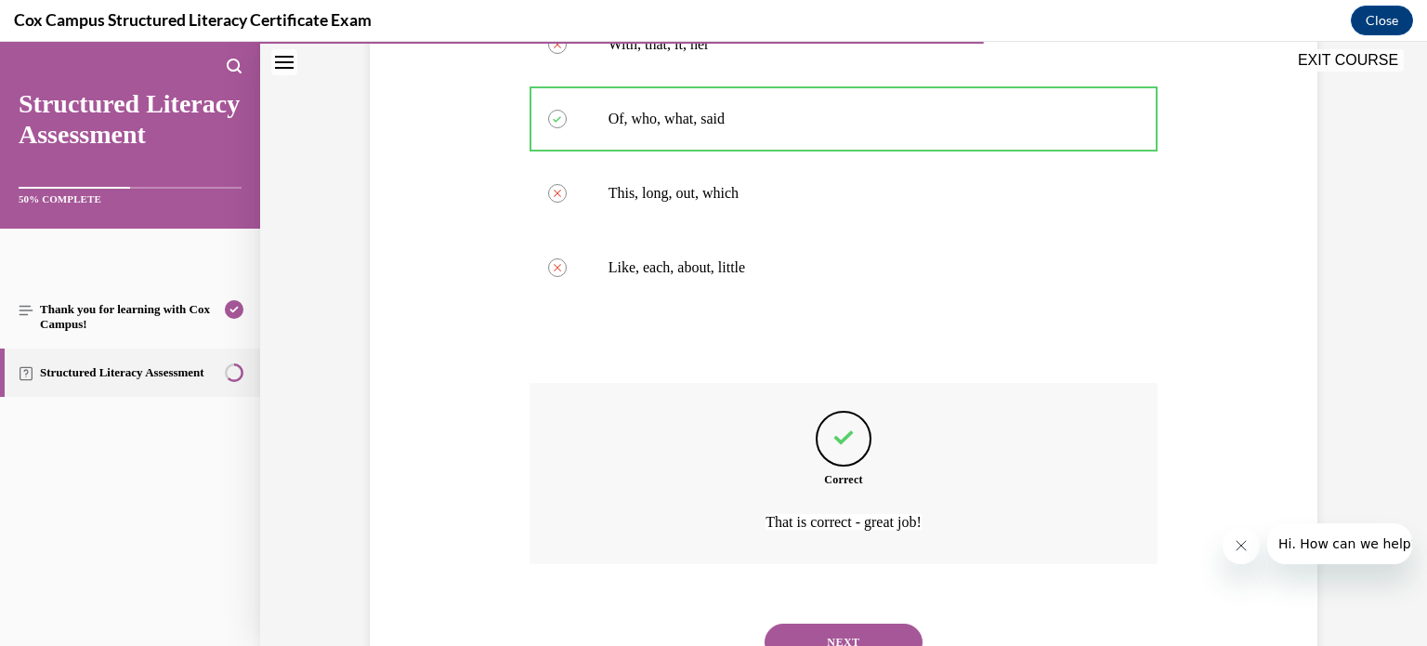
scroll to position [528, 0]
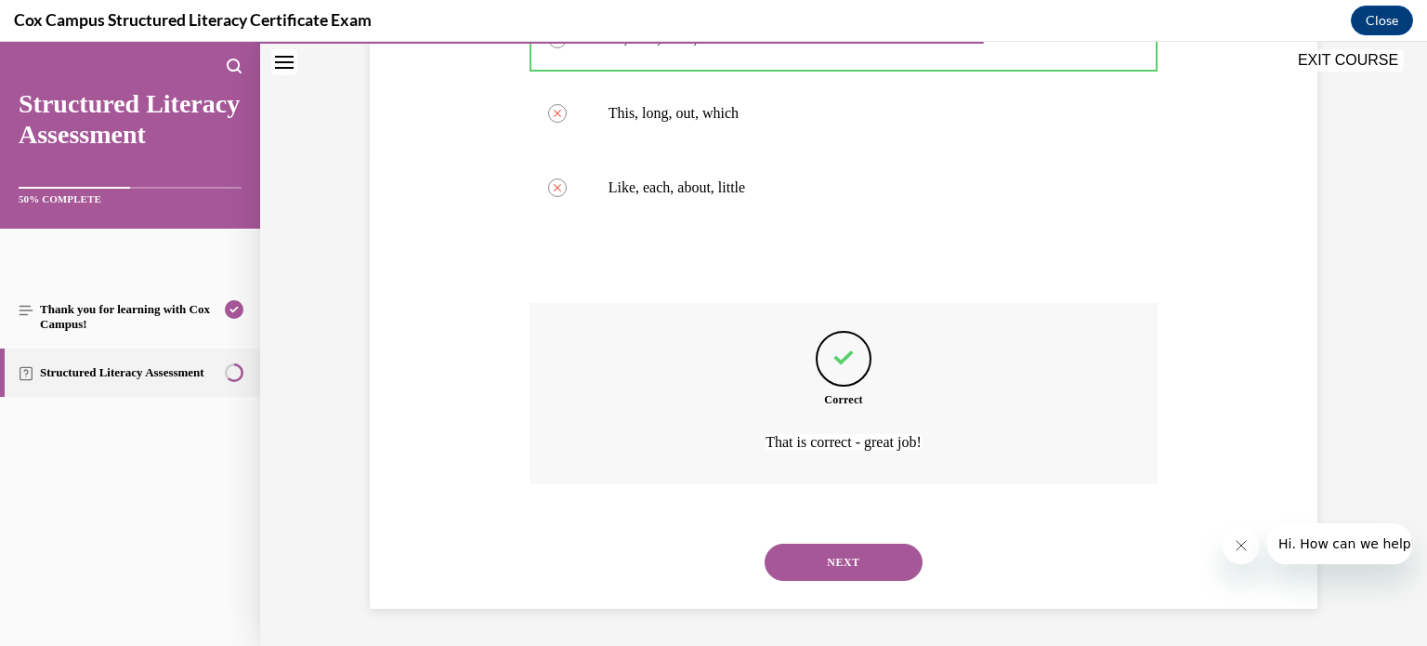
click at [850, 553] on button "NEXT" at bounding box center [843, 561] width 158 height 37
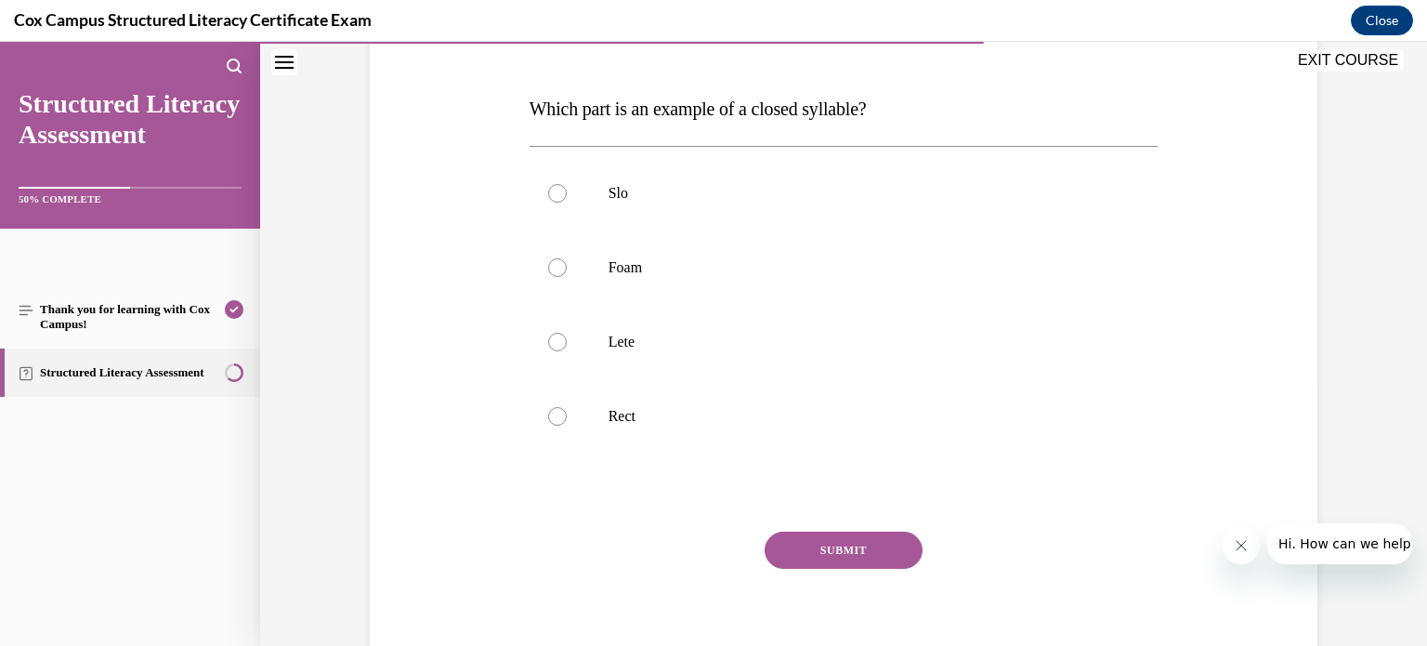
scroll to position [264, 0]
click at [548, 265] on div at bounding box center [557, 267] width 19 height 19
click at [548, 265] on input "Foam" at bounding box center [557, 267] width 19 height 19
radio input "true"
click at [550, 419] on div at bounding box center [557, 416] width 19 height 19
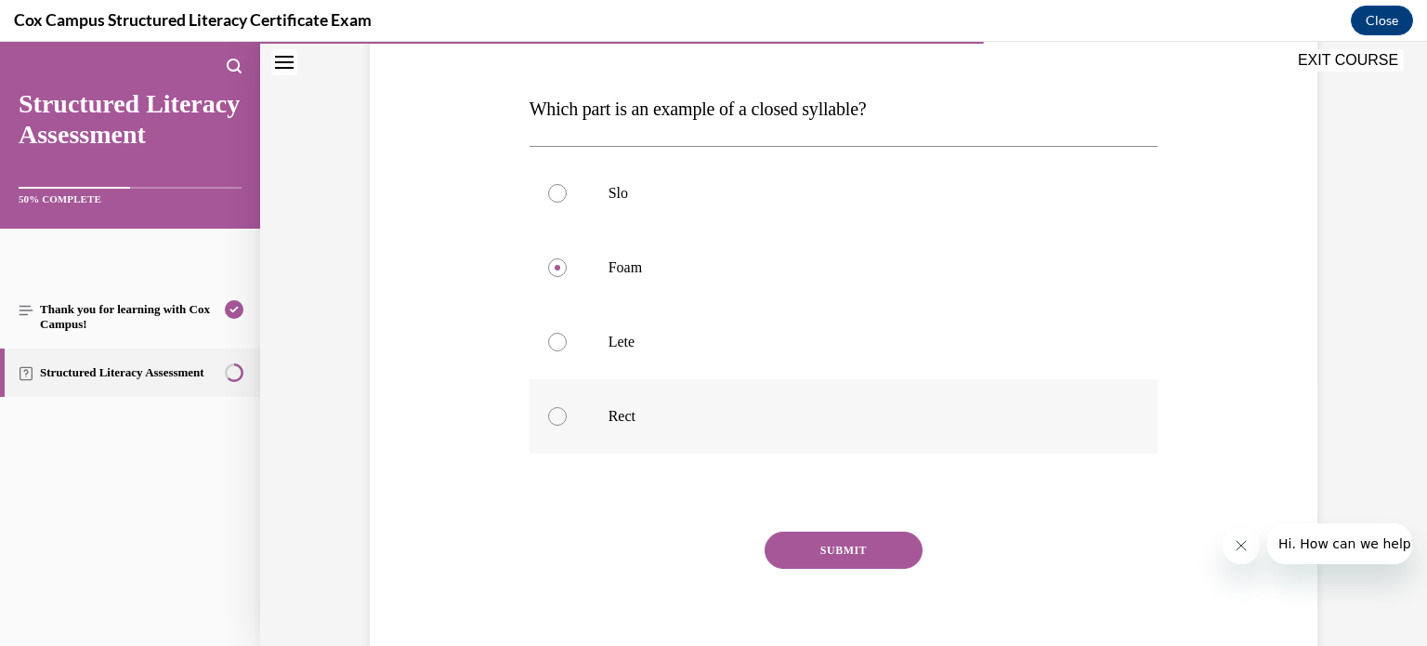
click at [550, 419] on input "Rect" at bounding box center [557, 416] width 19 height 19
radio input "true"
click at [555, 273] on div at bounding box center [557, 267] width 19 height 19
click at [555, 273] on input "Foam" at bounding box center [557, 267] width 19 height 19
radio input "true"
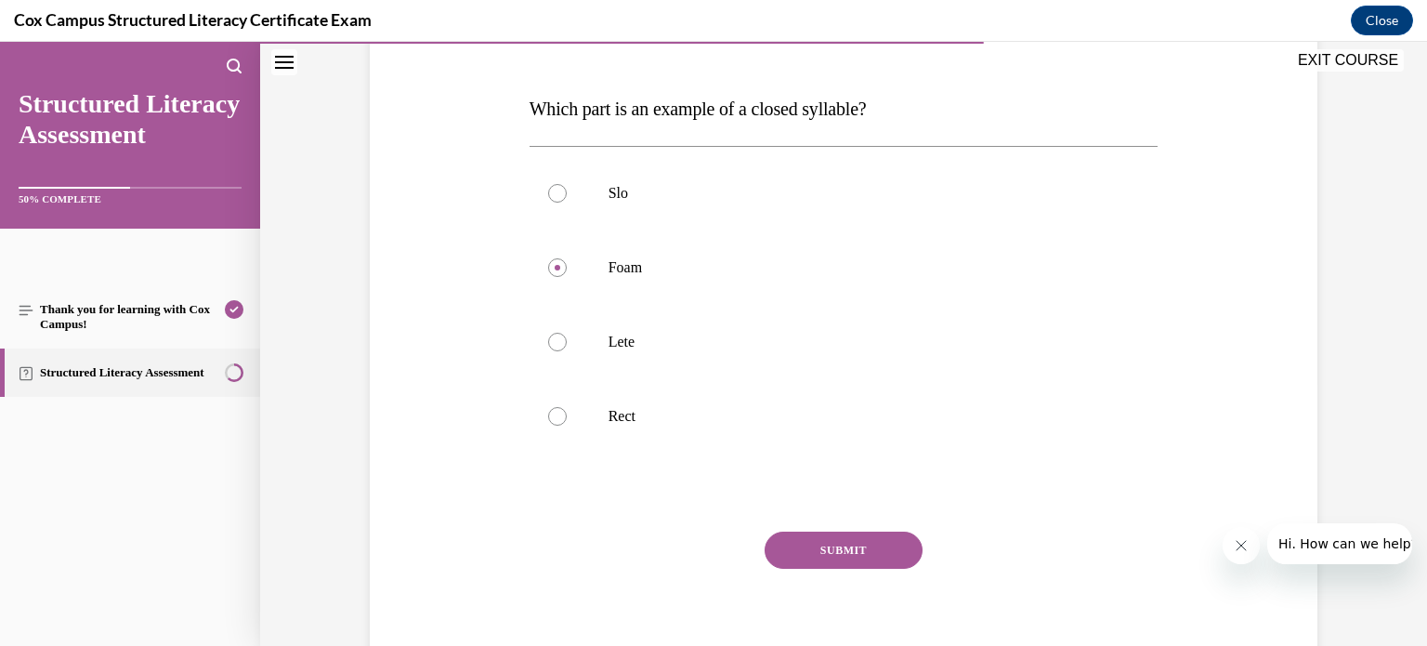
click at [846, 548] on button "SUBMIT" at bounding box center [843, 549] width 158 height 37
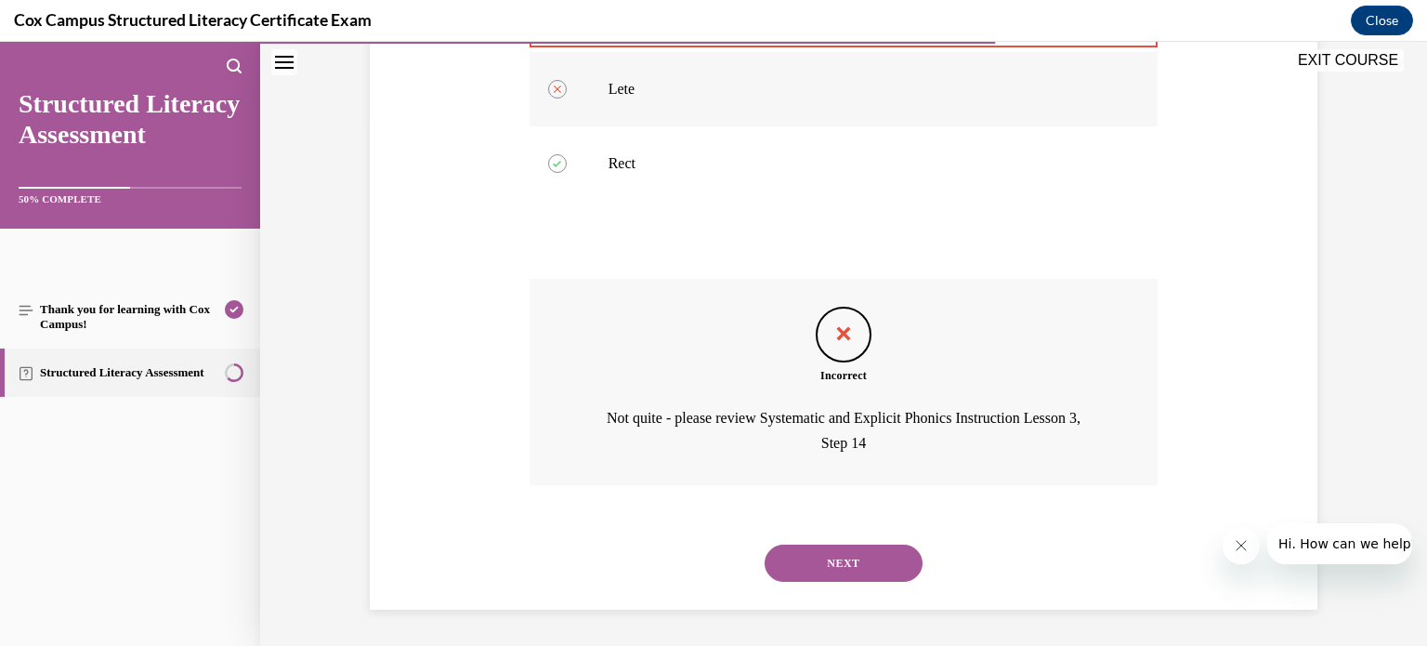
scroll to position [516, 0]
click at [835, 560] on button "NEXT" at bounding box center [843, 562] width 158 height 37
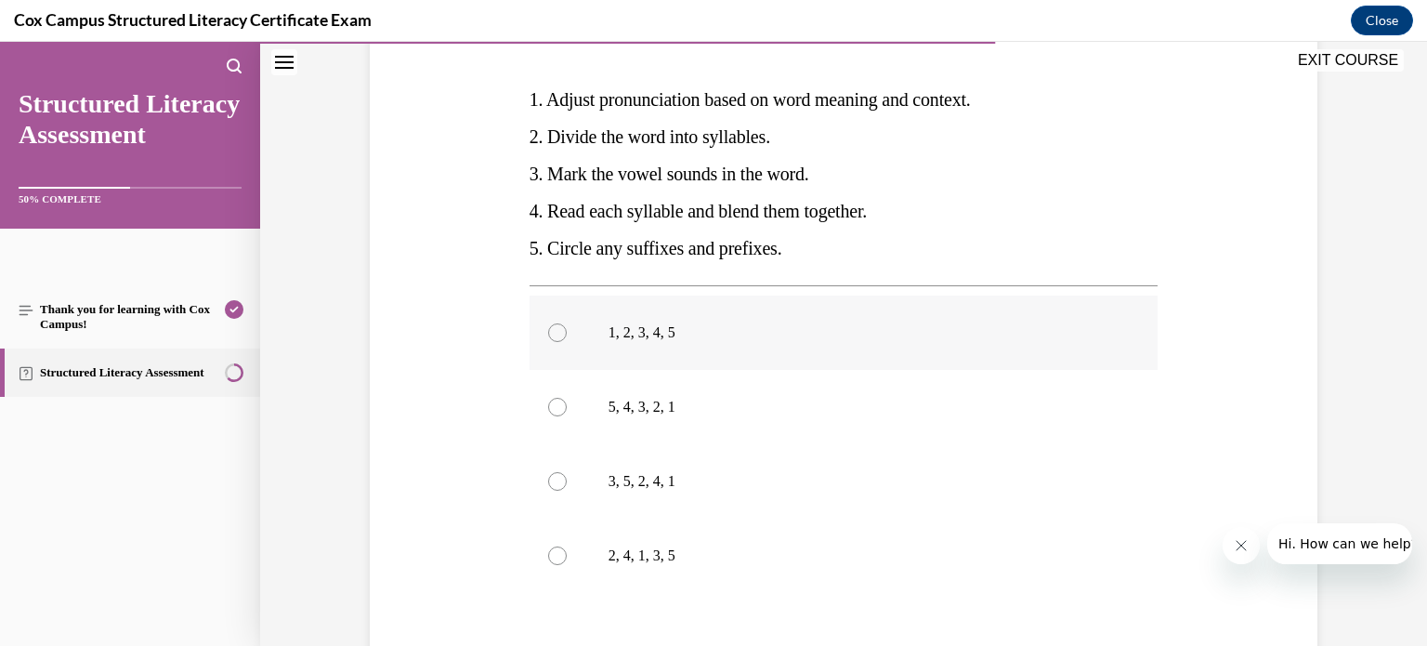
scroll to position [342, 0]
click at [551, 481] on div at bounding box center [557, 481] width 19 height 19
click at [551, 481] on input "3, 5, 2, 4, 1" at bounding box center [557, 481] width 19 height 19
radio input "true"
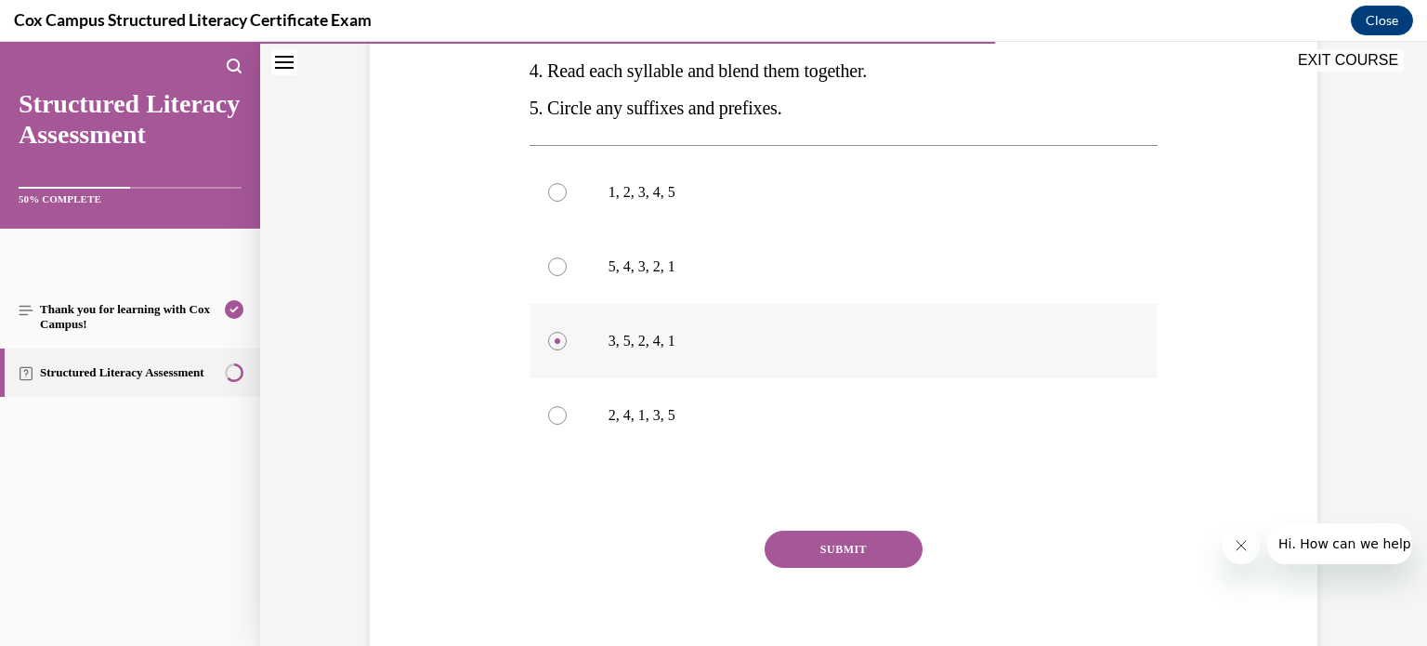
scroll to position [485, 0]
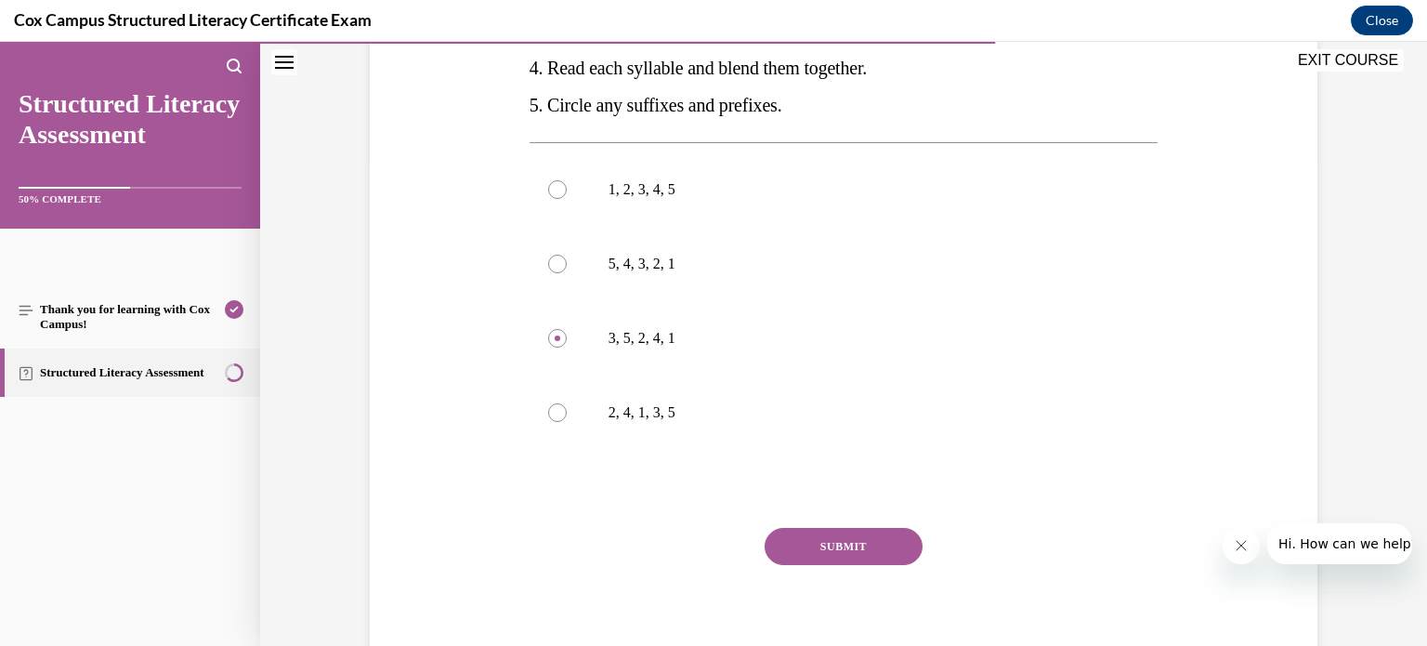
click at [801, 531] on button "SUBMIT" at bounding box center [843, 546] width 158 height 37
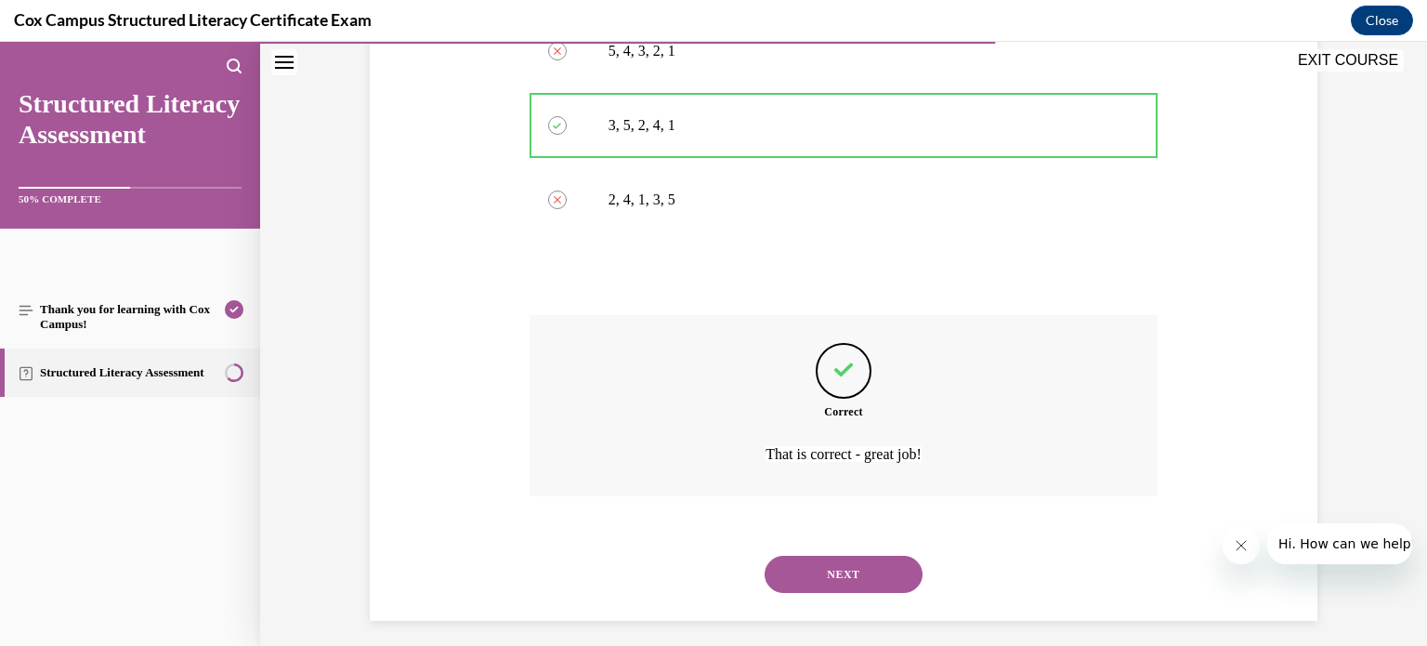
scroll to position [710, 0]
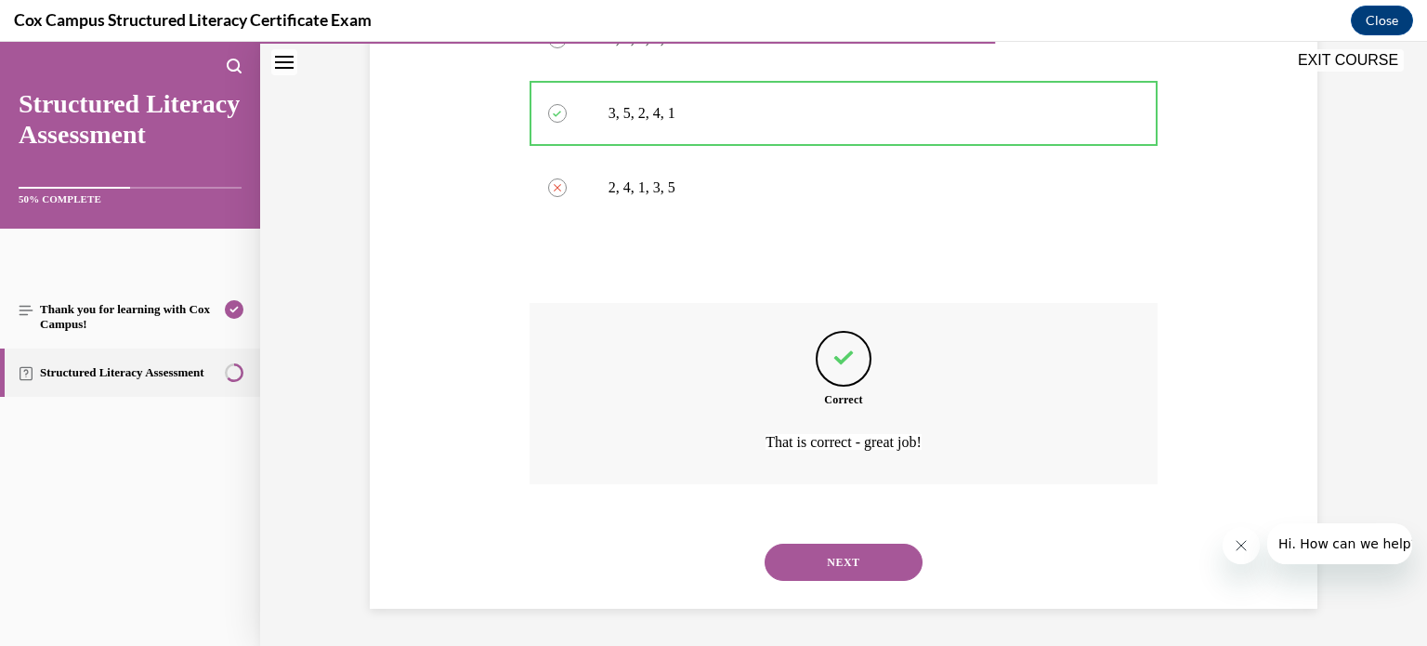
click at [821, 566] on button "NEXT" at bounding box center [843, 561] width 158 height 37
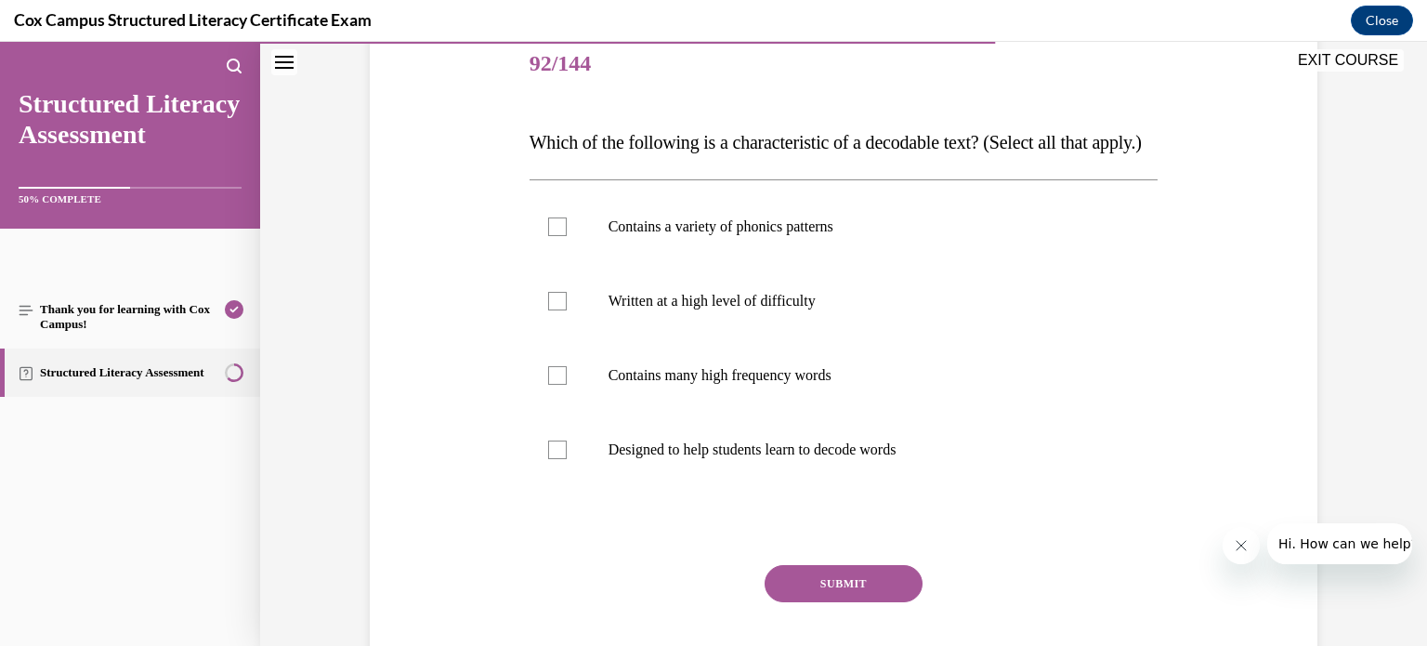
scroll to position [238, 0]
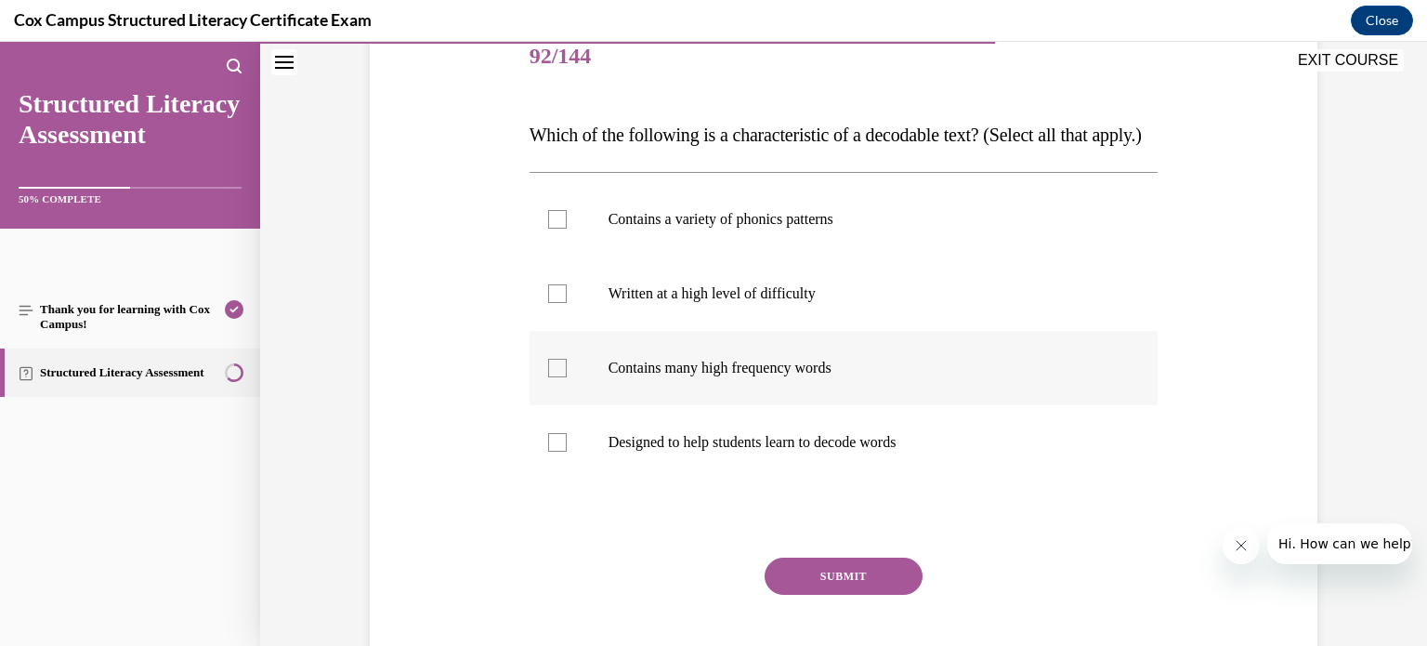
click at [548, 377] on div at bounding box center [557, 368] width 19 height 19
click at [548, 377] on input "Contains many high frequency words" at bounding box center [557, 368] width 19 height 19
checkbox input "true"
click at [549, 451] on div at bounding box center [557, 442] width 19 height 19
click at [549, 451] on input "Designed to help students learn to decode words" at bounding box center [557, 442] width 19 height 19
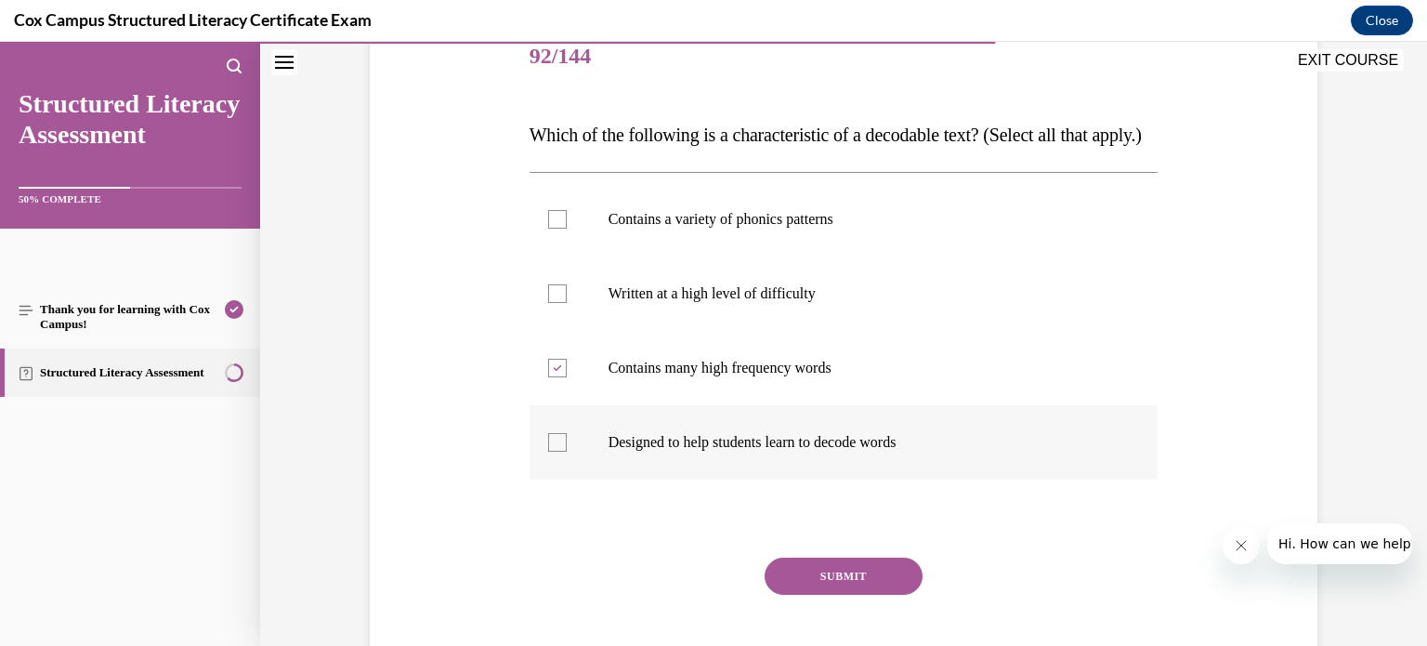
checkbox input "true"
click at [821, 594] on button "SUBMIT" at bounding box center [843, 575] width 158 height 37
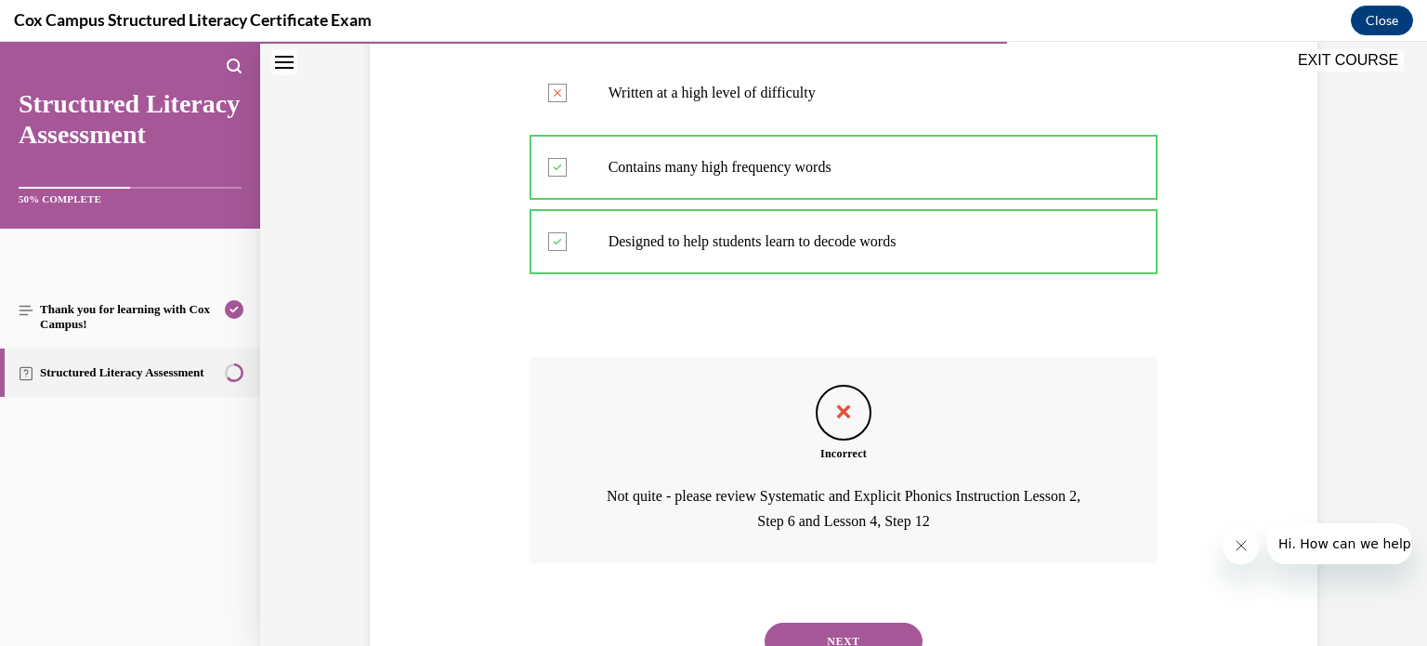
scroll to position [554, 0]
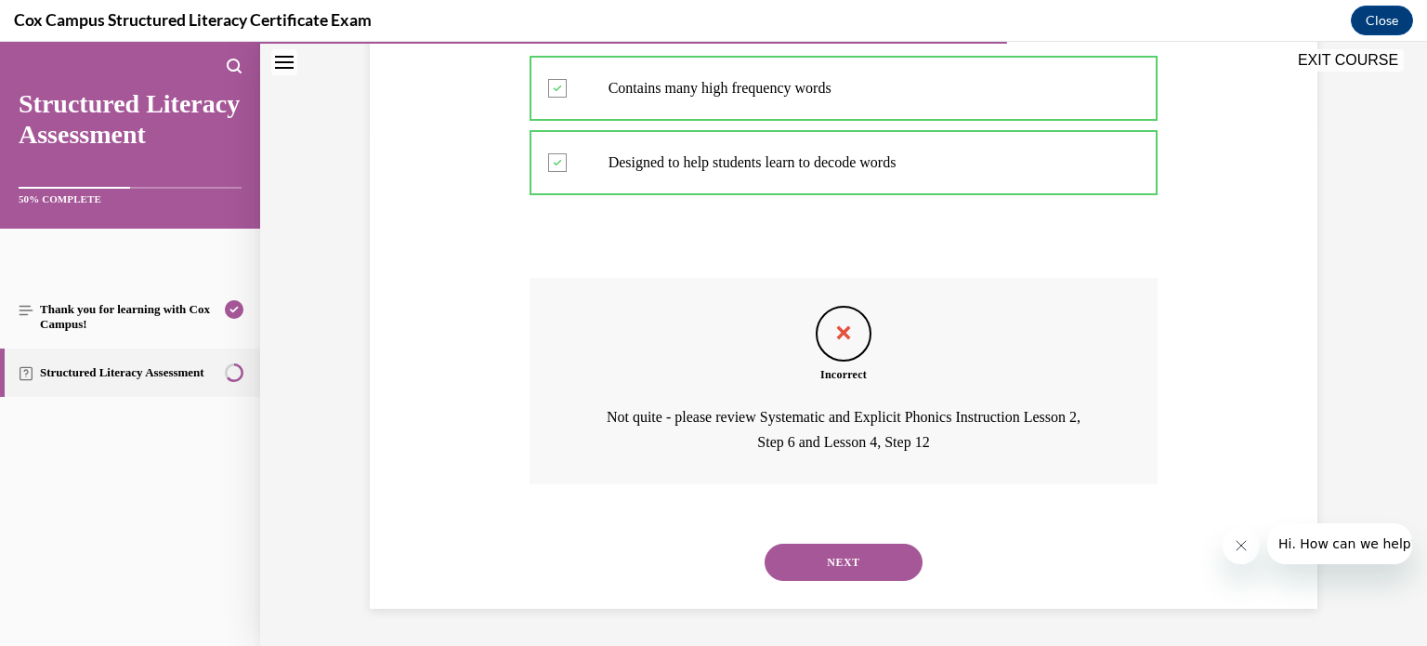
click at [821, 552] on button "NEXT" at bounding box center [843, 561] width 158 height 37
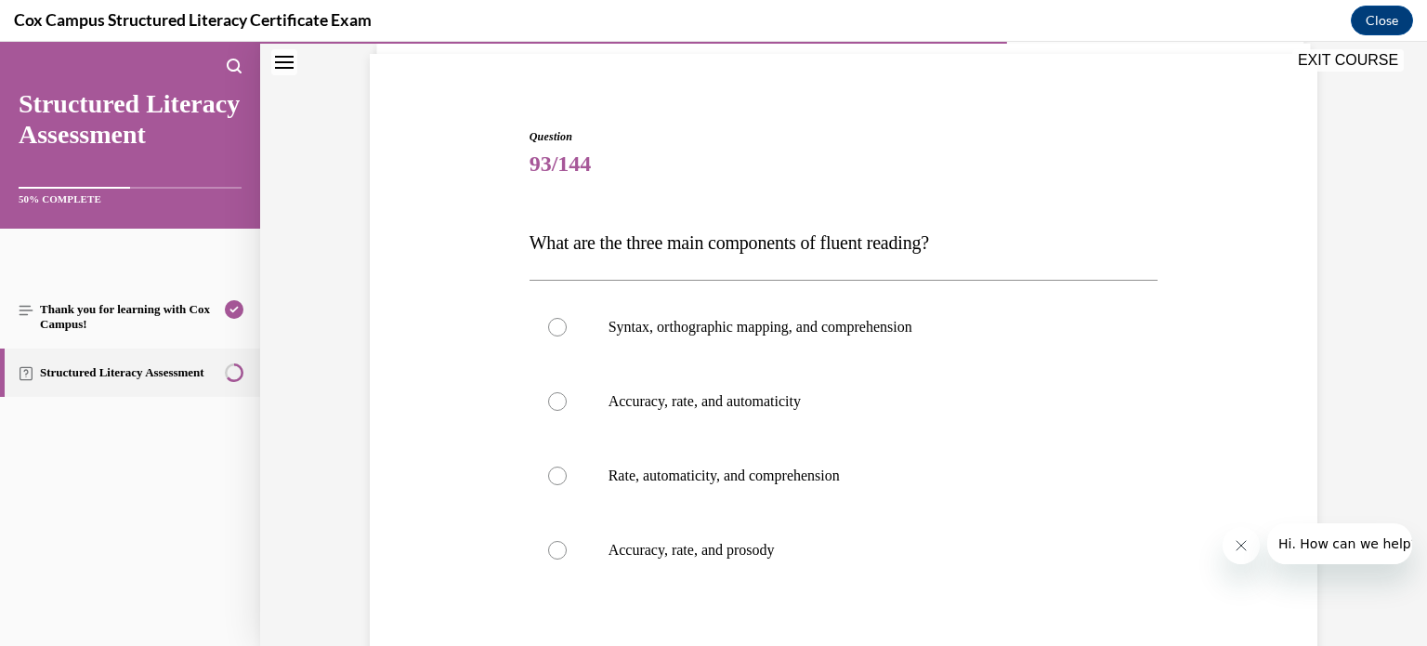
scroll to position [175, 0]
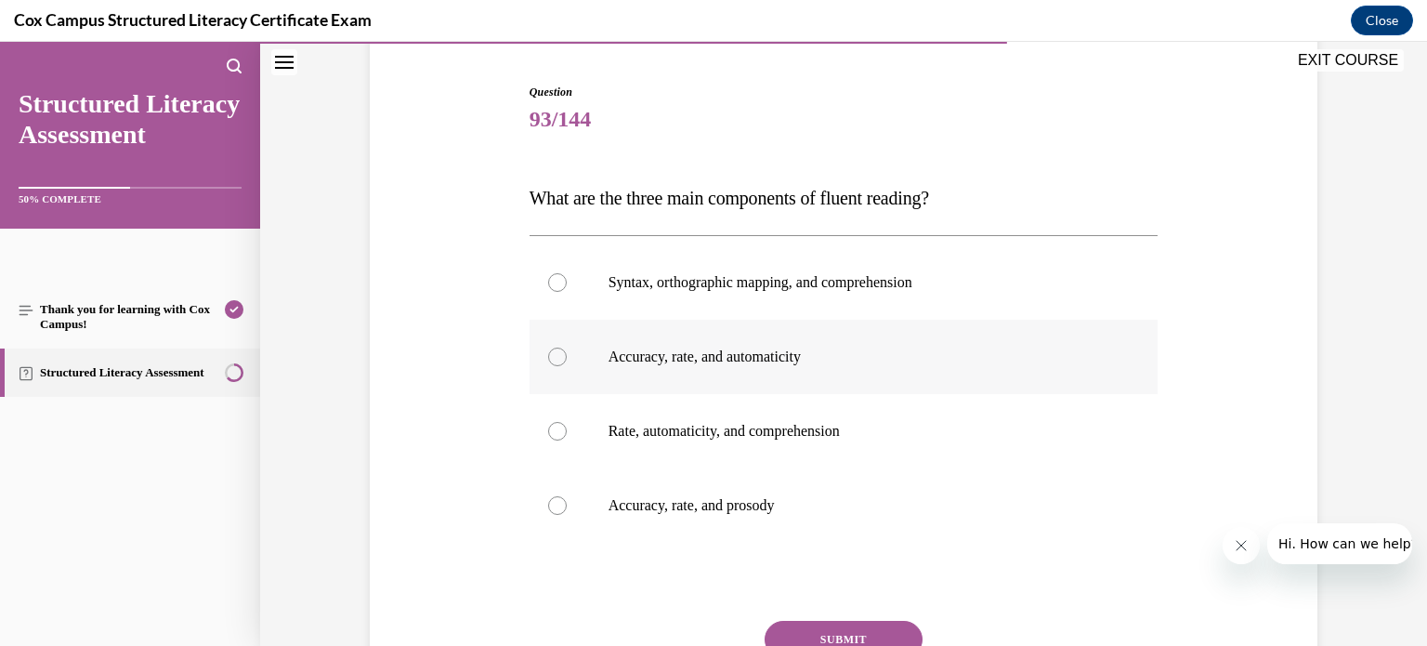
click at [549, 349] on div at bounding box center [557, 356] width 19 height 19
click at [549, 349] on input "Accuracy, rate, and automaticity" at bounding box center [557, 356] width 19 height 19
radio input "true"
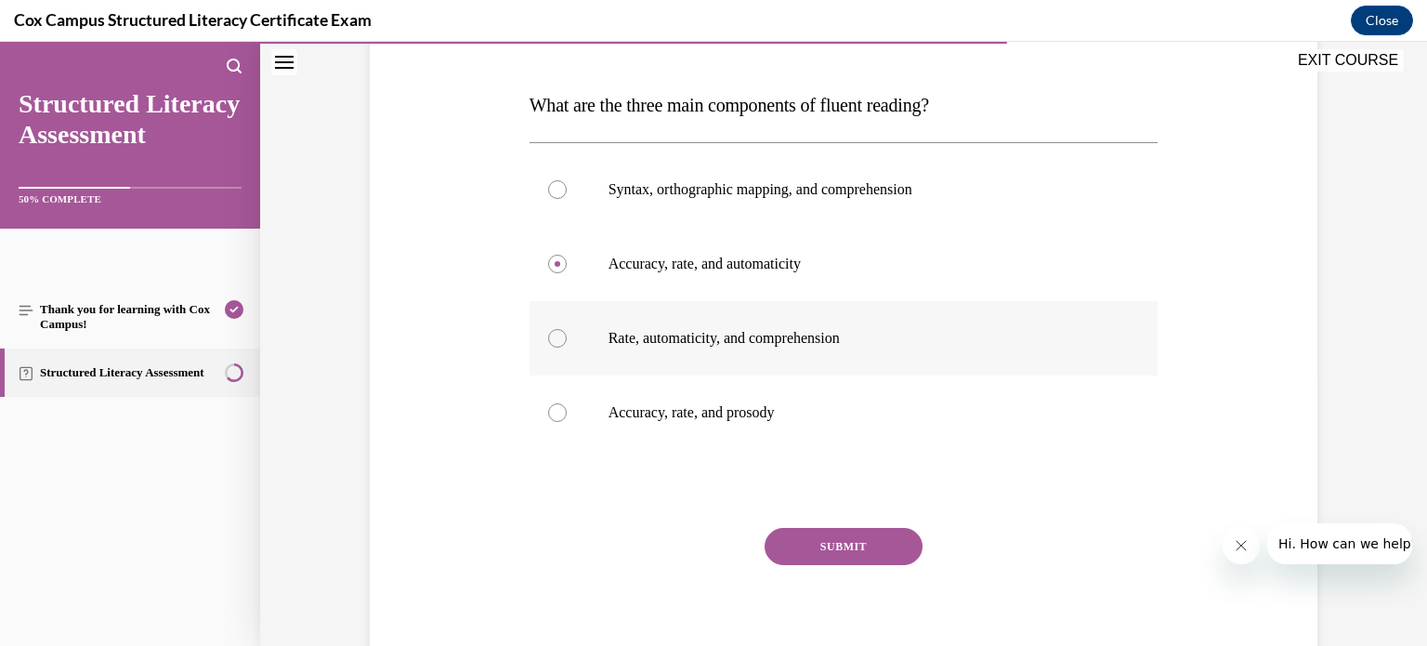
scroll to position [267, 0]
click at [833, 538] on button "SUBMIT" at bounding box center [843, 546] width 158 height 37
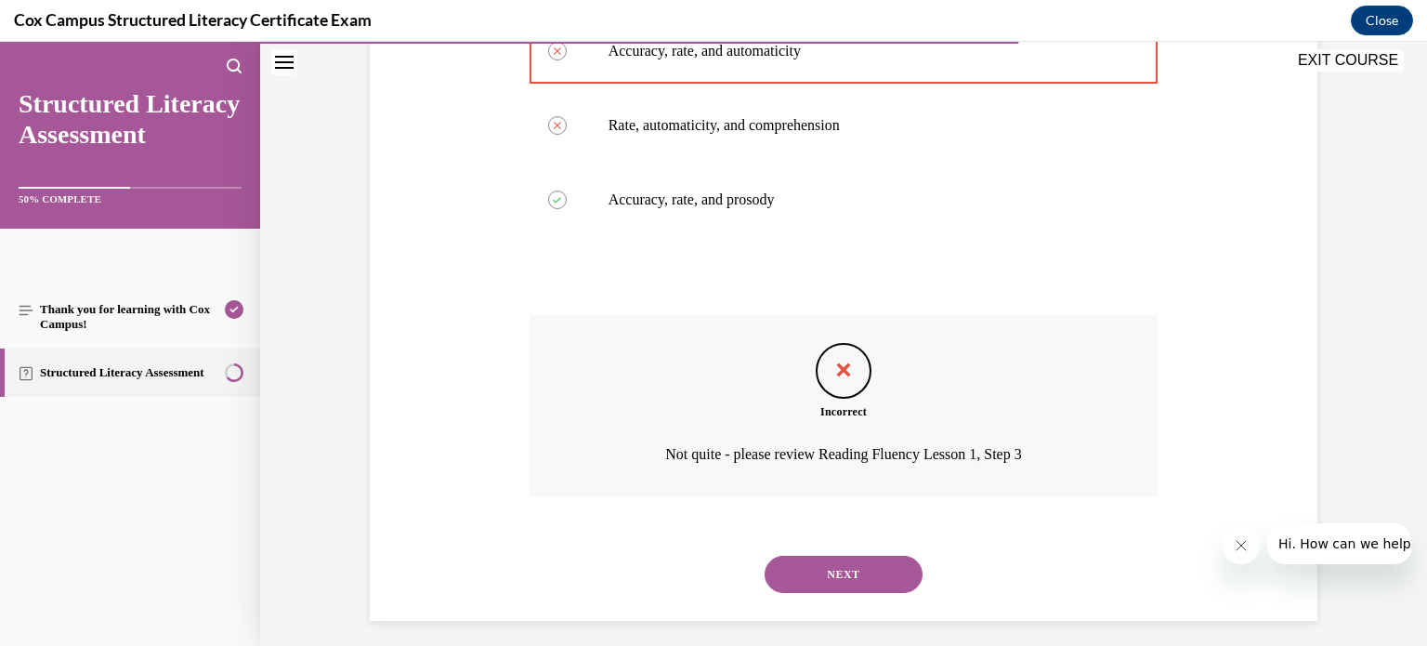
scroll to position [491, 0]
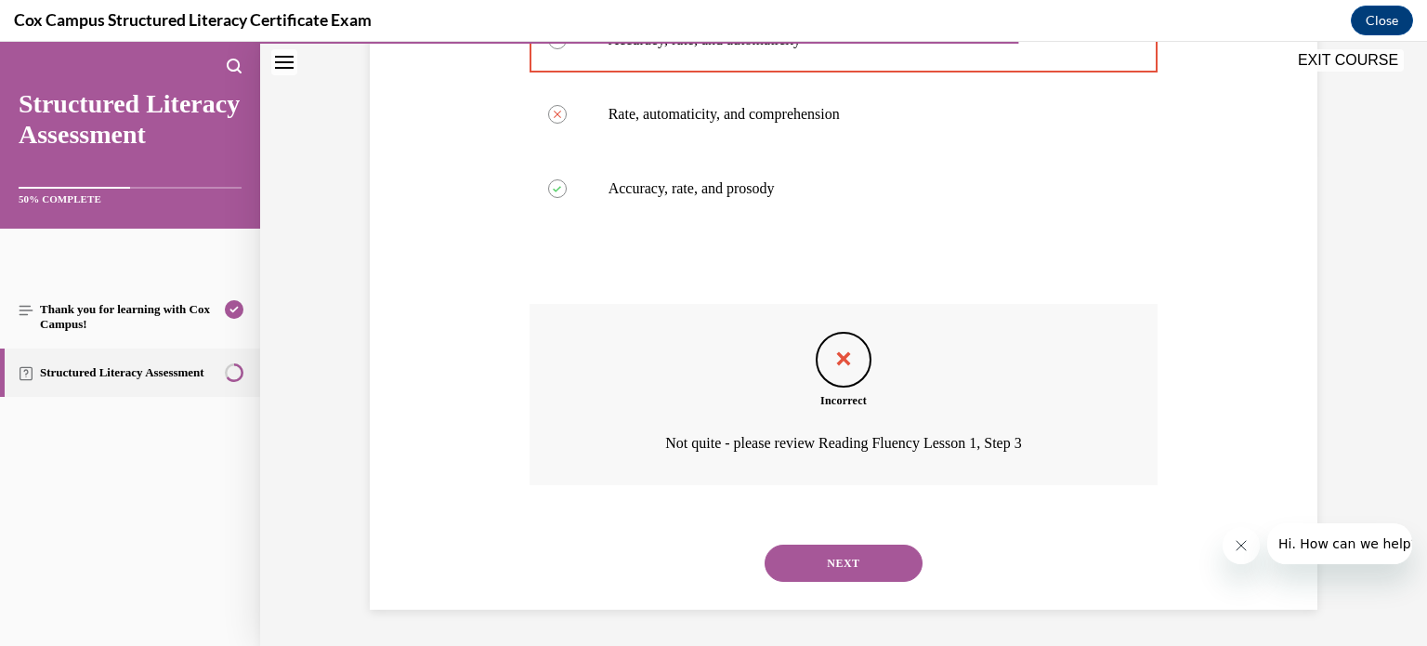
click at [847, 563] on button "NEXT" at bounding box center [843, 562] width 158 height 37
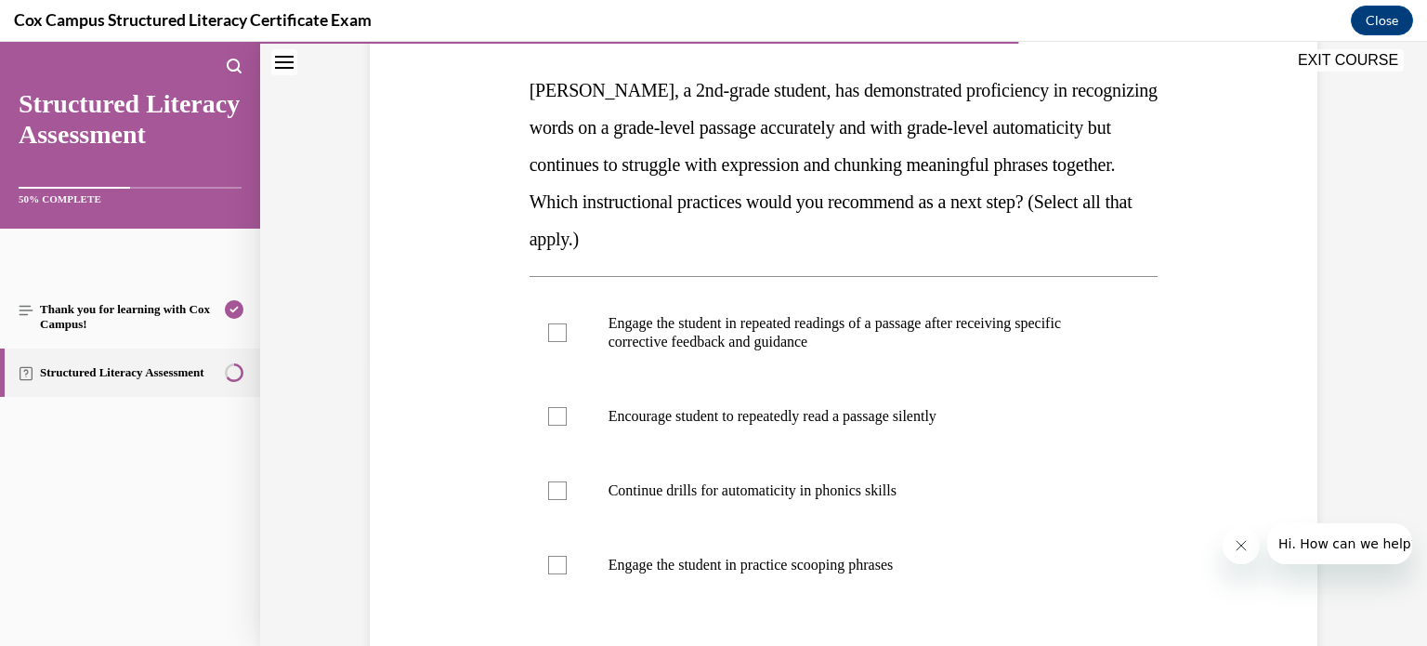
scroll to position [325, 0]
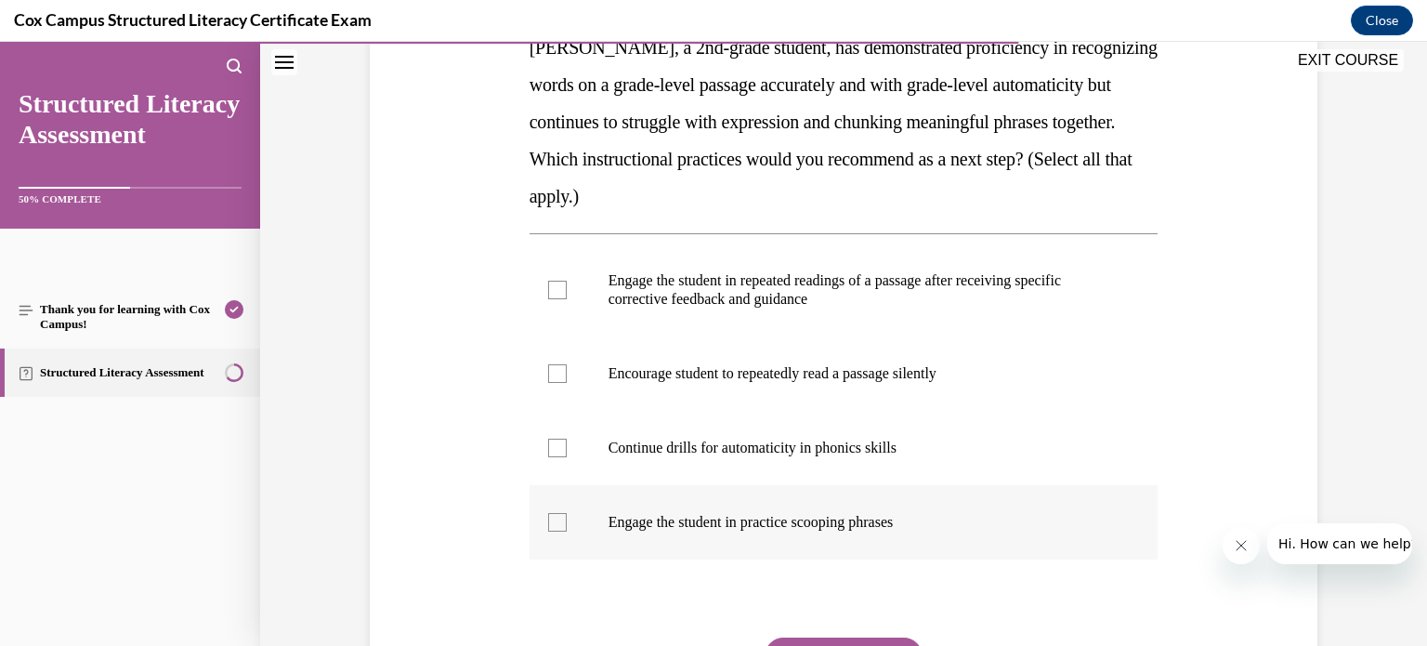
click at [548, 521] on div at bounding box center [557, 522] width 19 height 19
click at [548, 521] on input "Engage the student in practice scooping phrases" at bounding box center [557, 522] width 19 height 19
checkbox input "true"
click at [548, 288] on div at bounding box center [557, 290] width 19 height 19
click at [548, 288] on input "Engage the student in repeated readings of a passage after receiving specific c…" at bounding box center [557, 290] width 19 height 19
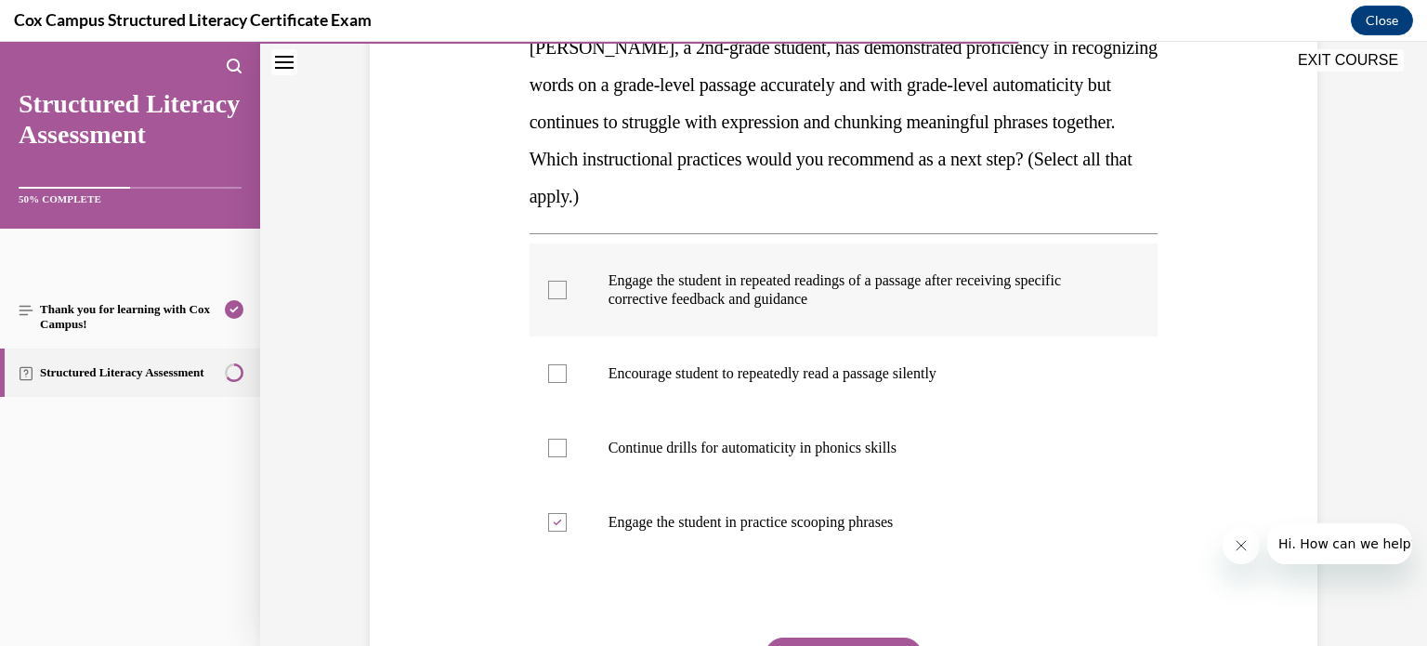
checkbox input "true"
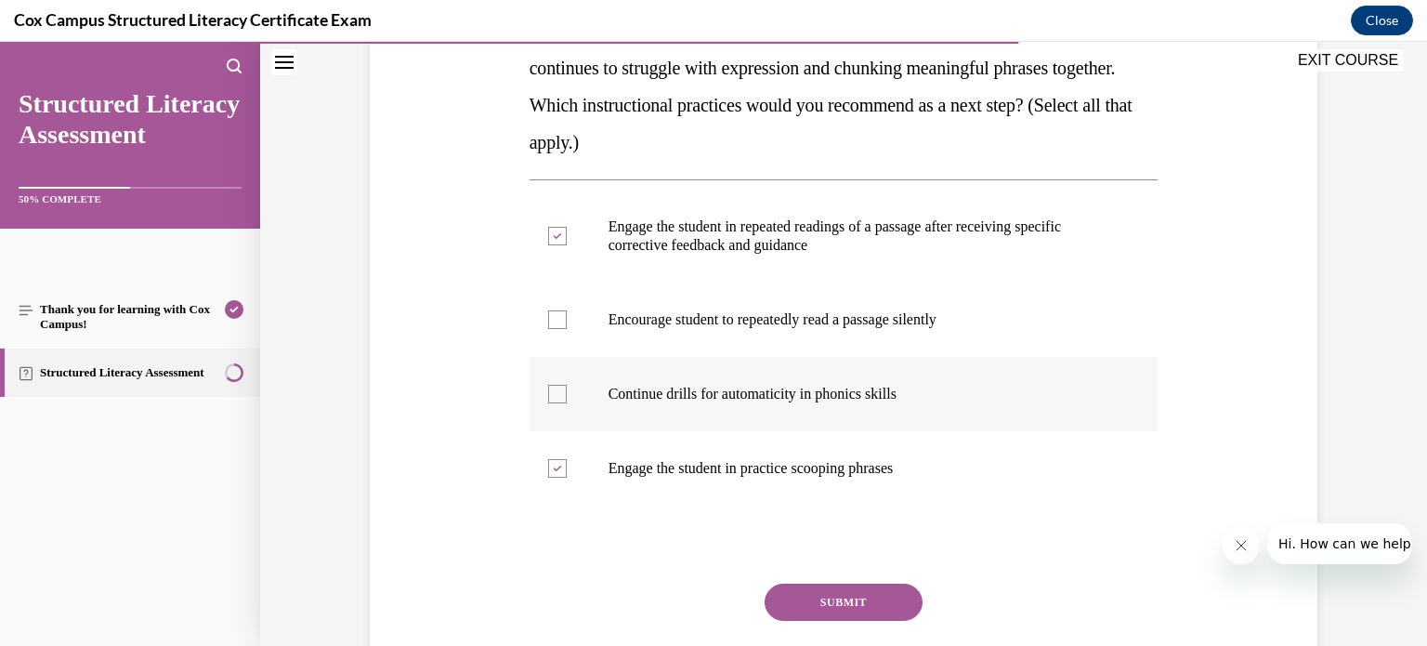
scroll to position [381, 0]
click at [843, 595] on button "SUBMIT" at bounding box center [843, 599] width 158 height 37
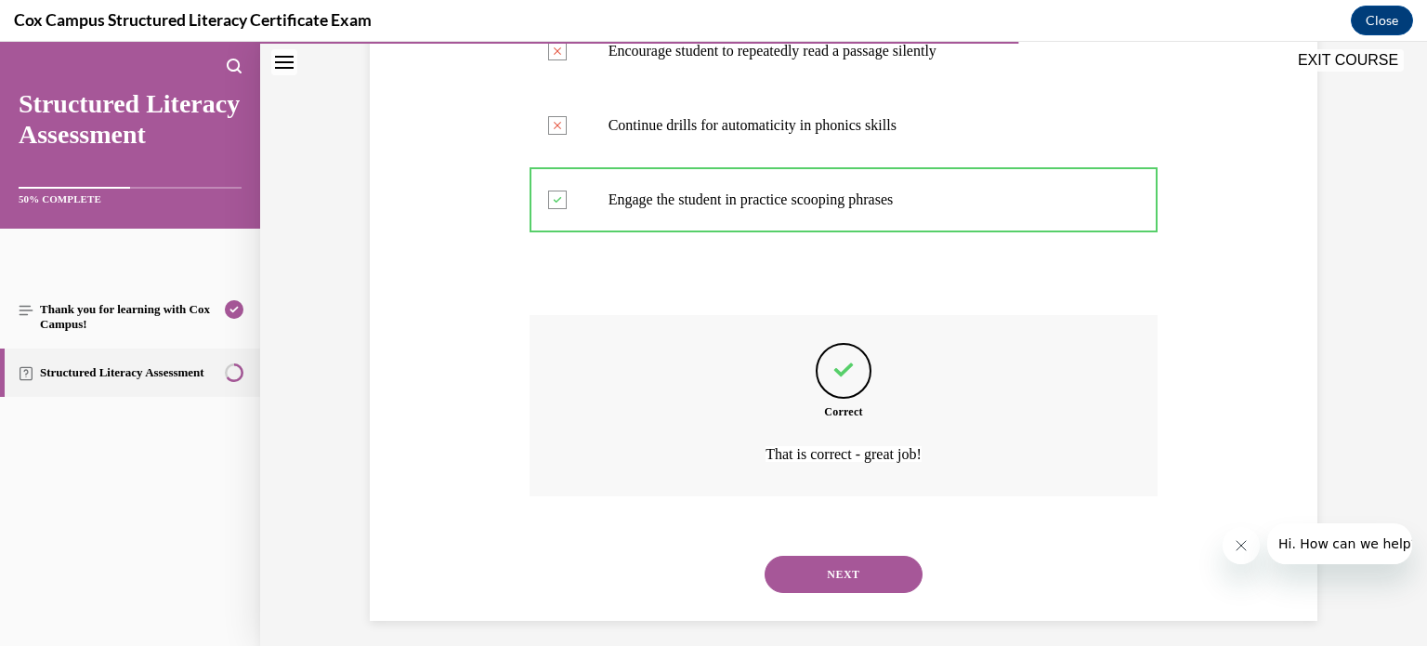
scroll to position [659, 0]
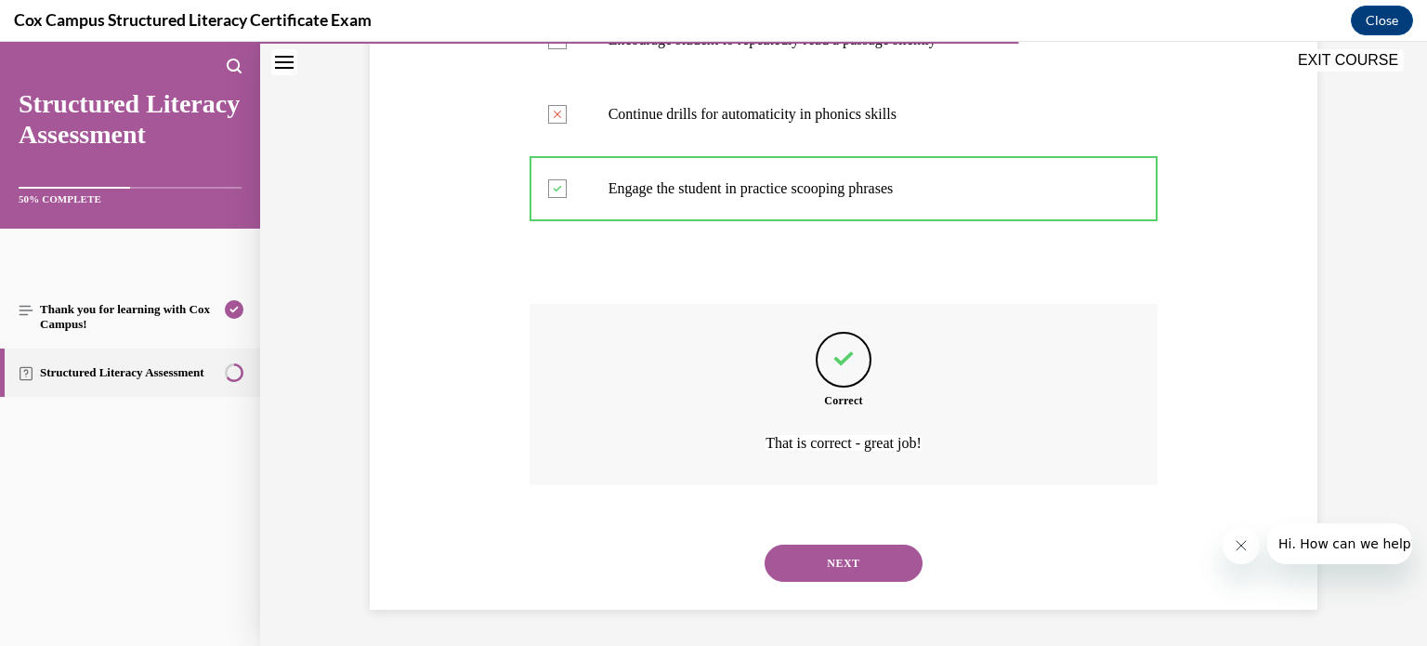
click at [839, 564] on button "NEXT" at bounding box center [843, 562] width 158 height 37
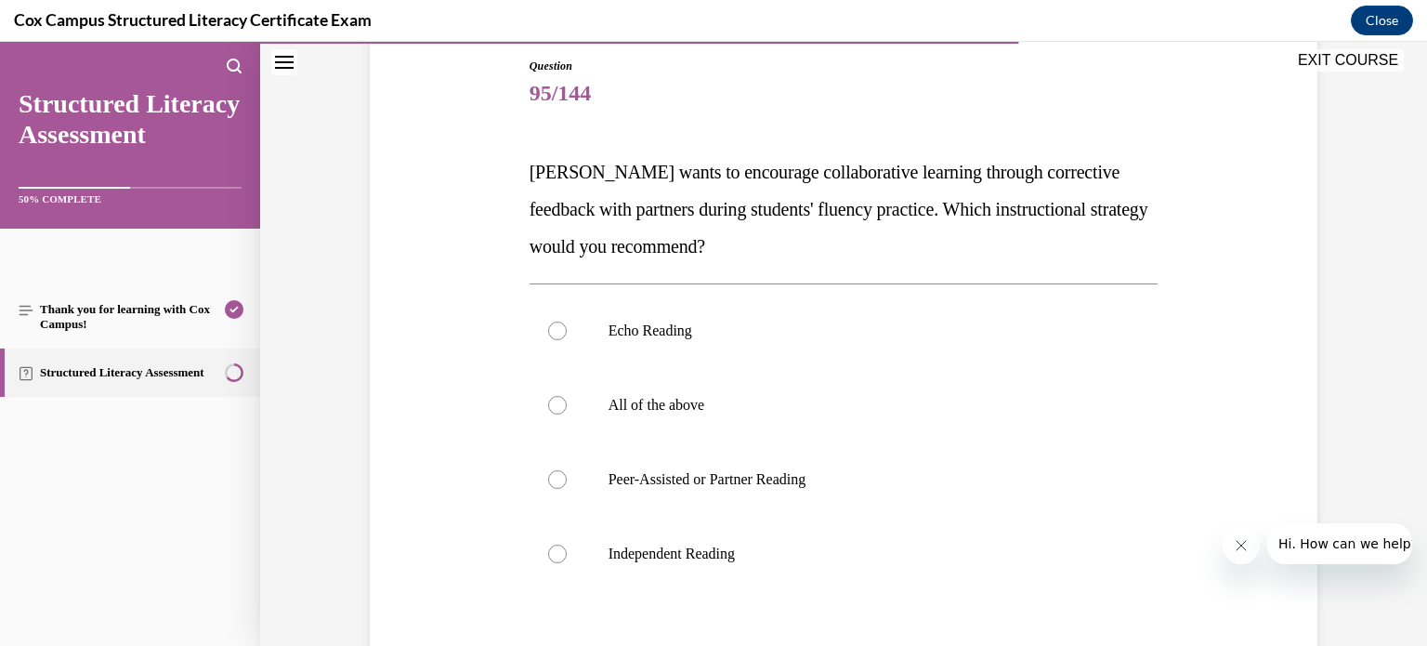
scroll to position [227, 0]
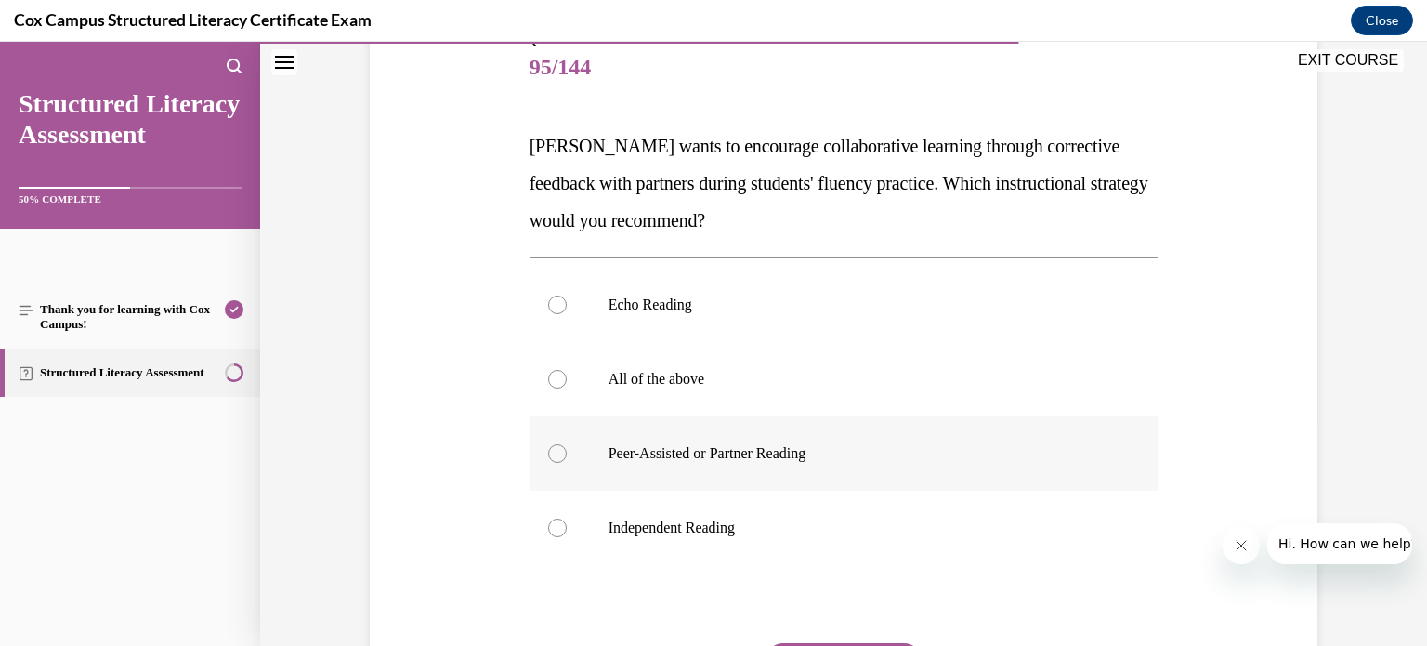
click at [546, 441] on label "Peer-Assisted or Partner Reading" at bounding box center [843, 453] width 629 height 74
click at [548, 444] on input "Peer-Assisted or Partner Reading" at bounding box center [557, 453] width 19 height 19
radio input "true"
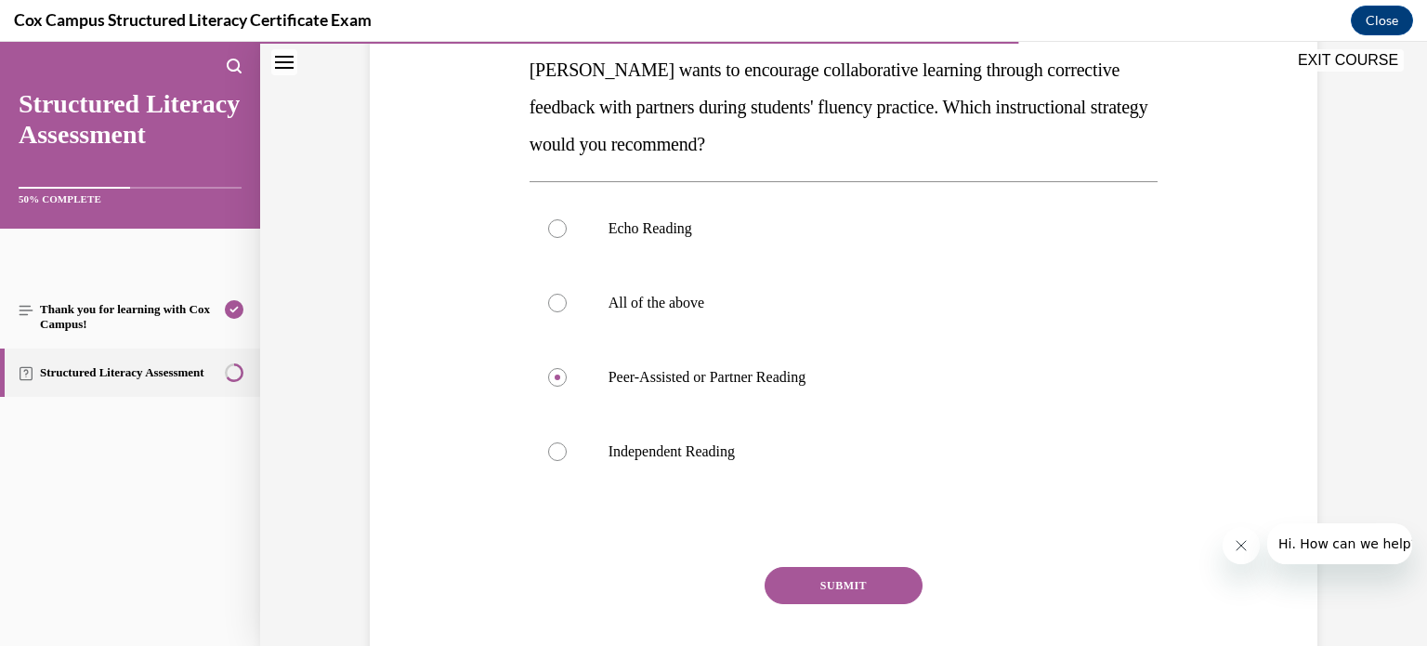
click at [824, 590] on button "SUBMIT" at bounding box center [843, 585] width 158 height 37
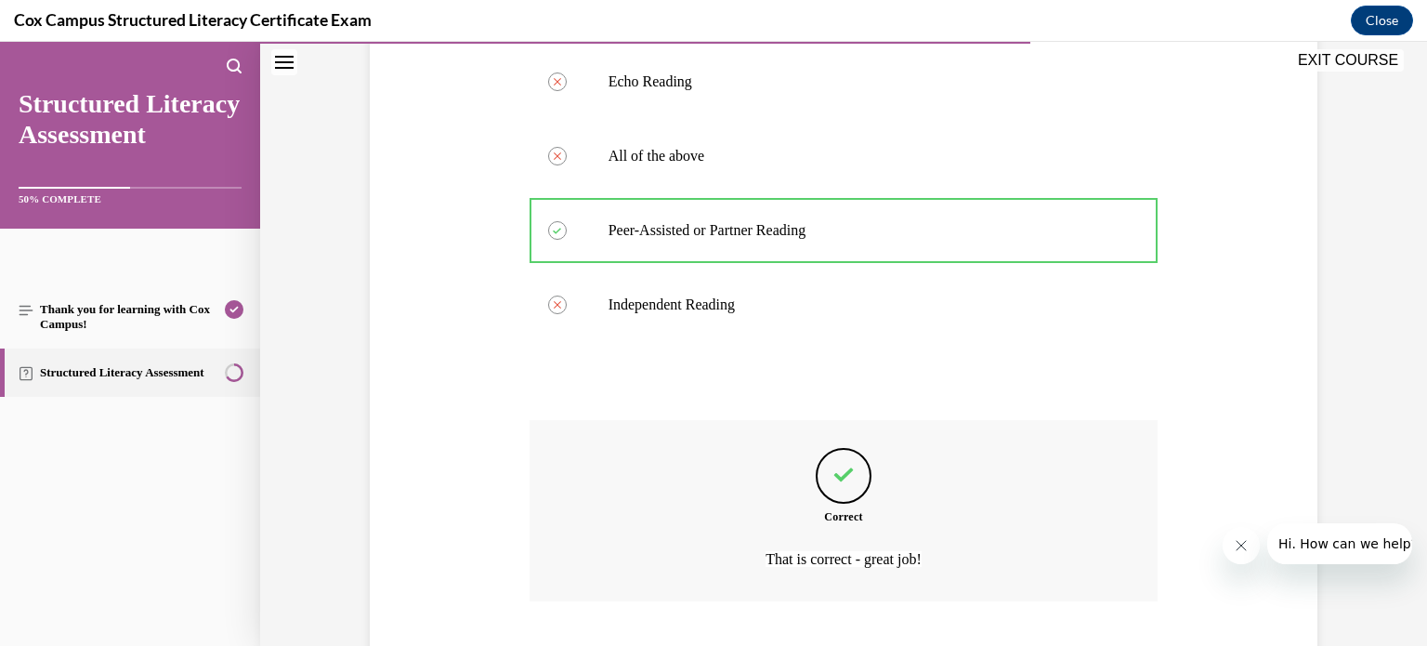
scroll to position [566, 0]
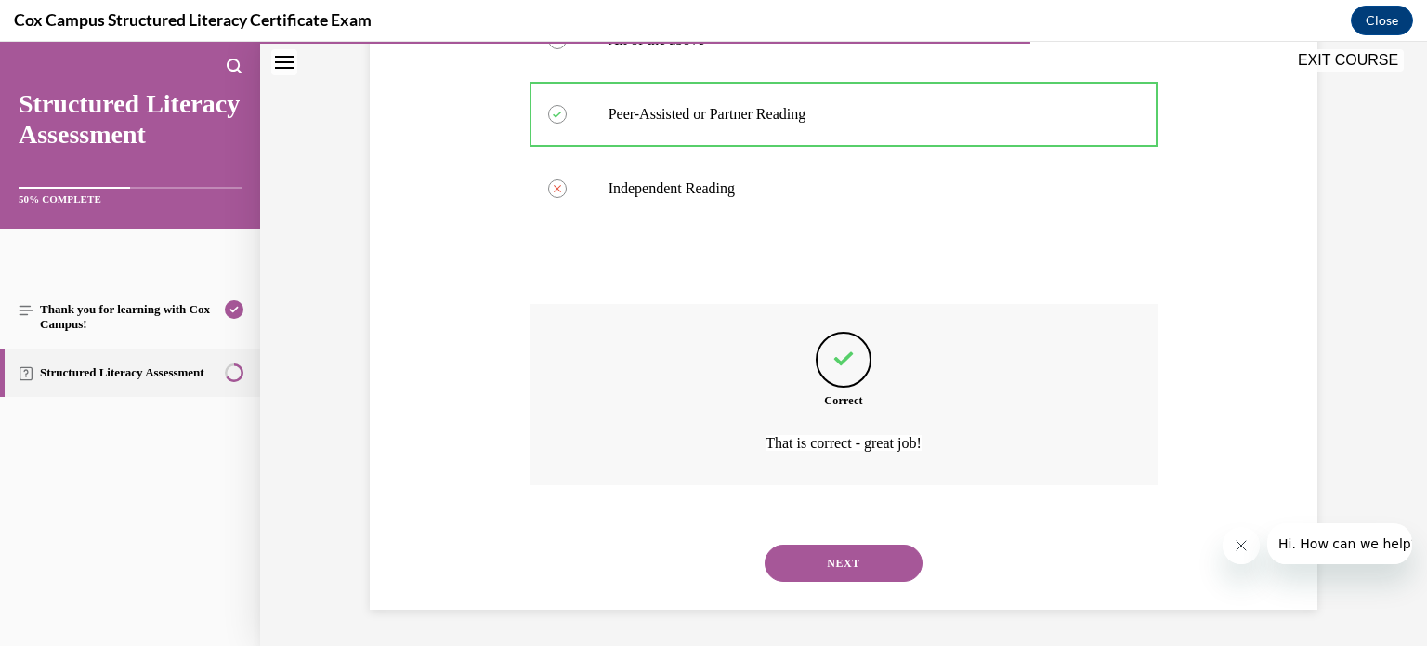
click at [858, 563] on button "NEXT" at bounding box center [843, 562] width 158 height 37
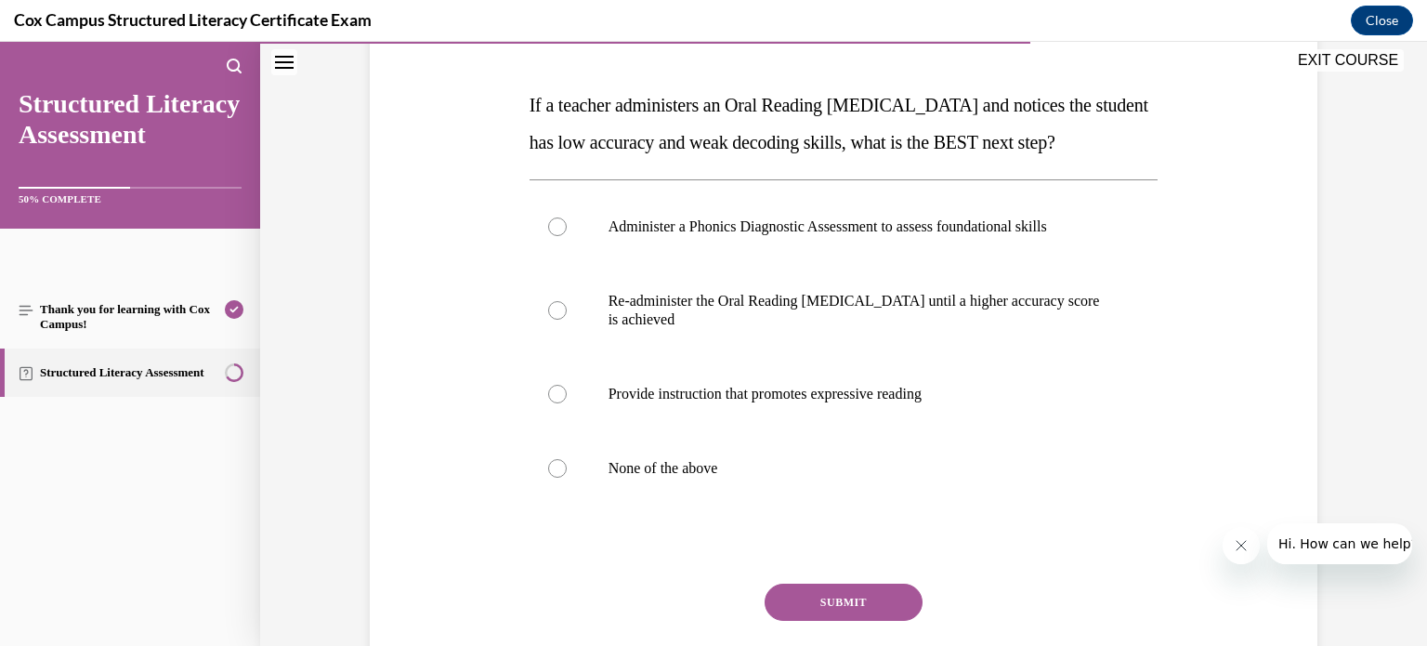
scroll to position [279, 0]
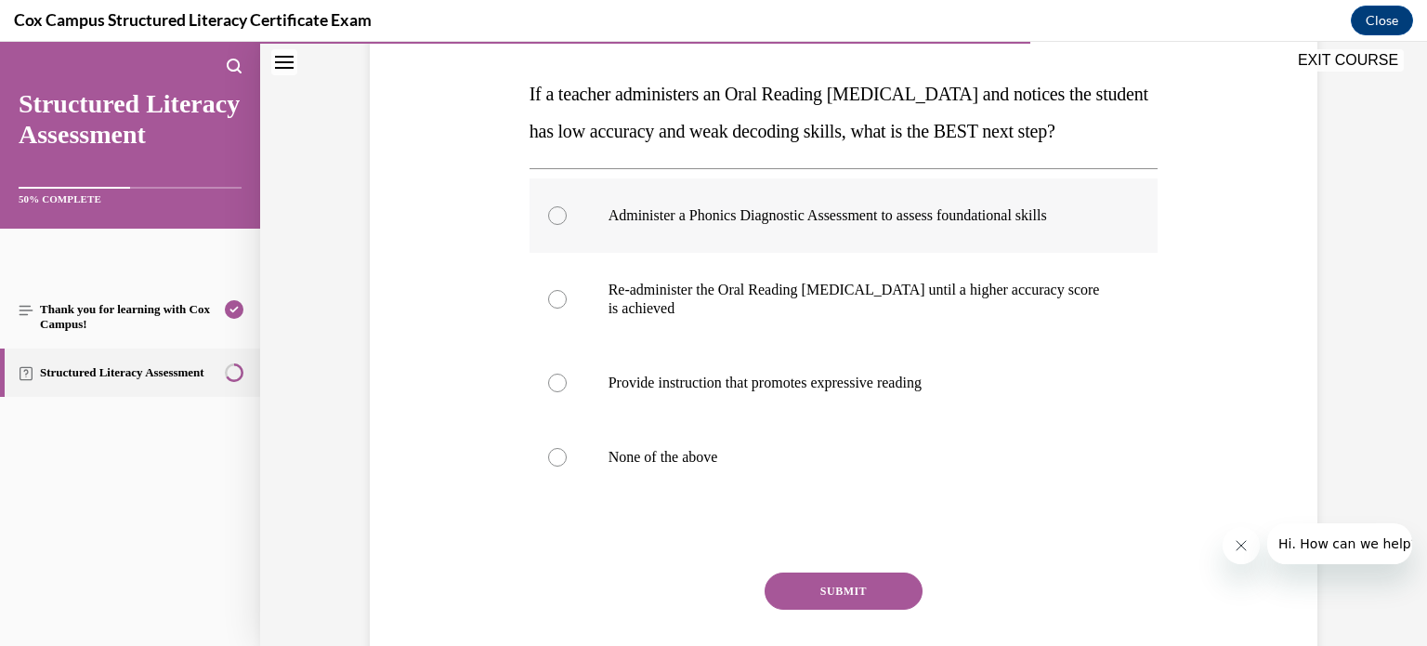
click at [551, 225] on div at bounding box center [557, 215] width 19 height 19
click at [551, 225] on input "Administer a Phonics Diagnostic Assessment to assess foundational skills" at bounding box center [557, 215] width 19 height 19
radio input "true"
click at [840, 609] on button "SUBMIT" at bounding box center [843, 590] width 158 height 37
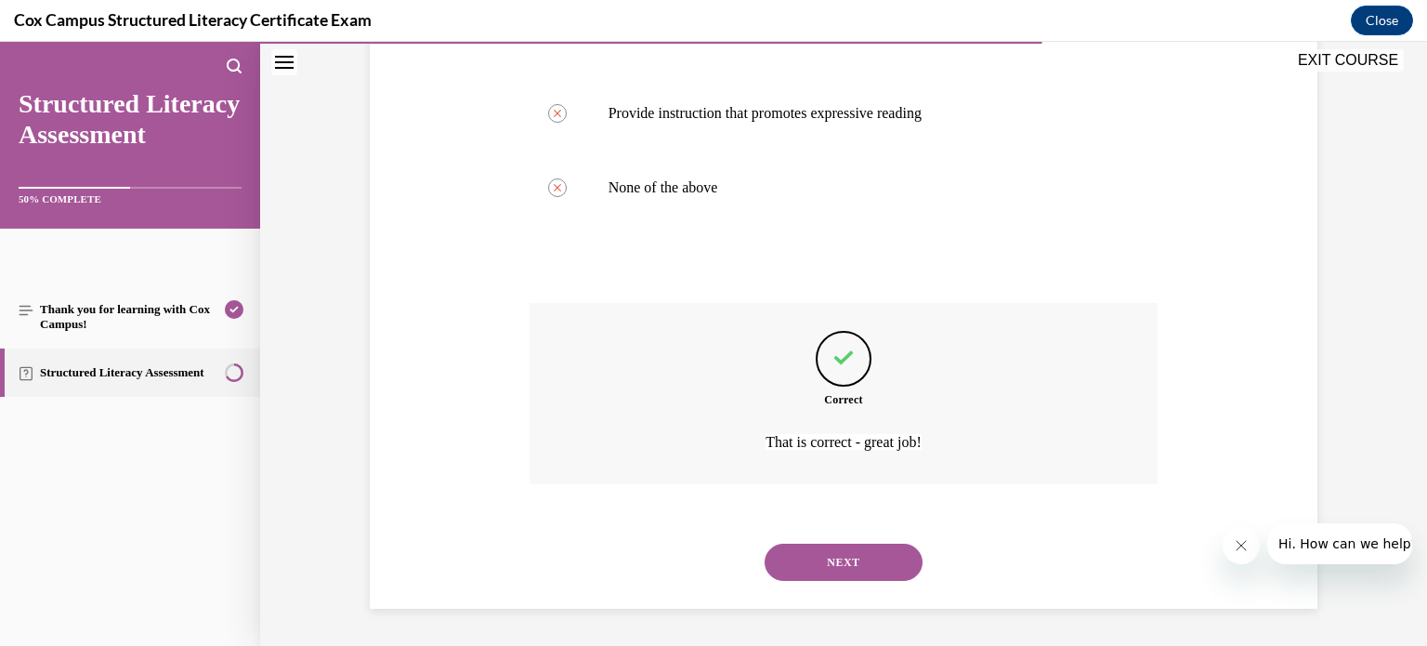
scroll to position [584, 0]
click at [815, 553] on button "NEXT" at bounding box center [843, 561] width 158 height 37
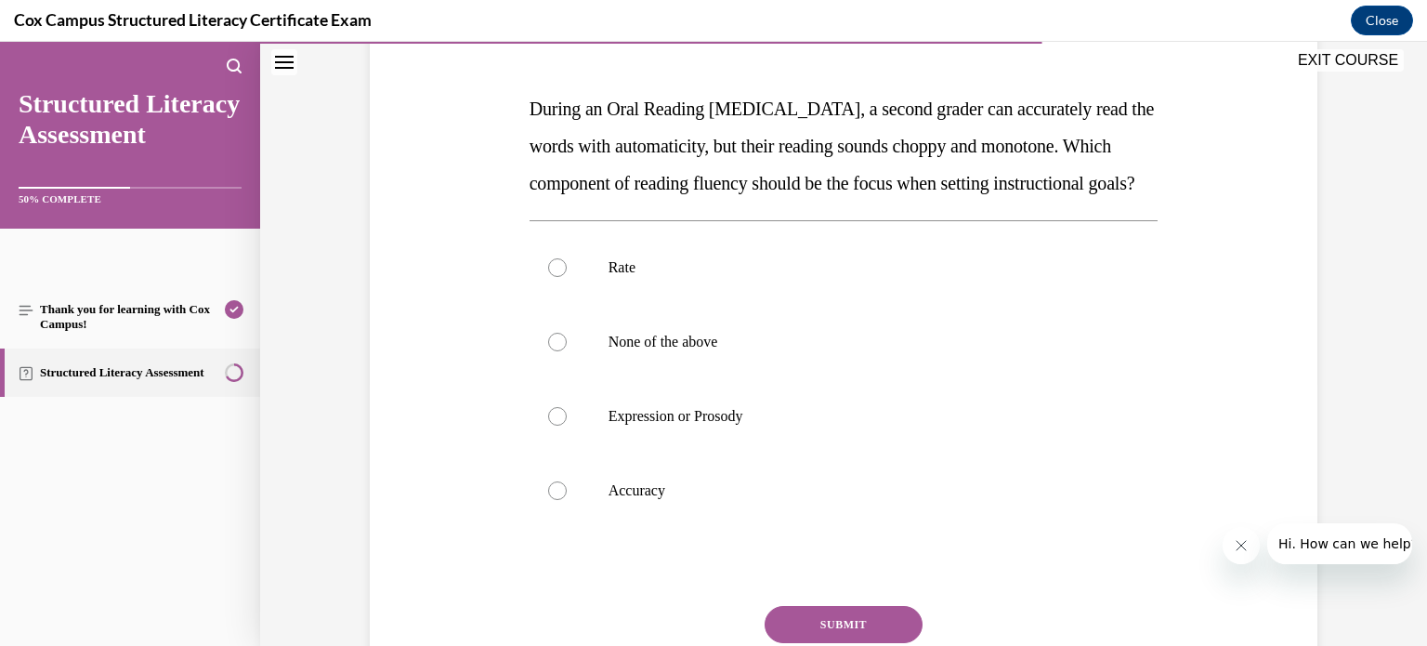
scroll to position [264, 0]
click at [548, 425] on div at bounding box center [557, 416] width 19 height 19
click at [548, 425] on input "Expression or Prosody" at bounding box center [557, 416] width 19 height 19
radio input "true"
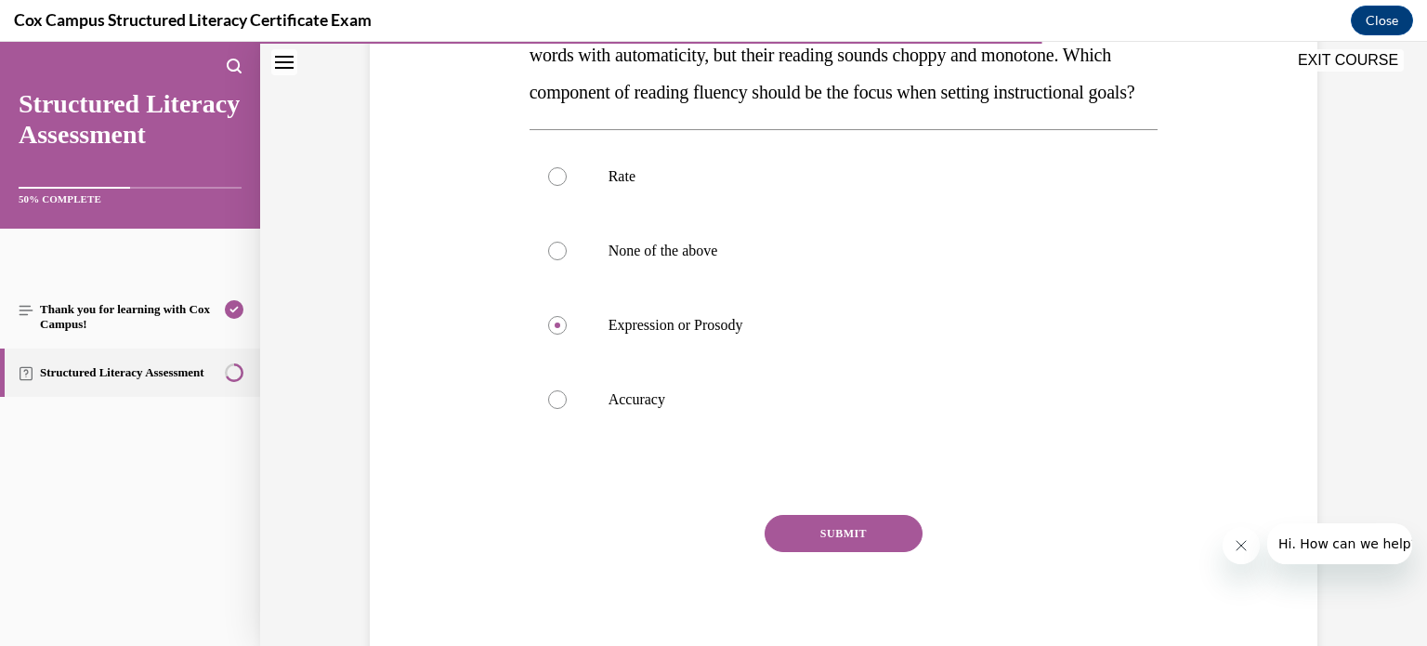
click at [817, 552] on button "SUBMIT" at bounding box center [843, 533] width 158 height 37
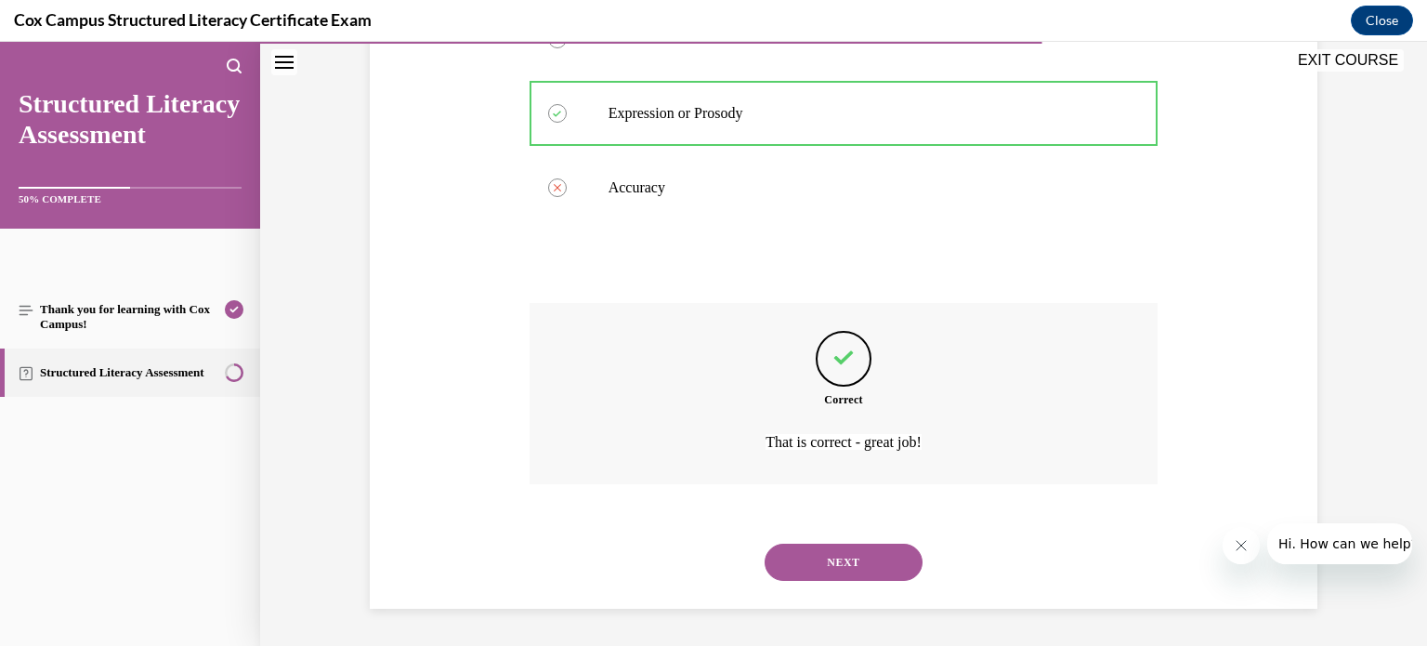
scroll to position [603, 0]
click at [826, 559] on button "NEXT" at bounding box center [843, 561] width 158 height 37
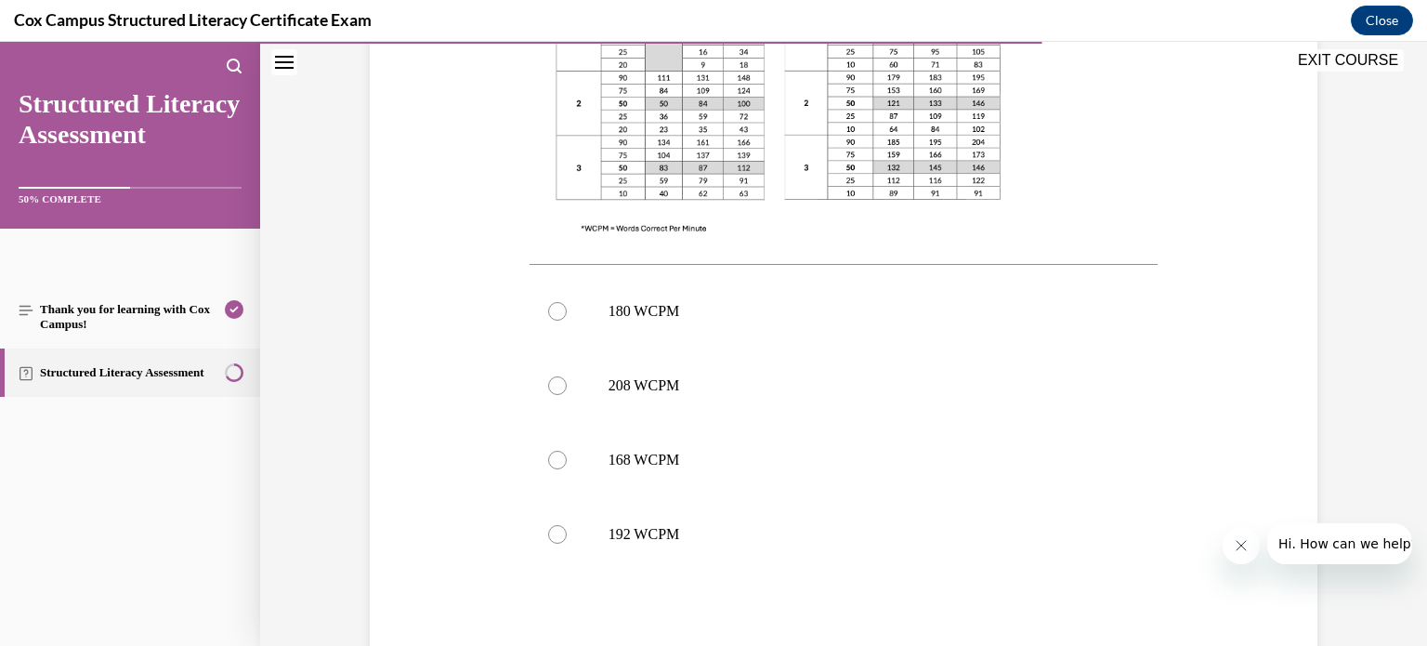
scroll to position [661, 0]
click at [551, 459] on div at bounding box center [557, 459] width 19 height 19
click at [551, 459] on input "168 WCPM" at bounding box center [557, 459] width 19 height 19
radio input "true"
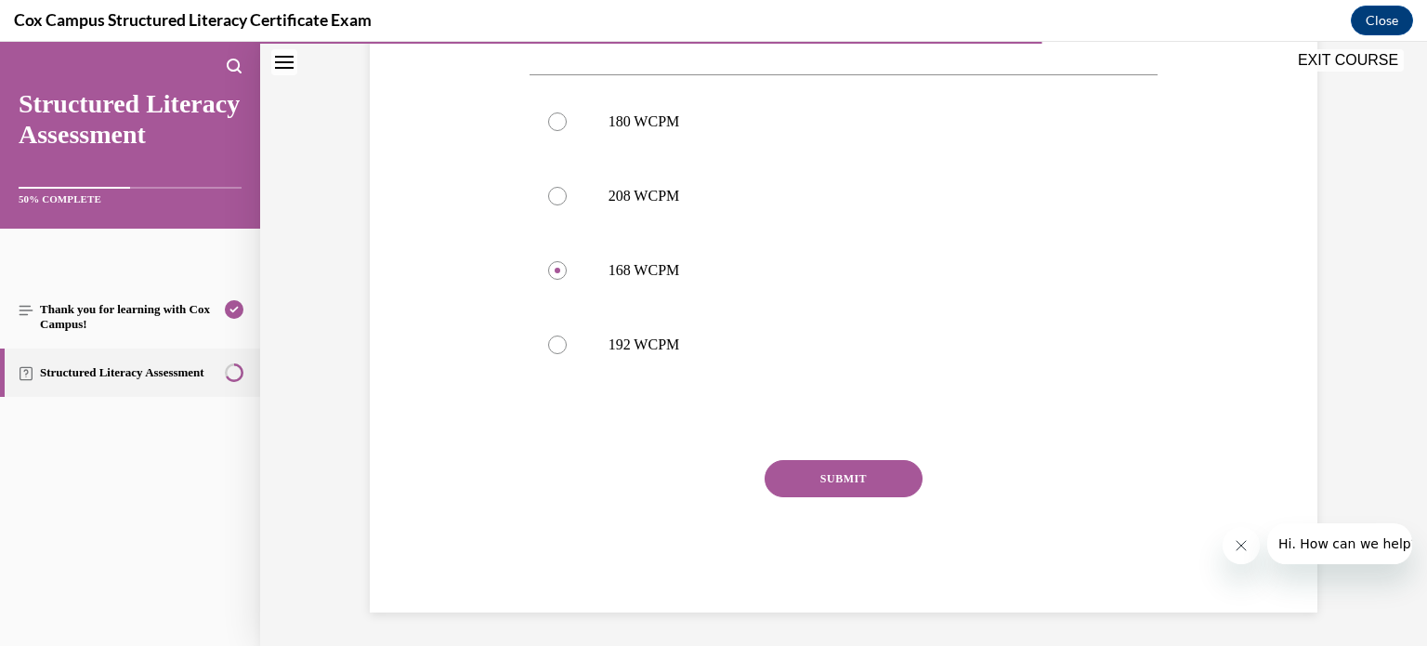
click at [843, 472] on button "SUBMIT" at bounding box center [843, 478] width 158 height 37
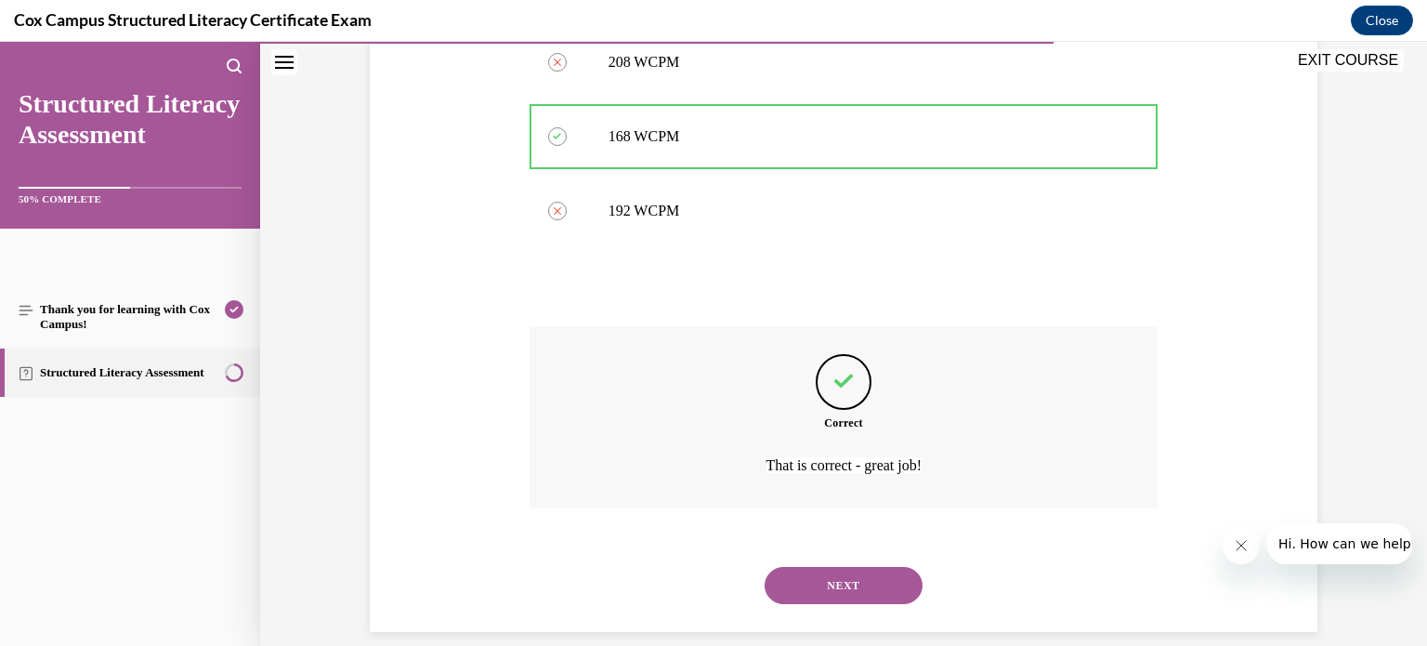
scroll to position [1007, 0]
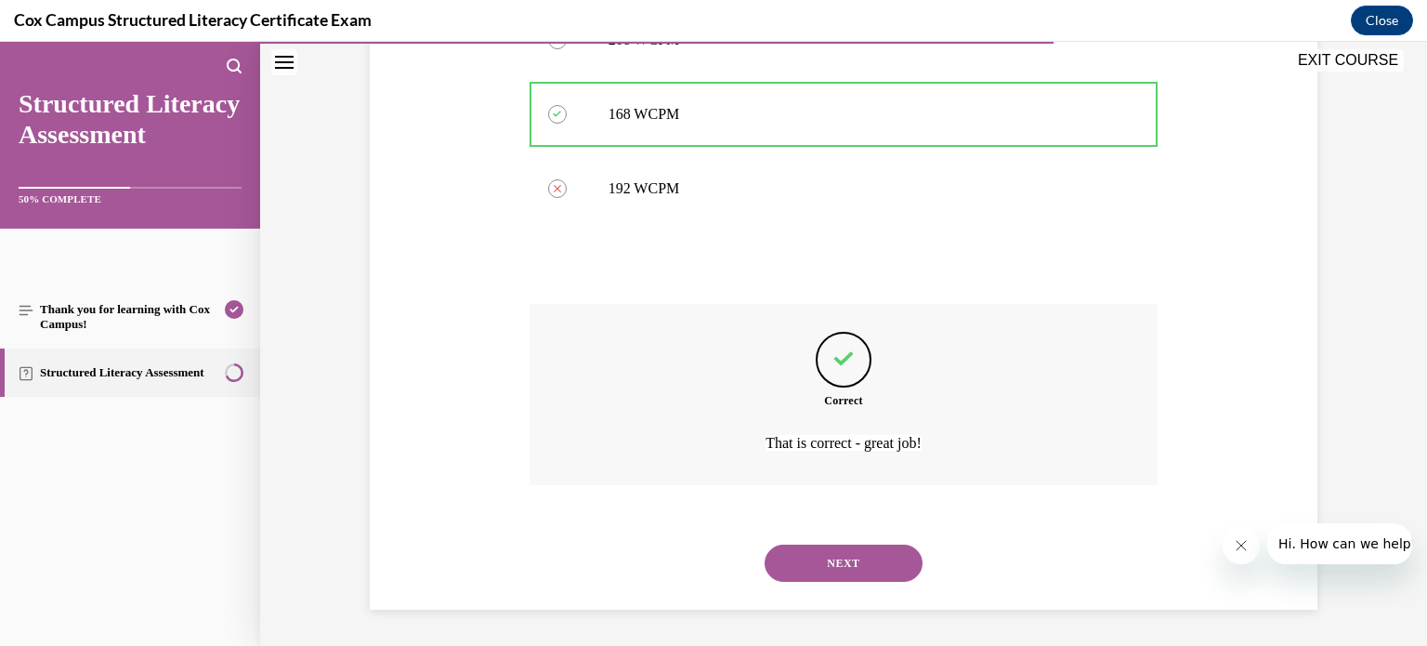
click at [836, 557] on button "NEXT" at bounding box center [843, 562] width 158 height 37
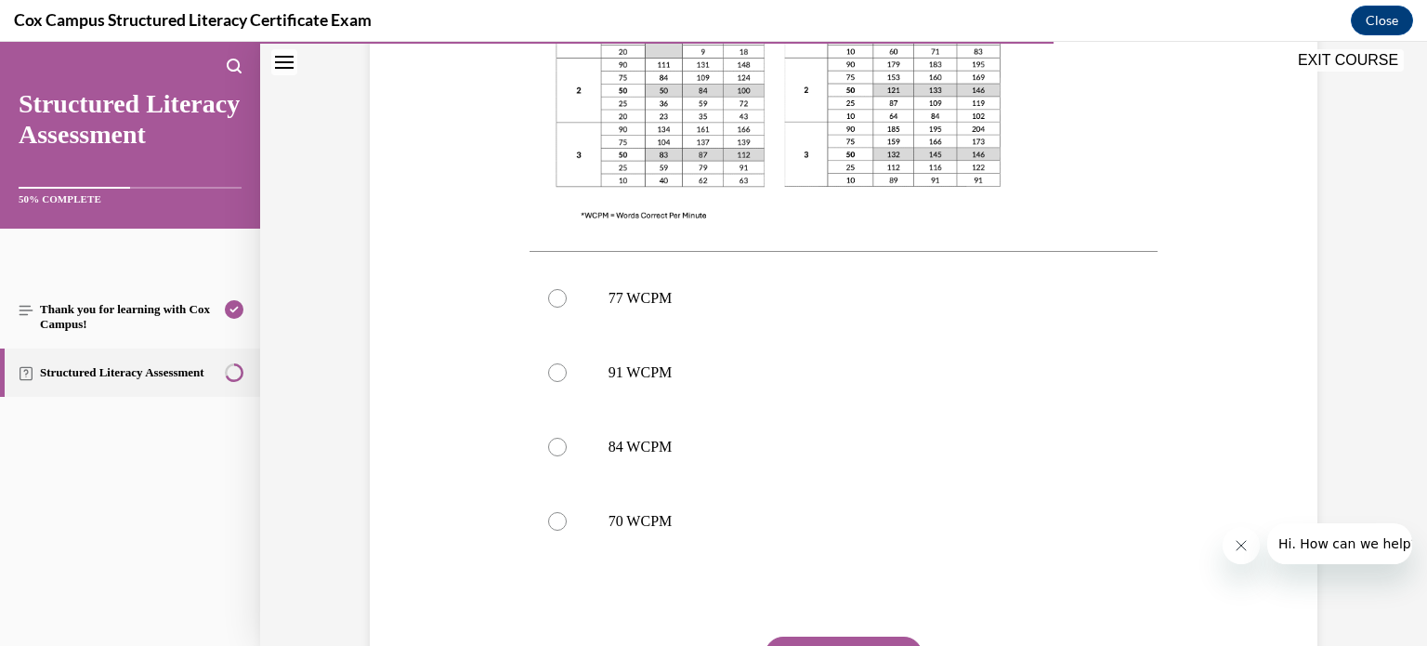
scroll to position [641, 0]
click at [552, 286] on div at bounding box center [557, 294] width 19 height 19
click at [552, 286] on input "77 WCPM" at bounding box center [557, 294] width 19 height 19
radio input "true"
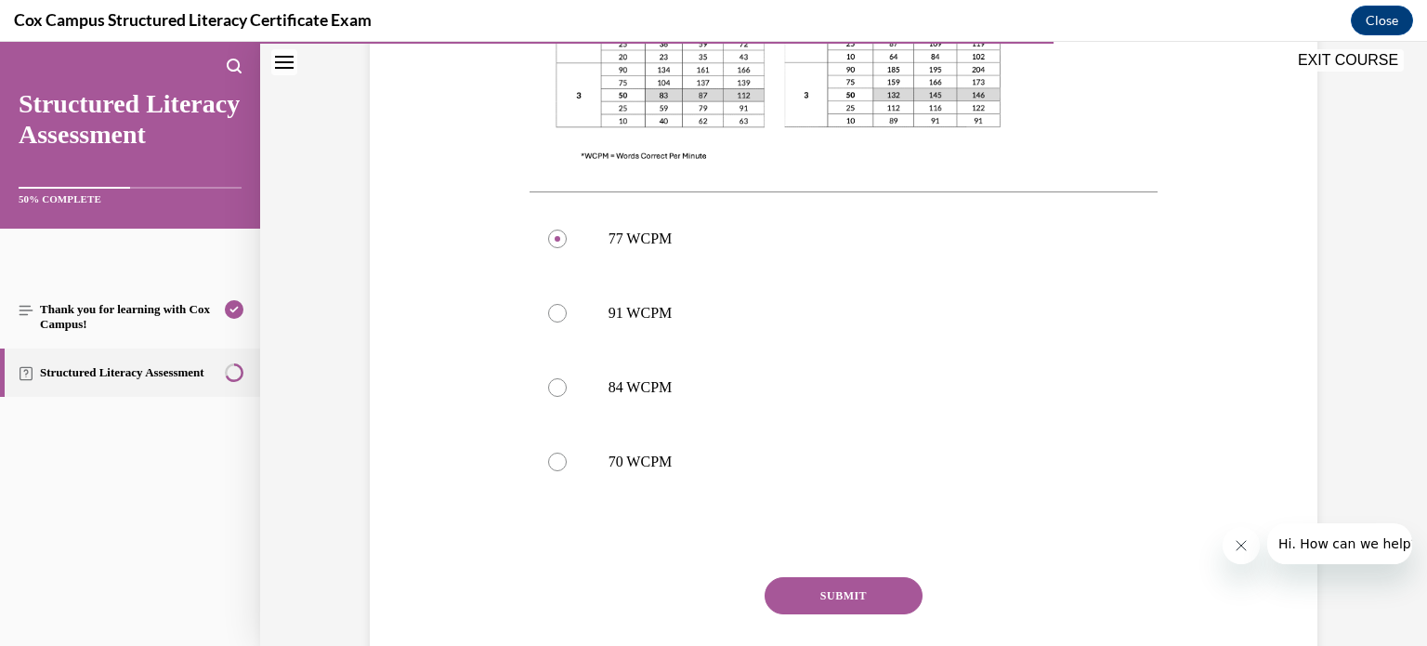
click at [836, 592] on button "SUBMIT" at bounding box center [843, 595] width 158 height 37
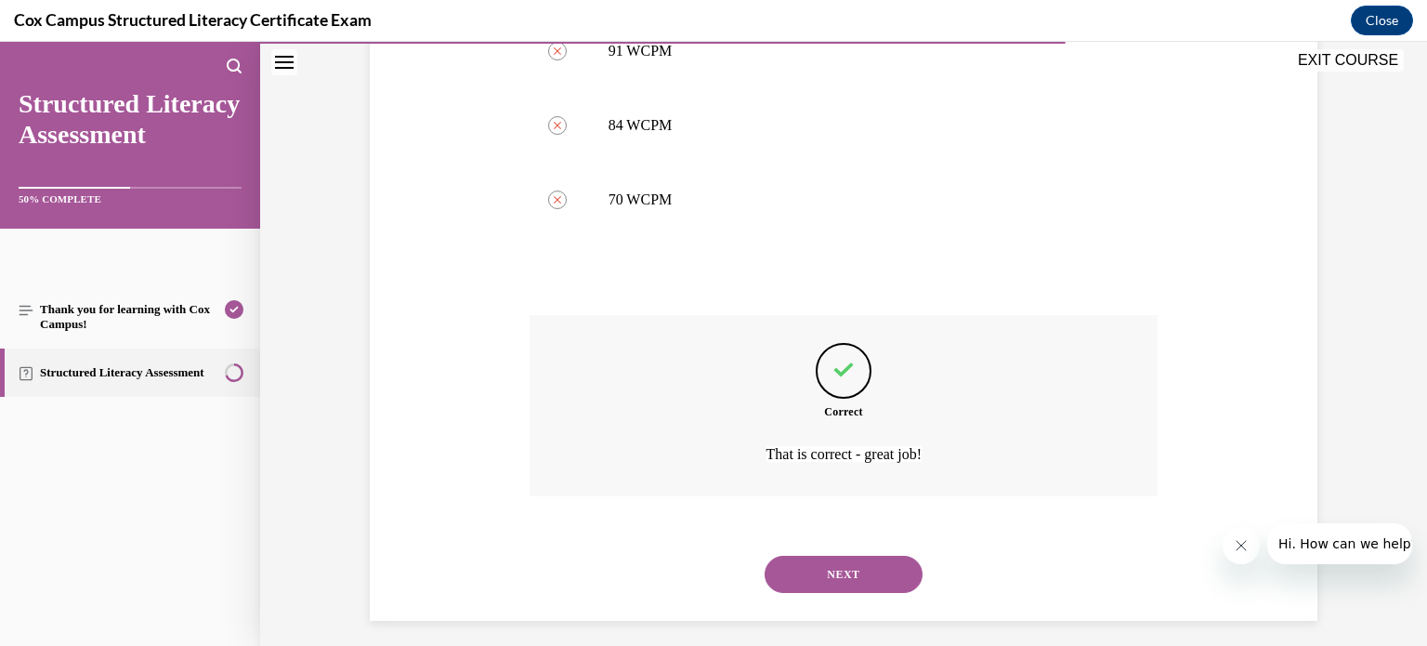
scroll to position [970, 0]
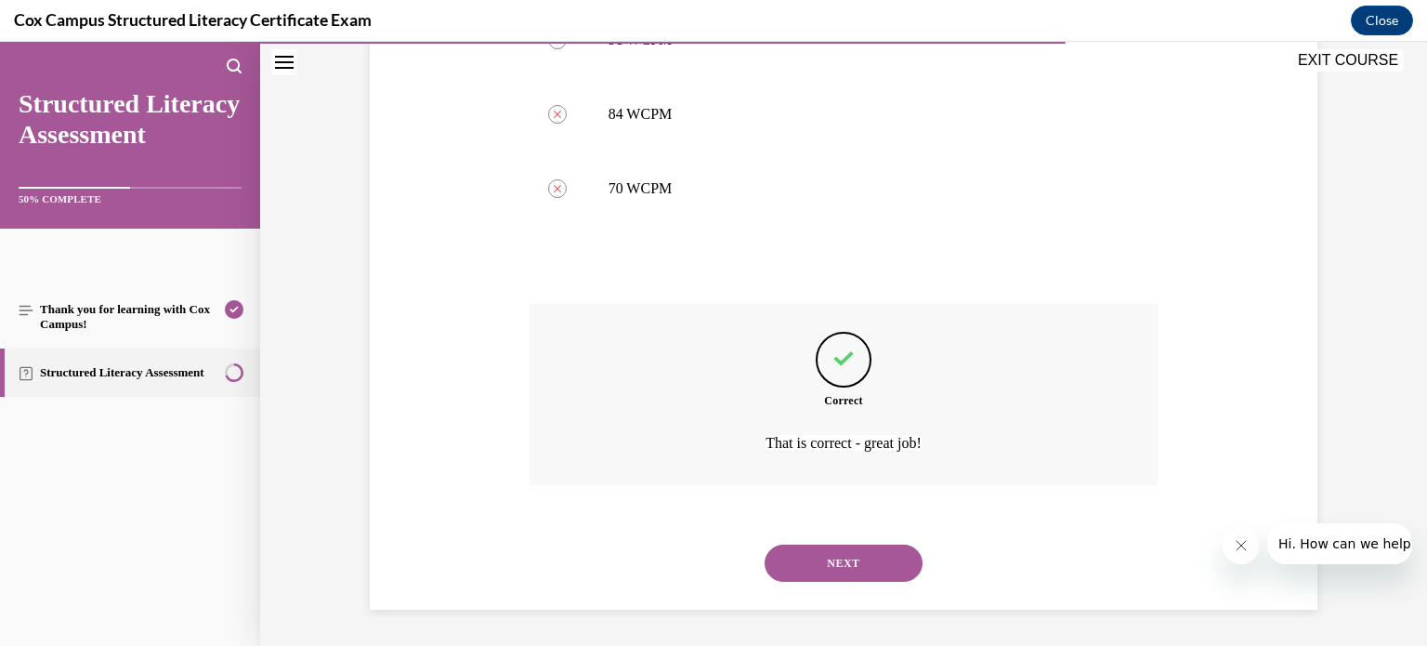
click at [835, 549] on button "NEXT" at bounding box center [843, 562] width 158 height 37
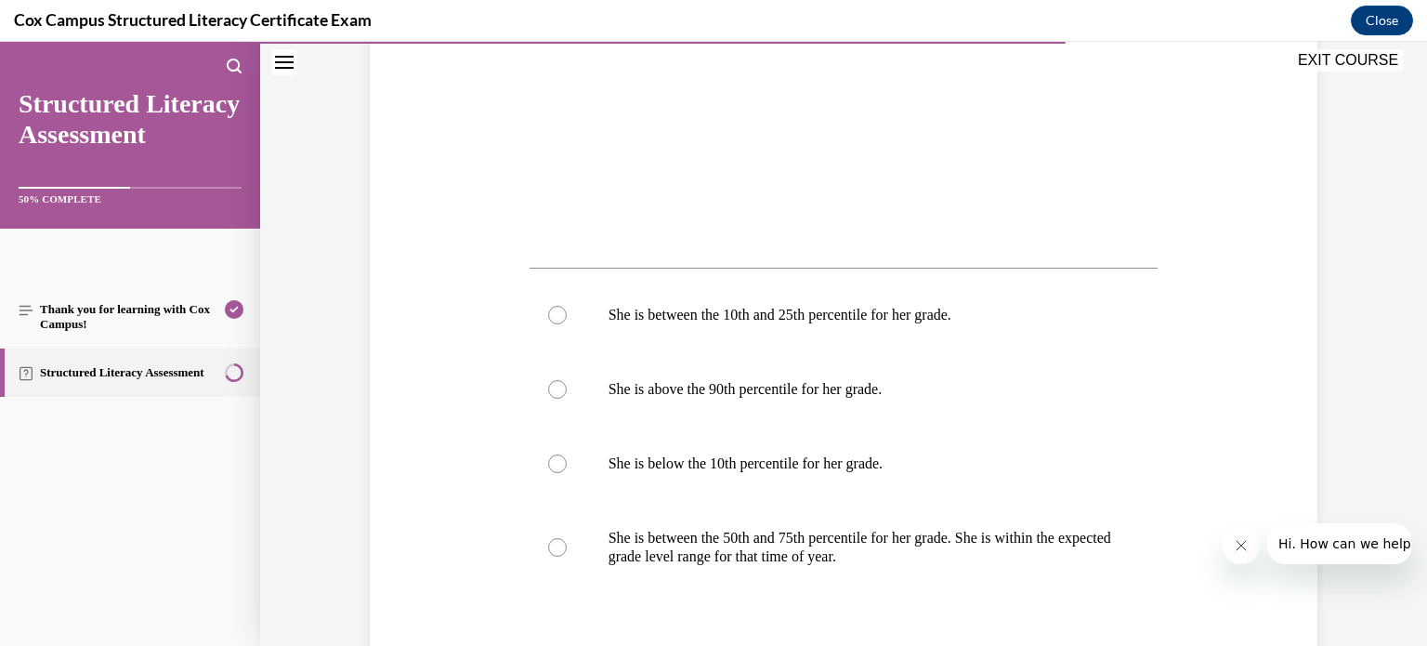
scroll to position [695, 0]
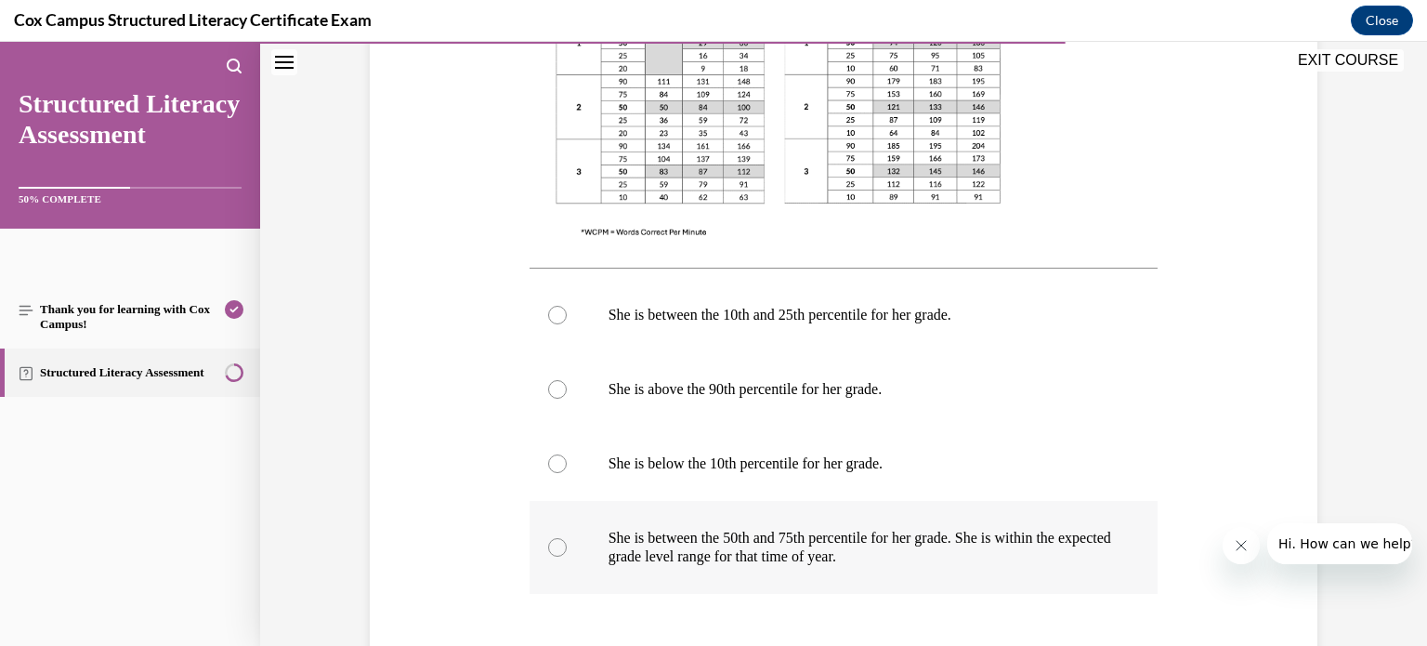
click at [548, 548] on div at bounding box center [557, 547] width 19 height 19
click at [548, 548] on input "She is between the 50th and 75th percentile for her grade. She is within the ex…" at bounding box center [557, 547] width 19 height 19
radio input "true"
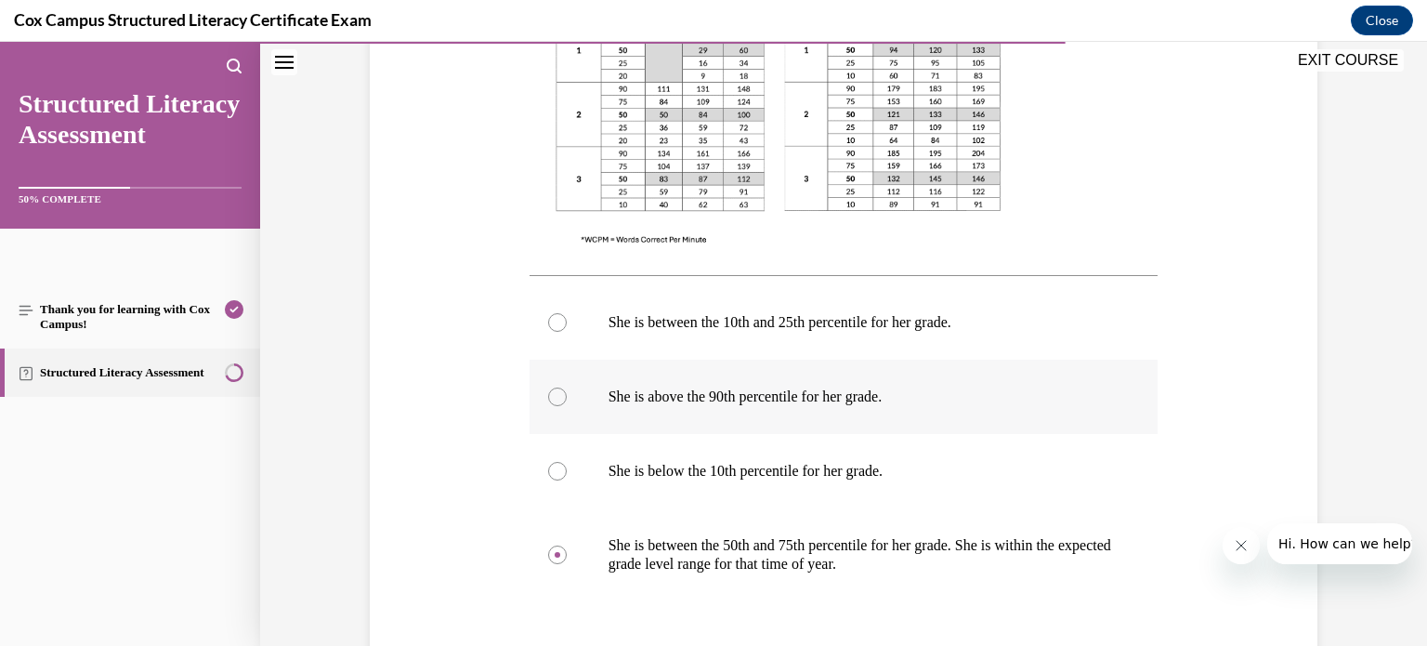
scroll to position [909, 0]
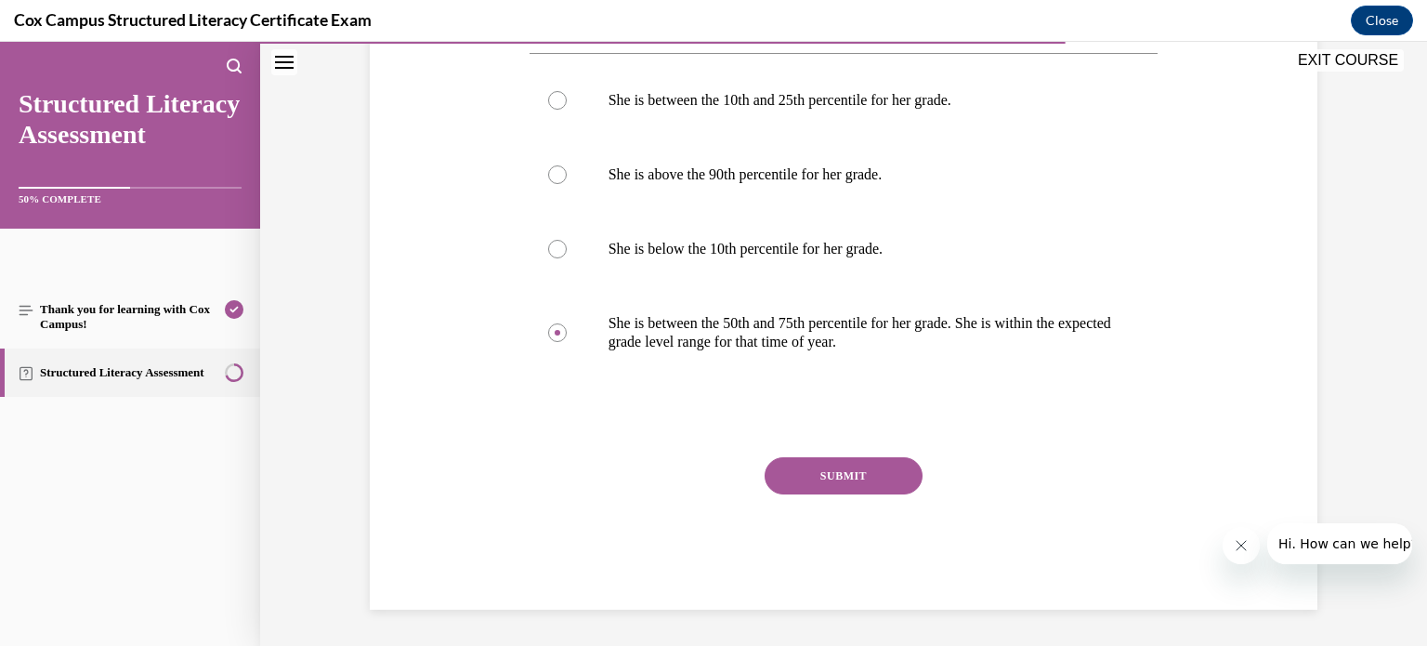
click at [814, 471] on button "SUBMIT" at bounding box center [843, 475] width 158 height 37
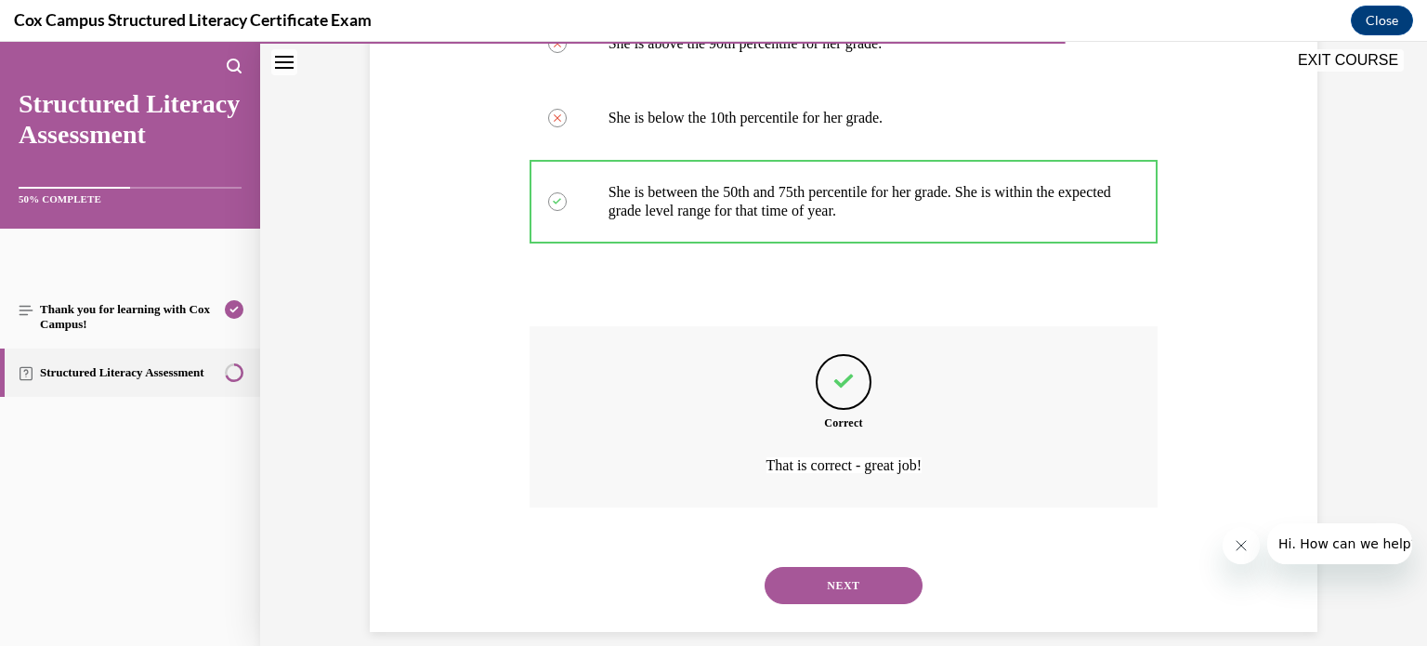
scroll to position [1063, 0]
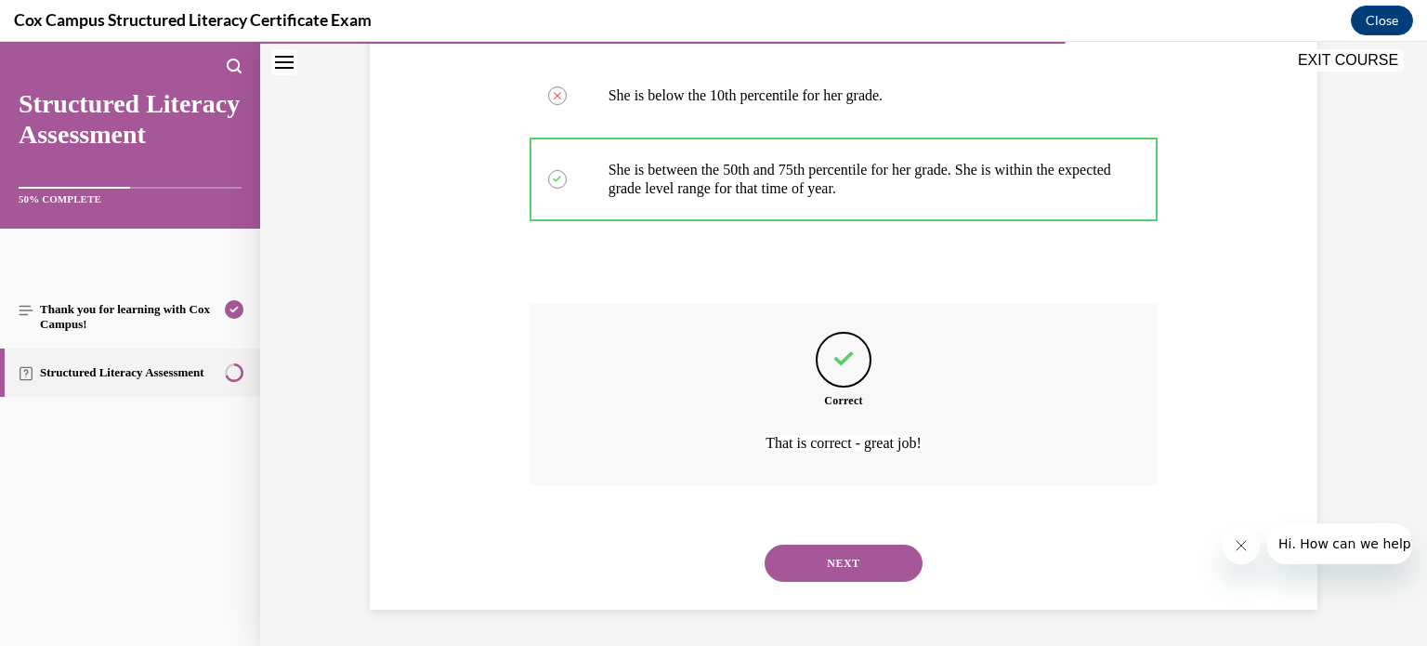
click at [812, 576] on button "NEXT" at bounding box center [843, 562] width 158 height 37
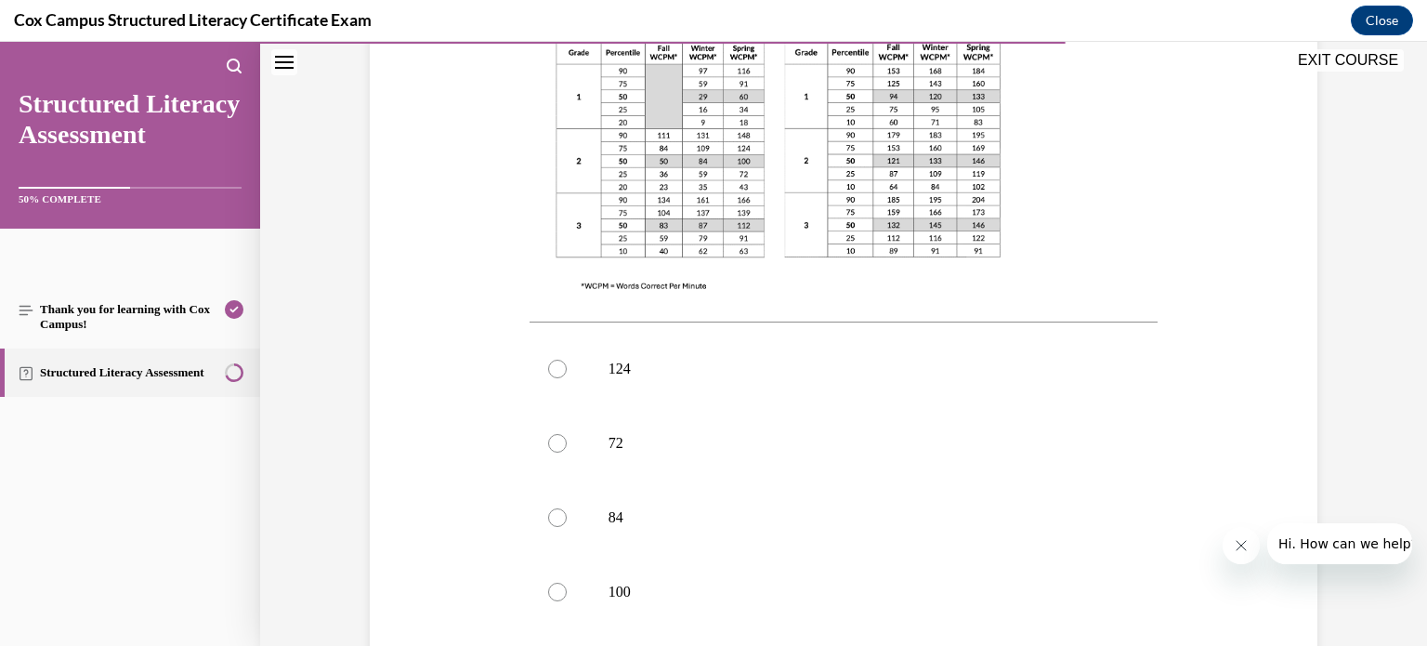
scroll to position [608, 0]
click at [594, 550] on label "100" at bounding box center [843, 587] width 629 height 74
click at [567, 578] on input "100" at bounding box center [557, 587] width 19 height 19
radio input "true"
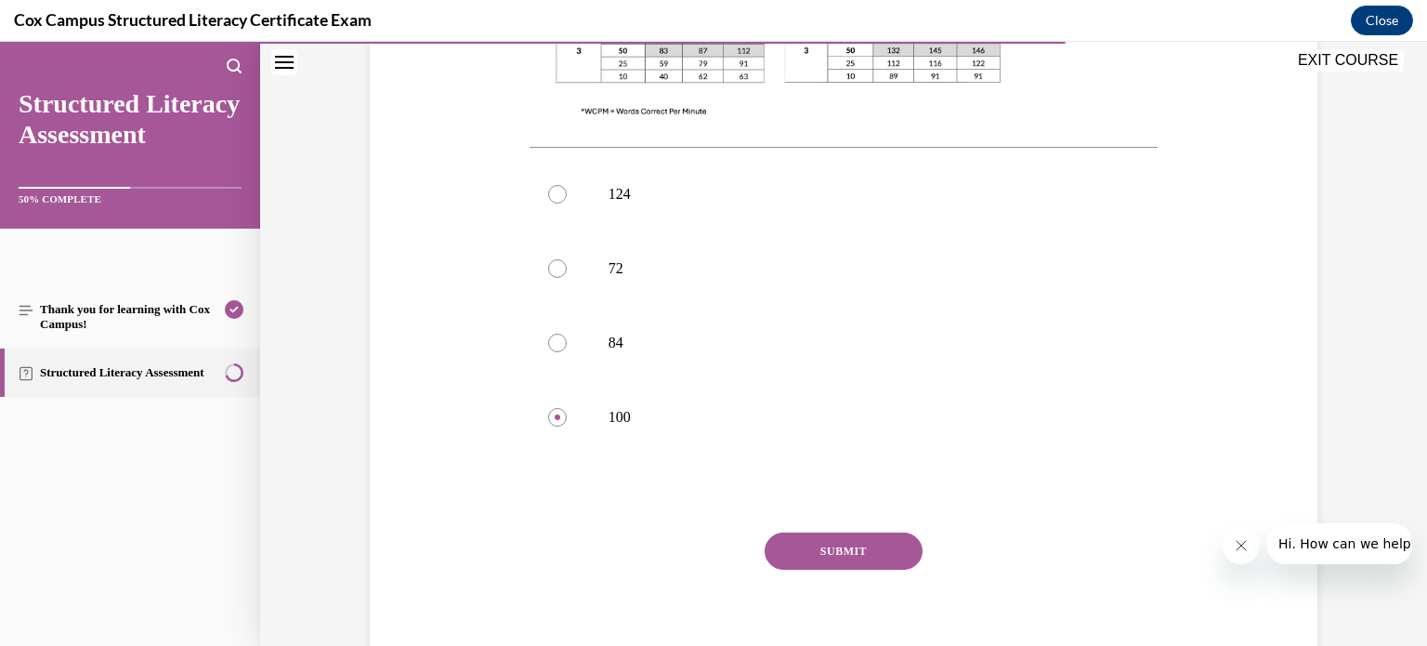
click at [845, 532] on button "SUBMIT" at bounding box center [843, 550] width 158 height 37
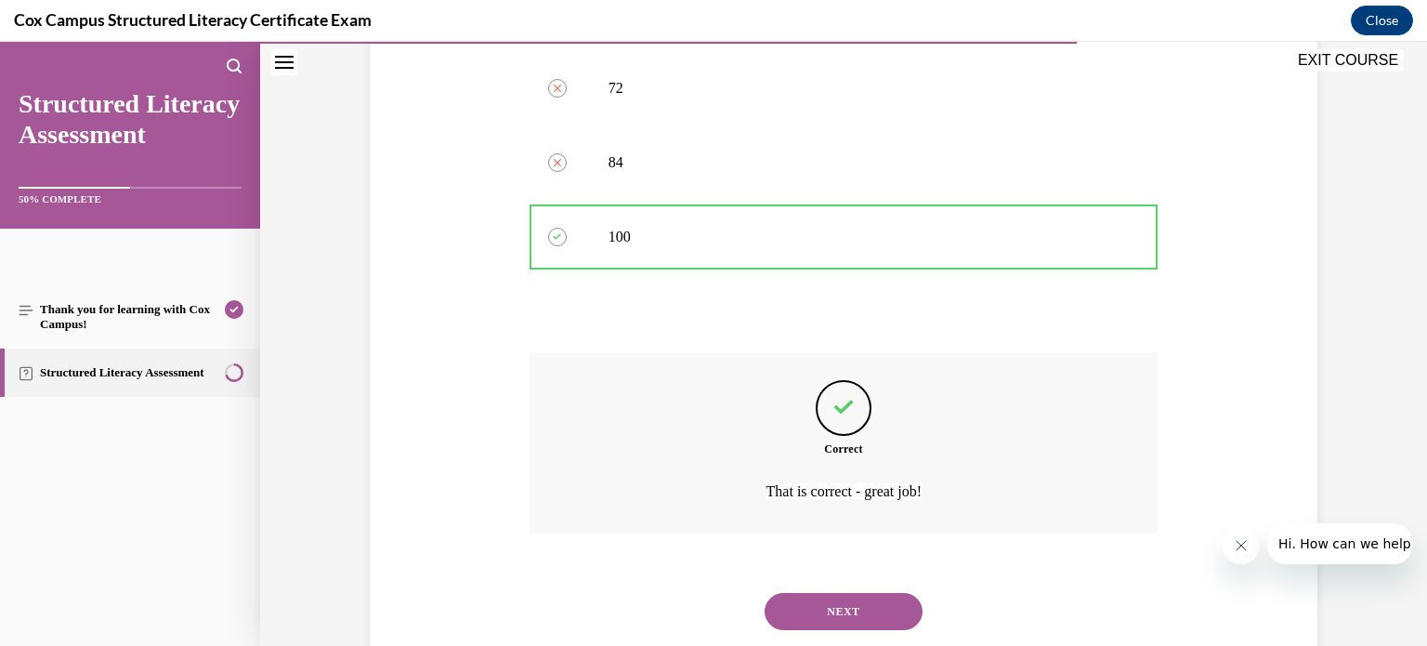
scroll to position [970, 0]
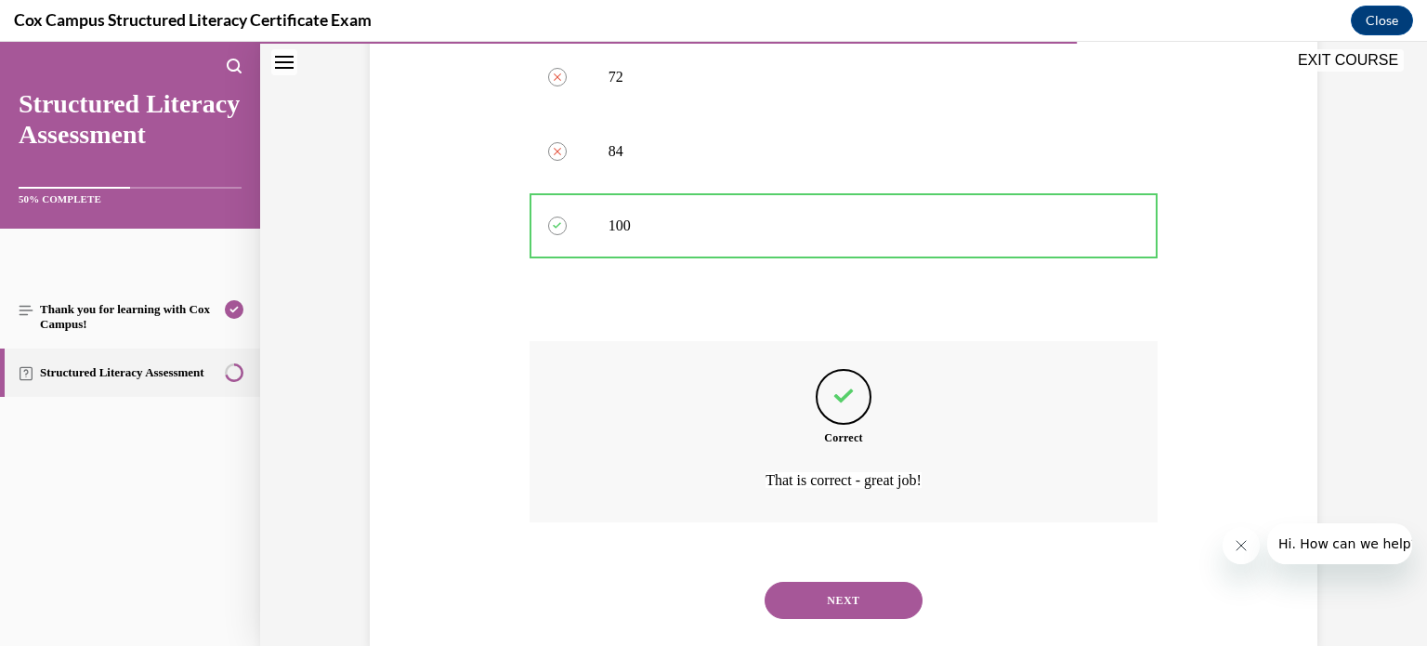
click at [842, 581] on button "NEXT" at bounding box center [843, 599] width 158 height 37
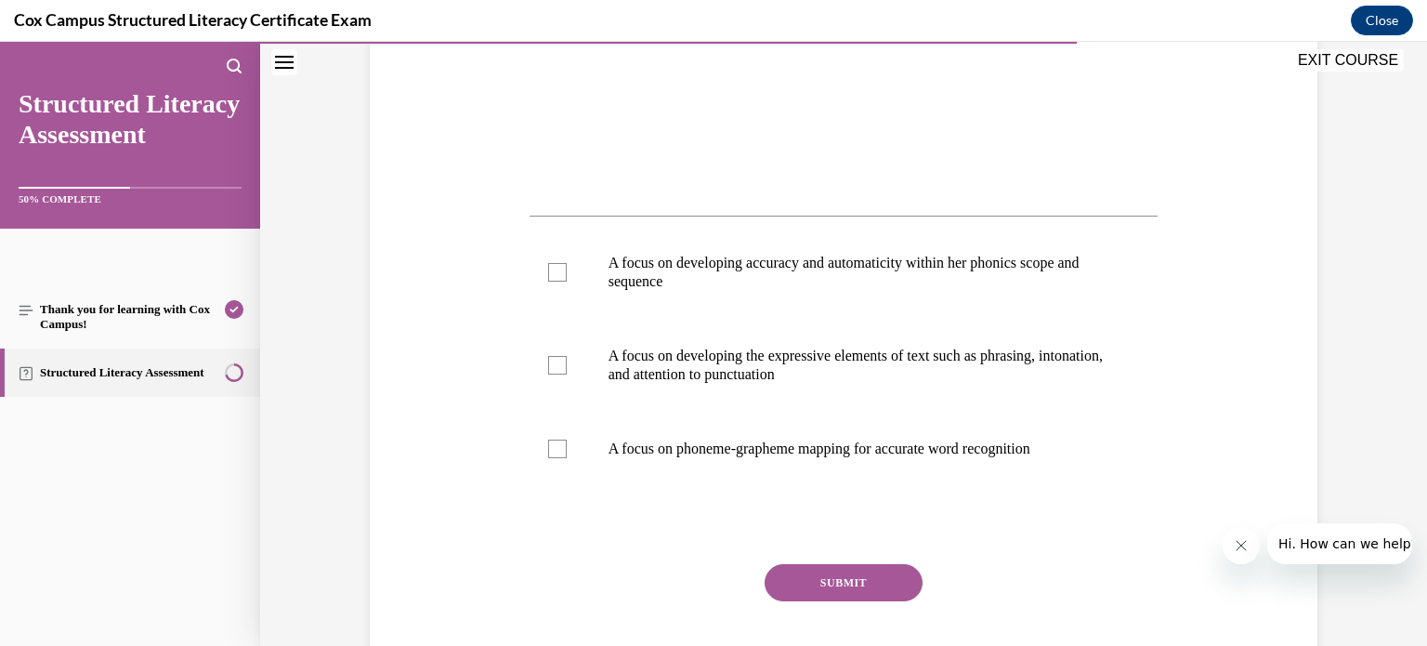
scroll to position [675, 0]
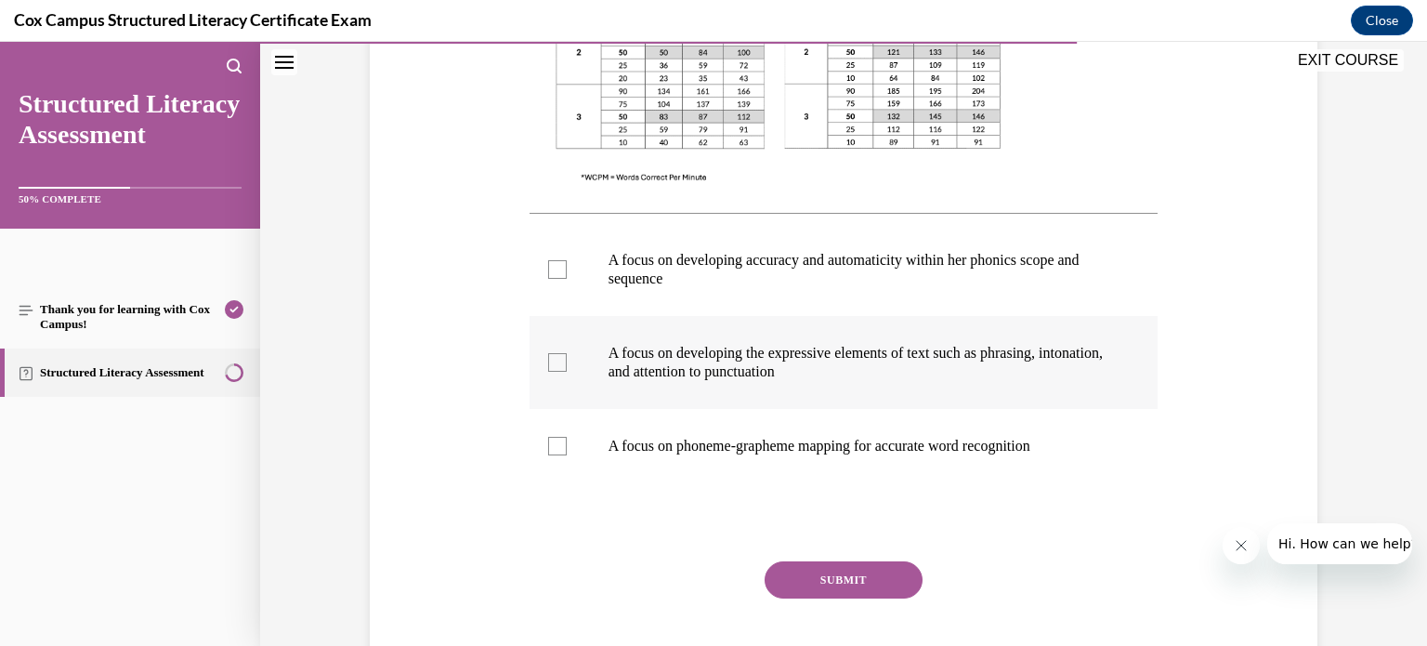
click at [555, 357] on div at bounding box center [557, 362] width 19 height 19
click at [555, 357] on input "A focus on developing the expressive elements of text such as phrasing, intonat…" at bounding box center [557, 362] width 19 height 19
checkbox input "true"
click at [819, 581] on button "SUBMIT" at bounding box center [843, 579] width 158 height 37
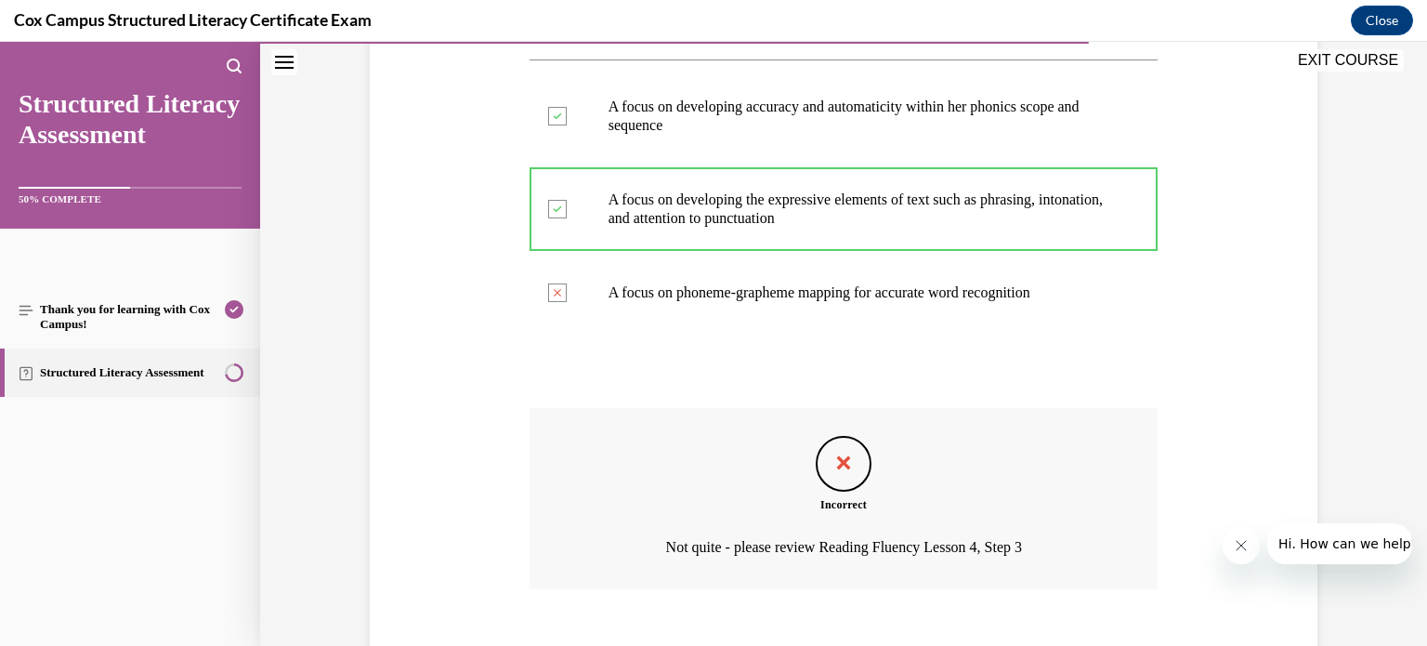
scroll to position [933, 0]
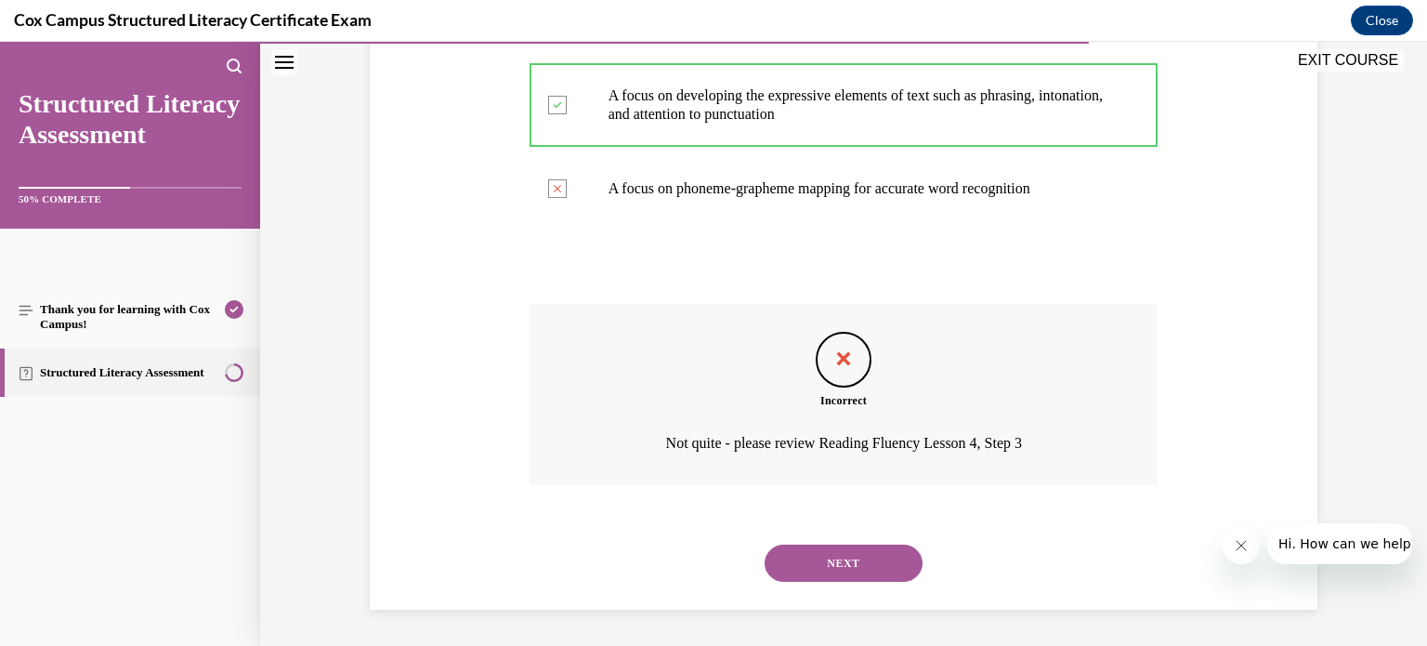
click at [829, 556] on button "NEXT" at bounding box center [843, 562] width 158 height 37
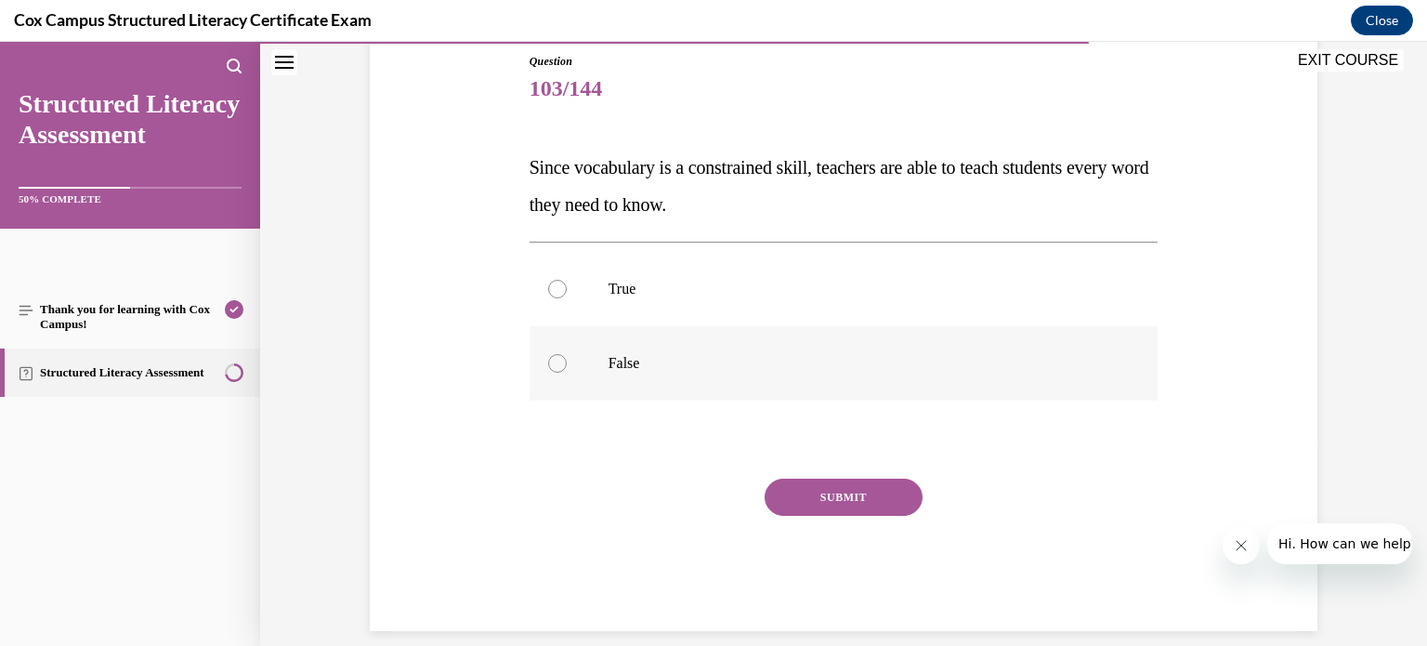
click at [549, 358] on div at bounding box center [557, 363] width 19 height 19
click at [549, 358] on input "False" at bounding box center [557, 363] width 19 height 19
radio input "true"
click at [828, 497] on button "SUBMIT" at bounding box center [843, 496] width 158 height 37
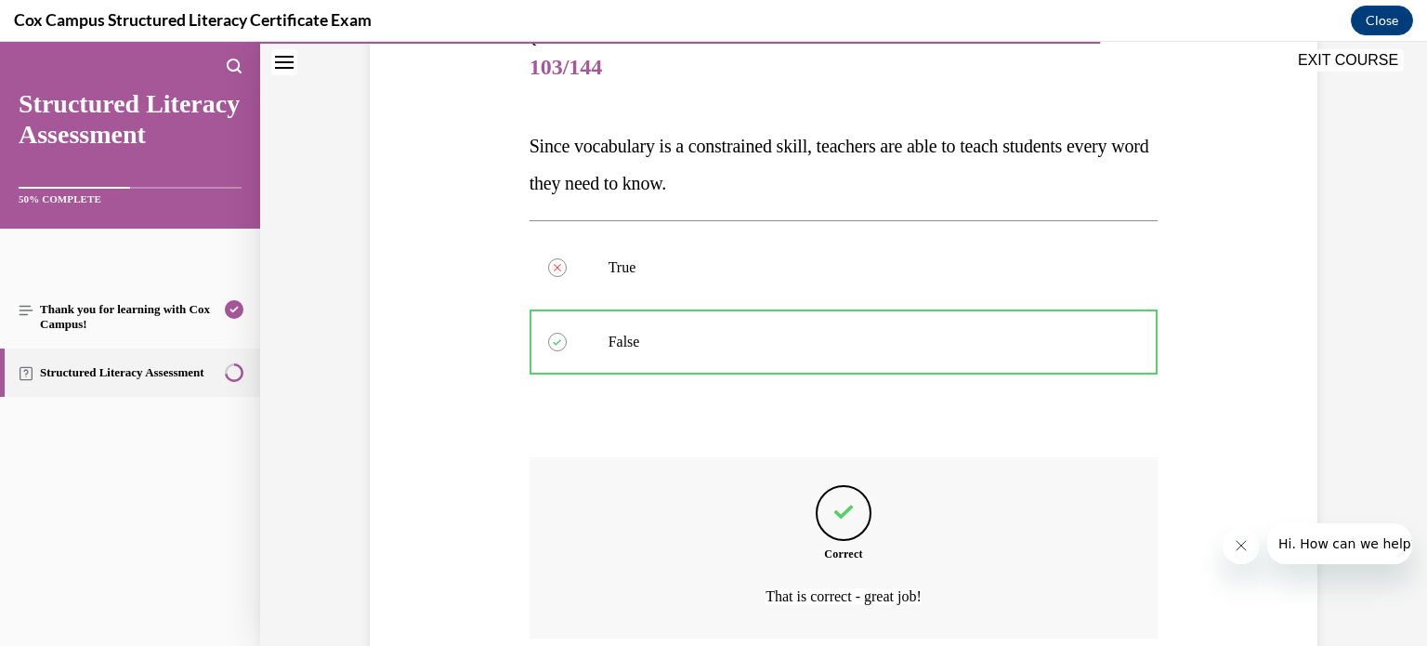
scroll to position [380, 0]
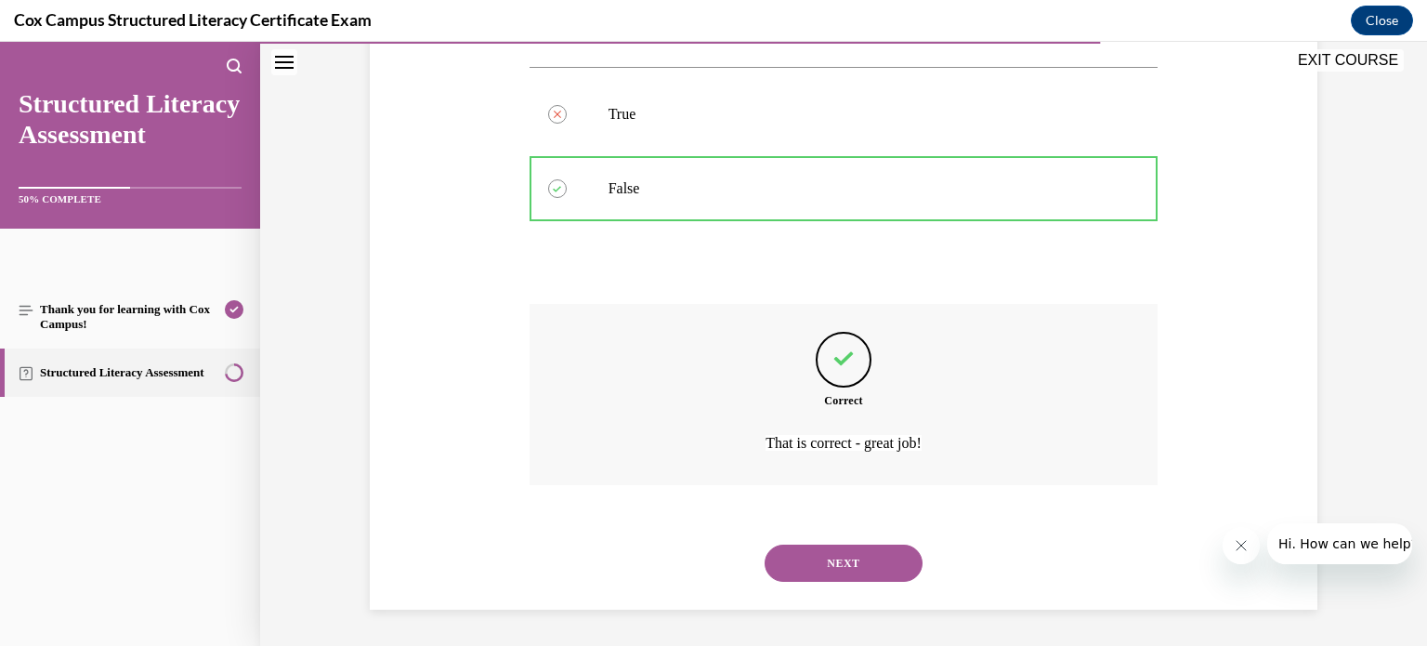
click at [847, 558] on button "NEXT" at bounding box center [843, 562] width 158 height 37
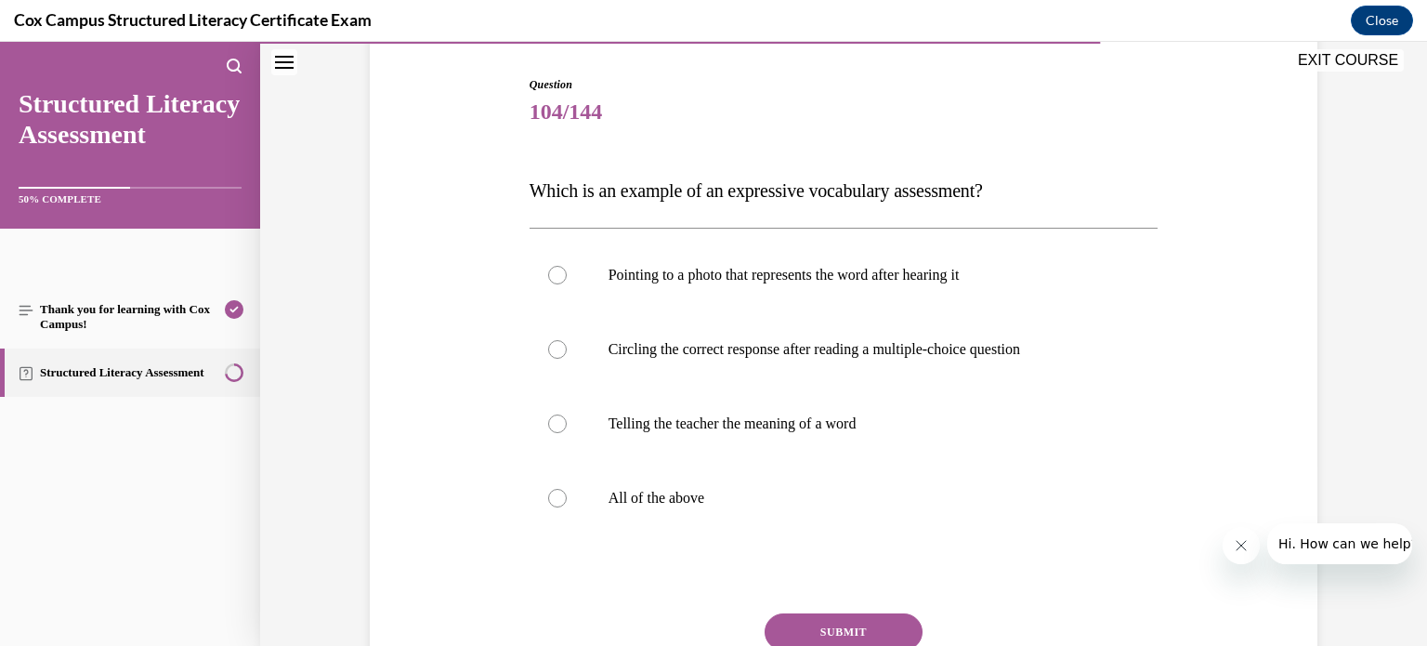
scroll to position [197, 0]
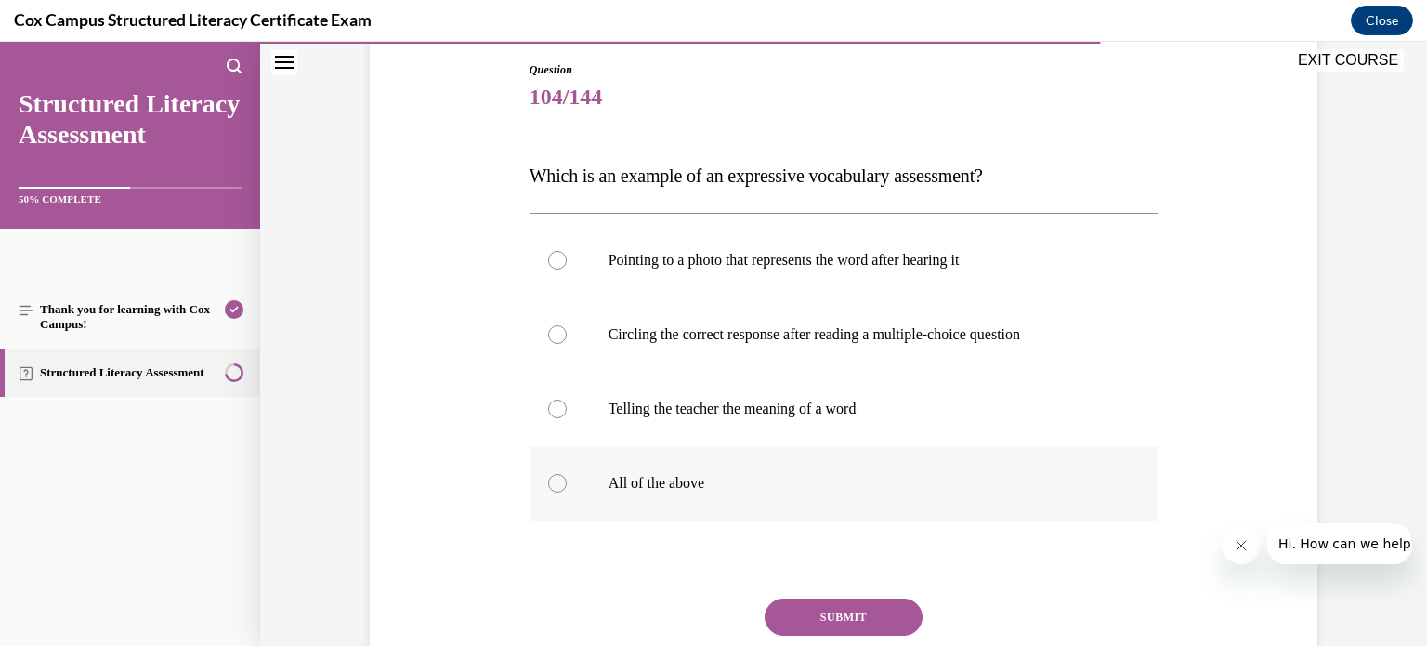
click at [548, 487] on div at bounding box center [557, 483] width 19 height 19
click at [548, 487] on input "All of the above" at bounding box center [557, 483] width 19 height 19
radio input "true"
click at [832, 613] on button "SUBMIT" at bounding box center [843, 616] width 158 height 37
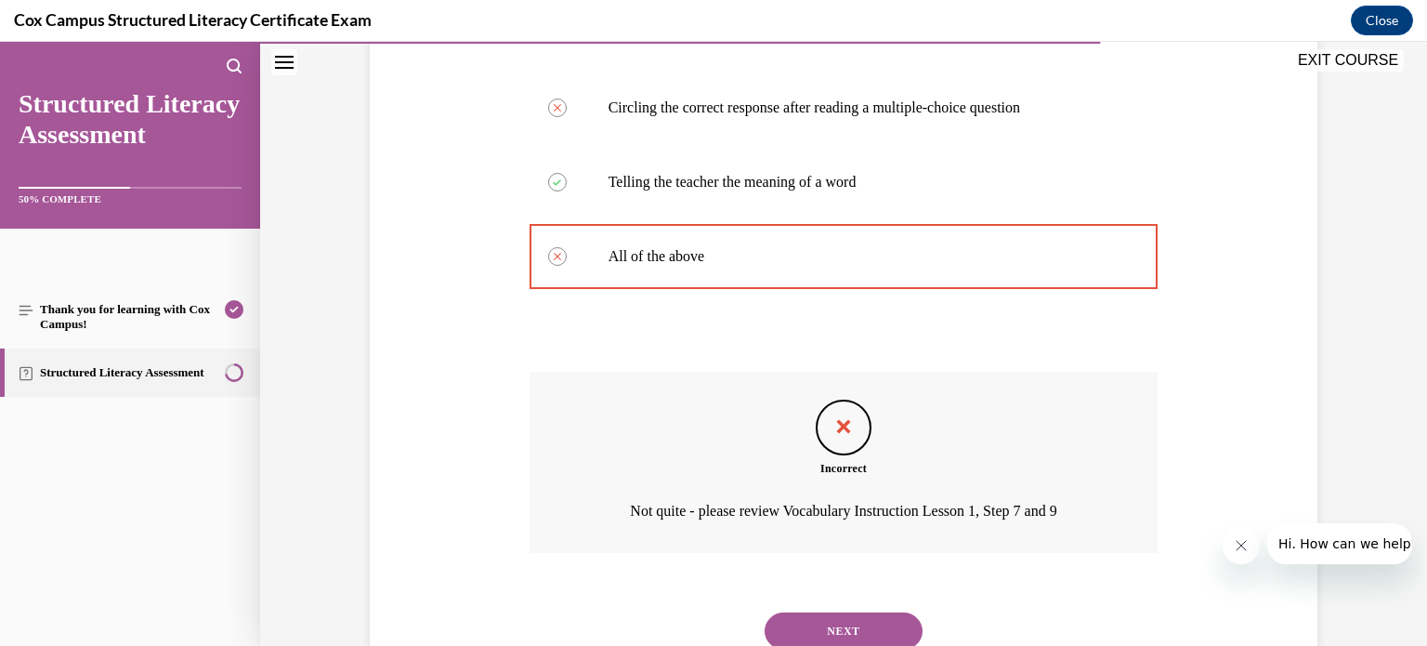
scroll to position [431, 0]
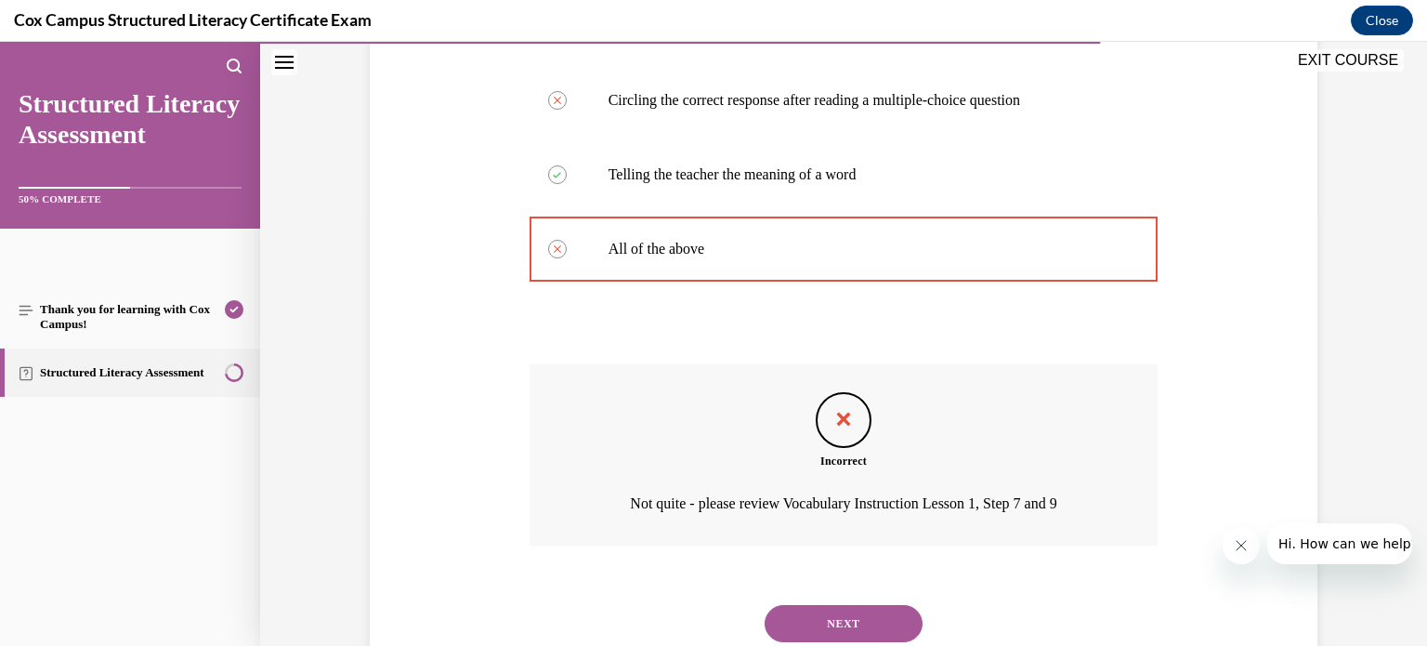
click at [820, 620] on button "NEXT" at bounding box center [843, 623] width 158 height 37
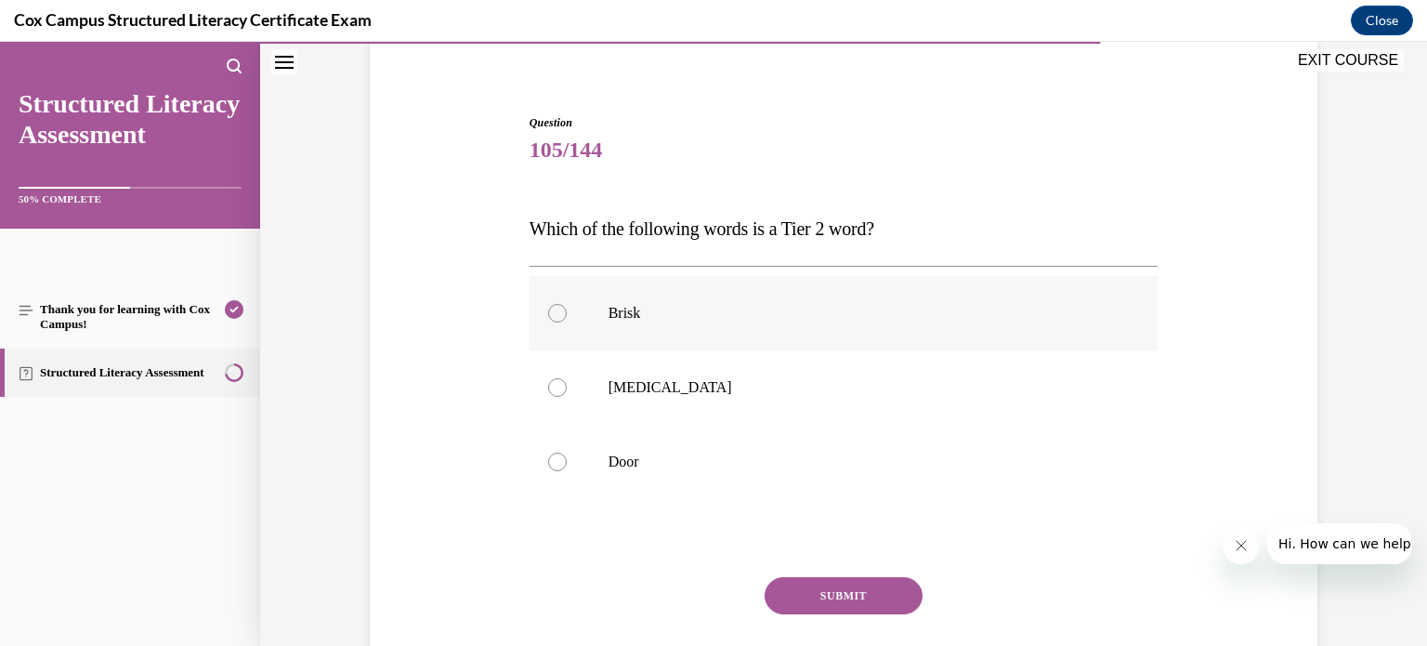
scroll to position [180, 0]
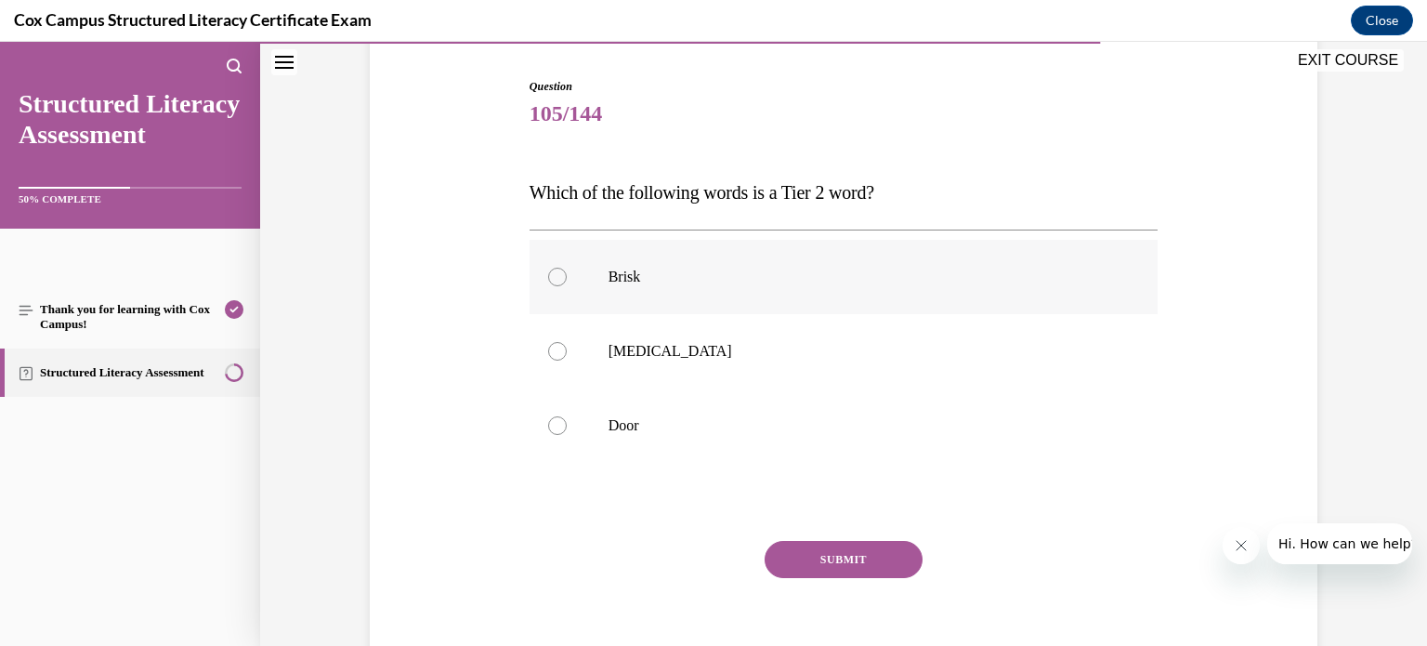
click at [554, 281] on div at bounding box center [557, 276] width 19 height 19
click at [554, 281] on input "Brisk" at bounding box center [557, 276] width 19 height 19
radio input "true"
click at [829, 552] on button "SUBMIT" at bounding box center [843, 559] width 158 height 37
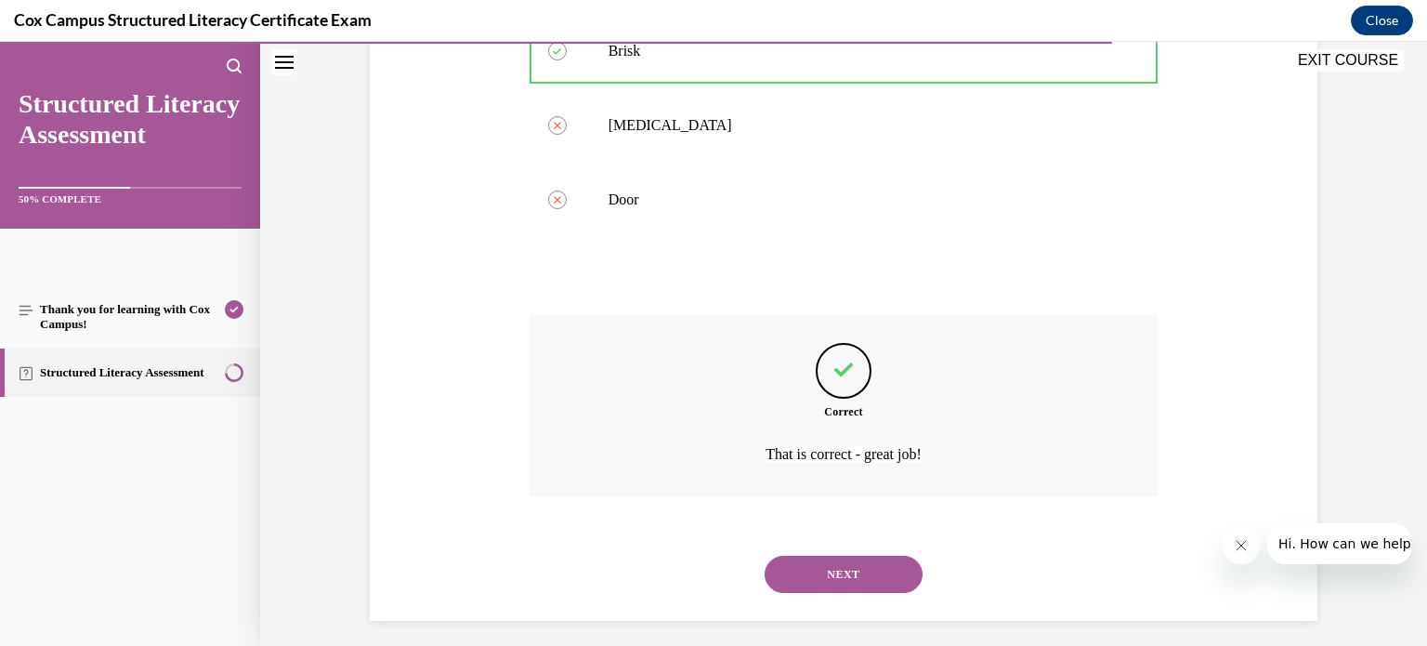
scroll to position [417, 0]
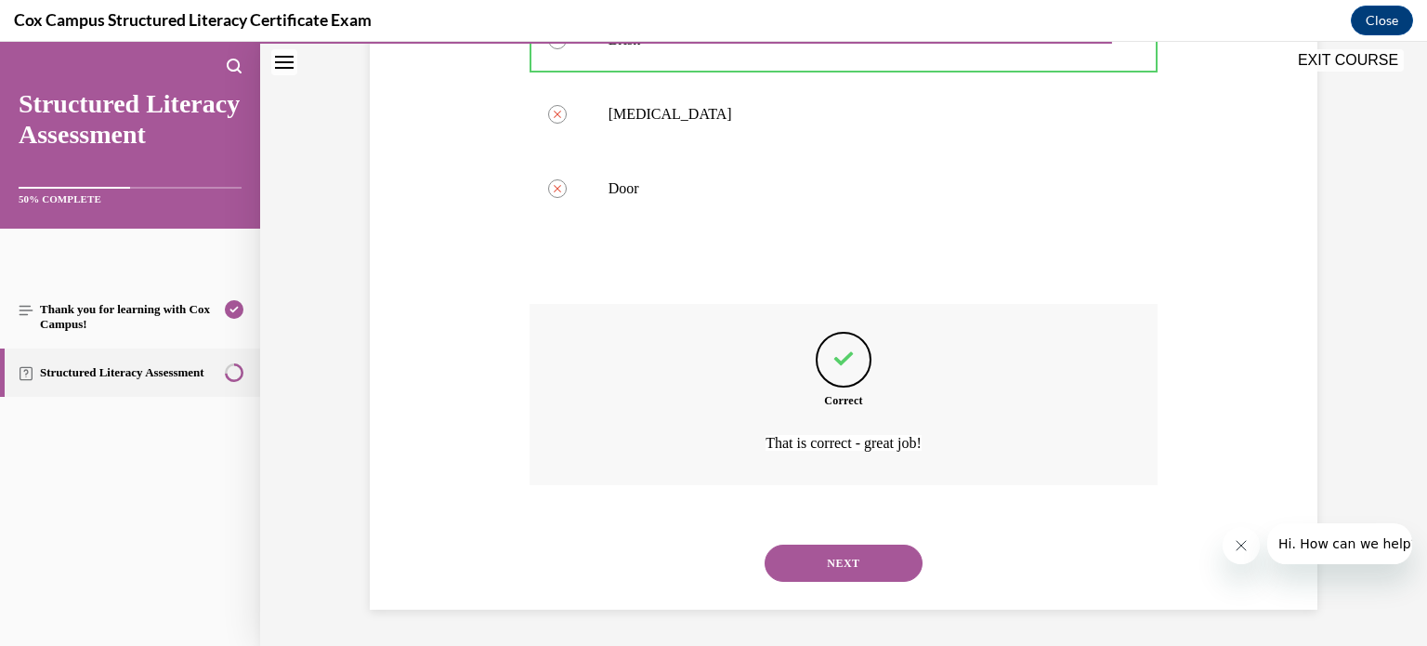
click at [845, 568] on button "NEXT" at bounding box center [843, 562] width 158 height 37
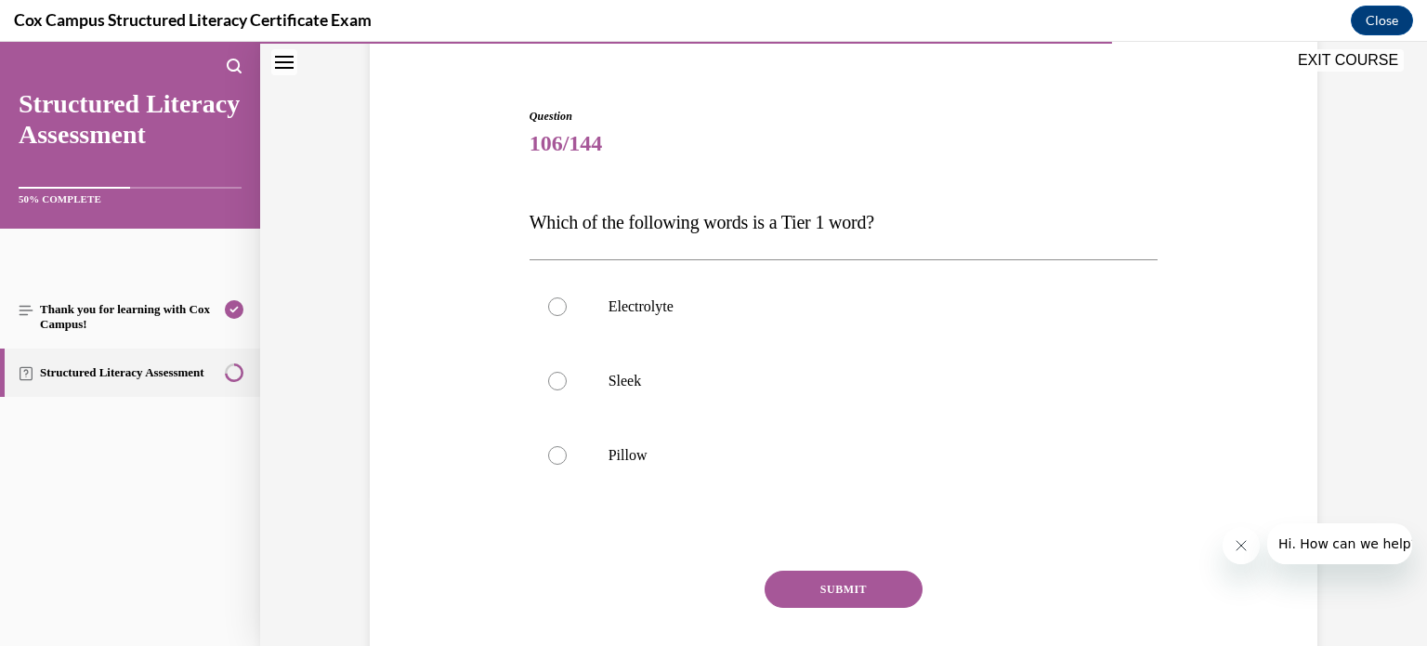
scroll to position [156, 0]
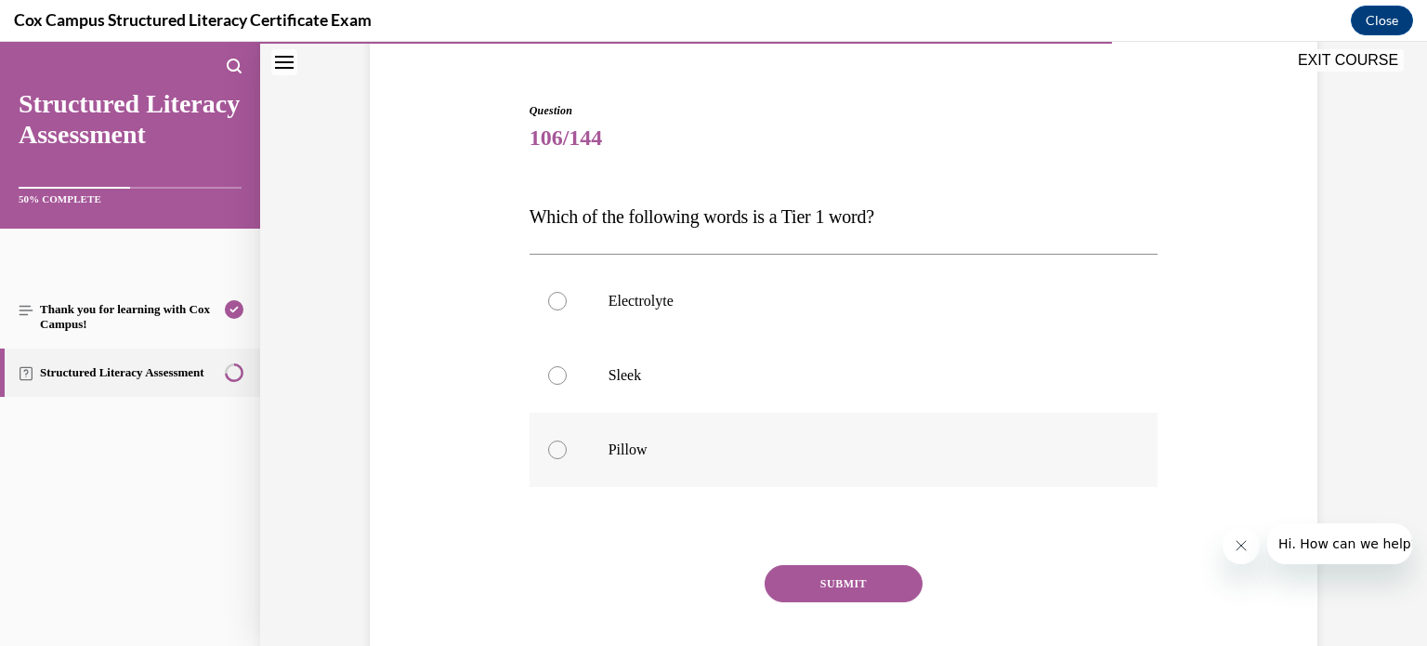
click at [551, 446] on div at bounding box center [557, 449] width 19 height 19
click at [551, 446] on input "Pillow" at bounding box center [557, 449] width 19 height 19
radio input "true"
click at [827, 576] on button "SUBMIT" at bounding box center [843, 583] width 158 height 37
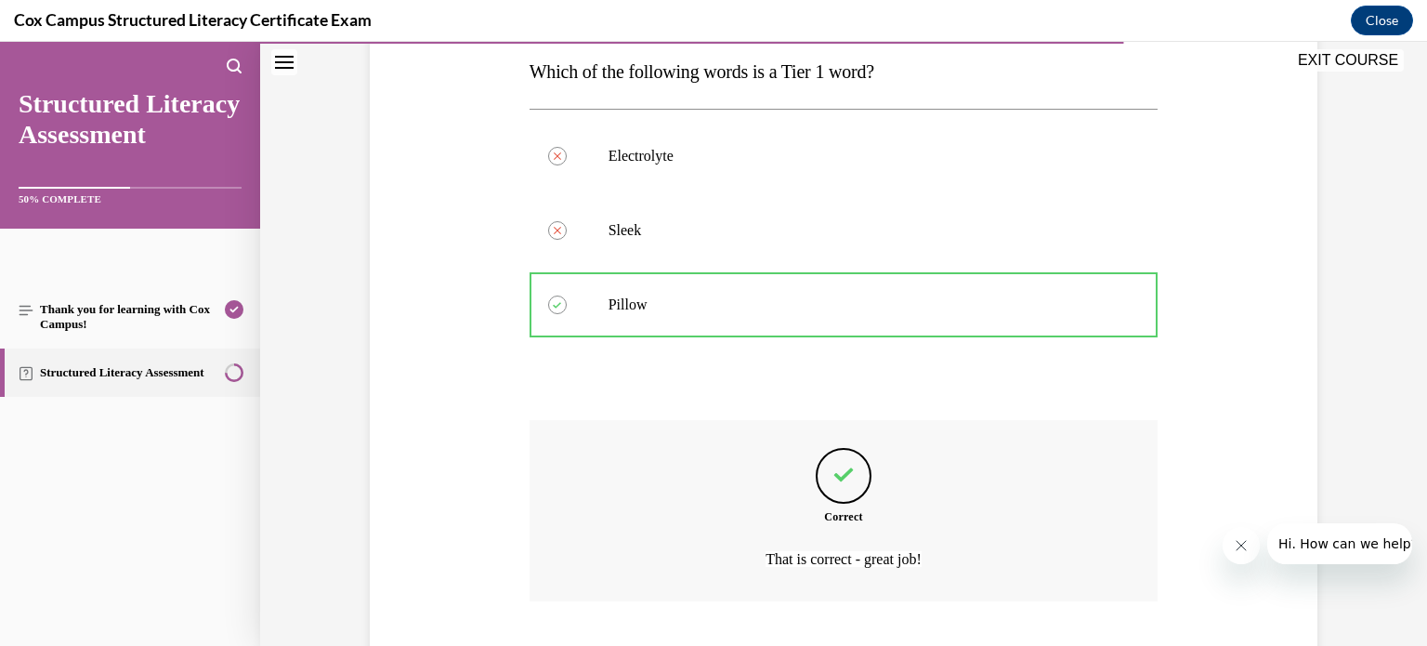
scroll to position [417, 0]
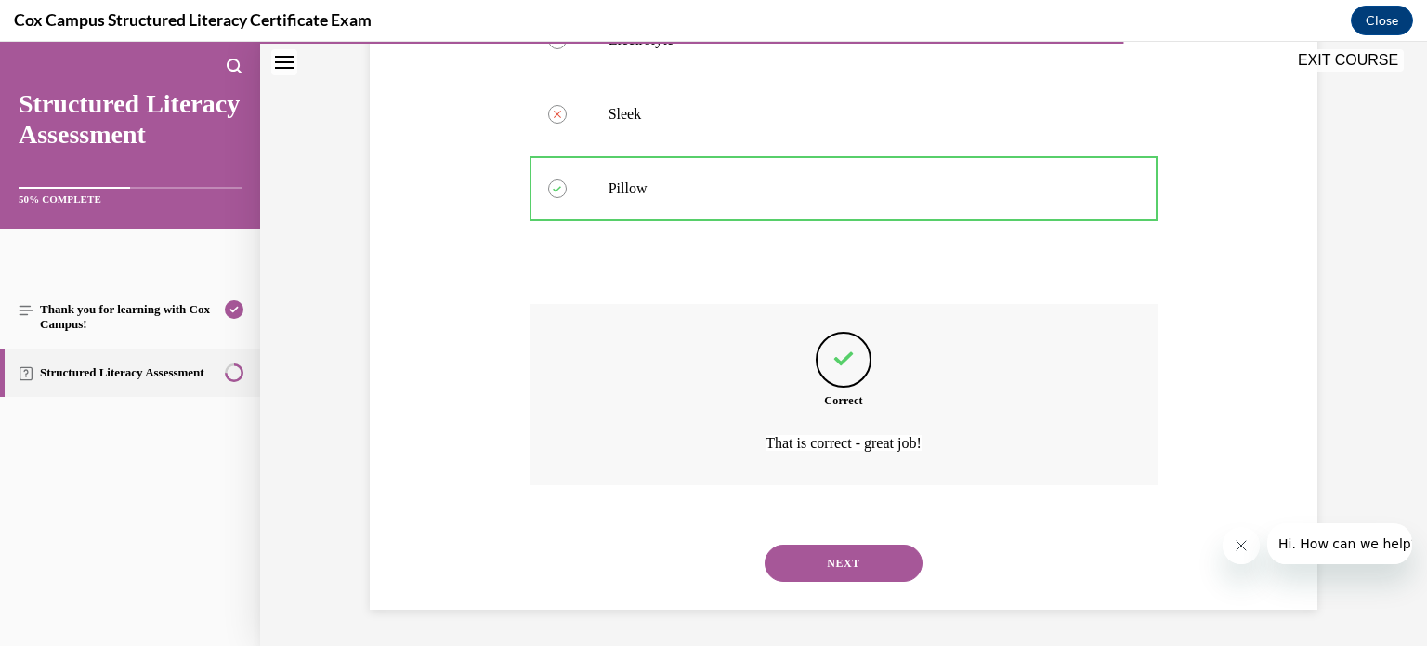
click at [821, 566] on button "NEXT" at bounding box center [843, 562] width 158 height 37
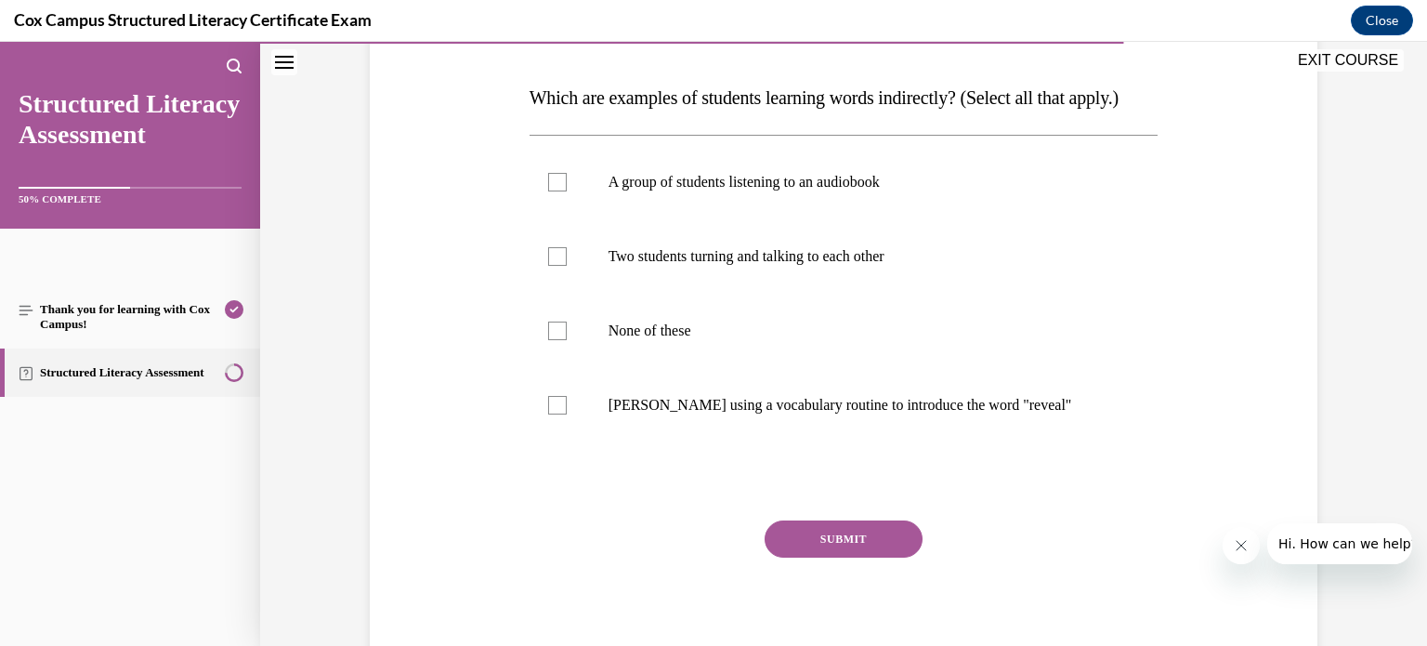
scroll to position [277, 0]
click at [548, 189] on div at bounding box center [557, 180] width 19 height 19
click at [548, 189] on input "A group of students listening to an audiobook" at bounding box center [557, 180] width 19 height 19
checkbox input "true"
click at [548, 264] on div at bounding box center [557, 254] width 19 height 19
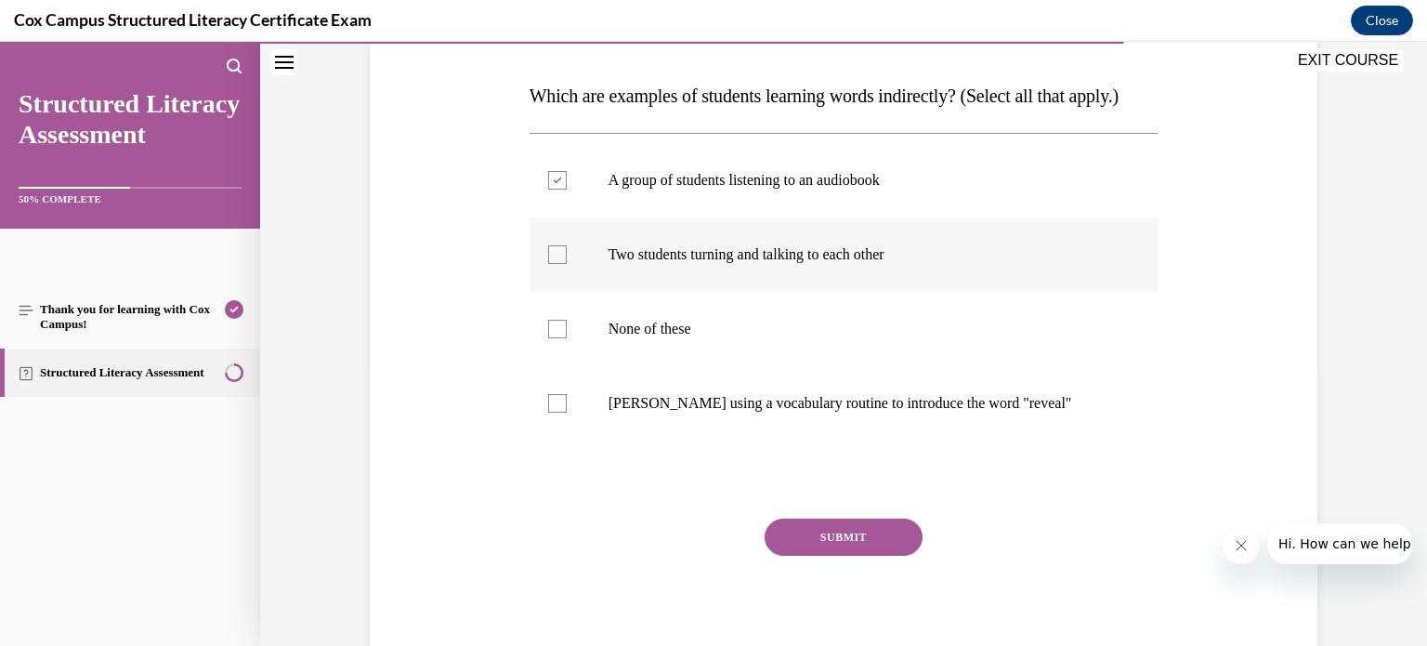
click at [548, 264] on input "Two students turning and talking to each other" at bounding box center [557, 254] width 19 height 19
checkbox input "true"
click at [548, 412] on div at bounding box center [557, 403] width 19 height 19
click at [548, 412] on input "[PERSON_NAME] using a vocabulary routine to introduce the word "reveal"" at bounding box center [557, 403] width 19 height 19
click at [553, 407] on icon at bounding box center [557, 403] width 8 height 7
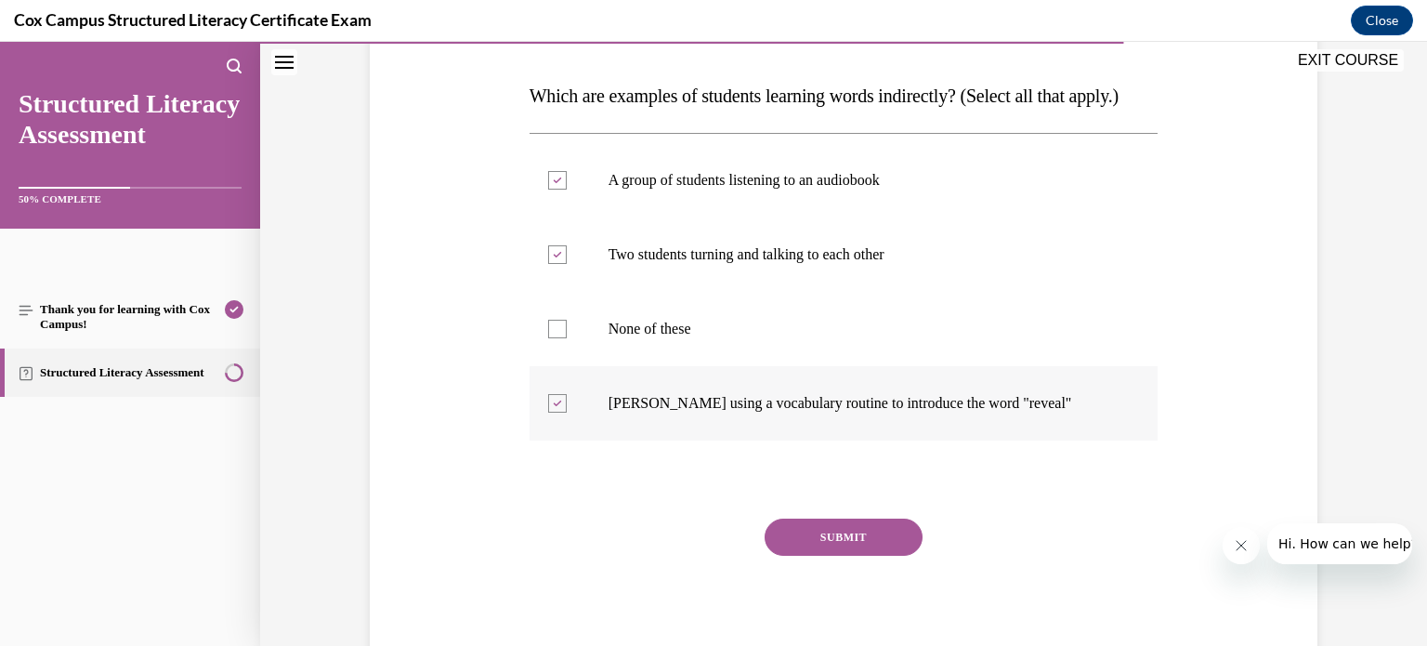
click at [548, 412] on input "[PERSON_NAME] using a vocabulary routine to introduce the word "reveal"" at bounding box center [557, 403] width 19 height 19
checkbox input "false"
click at [840, 555] on button "SUBMIT" at bounding box center [843, 536] width 158 height 37
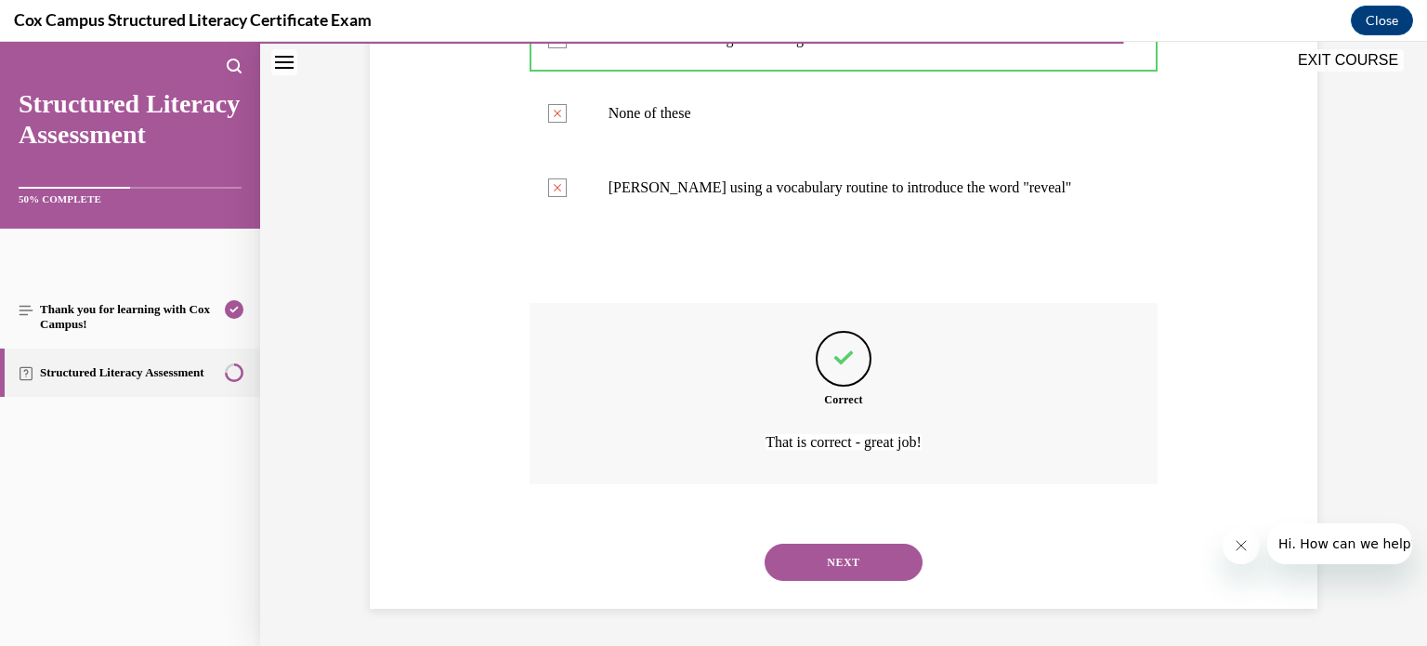
scroll to position [528, 0]
click at [821, 561] on button "NEXT" at bounding box center [843, 561] width 158 height 37
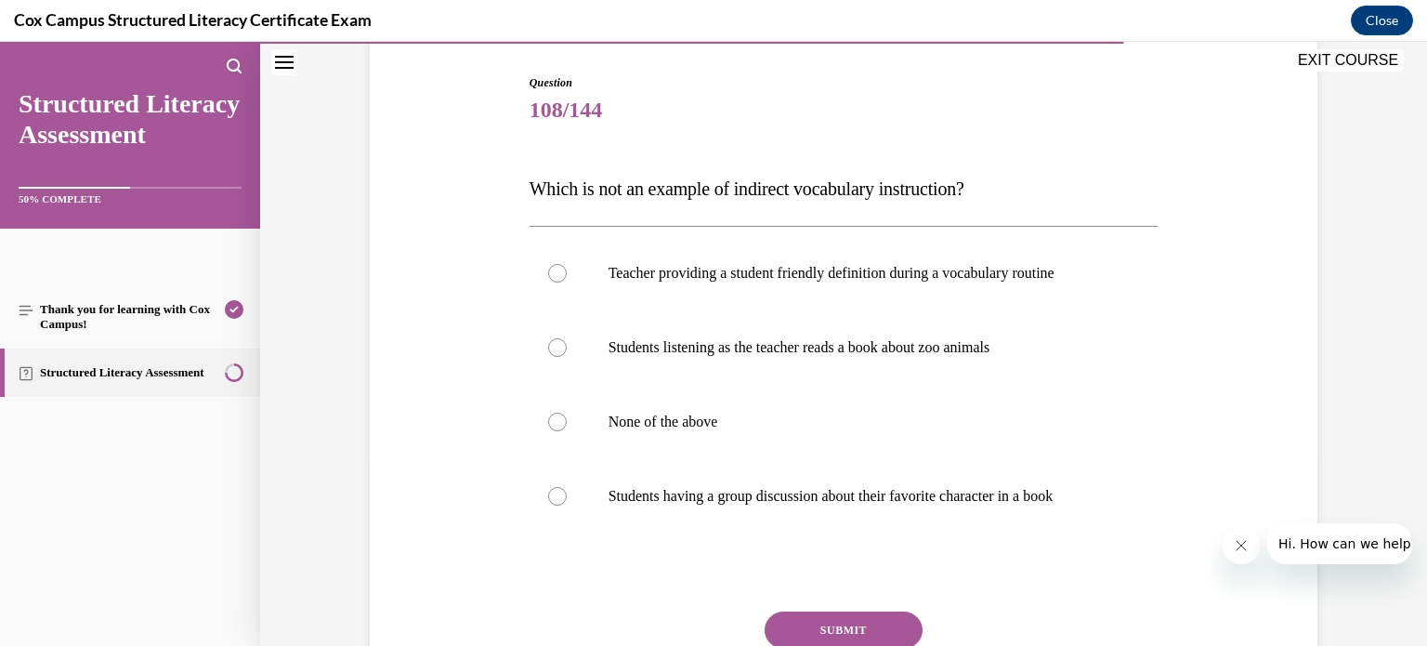
scroll to position [186, 0]
click at [550, 267] on div at bounding box center [557, 271] width 19 height 19
click at [550, 267] on input "Teacher providing a student friendly definition during a vocabulary routine" at bounding box center [557, 271] width 19 height 19
radio input "true"
click at [817, 623] on button "SUBMIT" at bounding box center [843, 627] width 158 height 37
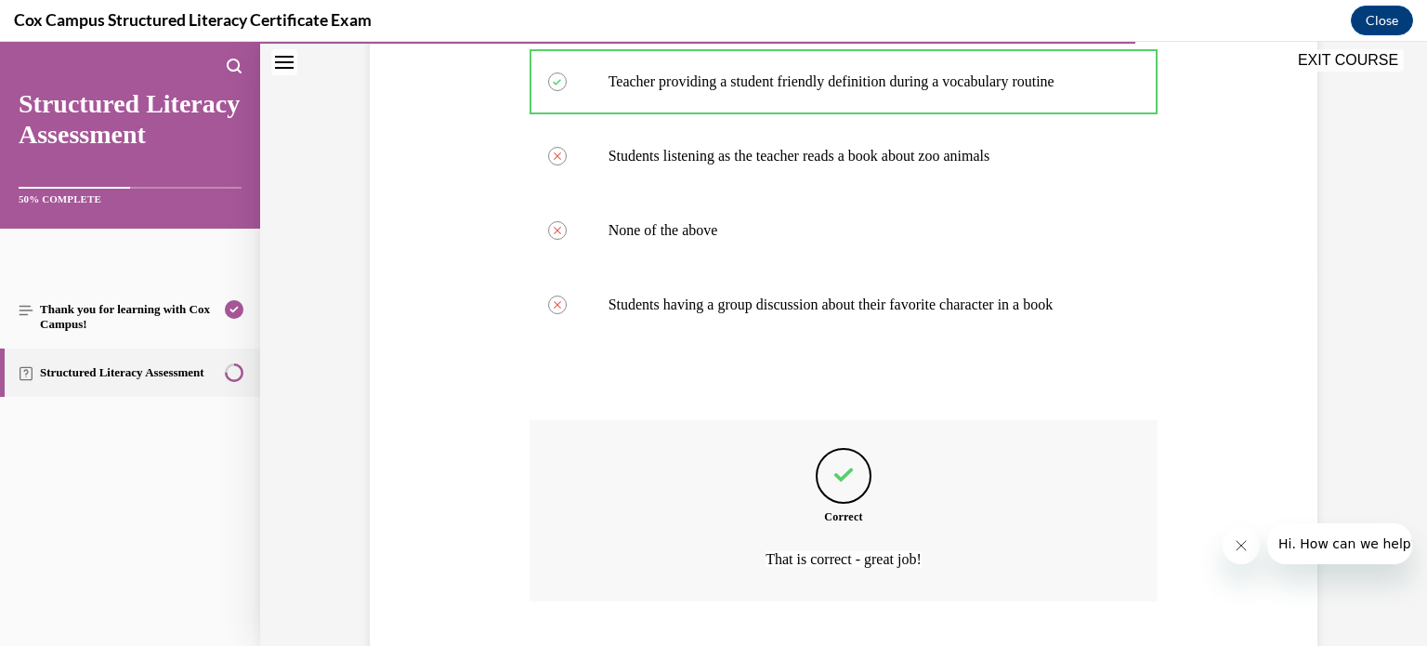
scroll to position [491, 0]
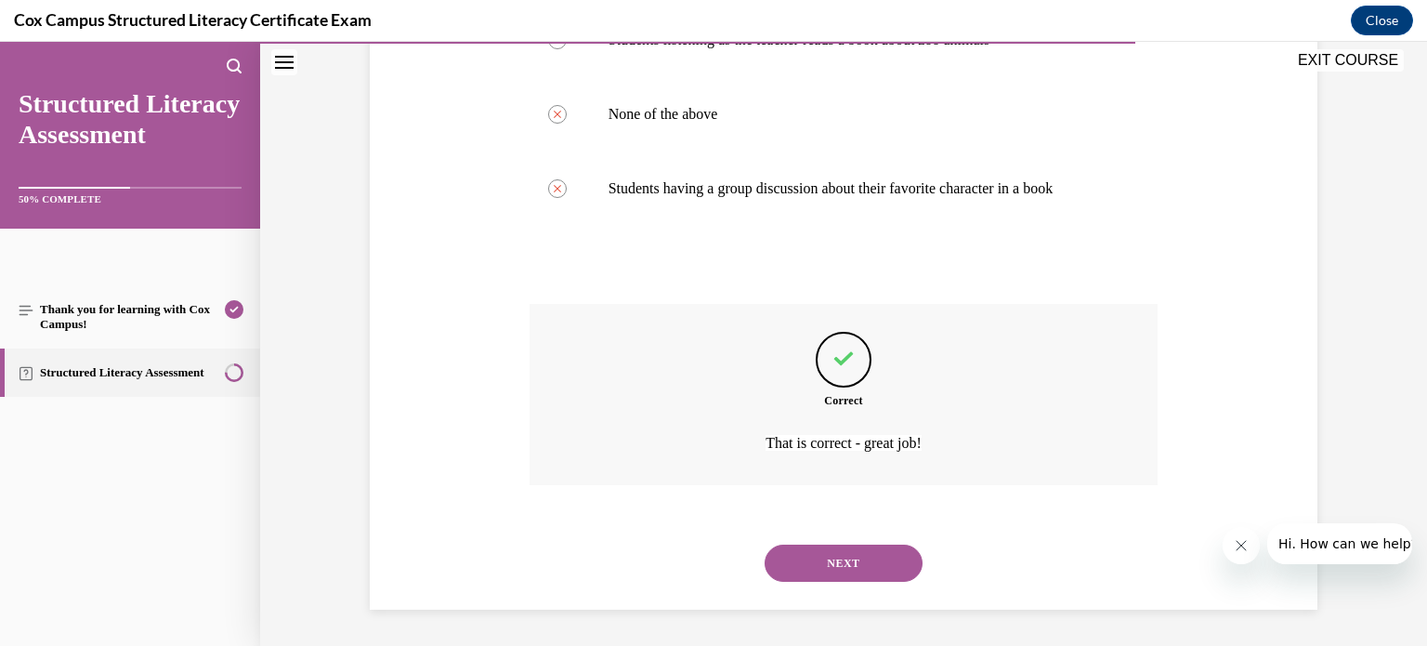
click at [818, 567] on button "NEXT" at bounding box center [843, 562] width 158 height 37
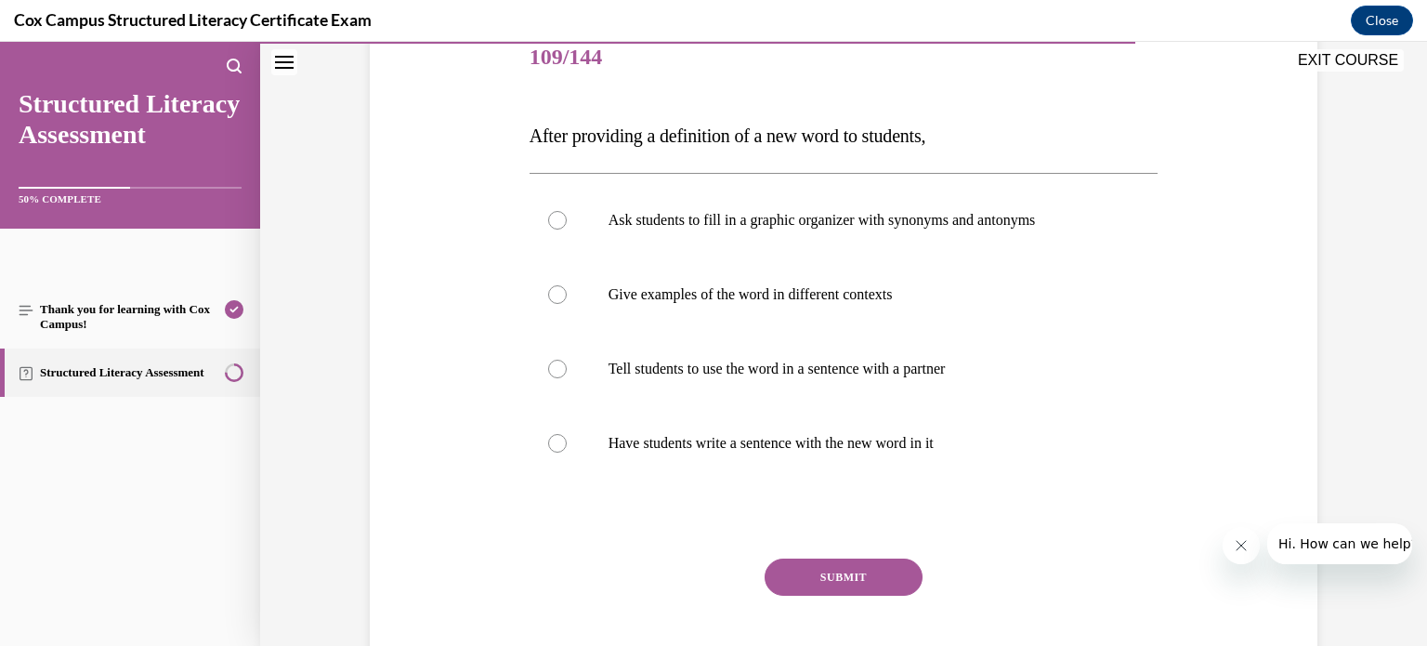
scroll to position [241, 0]
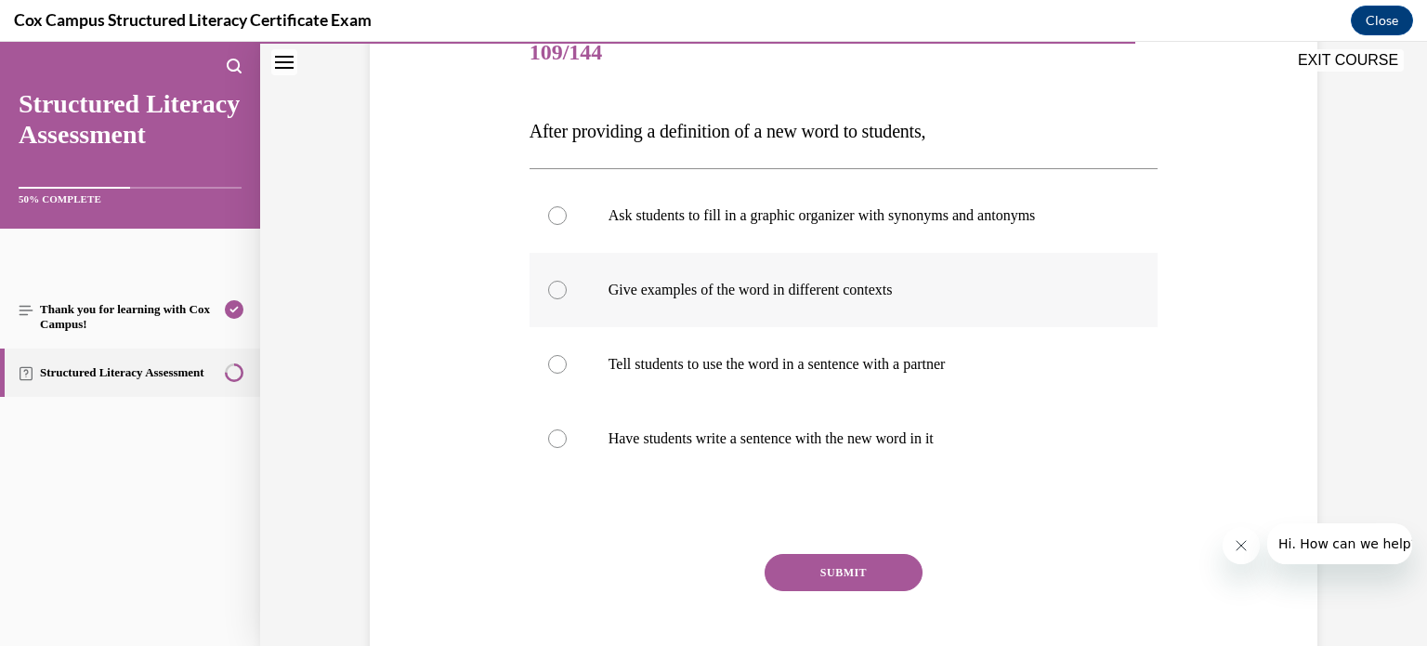
click at [550, 290] on div at bounding box center [557, 290] width 19 height 19
click at [550, 290] on input "Give examples of the word in different contexts" at bounding box center [557, 290] width 19 height 19
radio input "true"
click at [839, 571] on button "SUBMIT" at bounding box center [843, 572] width 158 height 37
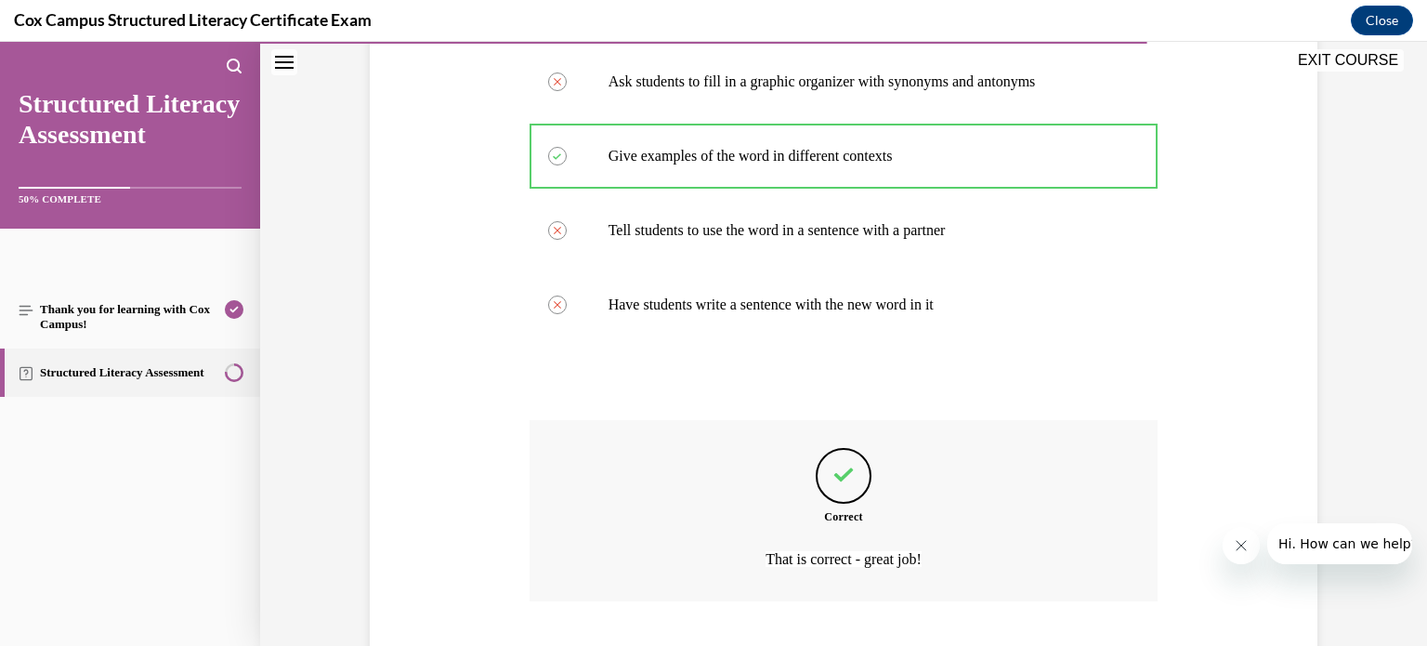
scroll to position [491, 0]
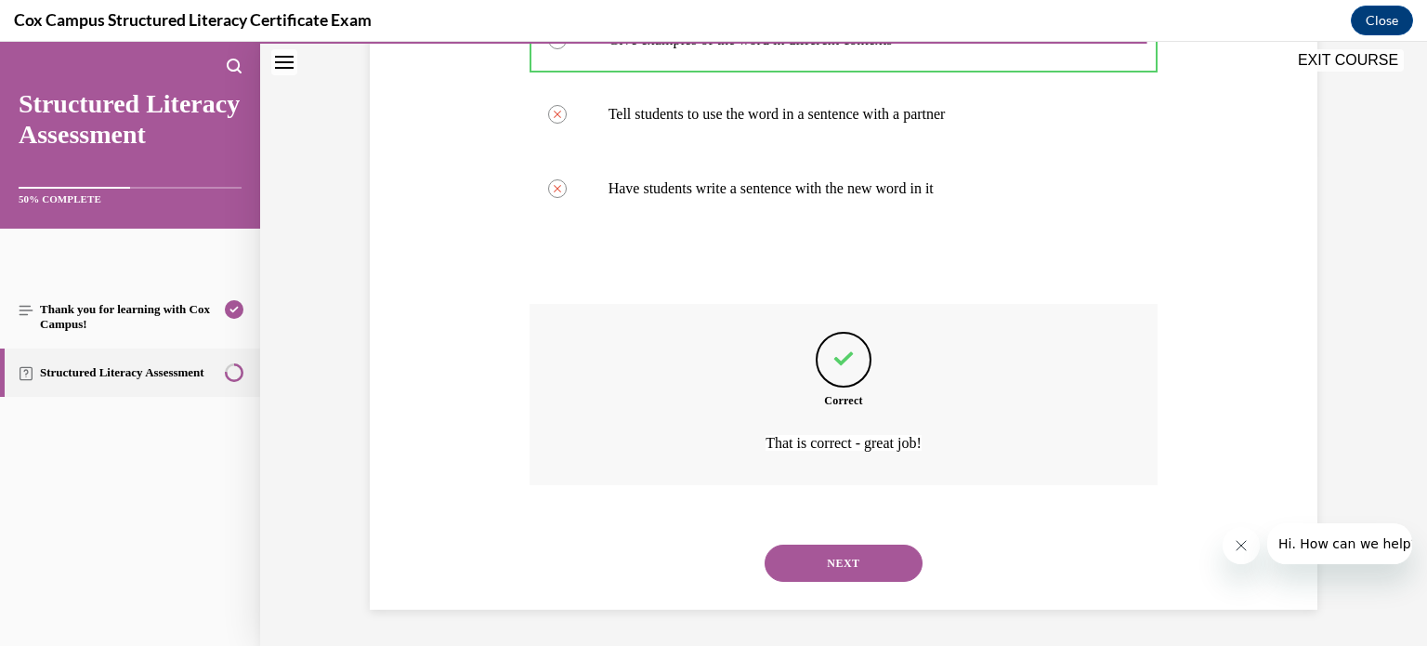
click at [830, 563] on button "NEXT" at bounding box center [843, 562] width 158 height 37
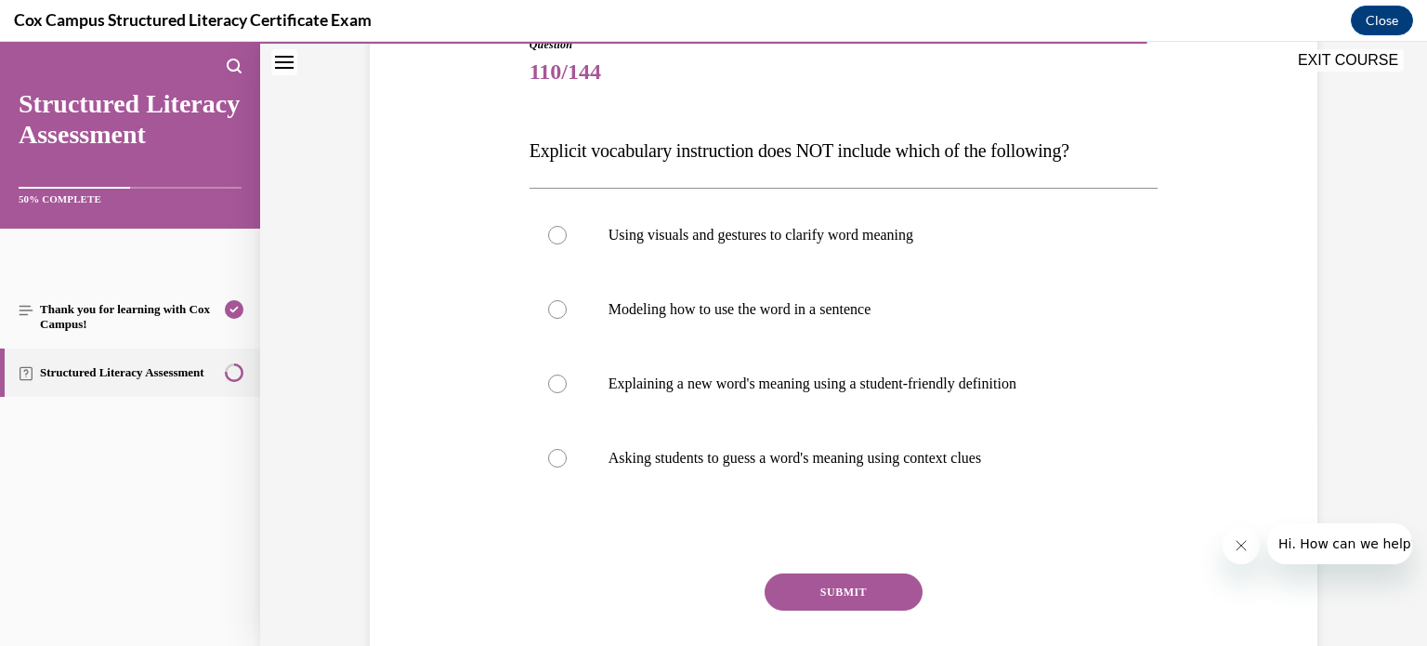
scroll to position [227, 0]
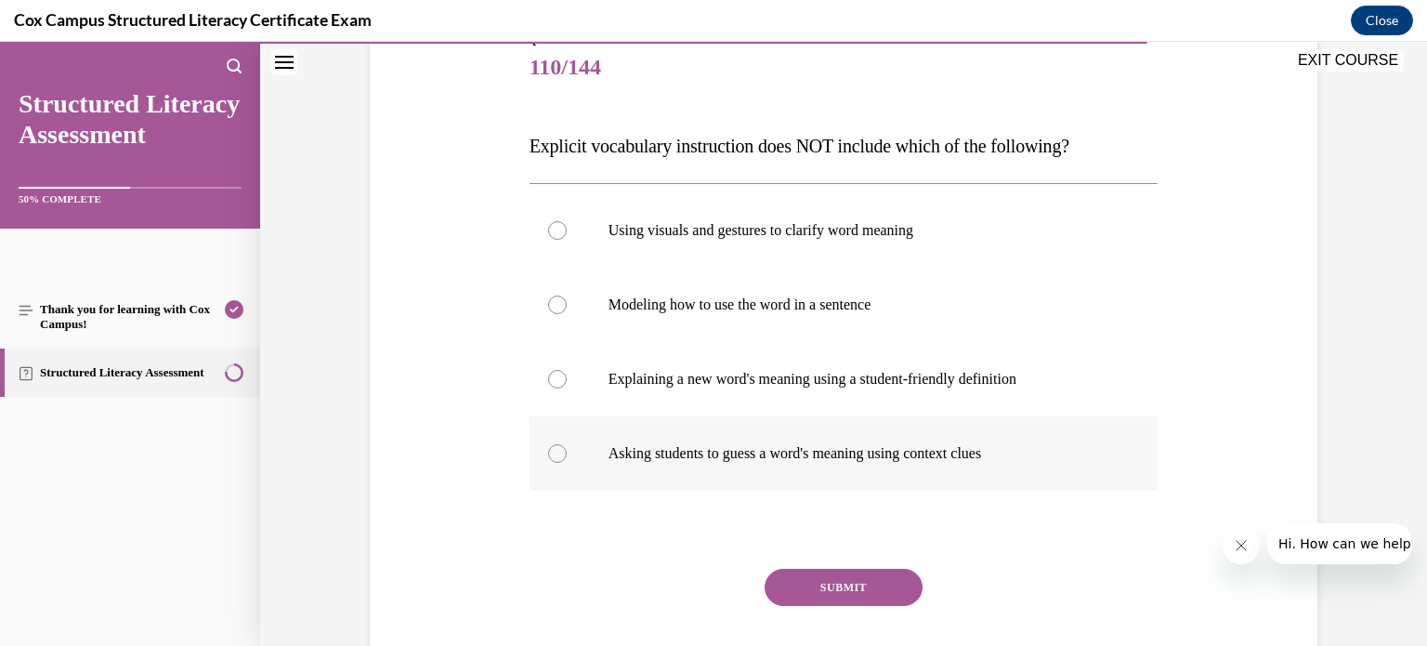
click at [549, 451] on div at bounding box center [557, 453] width 19 height 19
click at [549, 451] on input "Asking students to guess a word's meaning using context clues" at bounding box center [557, 453] width 19 height 19
radio input "true"
click at [827, 584] on button "SUBMIT" at bounding box center [843, 586] width 158 height 37
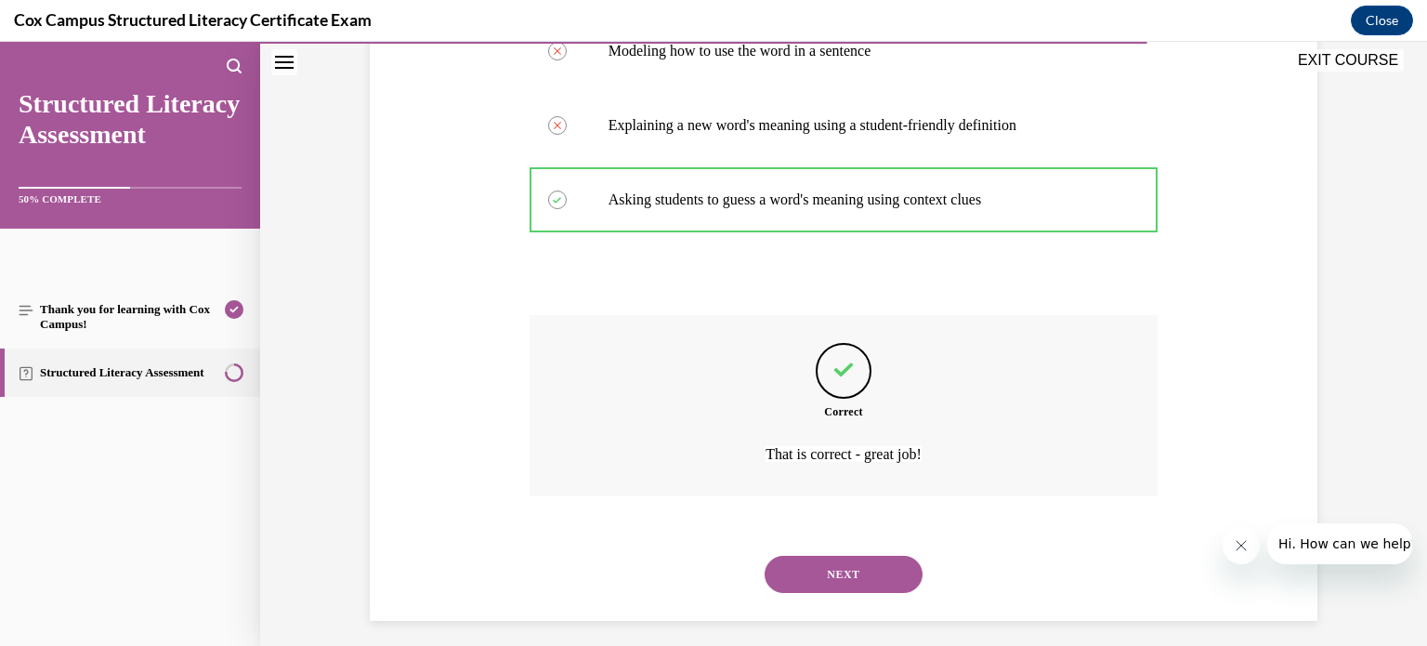
scroll to position [491, 0]
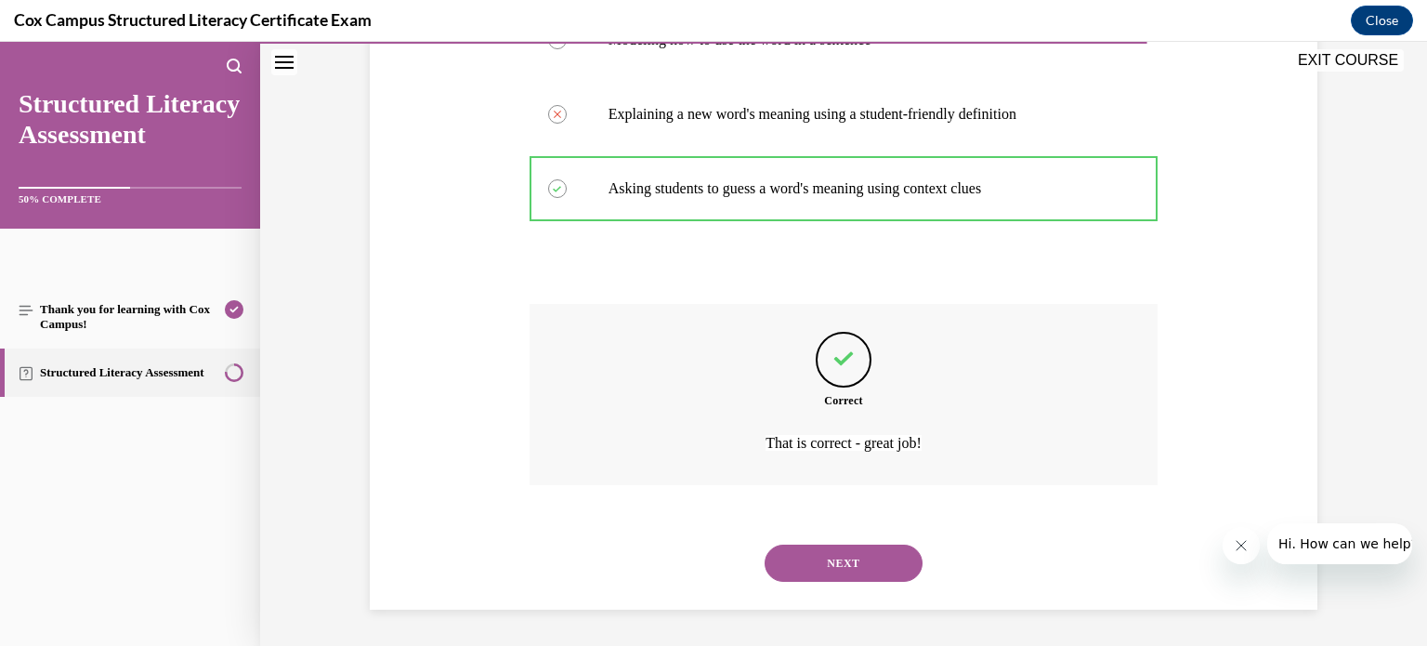
click at [845, 570] on button "NEXT" at bounding box center [843, 562] width 158 height 37
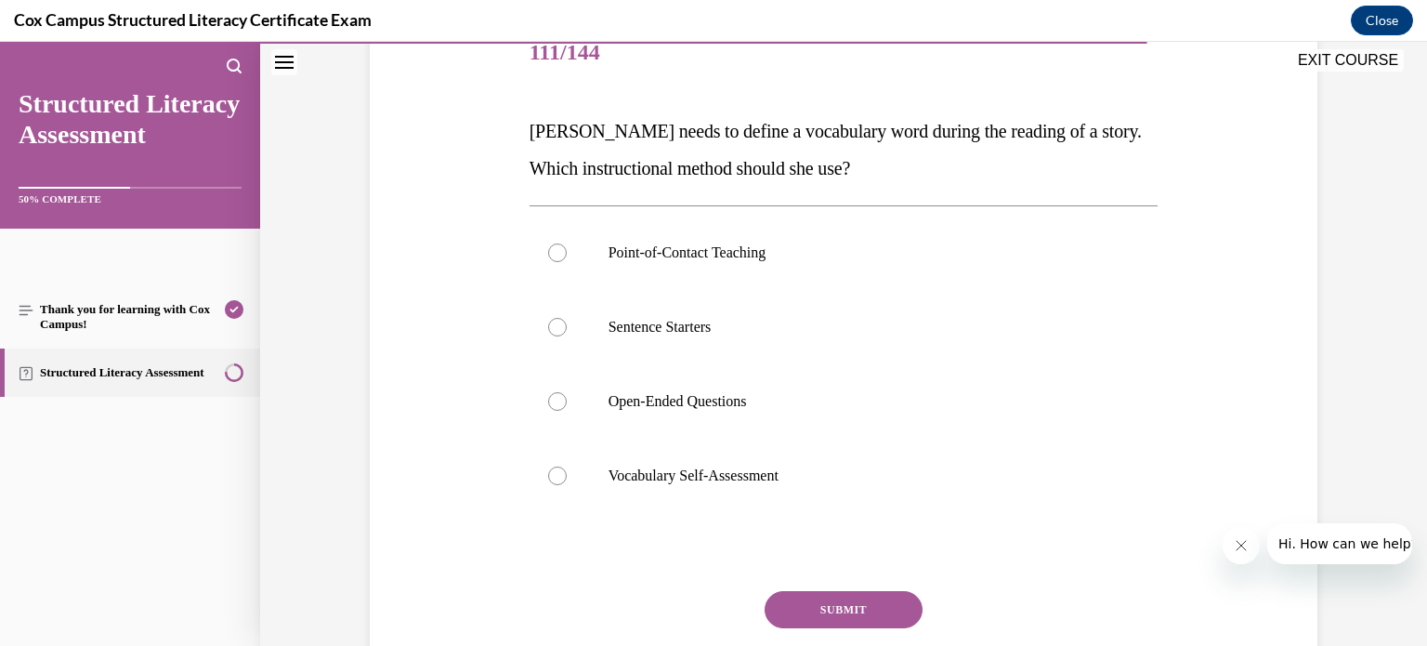
scroll to position [241, 0]
click at [552, 248] on div at bounding box center [557, 252] width 19 height 19
click at [552, 248] on input "Point-of-Contact Teaching" at bounding box center [557, 252] width 19 height 19
radio input "true"
click at [839, 604] on button "SUBMIT" at bounding box center [843, 609] width 158 height 37
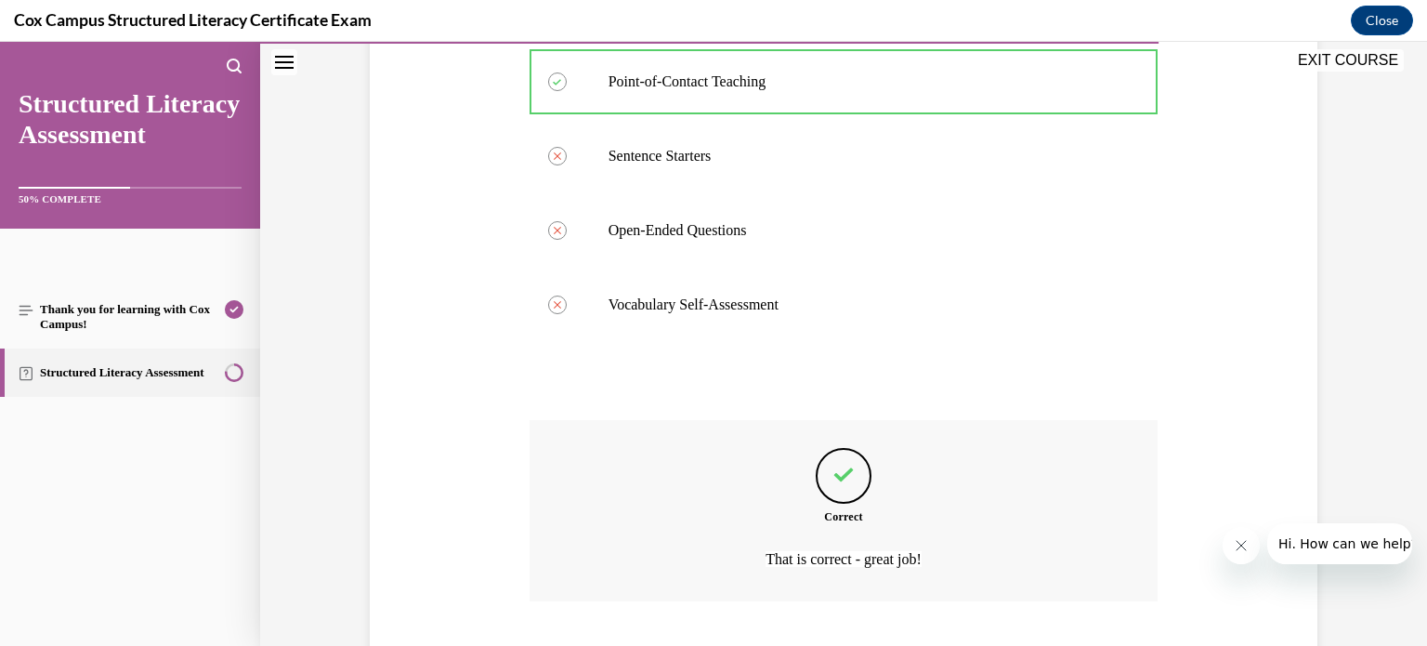
scroll to position [528, 0]
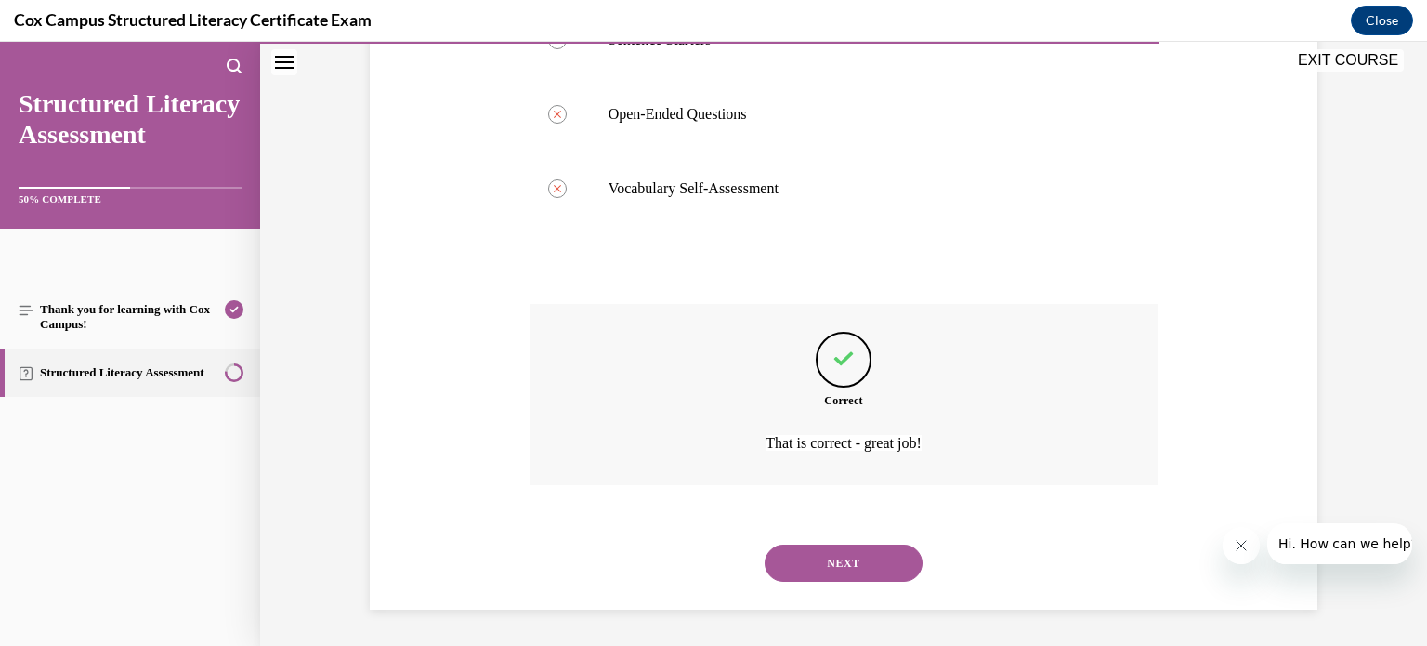
click at [842, 575] on button "NEXT" at bounding box center [843, 562] width 158 height 37
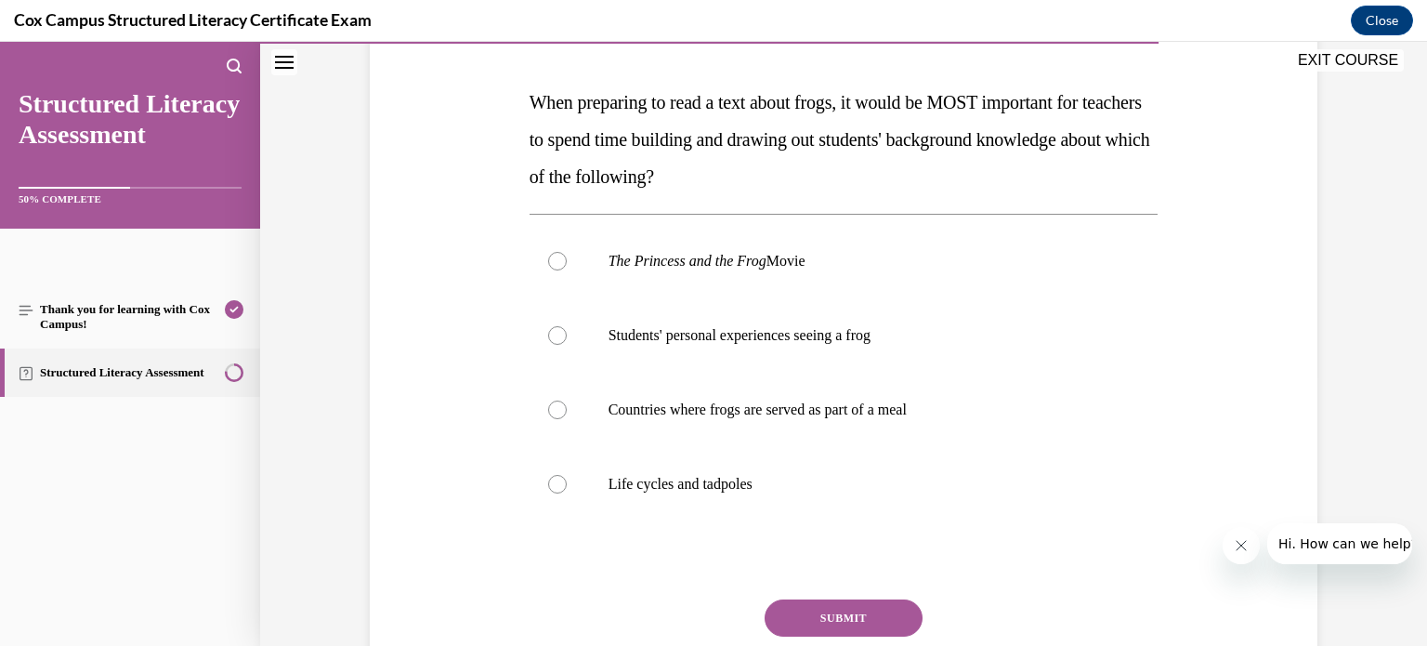
scroll to position [271, 0]
click at [548, 331] on div at bounding box center [557, 334] width 19 height 19
click at [548, 331] on input "Students' personal experiences seeing a frog" at bounding box center [557, 334] width 19 height 19
radio input "true"
click at [832, 622] on button "SUBMIT" at bounding box center [843, 616] width 158 height 37
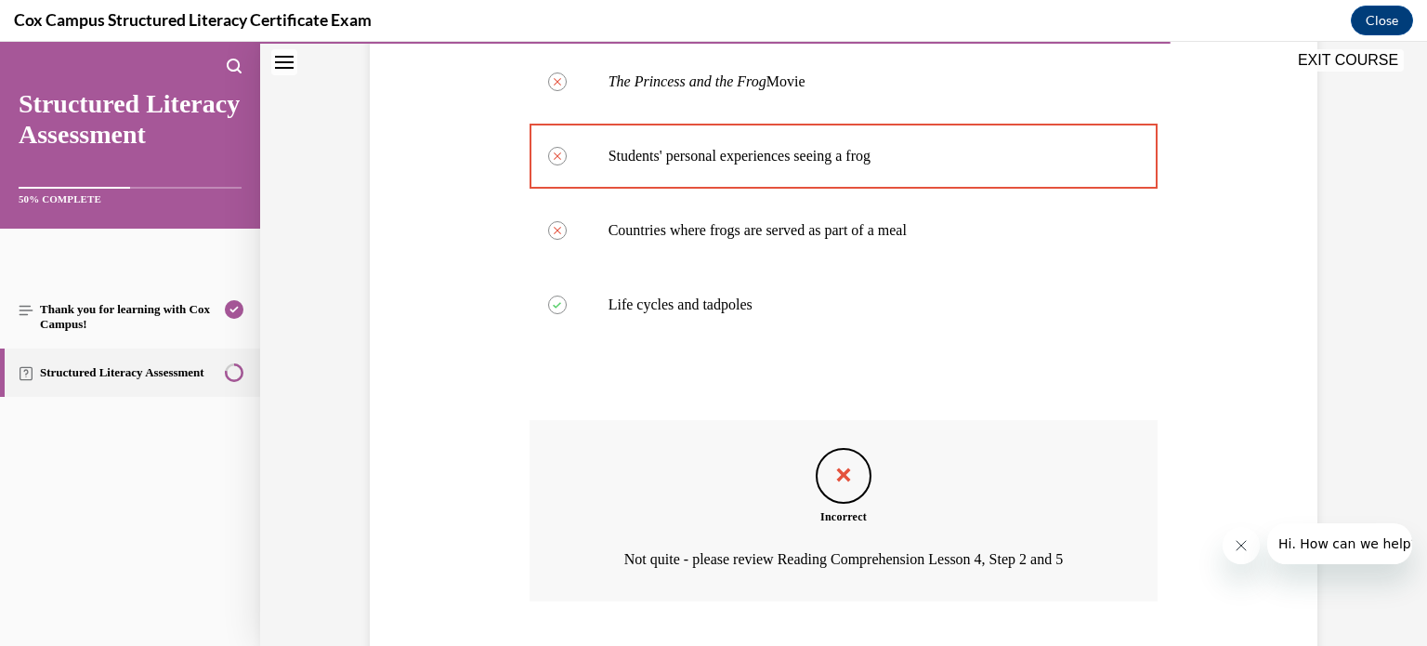
scroll to position [566, 0]
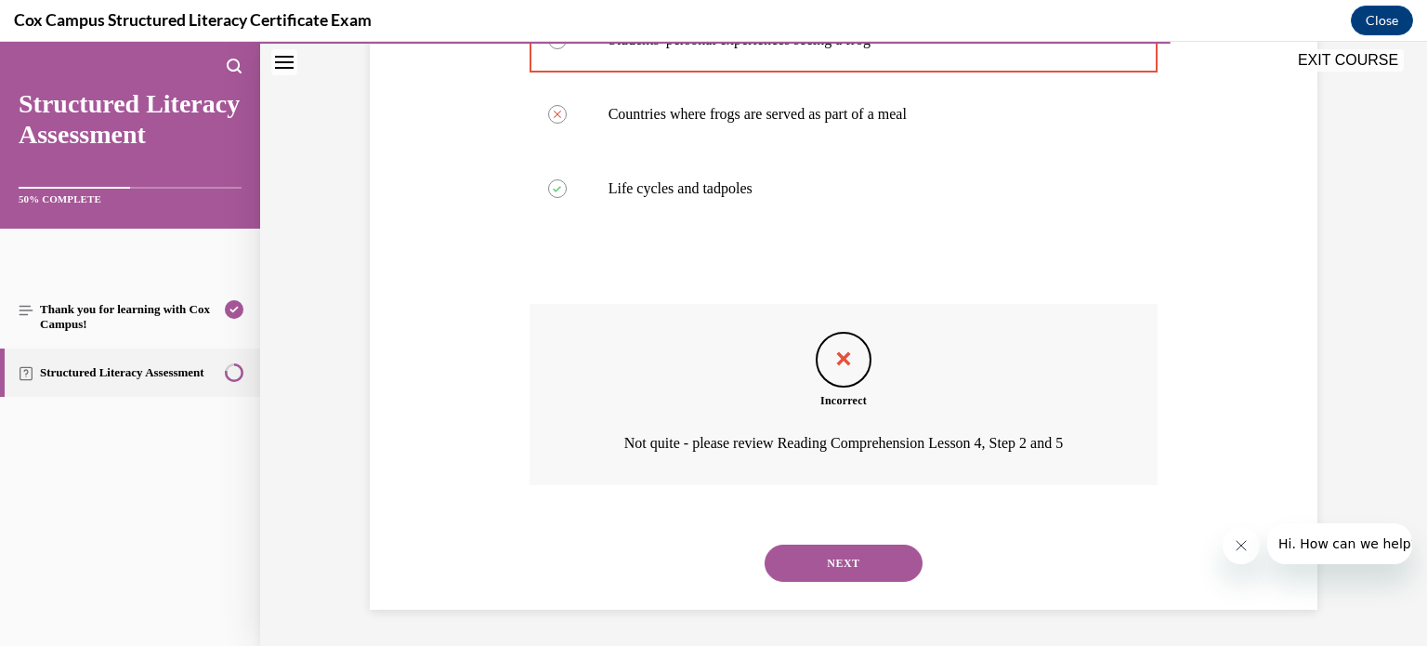
click at [831, 564] on button "NEXT" at bounding box center [843, 562] width 158 height 37
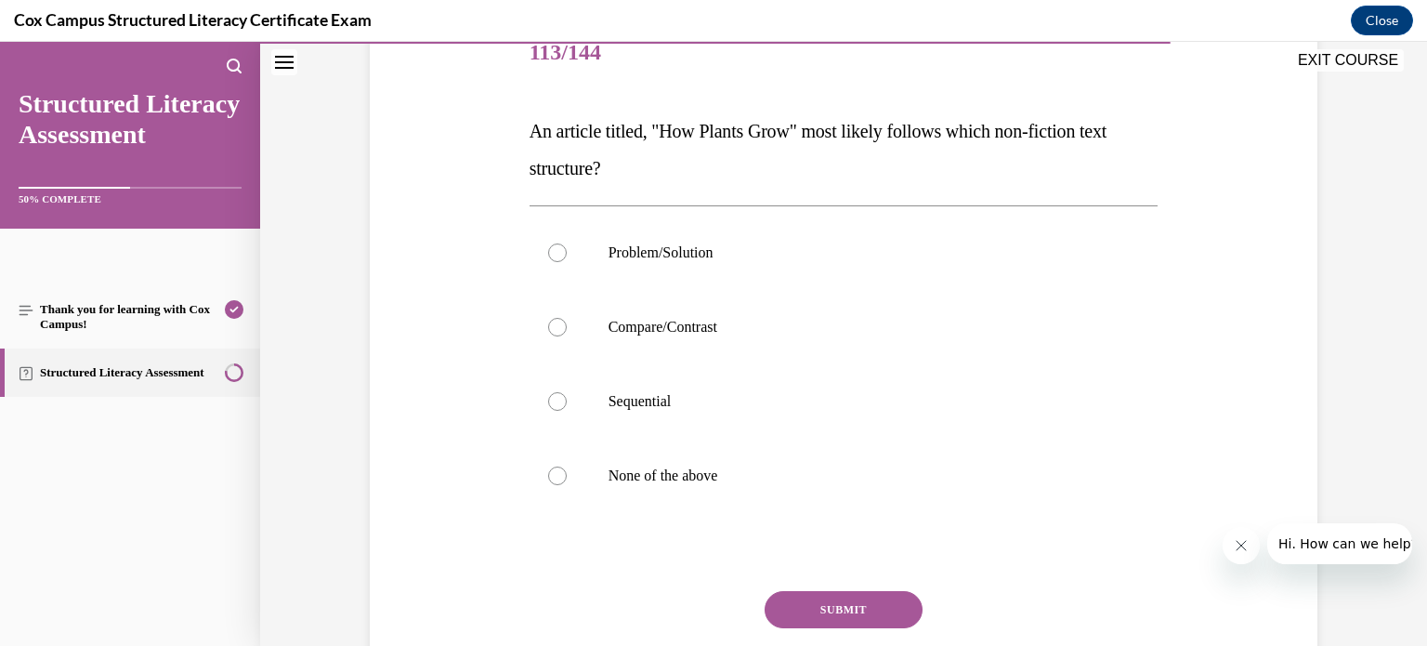
scroll to position [263, 0]
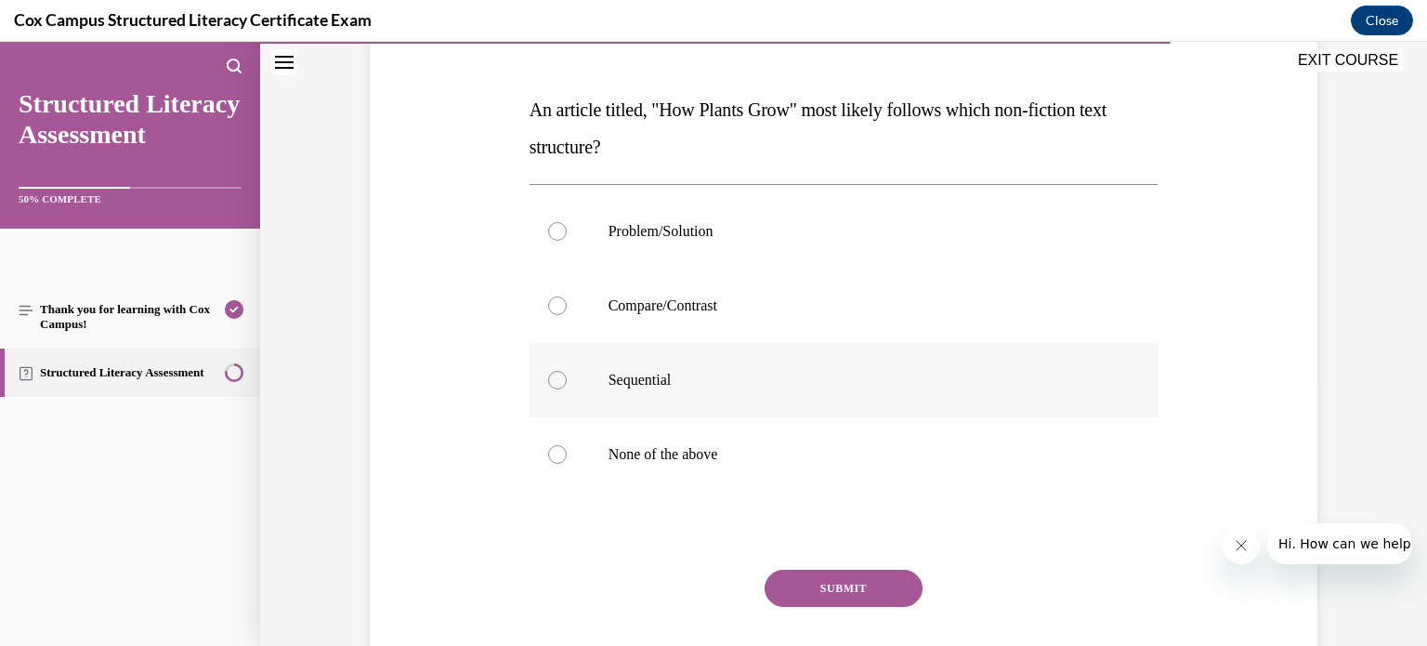
click at [548, 373] on div at bounding box center [557, 380] width 19 height 19
click at [548, 373] on input "Sequential" at bounding box center [557, 380] width 19 height 19
radio input "true"
click at [829, 580] on button "SUBMIT" at bounding box center [843, 587] width 158 height 37
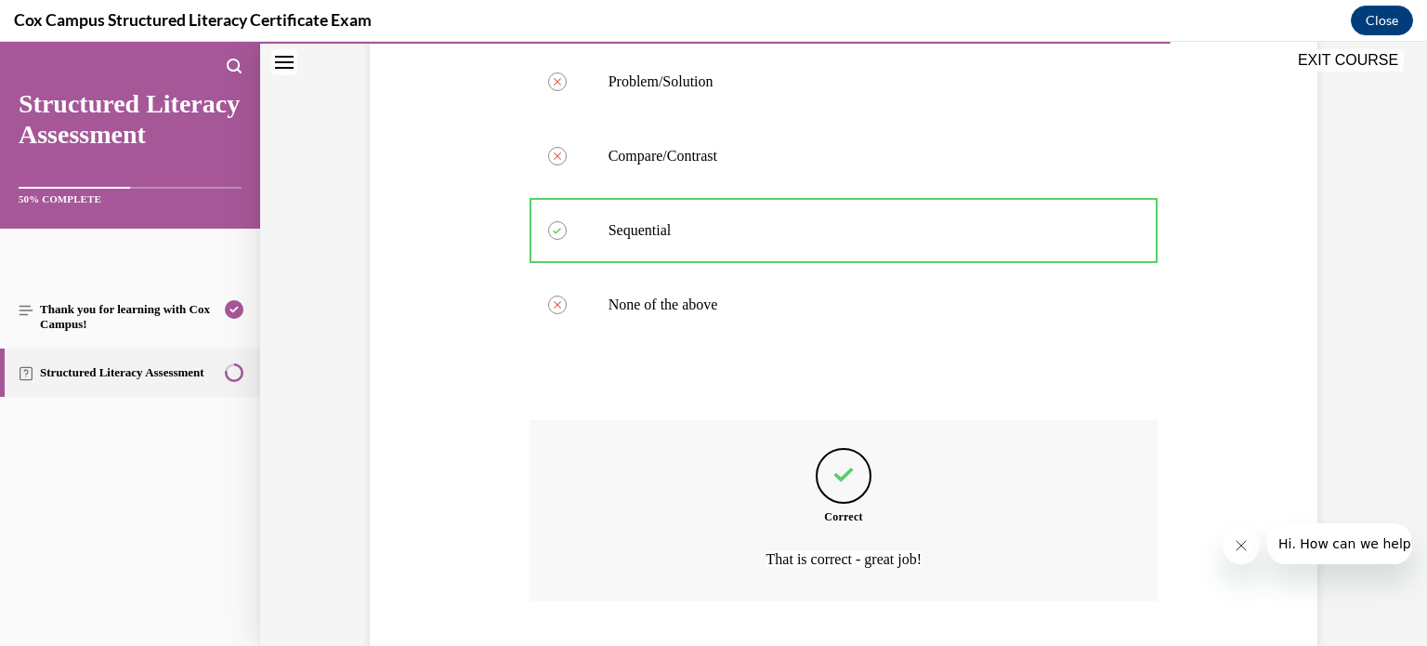
scroll to position [528, 0]
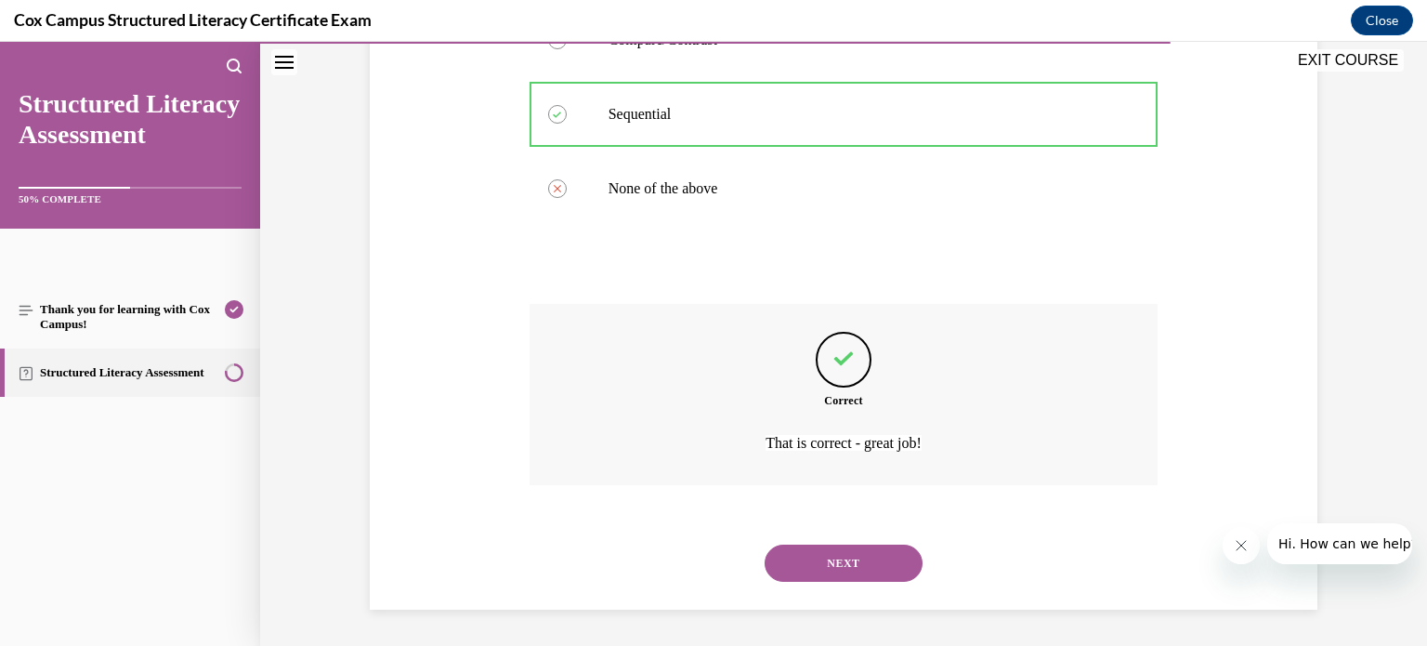
click at [827, 564] on button "NEXT" at bounding box center [843, 562] width 158 height 37
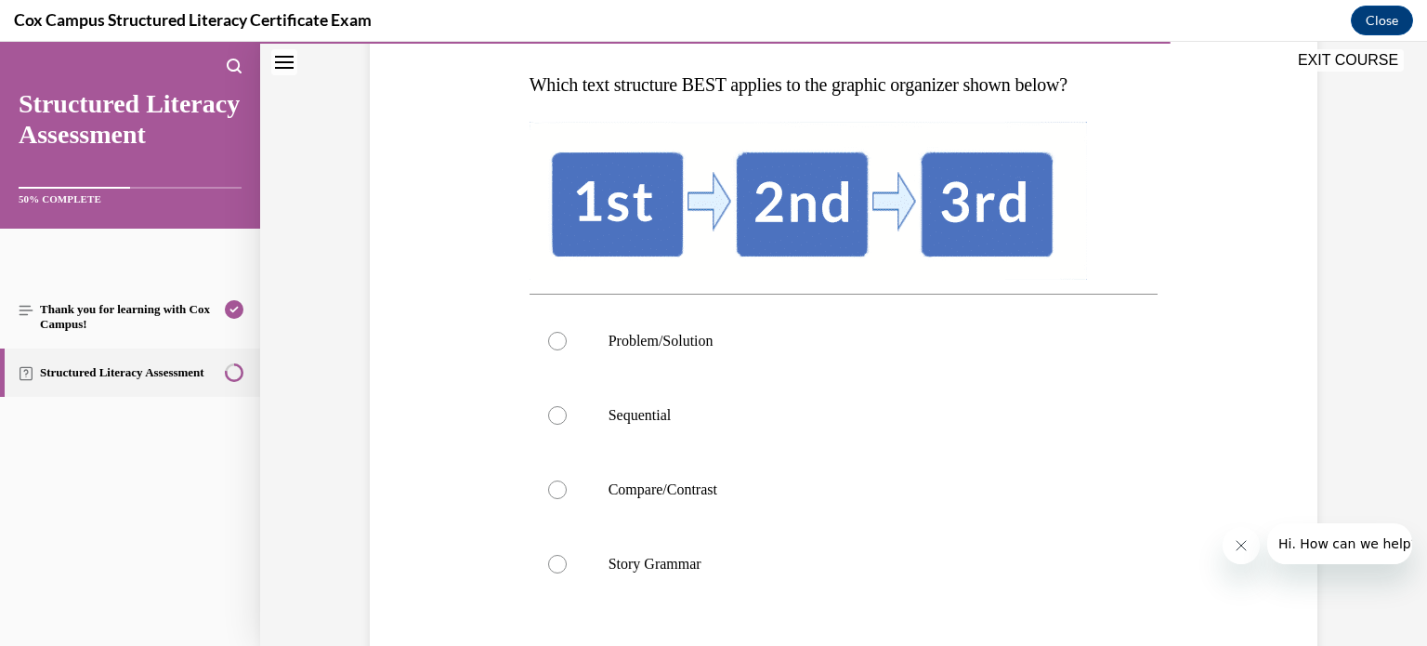
scroll to position [286, 0]
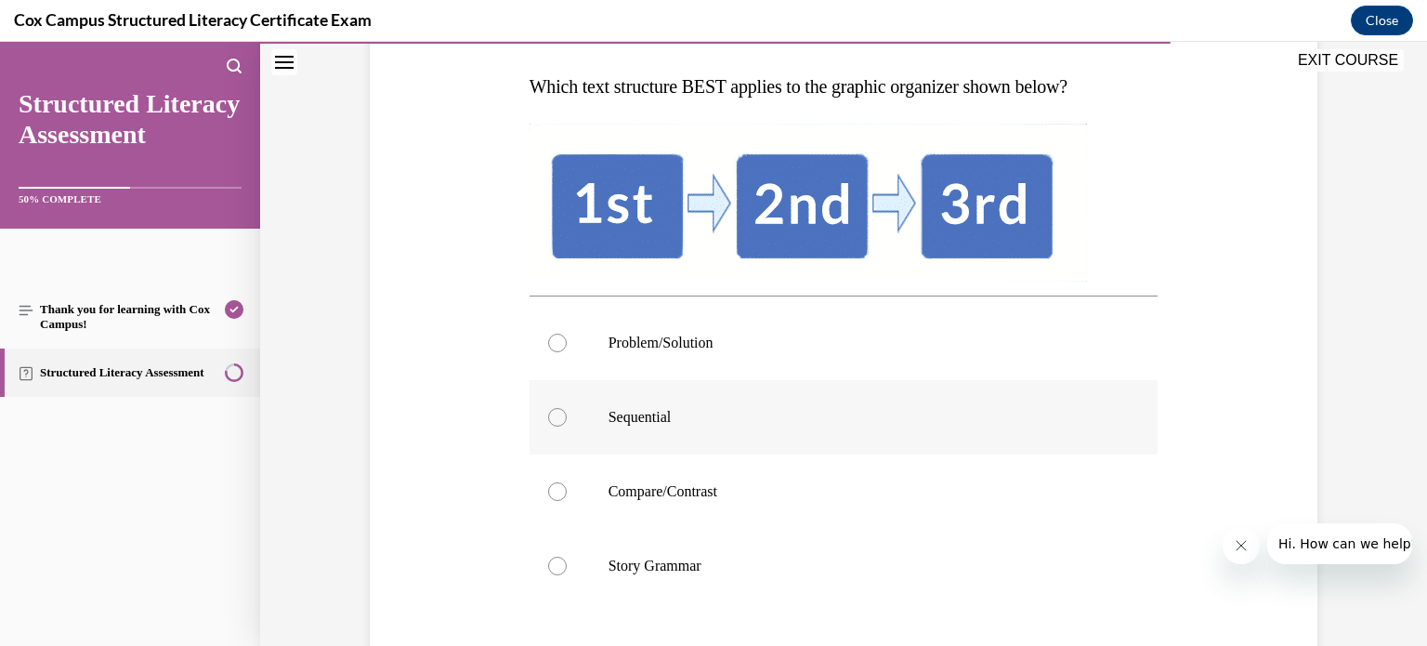
click at [552, 415] on div at bounding box center [557, 417] width 19 height 19
click at [552, 415] on input "Sequential" at bounding box center [557, 417] width 19 height 19
radio input "true"
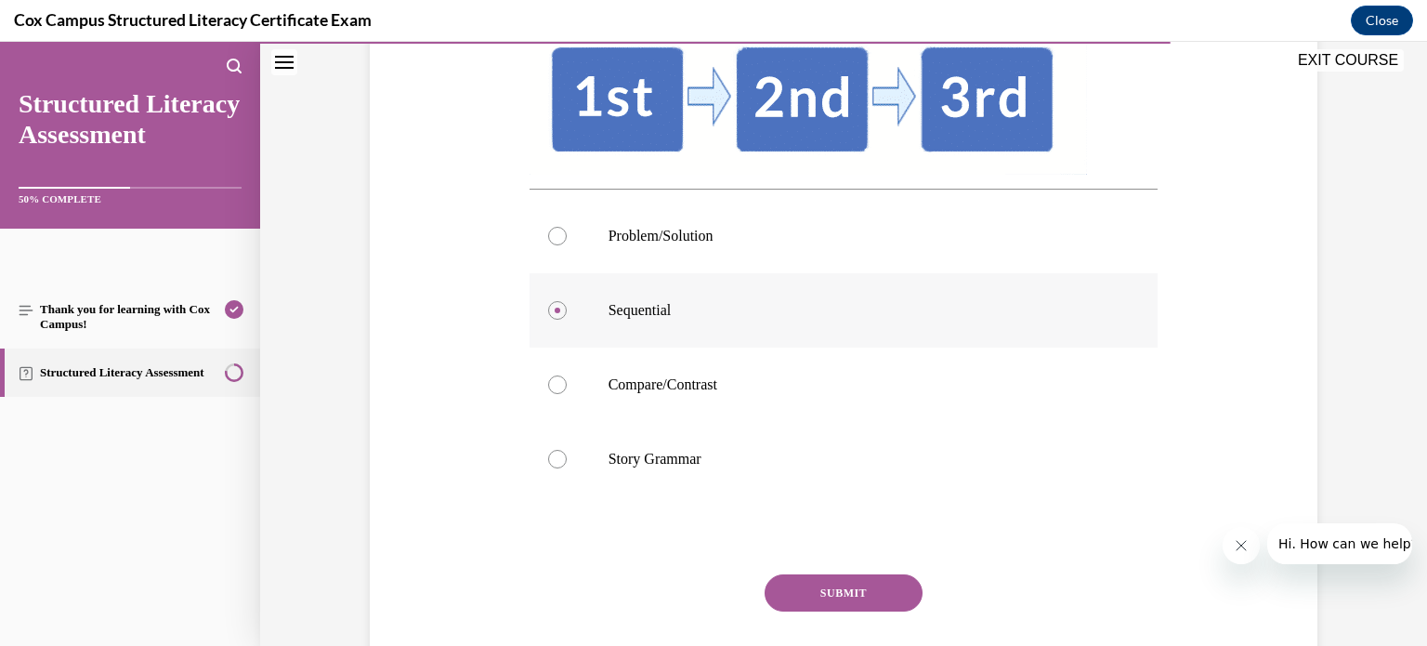
scroll to position [394, 0]
click at [832, 589] on button "SUBMIT" at bounding box center [843, 591] width 158 height 37
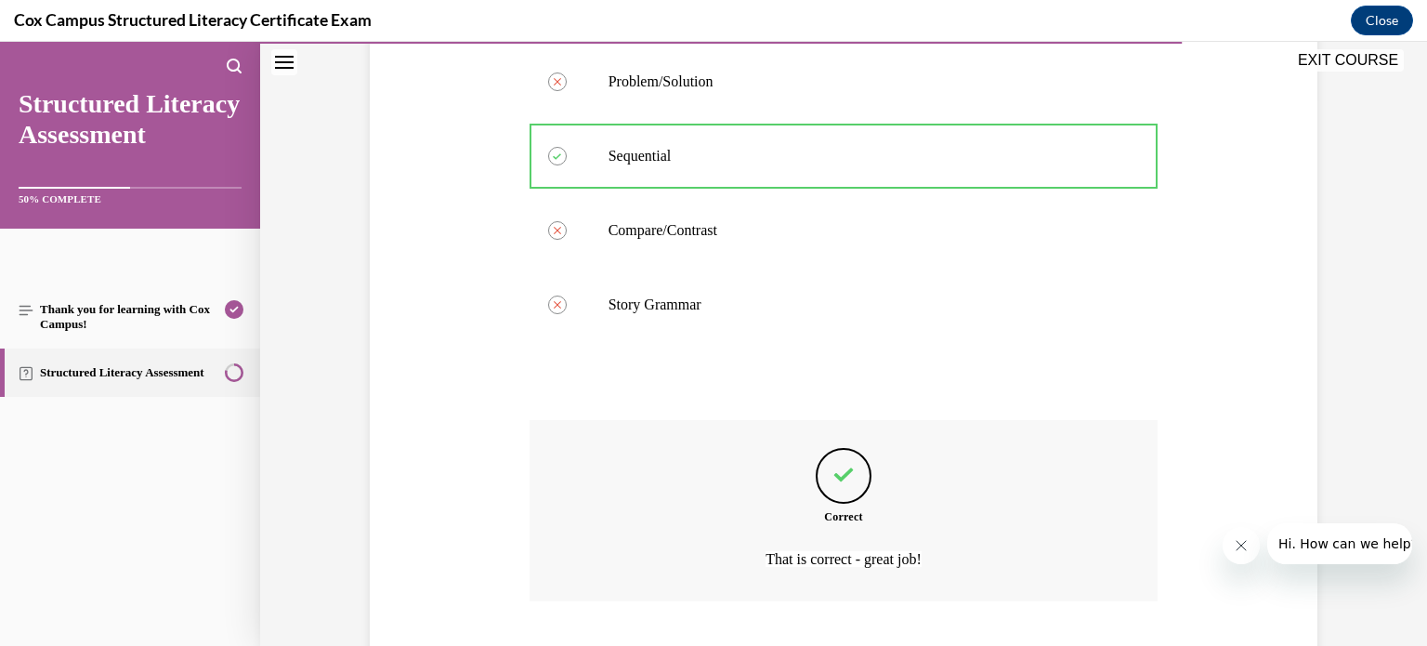
scroll to position [663, 0]
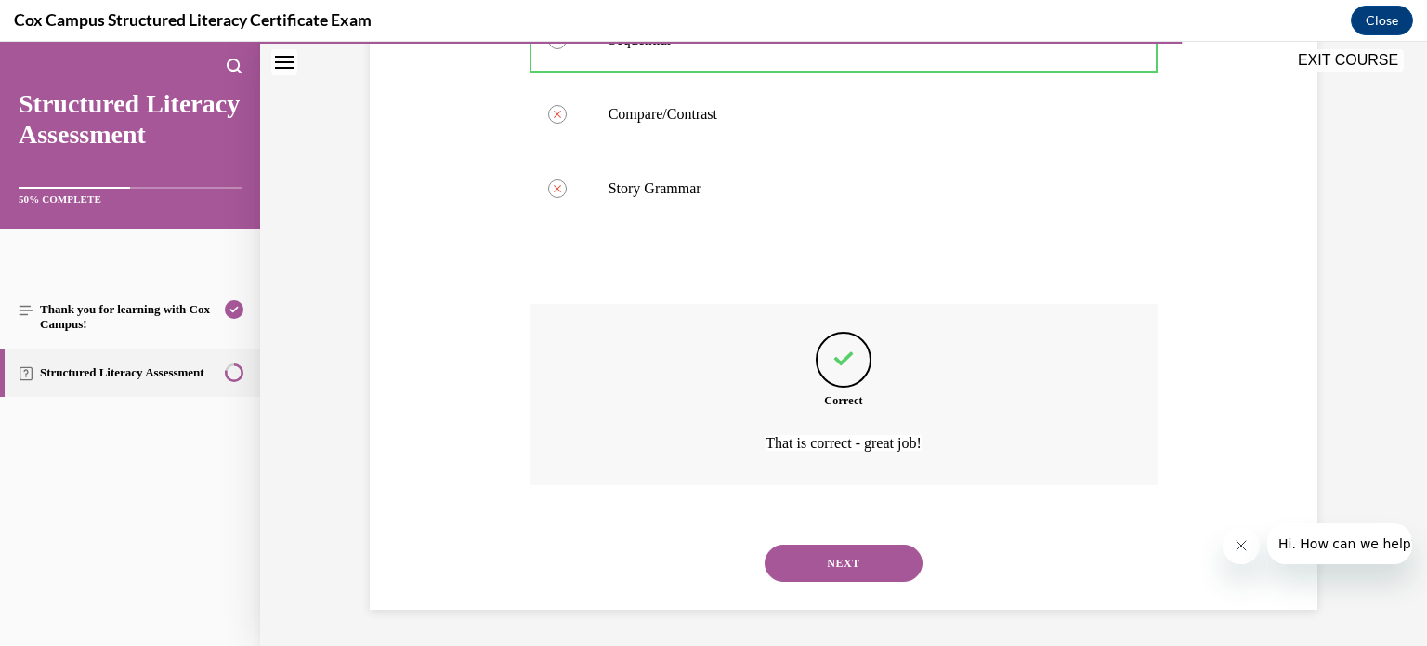
click at [825, 560] on button "NEXT" at bounding box center [843, 562] width 158 height 37
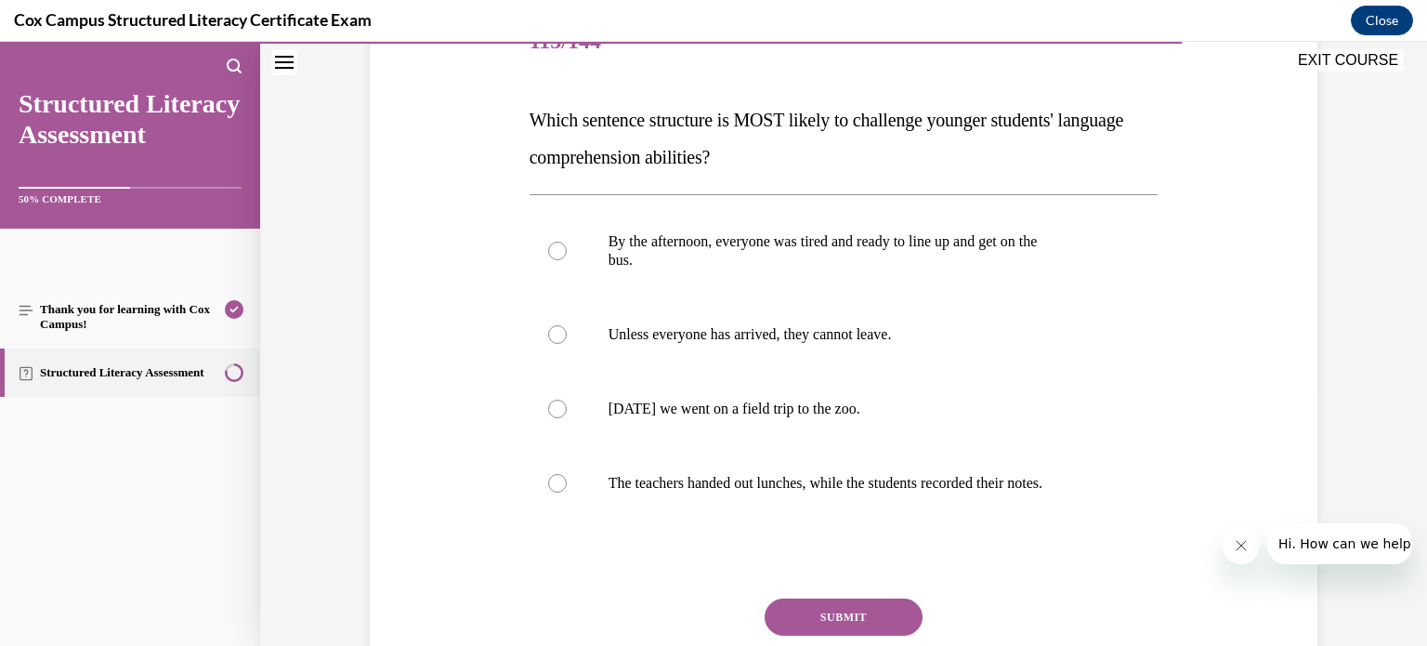
scroll to position [255, 0]
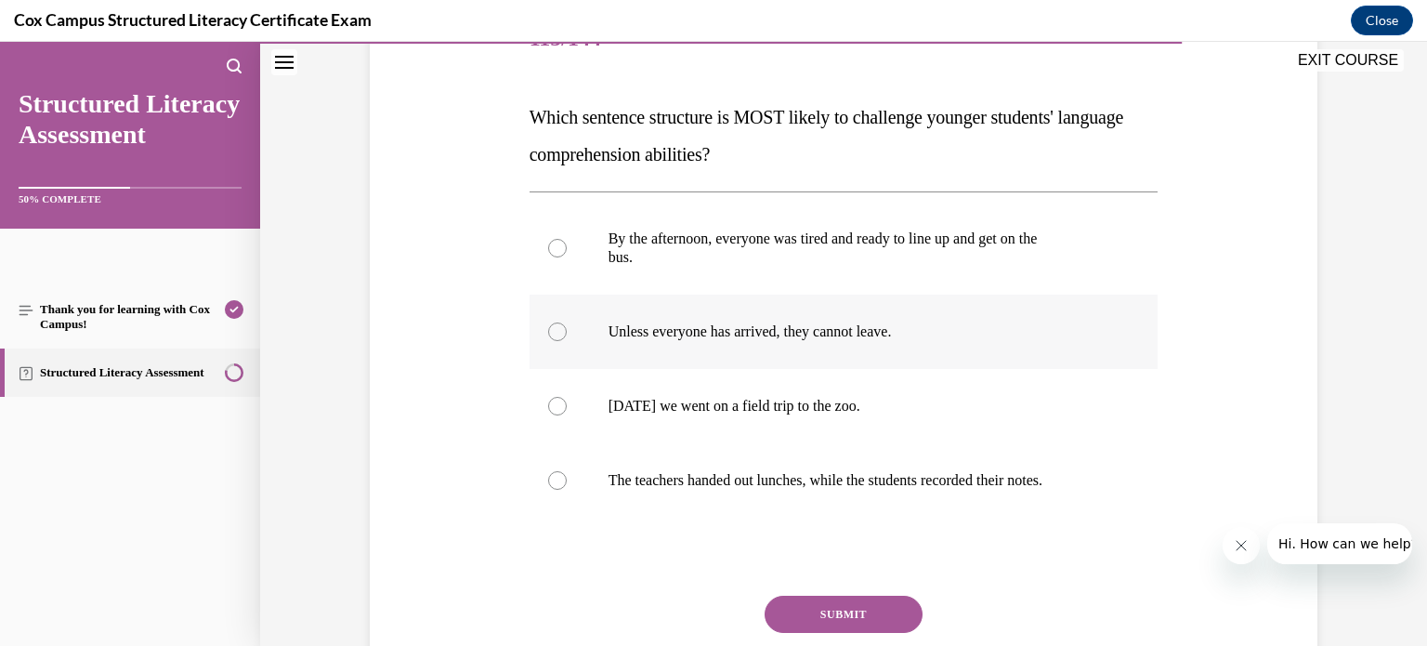
click at [551, 329] on div at bounding box center [557, 331] width 19 height 19
click at [551, 329] on input "Unless everyone has arrived, they cannot leave." at bounding box center [557, 331] width 19 height 19
radio input "true"
click at [842, 606] on button "SUBMIT" at bounding box center [843, 613] width 158 height 37
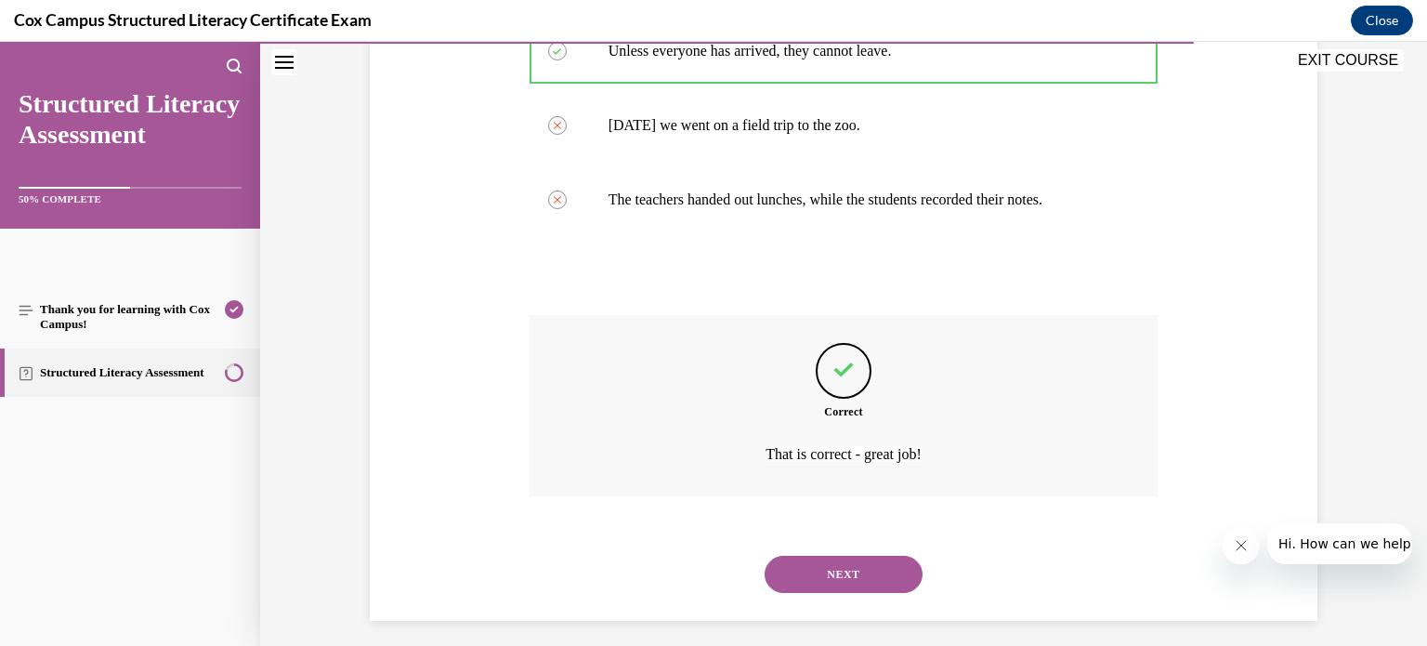
scroll to position [547, 0]
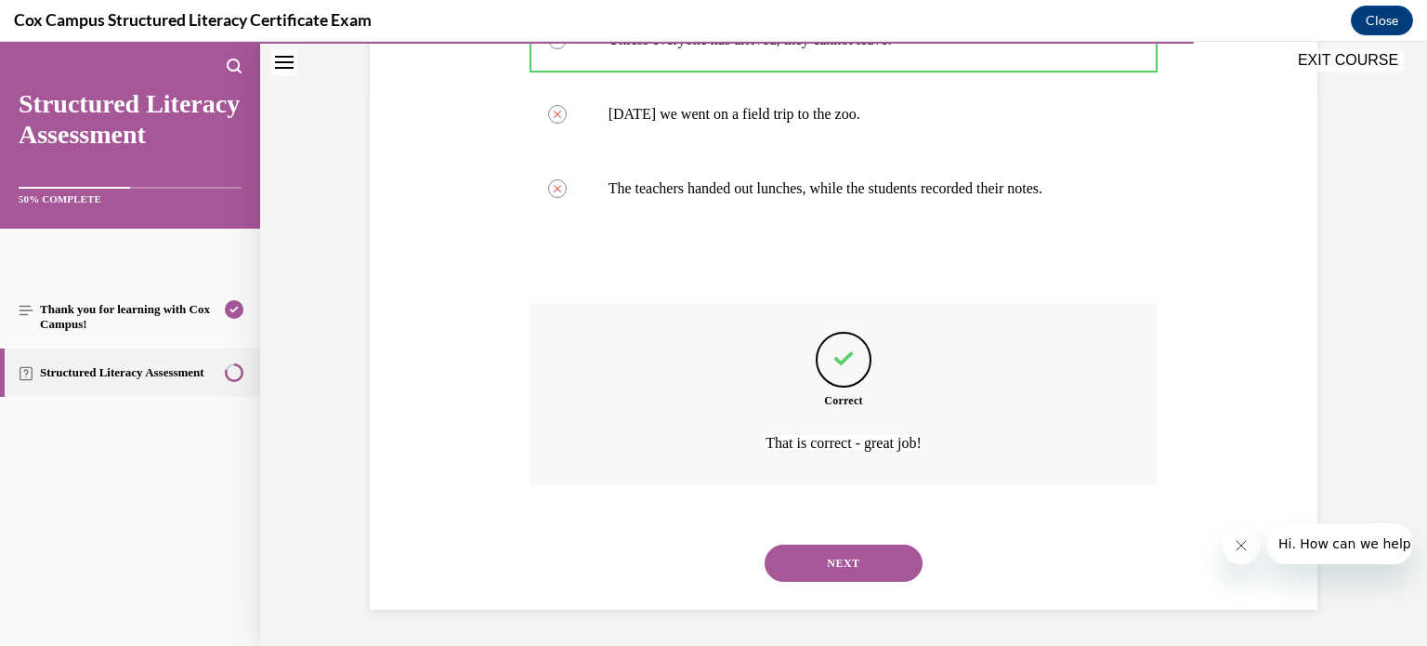
click at [810, 566] on button "NEXT" at bounding box center [843, 562] width 158 height 37
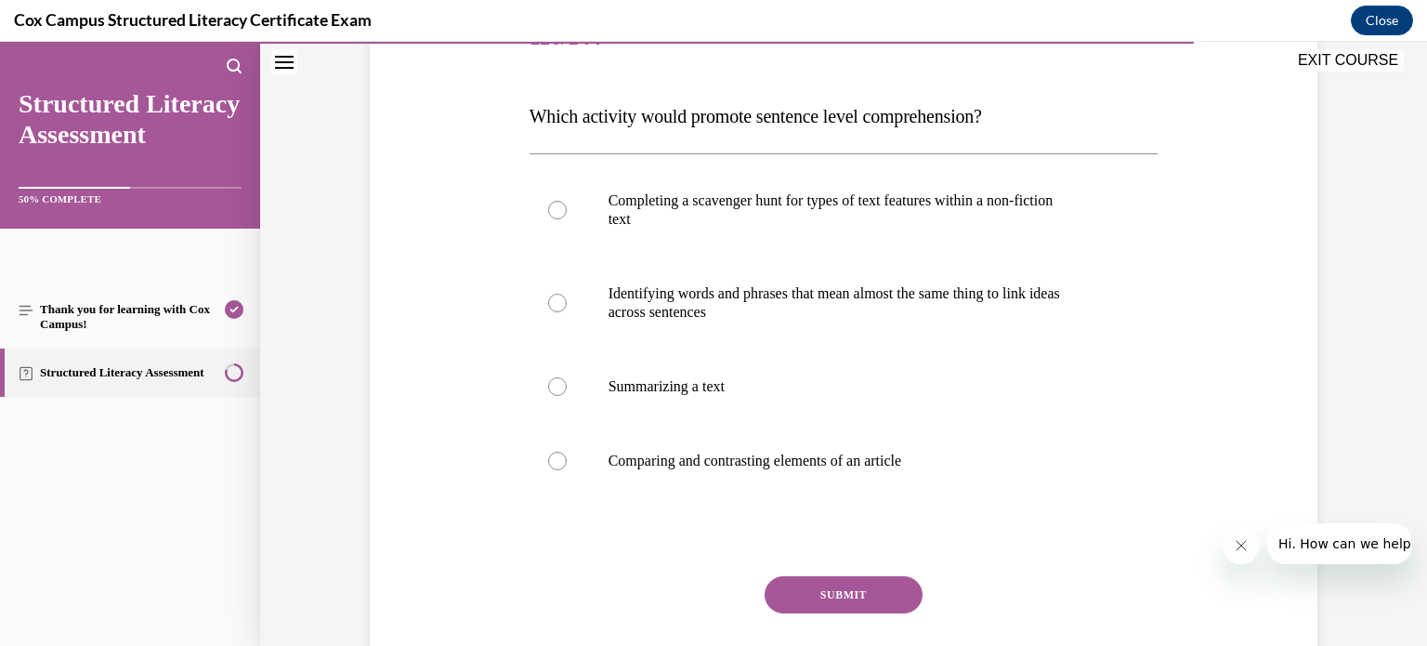
scroll to position [258, 0]
click at [731, 296] on p "Identifying words and phrases that mean almost the same thing to link ideas" at bounding box center [859, 291] width 503 height 19
click at [567, 296] on input "Identifying words and phrases that mean almost the same thing to link ideas acr…" at bounding box center [557, 301] width 19 height 19
radio input "true"
click at [808, 582] on button "SUBMIT" at bounding box center [843, 592] width 158 height 37
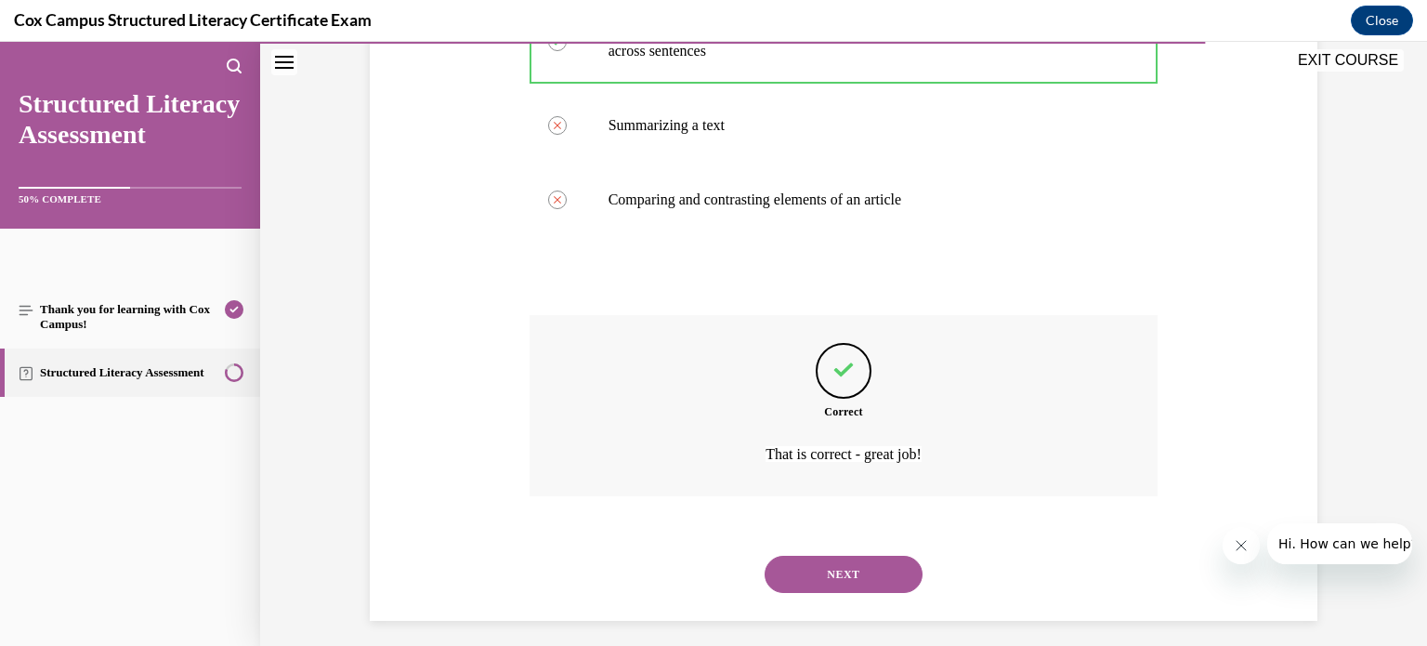
scroll to position [528, 0]
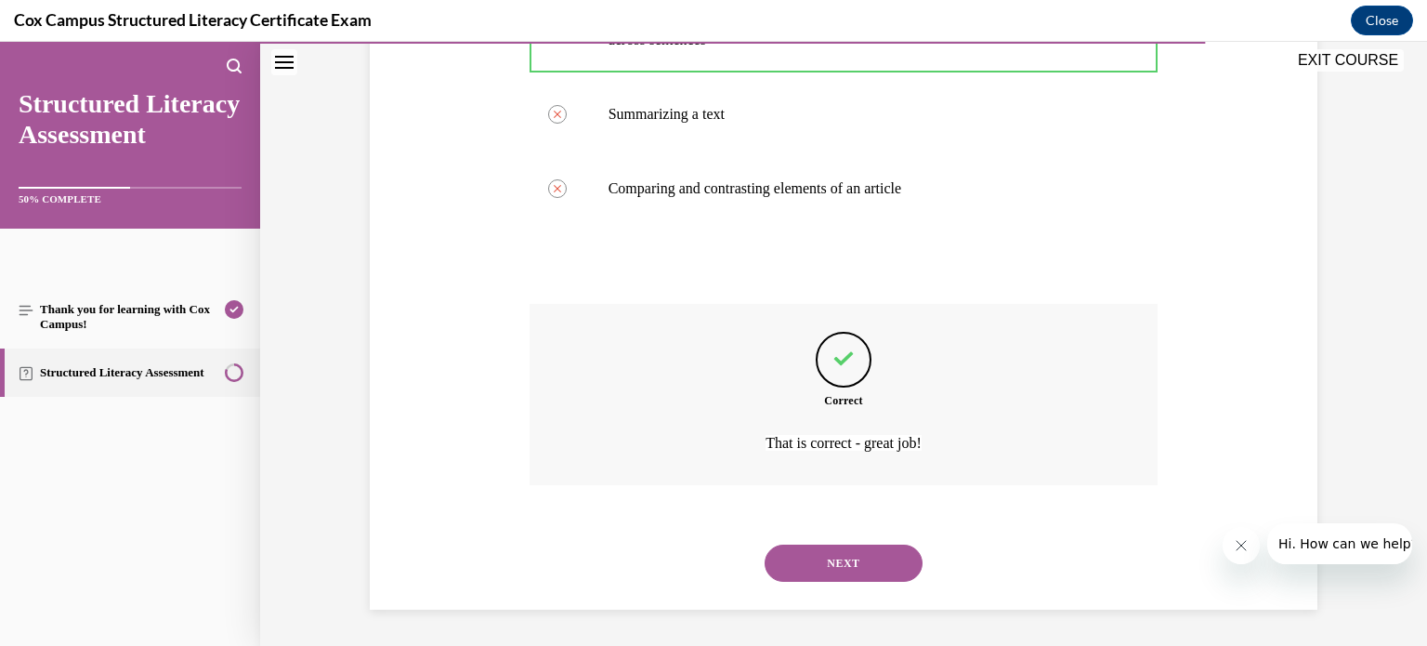
click at [825, 566] on button "NEXT" at bounding box center [843, 562] width 158 height 37
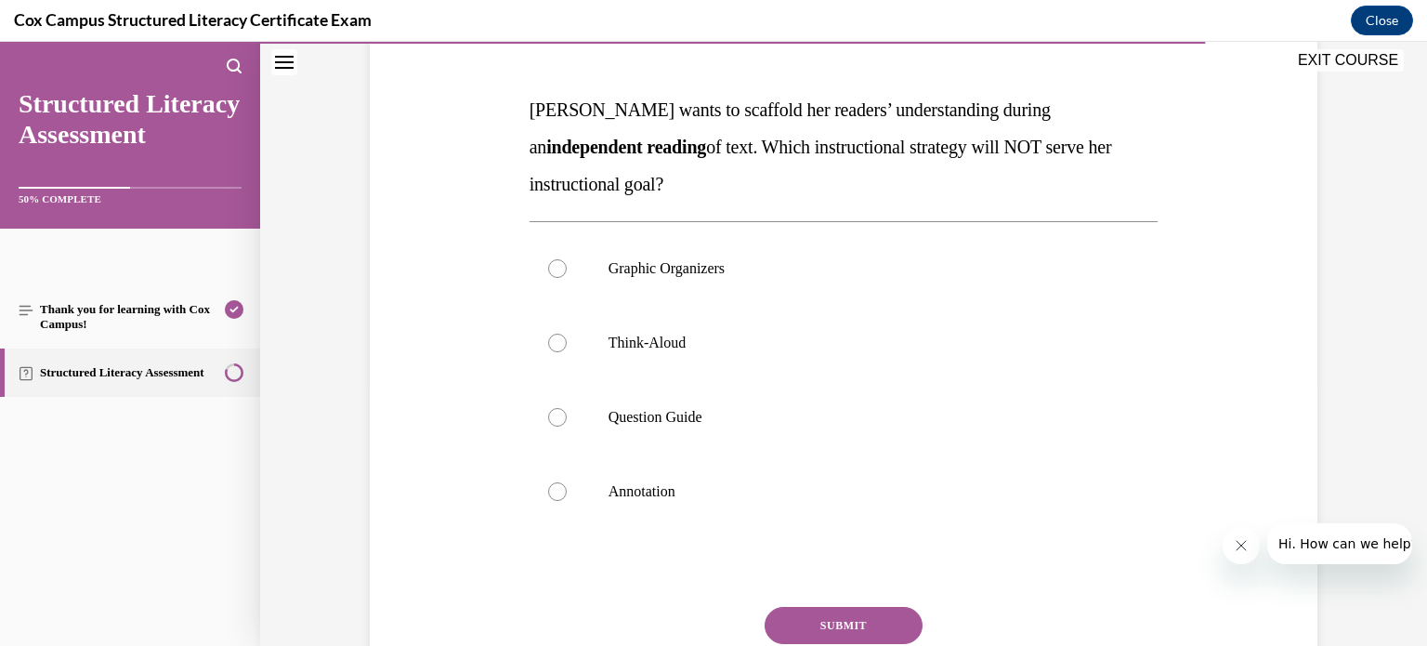
scroll to position [266, 0]
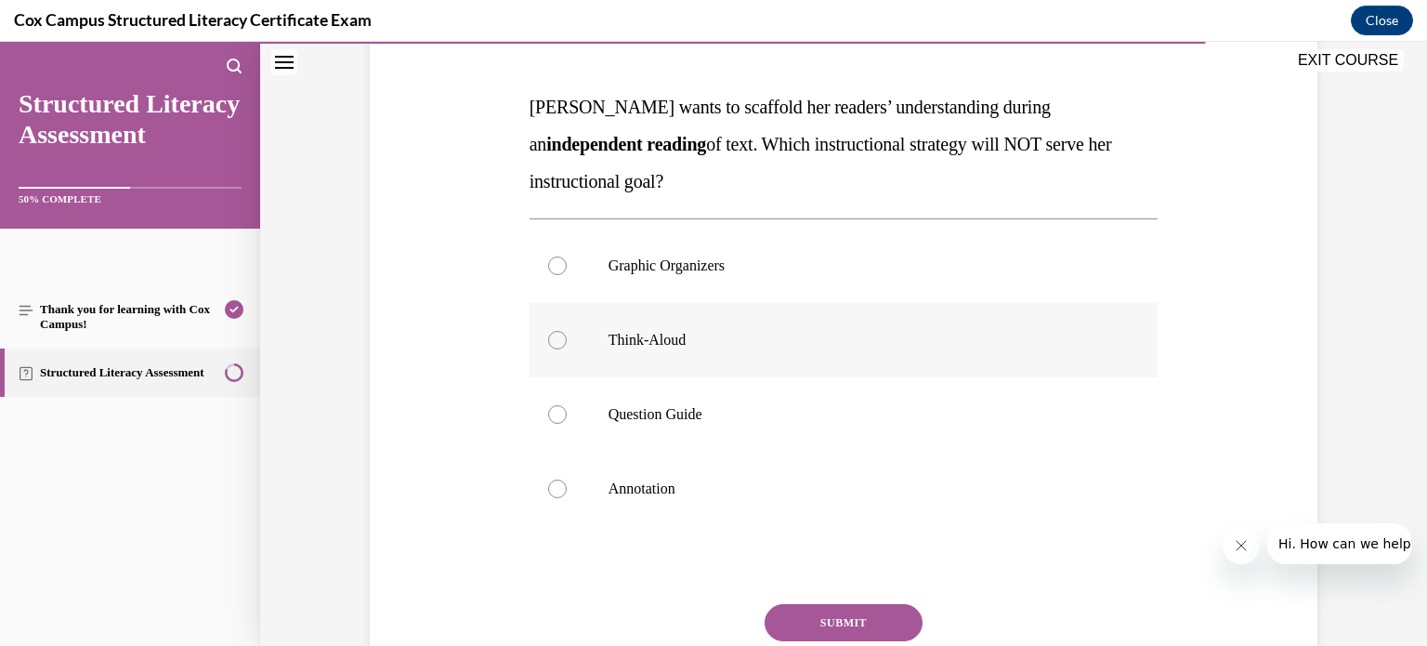
click at [548, 336] on div at bounding box center [557, 340] width 19 height 19
click at [548, 336] on input "Think-Aloud" at bounding box center [557, 340] width 19 height 19
radio input "true"
click at [827, 624] on button "SUBMIT" at bounding box center [843, 622] width 158 height 37
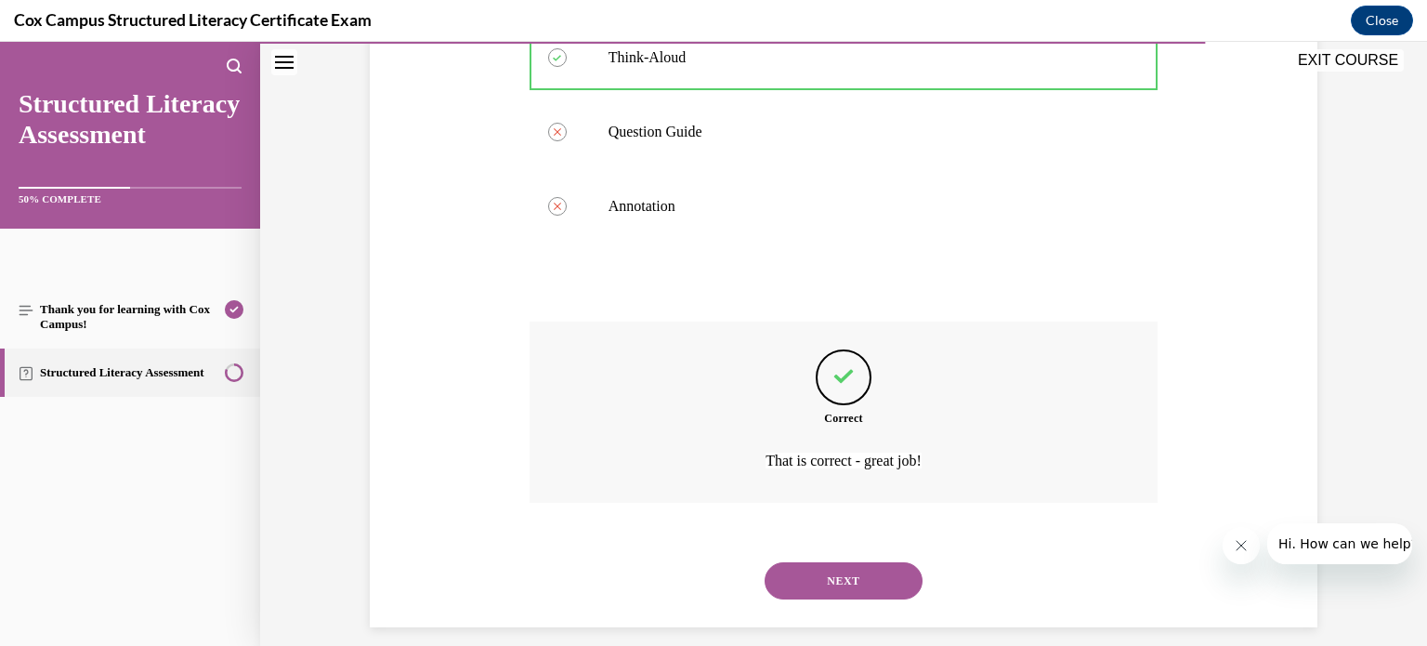
scroll to position [566, 0]
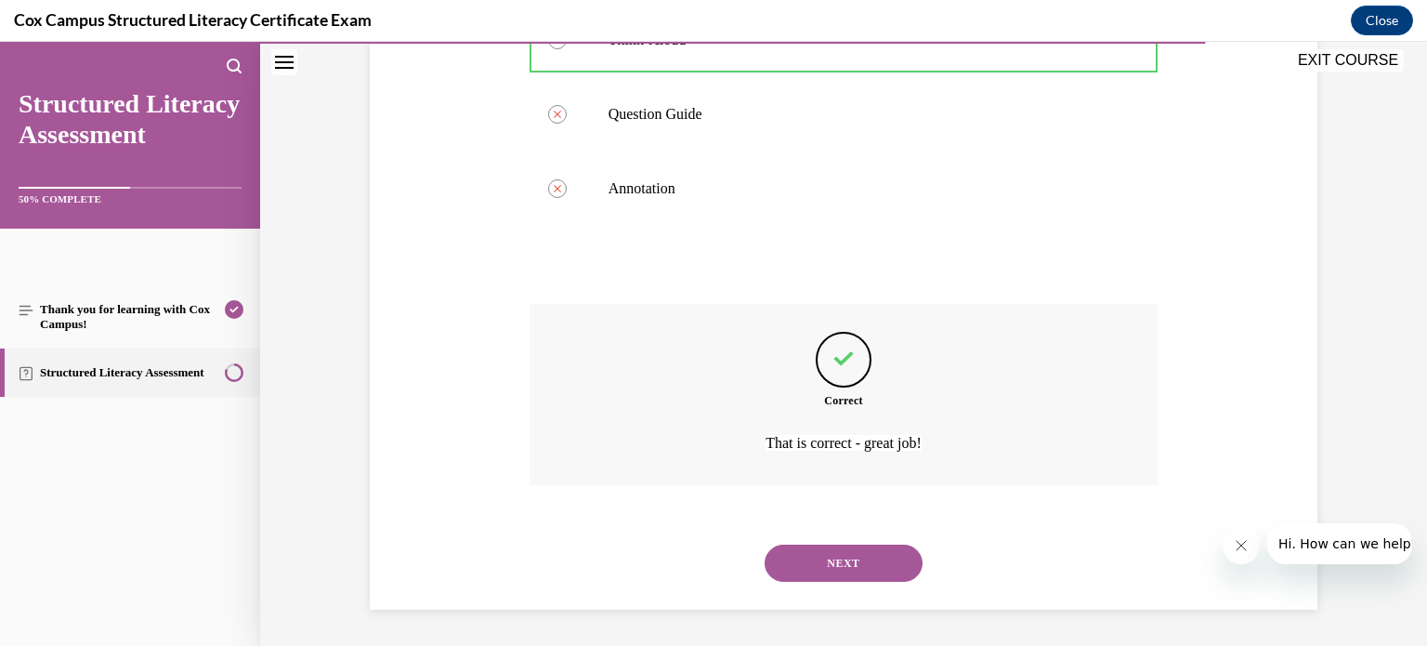
click at [829, 577] on button "NEXT" at bounding box center [843, 562] width 158 height 37
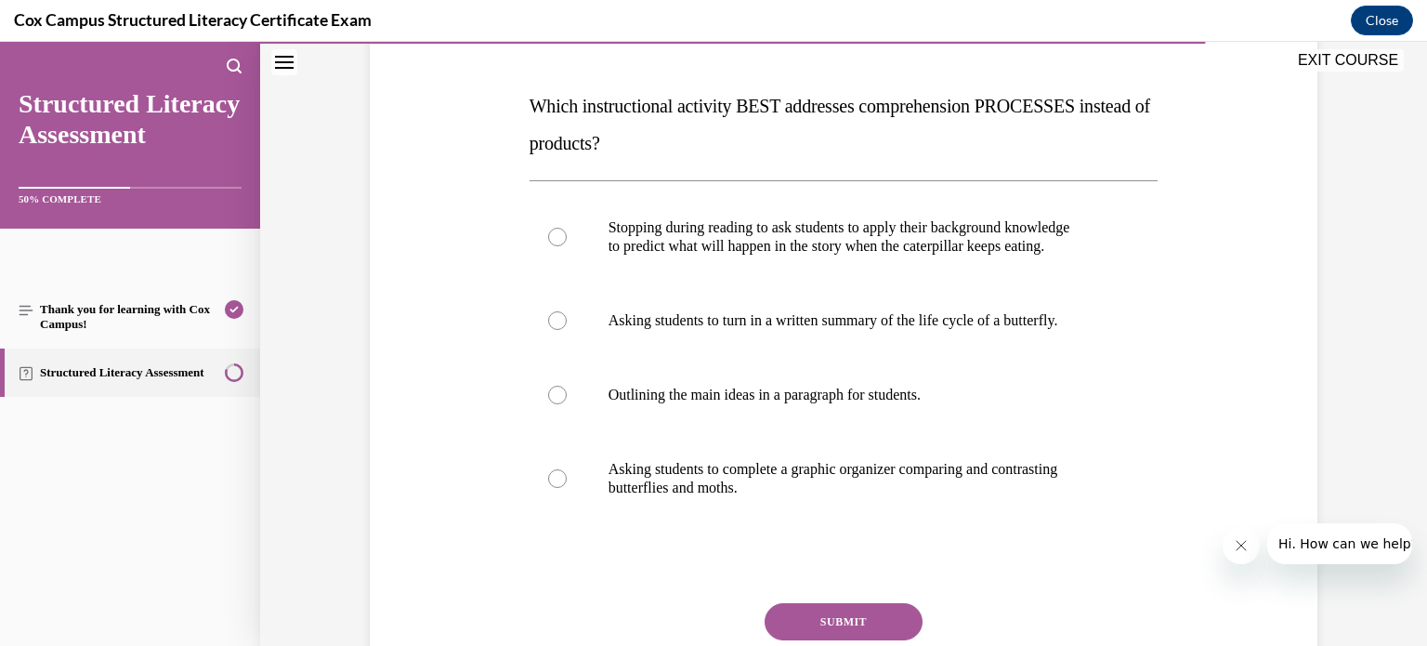
scroll to position [267, 0]
click at [554, 230] on div at bounding box center [557, 236] width 19 height 19
click at [554, 230] on input "Stopping during reading to ask students to apply their background knowledge to …" at bounding box center [557, 236] width 19 height 19
radio input "true"
click at [819, 616] on button "SUBMIT" at bounding box center [843, 620] width 158 height 37
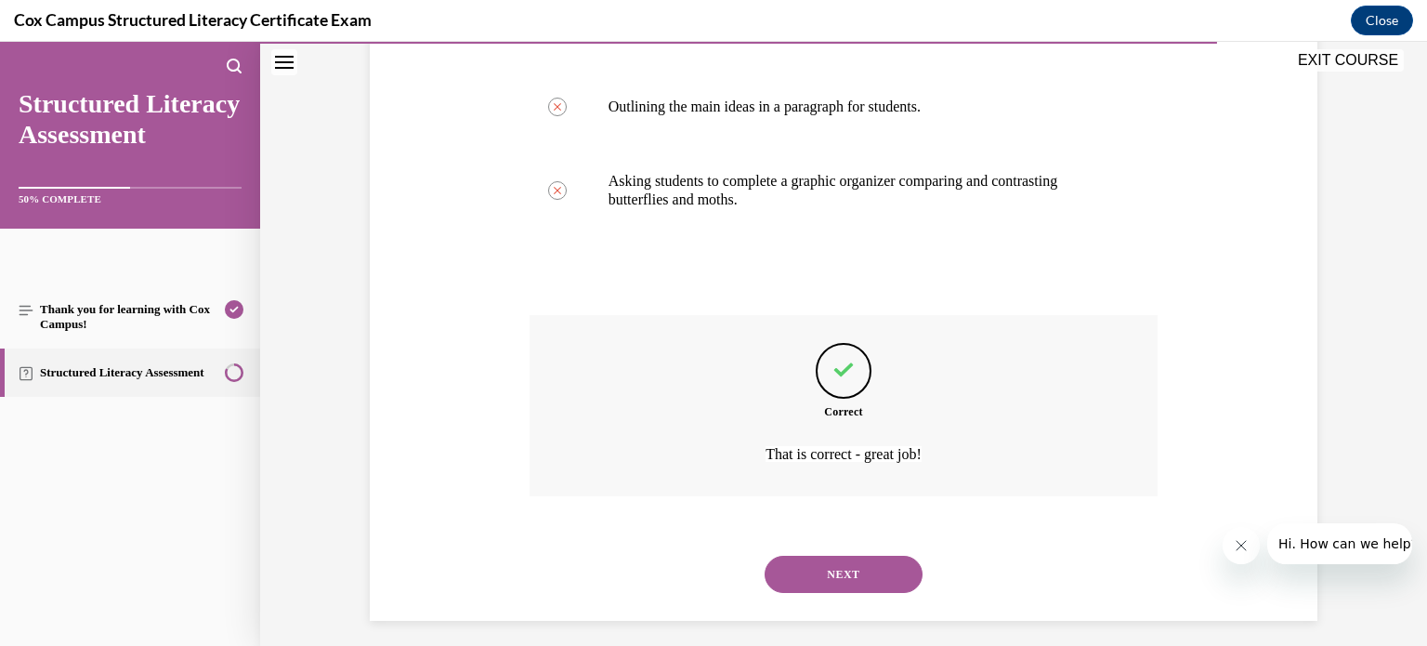
scroll to position [566, 0]
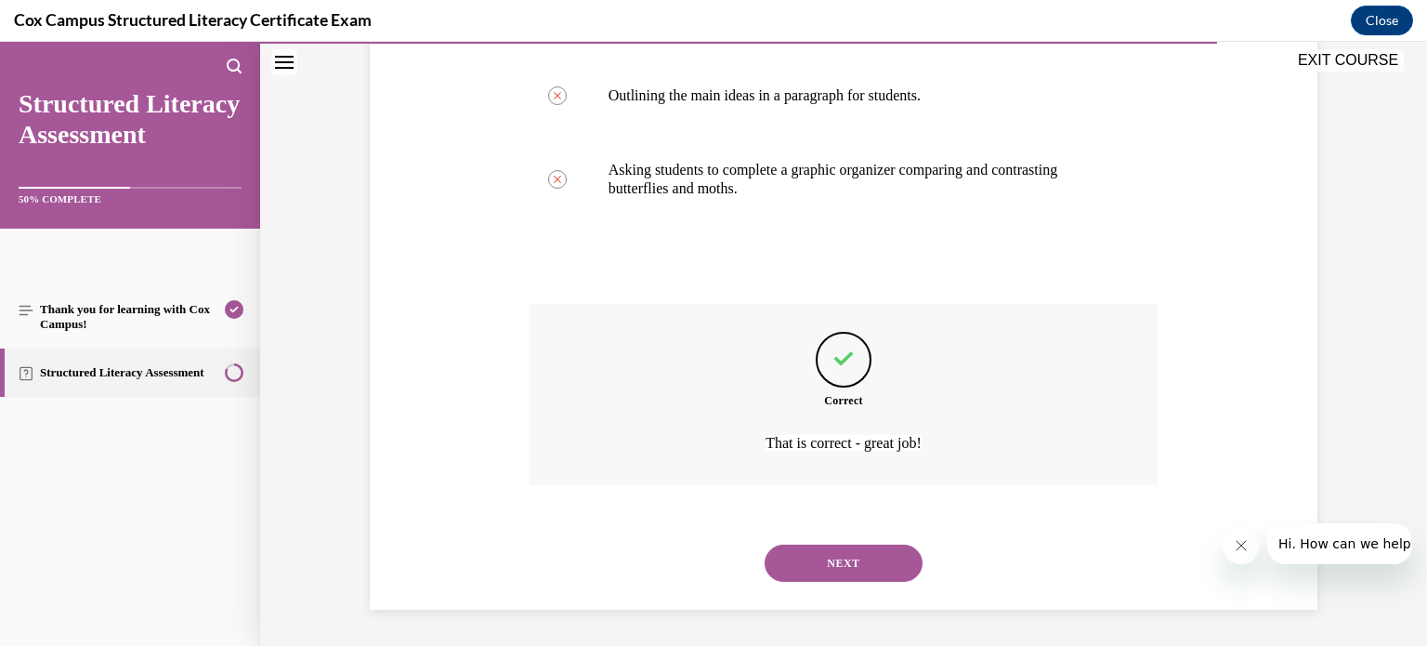
click at [836, 561] on button "NEXT" at bounding box center [843, 562] width 158 height 37
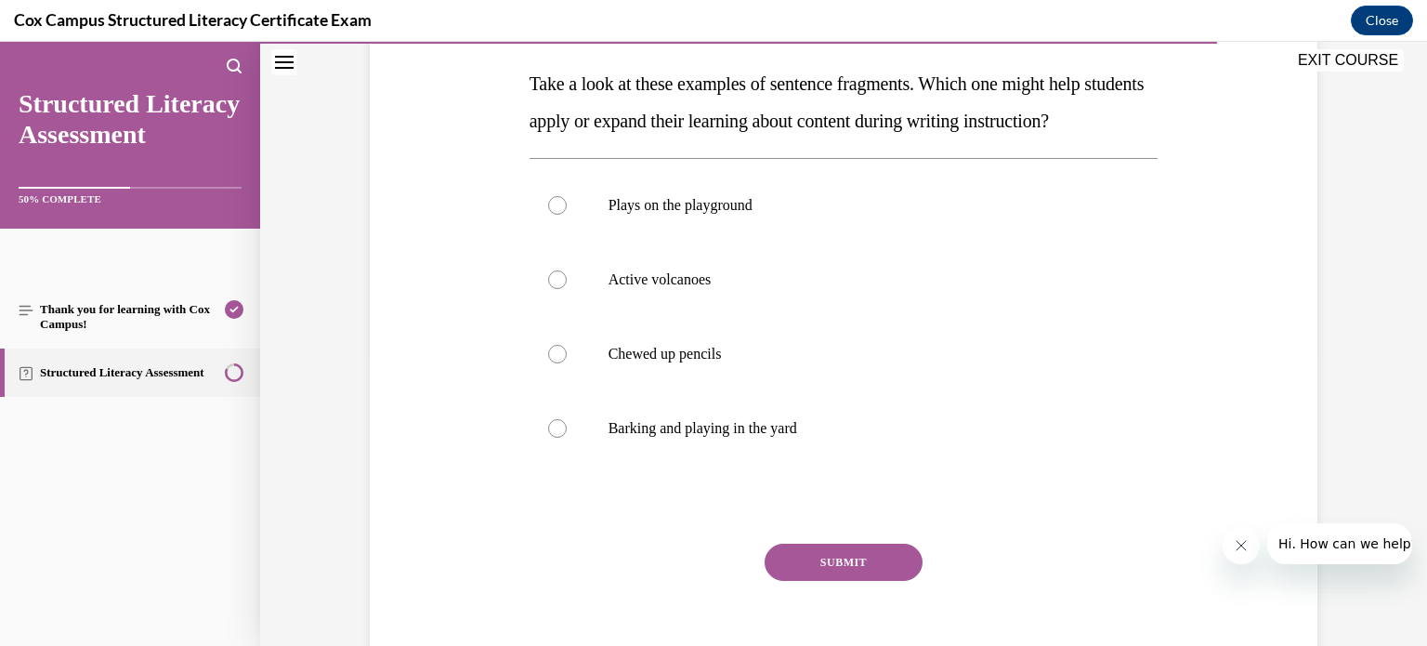
scroll to position [286, 0]
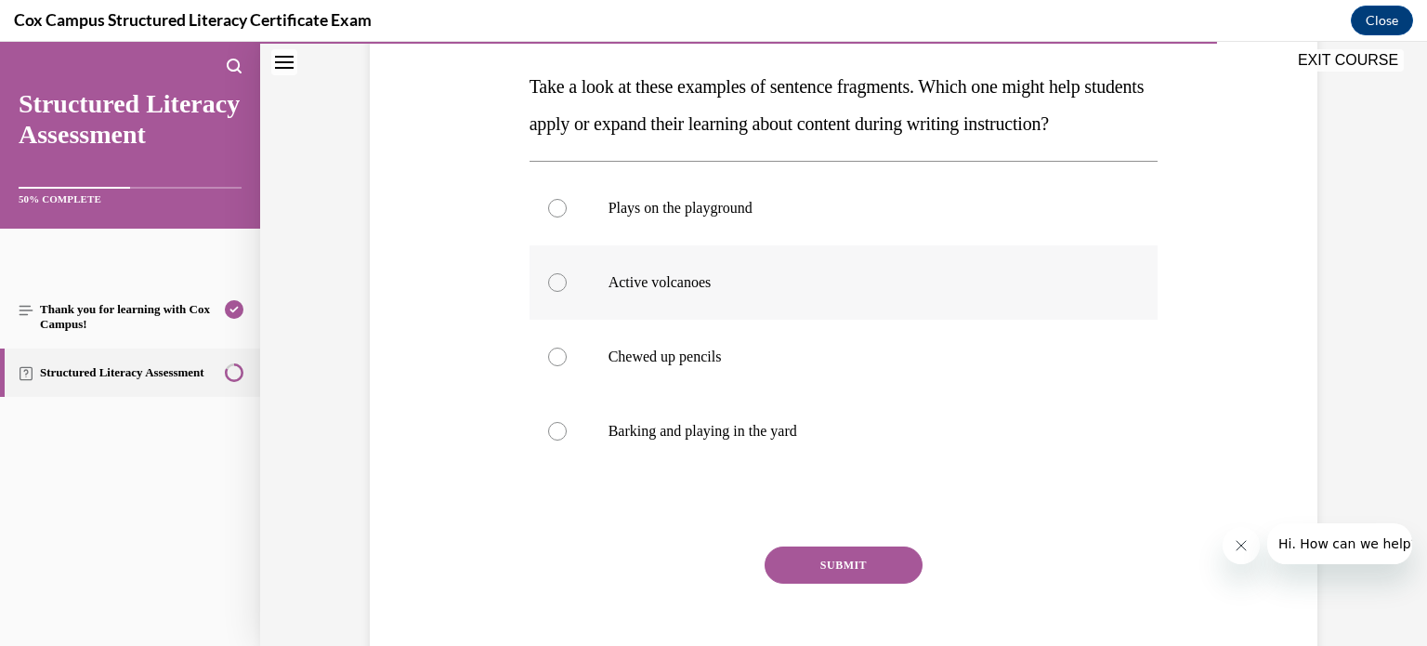
click at [548, 292] on div at bounding box center [557, 282] width 19 height 19
click at [548, 292] on input "Active volcanoes" at bounding box center [557, 282] width 19 height 19
radio input "true"
click at [822, 583] on button "SUBMIT" at bounding box center [843, 564] width 158 height 37
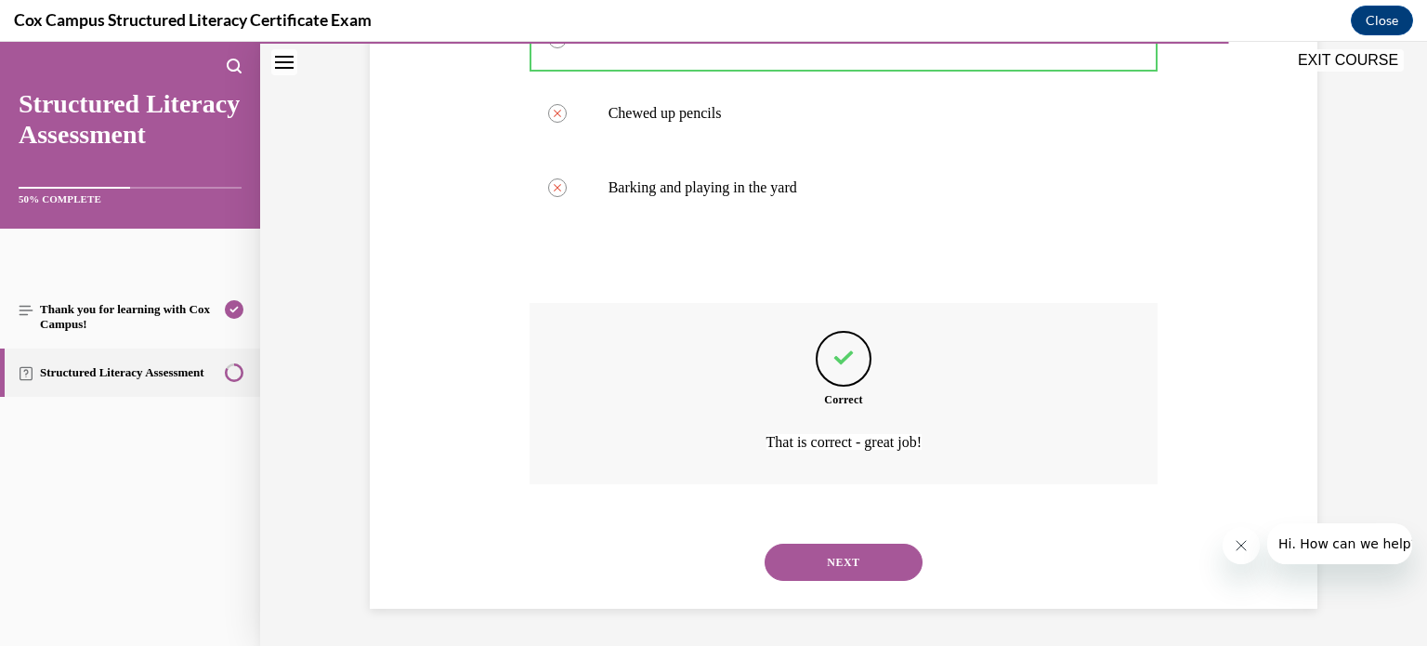
scroll to position [566, 0]
click at [810, 568] on button "NEXT" at bounding box center [843, 561] width 158 height 37
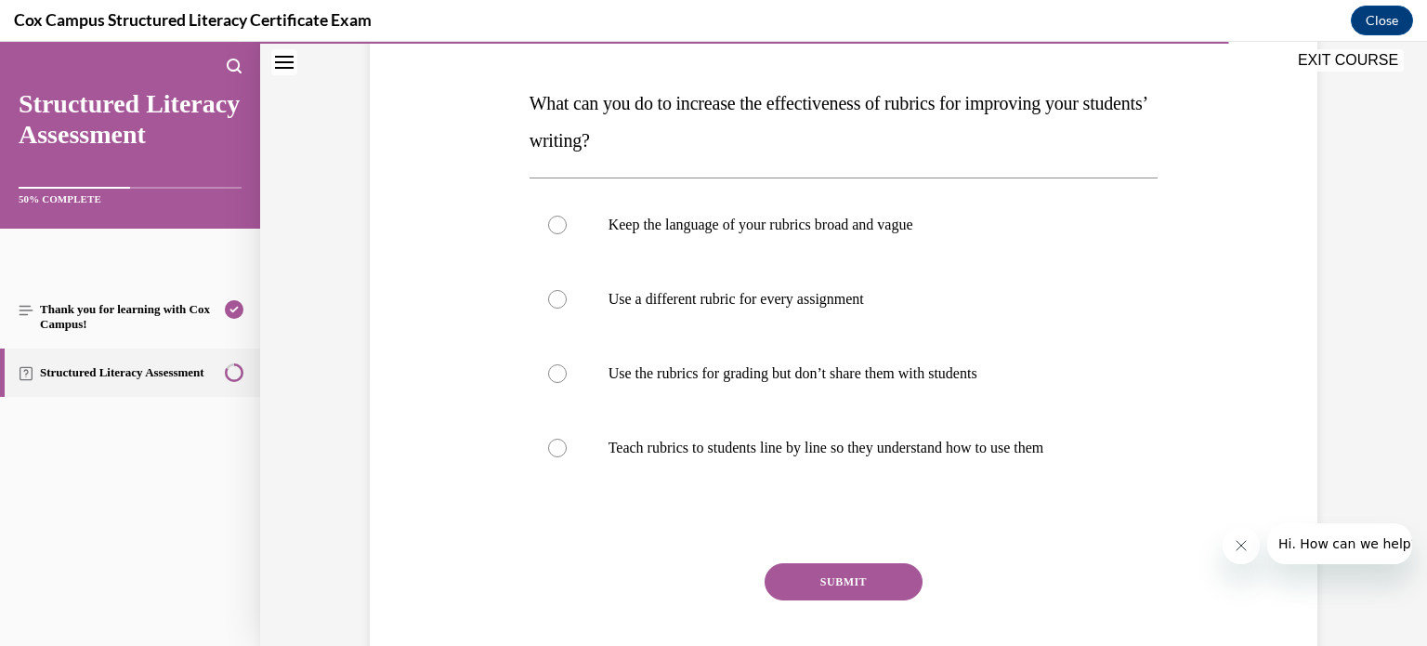
scroll to position [271, 0]
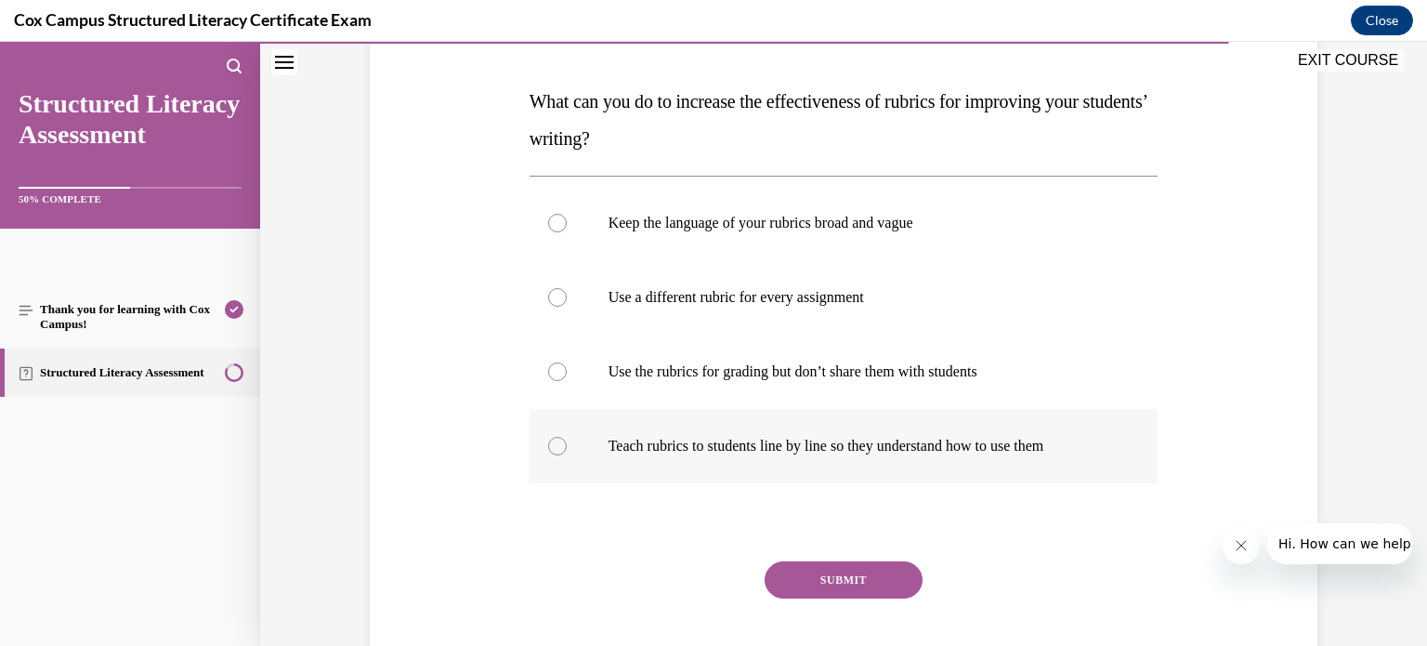
click at [859, 447] on p "Teach rubrics to students line by line so they understand how to use them" at bounding box center [859, 446] width 503 height 19
click at [567, 447] on input "Teach rubrics to students line by line so they understand how to use them" at bounding box center [557, 446] width 19 height 19
radio input "true"
click at [847, 579] on button "SUBMIT" at bounding box center [843, 579] width 158 height 37
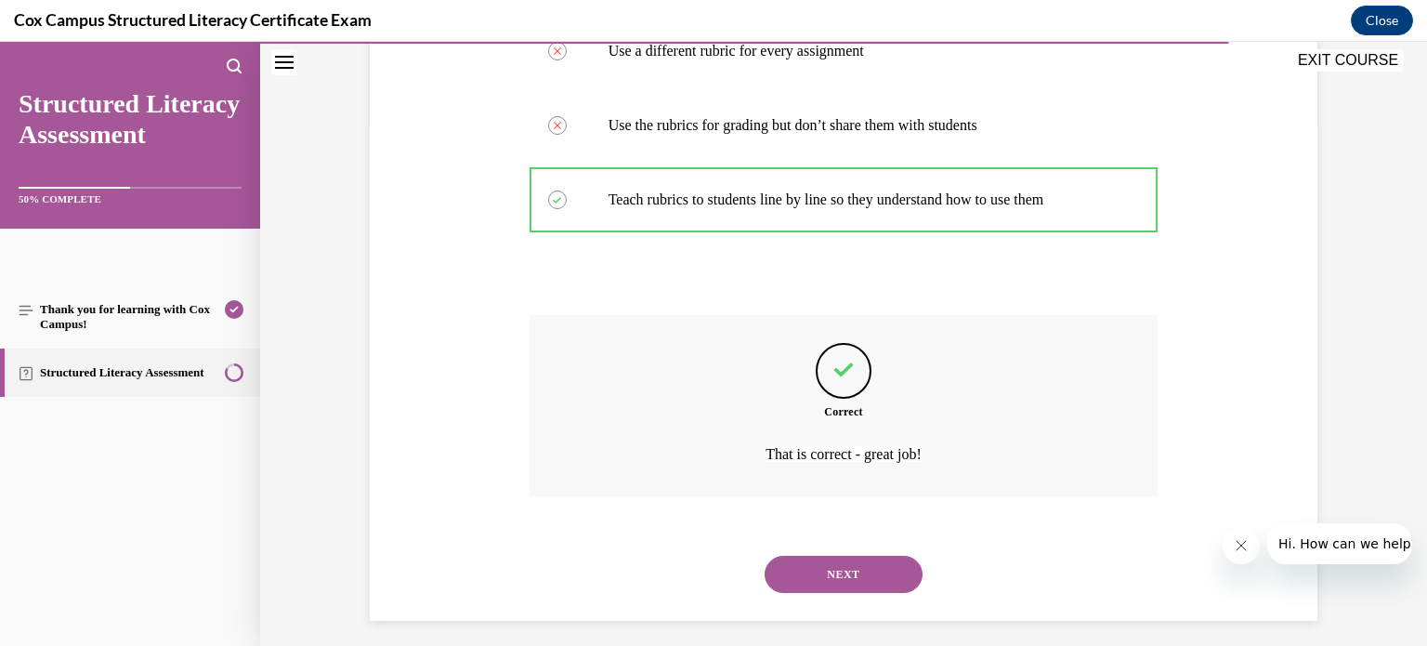
scroll to position [528, 0]
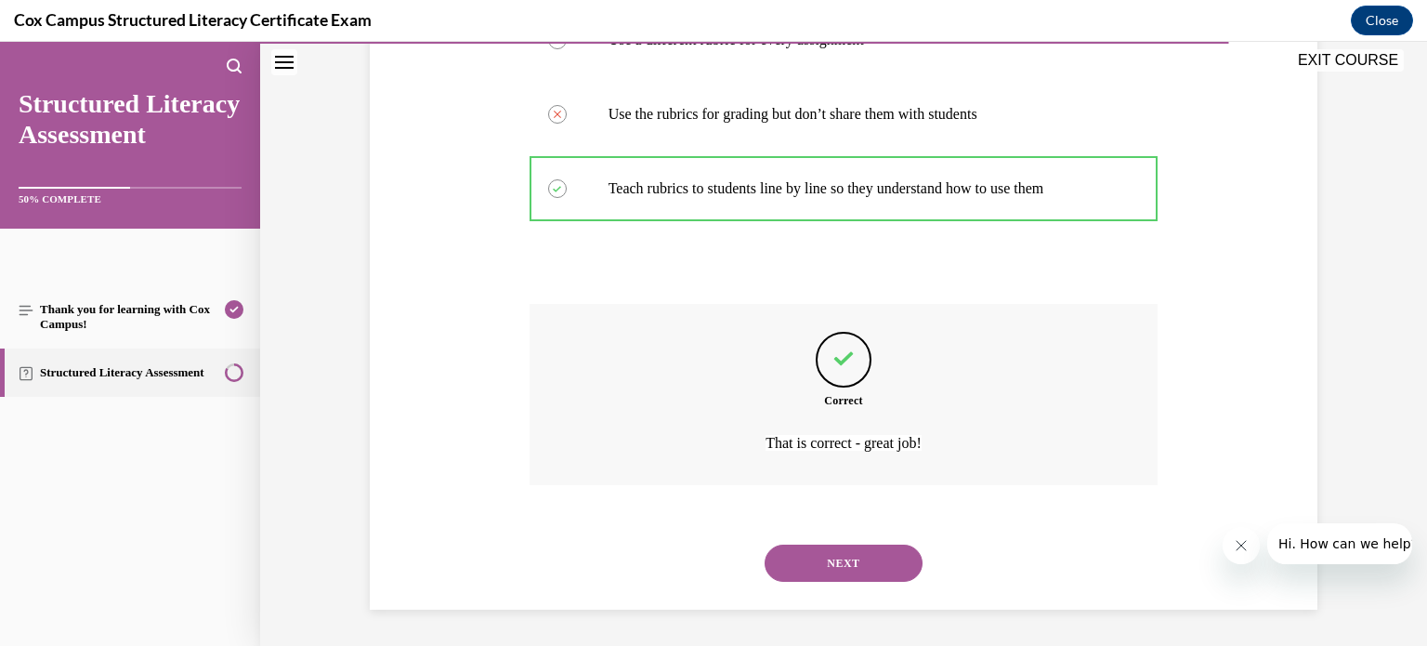
click at [819, 556] on button "NEXT" at bounding box center [843, 562] width 158 height 37
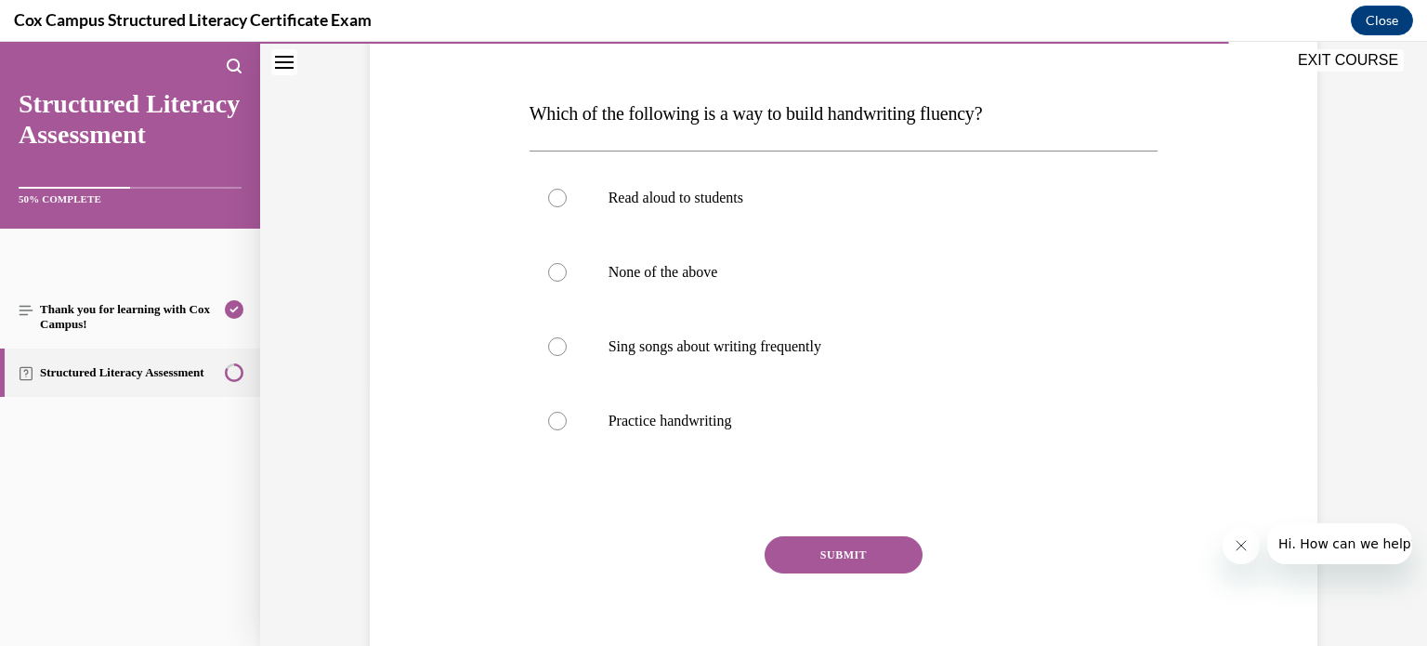
scroll to position [273, 0]
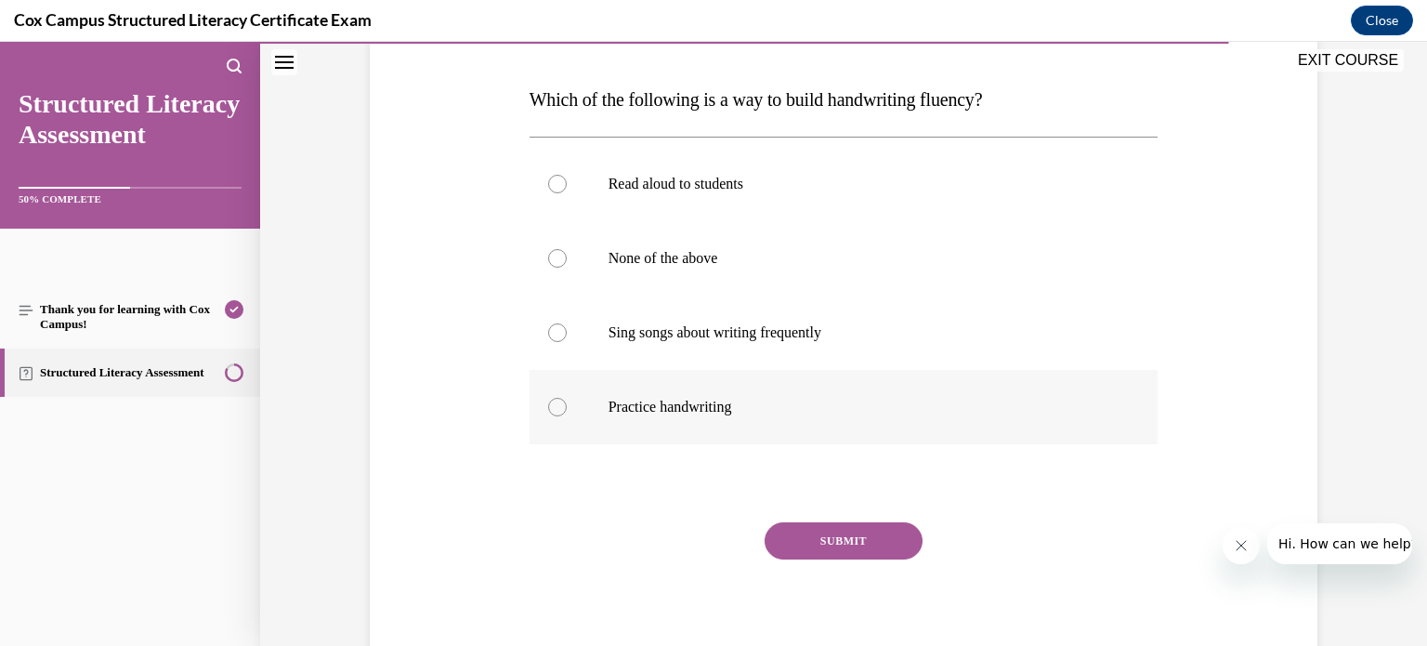
click at [548, 404] on div at bounding box center [557, 407] width 19 height 19
click at [548, 404] on input "Practice handwriting" at bounding box center [557, 407] width 19 height 19
radio input "true"
click at [814, 534] on button "SUBMIT" at bounding box center [843, 540] width 158 height 37
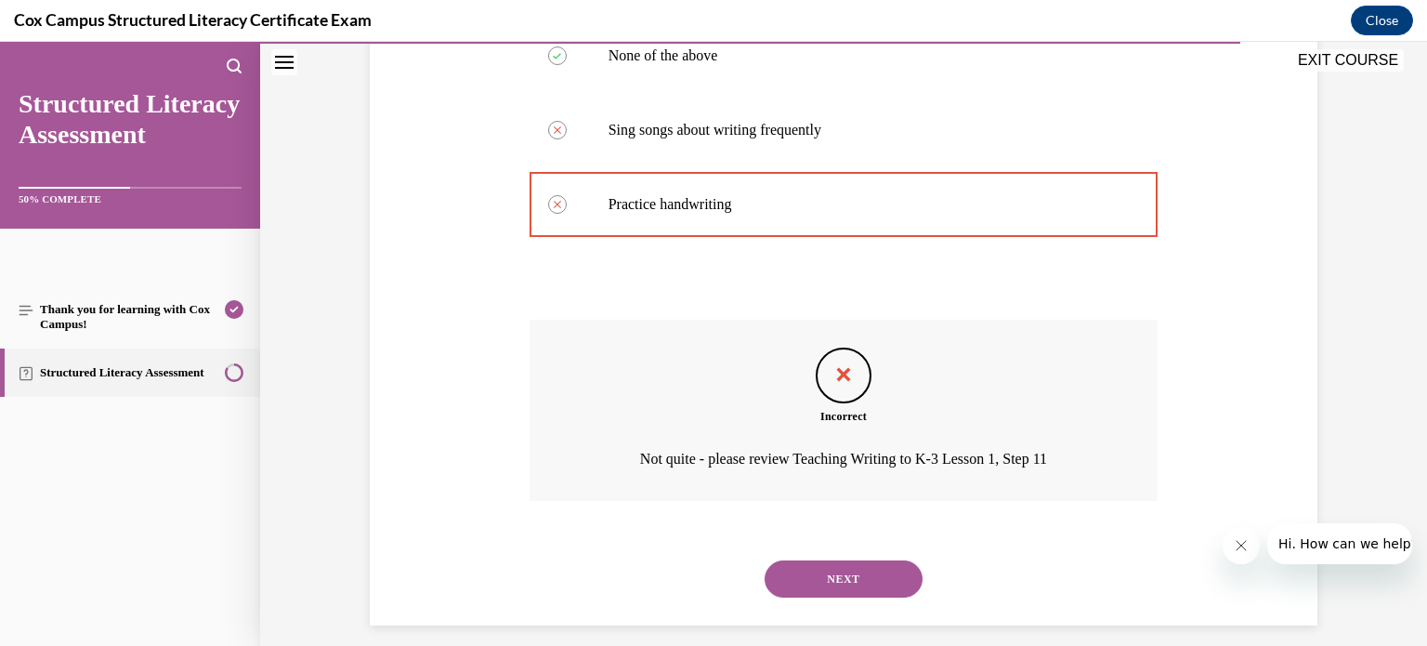
scroll to position [474, 0]
click at [825, 583] on button "NEXT" at bounding box center [843, 580] width 158 height 37
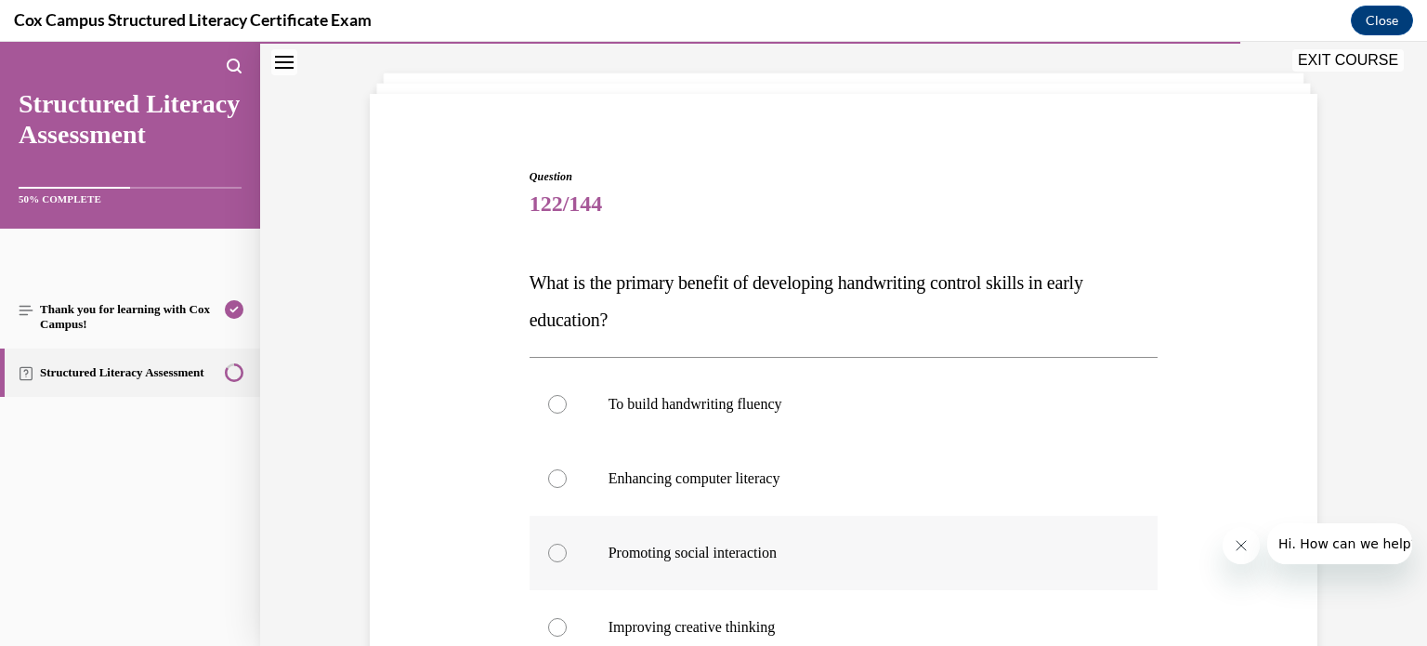
scroll to position [88, 0]
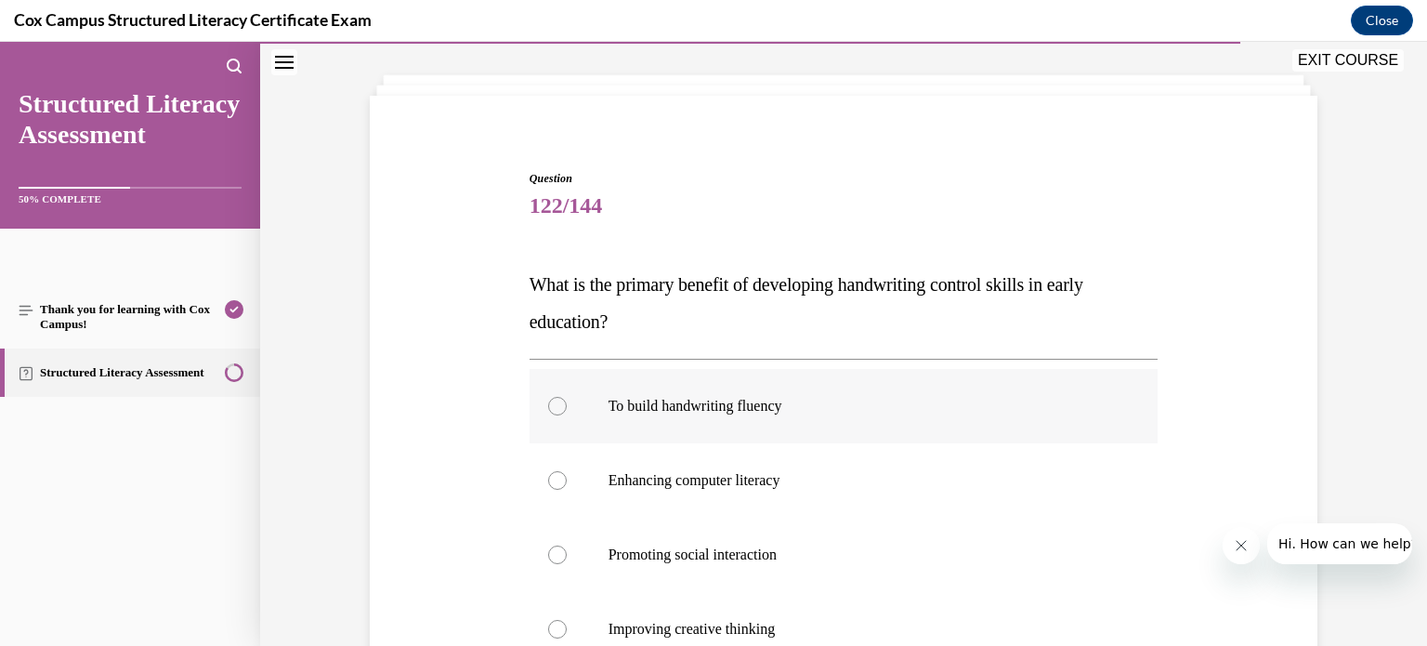
click at [548, 403] on div at bounding box center [557, 406] width 19 height 19
click at [548, 403] on input "To build handwriting fluency" at bounding box center [557, 406] width 19 height 19
radio input "true"
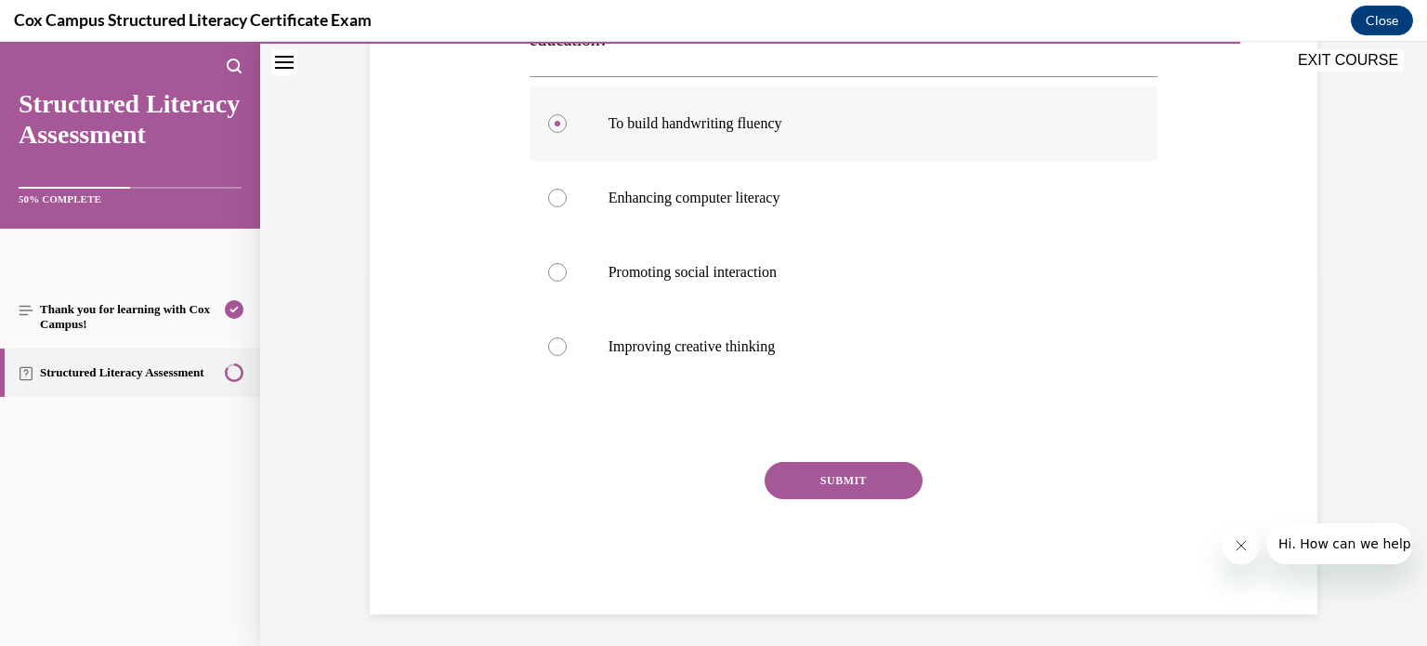
scroll to position [375, 0]
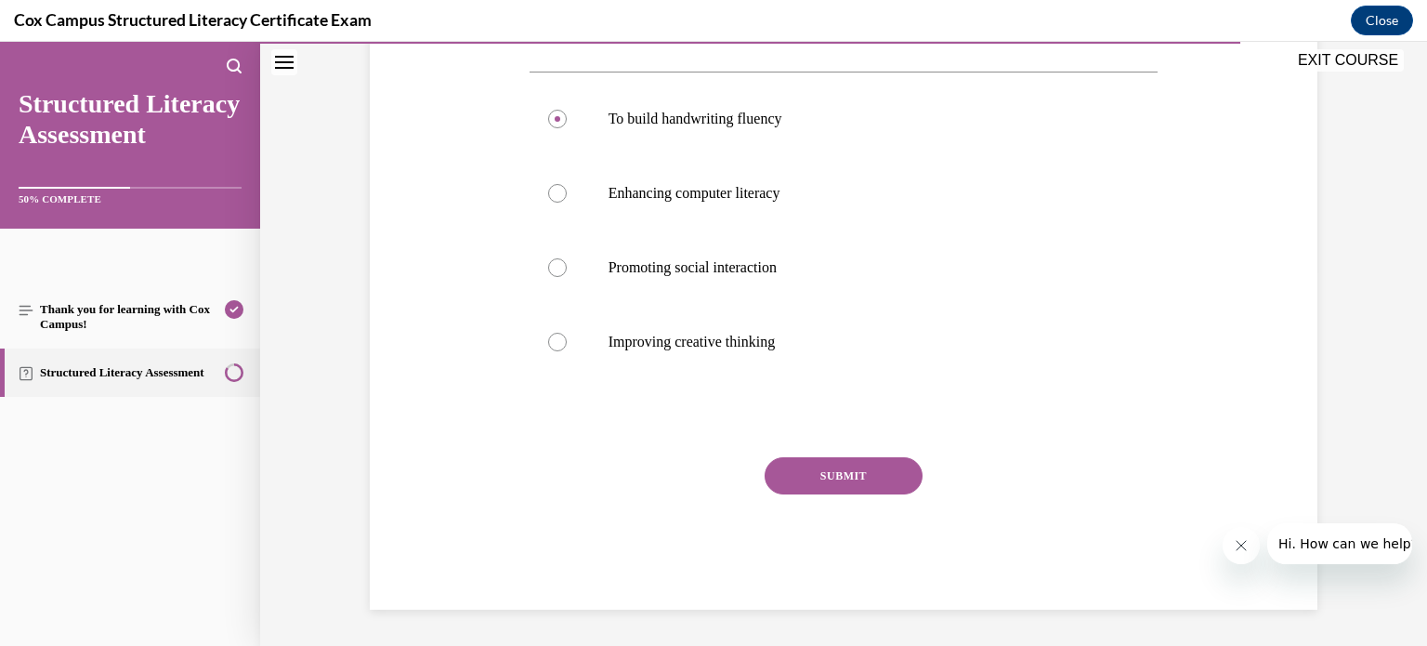
click at [814, 471] on button "SUBMIT" at bounding box center [843, 475] width 158 height 37
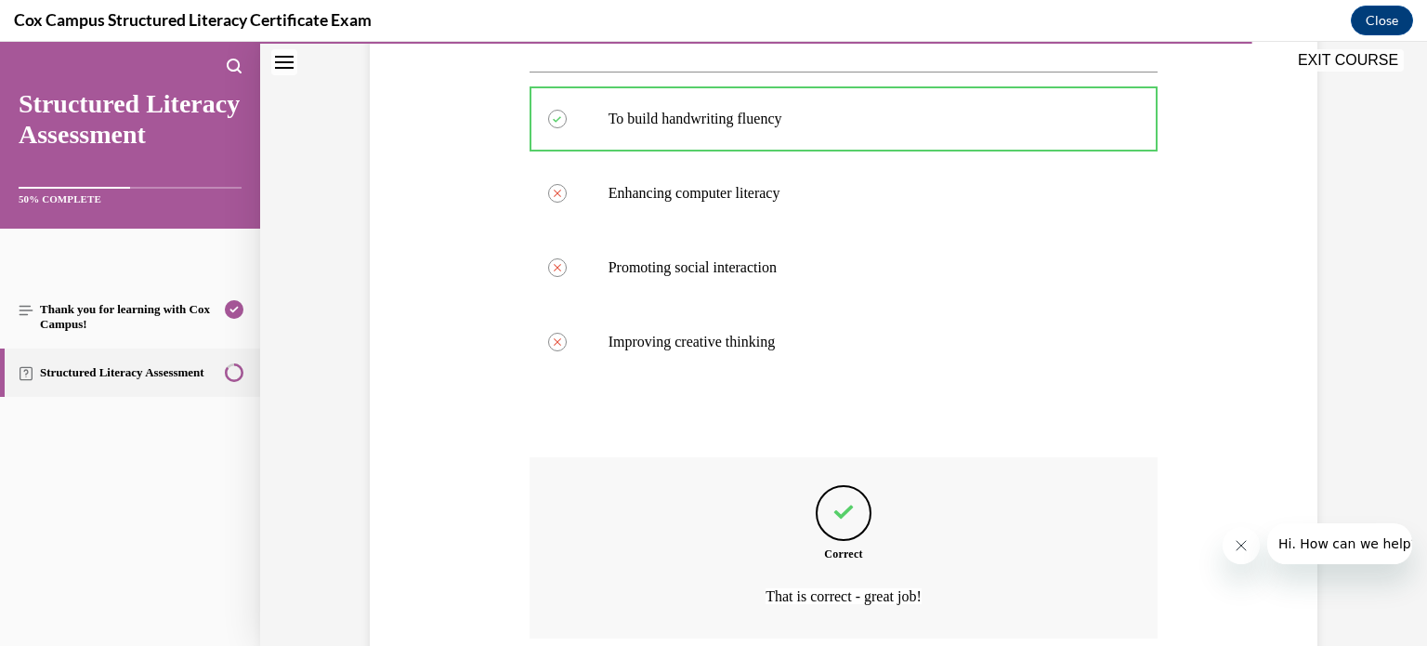
scroll to position [528, 0]
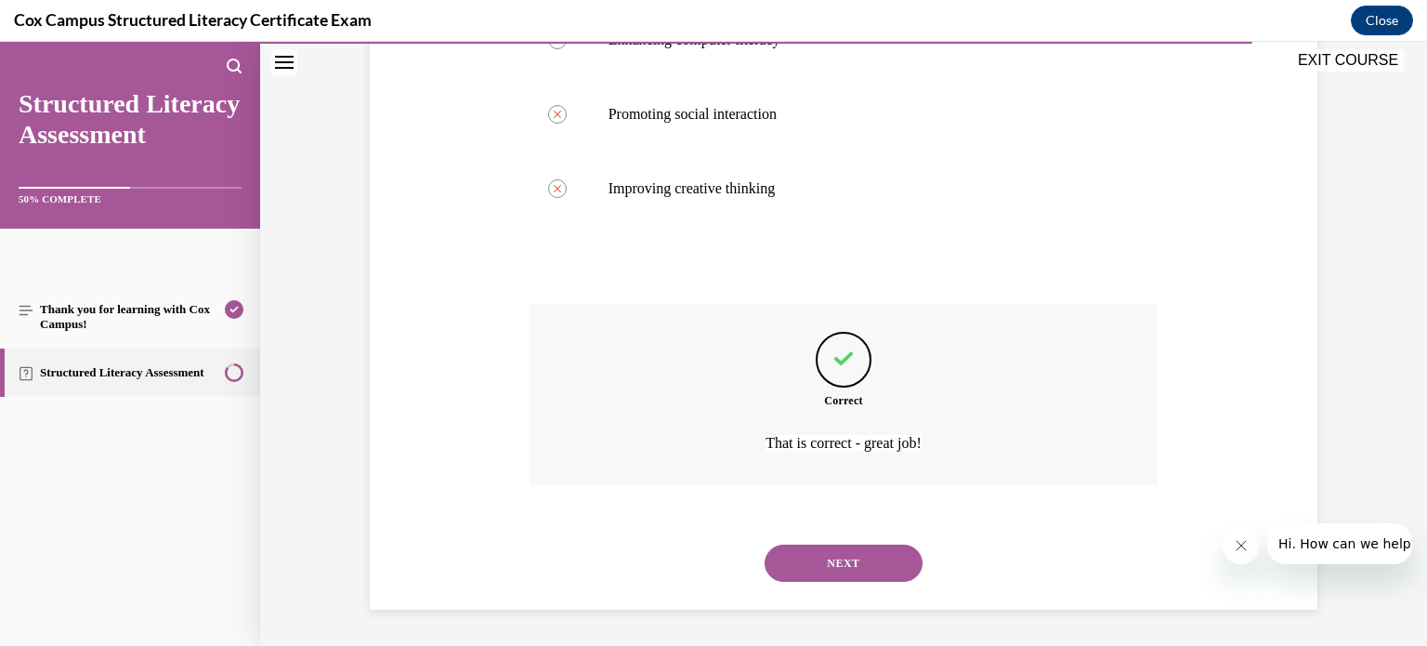
click at [848, 561] on button "NEXT" at bounding box center [843, 562] width 158 height 37
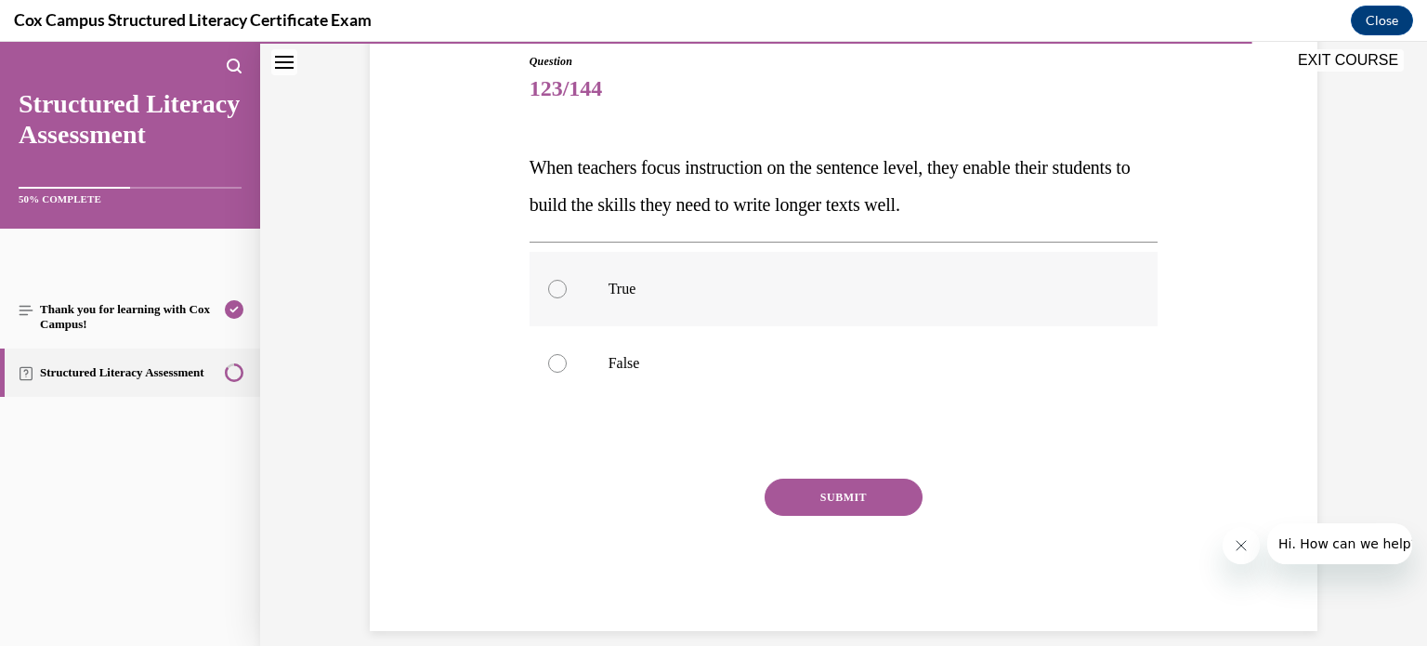
click at [548, 284] on div at bounding box center [557, 289] width 19 height 19
click at [548, 284] on input "True" at bounding box center [557, 289] width 19 height 19
radio input "true"
click at [811, 489] on button "SUBMIT" at bounding box center [843, 496] width 158 height 37
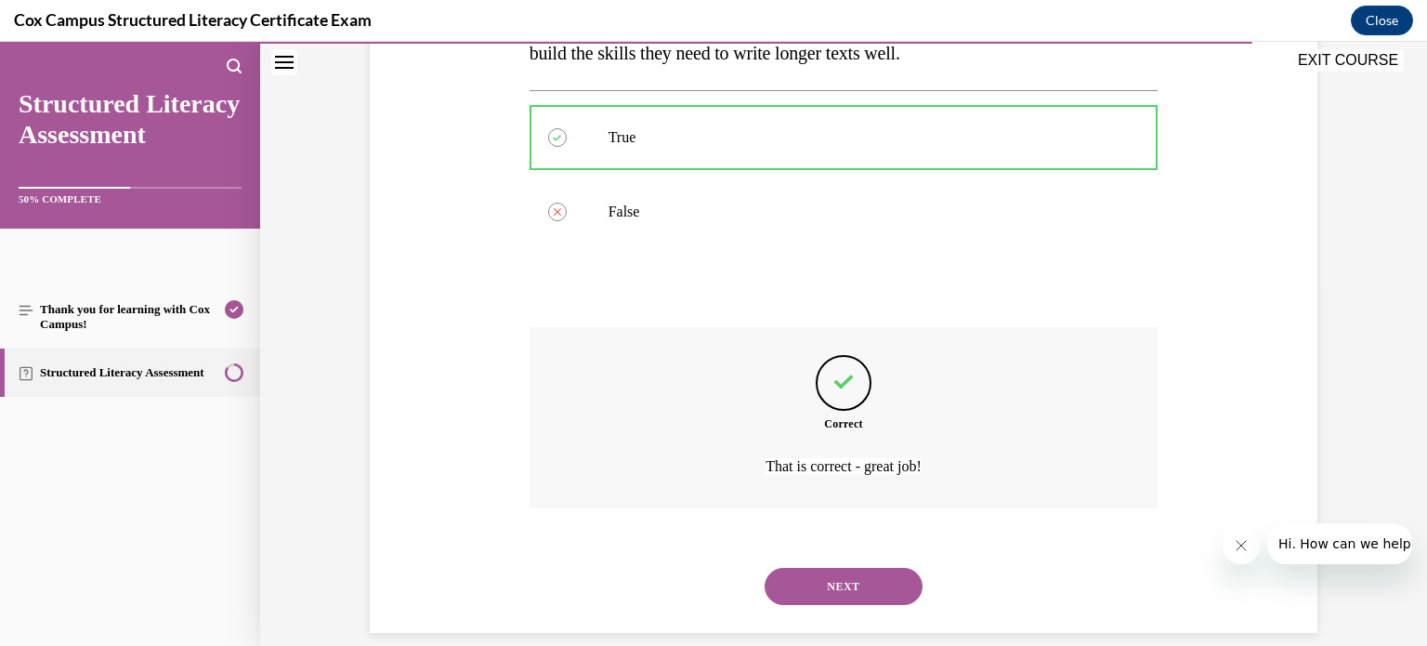
scroll to position [380, 0]
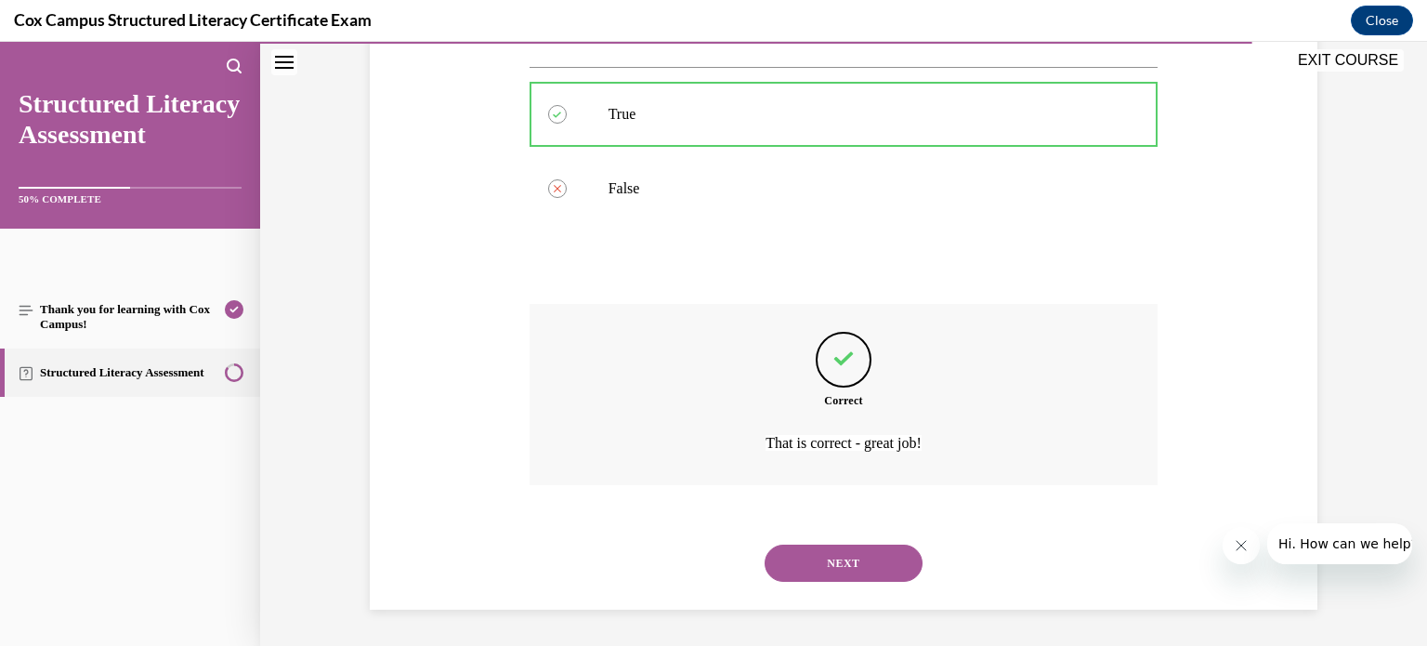
click at [832, 556] on button "NEXT" at bounding box center [843, 562] width 158 height 37
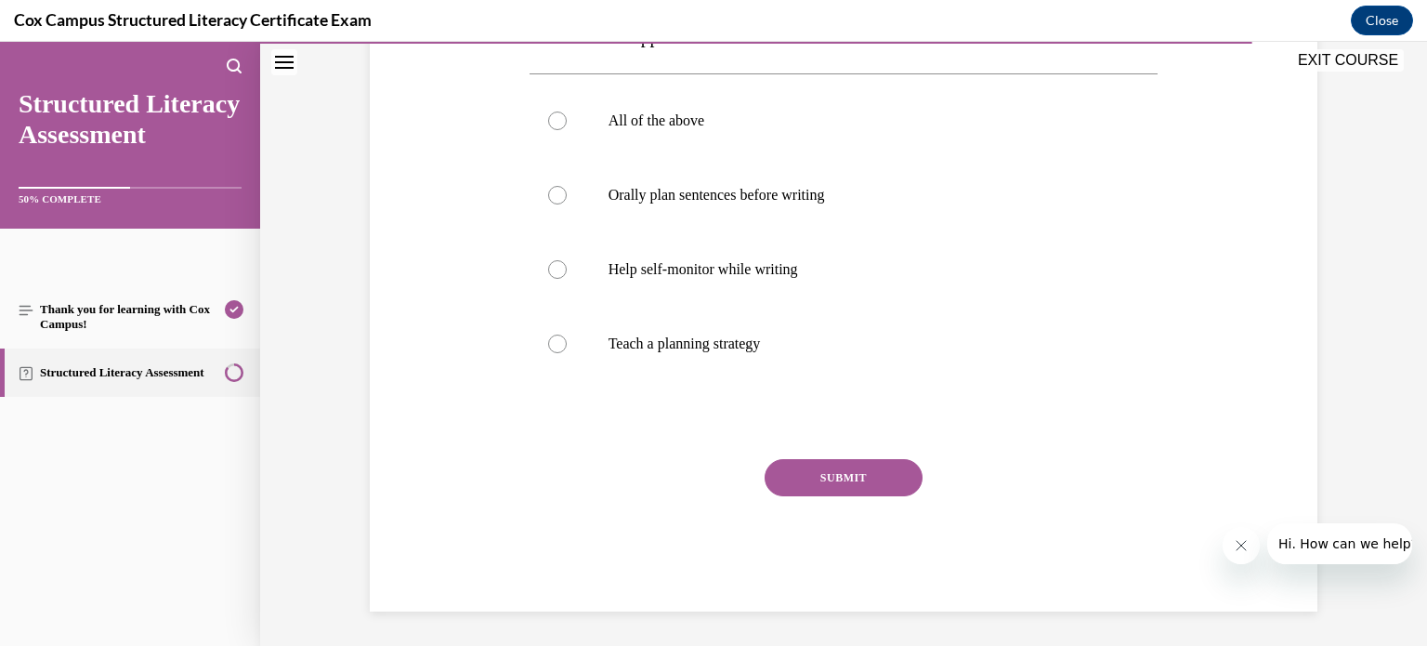
scroll to position [338, 0]
click at [554, 124] on div at bounding box center [557, 119] width 19 height 19
click at [554, 124] on input "All of the above" at bounding box center [557, 119] width 19 height 19
radio input "true"
click at [827, 485] on button "SUBMIT" at bounding box center [843, 475] width 158 height 37
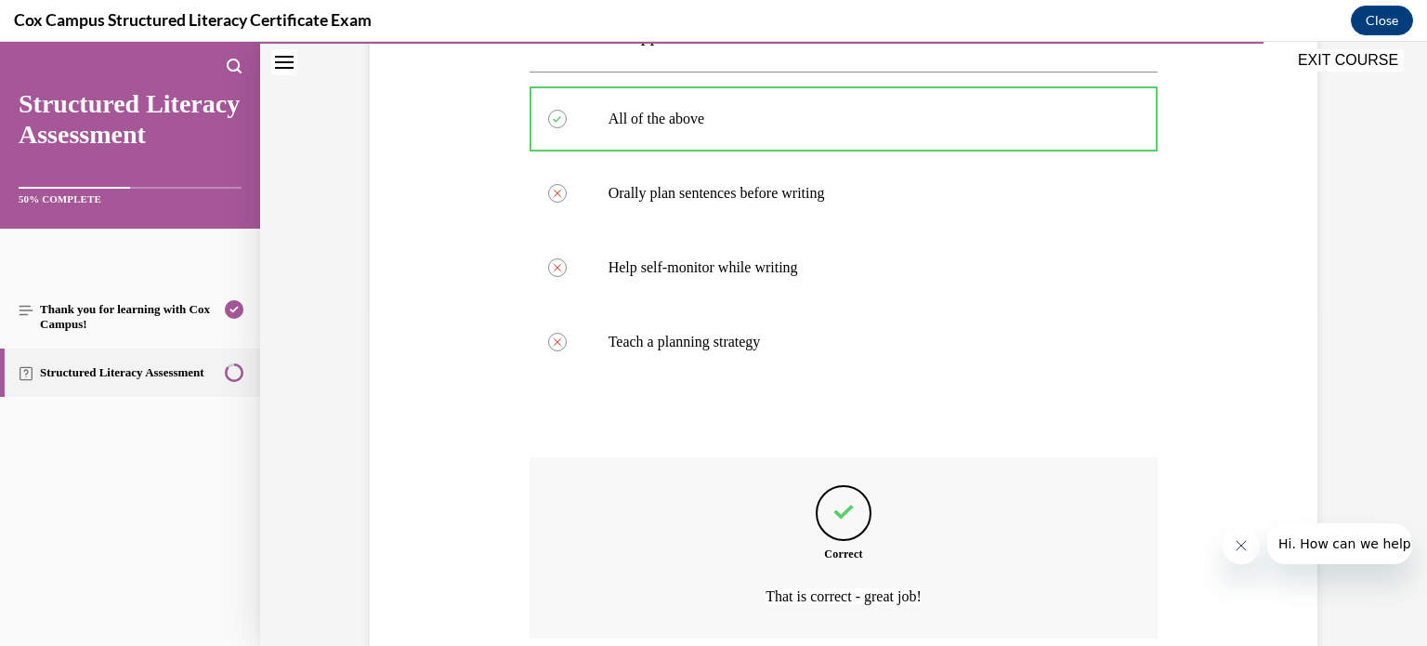
scroll to position [491, 0]
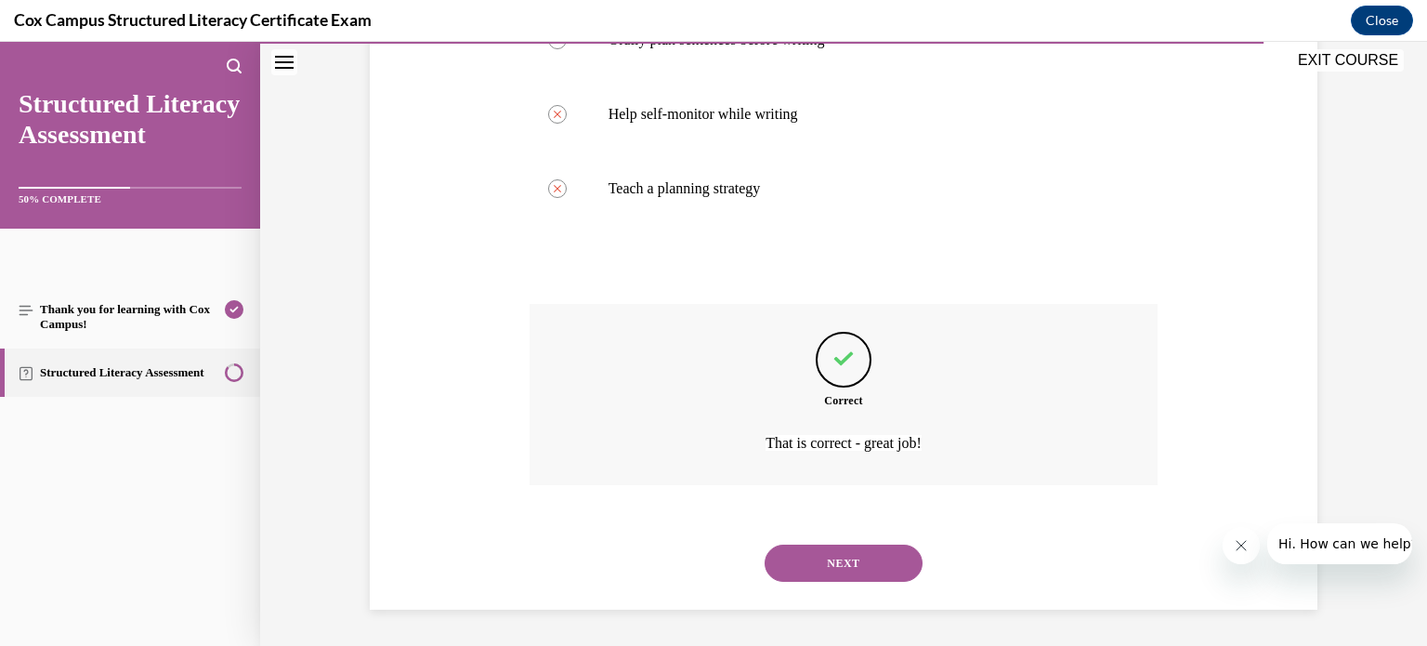
click at [837, 553] on button "NEXT" at bounding box center [843, 562] width 158 height 37
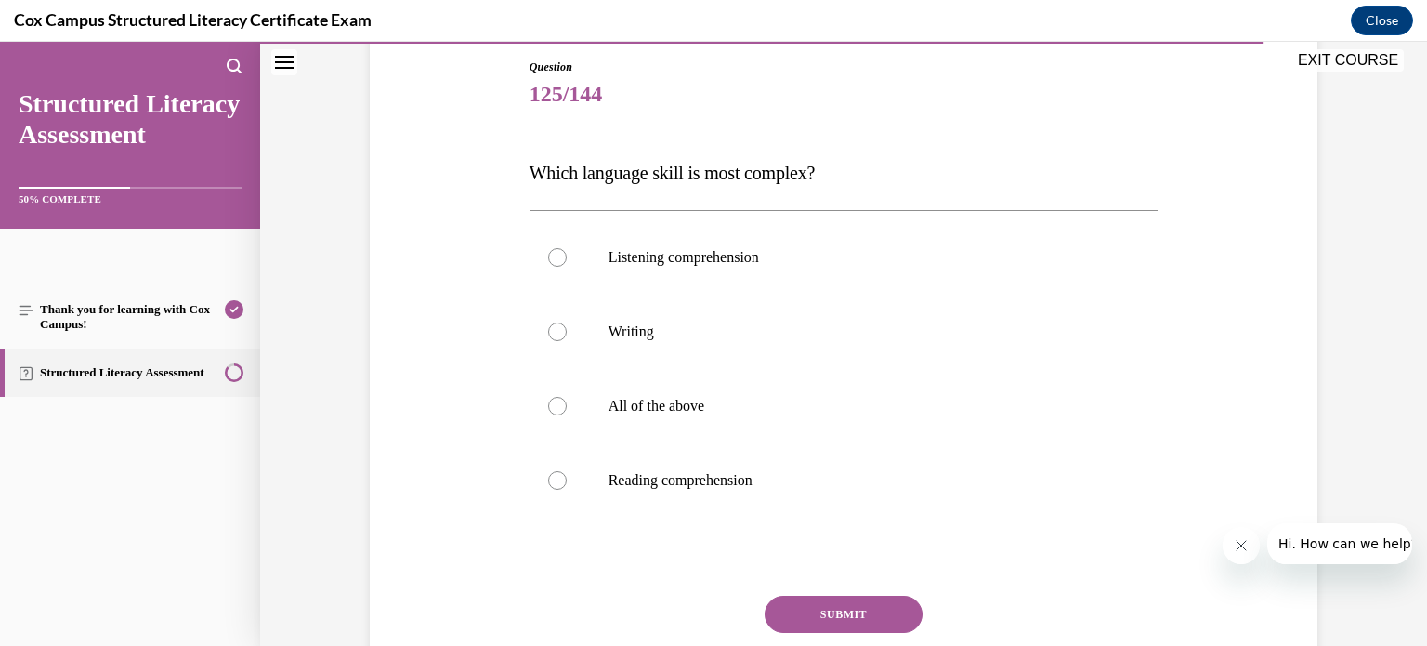
scroll to position [201, 0]
click at [548, 326] on div at bounding box center [557, 330] width 19 height 19
click at [548, 326] on input "Writing" at bounding box center [557, 330] width 19 height 19
radio input "true"
click at [827, 608] on button "SUBMIT" at bounding box center [843, 612] width 158 height 37
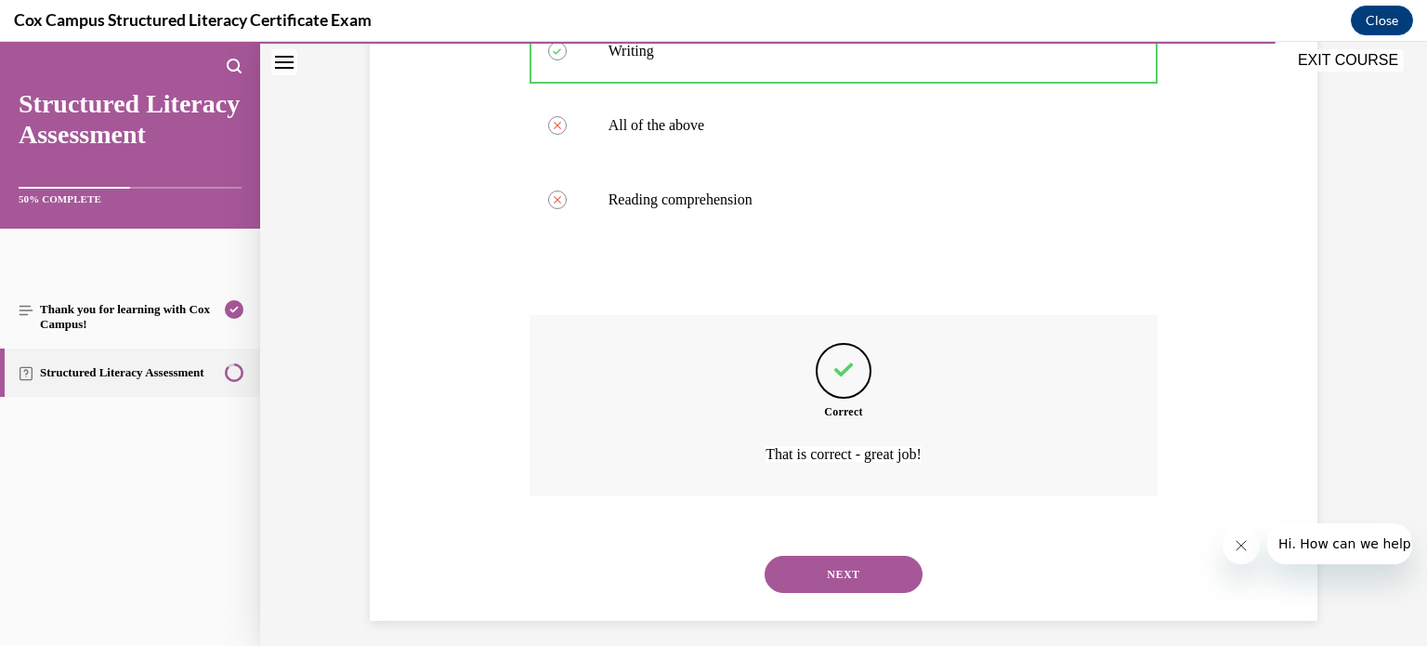
scroll to position [491, 0]
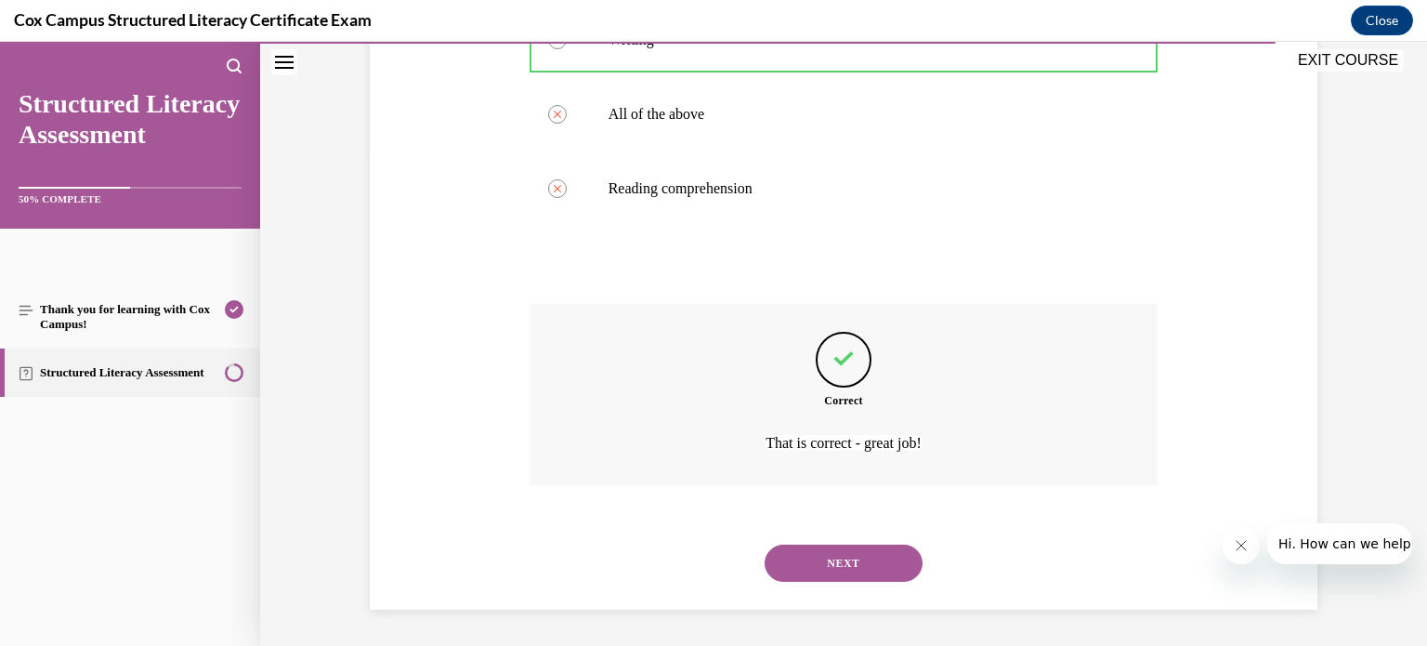
click at [828, 557] on button "NEXT" at bounding box center [843, 562] width 158 height 37
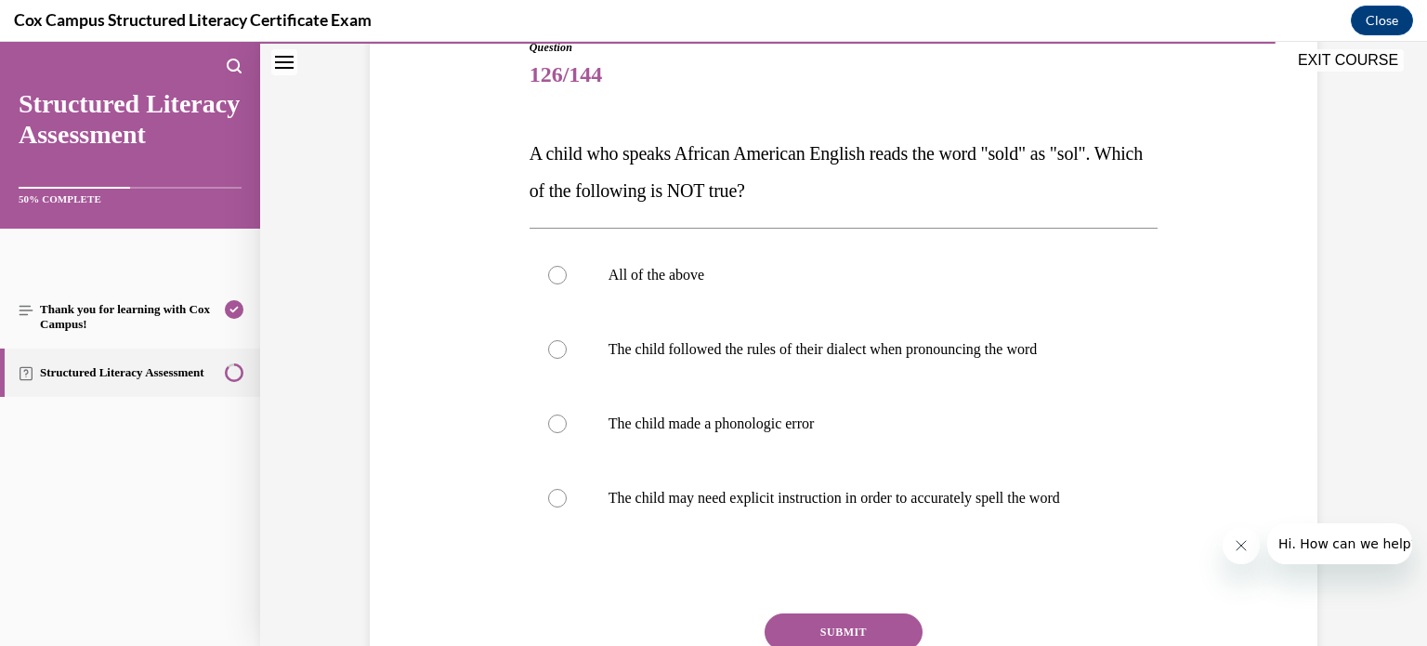
scroll to position [219, 0]
click at [549, 268] on div at bounding box center [557, 275] width 19 height 19
click at [549, 268] on input "All of the above" at bounding box center [557, 275] width 19 height 19
radio input "true"
click at [827, 622] on button "SUBMIT" at bounding box center [843, 631] width 158 height 37
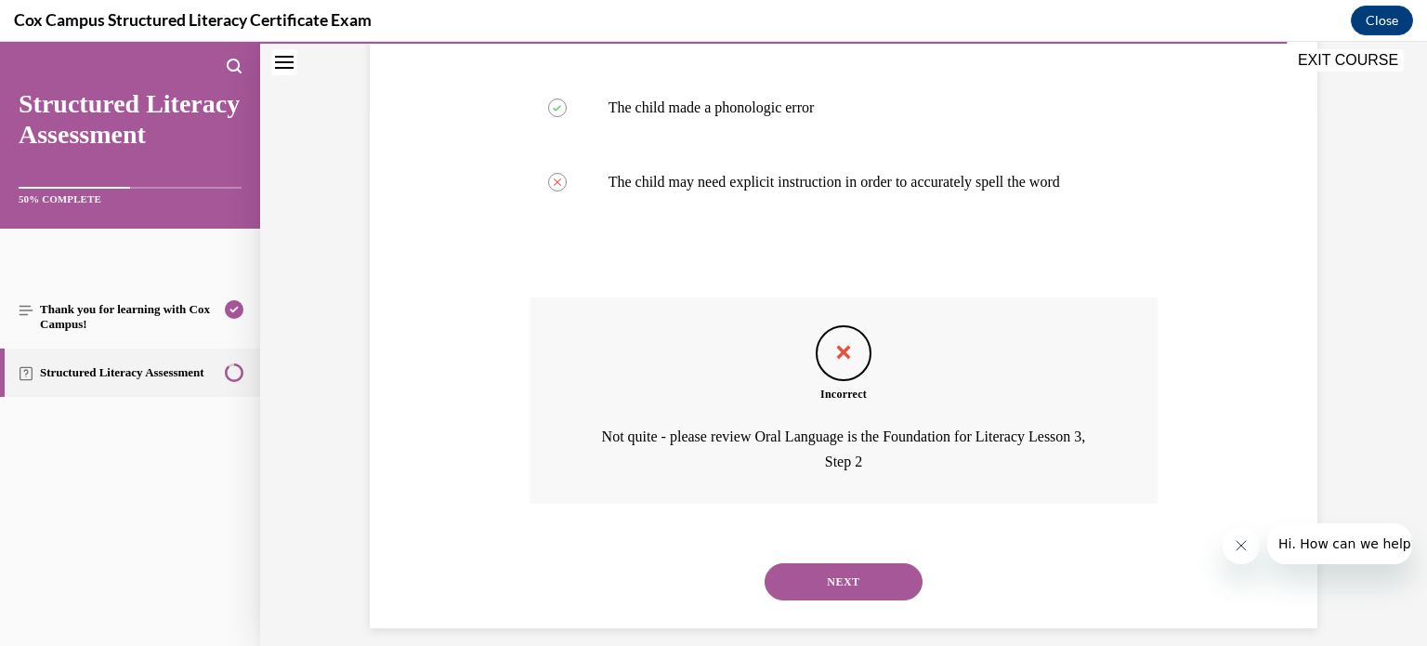
scroll to position [554, 0]
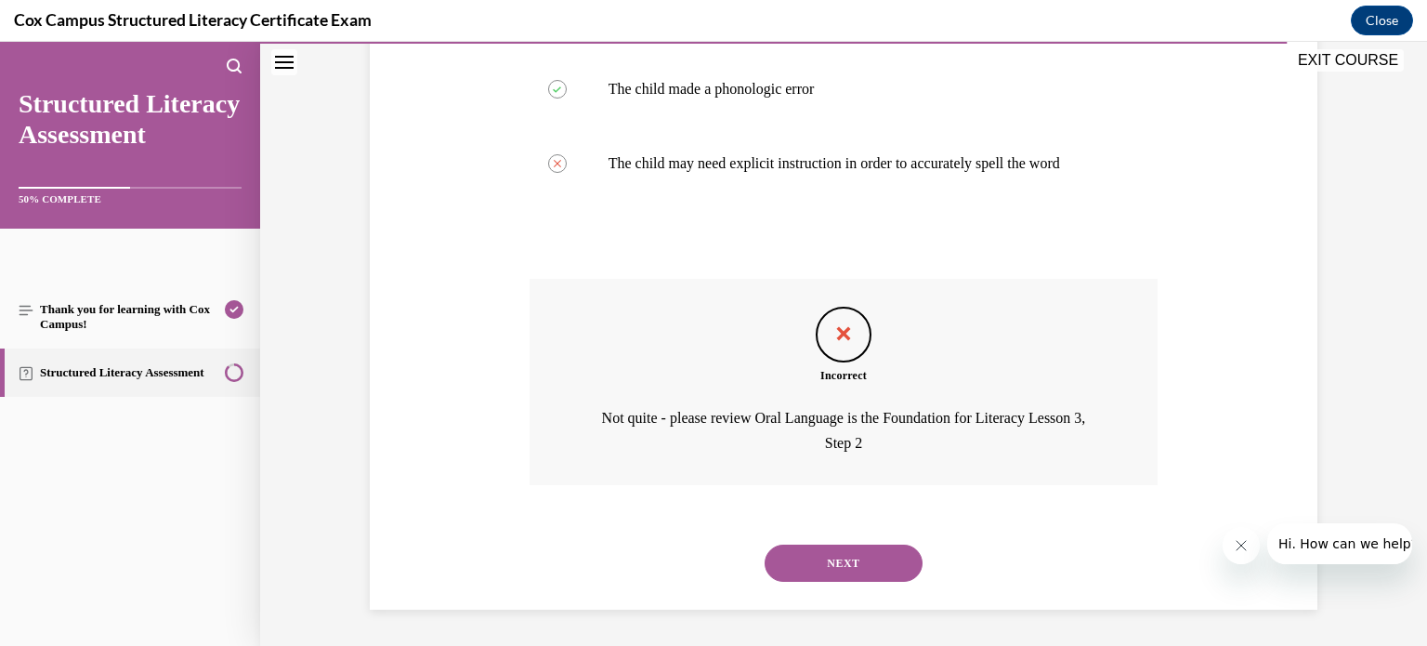
click at [825, 553] on button "NEXT" at bounding box center [843, 562] width 158 height 37
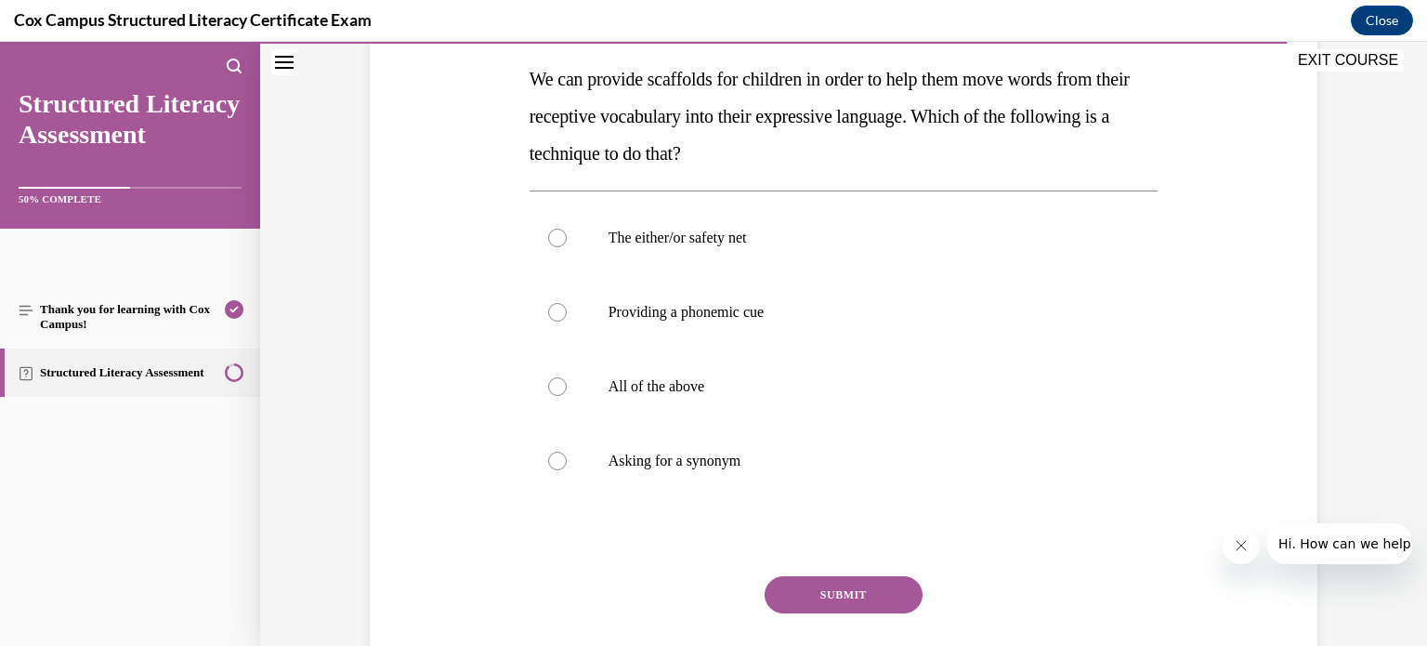
scroll to position [294, 0]
click at [549, 460] on div at bounding box center [557, 460] width 19 height 19
click at [549, 460] on input "Asking for a synonym" at bounding box center [557, 460] width 19 height 19
radio input "true"
click at [807, 584] on button "SUBMIT" at bounding box center [843, 594] width 158 height 37
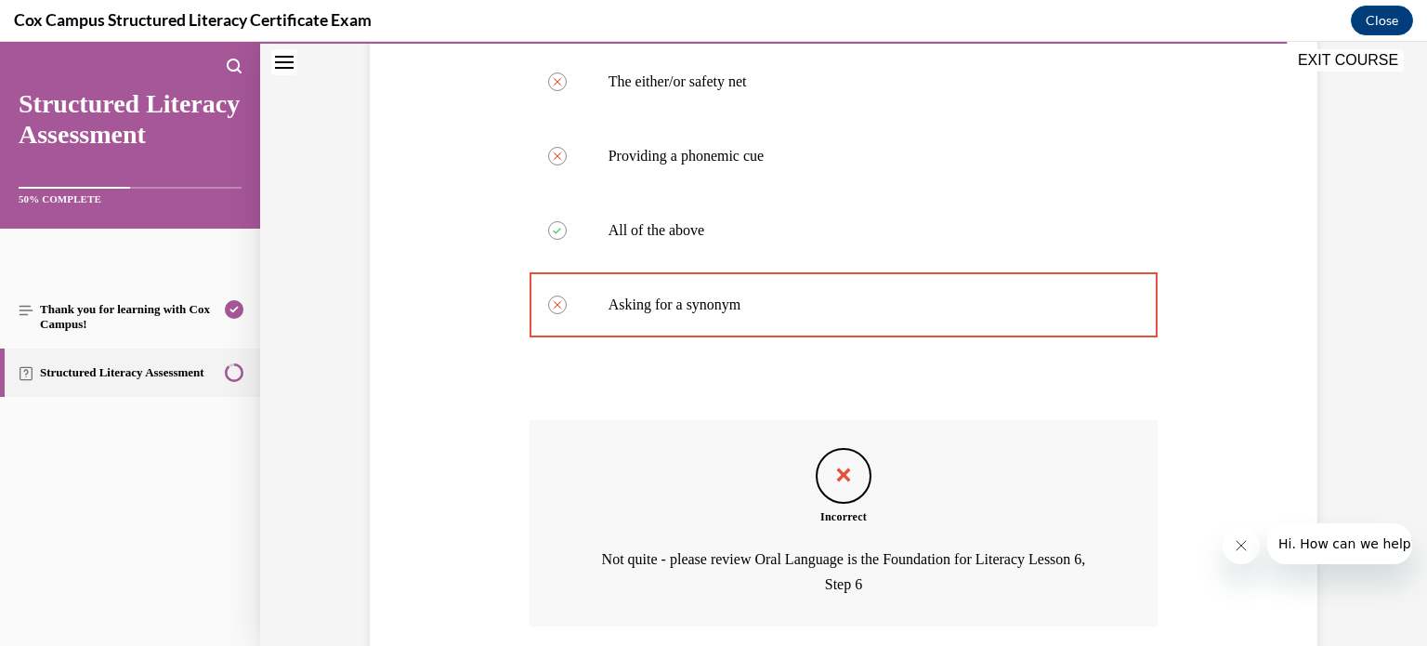
scroll to position [591, 0]
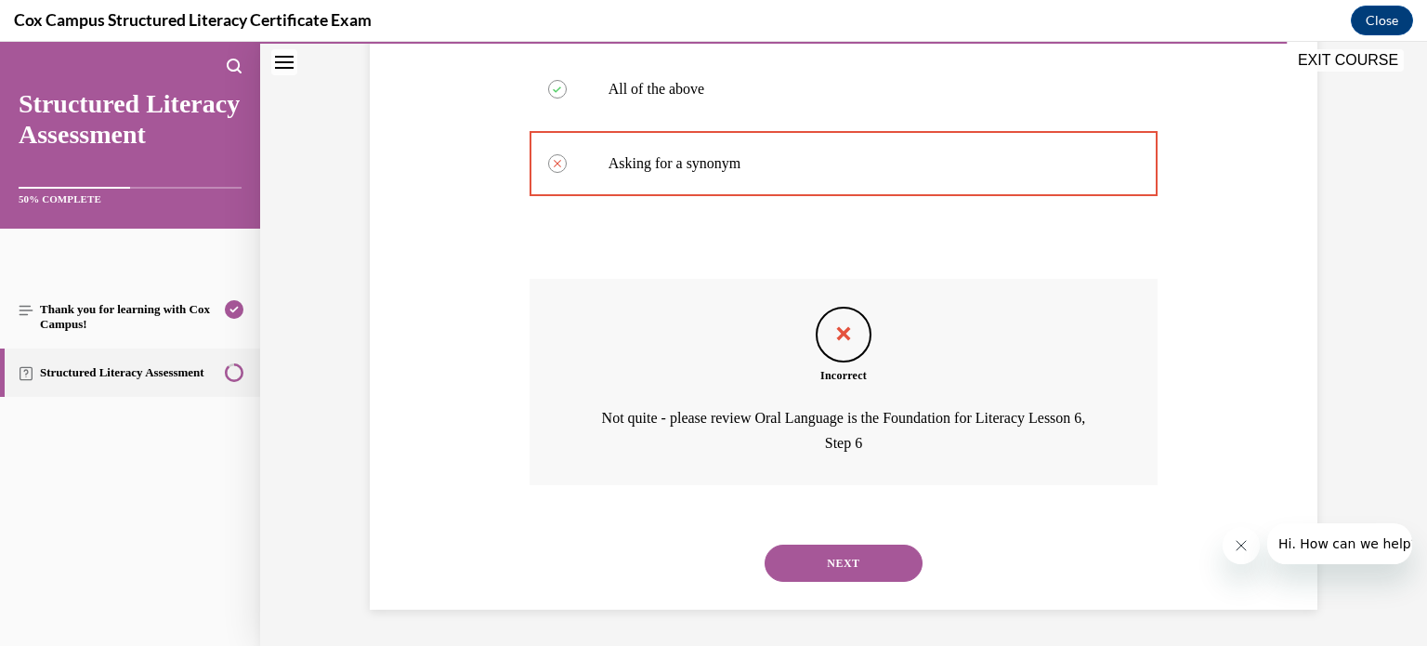
click at [806, 576] on button "NEXT" at bounding box center [843, 562] width 158 height 37
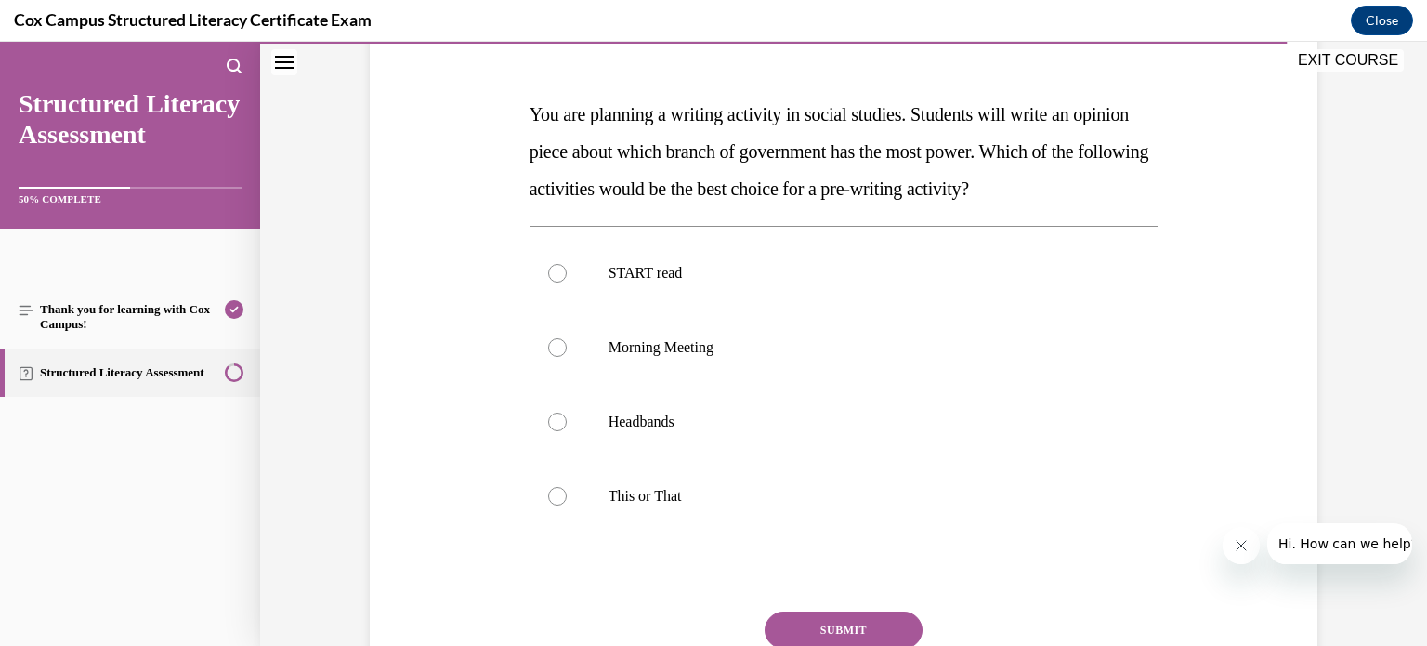
scroll to position [259, 0]
click at [553, 497] on div at bounding box center [557, 495] width 19 height 19
click at [553, 497] on input "This or That" at bounding box center [557, 495] width 19 height 19
radio input "true"
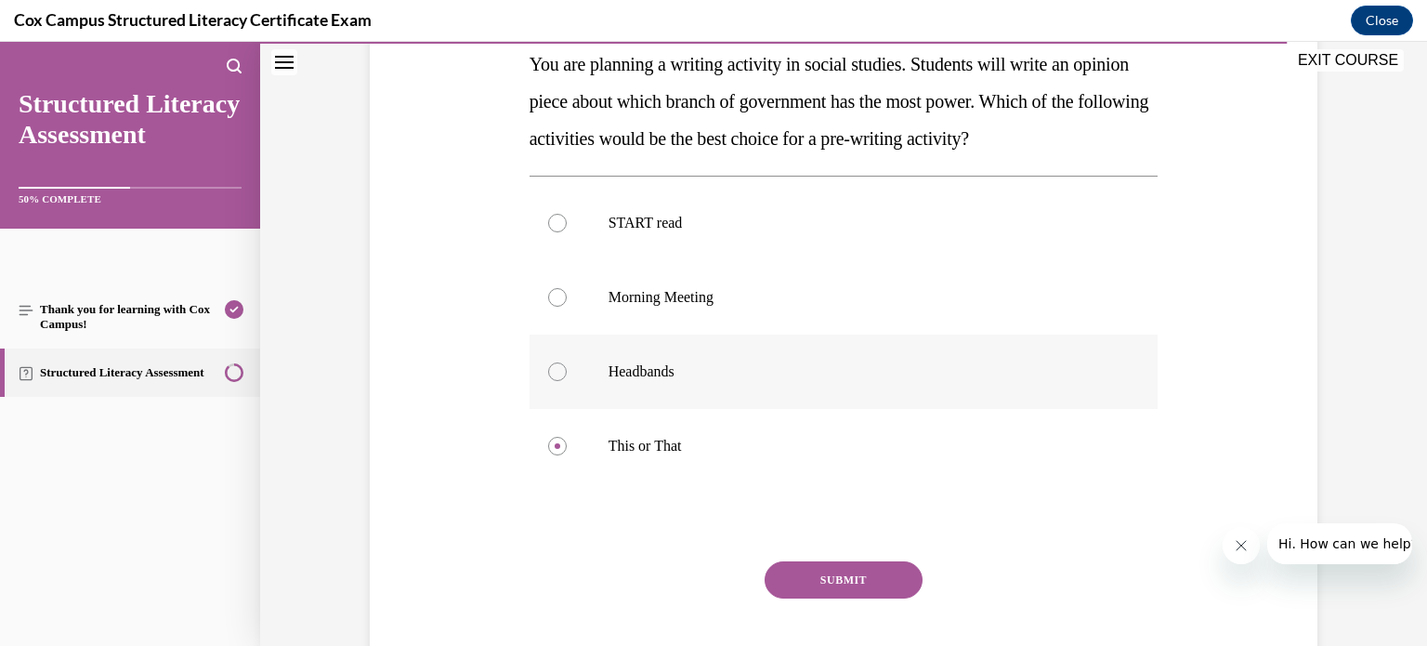
scroll to position [312, 0]
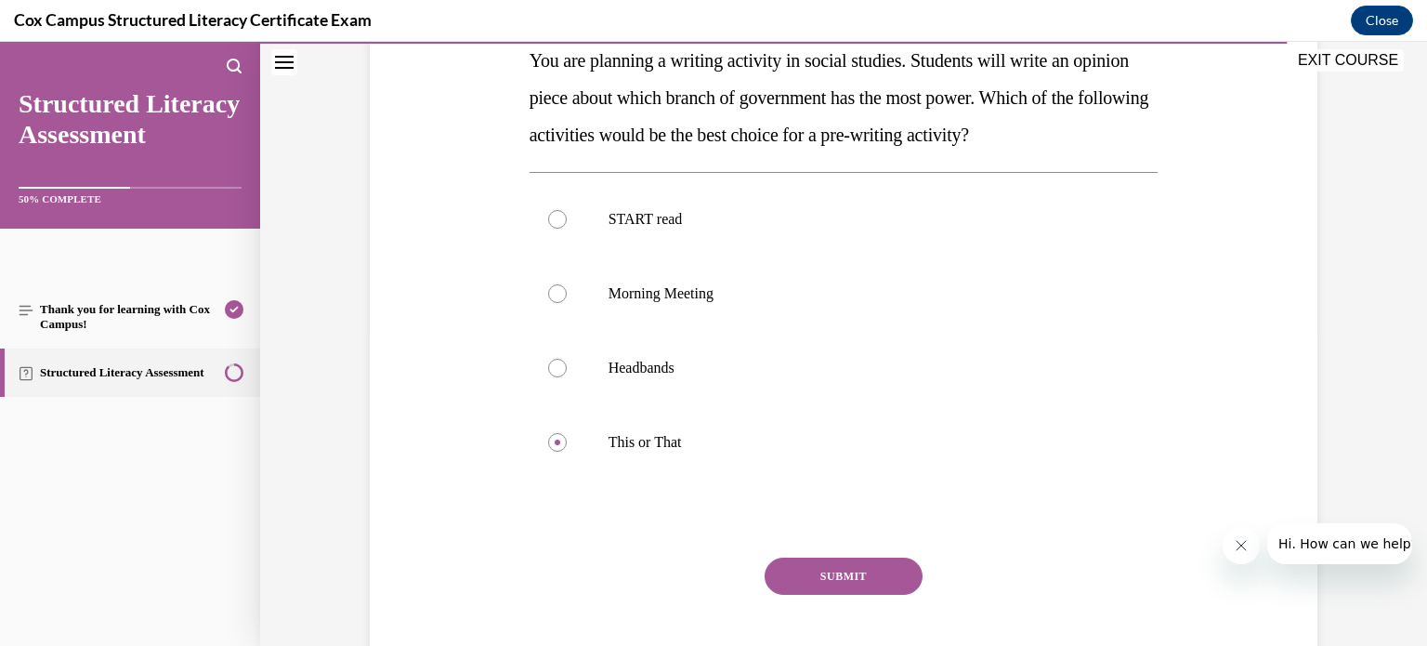
click at [813, 582] on button "SUBMIT" at bounding box center [843, 575] width 158 height 37
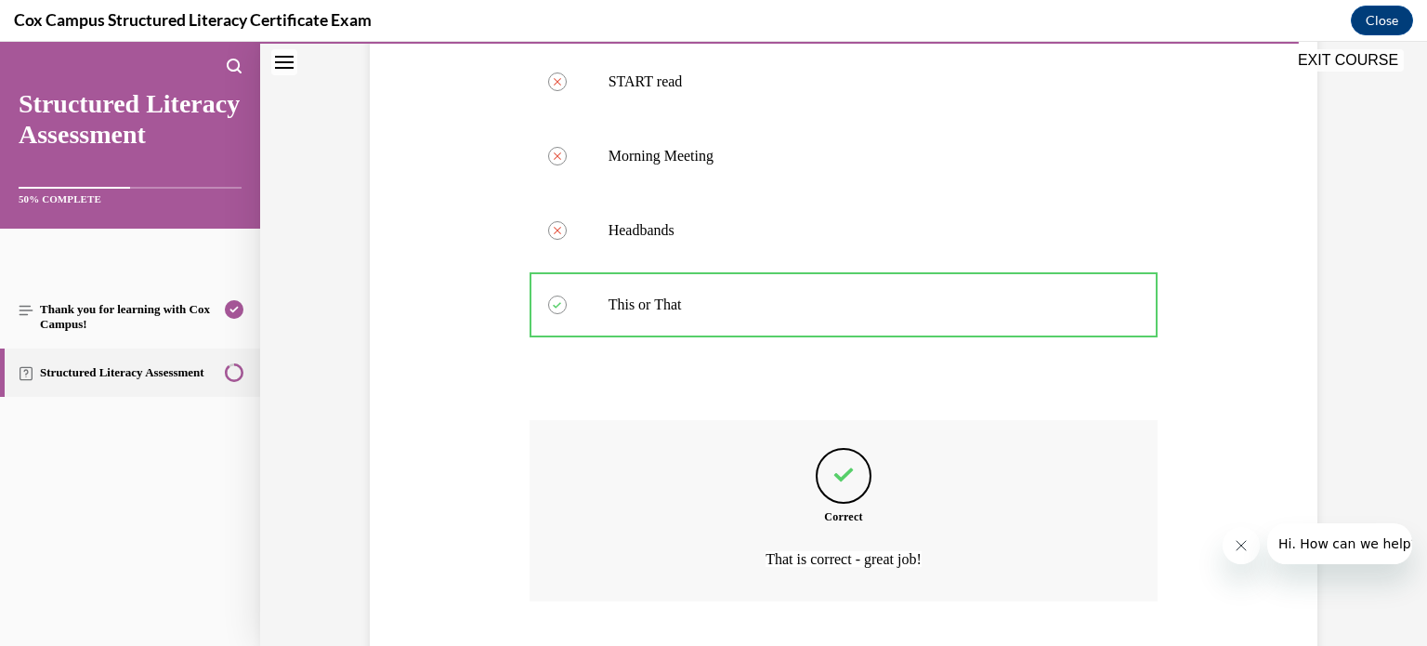
scroll to position [566, 0]
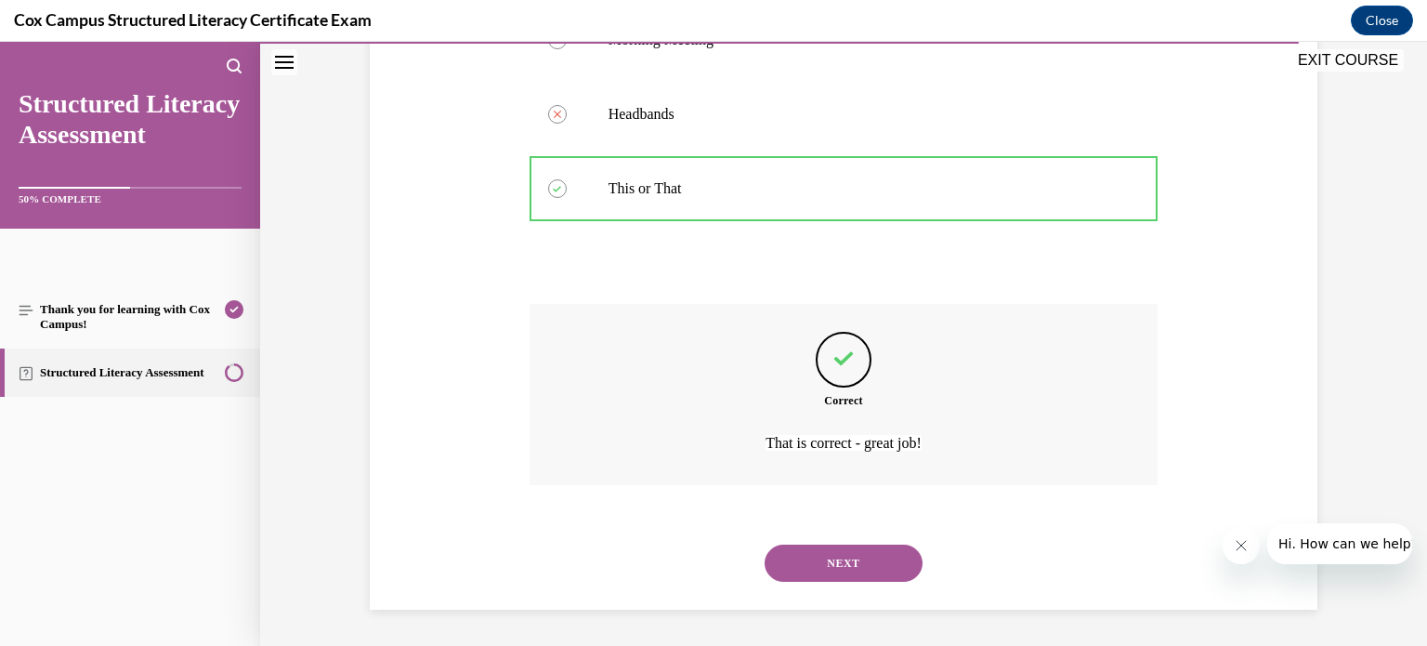
click at [811, 565] on button "NEXT" at bounding box center [843, 562] width 158 height 37
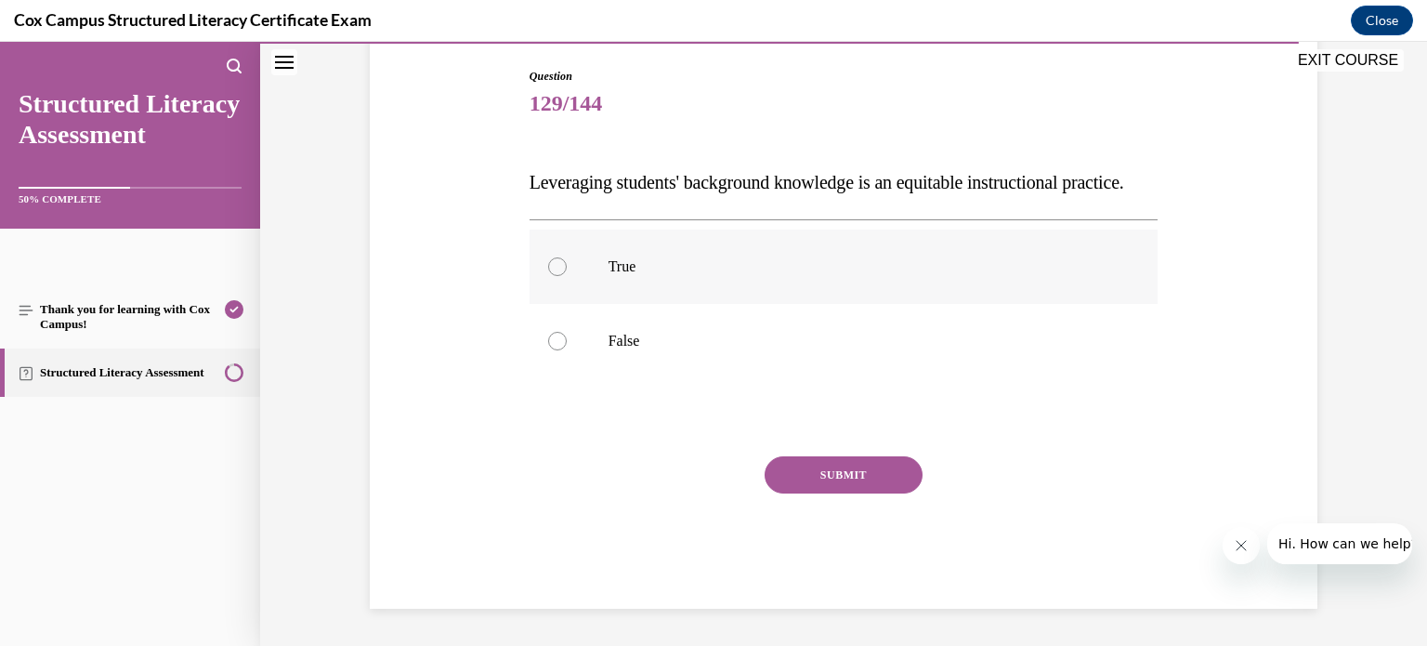
click at [548, 276] on div at bounding box center [557, 266] width 19 height 19
click at [548, 276] on input "True" at bounding box center [557, 266] width 19 height 19
radio input "true"
click at [835, 493] on button "SUBMIT" at bounding box center [843, 474] width 158 height 37
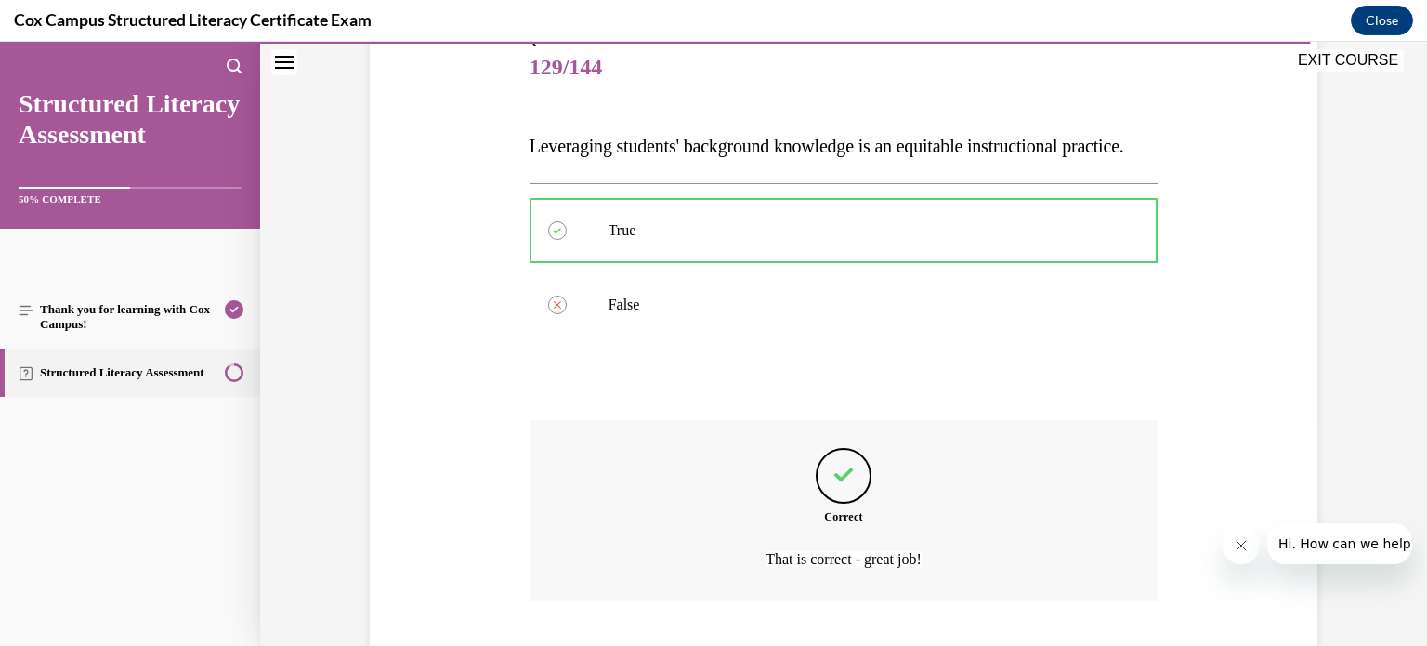
scroll to position [380, 0]
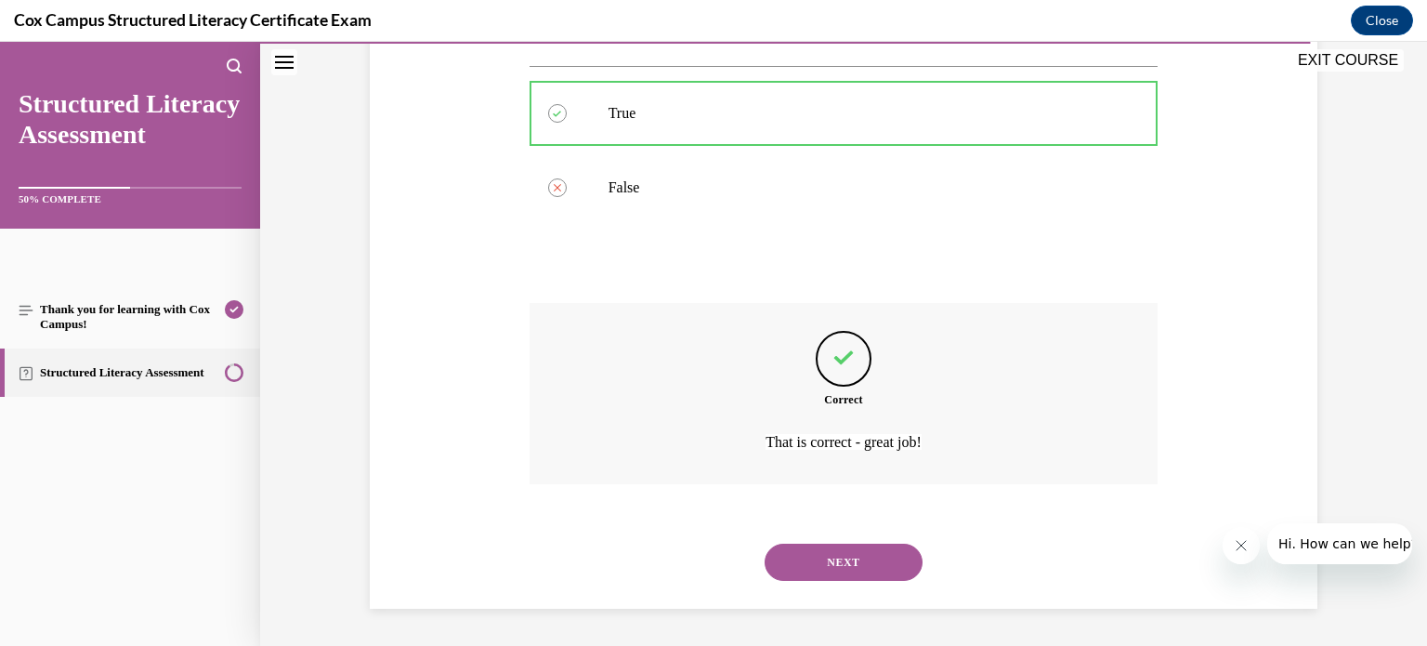
click at [831, 559] on button "NEXT" at bounding box center [843, 561] width 158 height 37
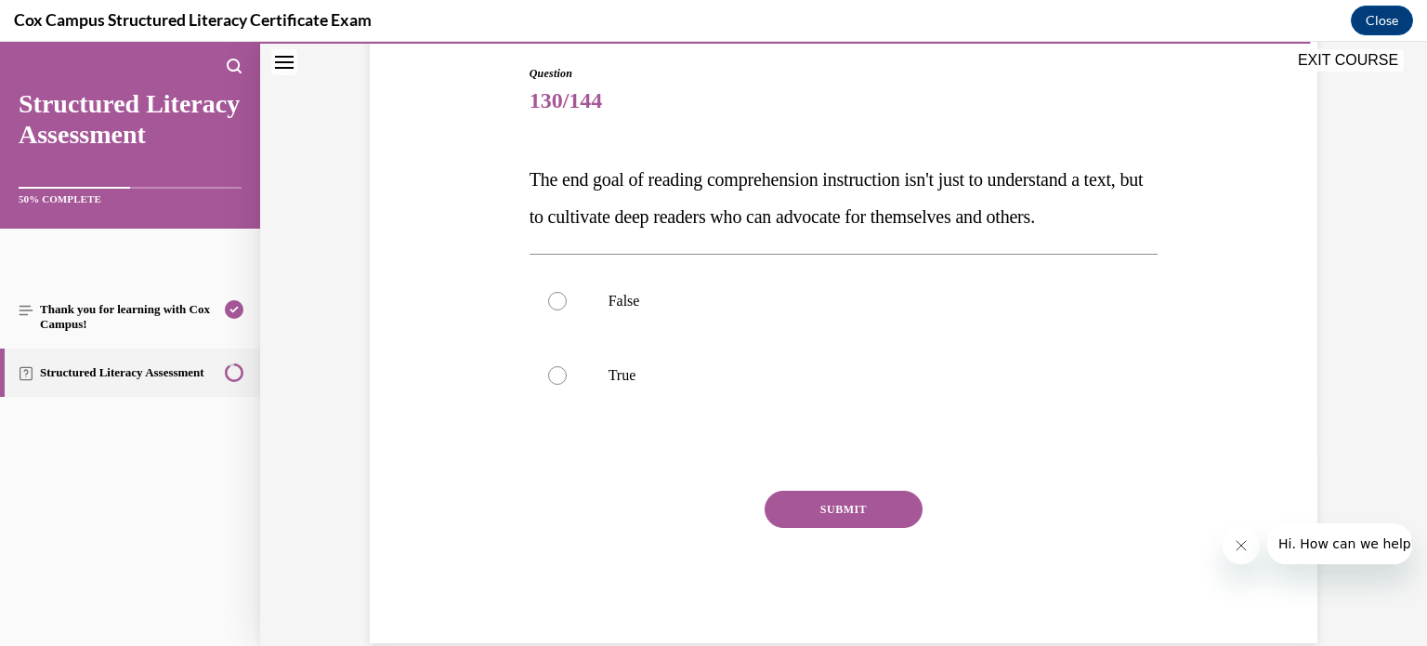
scroll to position [193, 0]
click at [554, 385] on div at bounding box center [557, 375] width 19 height 19
click at [554, 385] on input "True" at bounding box center [557, 375] width 19 height 19
radio input "true"
click at [821, 528] on button "SUBMIT" at bounding box center [843, 508] width 158 height 37
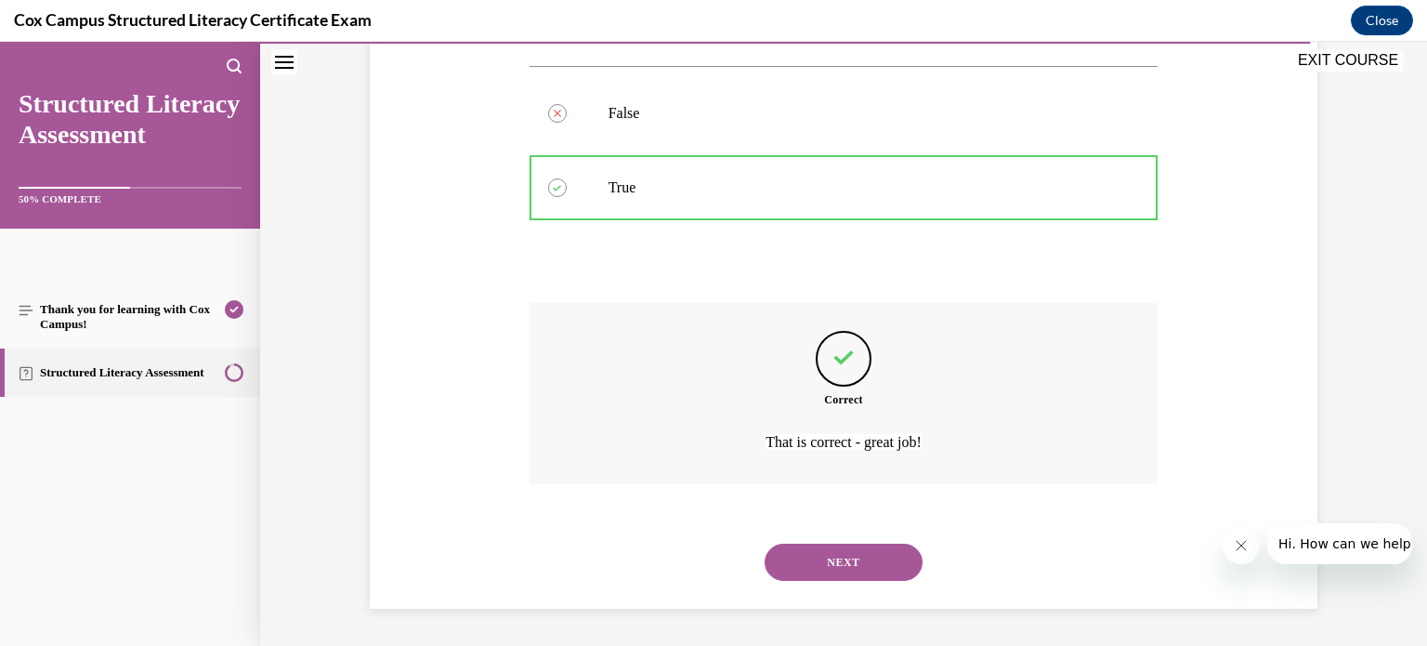
scroll to position [417, 0]
click at [818, 544] on button "NEXT" at bounding box center [843, 561] width 158 height 37
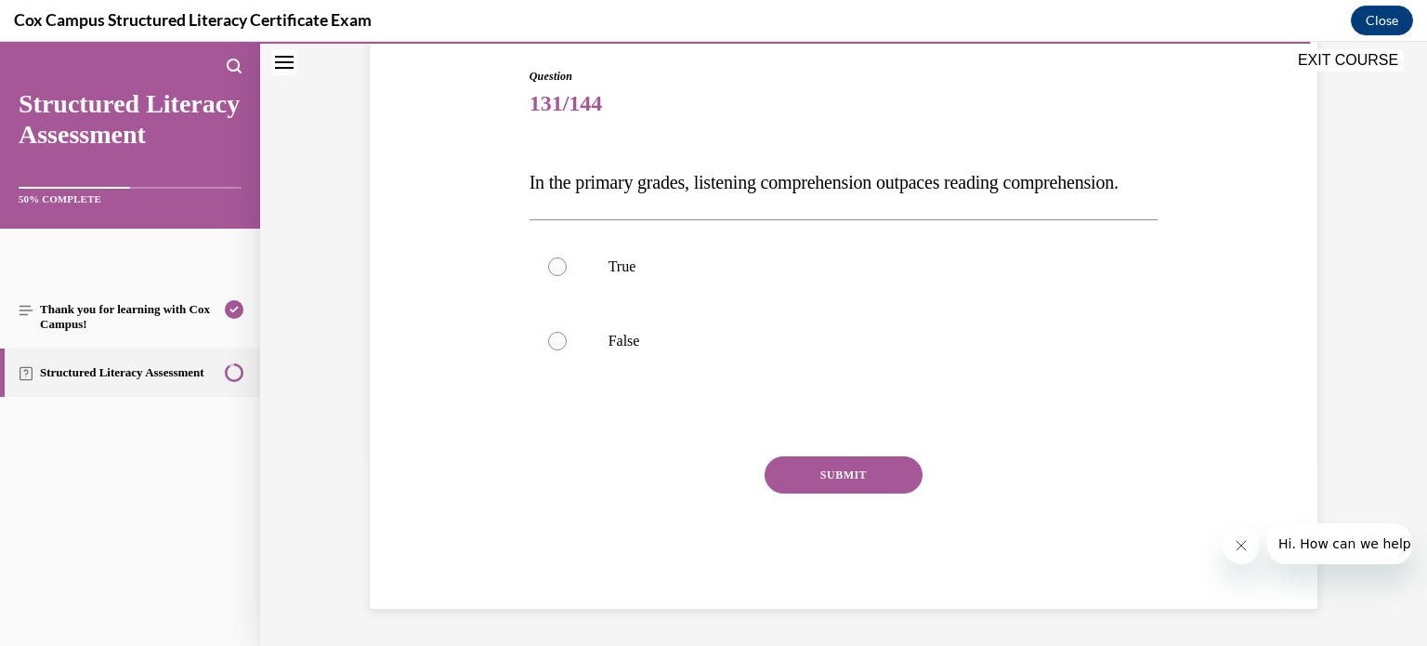
scroll to position [205, 0]
click at [550, 276] on div at bounding box center [557, 266] width 19 height 19
click at [550, 276] on input "True" at bounding box center [557, 266] width 19 height 19
radio input "true"
click at [823, 493] on button "SUBMIT" at bounding box center [843, 474] width 158 height 37
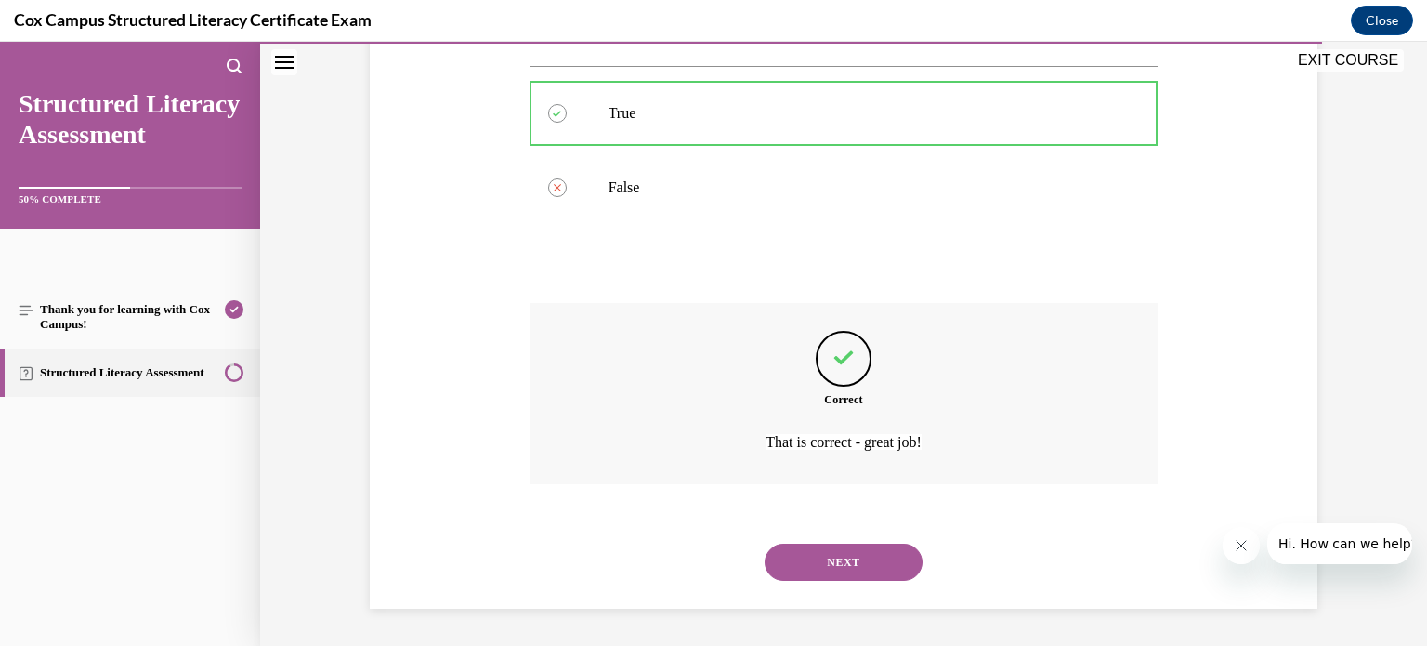
scroll to position [380, 0]
click at [827, 557] on button "NEXT" at bounding box center [843, 561] width 158 height 37
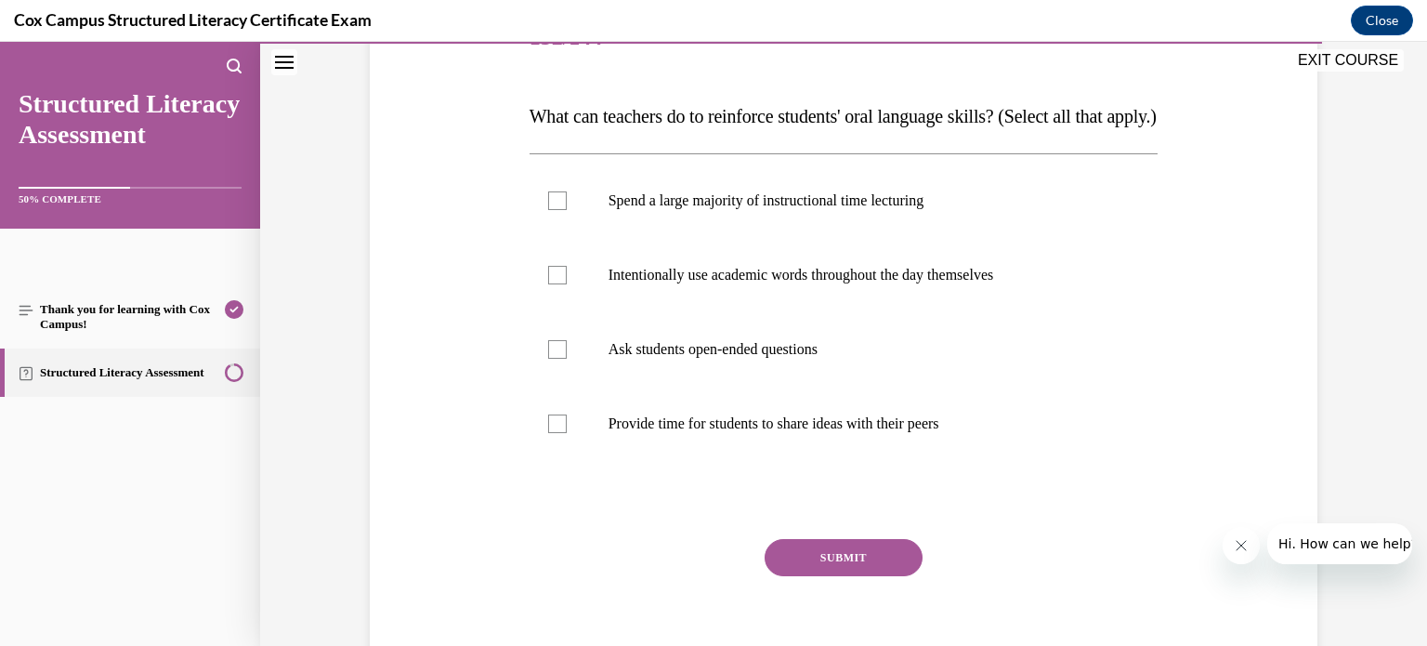
scroll to position [262, 0]
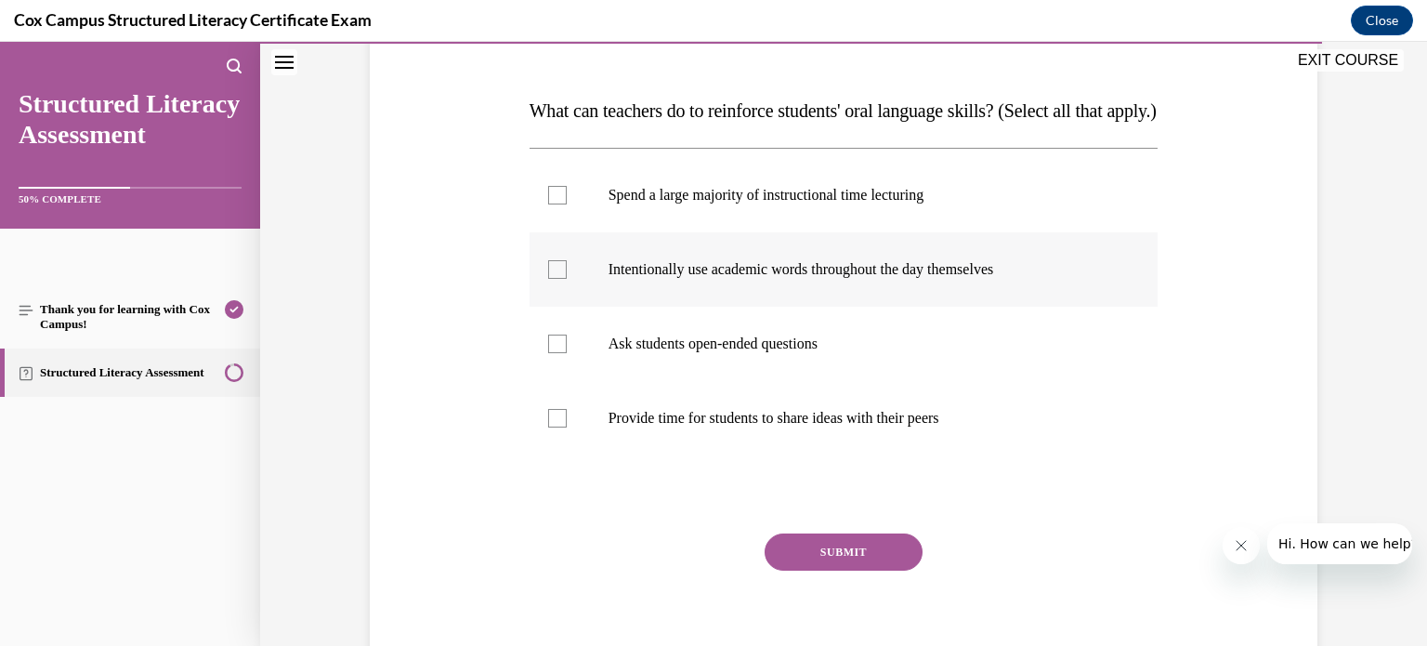
click at [550, 279] on div at bounding box center [557, 269] width 19 height 19
click at [550, 279] on input "Intentionally use academic words throughout the day themselves" at bounding box center [557, 269] width 19 height 19
checkbox input "true"
click at [548, 353] on div at bounding box center [557, 343] width 19 height 19
click at [548, 353] on input "Ask students open-ended questions" at bounding box center [557, 343] width 19 height 19
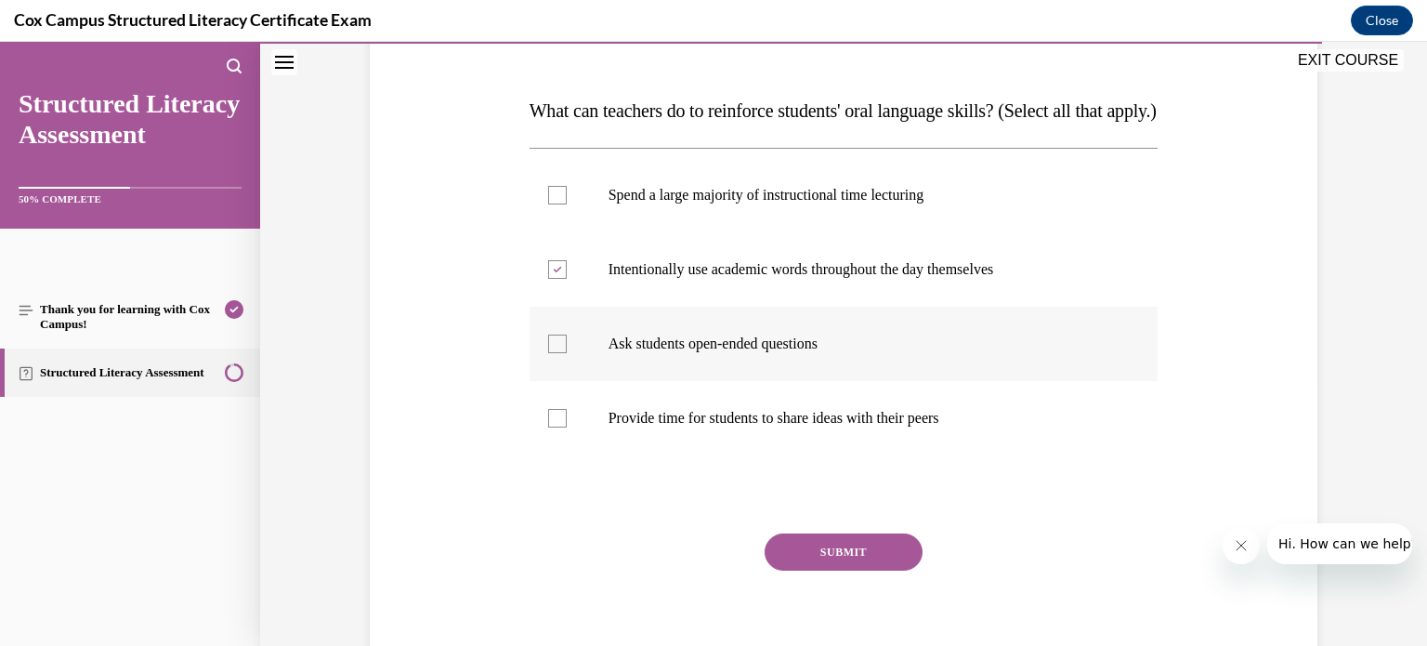
checkbox input "true"
click at [548, 427] on div at bounding box center [557, 418] width 19 height 19
click at [548, 427] on input "Provide time for students to share ideas with their peers" at bounding box center [557, 418] width 19 height 19
checkbox input "true"
click at [832, 570] on button "SUBMIT" at bounding box center [843, 551] width 158 height 37
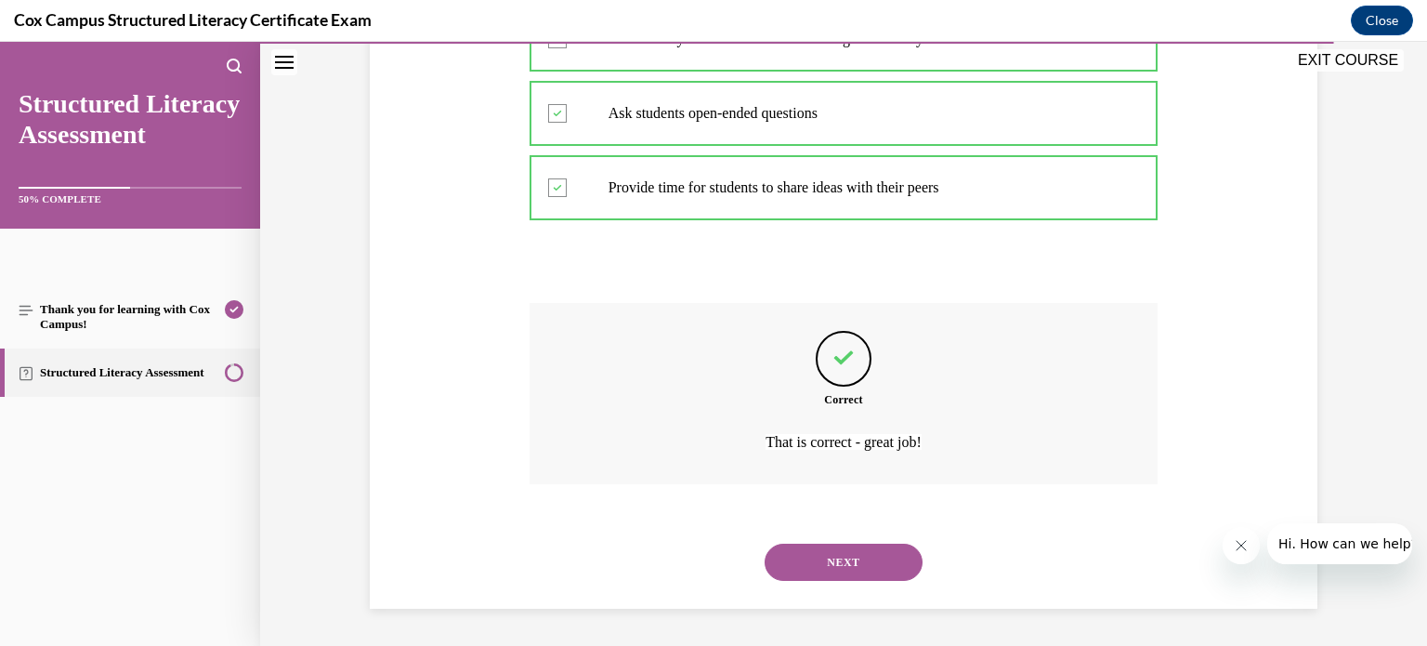
scroll to position [528, 0]
click at [843, 568] on button "NEXT" at bounding box center [843, 561] width 158 height 37
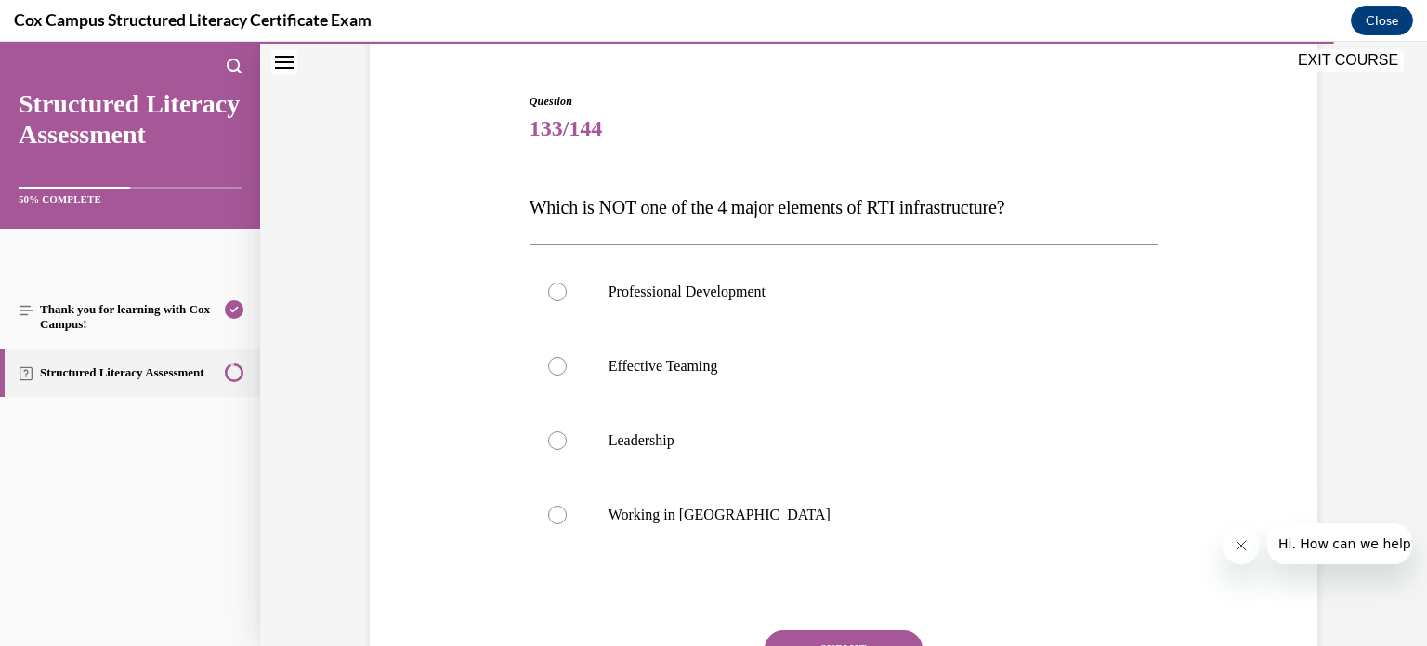
scroll to position [180, 0]
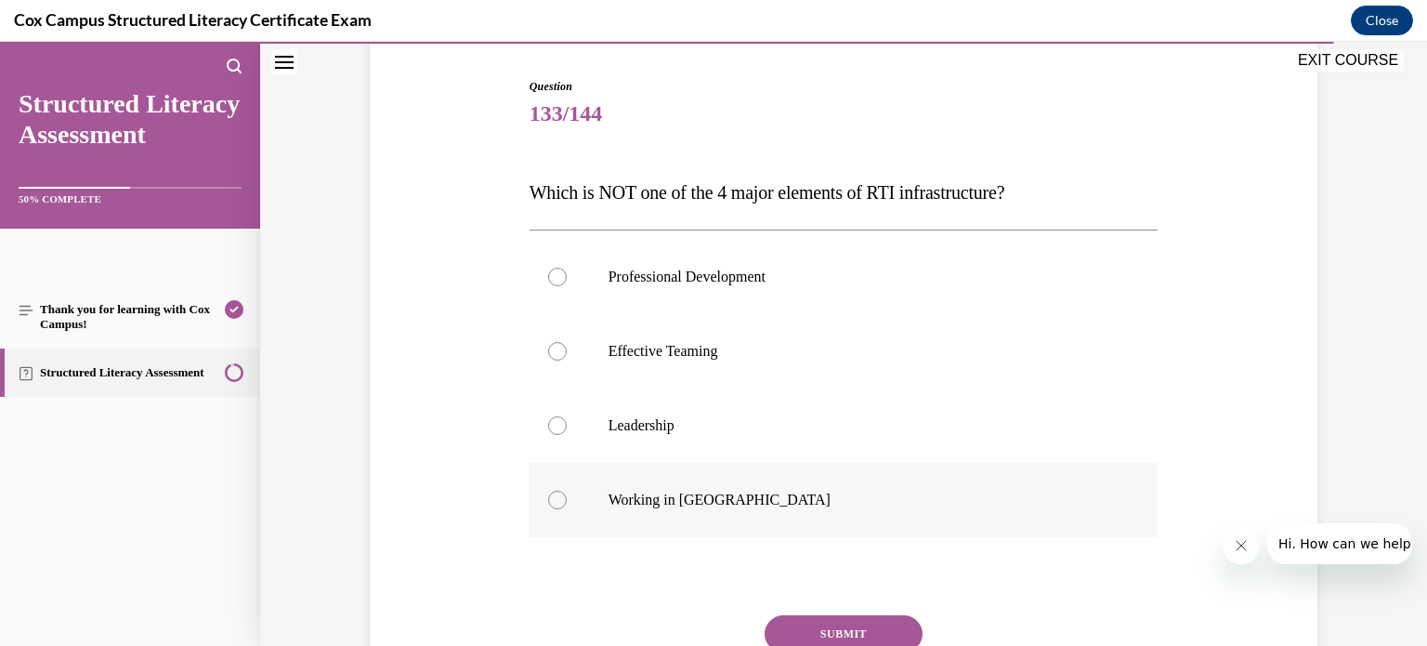
click at [548, 496] on div at bounding box center [557, 499] width 19 height 19
click at [548, 496] on input "Working in [GEOGRAPHIC_DATA]" at bounding box center [557, 499] width 19 height 19
radio input "true"
click at [820, 619] on button "SUBMIT" at bounding box center [843, 633] width 158 height 37
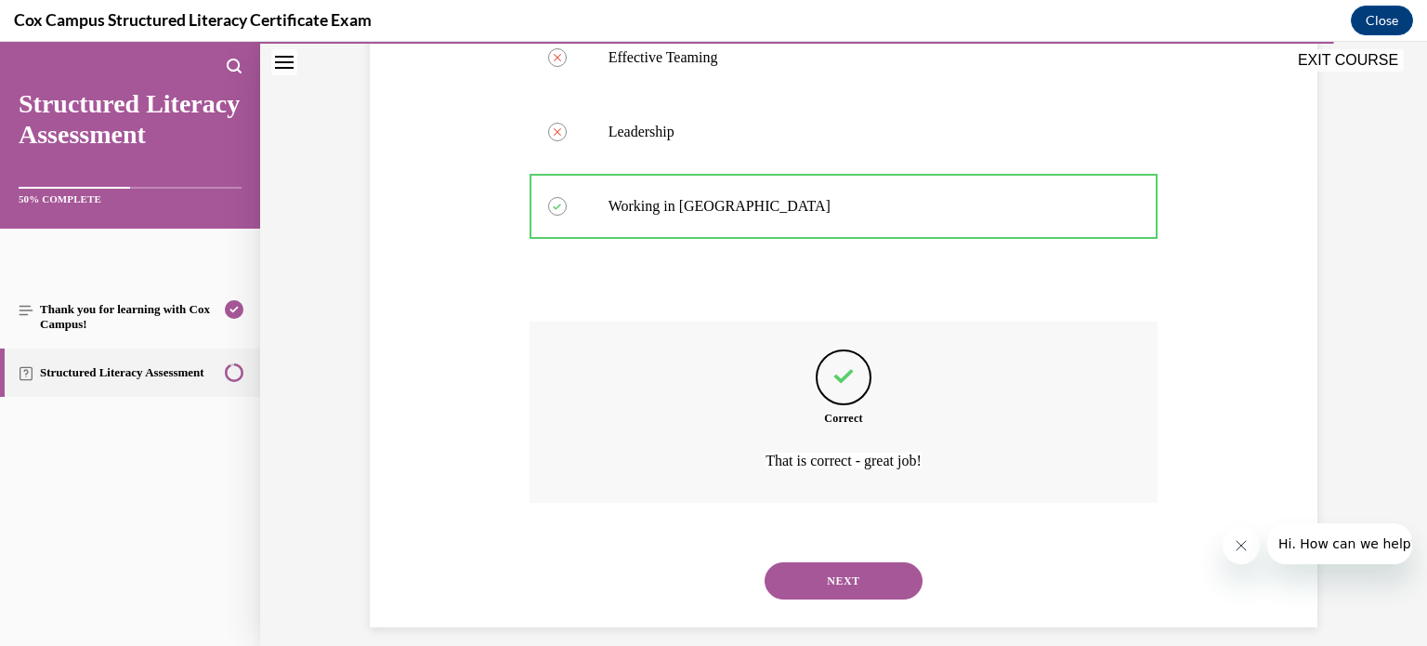
scroll to position [491, 0]
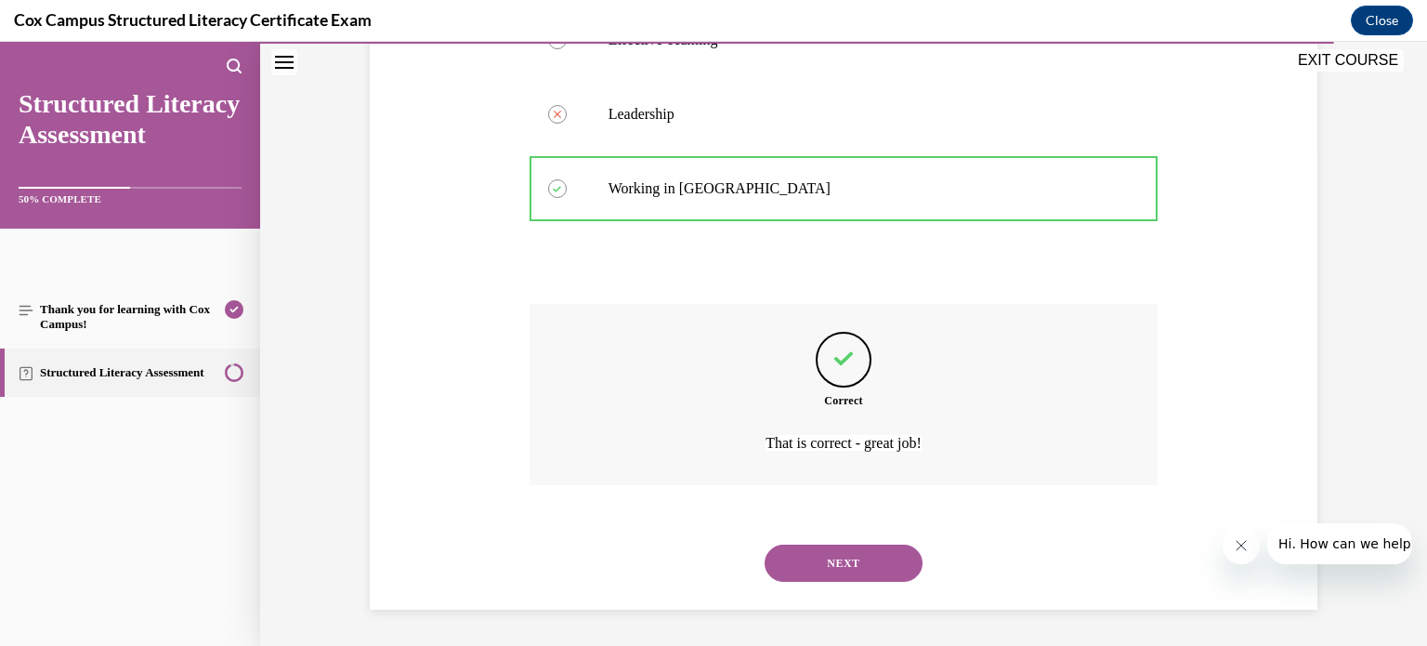
click at [837, 564] on button "NEXT" at bounding box center [843, 562] width 158 height 37
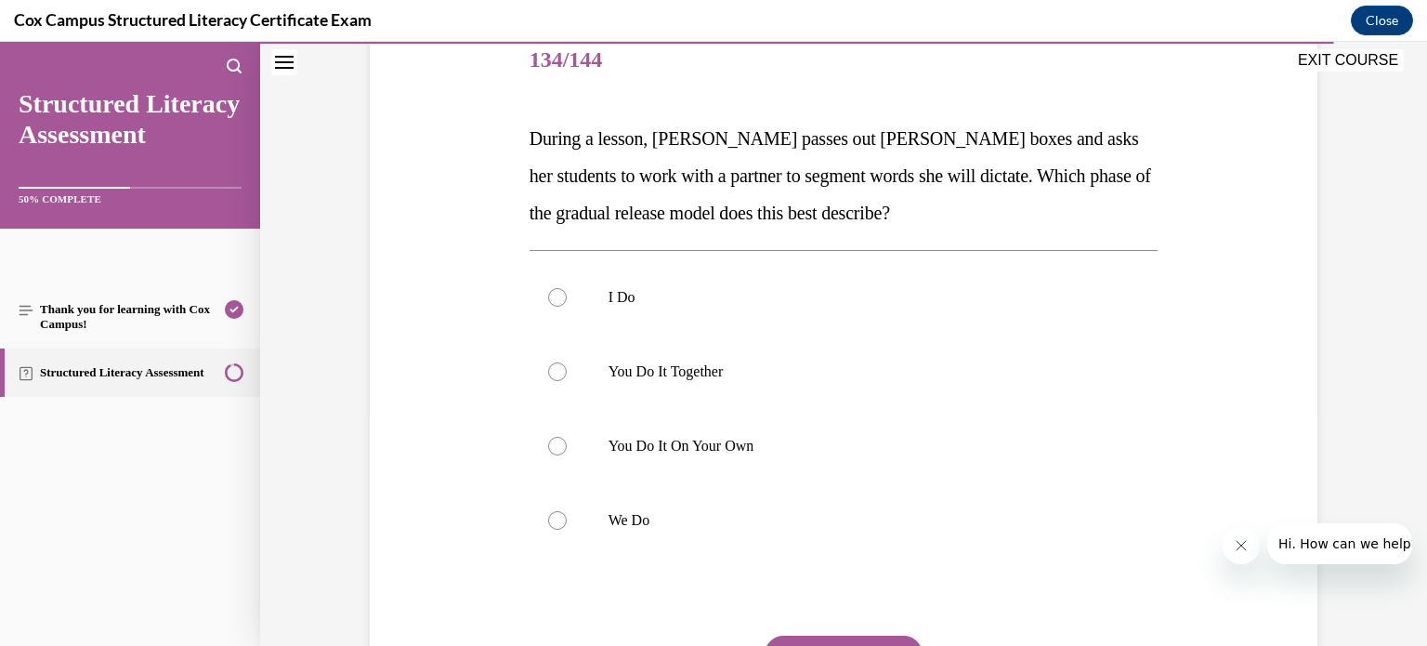
scroll to position [236, 0]
click at [548, 371] on div at bounding box center [557, 369] width 19 height 19
click at [548, 371] on input "You Do It Together" at bounding box center [557, 369] width 19 height 19
radio input "true"
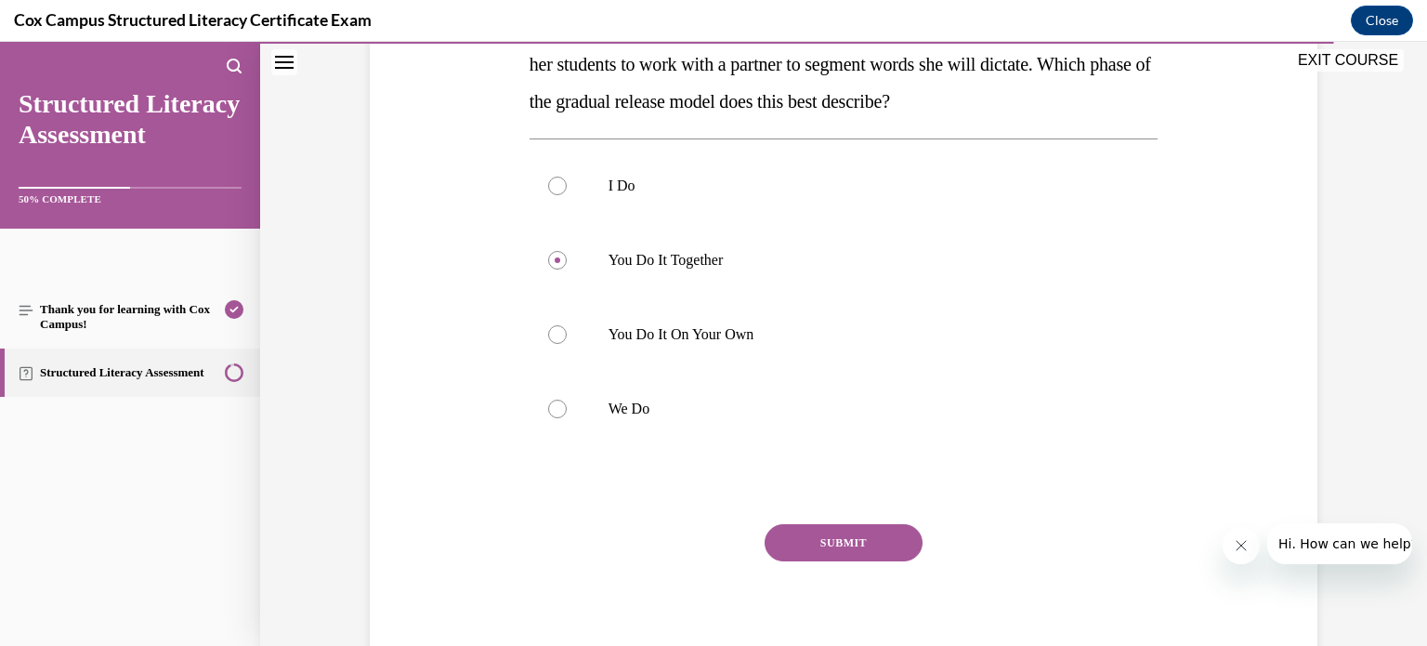
scroll to position [347, 0]
click at [826, 531] on button "SUBMIT" at bounding box center [843, 540] width 158 height 37
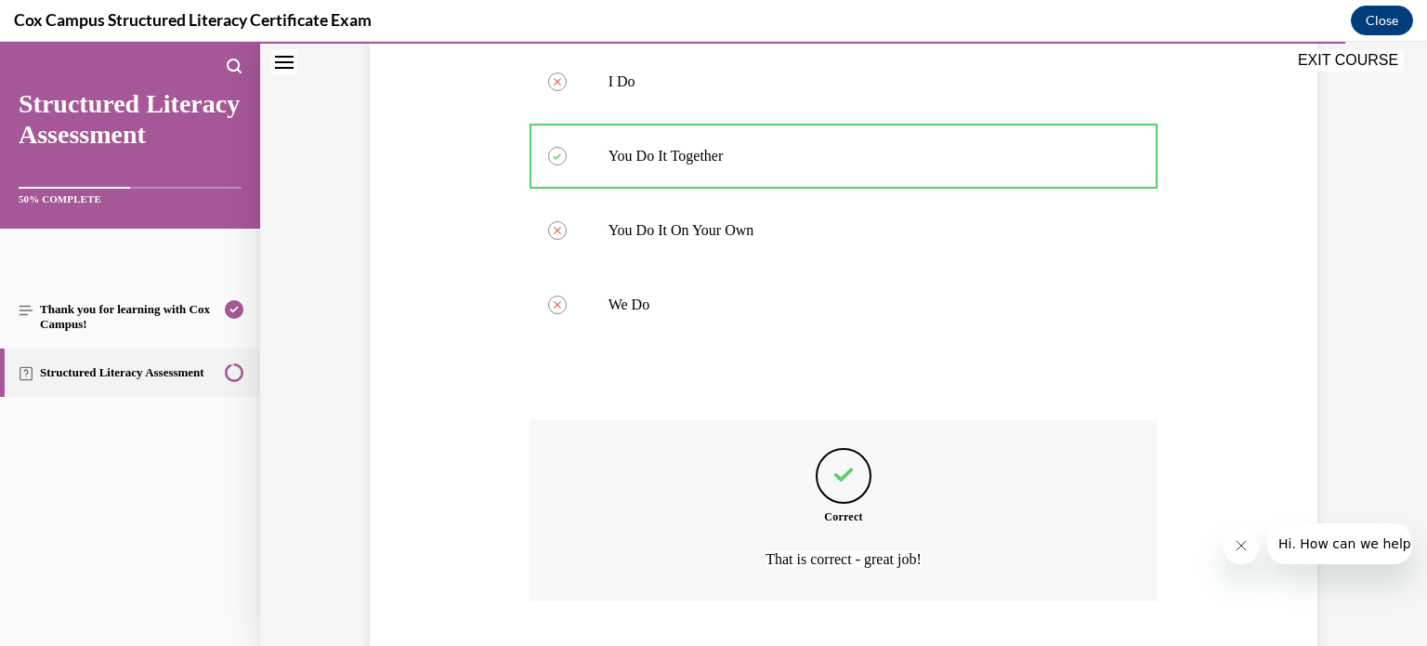
scroll to position [566, 0]
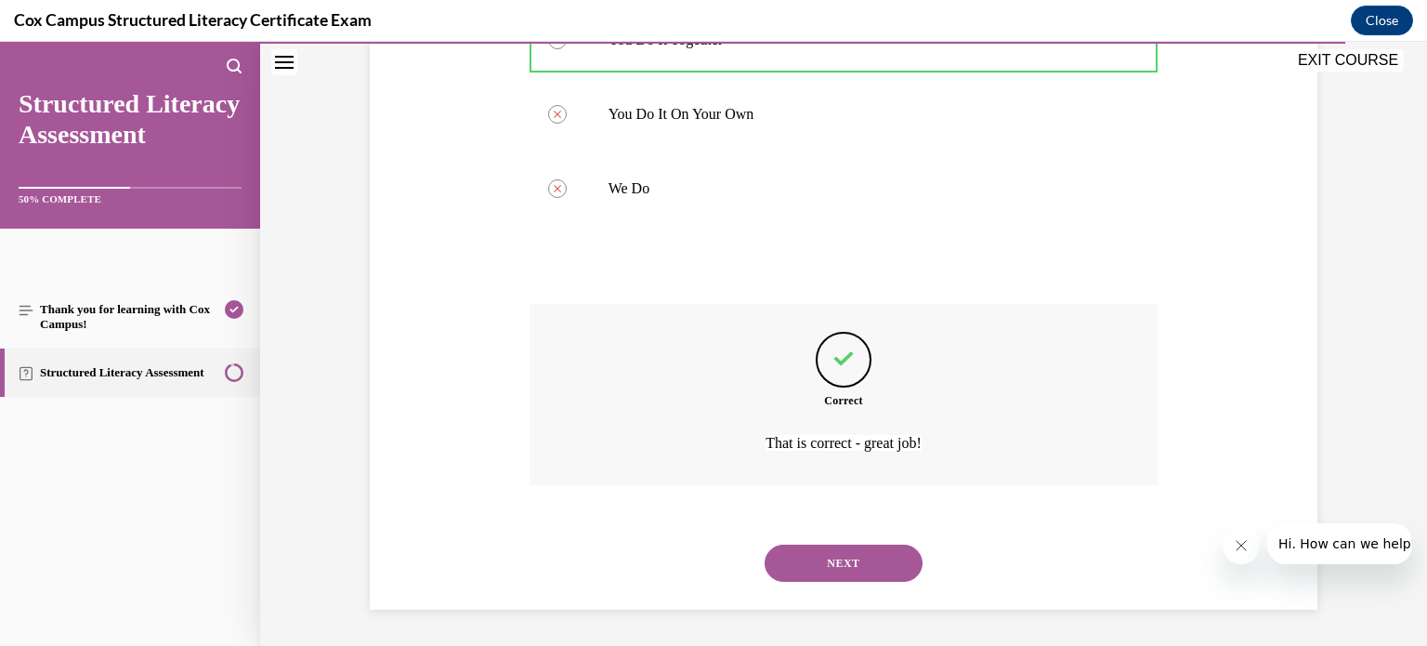
click at [816, 556] on button "NEXT" at bounding box center [843, 562] width 158 height 37
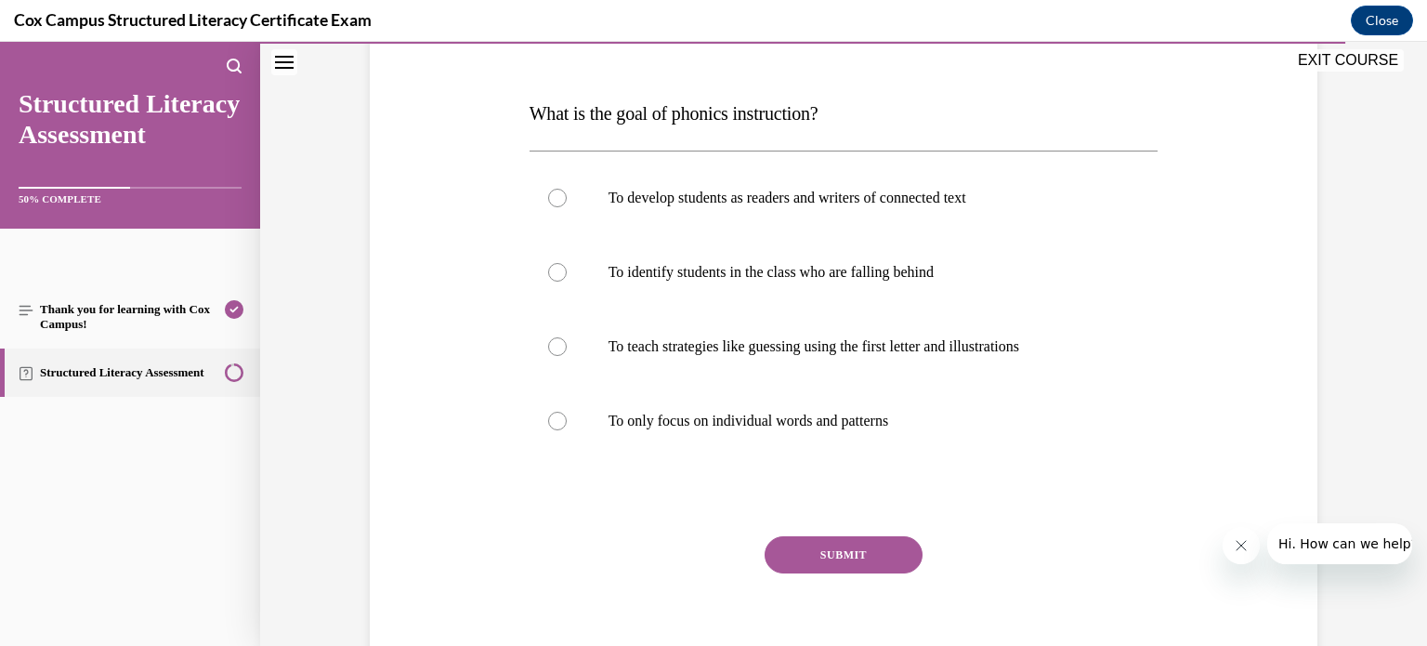
scroll to position [267, 0]
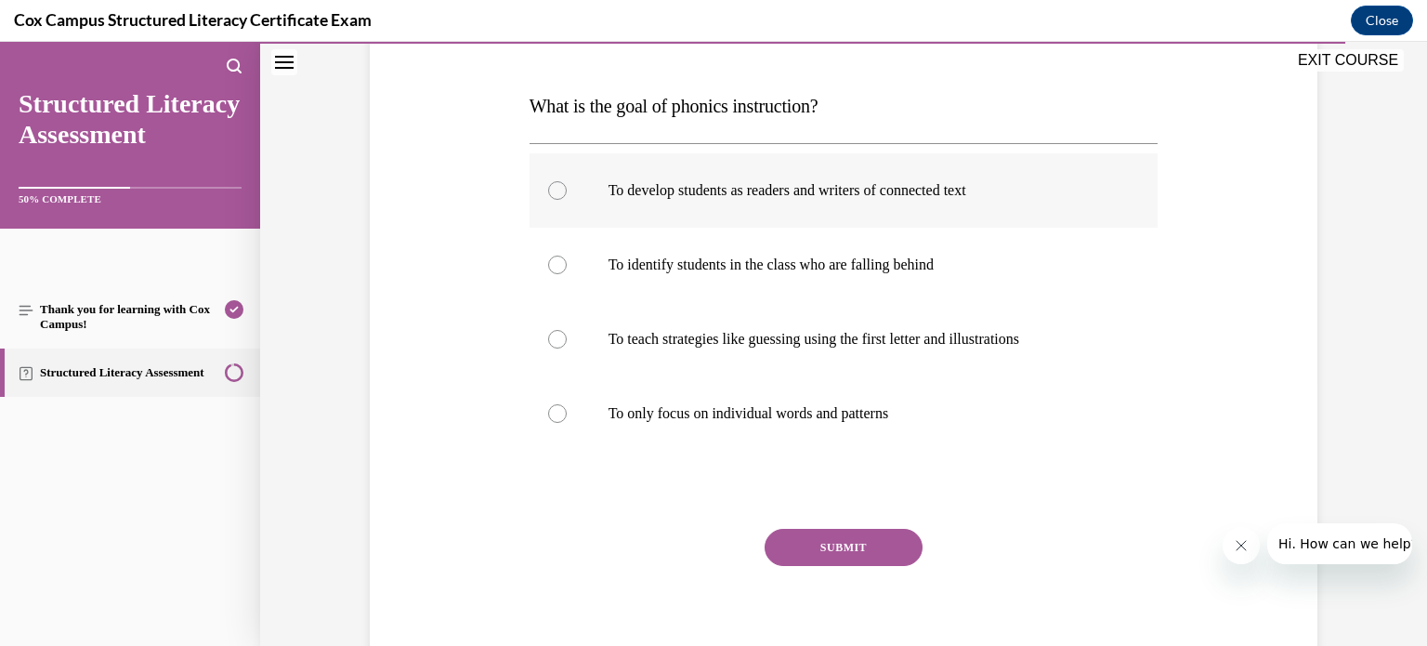
click at [548, 189] on div at bounding box center [557, 190] width 19 height 19
click at [548, 189] on input "To develop students as readers and writers of connected text" at bounding box center [557, 190] width 19 height 19
radio input "true"
click at [843, 542] on button "SUBMIT" at bounding box center [843, 546] width 158 height 37
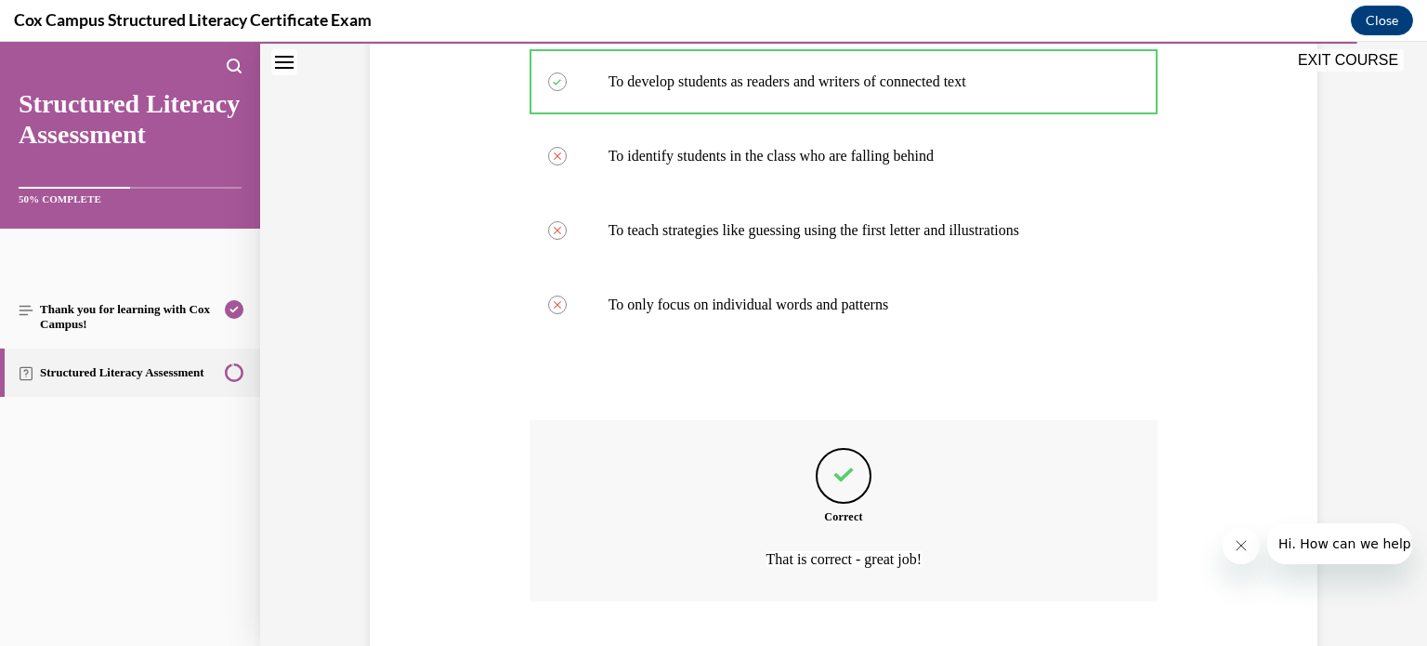
scroll to position [491, 0]
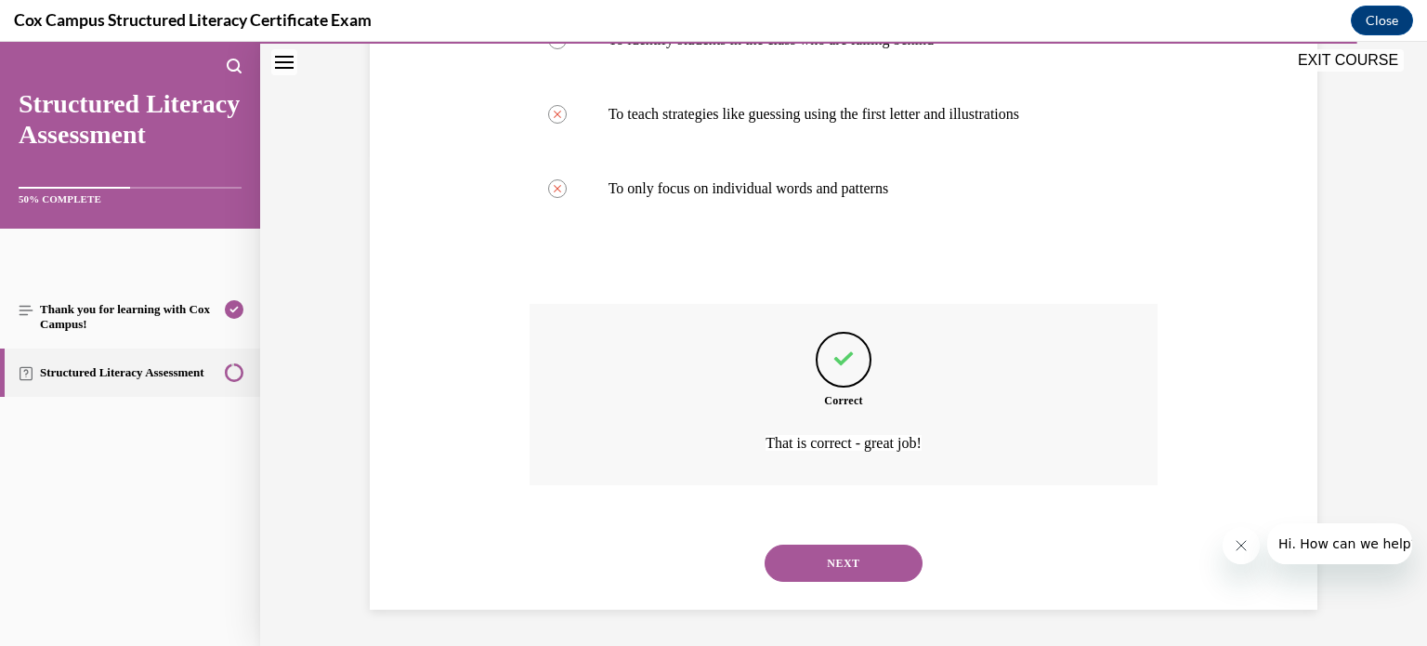
click at [810, 568] on button "NEXT" at bounding box center [843, 562] width 158 height 37
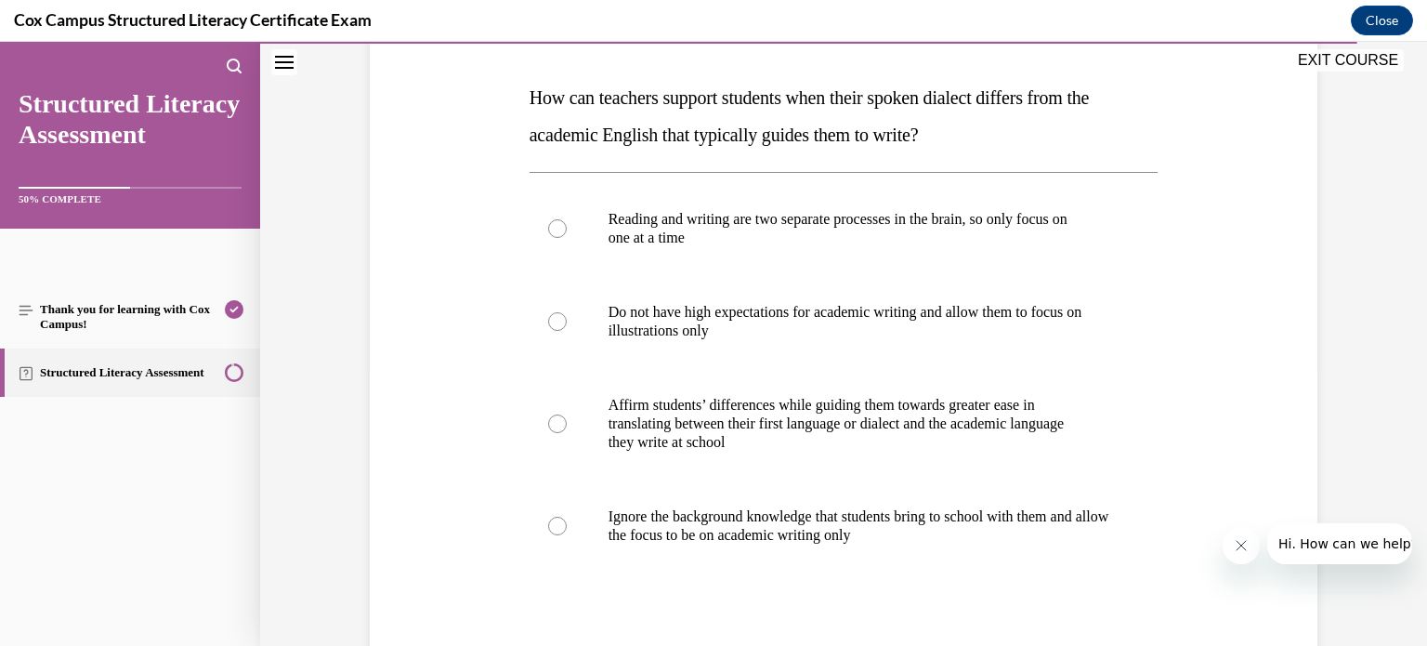
scroll to position [289, 0]
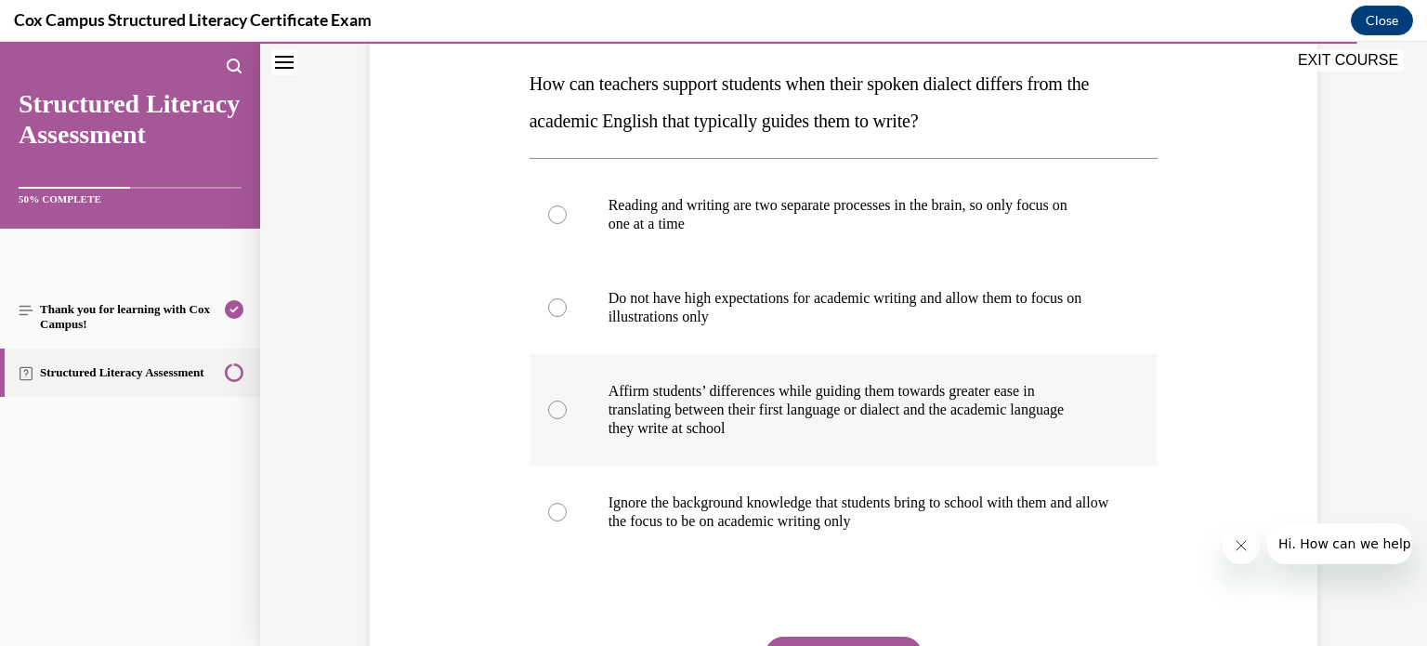
click at [548, 405] on div at bounding box center [557, 409] width 19 height 19
click at [548, 405] on input "Affirm students’ differences while guiding them towards greater ease in transla…" at bounding box center [557, 409] width 19 height 19
radio input "true"
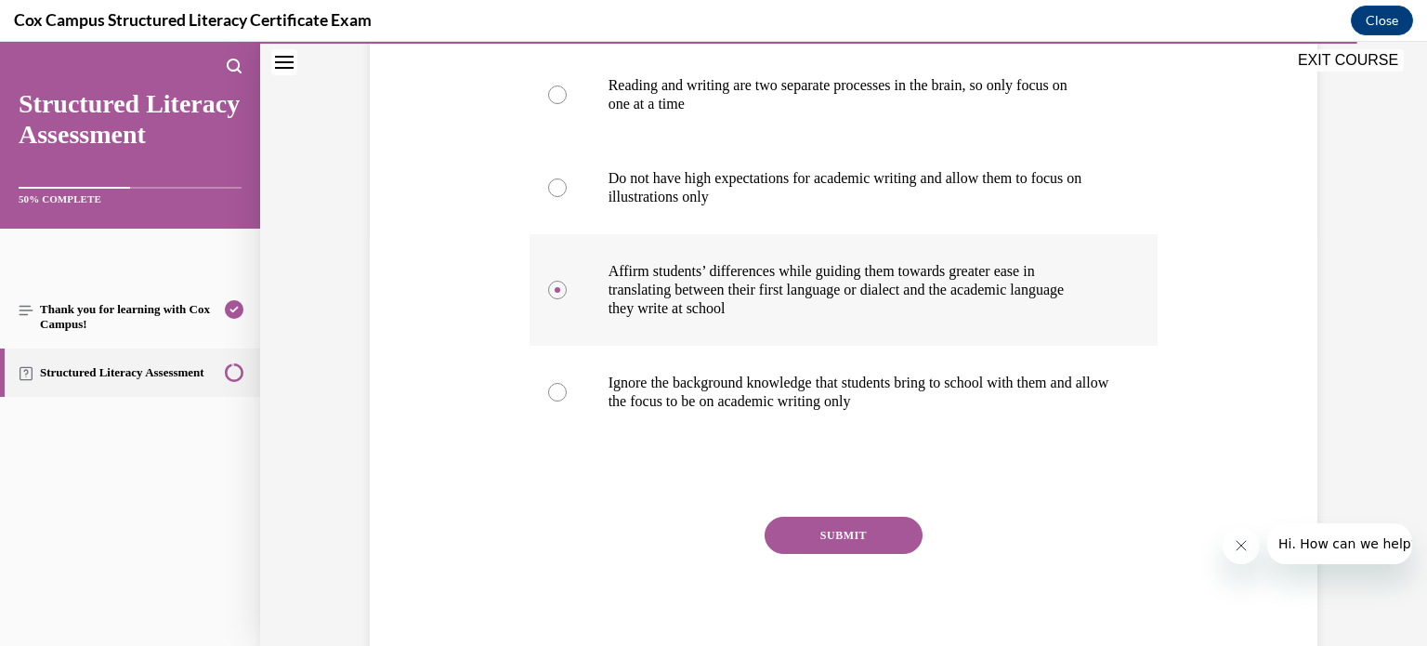
scroll to position [416, 0]
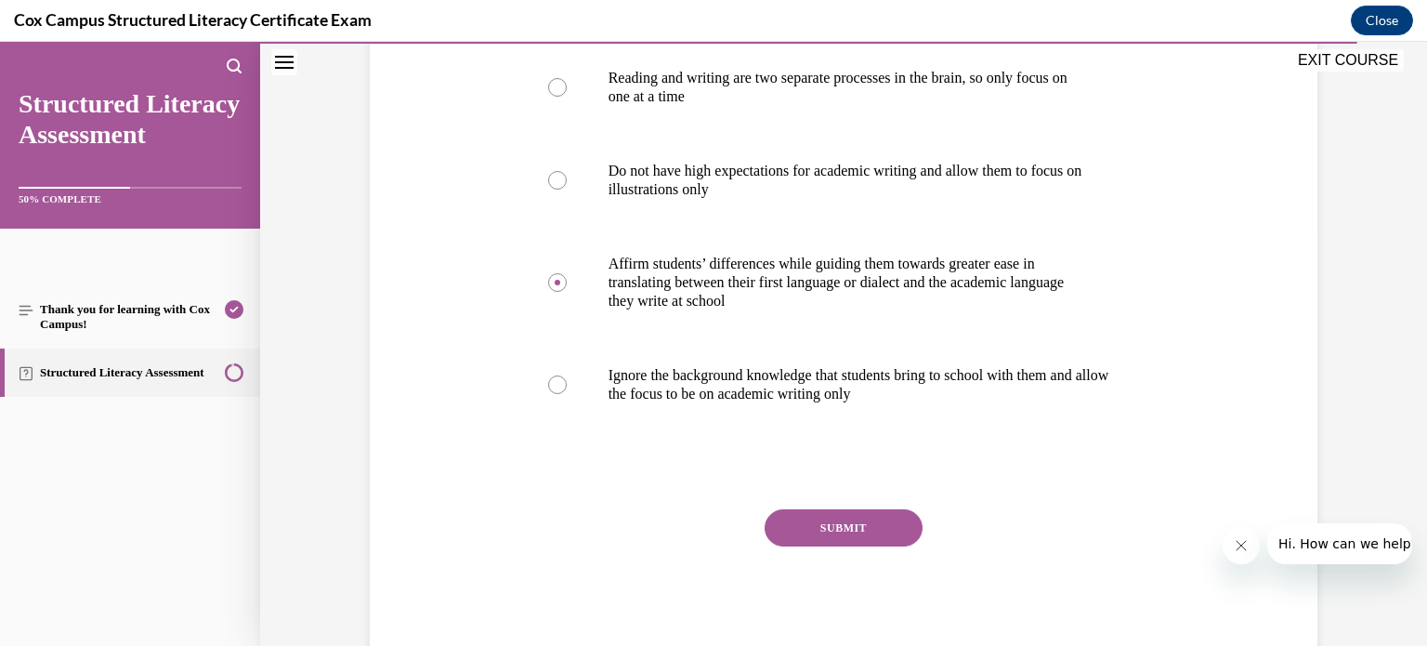
click at [836, 520] on button "SUBMIT" at bounding box center [843, 527] width 158 height 37
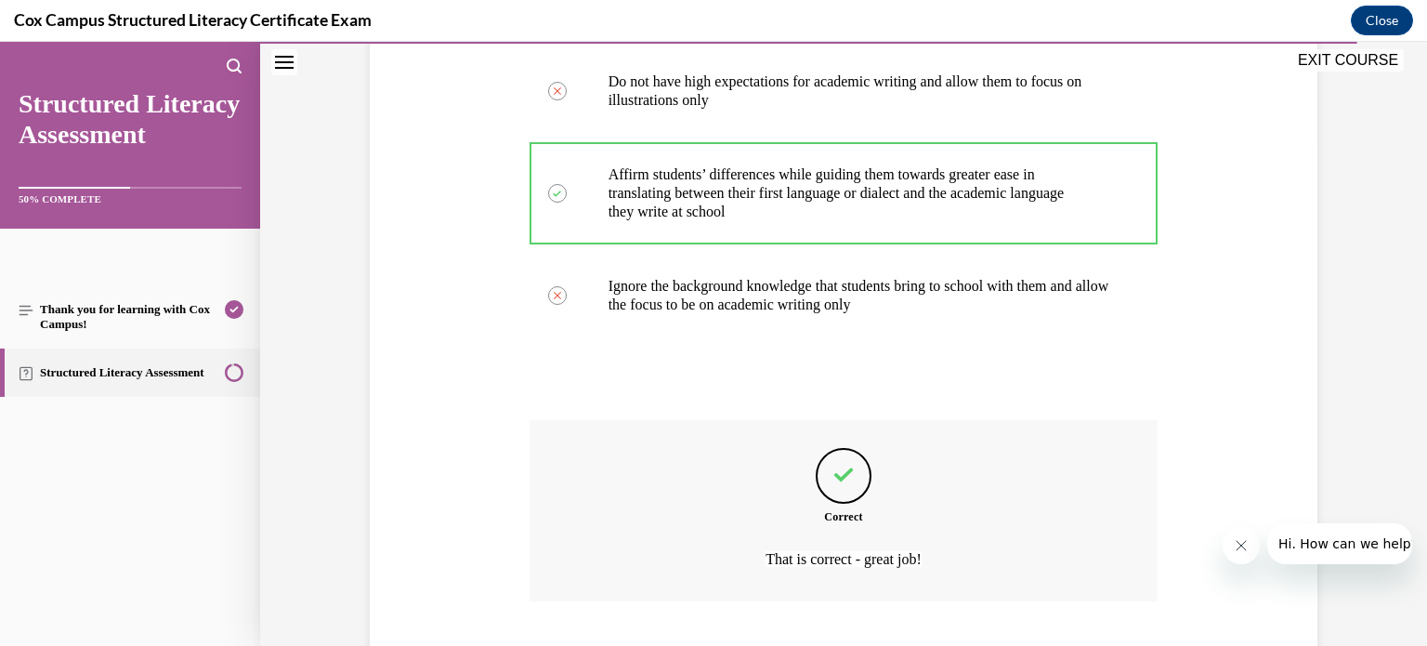
scroll to position [621, 0]
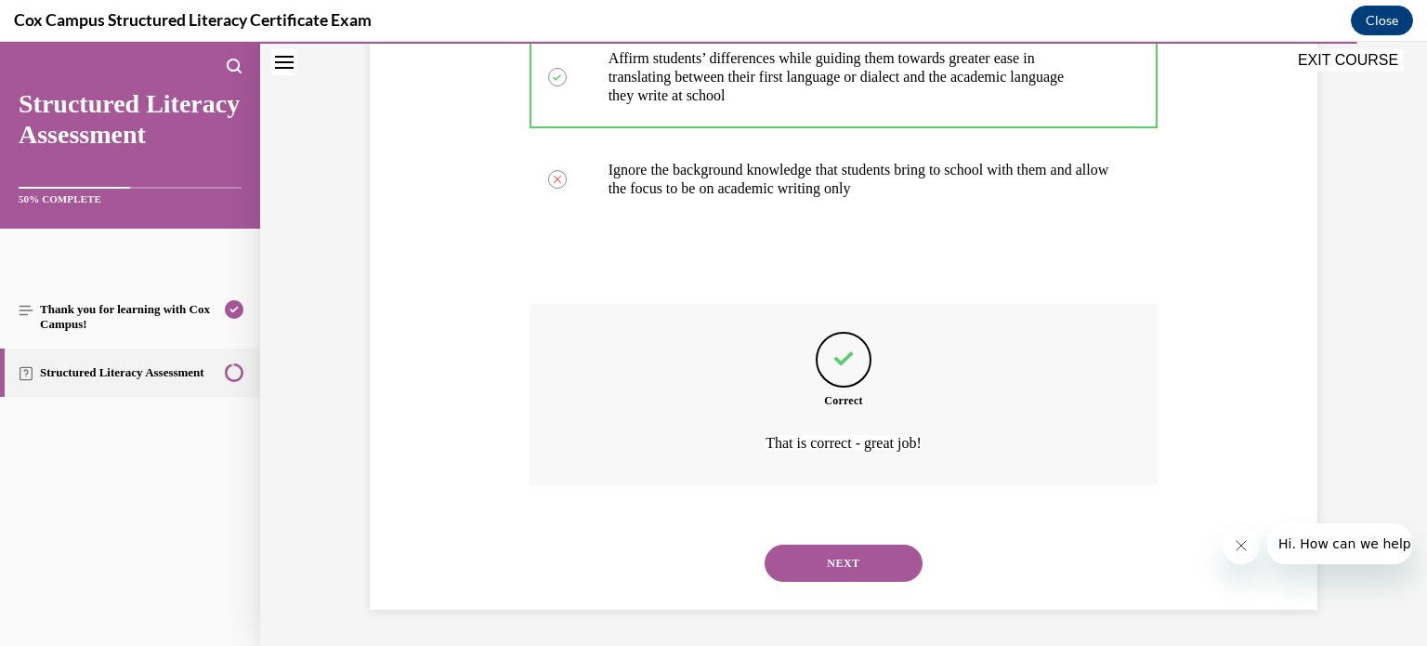
click at [847, 549] on button "NEXT" at bounding box center [843, 562] width 158 height 37
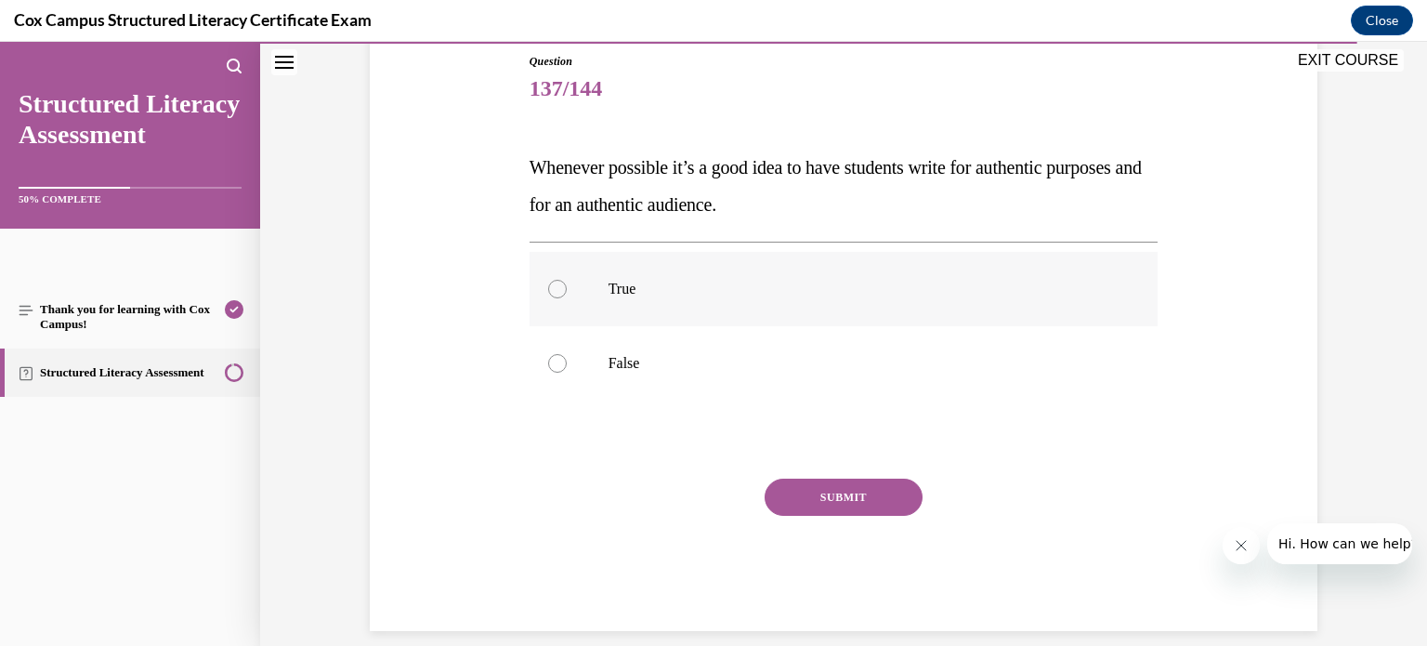
click at [549, 287] on div at bounding box center [557, 289] width 19 height 19
click at [549, 287] on input "True" at bounding box center [557, 289] width 19 height 19
radio input "true"
click at [839, 501] on button "SUBMIT" at bounding box center [843, 496] width 158 height 37
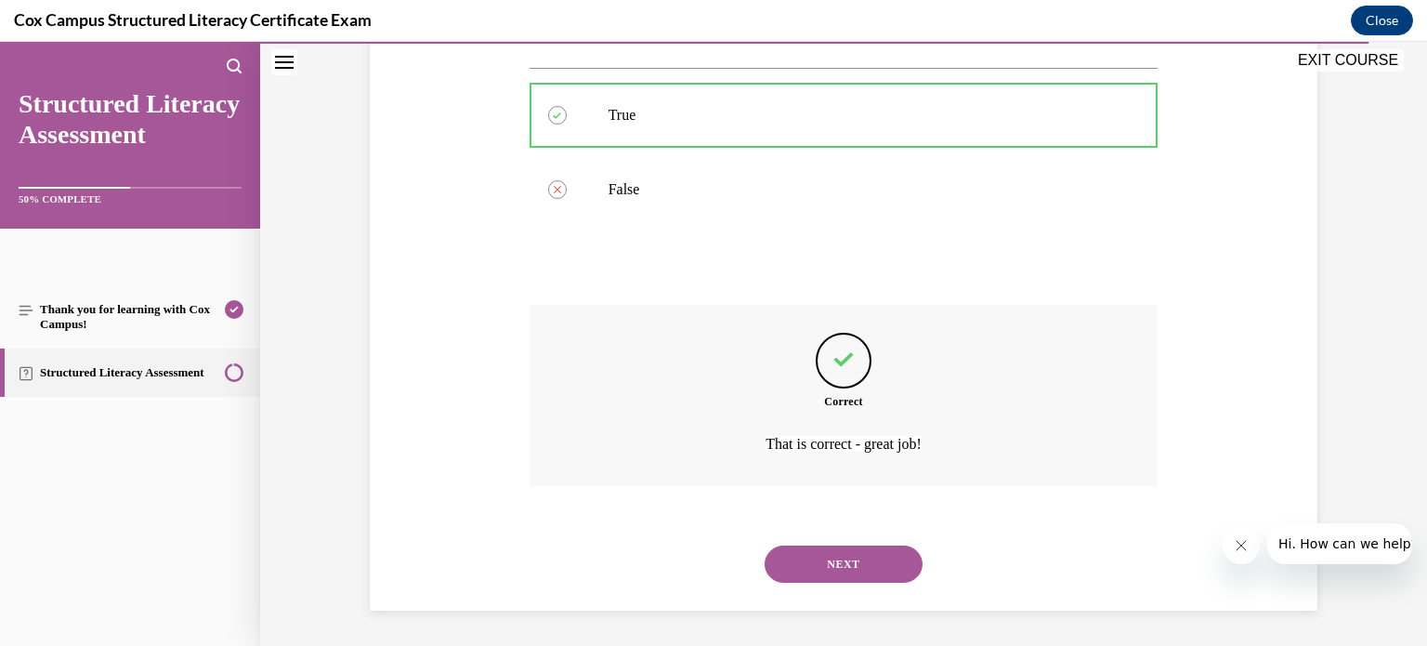
scroll to position [380, 0]
click at [821, 556] on button "NEXT" at bounding box center [843, 562] width 158 height 37
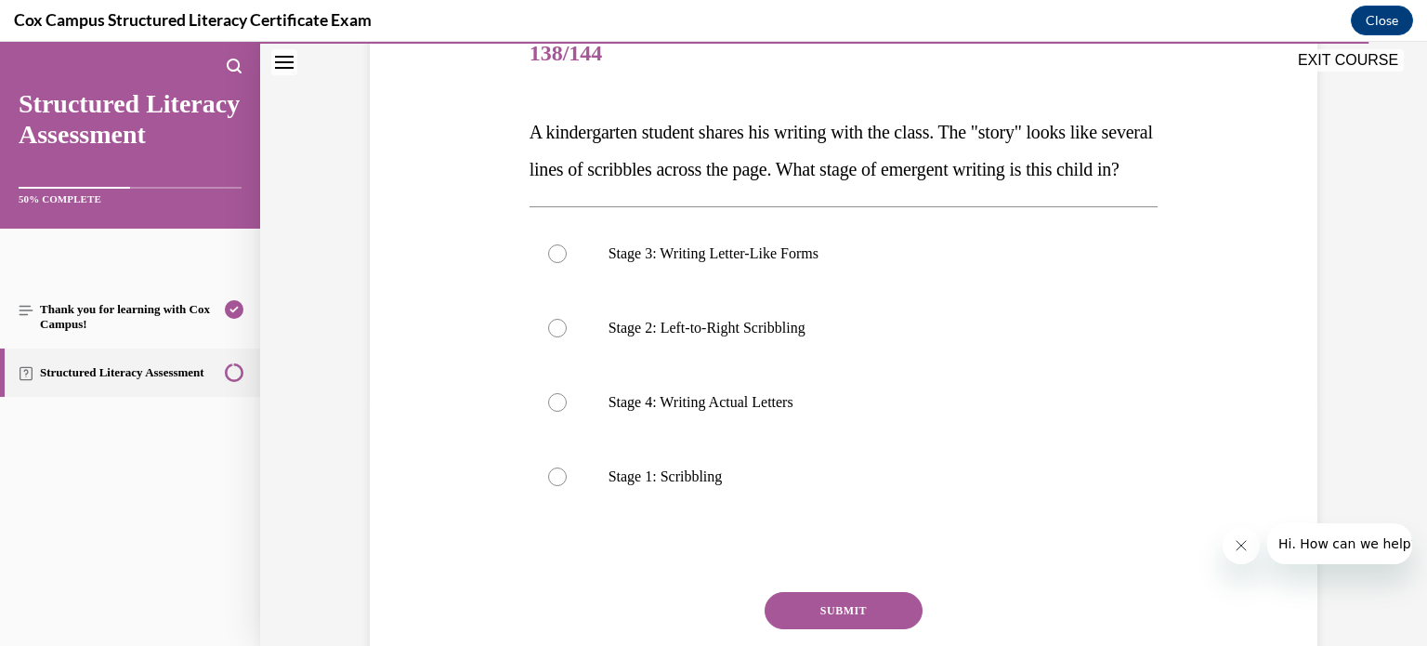
scroll to position [245, 0]
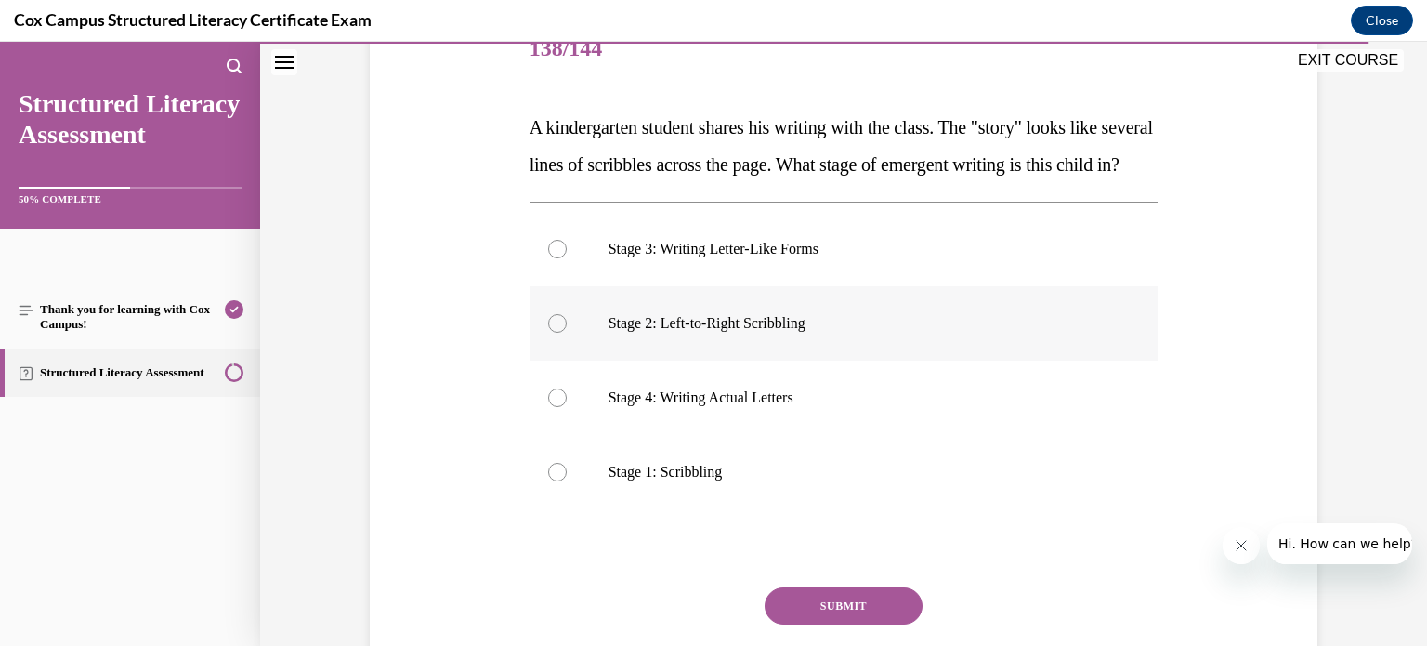
click at [548, 333] on div at bounding box center [557, 323] width 19 height 19
click at [548, 333] on input "Stage 2: Left-to-Right Scribbling" at bounding box center [557, 323] width 19 height 19
radio input "true"
click at [805, 624] on button "SUBMIT" at bounding box center [843, 605] width 158 height 37
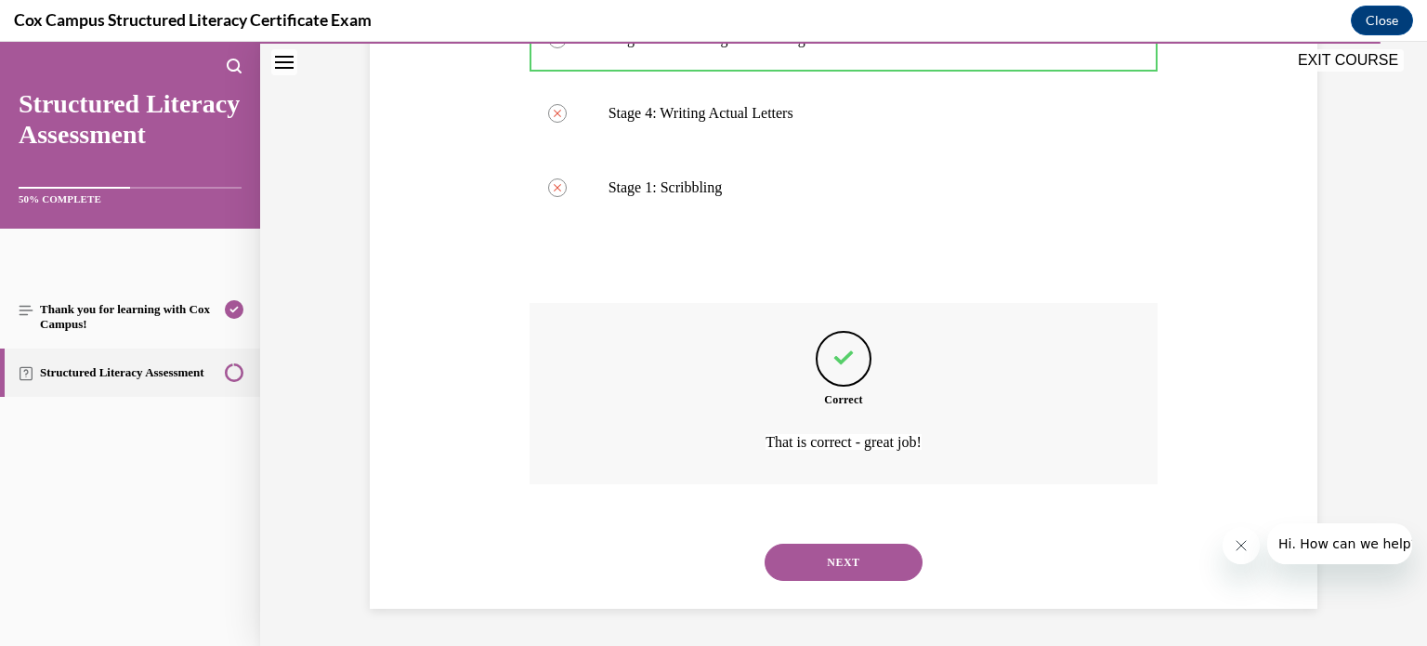
scroll to position [566, 0]
click at [818, 555] on button "NEXT" at bounding box center [843, 561] width 158 height 37
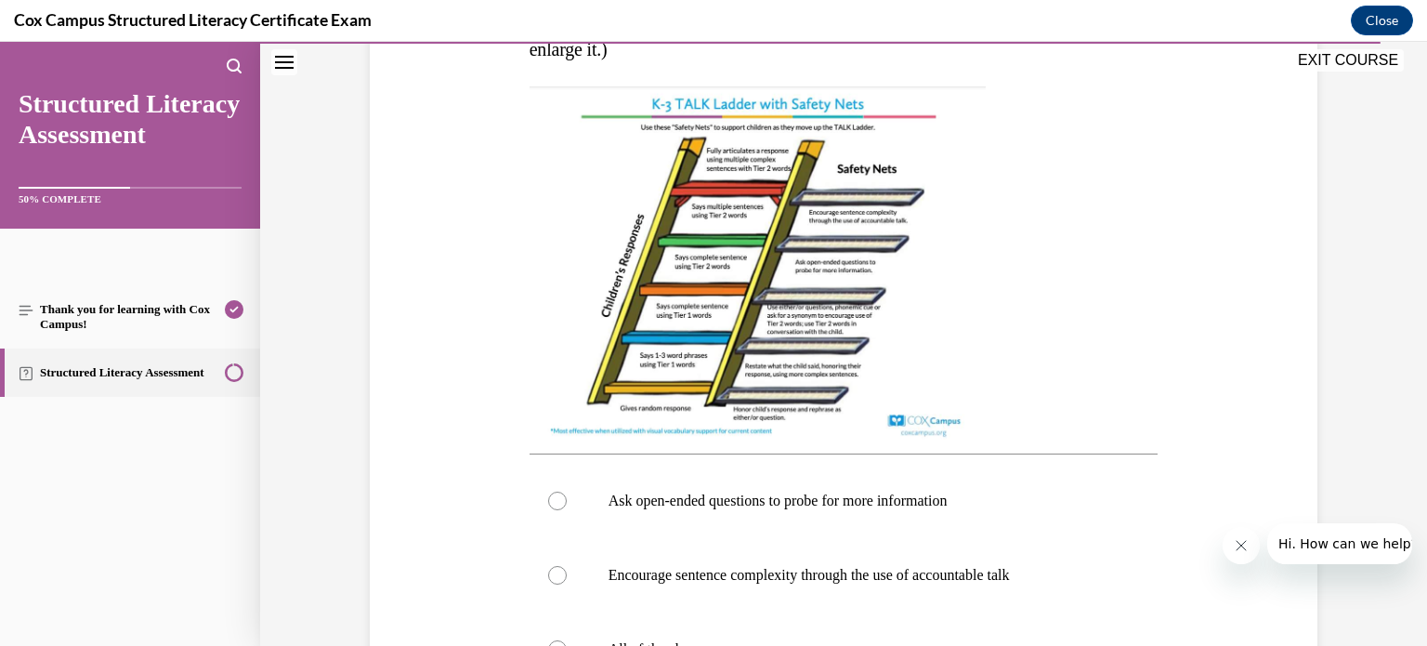
scroll to position [477, 0]
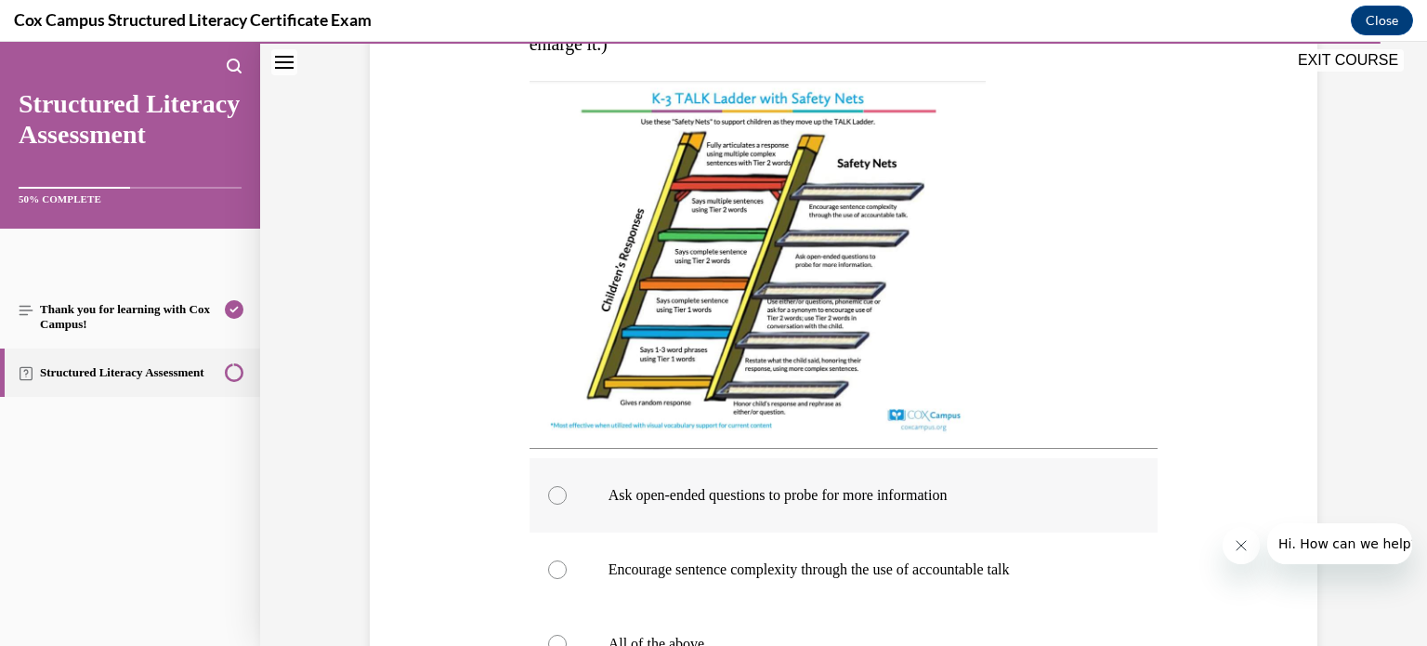
click at [548, 489] on div at bounding box center [557, 495] width 19 height 19
click at [548, 489] on input "Ask open-ended questions to probe for more information" at bounding box center [557, 495] width 19 height 19
radio input "true"
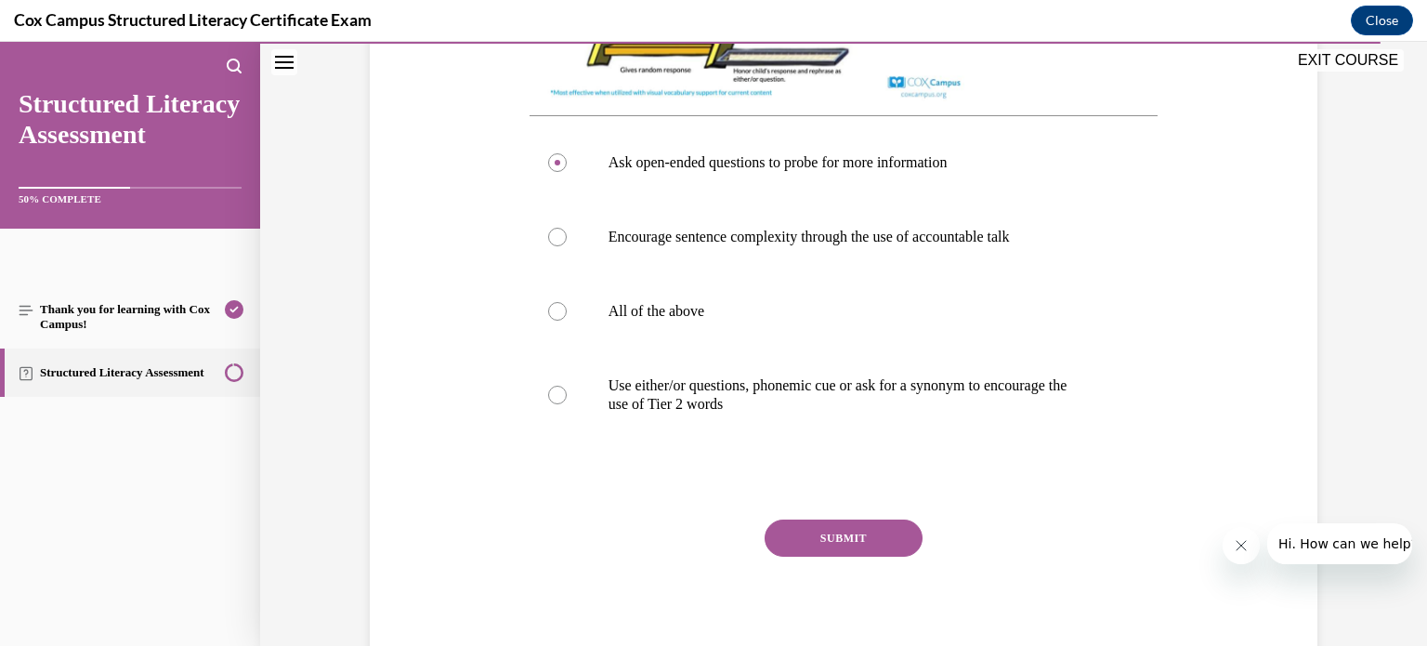
scroll to position [812, 0]
click at [820, 551] on button "SUBMIT" at bounding box center [843, 535] width 158 height 37
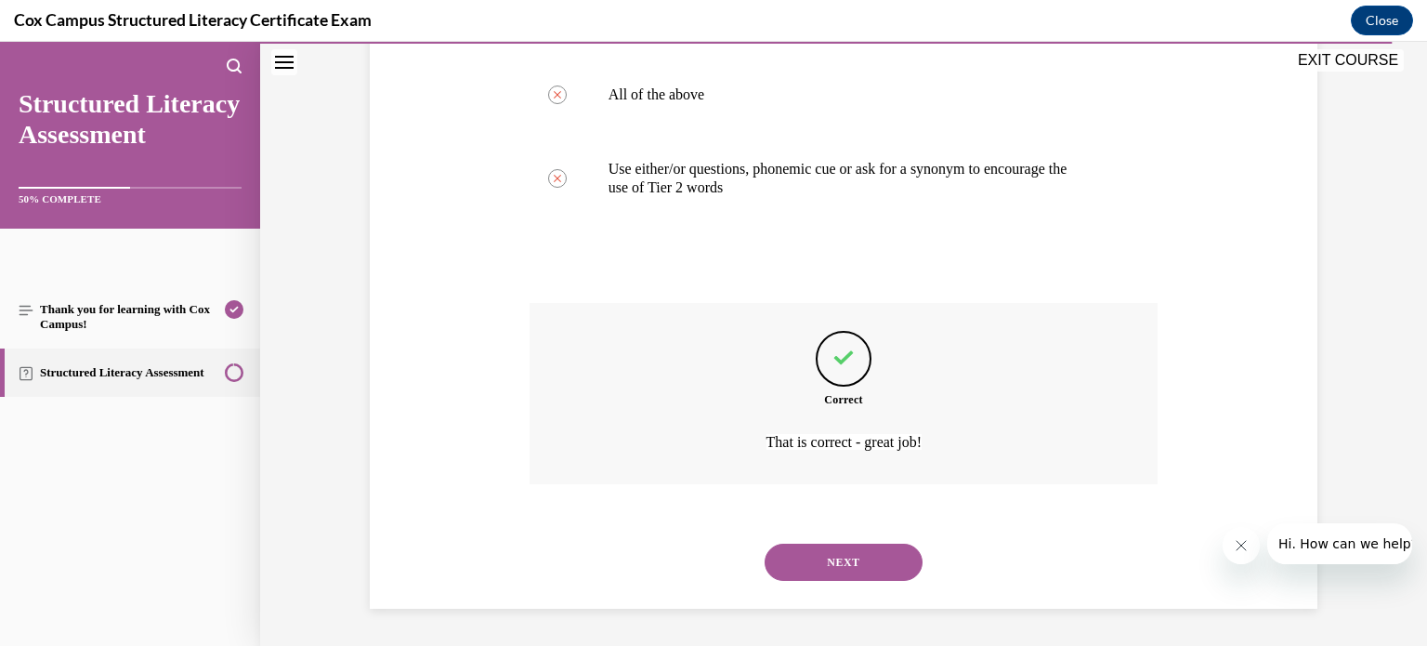
scroll to position [1044, 0]
click at [832, 556] on button "NEXT" at bounding box center [843, 561] width 158 height 37
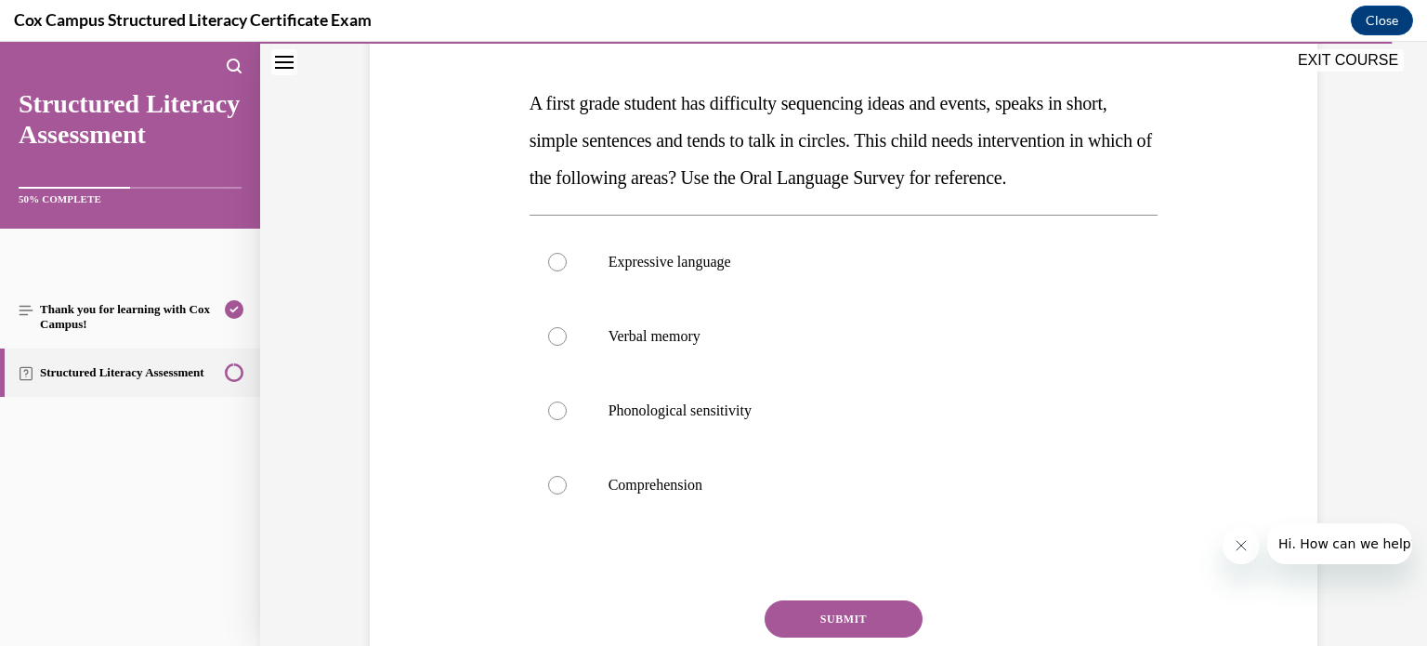
scroll to position [270, 0]
click at [549, 345] on div at bounding box center [557, 335] width 19 height 19
click at [549, 345] on input "Verbal memory" at bounding box center [557, 335] width 19 height 19
radio input "true"
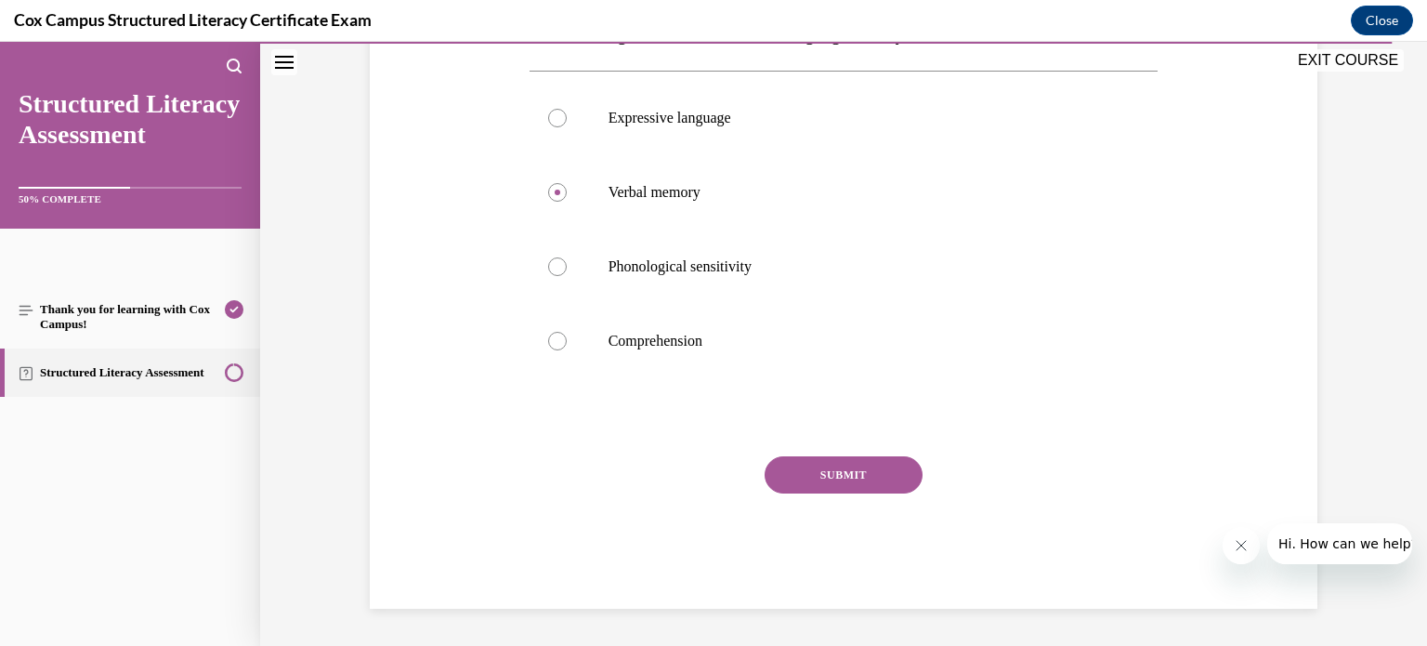
click at [819, 468] on button "SUBMIT" at bounding box center [843, 474] width 158 height 37
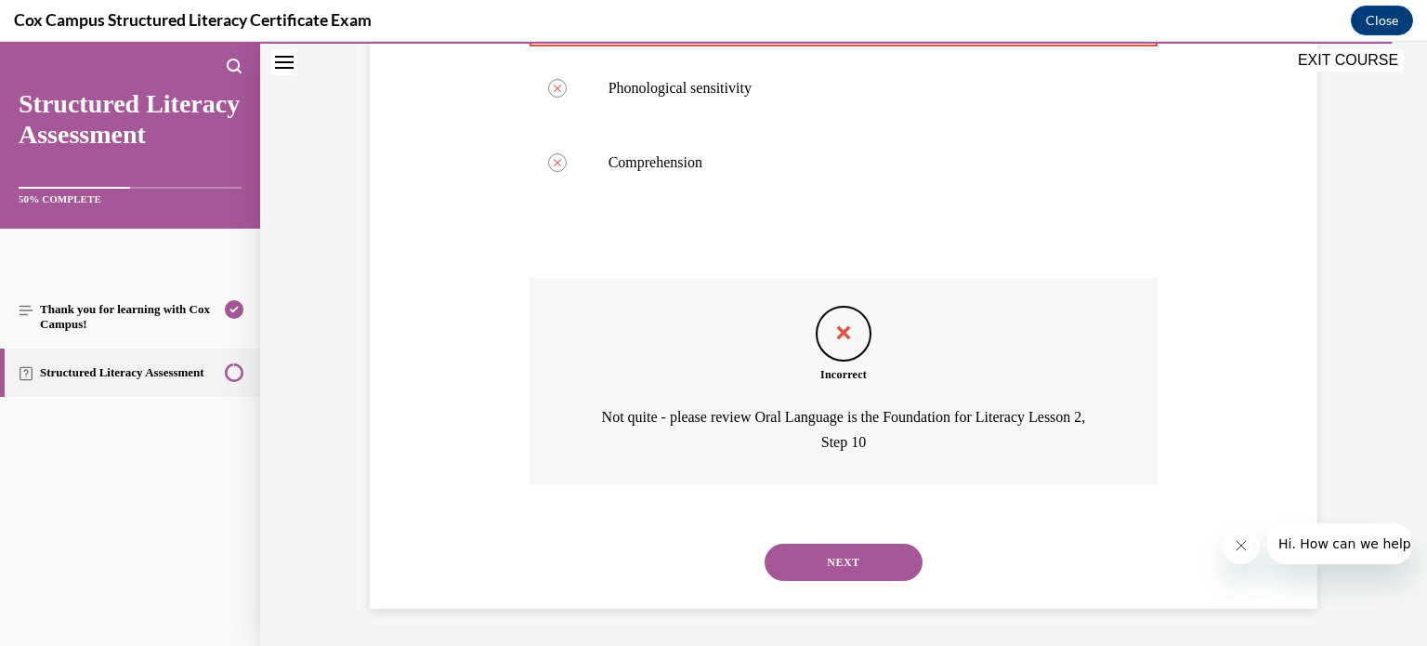
scroll to position [628, 0]
click at [823, 555] on button "NEXT" at bounding box center [843, 561] width 158 height 37
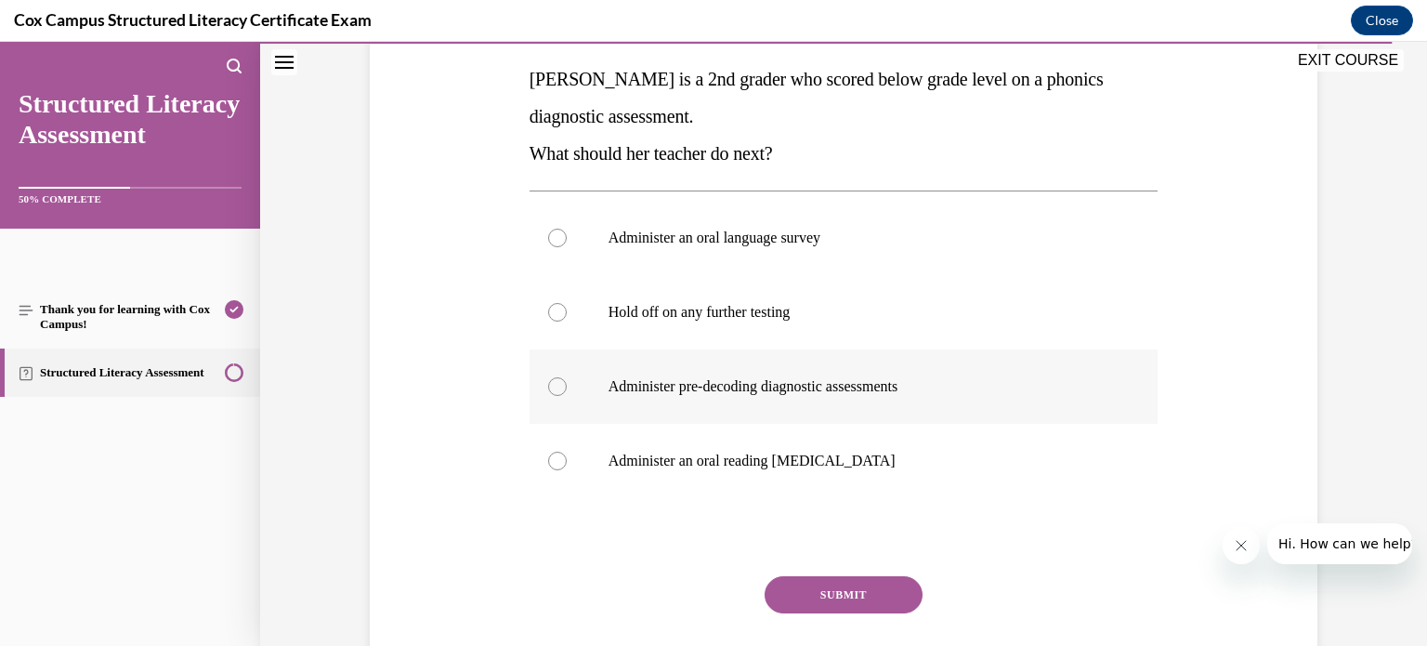
scroll to position [295, 0]
click at [548, 382] on div at bounding box center [557, 384] width 19 height 19
click at [548, 382] on input "Administer pre-decoding diagnostic assessments" at bounding box center [557, 384] width 19 height 19
radio input "true"
click at [811, 582] on button "SUBMIT" at bounding box center [843, 592] width 158 height 37
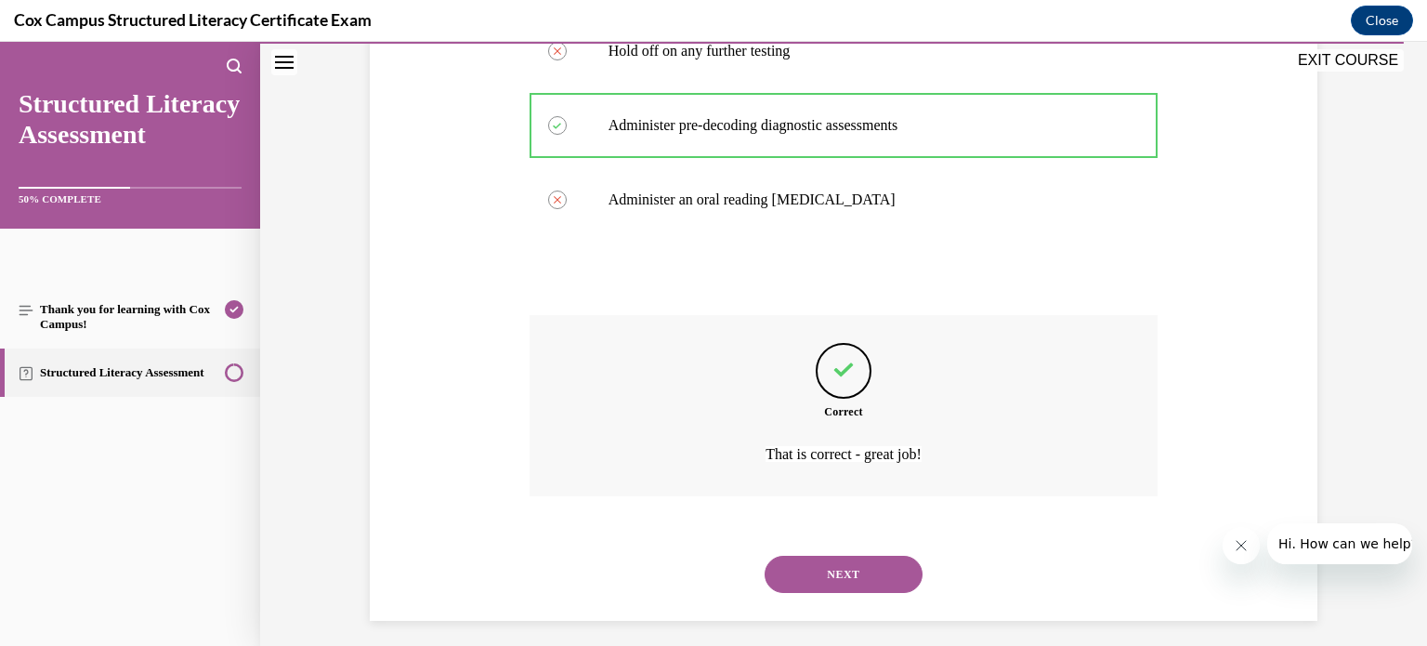
scroll to position [566, 0]
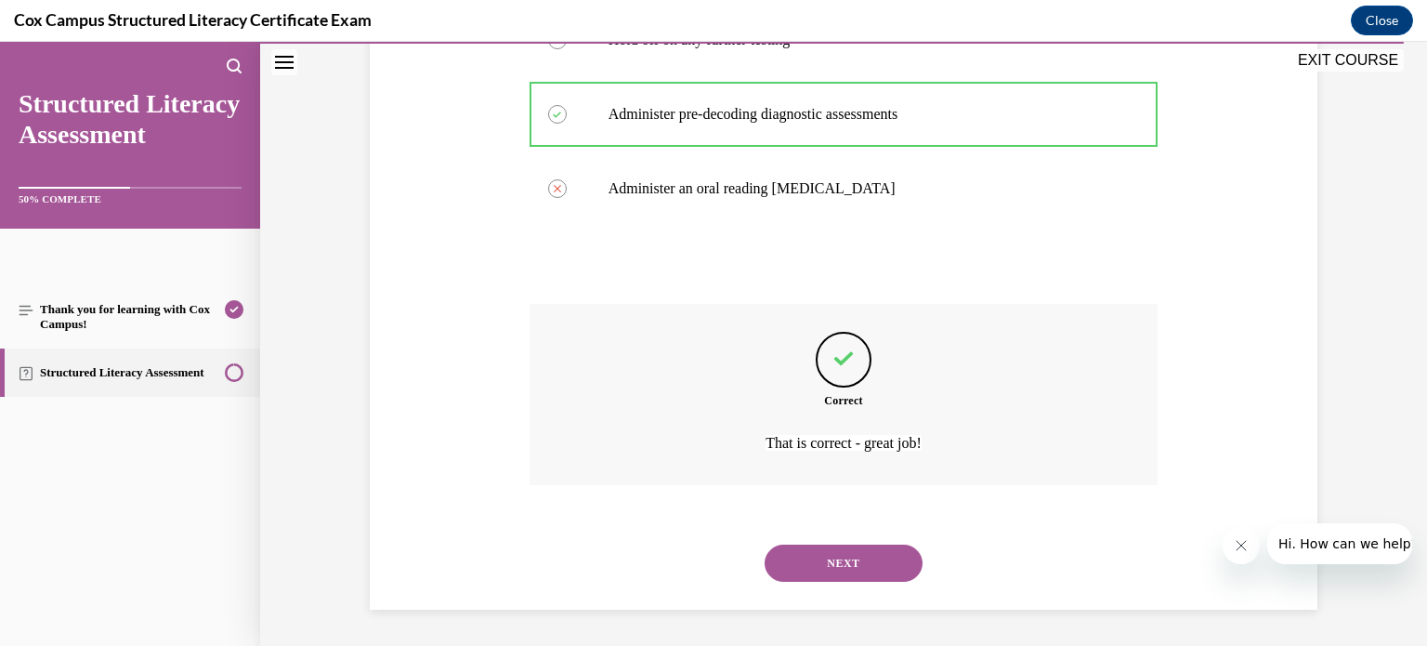
click at [829, 560] on button "NEXT" at bounding box center [843, 562] width 158 height 37
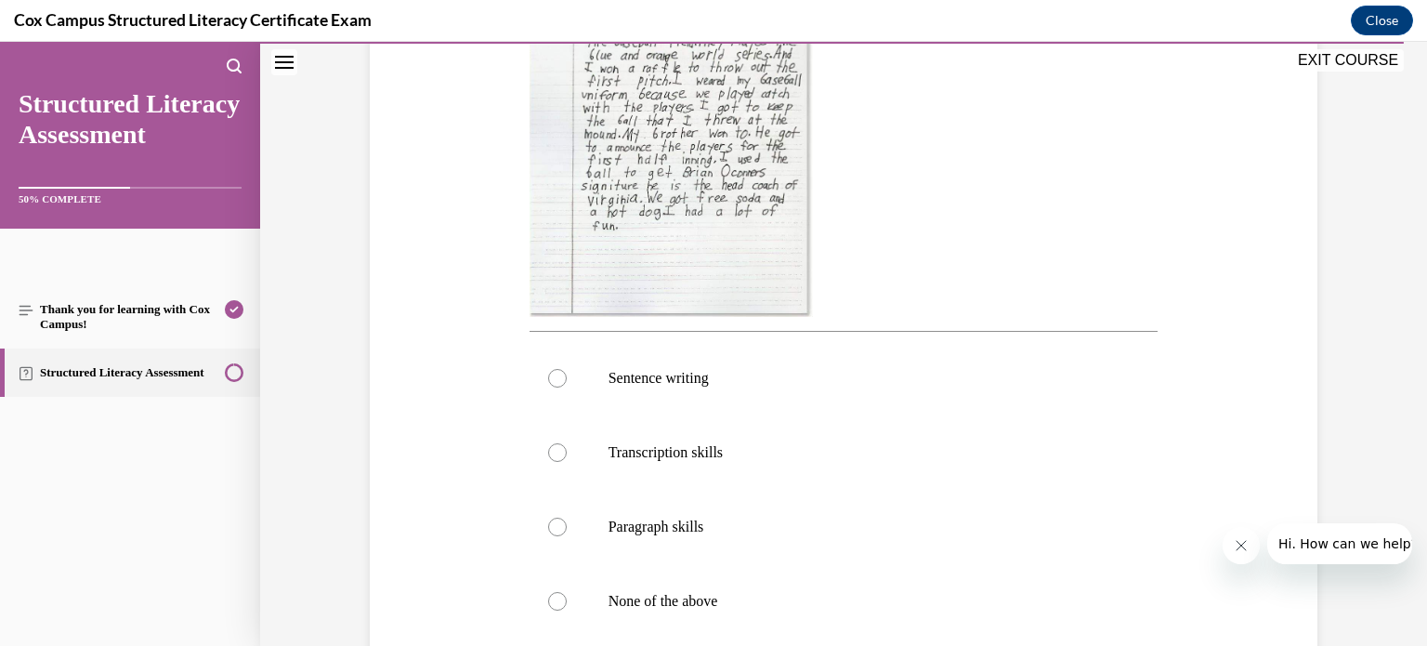
scroll to position [523, 0]
click at [550, 523] on div at bounding box center [557, 524] width 19 height 19
click at [550, 523] on input "Paragraph skills" at bounding box center [557, 524] width 19 height 19
radio input "true"
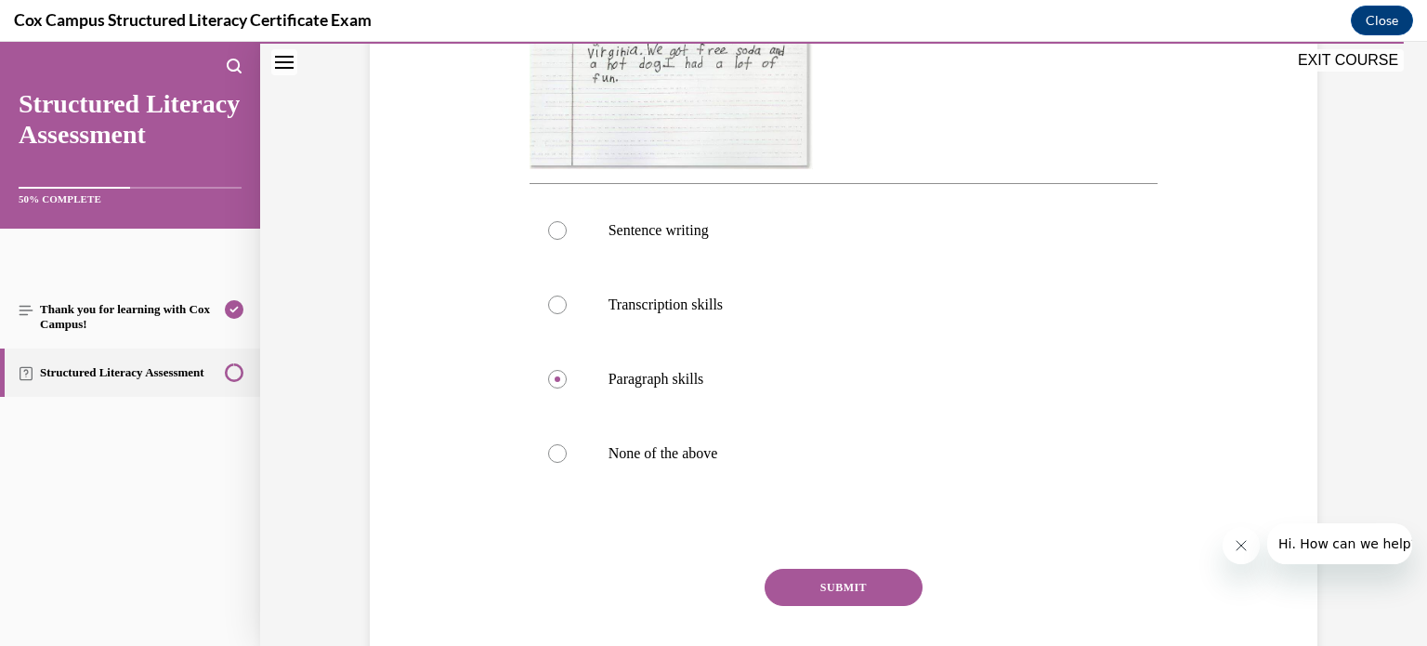
click at [811, 594] on button "SUBMIT" at bounding box center [843, 586] width 158 height 37
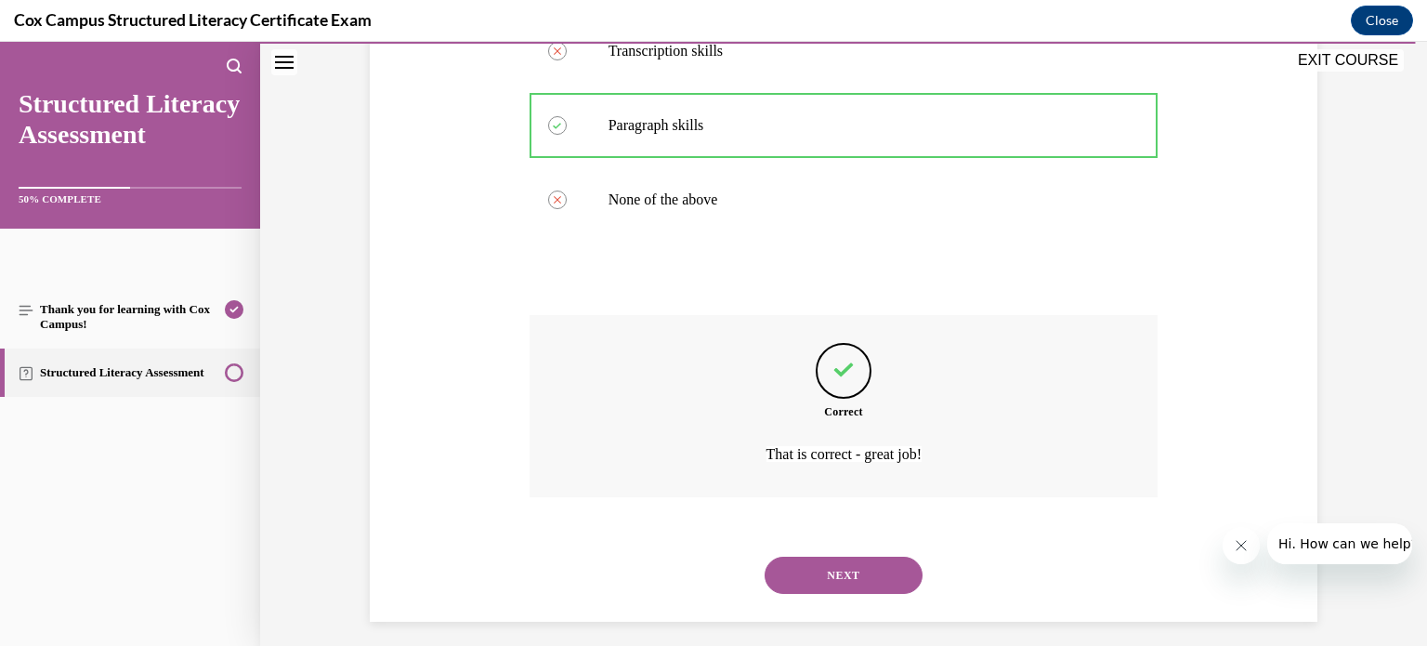
scroll to position [933, 0]
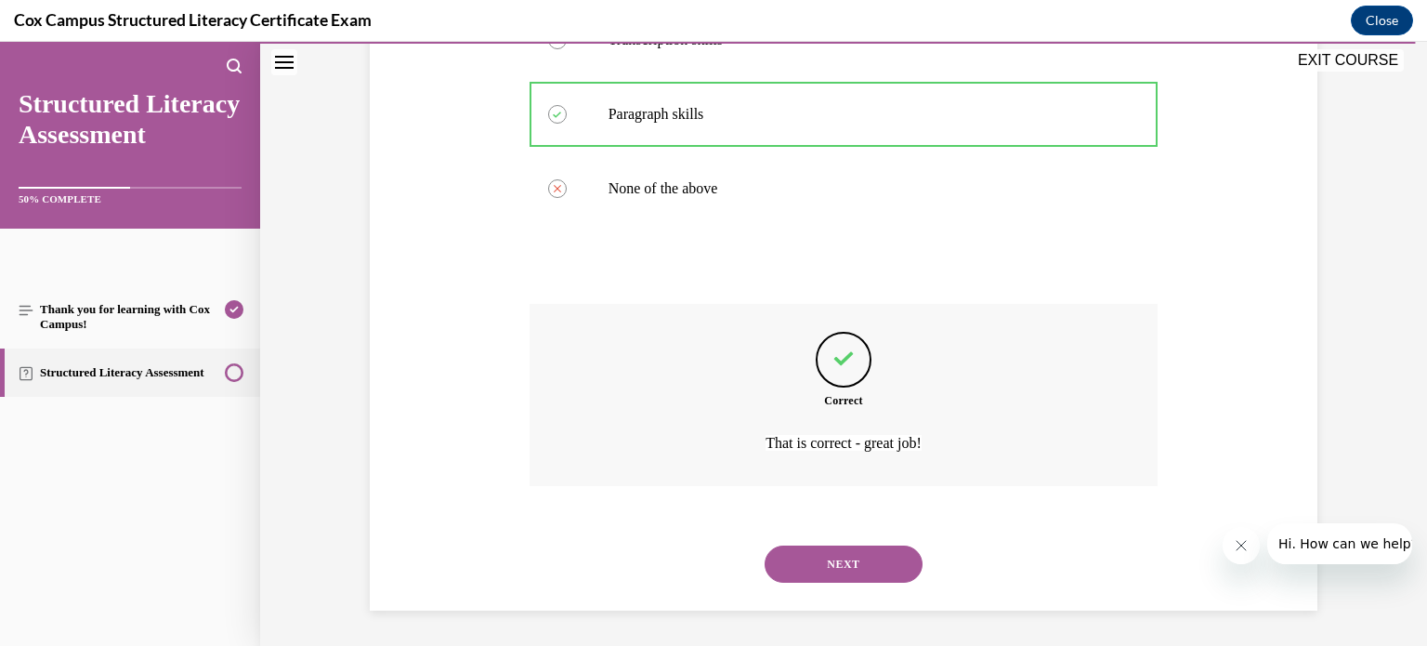
click at [855, 571] on button "NEXT" at bounding box center [843, 563] width 158 height 37
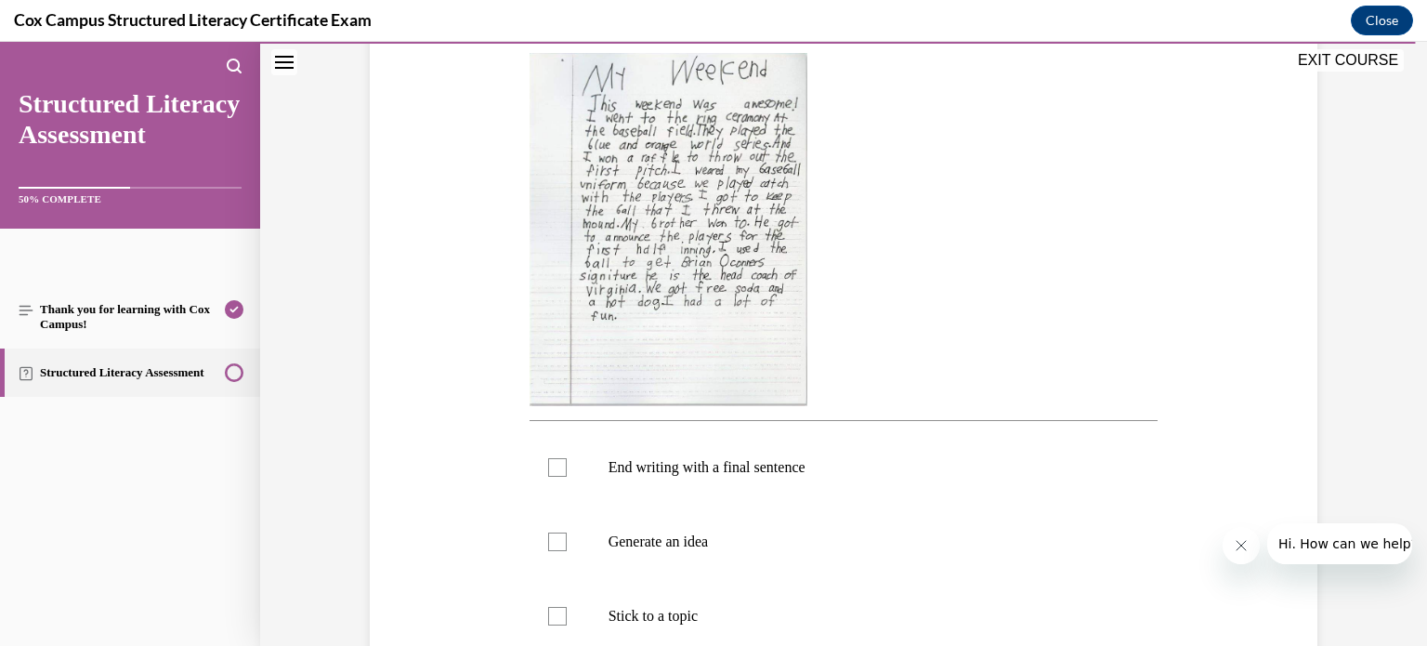
scroll to position [400, 0]
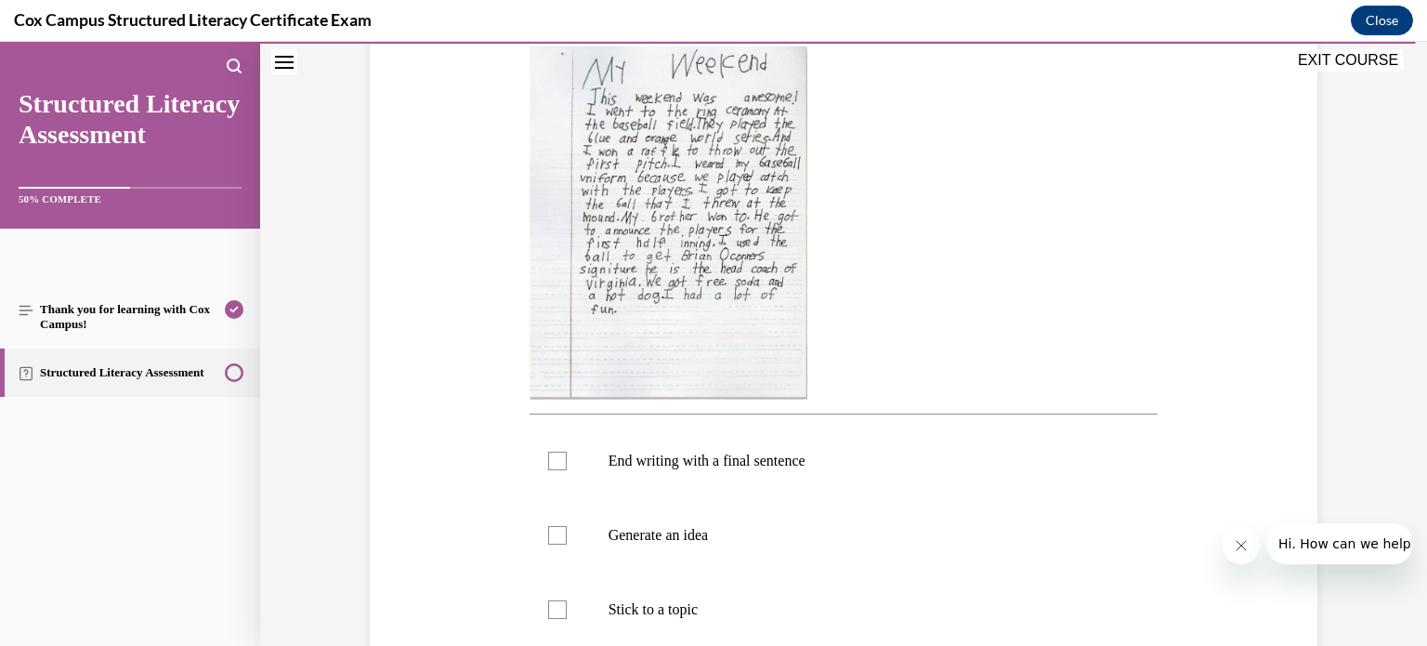
click at [680, 142] on img at bounding box center [668, 222] width 278 height 353
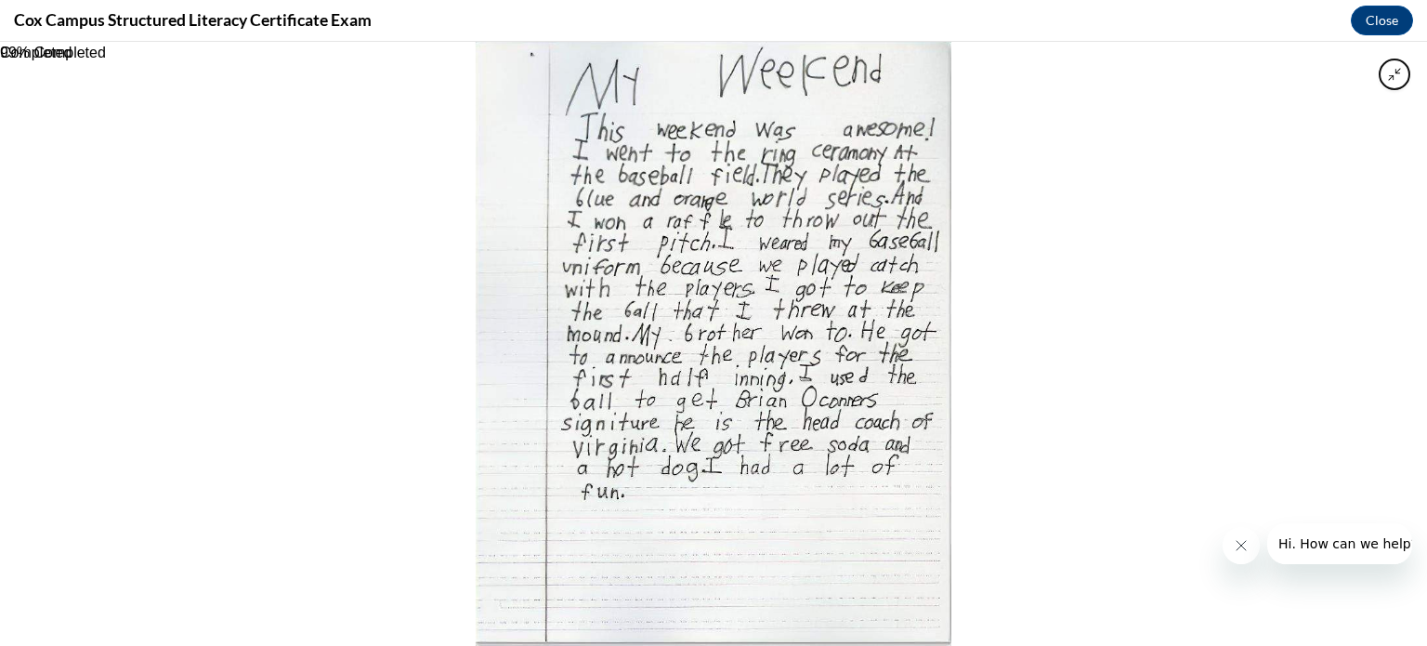
click at [802, 399] on img at bounding box center [714, 344] width 476 height 604
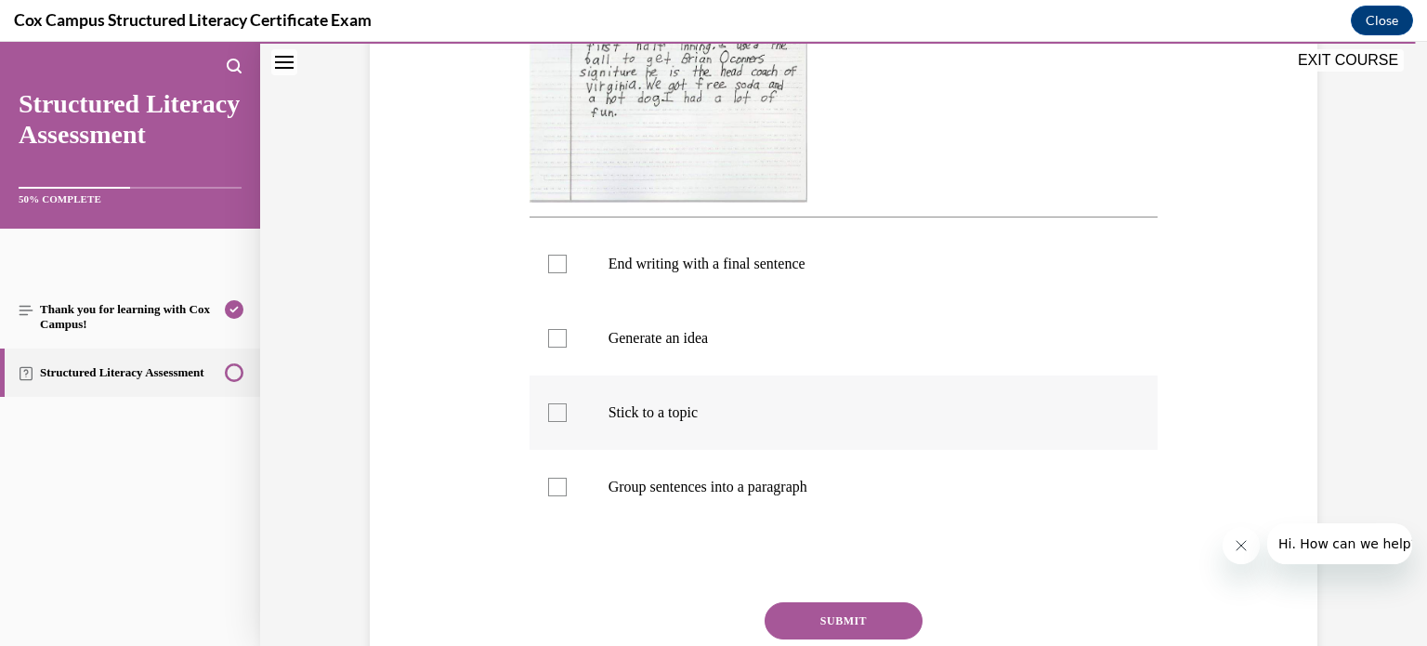
scroll to position [612, 0]
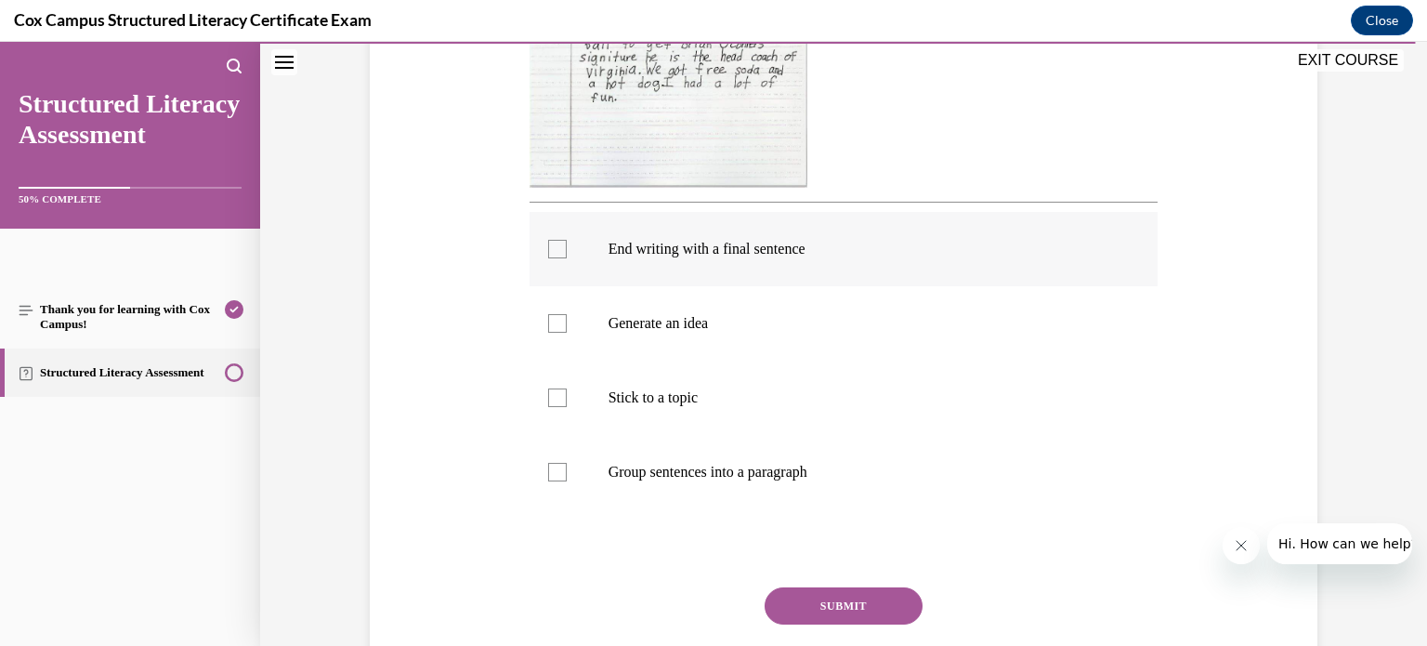
click at [555, 245] on div at bounding box center [557, 249] width 19 height 19
click at [555, 245] on input "End writing with a final sentence" at bounding box center [557, 249] width 19 height 19
checkbox input "true"
click at [554, 320] on div at bounding box center [557, 323] width 19 height 19
click at [554, 320] on input "Generate an idea" at bounding box center [557, 323] width 19 height 19
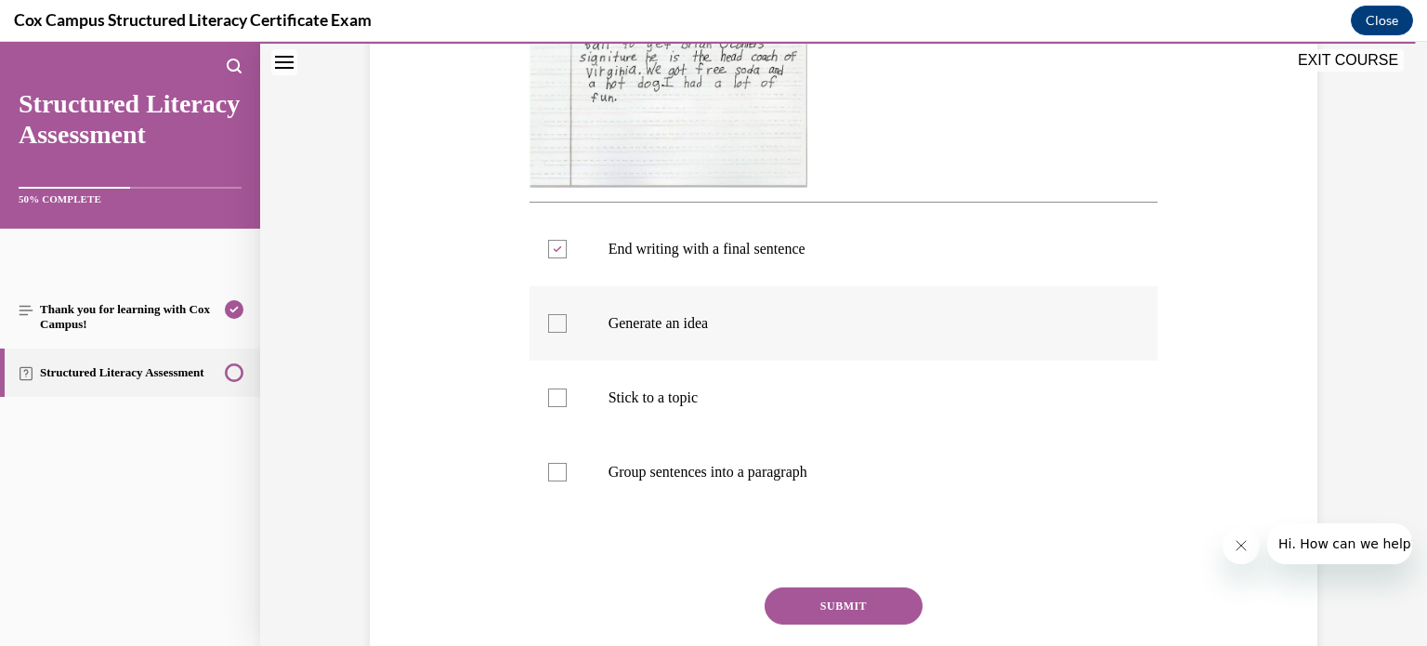
checkbox input "true"
click at [550, 397] on div at bounding box center [557, 397] width 19 height 19
click at [550, 397] on input "Stick to a topic" at bounding box center [557, 397] width 19 height 19
checkbox input "true"
click at [551, 471] on div at bounding box center [557, 472] width 19 height 19
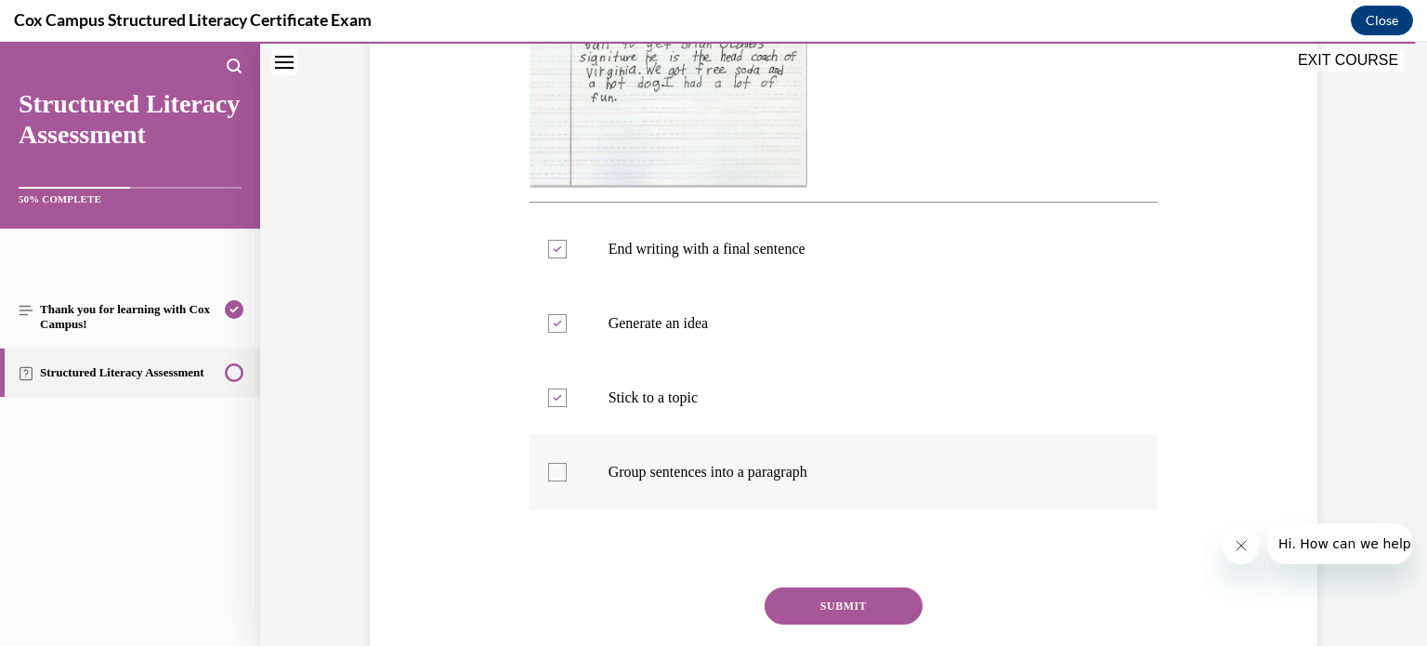
click at [551, 471] on input "Group sentences into a paragraph" at bounding box center [557, 472] width 19 height 19
checkbox input "true"
click at [815, 600] on button "SUBMIT" at bounding box center [843, 605] width 158 height 37
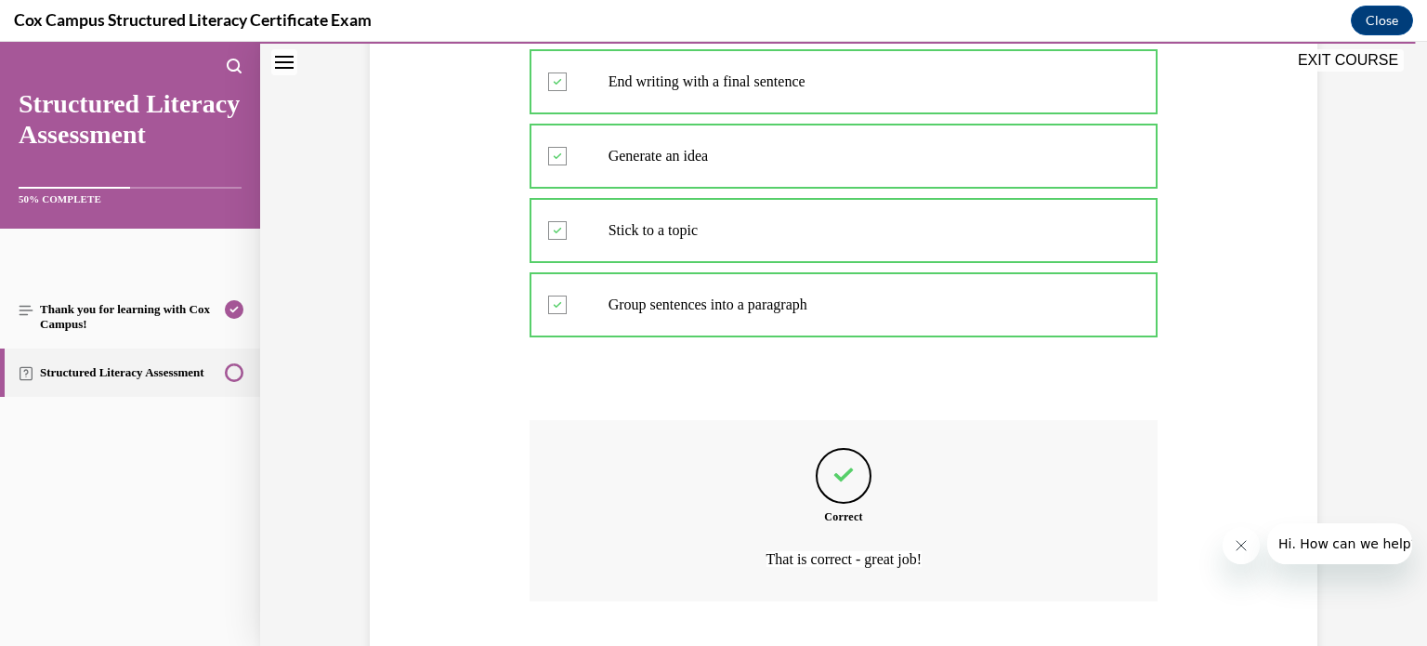
scroll to position [895, 0]
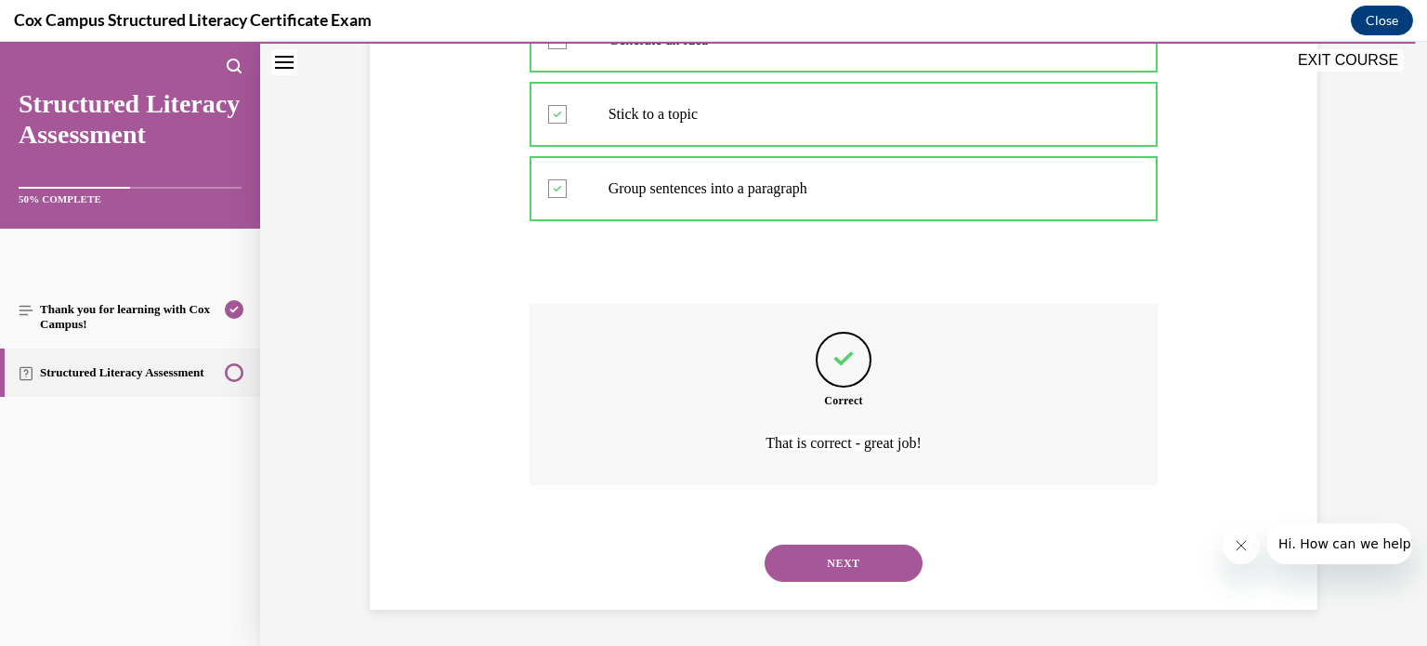
click at [821, 555] on button "NEXT" at bounding box center [843, 562] width 158 height 37
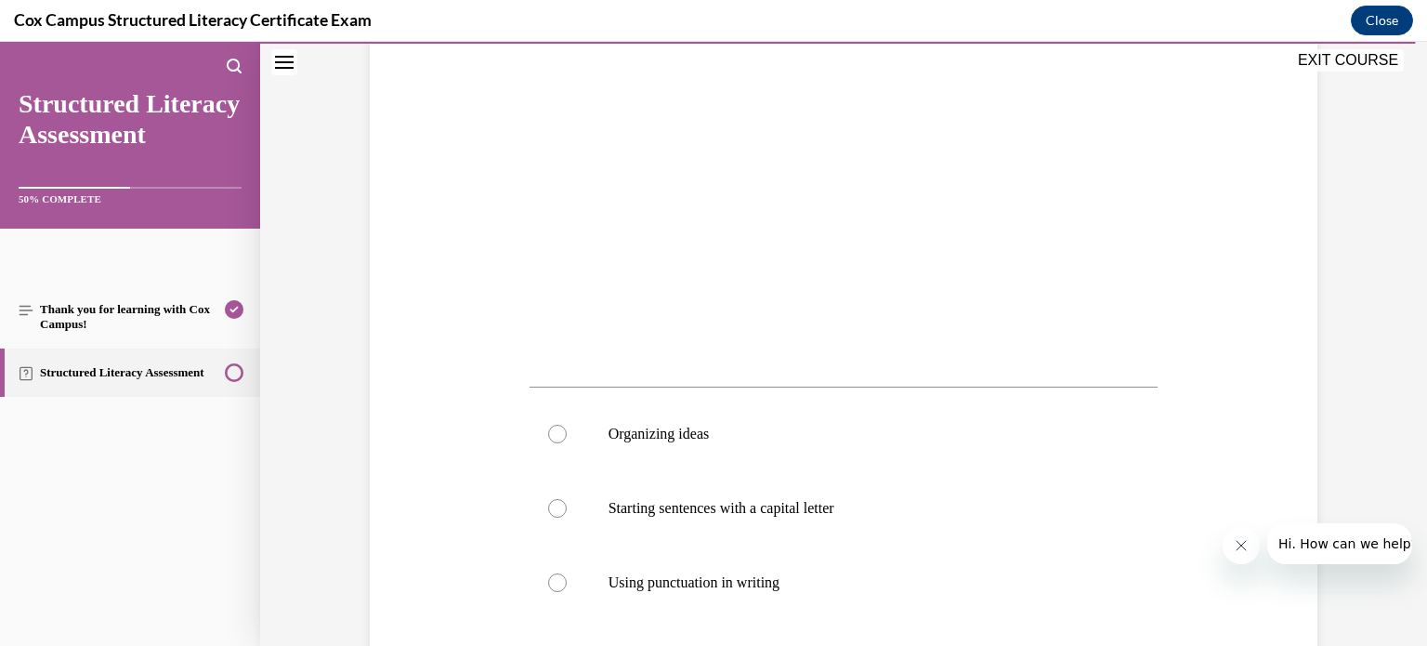
scroll to position [474, 0]
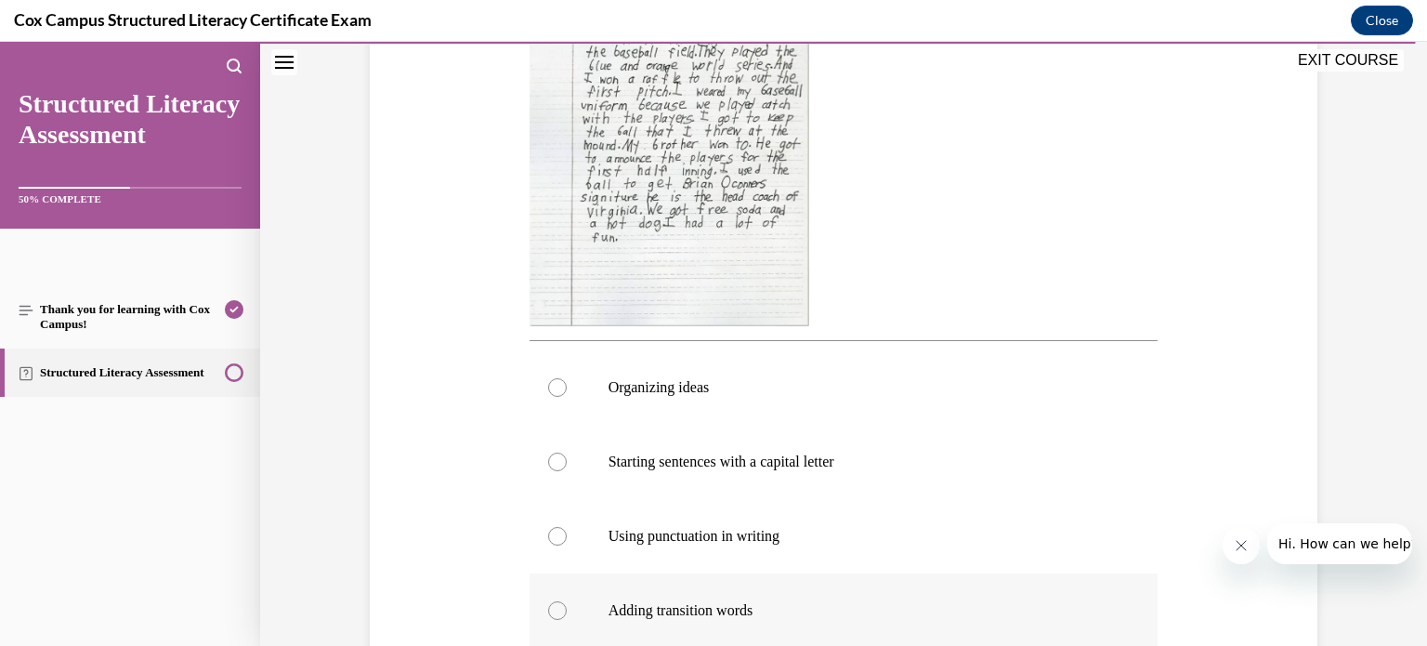
click at [548, 611] on div at bounding box center [557, 610] width 19 height 19
click at [548, 611] on input "Adding transition words" at bounding box center [557, 610] width 19 height 19
radio input "true"
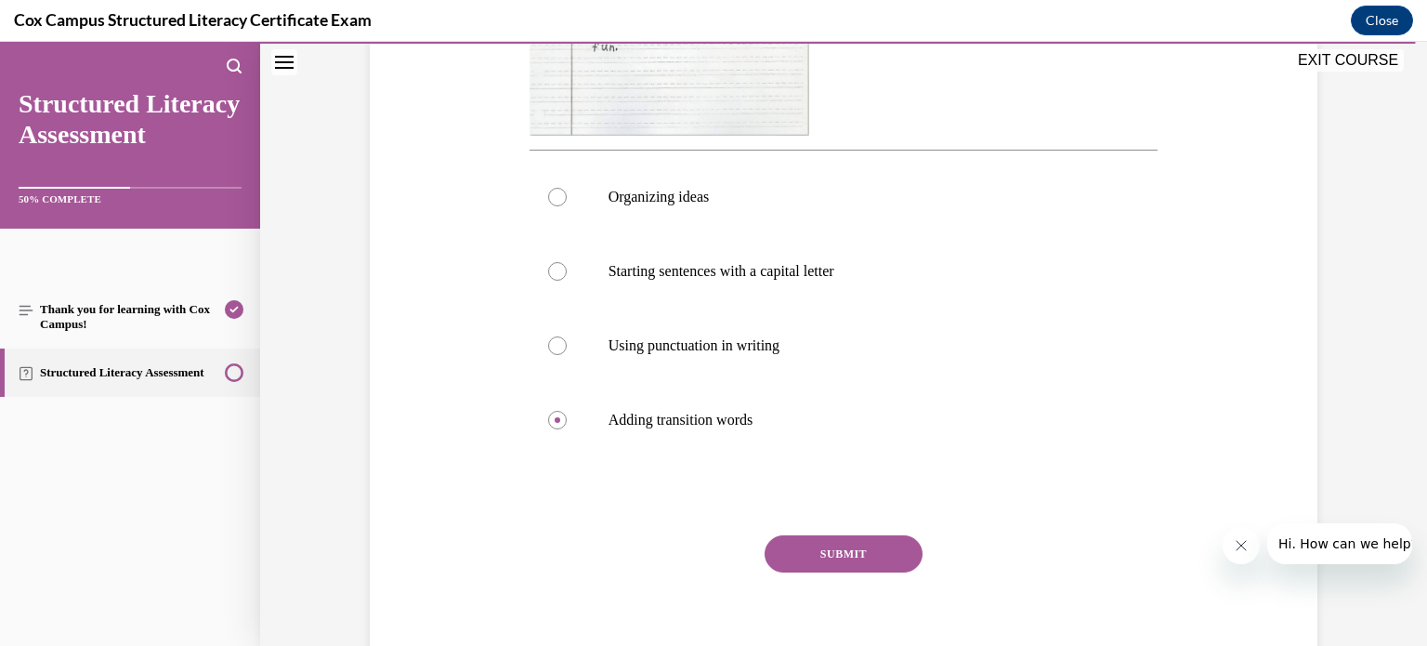
click at [832, 553] on button "SUBMIT" at bounding box center [843, 553] width 158 height 37
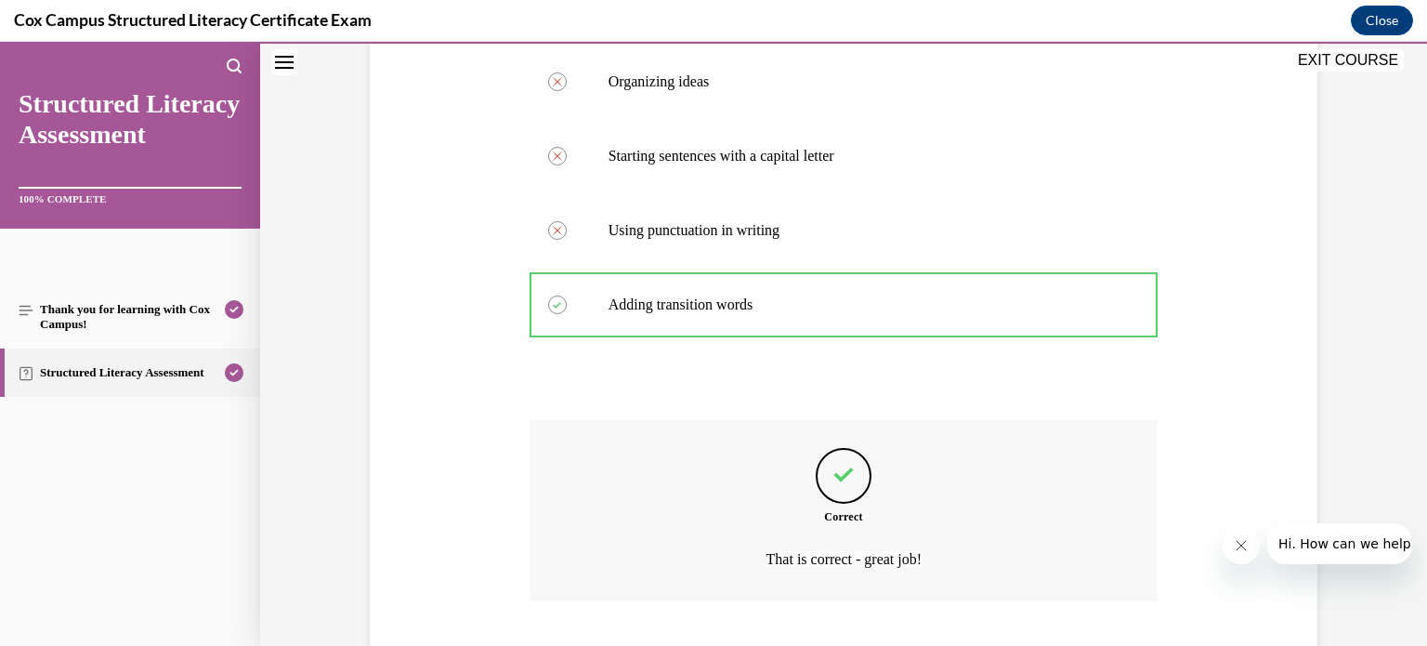
scroll to position [895, 0]
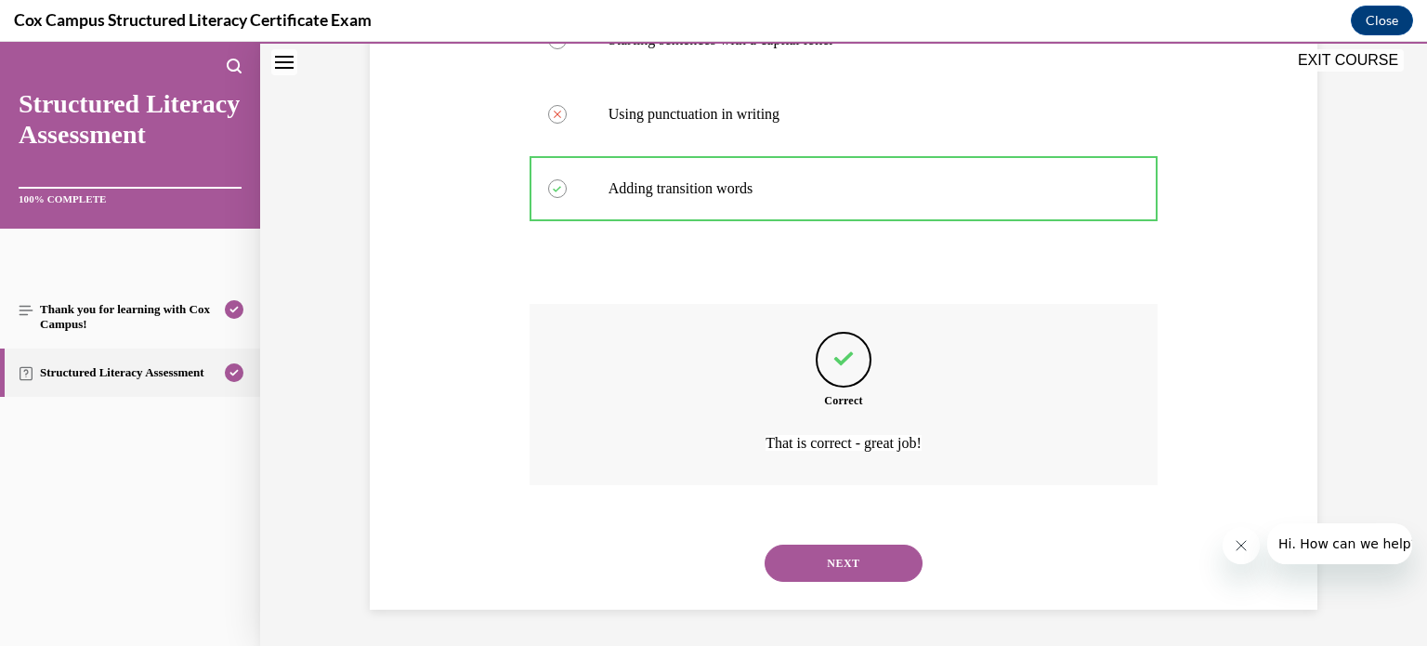
click at [832, 549] on button "NEXT" at bounding box center [843, 562] width 158 height 37
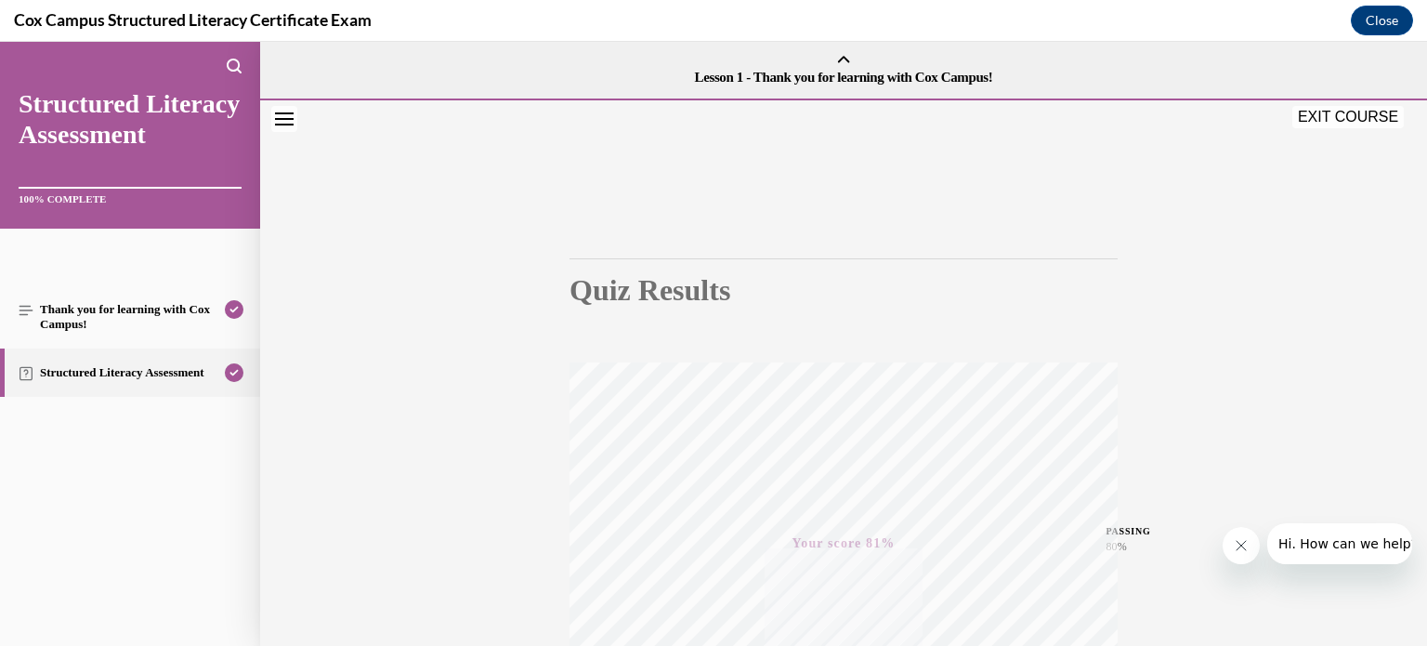
scroll to position [0, 0]
click at [1360, 116] on button "EXIT COURSE" at bounding box center [1347, 117] width 111 height 22
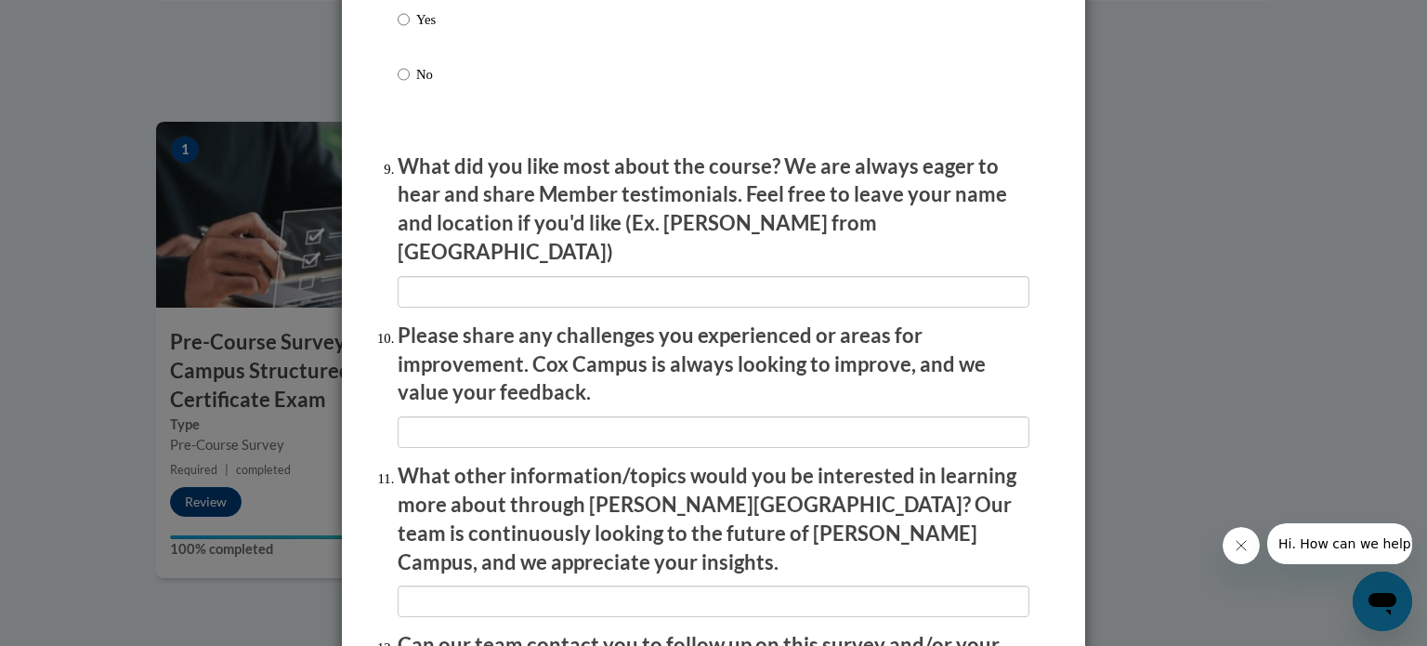
scroll to position [3222, 0]
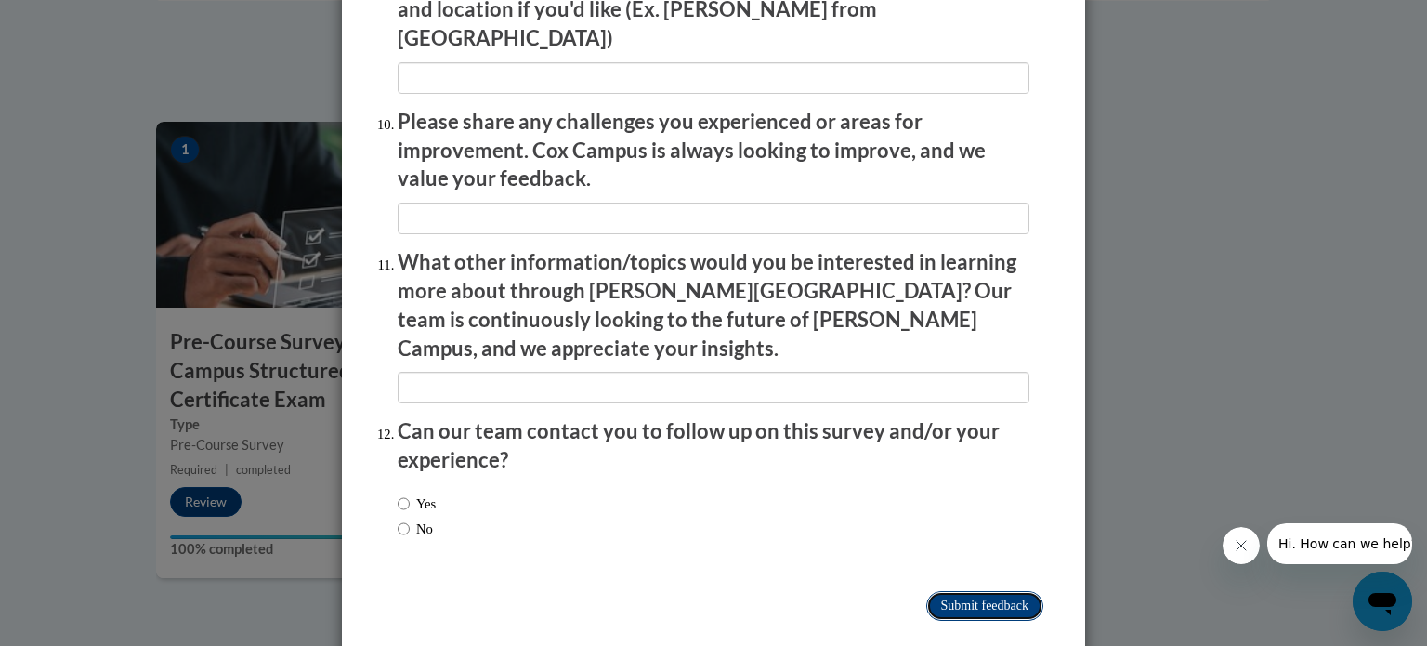
click at [942, 591] on input "Submit feedback" at bounding box center [984, 606] width 117 height 30
